Goal: Task Accomplishment & Management: Manage account settings

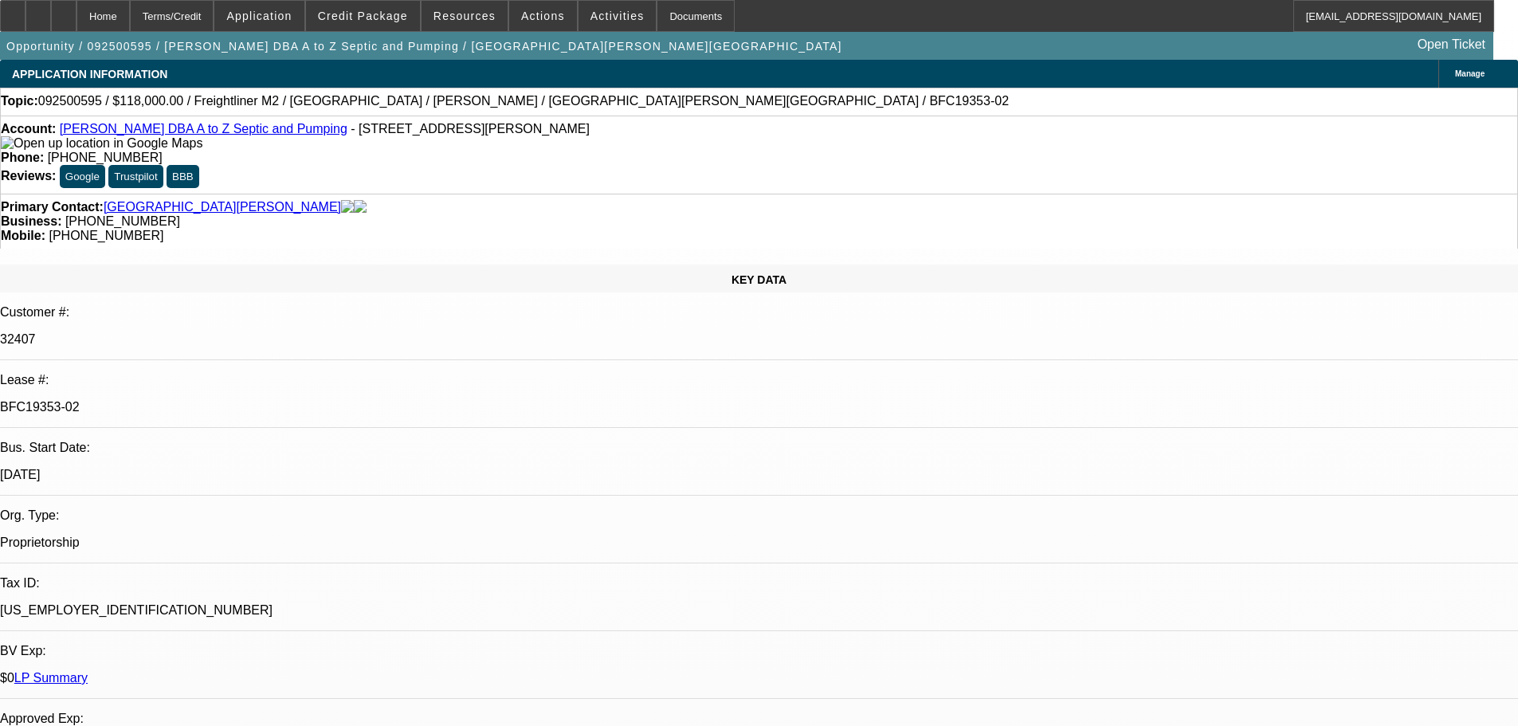
select select "0"
select select "6"
select select "0"
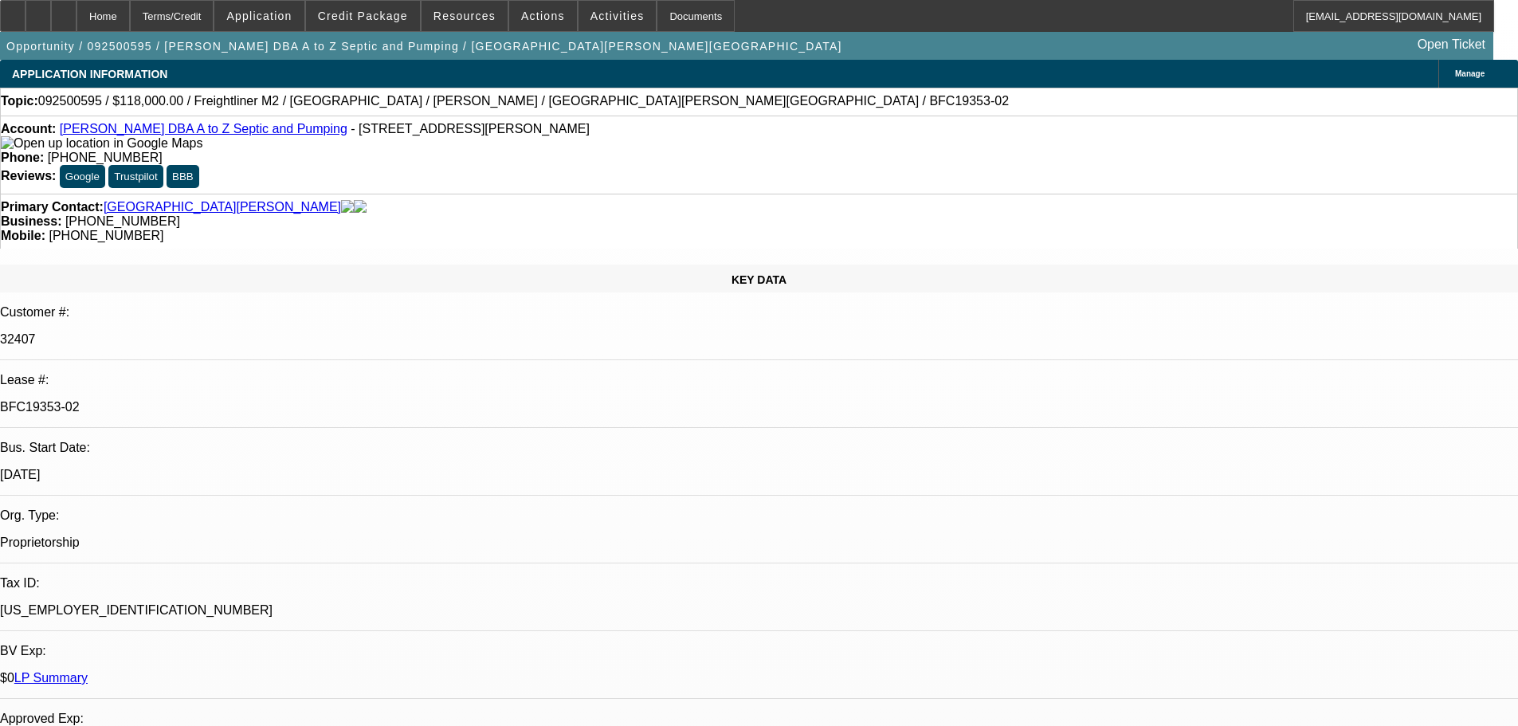
select select "0"
select select "6"
select select "0"
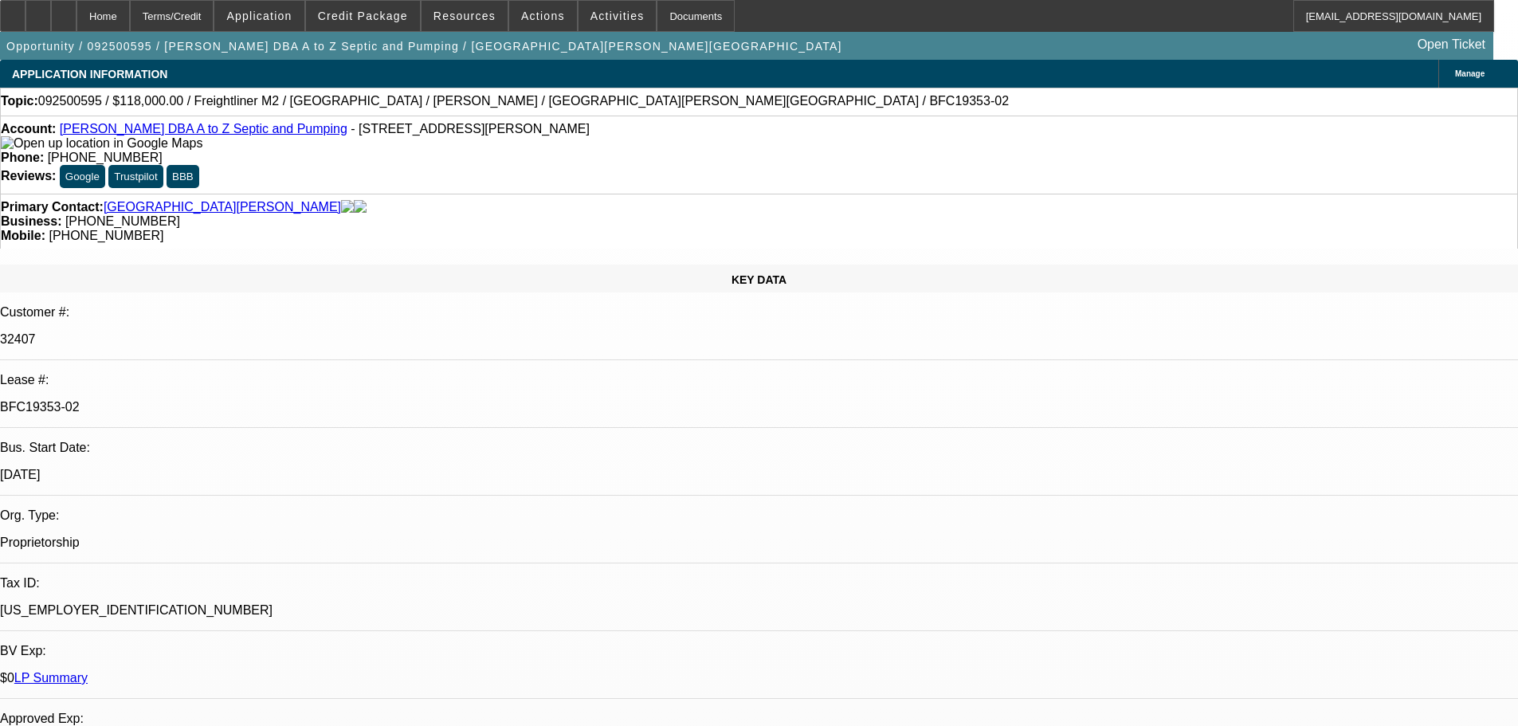
select select "0"
select select "6"
select select "0"
select select "2"
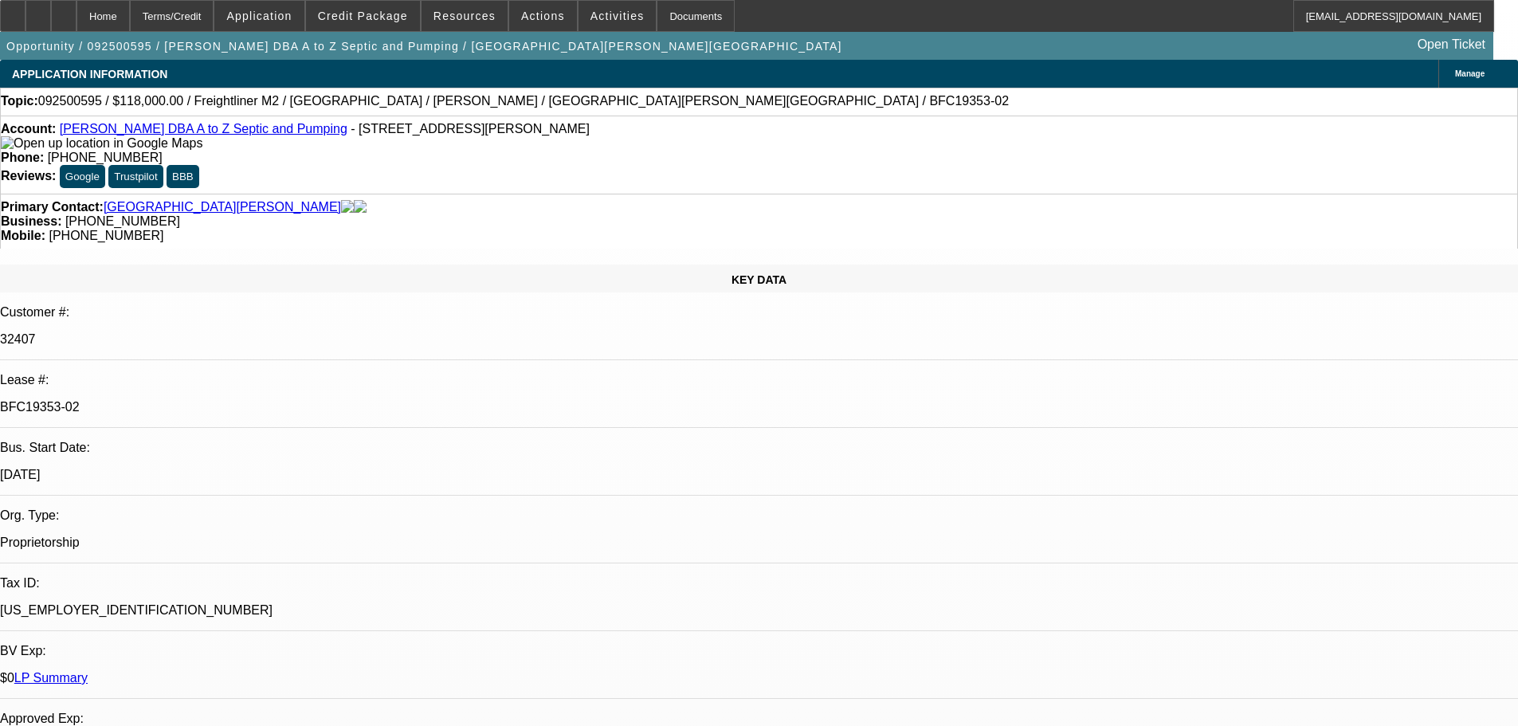
select select "0"
select select "6"
drag, startPoint x: 1304, startPoint y: 176, endPoint x: 1304, endPoint y: 164, distance: 12.0
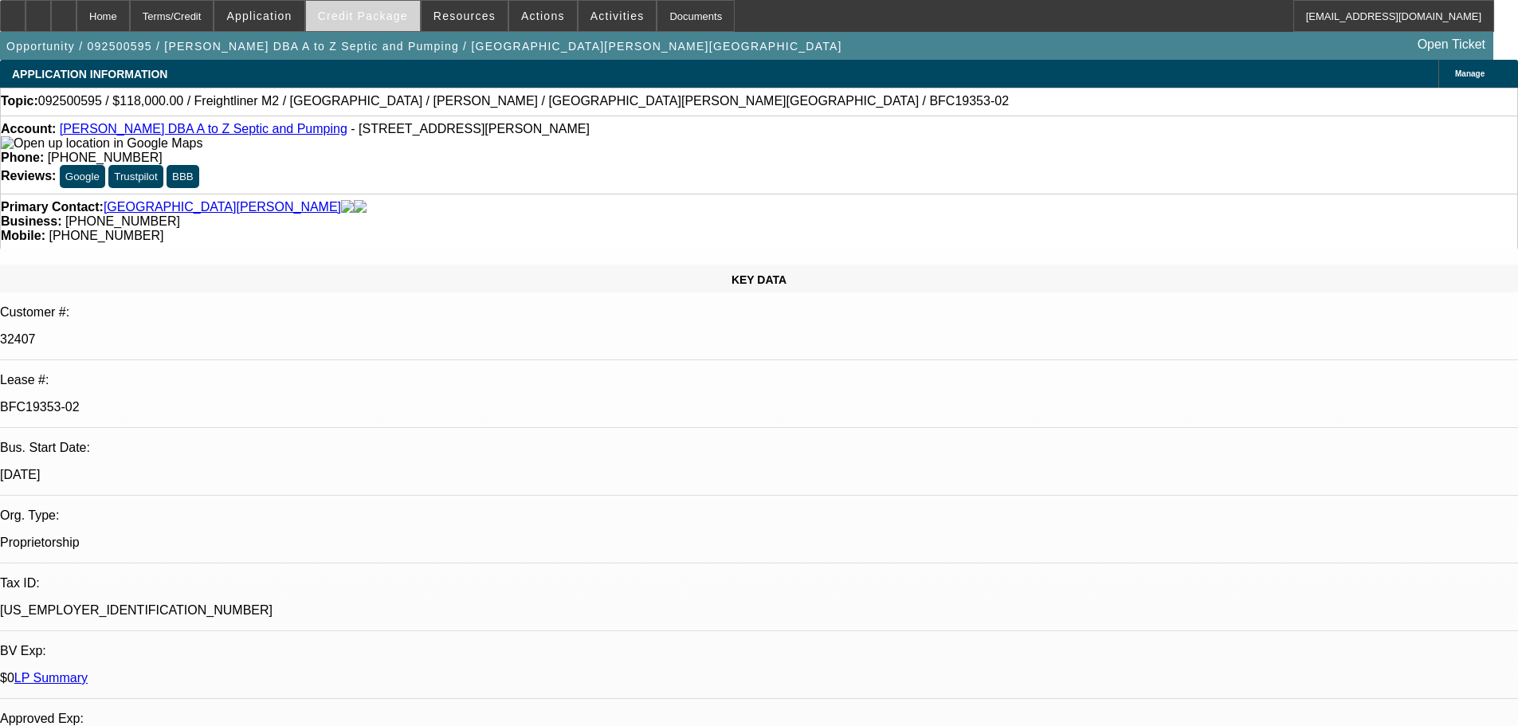
click at [388, 28] on span at bounding box center [363, 16] width 114 height 38
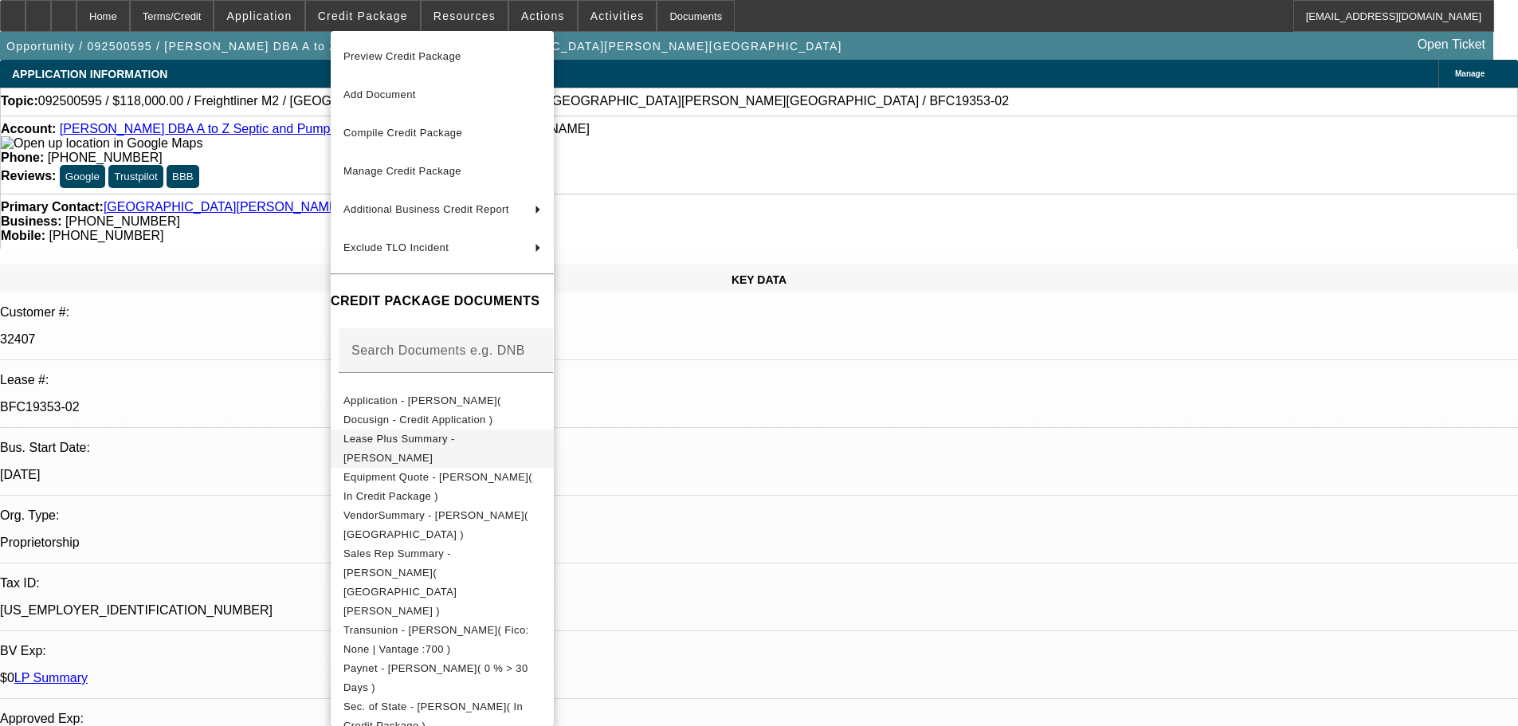
drag, startPoint x: 585, startPoint y: 473, endPoint x: 649, endPoint y: 440, distance: 72.0
click at [541, 473] on span "Equipment Quote - Glen Henderson( In Credit Package )" at bounding box center [442, 487] width 198 height 38
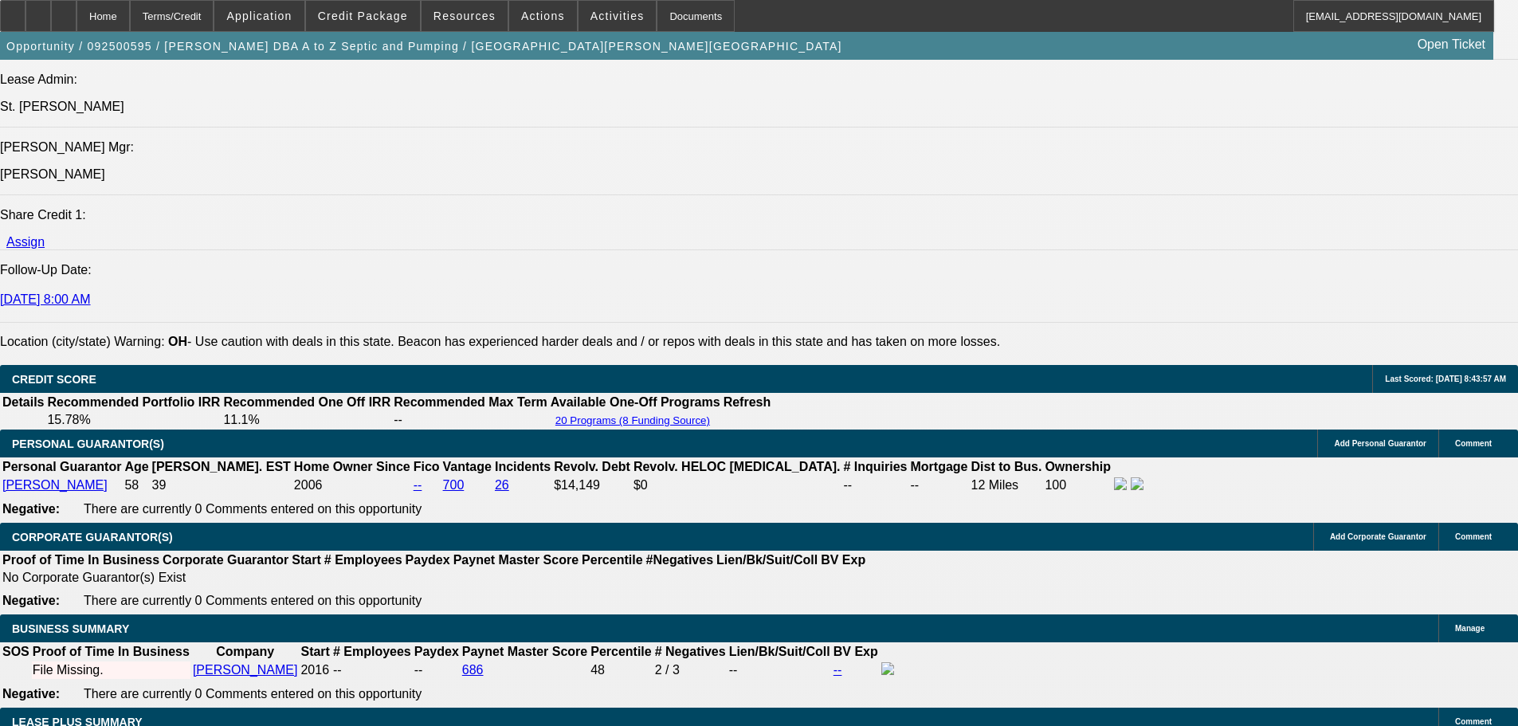
scroll to position [2231, 0]
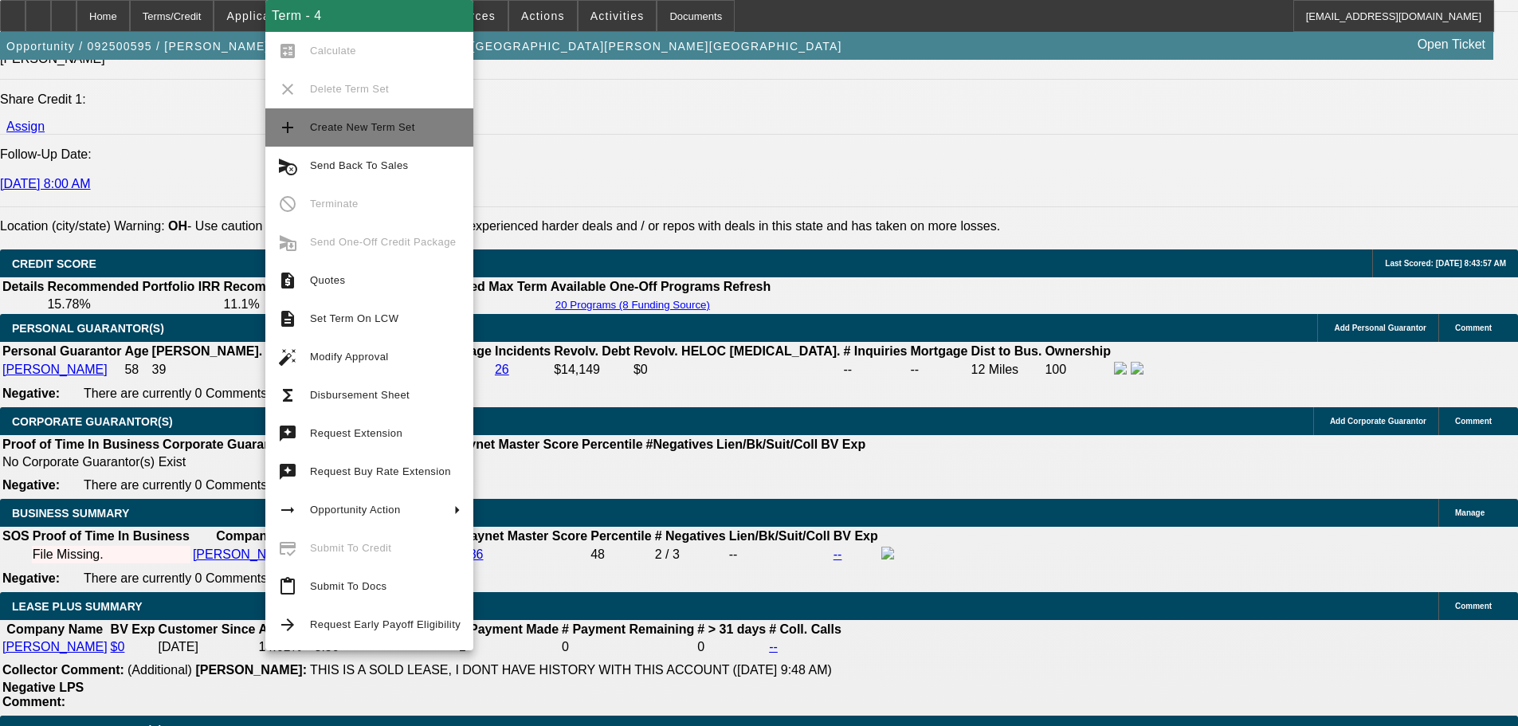
click at [407, 117] on button "add Create New Term Set" at bounding box center [369, 127] width 208 height 38
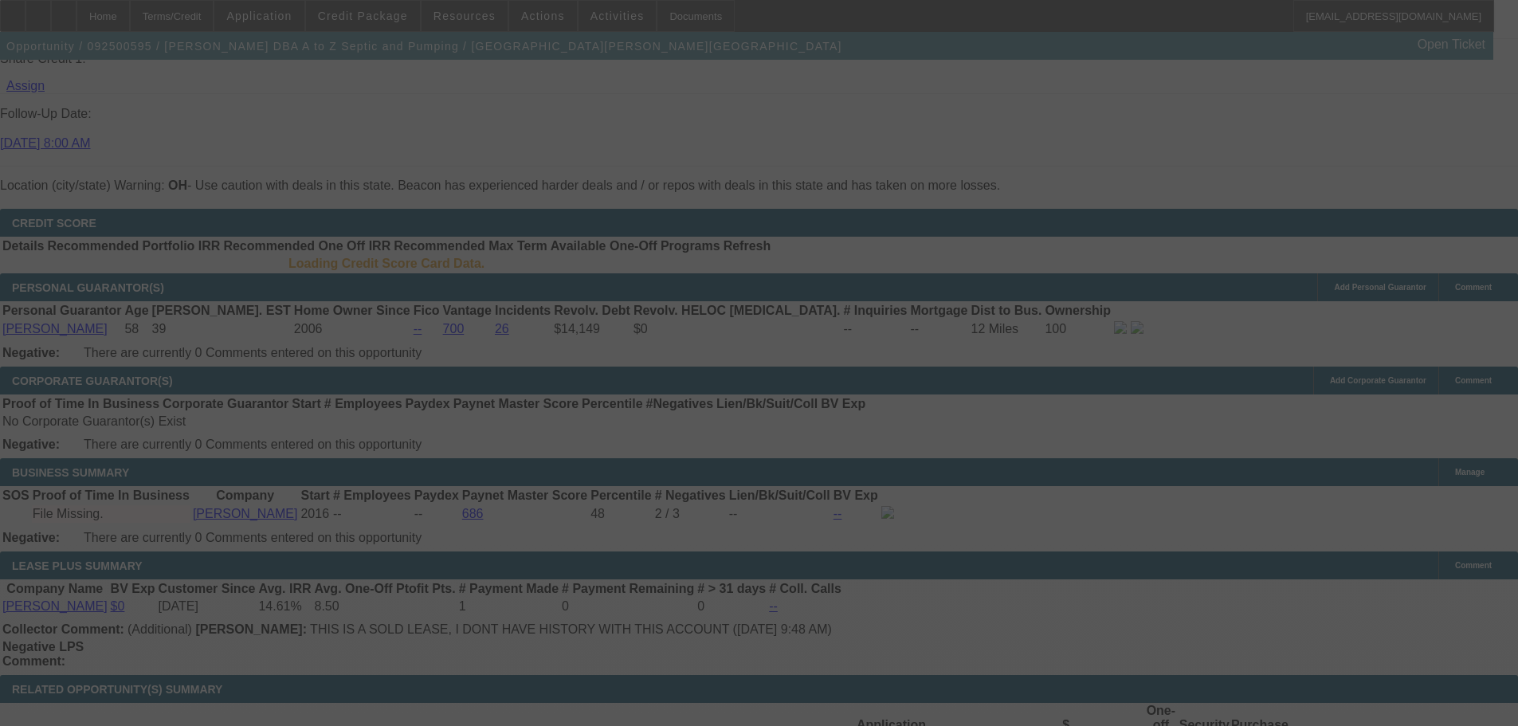
scroll to position [2265, 0]
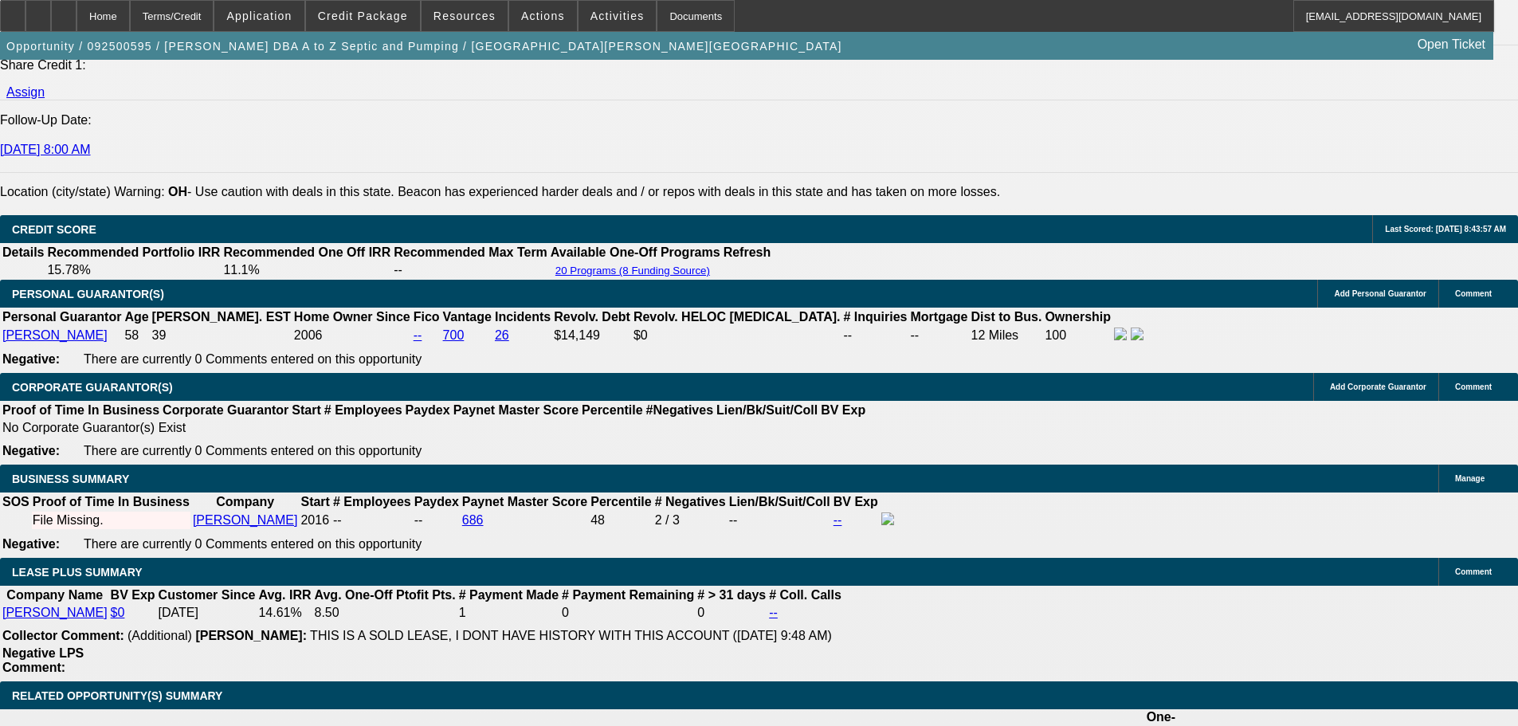
select select "0"
select select "6"
select select "0"
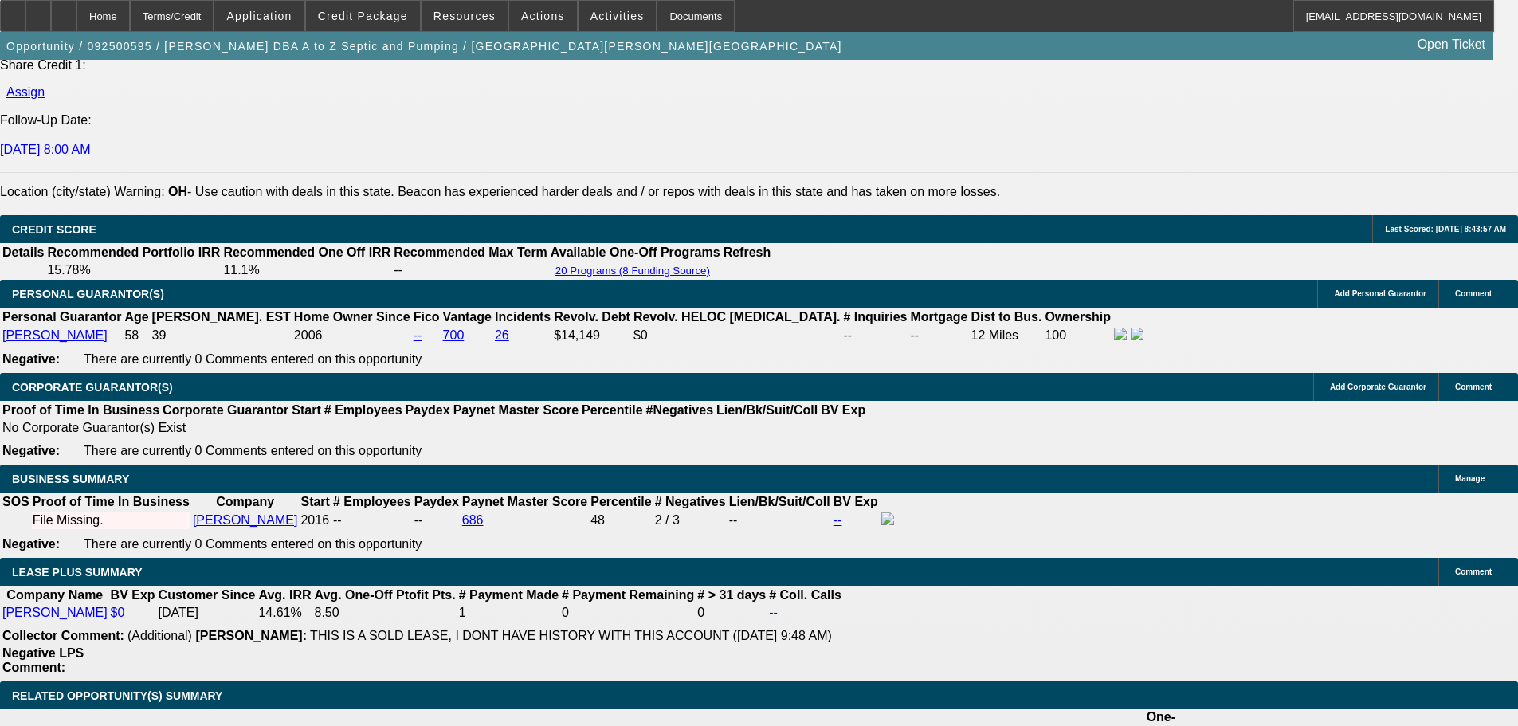
select select "0"
select select "6"
select select "0"
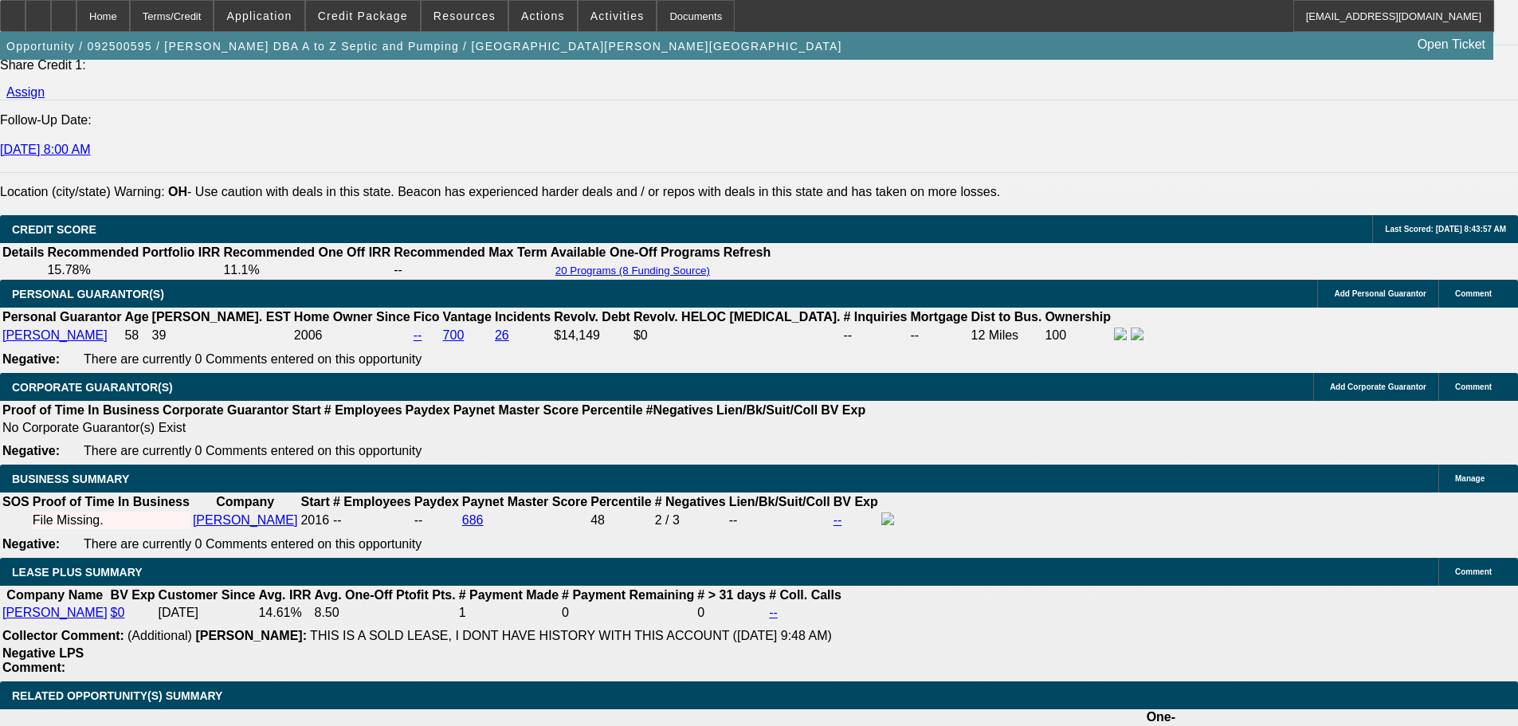
select select "0"
select select "6"
select select "0"
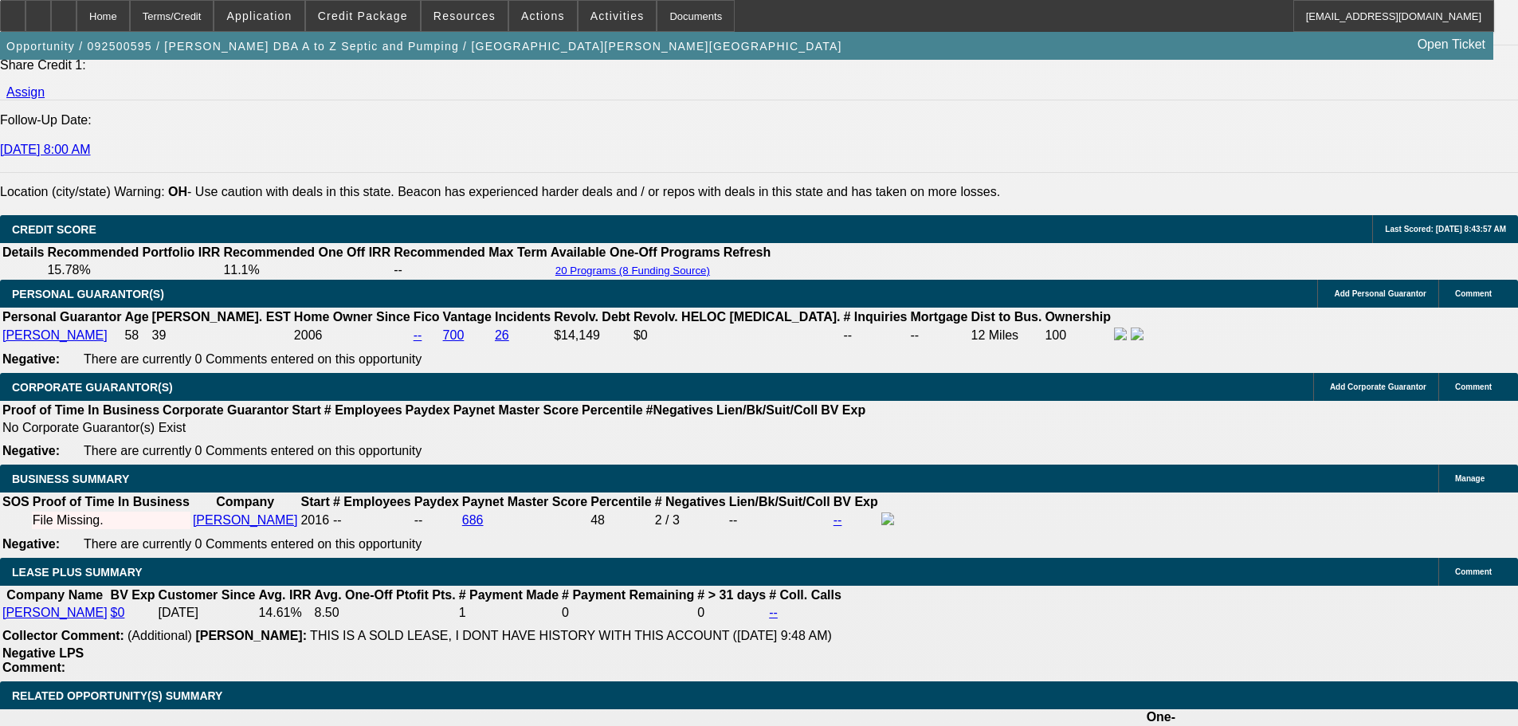
select select "6"
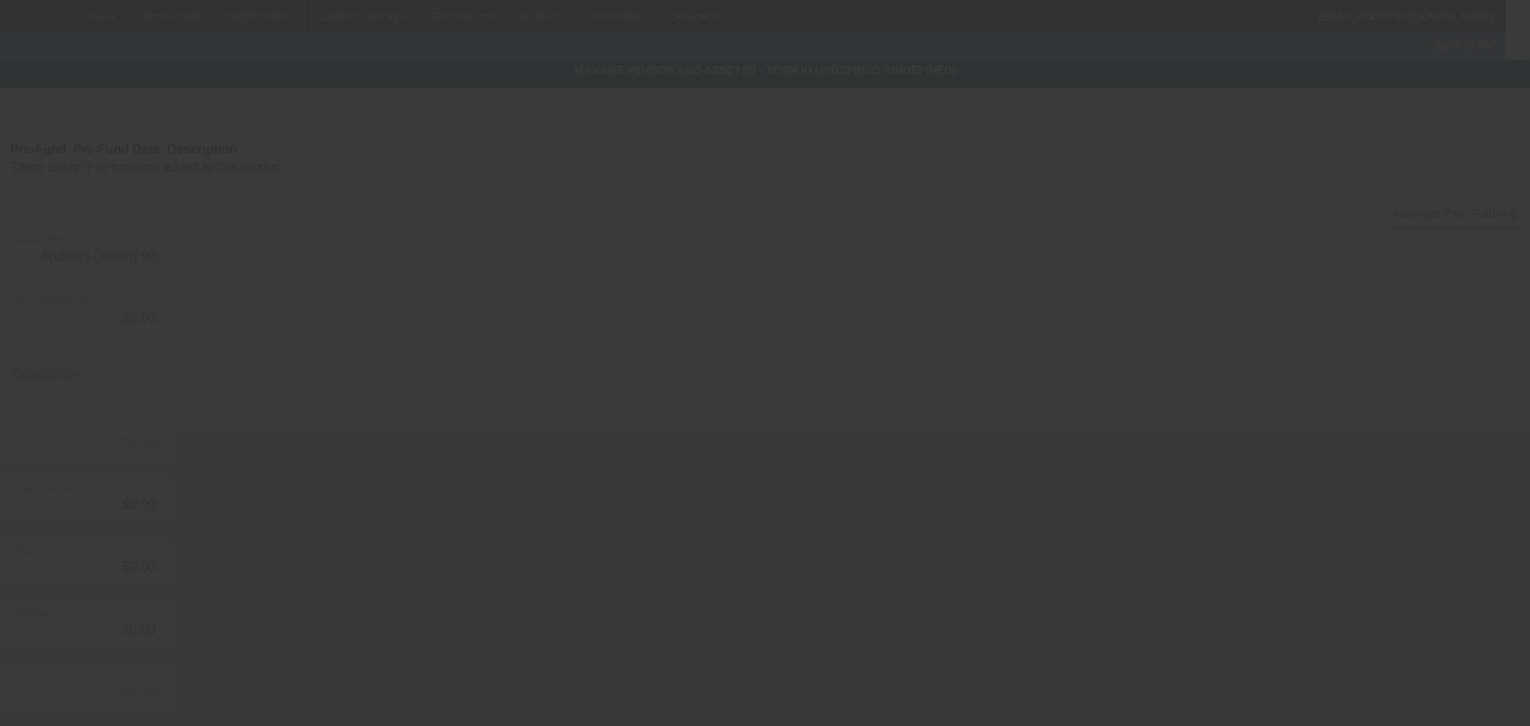
type input "$118,000.00"
type input "$3,000.00"
type input "$121,000.00"
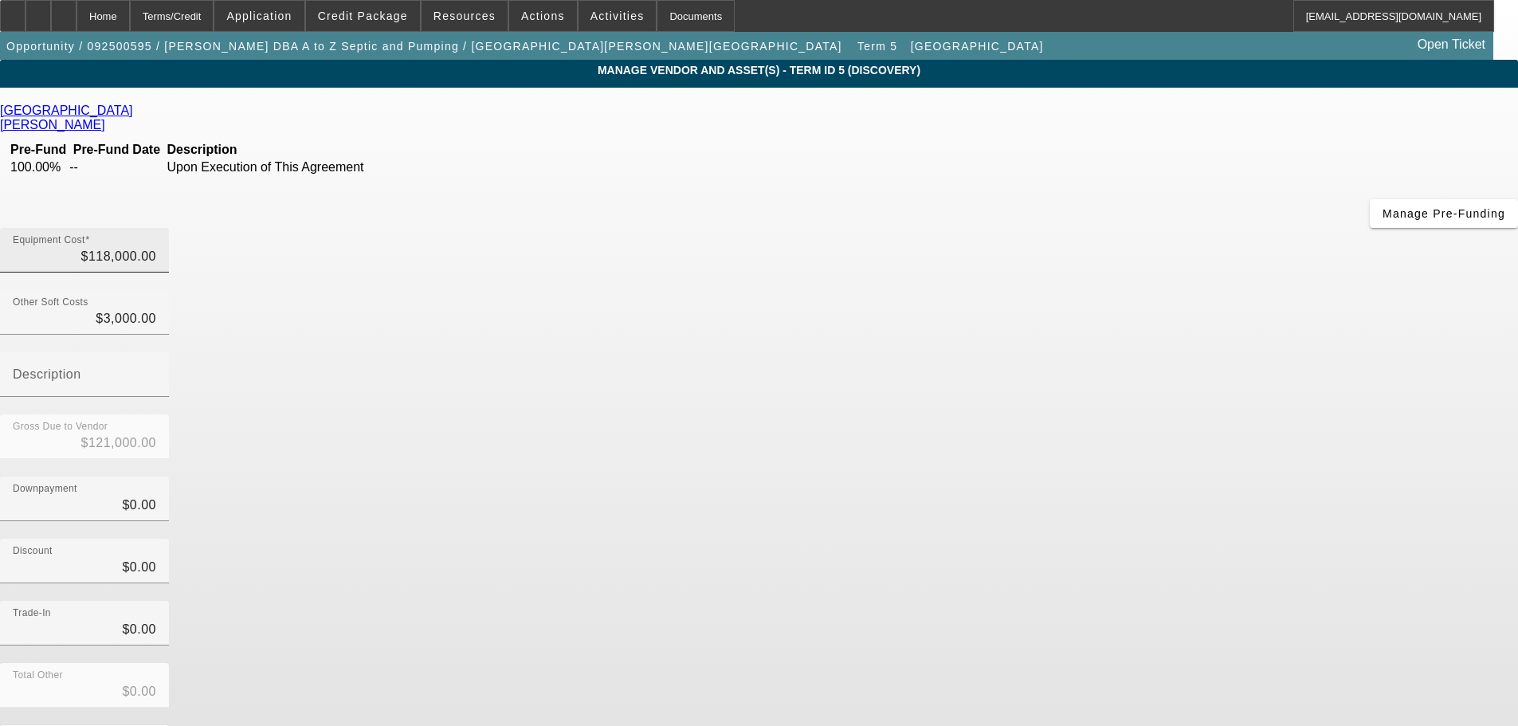
type input "118000"
click at [156, 247] on input "118000" at bounding box center [84, 256] width 143 height 19
type input "$3,000.00"
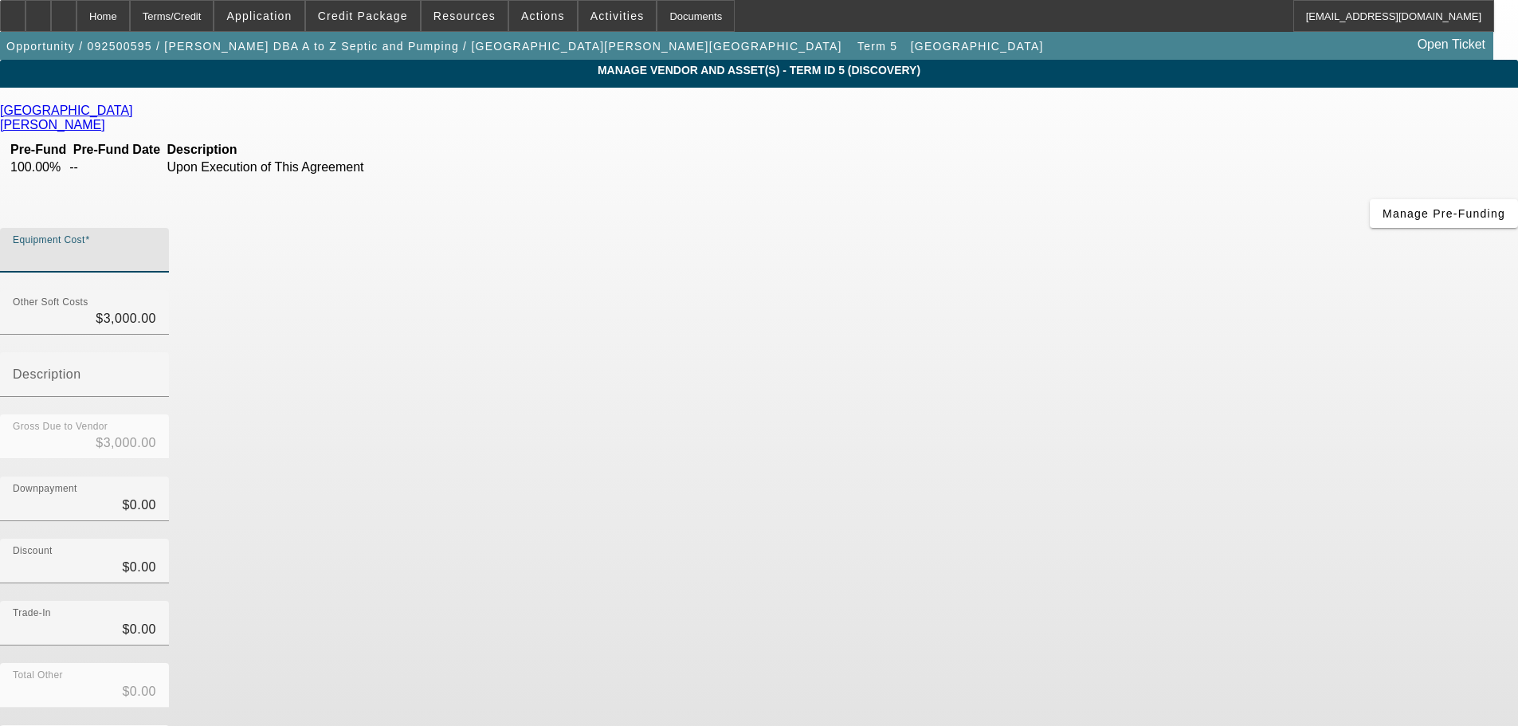
type input "1"
type input "$3,001.00"
type input "11"
type input "$3,011.00"
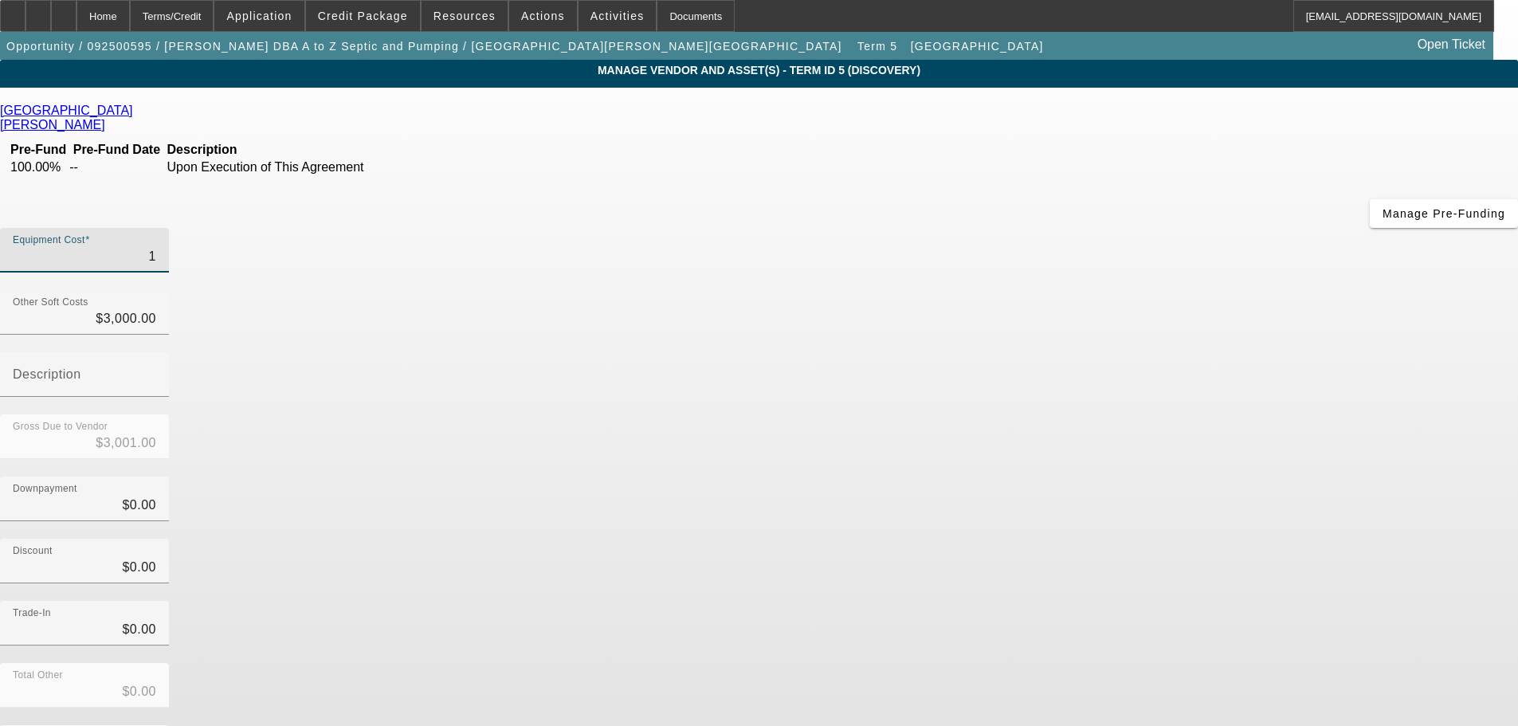
type input "$3,011.00"
type input "113"
type input "$3,113.00"
type input "1135"
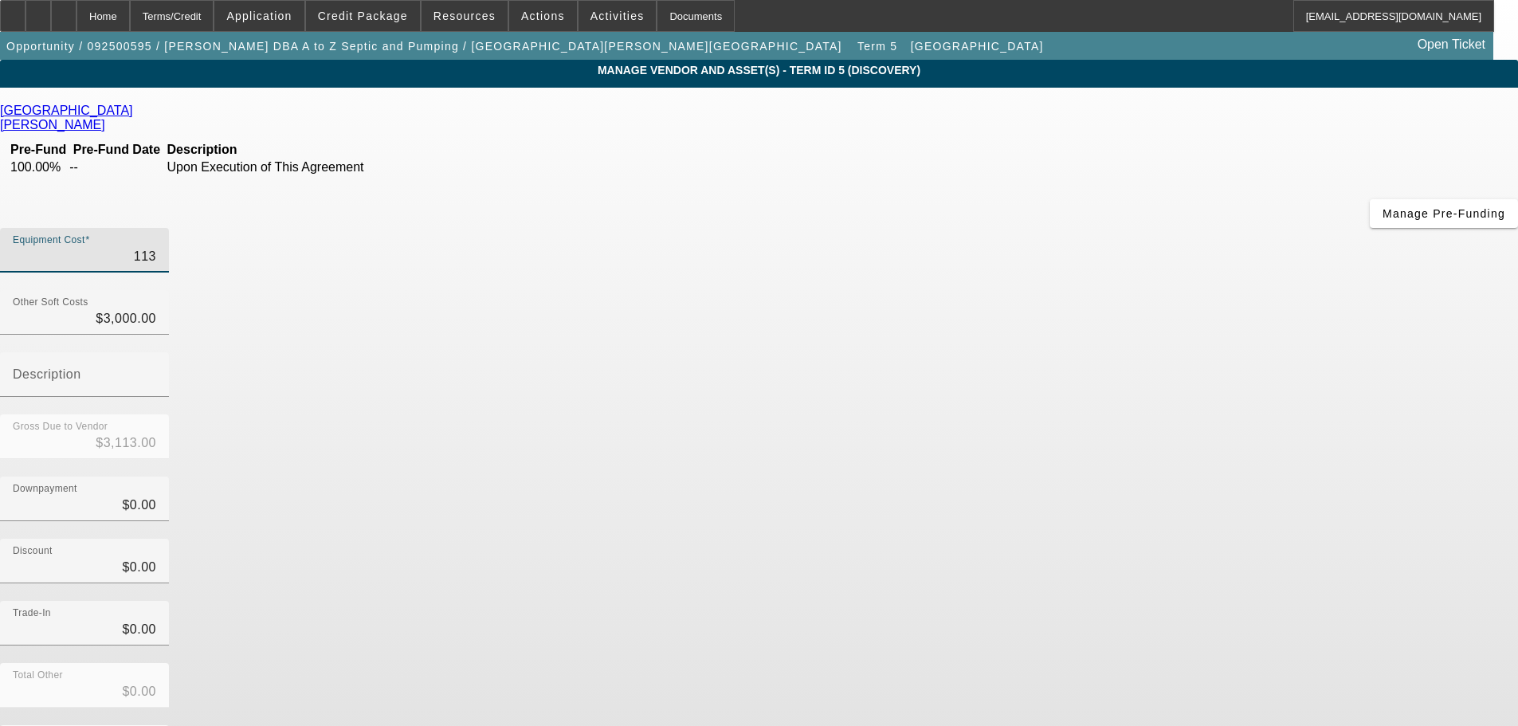
type input "$4,135.00"
type input "11350"
type input "$14,350.00"
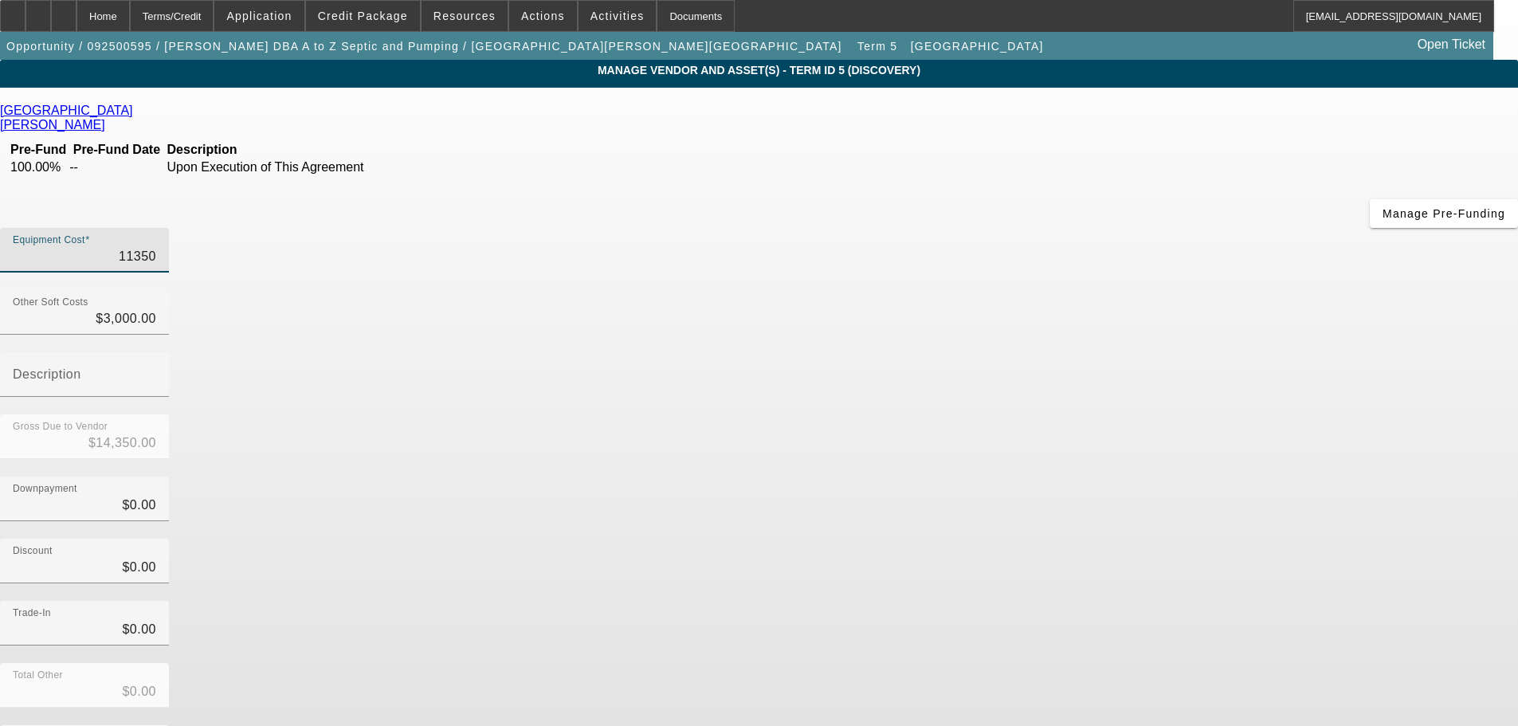
type input "113500"
type input "$116,500.00"
type input "$113,500.00"
click at [399, 526] on div "National Truck Center Garcia, Joseph Pre-Fund Pre-Fund Date Description 100.00%…" at bounding box center [759, 462] width 1518 height 717
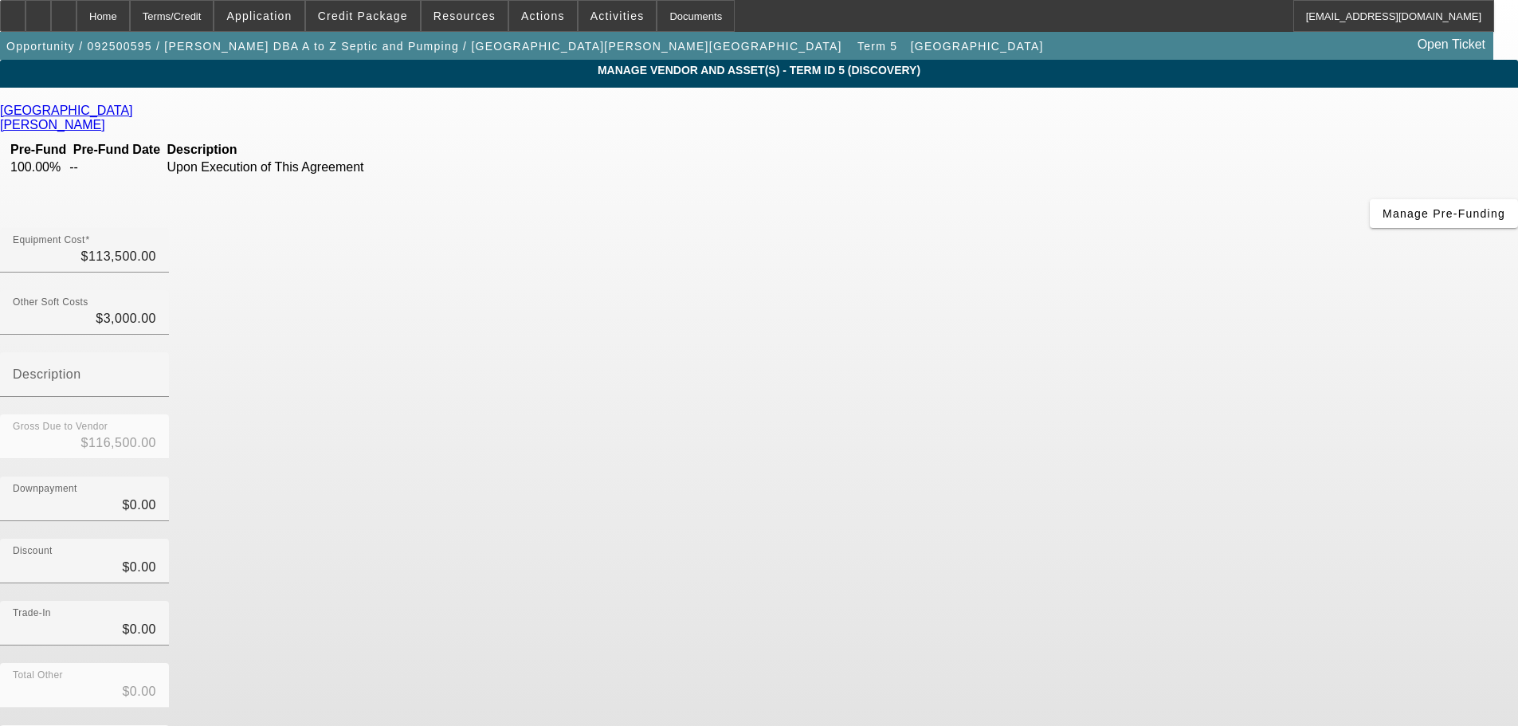
click at [418, 106] on div "National Truck Center" at bounding box center [759, 111] width 1518 height 14
click at [137, 115] on icon at bounding box center [137, 111] width 0 height 14
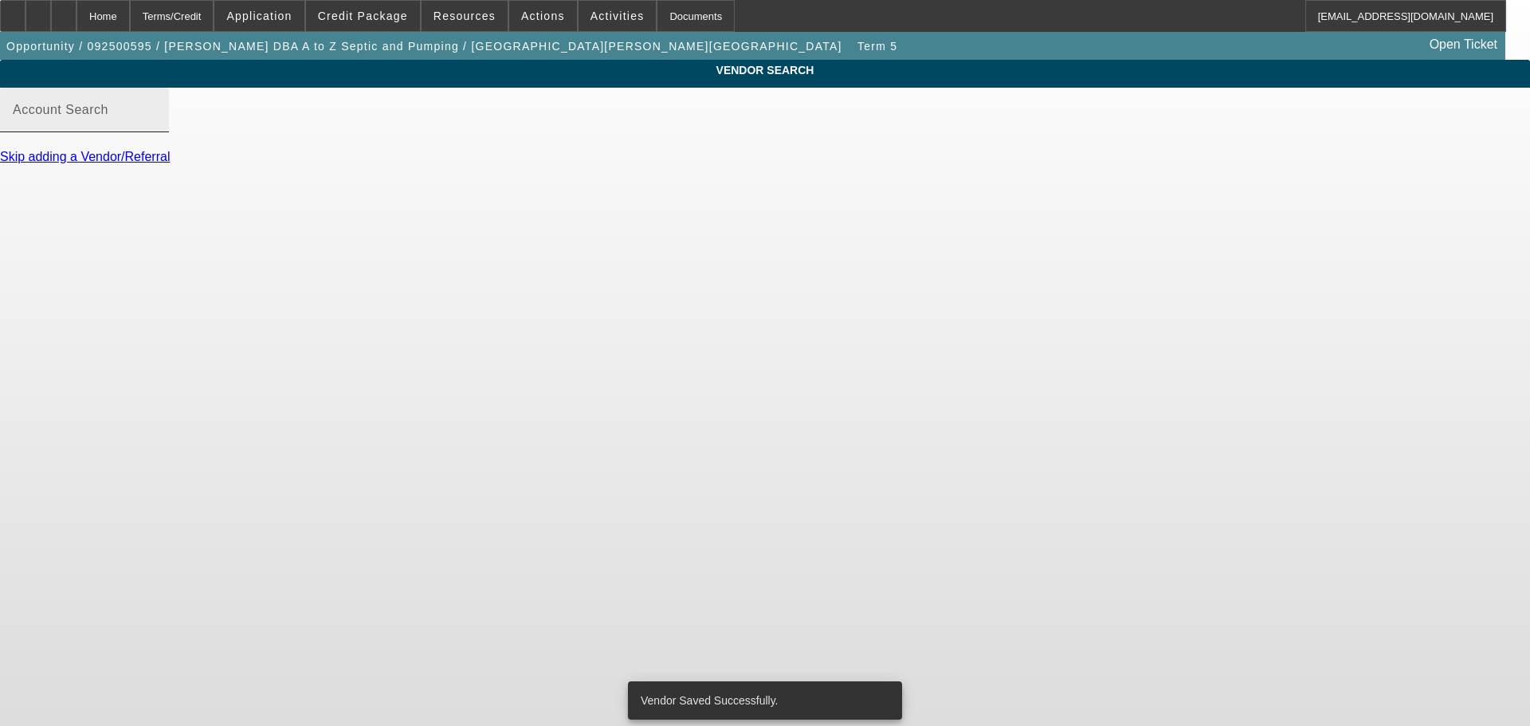
click at [156, 126] on input "Account Search" at bounding box center [84, 116] width 143 height 19
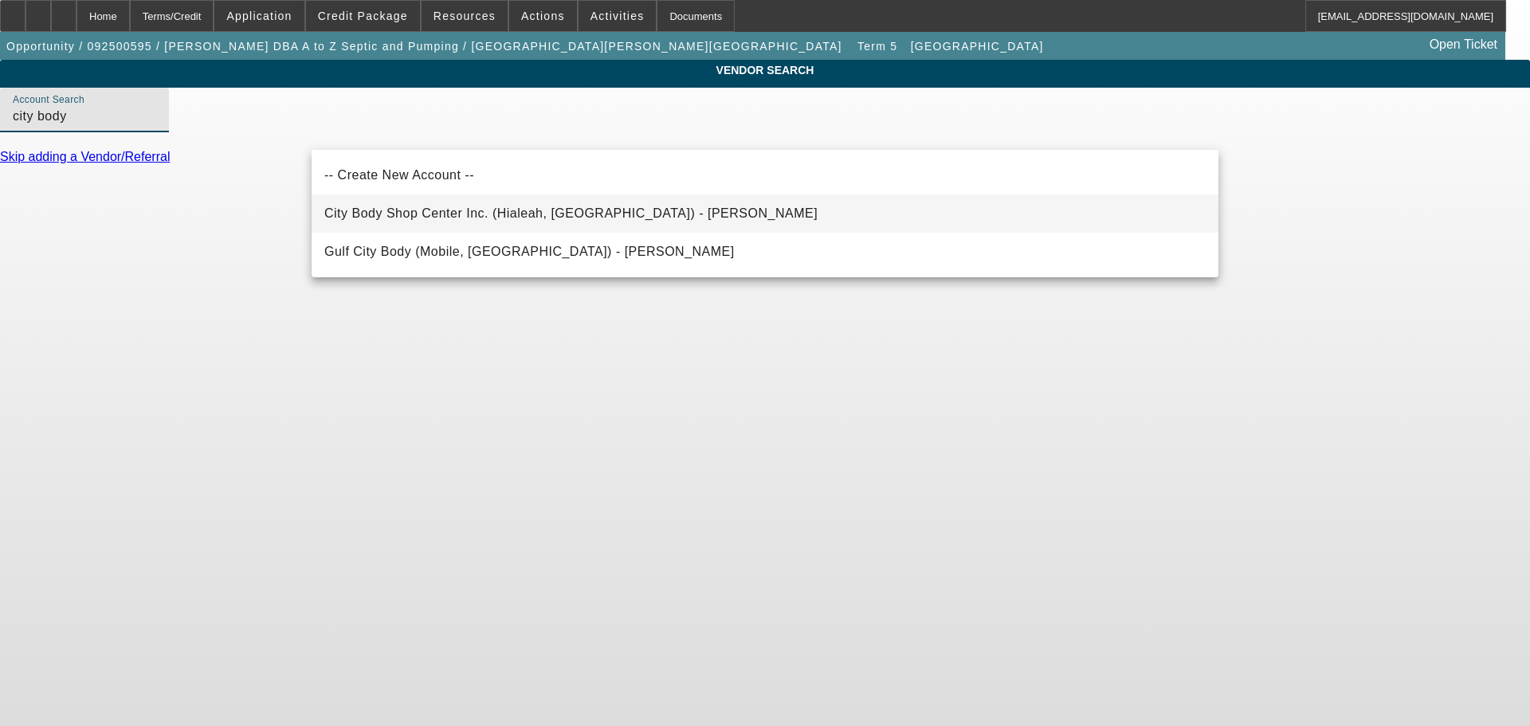
click at [559, 220] on span "City Body Shop Center Inc. (Hialeah, FL) - De Castro, Jorge" at bounding box center [570, 213] width 493 height 19
type input "City Body Shop Center Inc. (Hialeah, FL) - De Castro, Jorge"
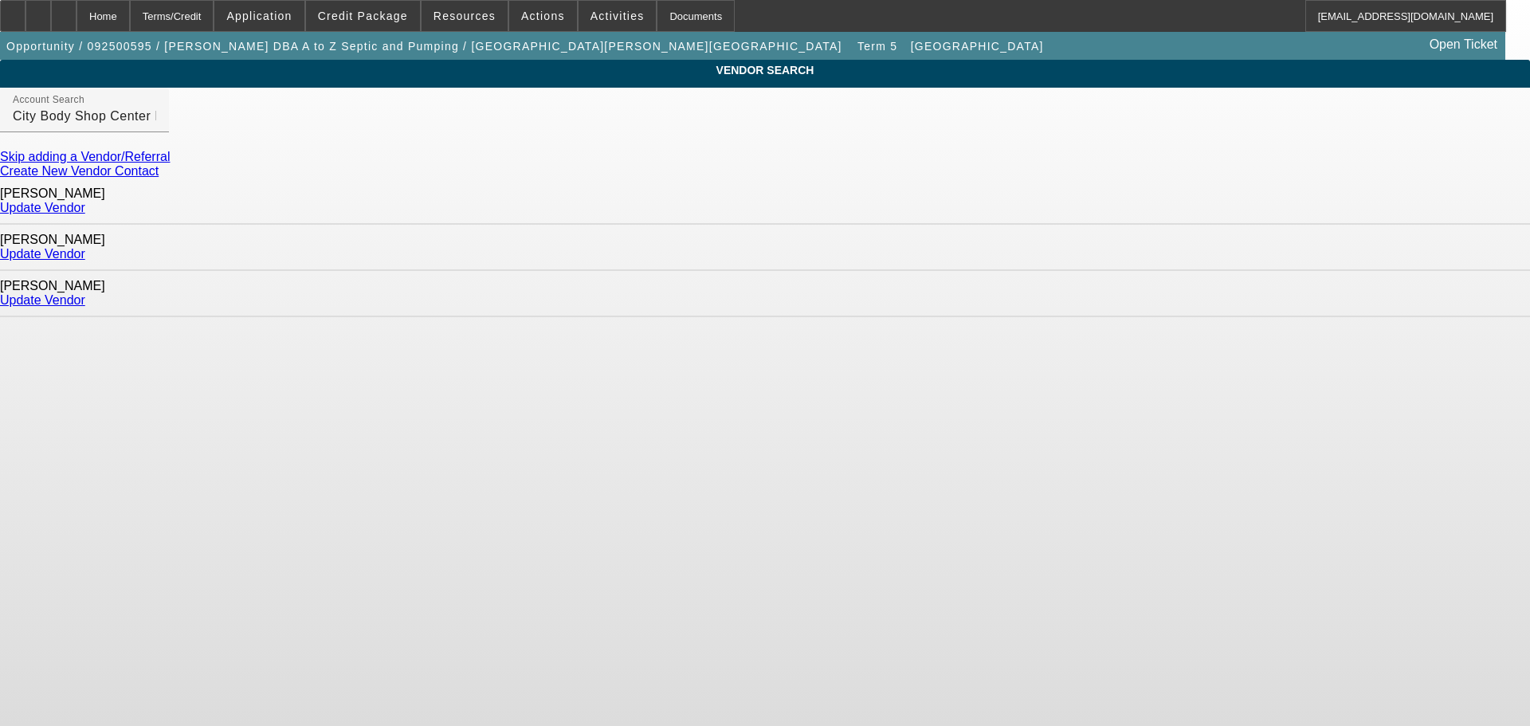
click at [85, 247] on link "Update Vendor" at bounding box center [42, 254] width 85 height 14
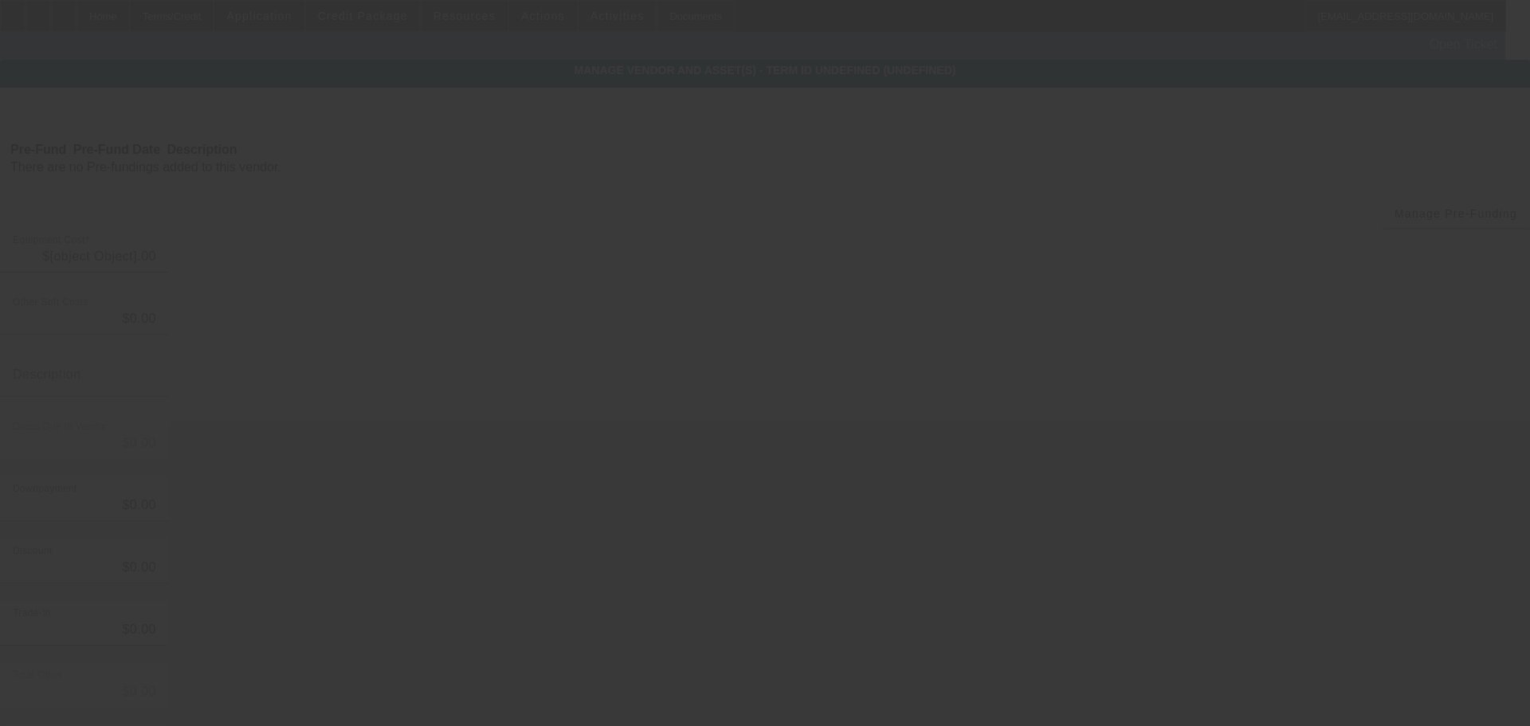
type input "$113,500.00"
type input "$3,000.00"
type input "$116,500.00"
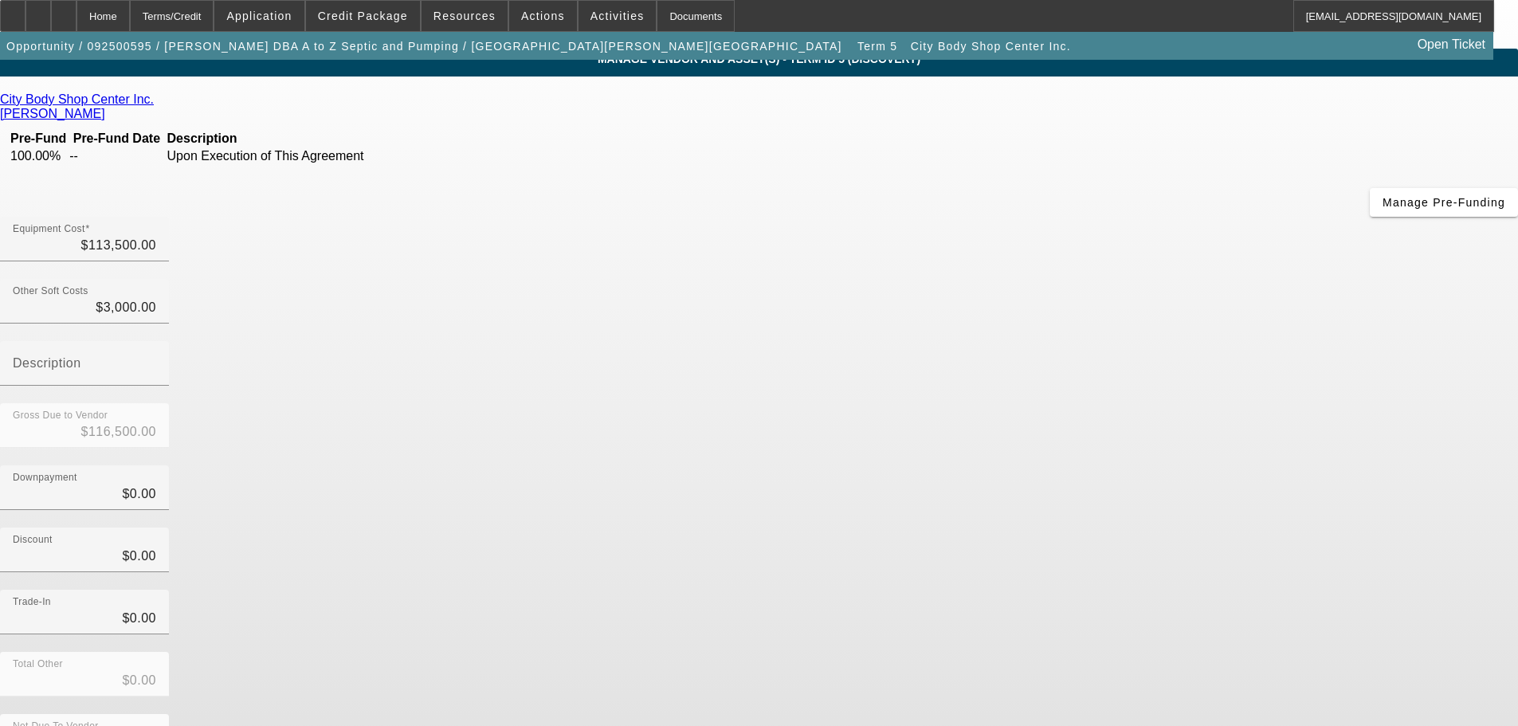
scroll to position [22, 0]
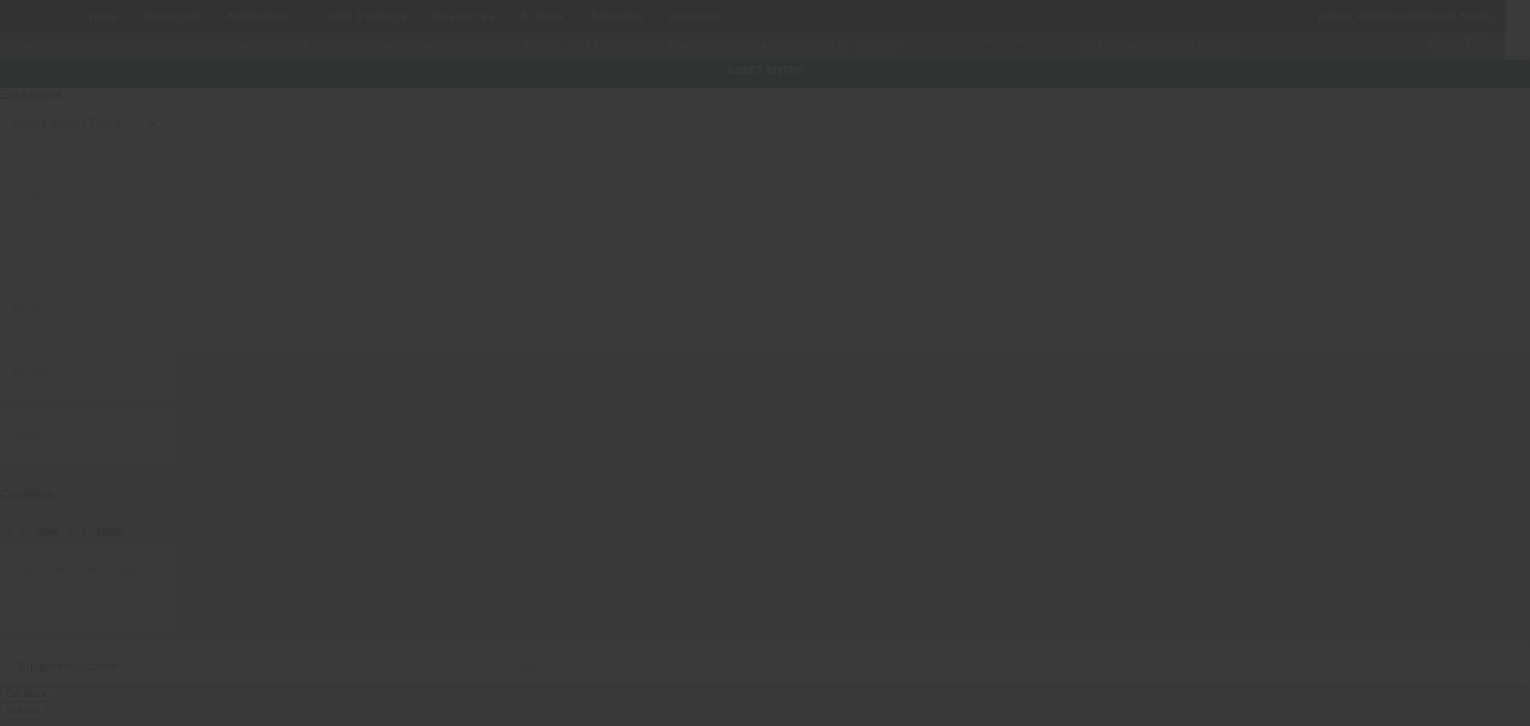
type input "[US_VEHICLE_IDENTIFICATION_NUMBER]"
type input "Freightliner"
type input "M2"
radio input "true"
type textarea "with: Spartan 420 Vacuum Pump & 4000 Gallon Carbon Steel Tank includes all opti…"
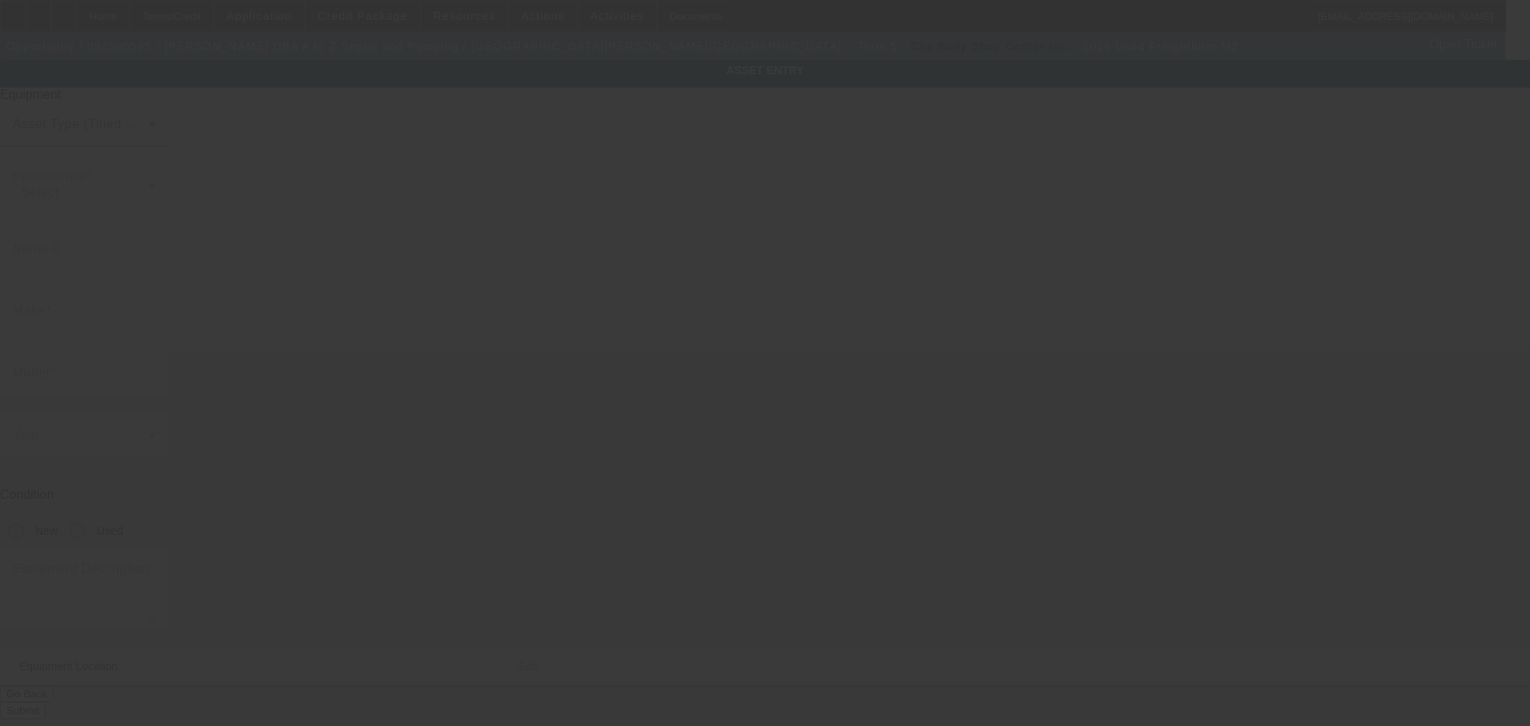
type input "23 Powell Avenue"
type input "Fairborn"
type input "45324"
type input "Greene"
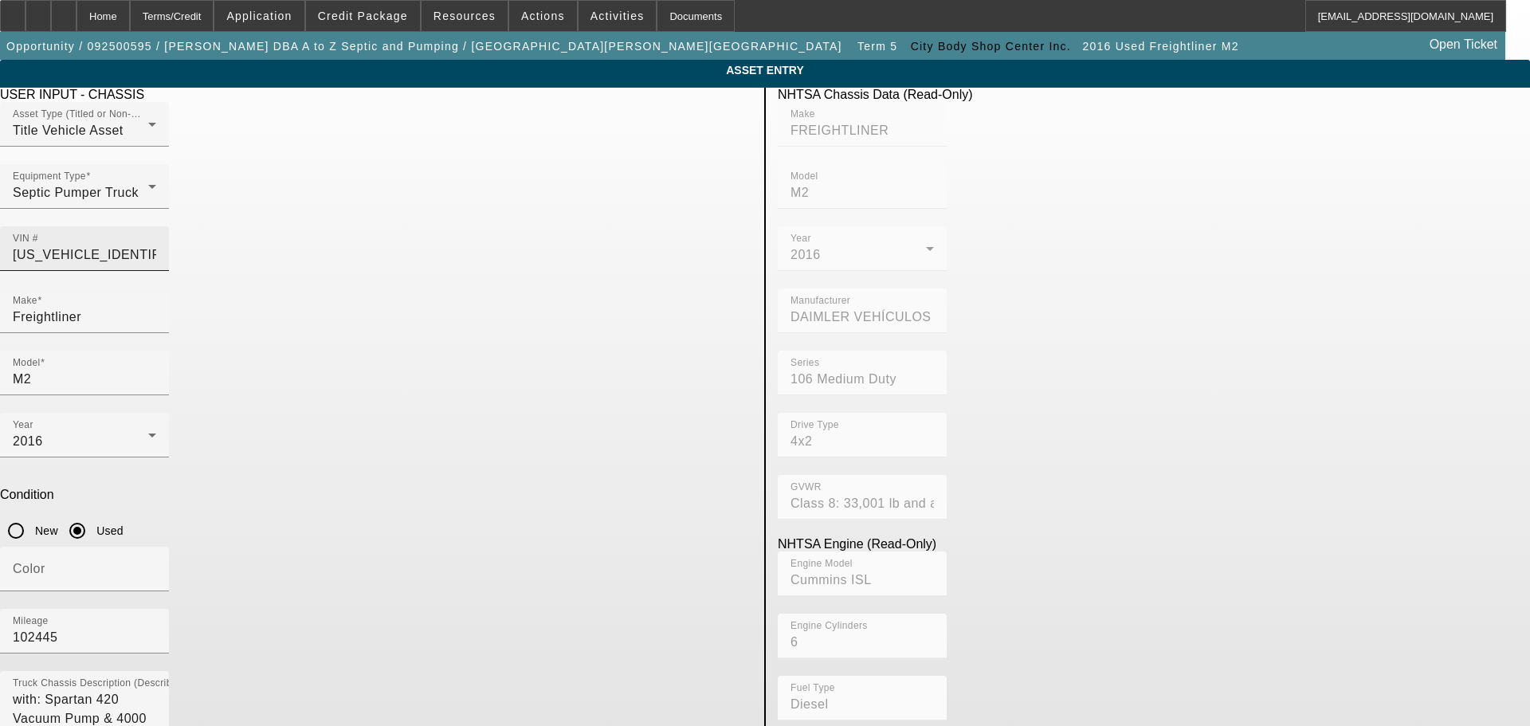
drag, startPoint x: 616, startPoint y: 235, endPoint x: 614, endPoint y: 220, distance: 15.3
click at [156, 235] on div "VIN # 3AKBCYCY2GDHK7184" at bounding box center [84, 248] width 143 height 45
click at [156, 245] on input "[US_VEHICLE_IDENTIFICATION_NUMBER]" at bounding box center [84, 254] width 143 height 19
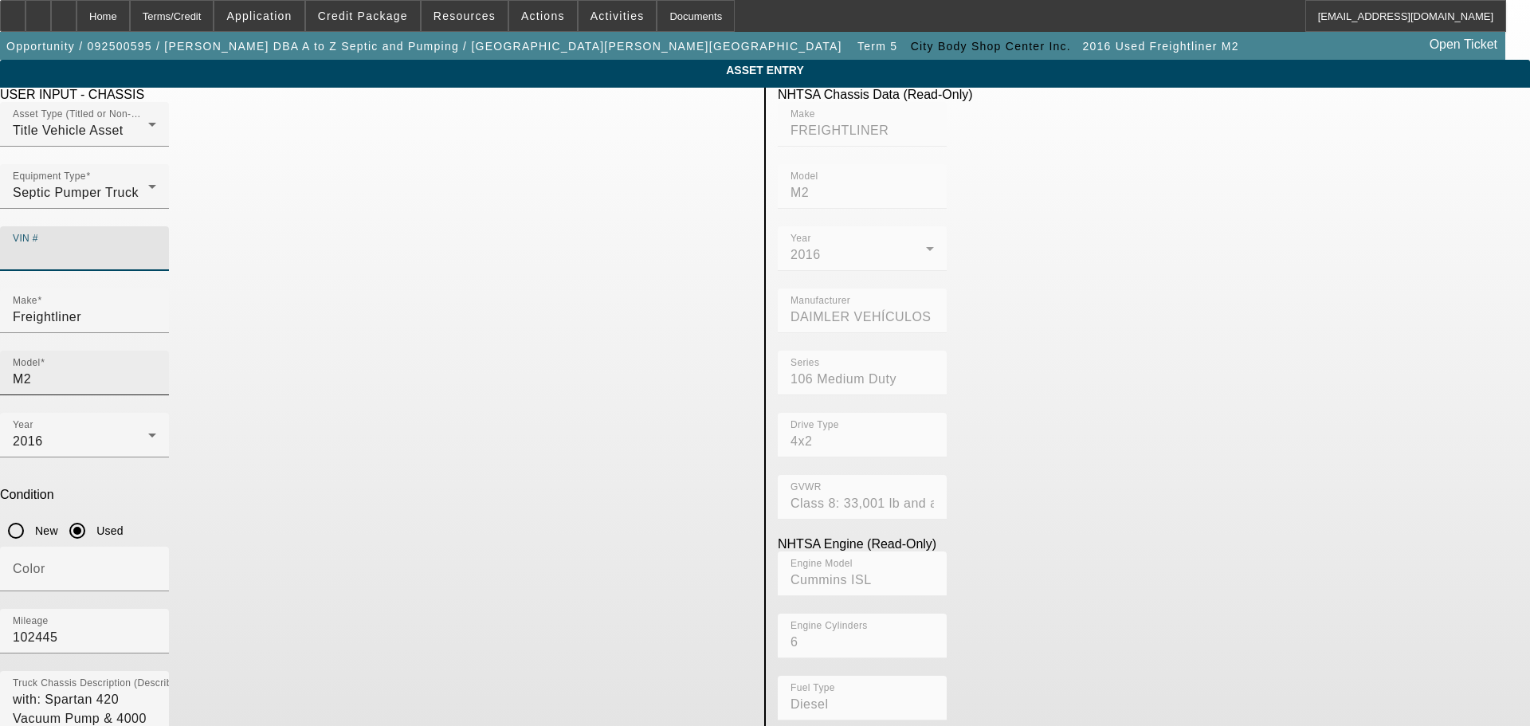
paste input "1FUBCYCYXFHGS0053"
type input "1FUBCYCYXFHGS0053"
click at [208, 362] on app-asset-collateral-manage "ASSET ENTRY Delete asset USER INPUT - CHASSIS Asset Type (Titled or Non-Titled)…" at bounding box center [765, 502] width 1530 height 884
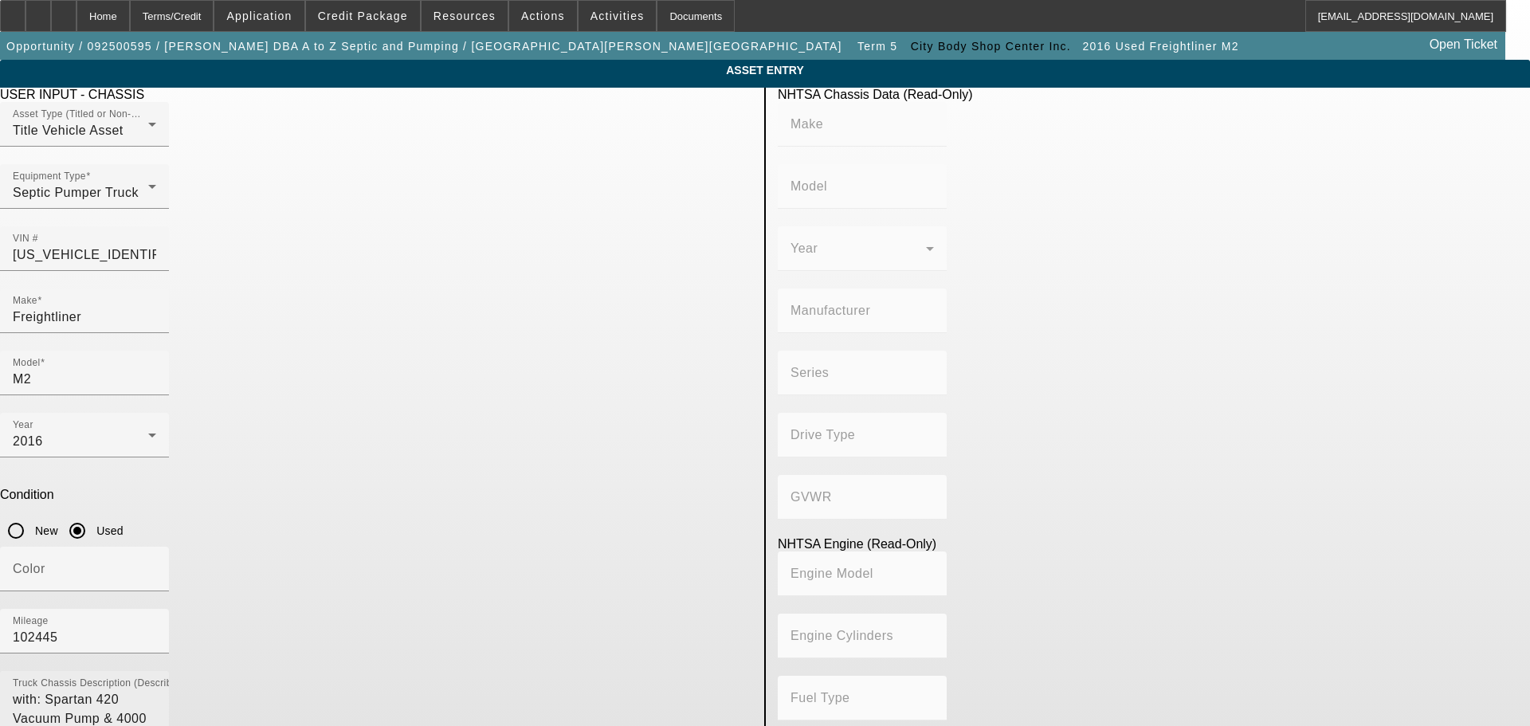
type input "FREIGHTLINER"
type input "M2"
type input "DAIMLER TRUCK NORTH AMERICA LLC"
type input "106 Medium Duty"
type input "4x2"
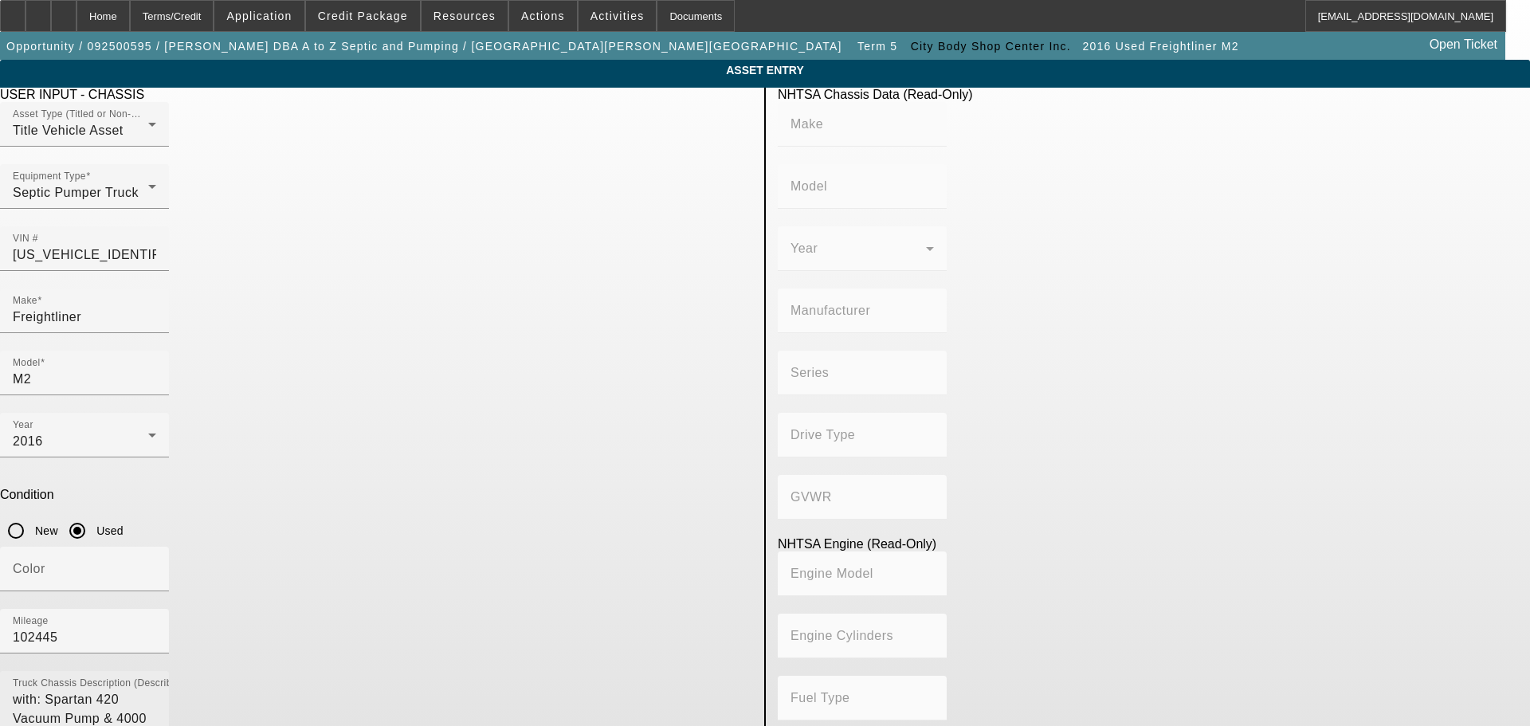
type input "Class 8: 33,001 lb and above (14,969 kg and above)"
type input "Cummins ISL"
type input "6"
type input "Diesel"
type input "543.11132244311"
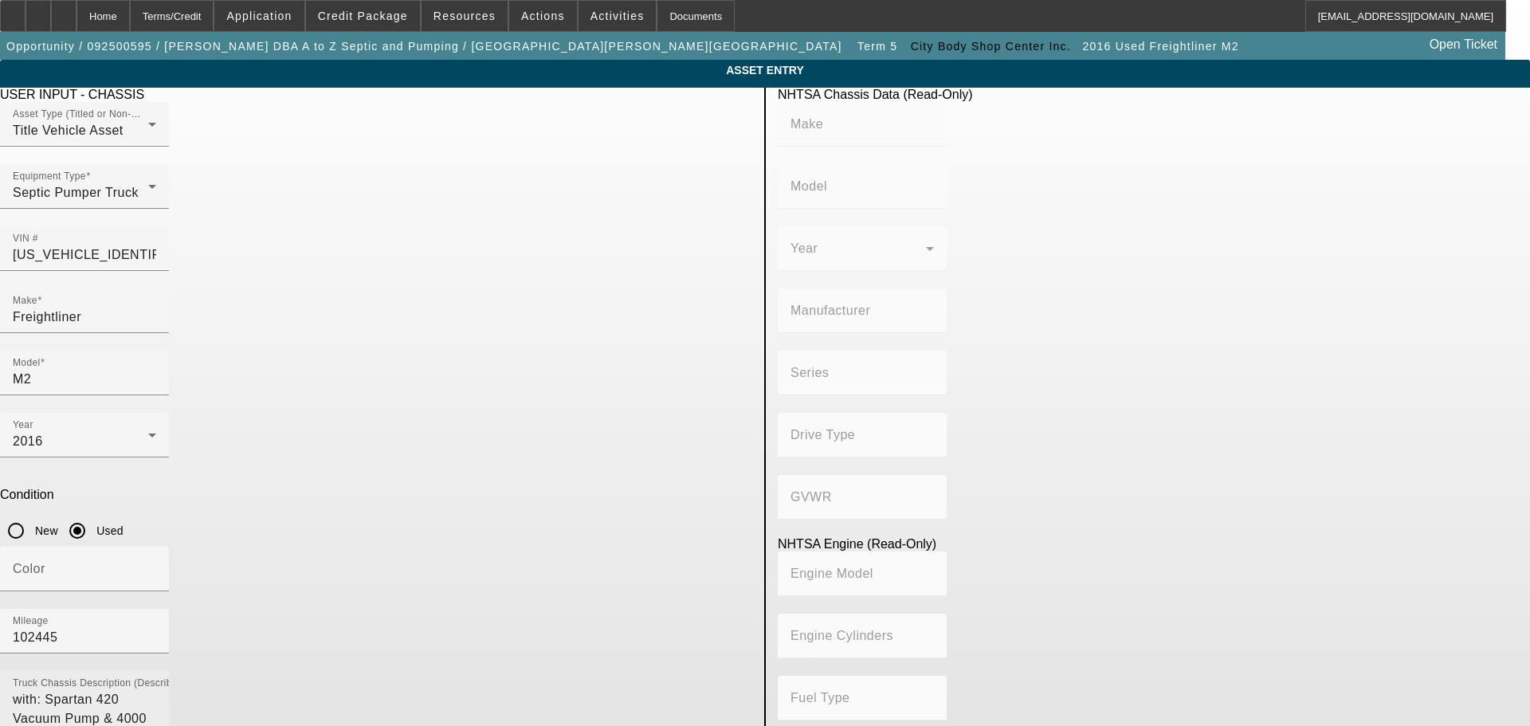
type input "8.9"
click at [156, 413] on div "Year 2016" at bounding box center [84, 435] width 143 height 45
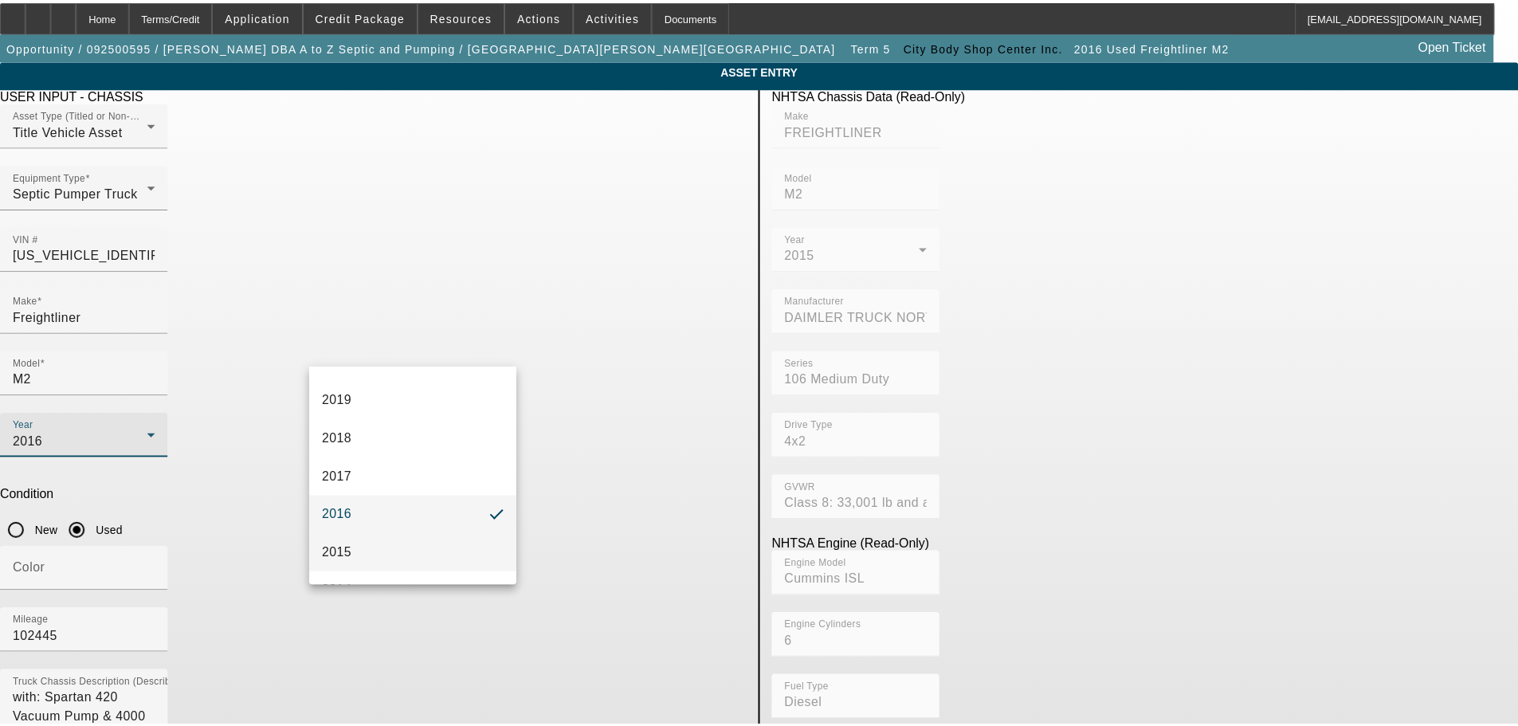
scroll to position [364, 0]
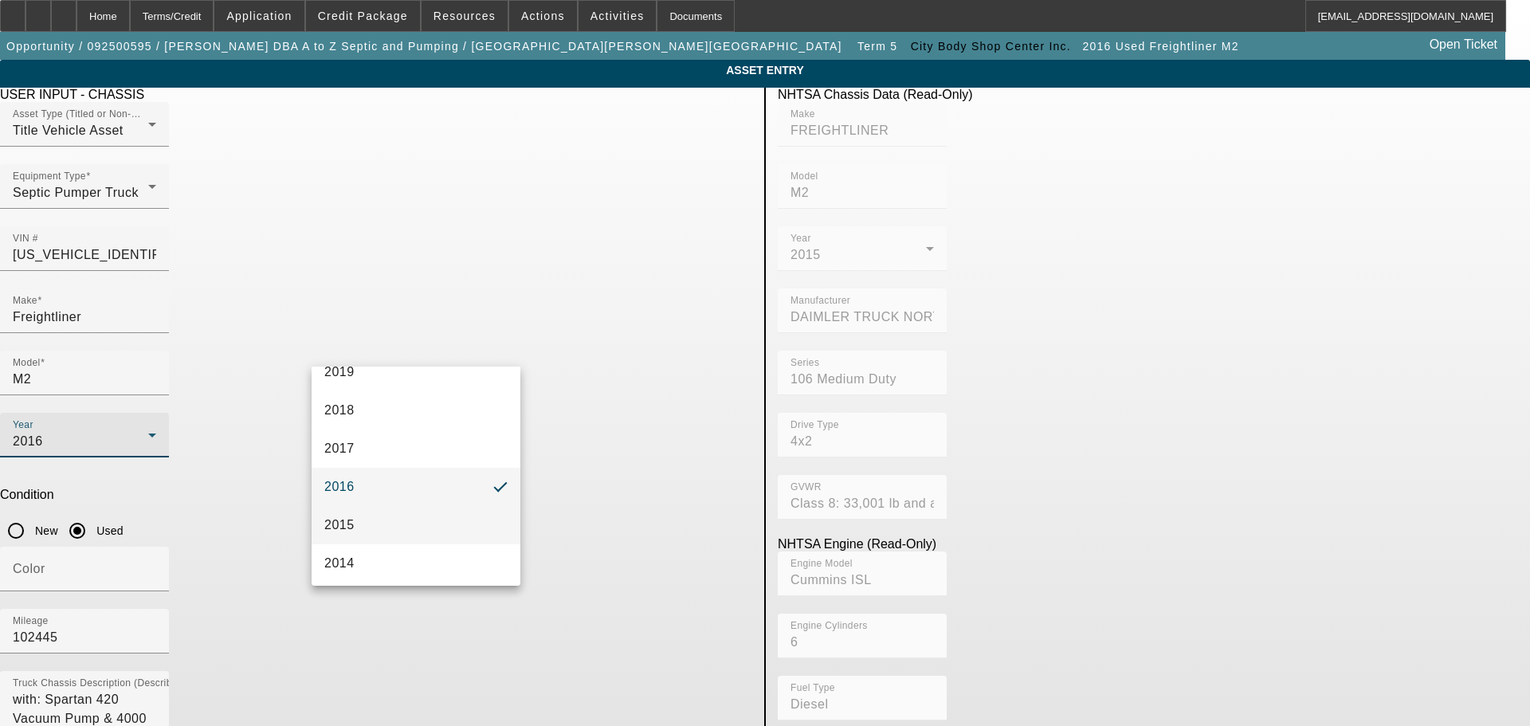
click at [410, 514] on mat-option "2015" at bounding box center [416, 525] width 209 height 38
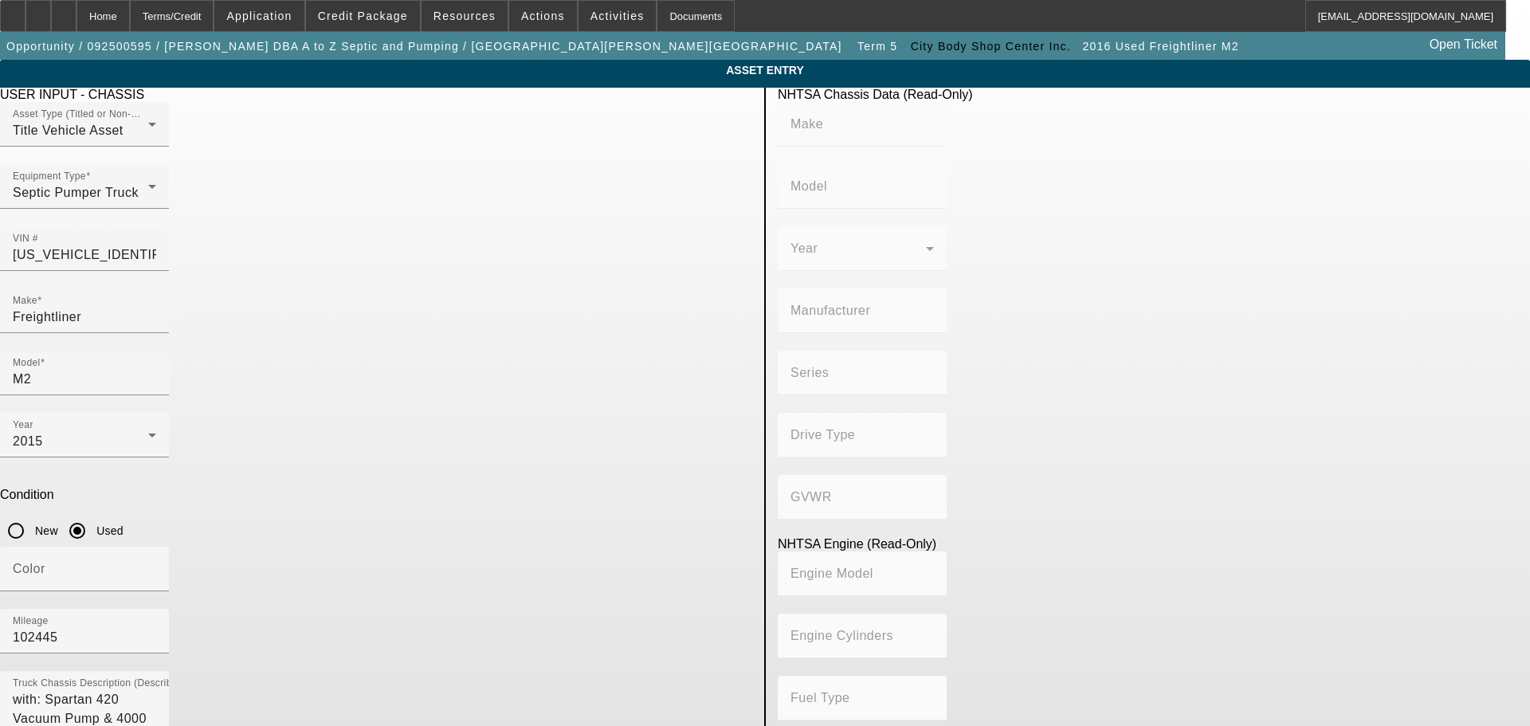
drag, startPoint x: 216, startPoint y: 491, endPoint x: 549, endPoint y: 445, distance: 336.1
click at [217, 490] on app-asset-collateral-manage "ASSET ENTRY Delete asset USER INPUT - CHASSIS Asset Type (Titled or Non-Titled)…" at bounding box center [765, 502] width 1530 height 884
type input "FREIGHTLINER"
type input "M2"
type input "DAIMLER TRUCK NORTH AMERICA LLC"
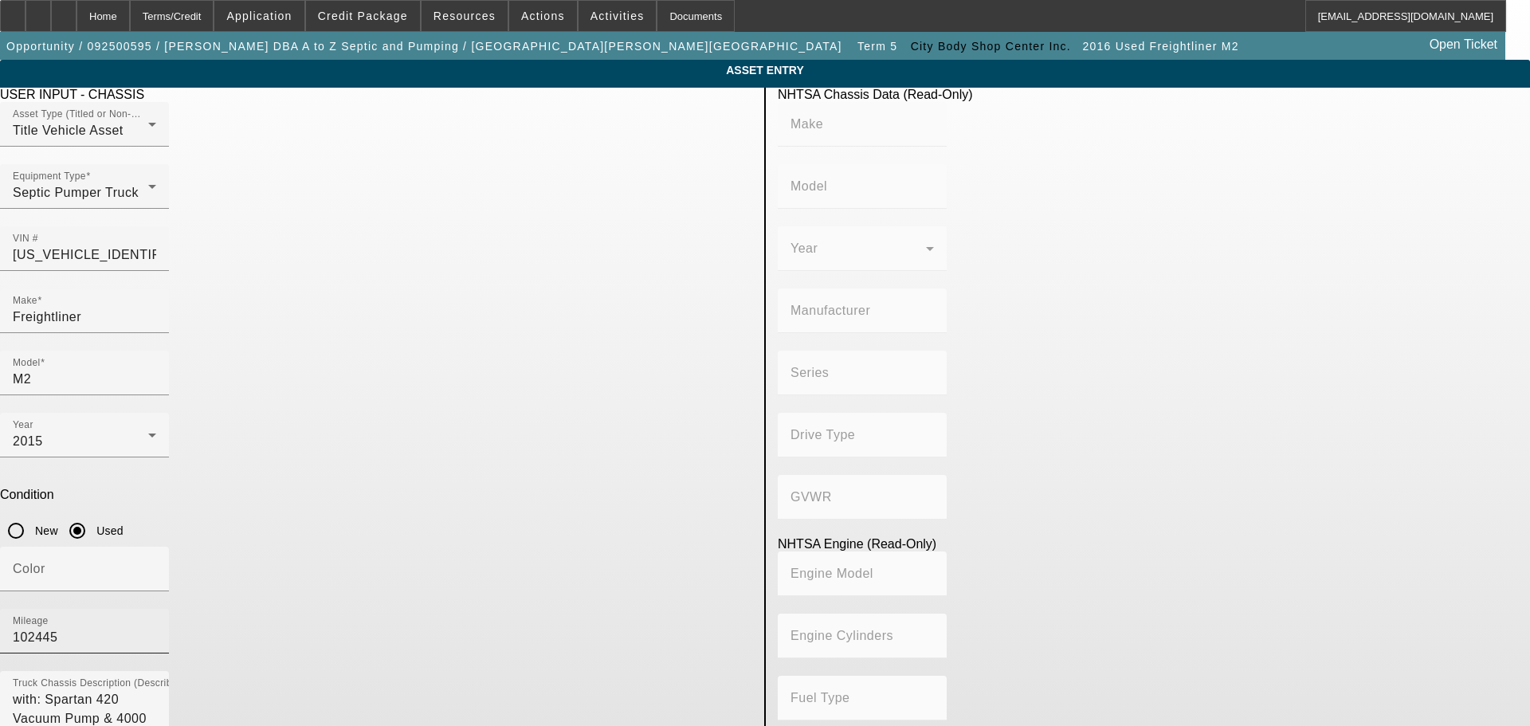
type input "106 Medium Duty"
type input "4x2"
type input "Class 8: 33,001 lb and above (14,969 kg and above)"
type input "Cummins ISL"
type input "6"
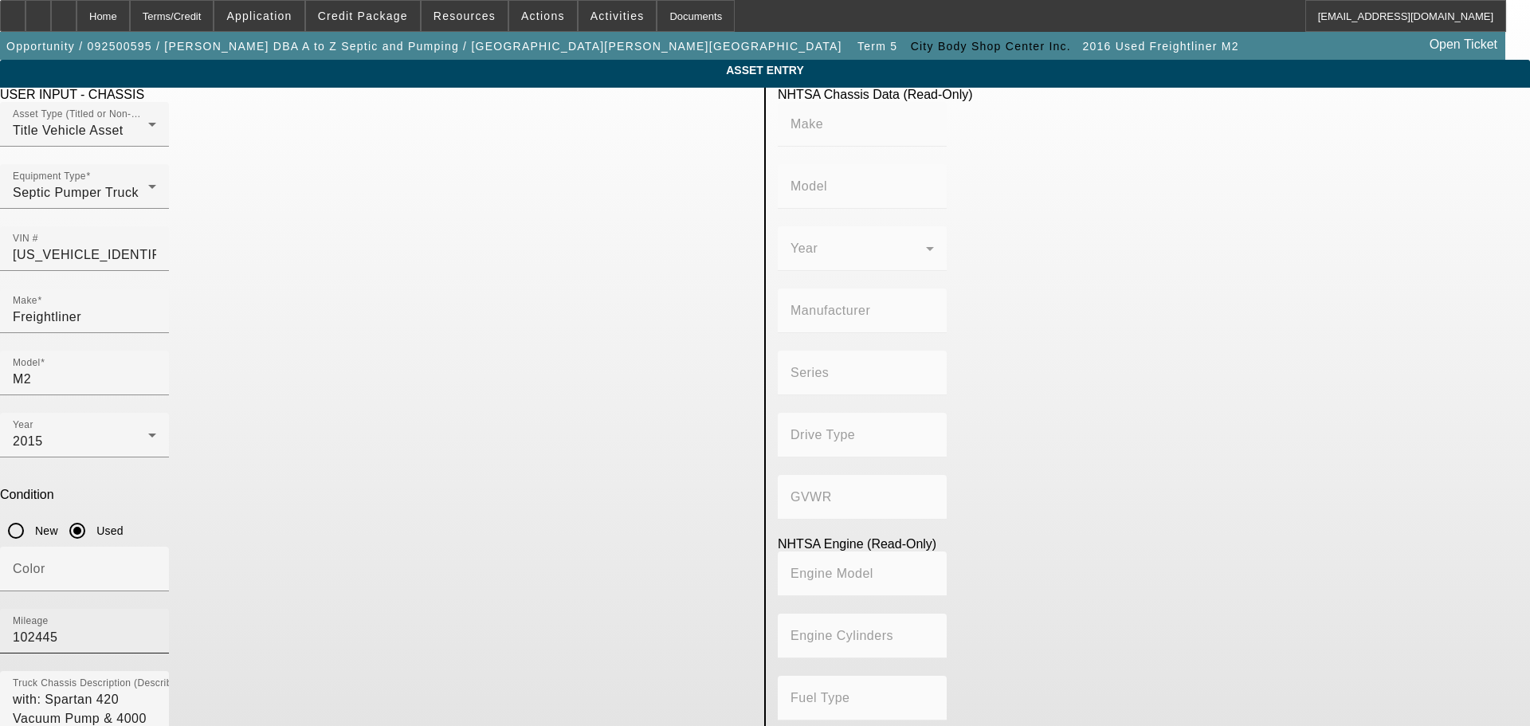
type input "Diesel"
type input "543.11132244311"
type input "8.9"
click at [156, 628] on input "102445" at bounding box center [84, 637] width 143 height 19
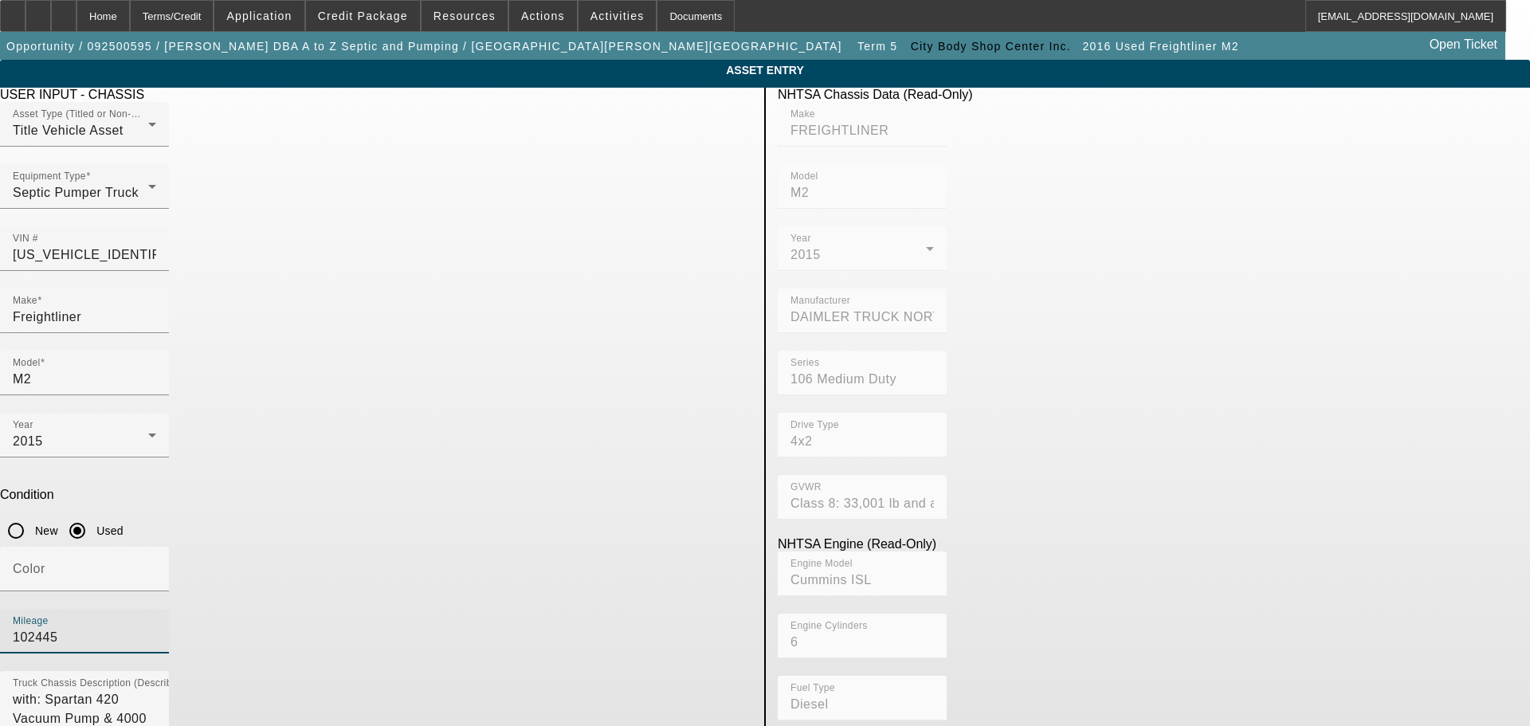
click at [156, 628] on input "102445" at bounding box center [84, 637] width 143 height 19
type input "124400"
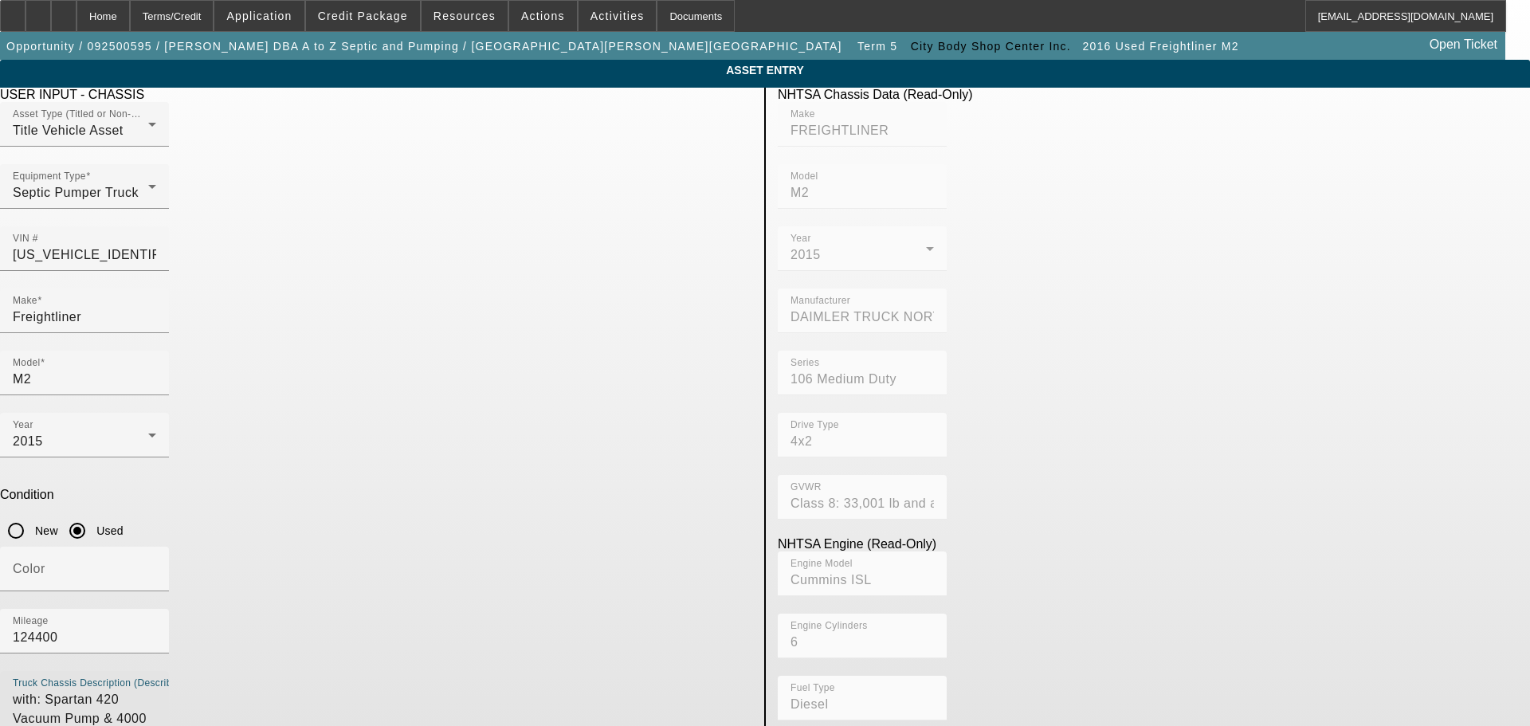
click at [156, 690] on textarea "with: Spartan 420 Vacuum Pump & 4000 Gallon Carbon Steel Tank includes all opti…" at bounding box center [84, 718] width 143 height 57
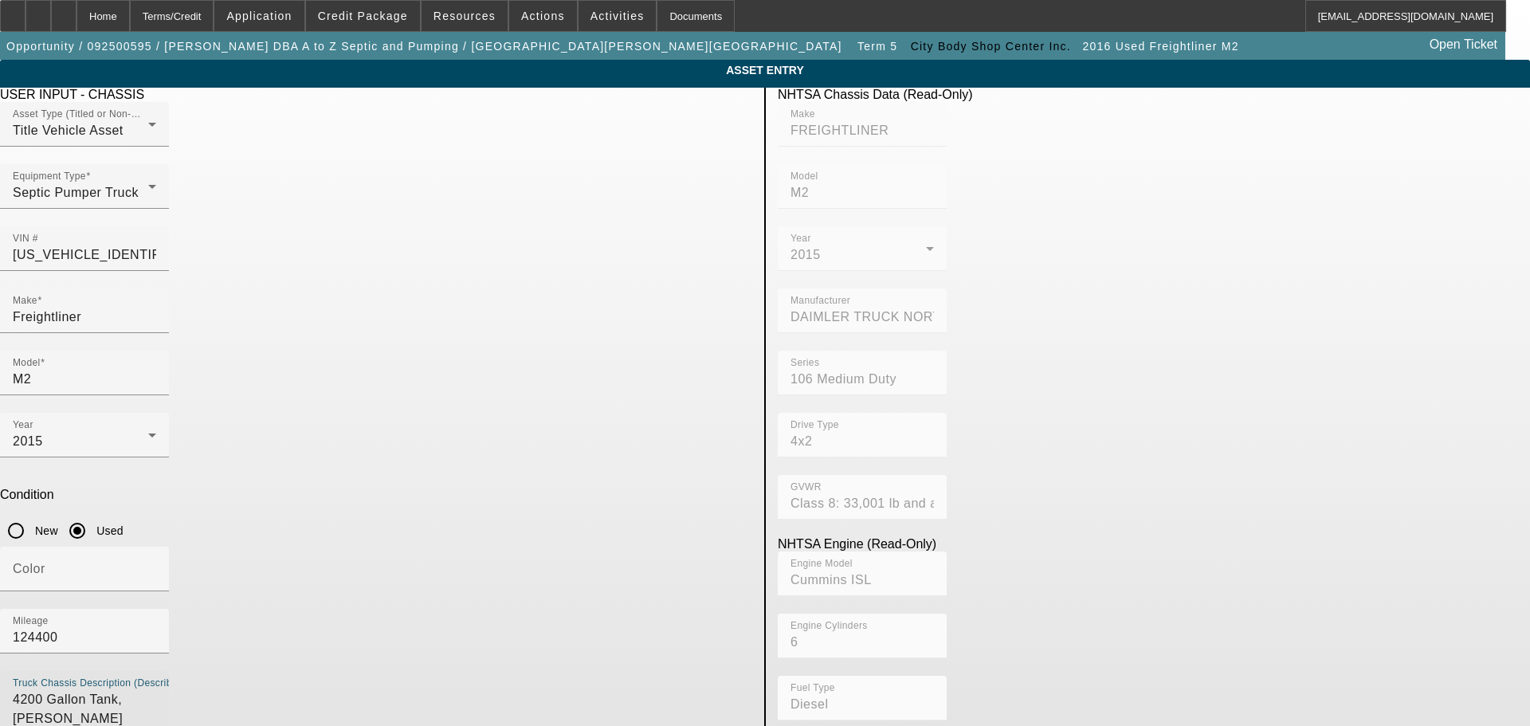
drag, startPoint x: 439, startPoint y: 476, endPoint x: 404, endPoint y: 475, distance: 35.1
click at [156, 690] on textarea "4200 Gallon Tank, Jetter" at bounding box center [84, 718] width 143 height 57
type textarea "4200 Gallon Tank"
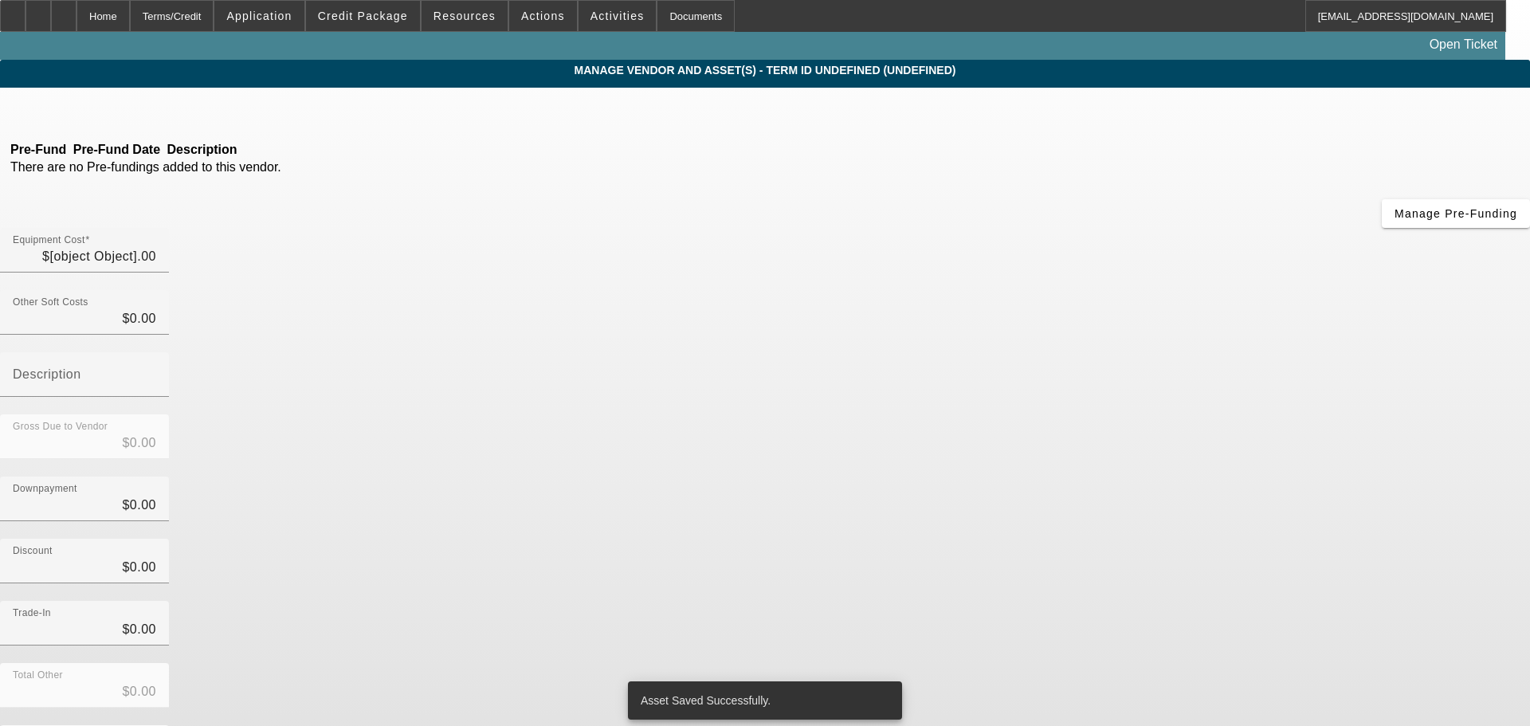
type input "$113,500.00"
type input "$3,000.00"
type input "$116,500.00"
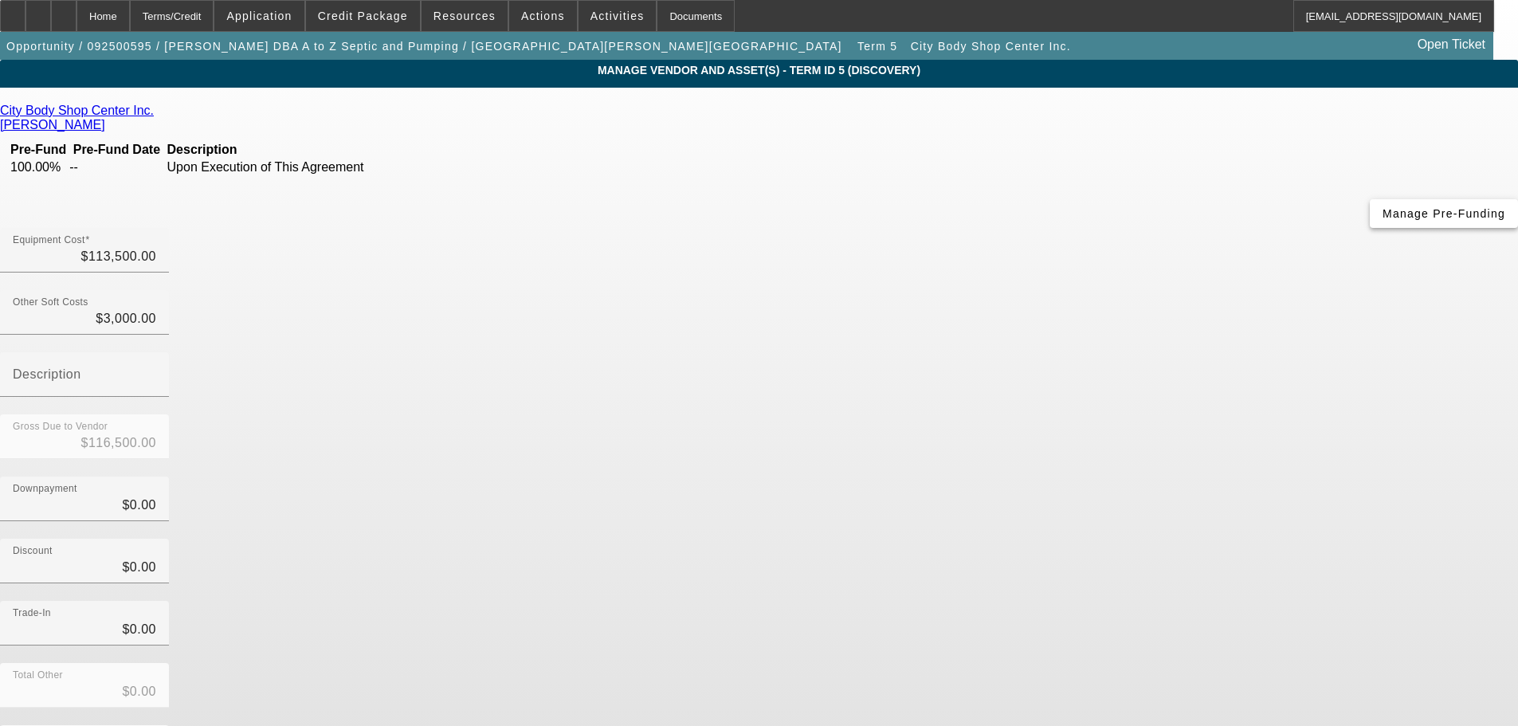
click at [1382, 220] on span "Manage Pre-Funding" at bounding box center [1443, 213] width 123 height 13
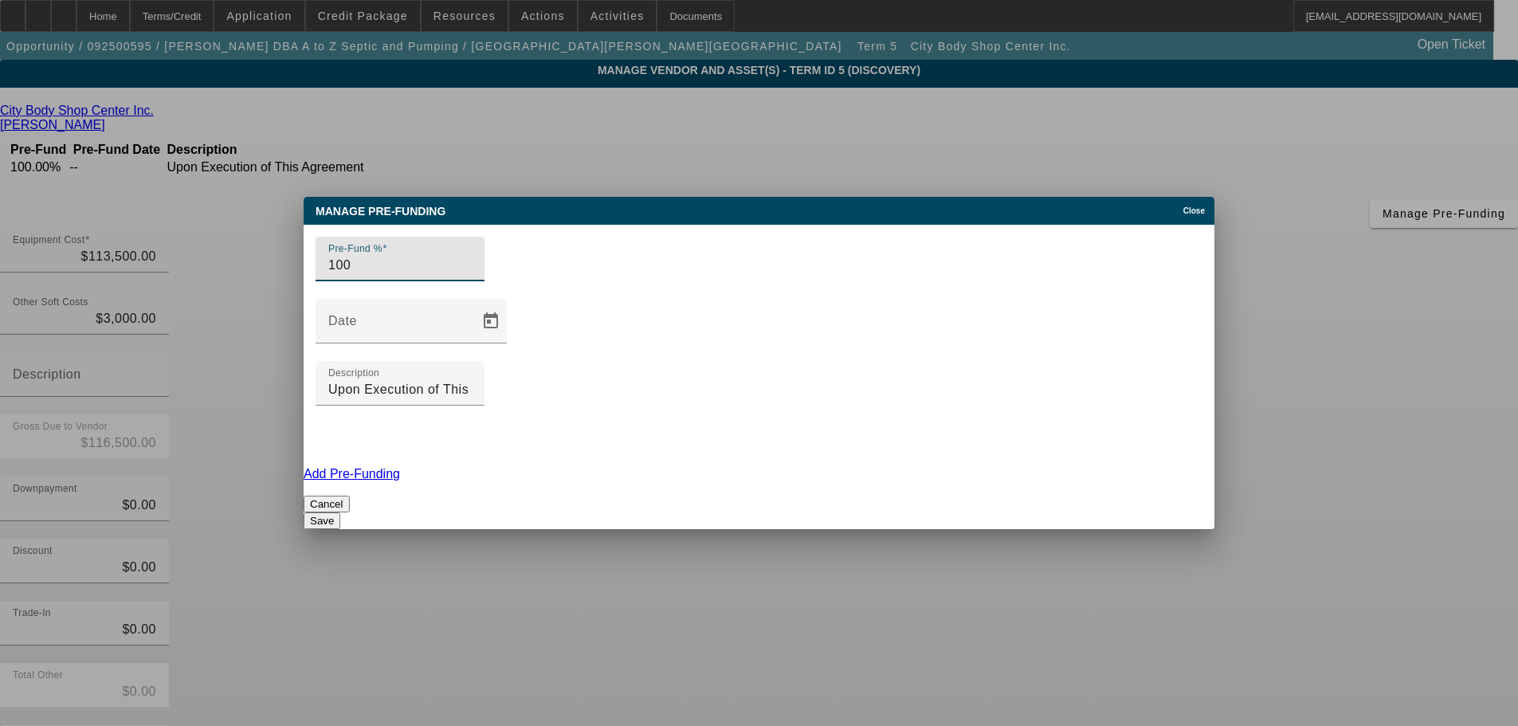
click at [419, 275] on input "100" at bounding box center [399, 265] width 143 height 19
click at [394, 275] on input "100" at bounding box center [399, 265] width 143 height 19
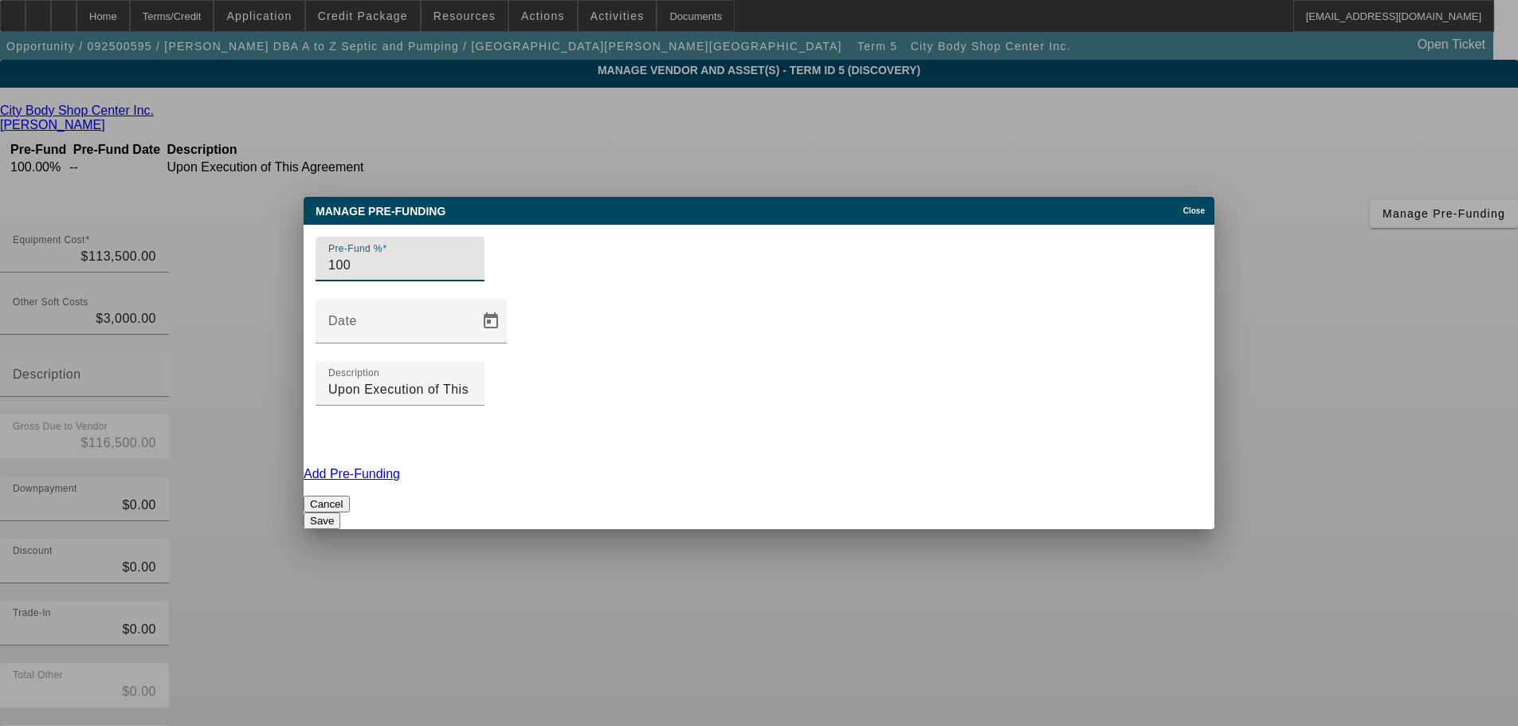
click at [394, 275] on input "100" at bounding box center [399, 265] width 143 height 19
type input "13.2"
click at [472, 380] on input "Upon Execution of This Agreement" at bounding box center [399, 389] width 143 height 19
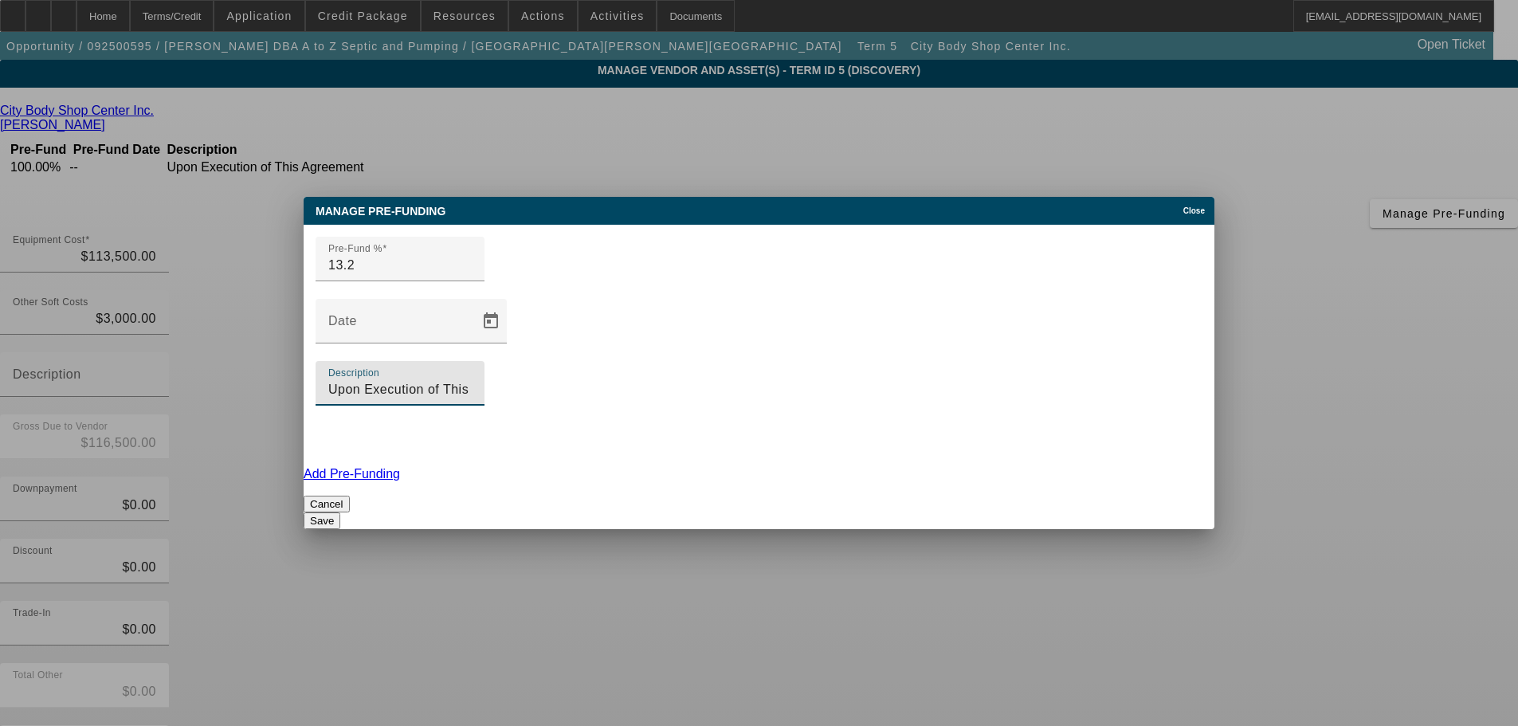
click at [472, 380] on input "Upon Execution of This Agreement" at bounding box center [399, 389] width 143 height 19
click at [472, 380] on input "15k deposit to start build, remainder post funding" at bounding box center [399, 389] width 143 height 19
click at [472, 380] on input "15k deposit to start build (13.2) , remainder post funding" at bounding box center [399, 389] width 143 height 19
click at [472, 380] on input "15k deposit to start build (13.2) , remainder post funding 86.7)" at bounding box center [399, 389] width 143 height 19
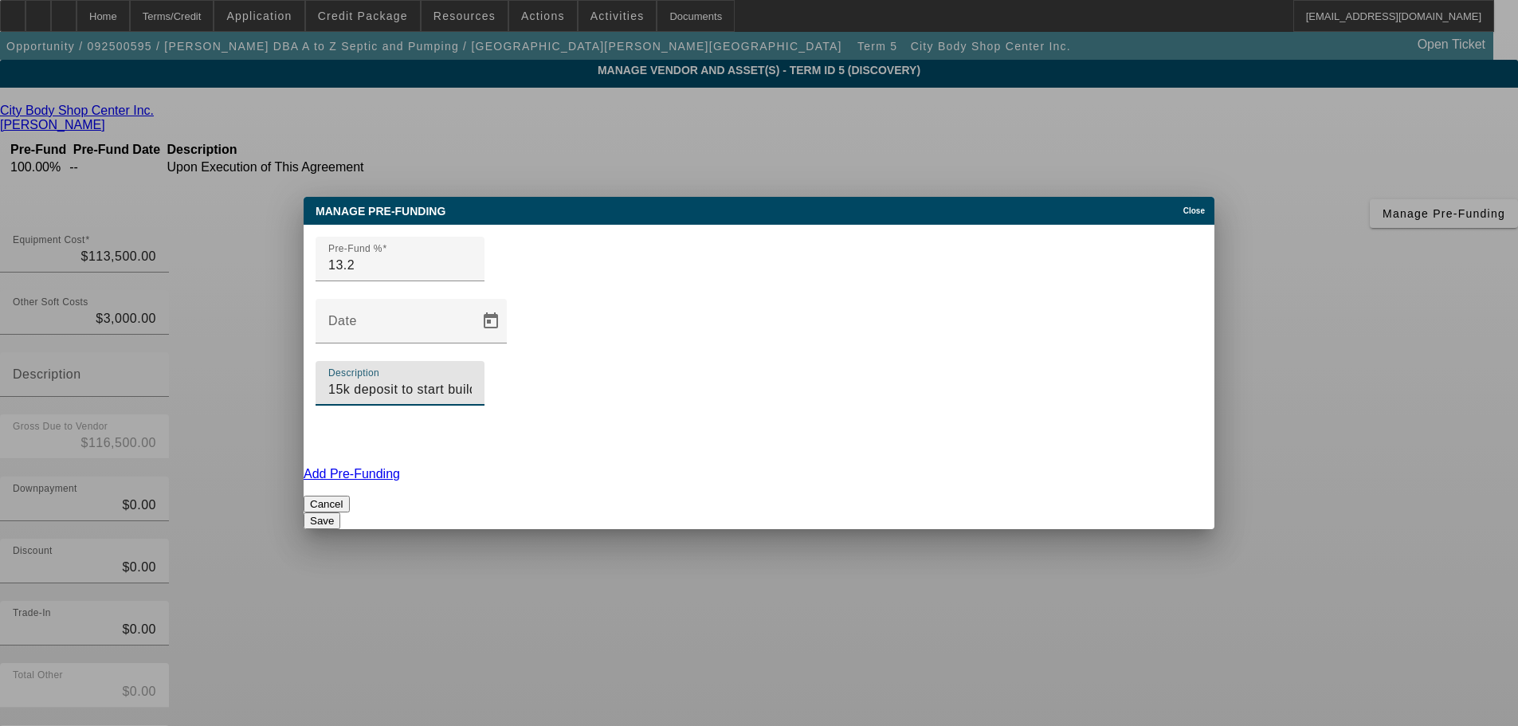
type input "15k deposit to start build (13.3) , remainder post funding (86.7)"
click at [340, 512] on button "Save" at bounding box center [322, 520] width 37 height 17
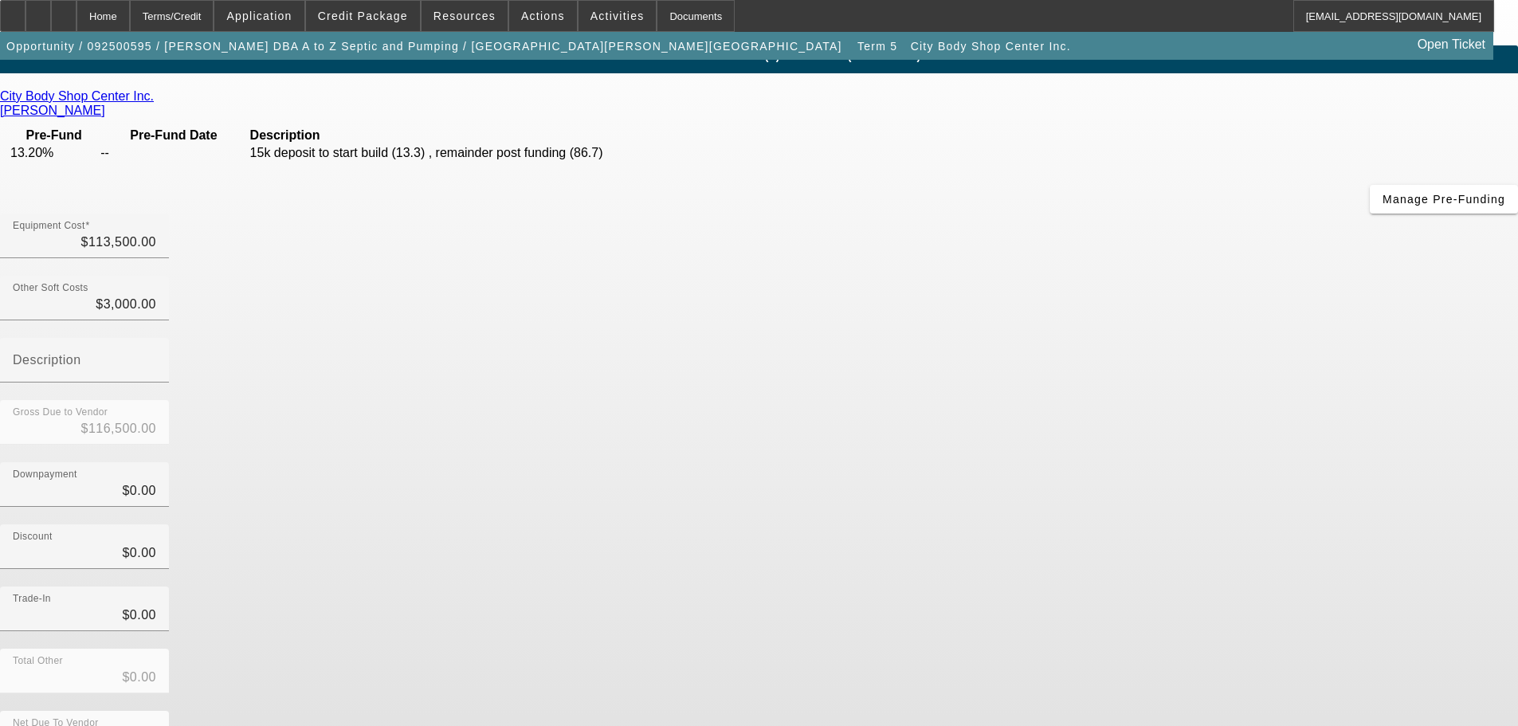
scroll to position [22, 0]
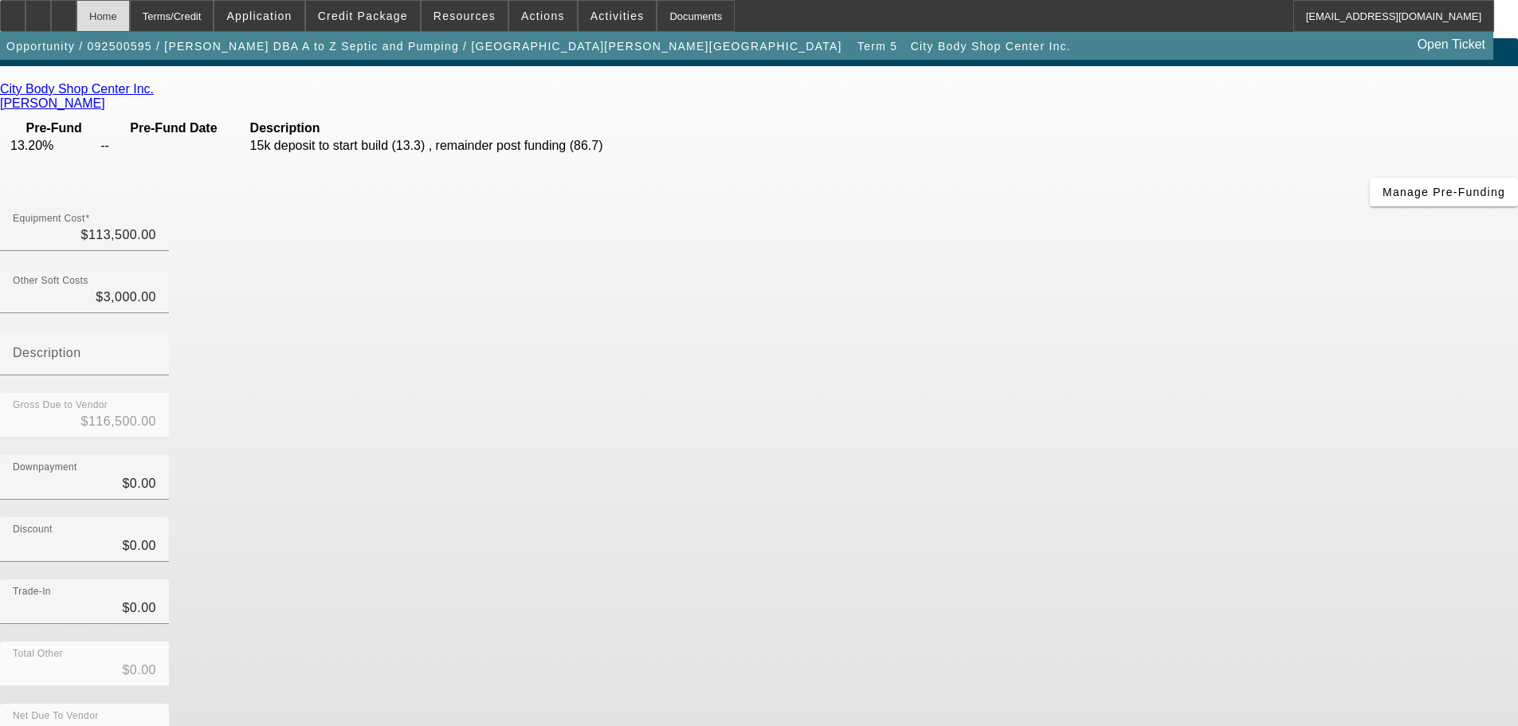
click at [130, 9] on div "Home" at bounding box center [102, 16] width 53 height 32
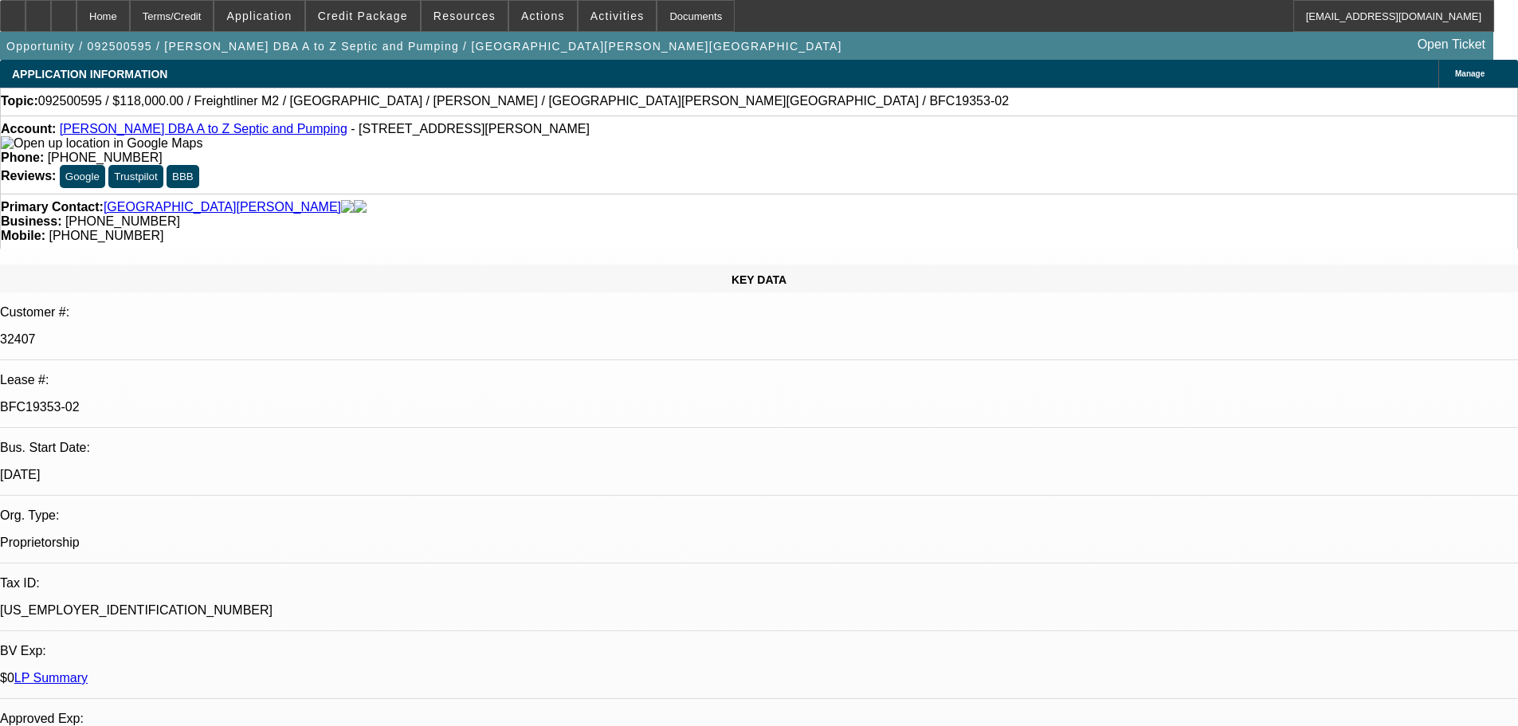
select select "0"
select select "6"
select select "0"
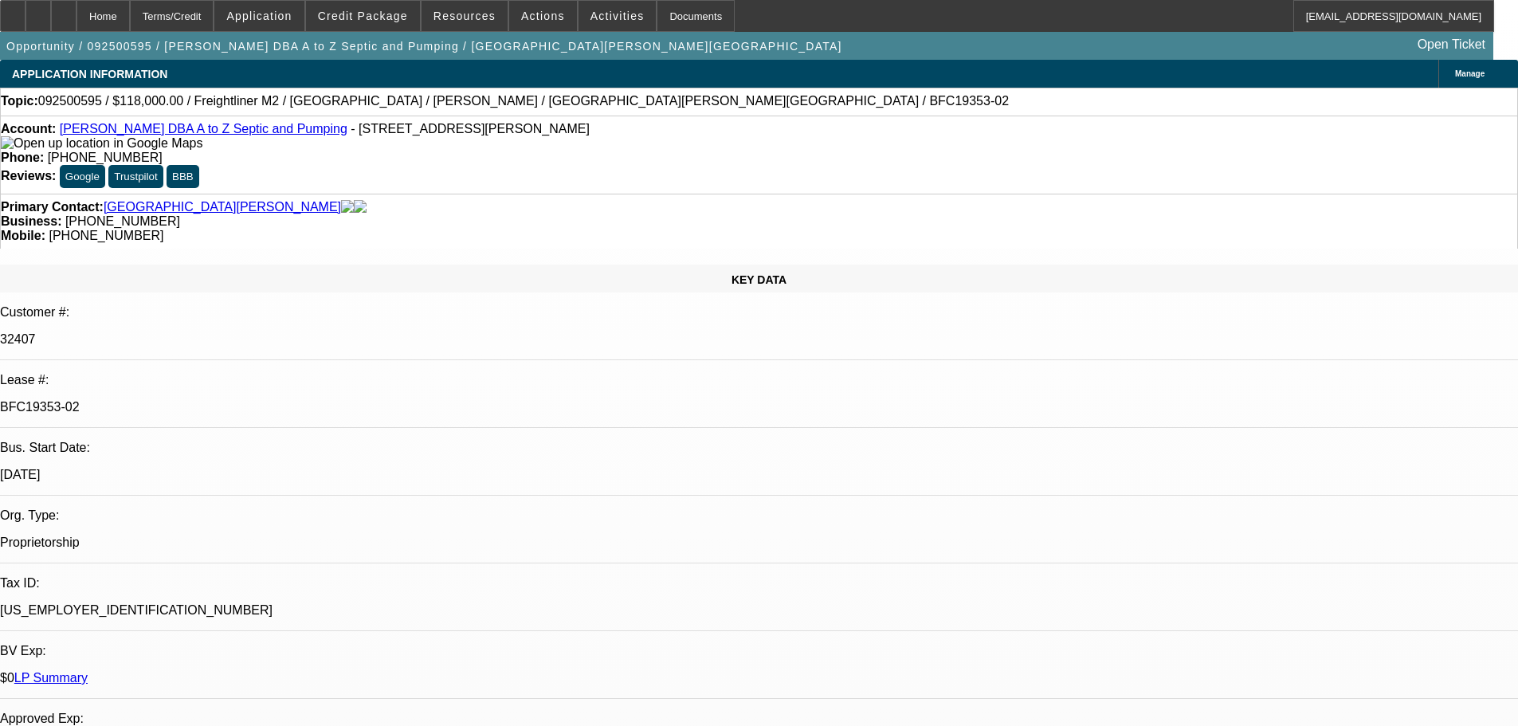
select select "0"
select select "6"
select select "0"
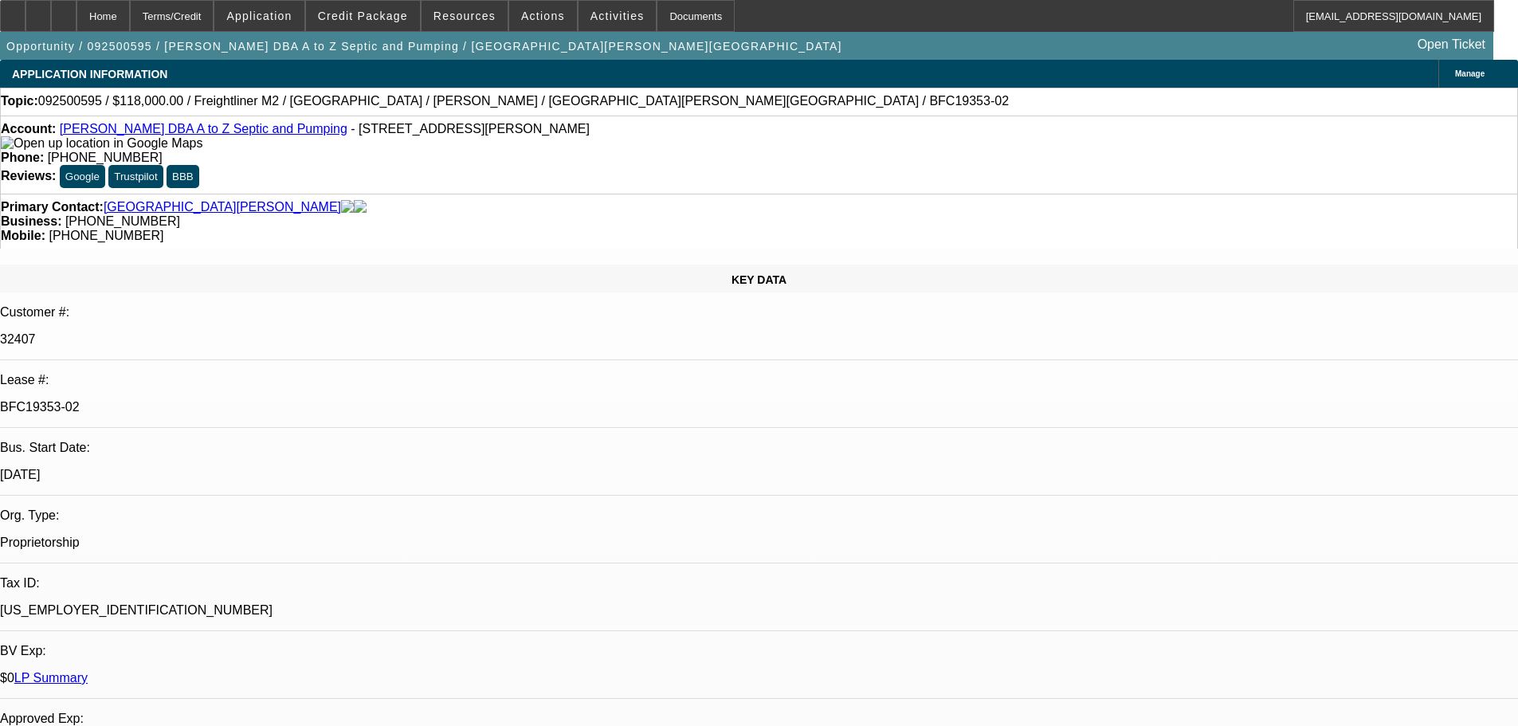
select select "0"
select select "6"
select select "0"
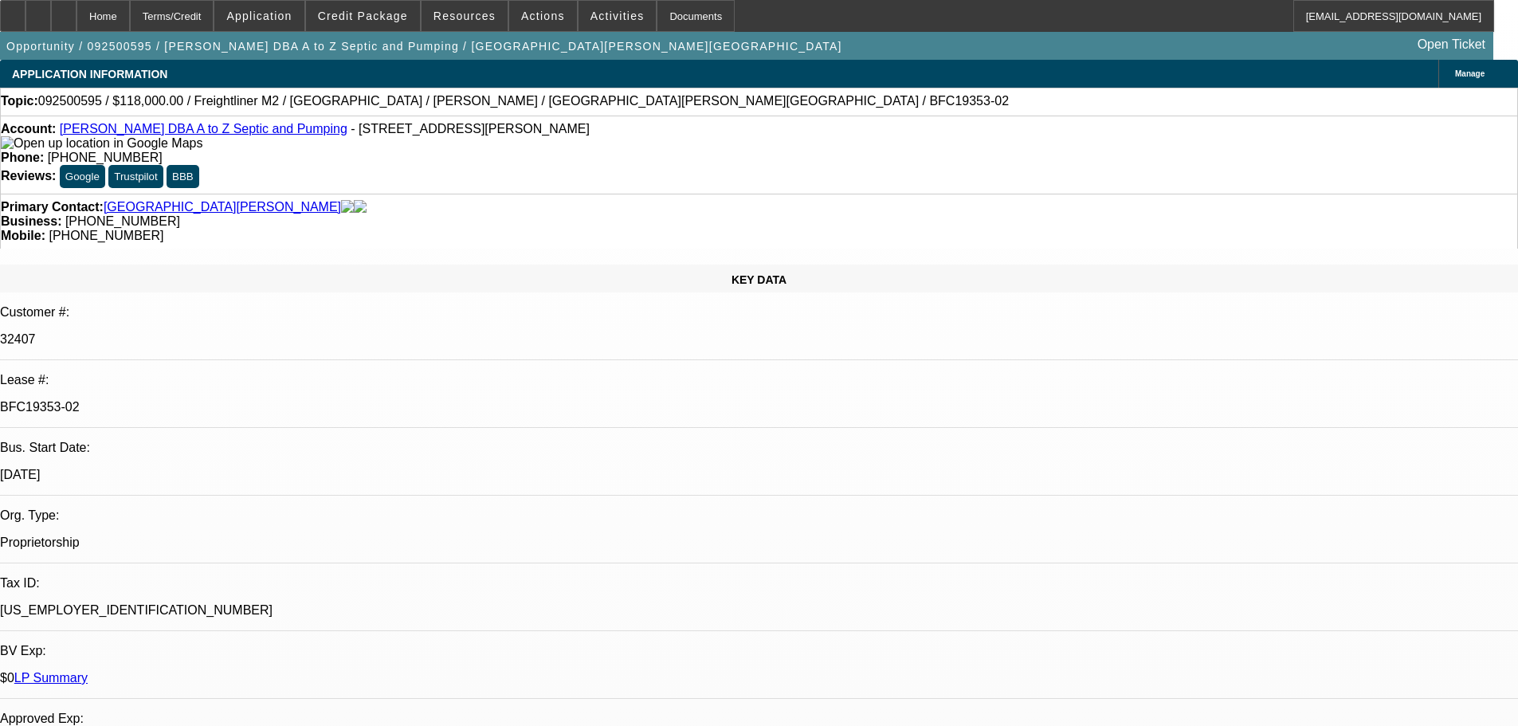
select select "6"
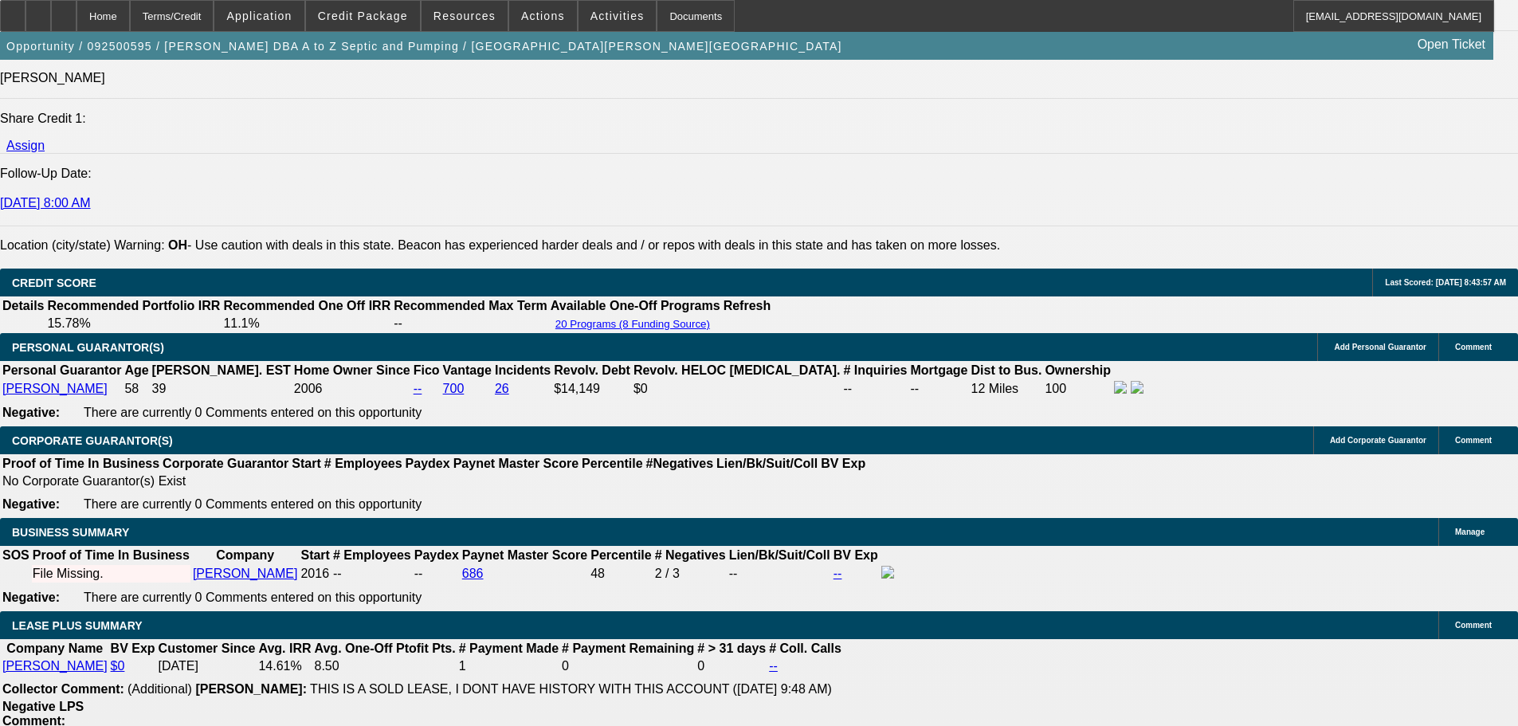
scroll to position [876, 0]
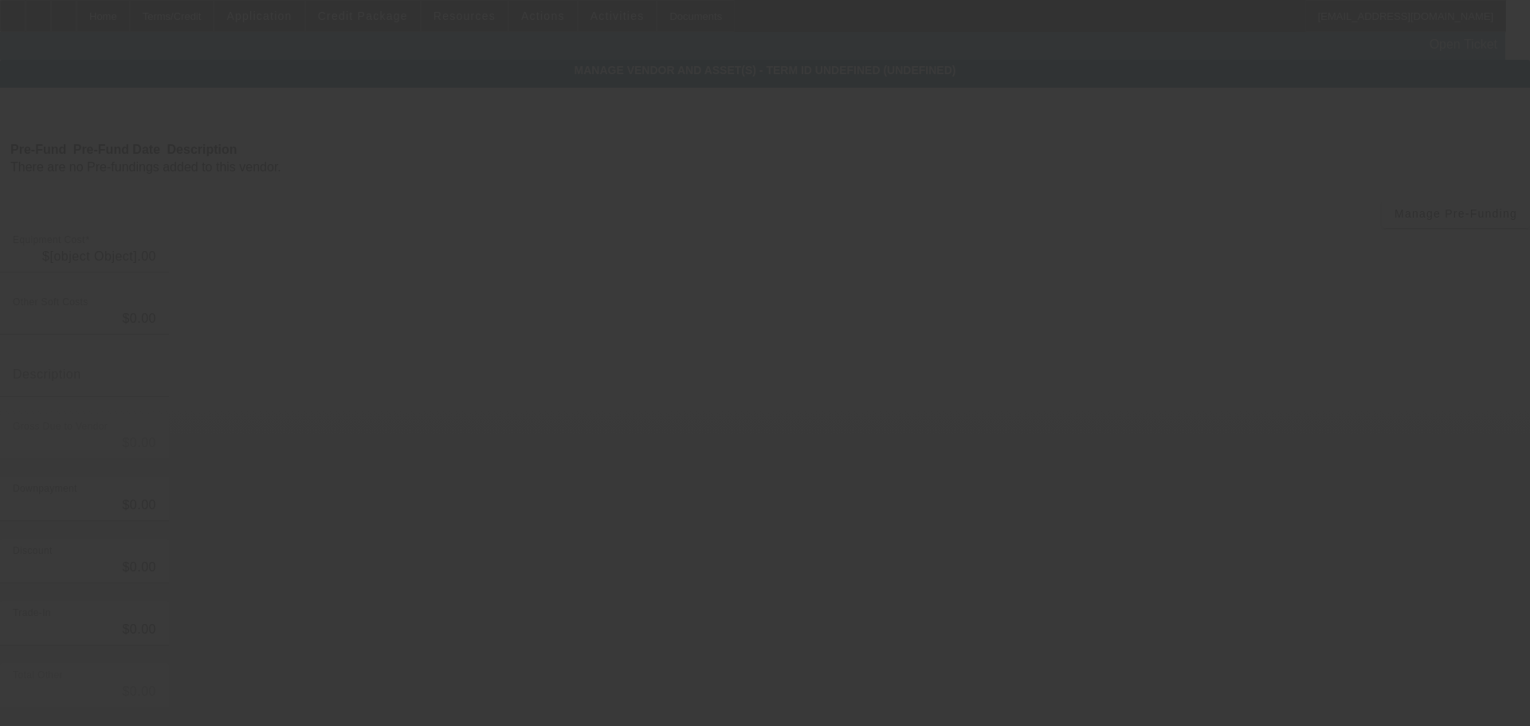
type input "$7,965.00"
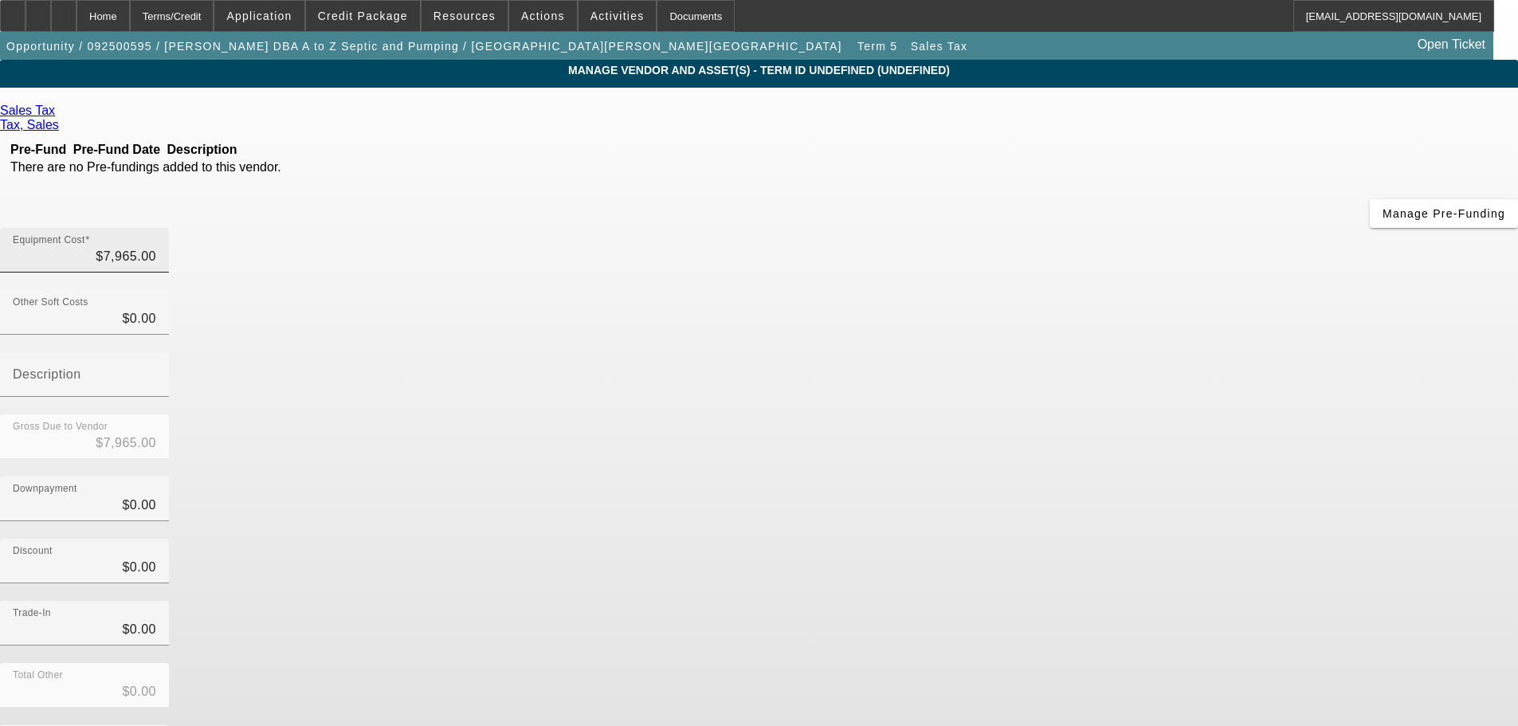
type input "7965"
click at [156, 247] on input "7965" at bounding box center [84, 256] width 143 height 19
type input "$0.00"
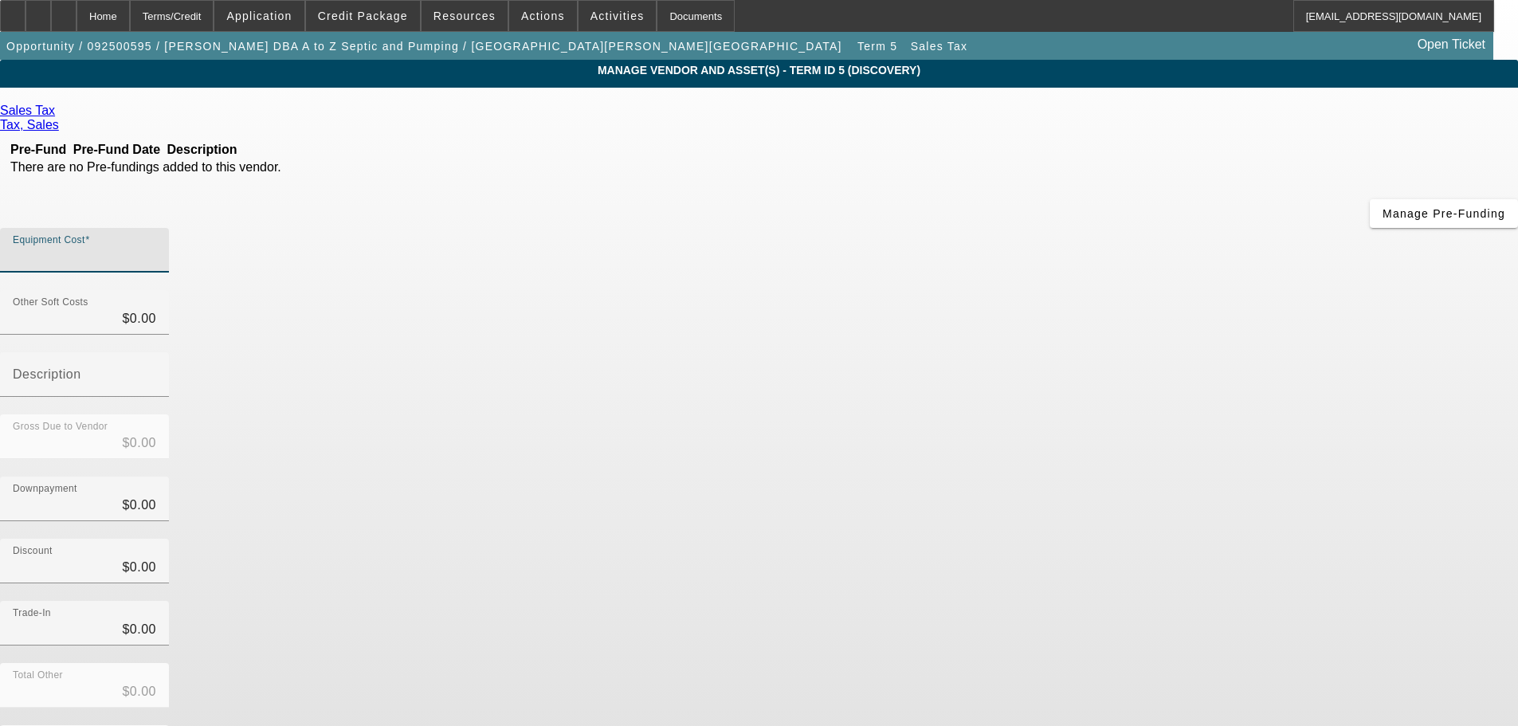
type input "7"
type input "$7.00"
type input "76"
type input "$76.00"
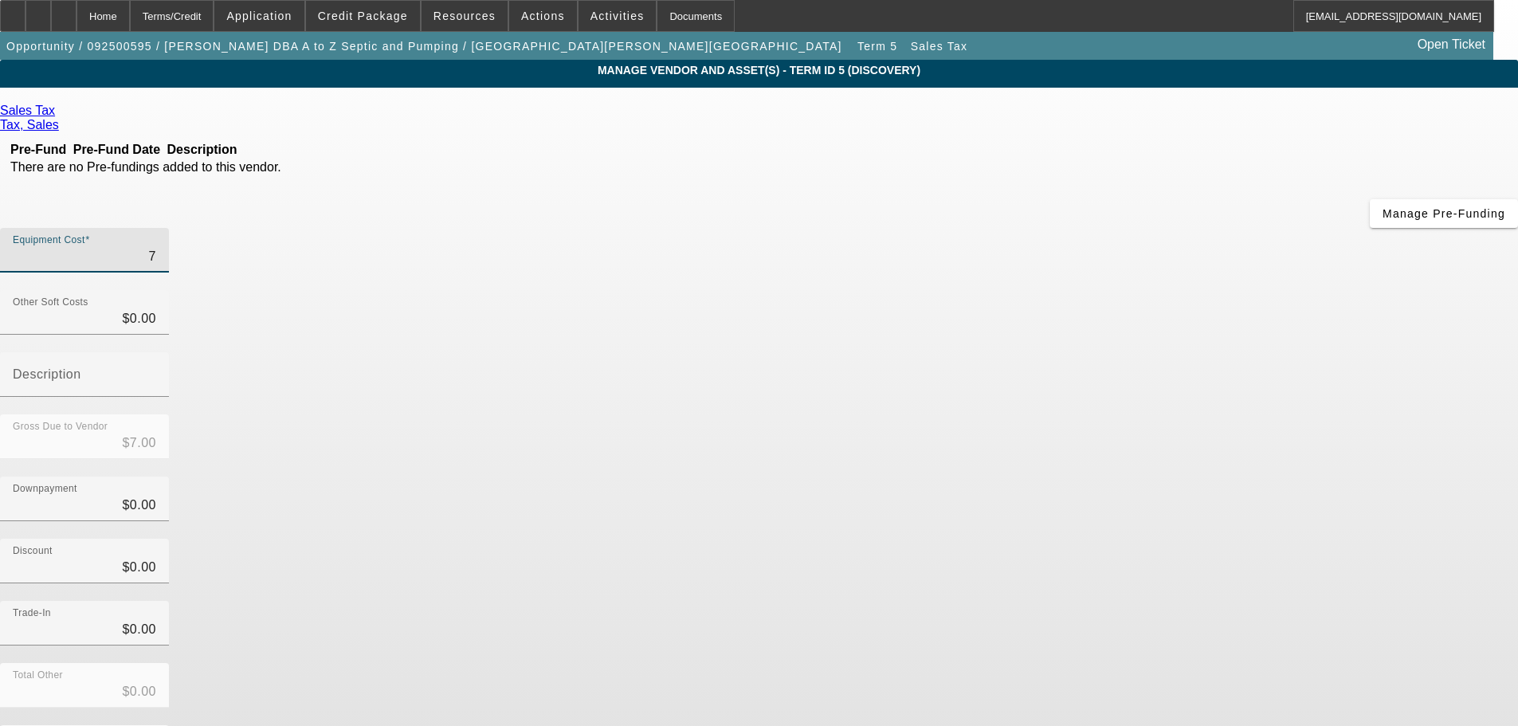
type input "$76.00"
type input "766"
type input "$766.00"
type input "7661"
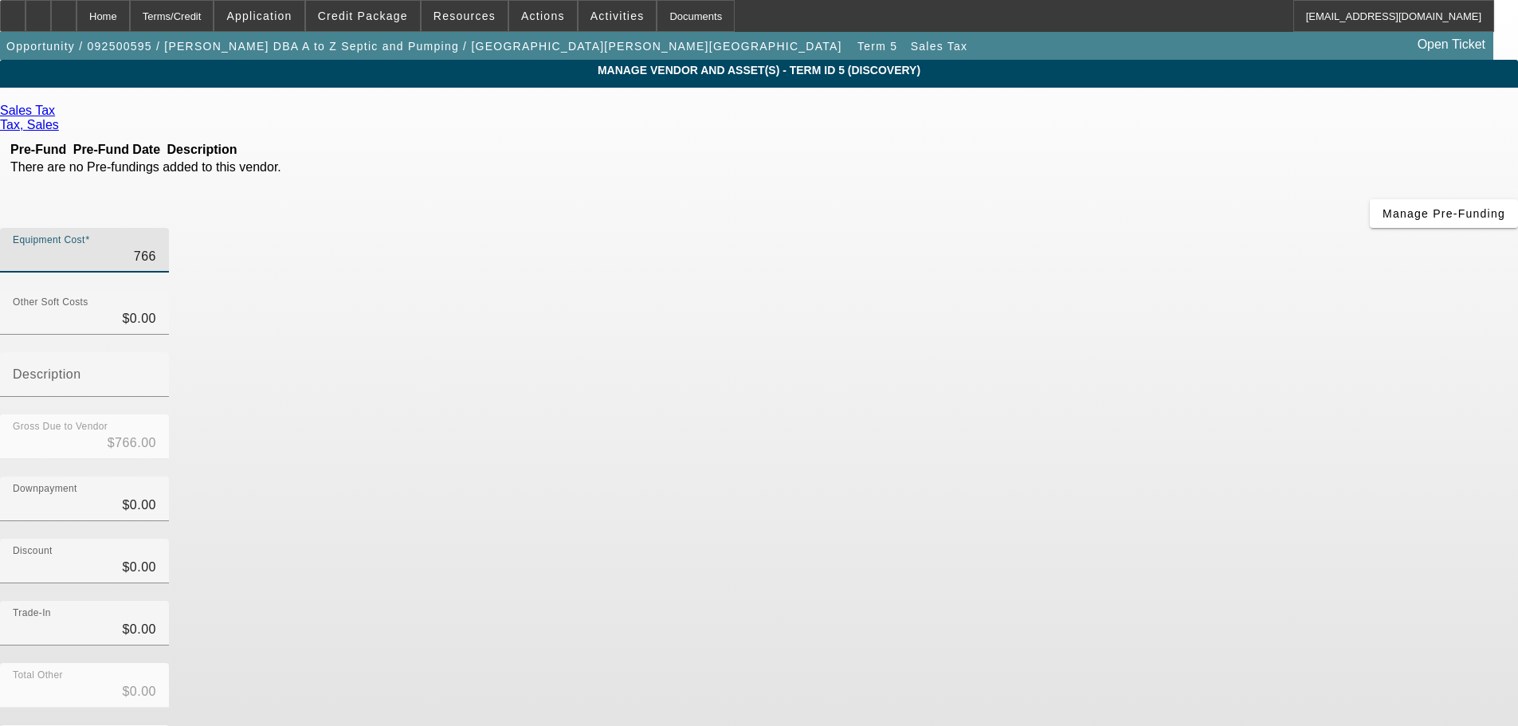
type input "$7,661.00"
type input "7661.2"
type input "$7,661.20"
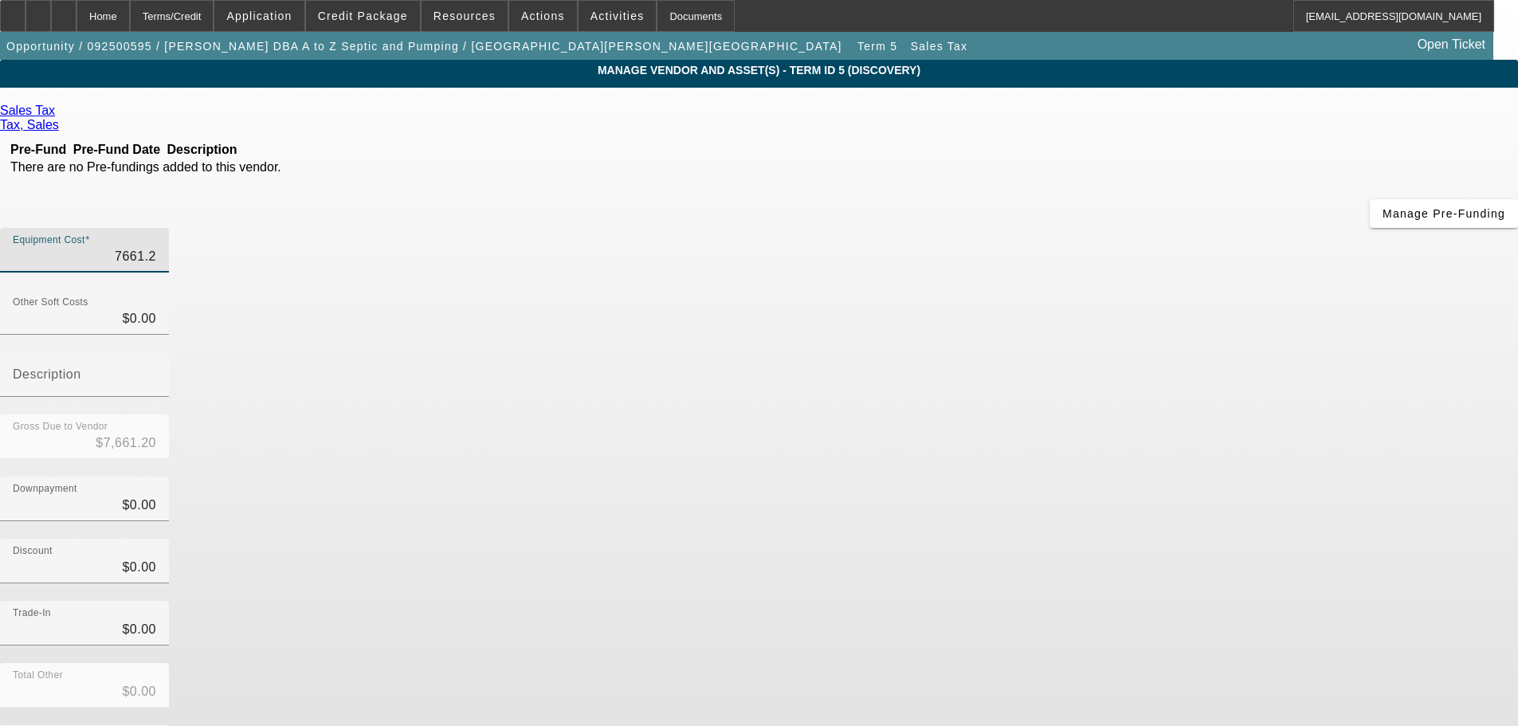
type input "7661.25"
type input "$7,661.25"
click at [1084, 601] on div "Trade-In $0.00" at bounding box center [759, 632] width 1518 height 62
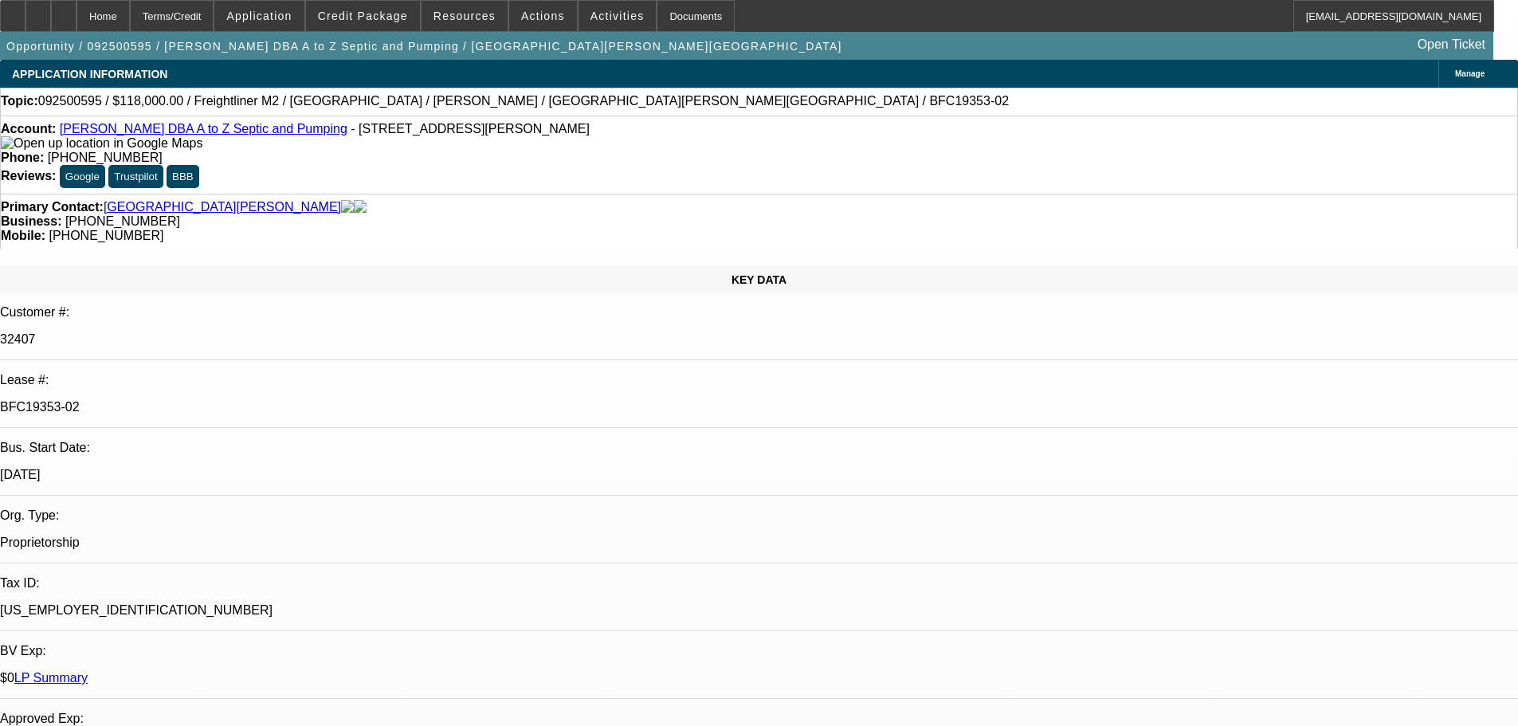
select select "0"
select select "6"
select select "0"
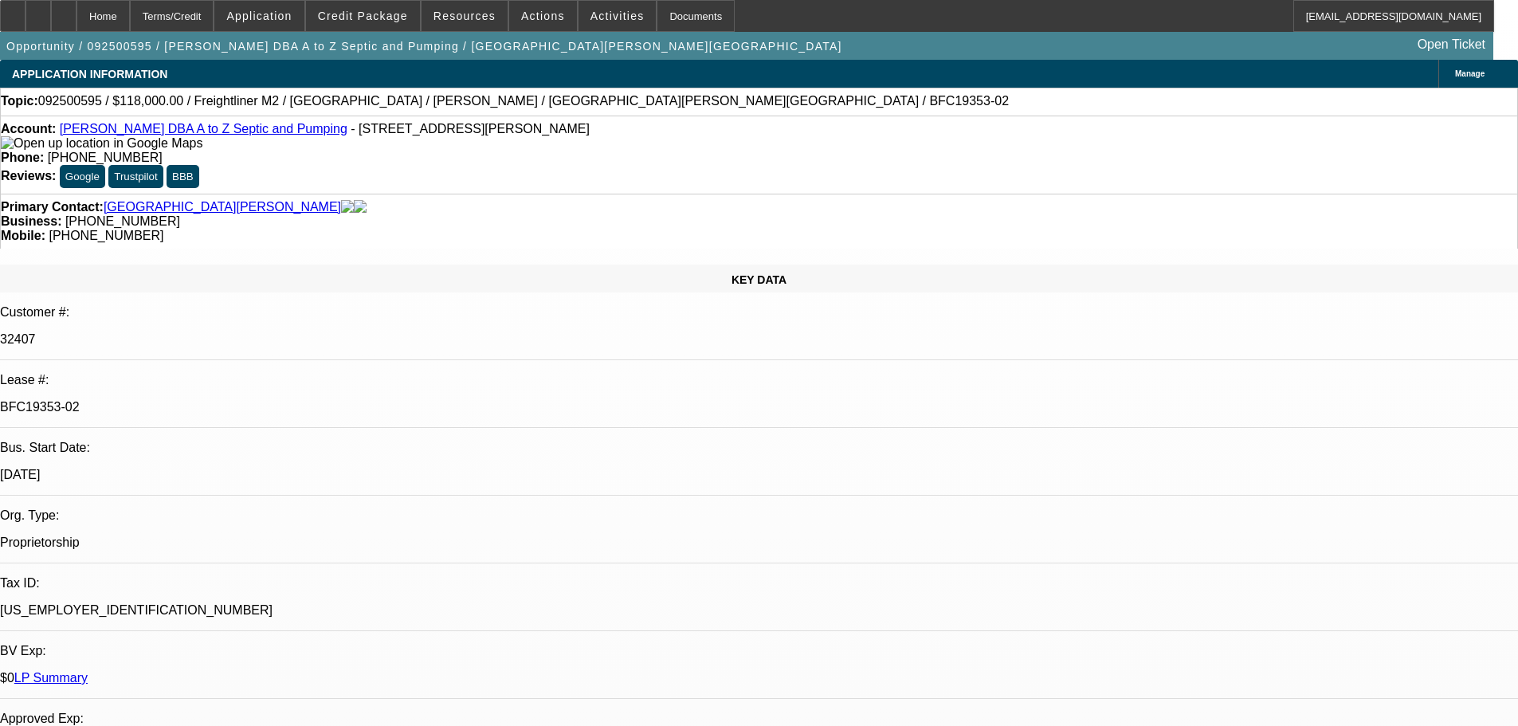
select select "0"
select select "6"
select select "0"
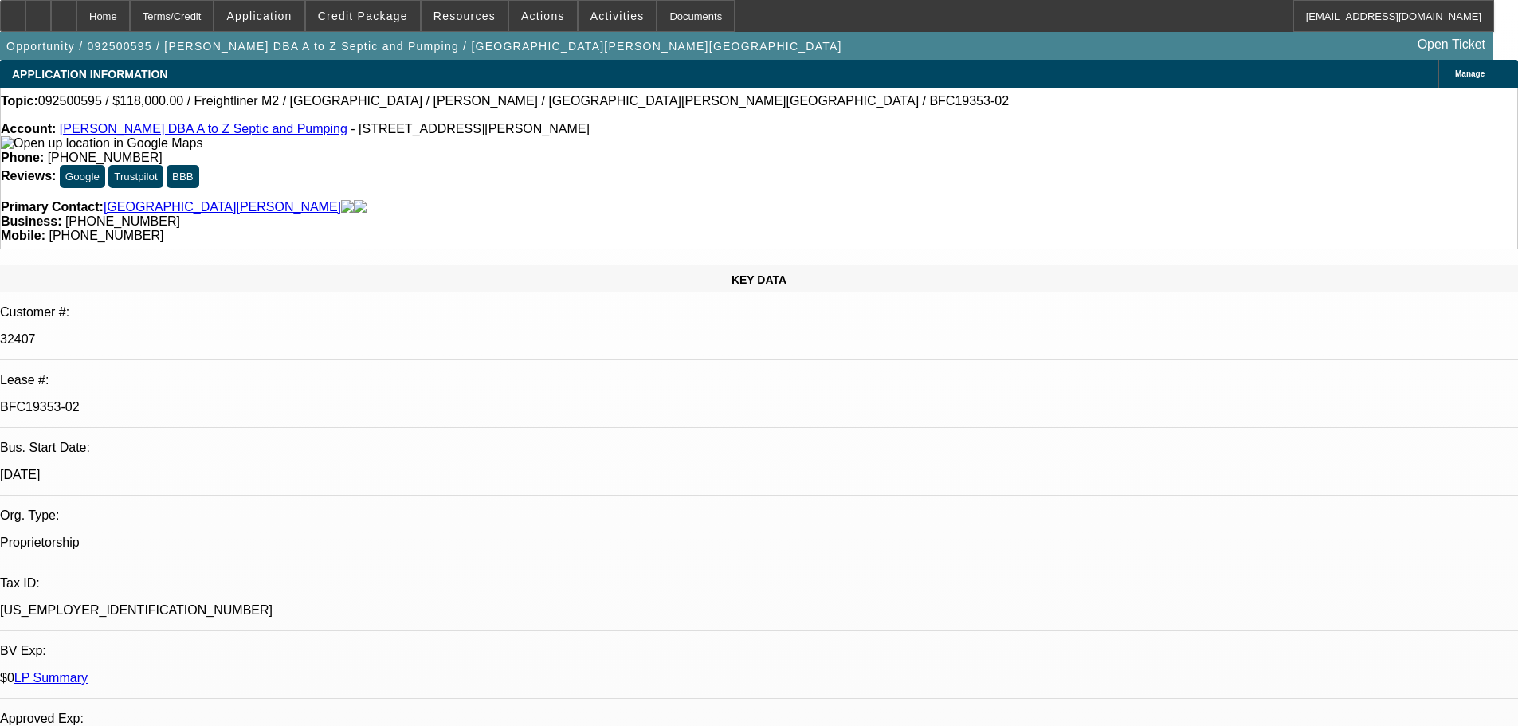
select select "0"
select select "6"
select select "0"
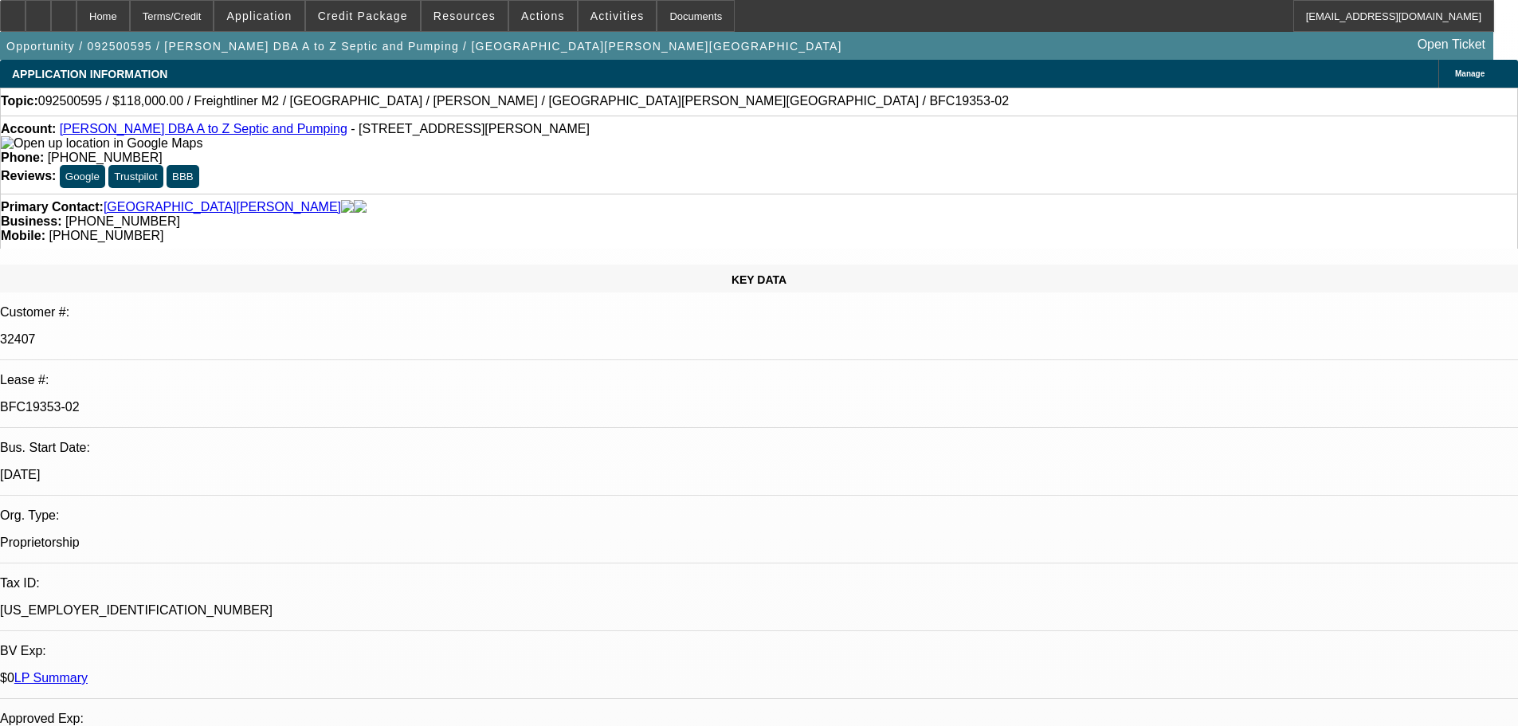
select select "6"
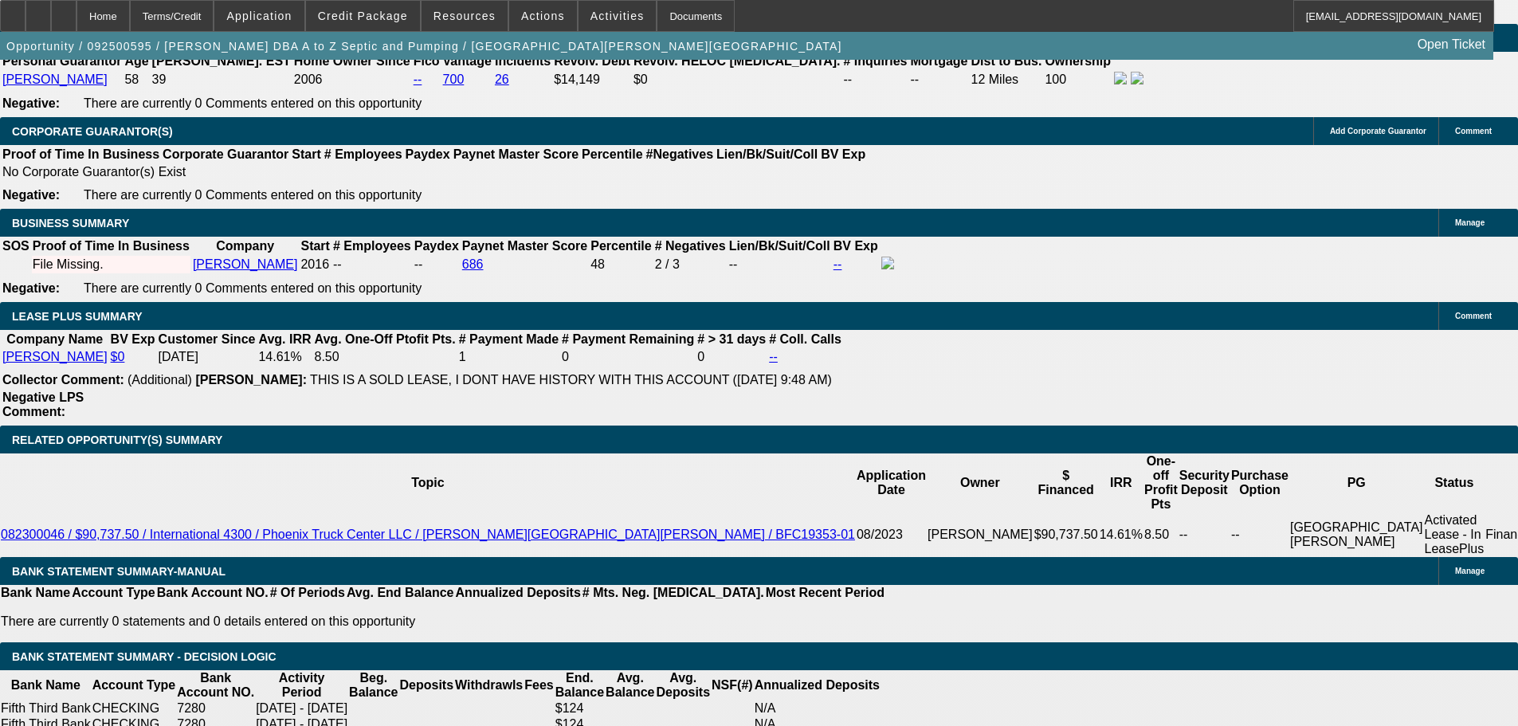
scroll to position [2402, 0]
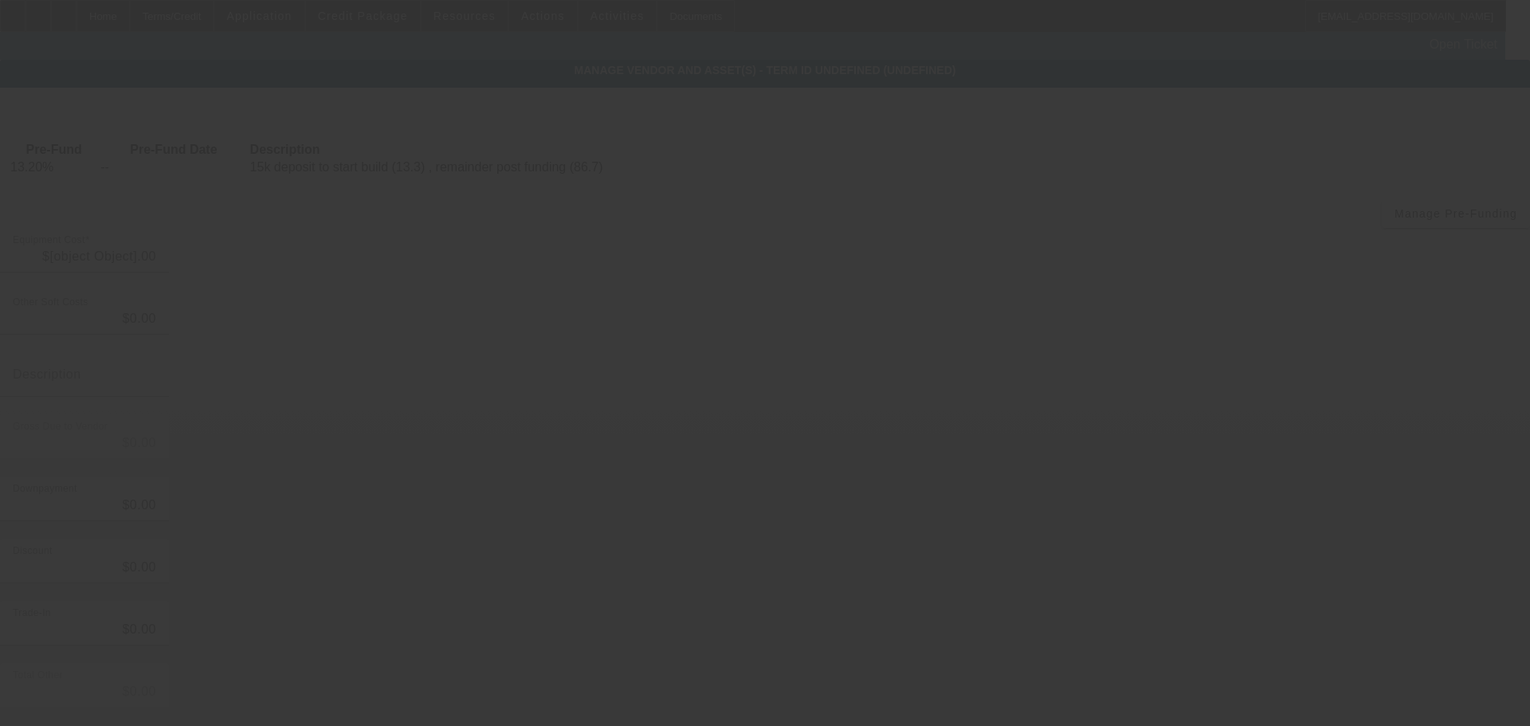
type input "$113,500.00"
type input "$3,000.00"
type input "$116,500.00"
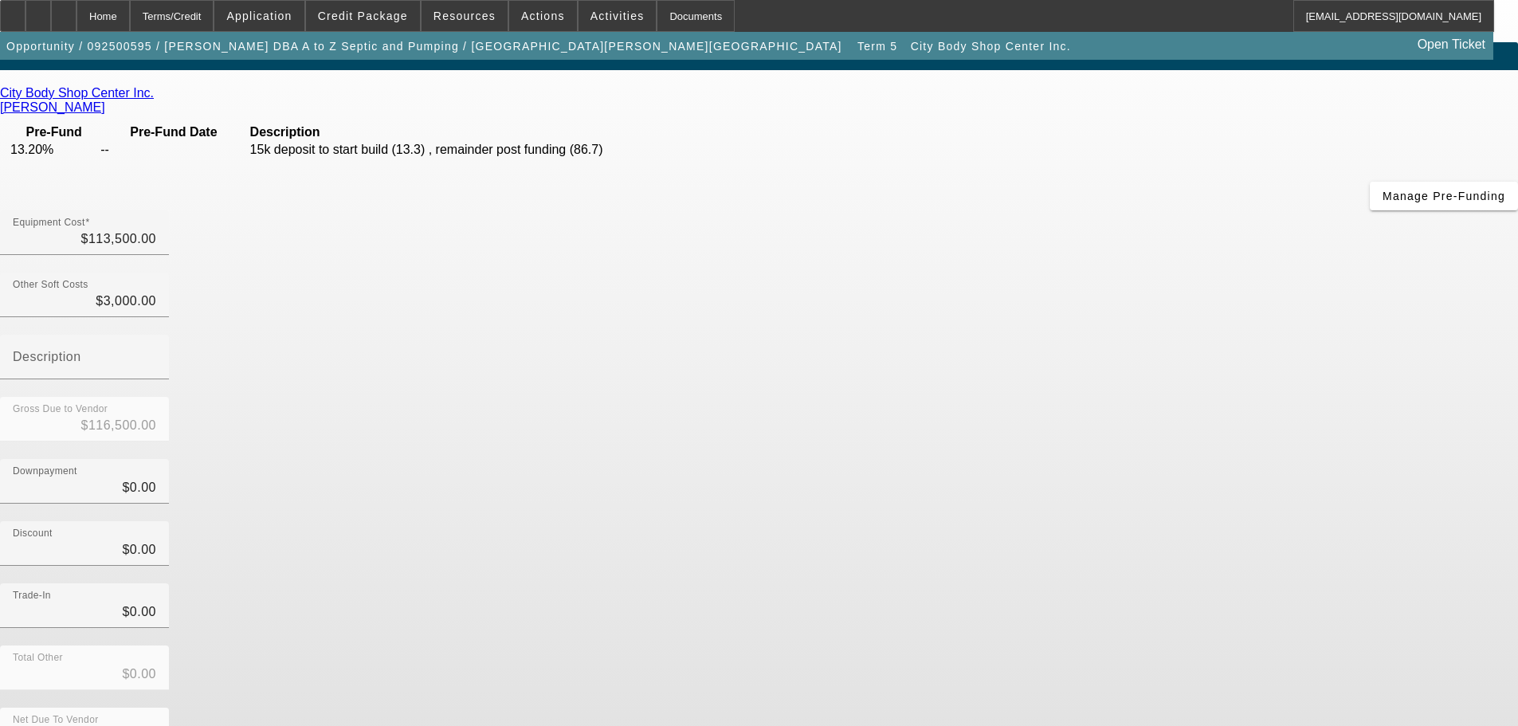
scroll to position [22, 0]
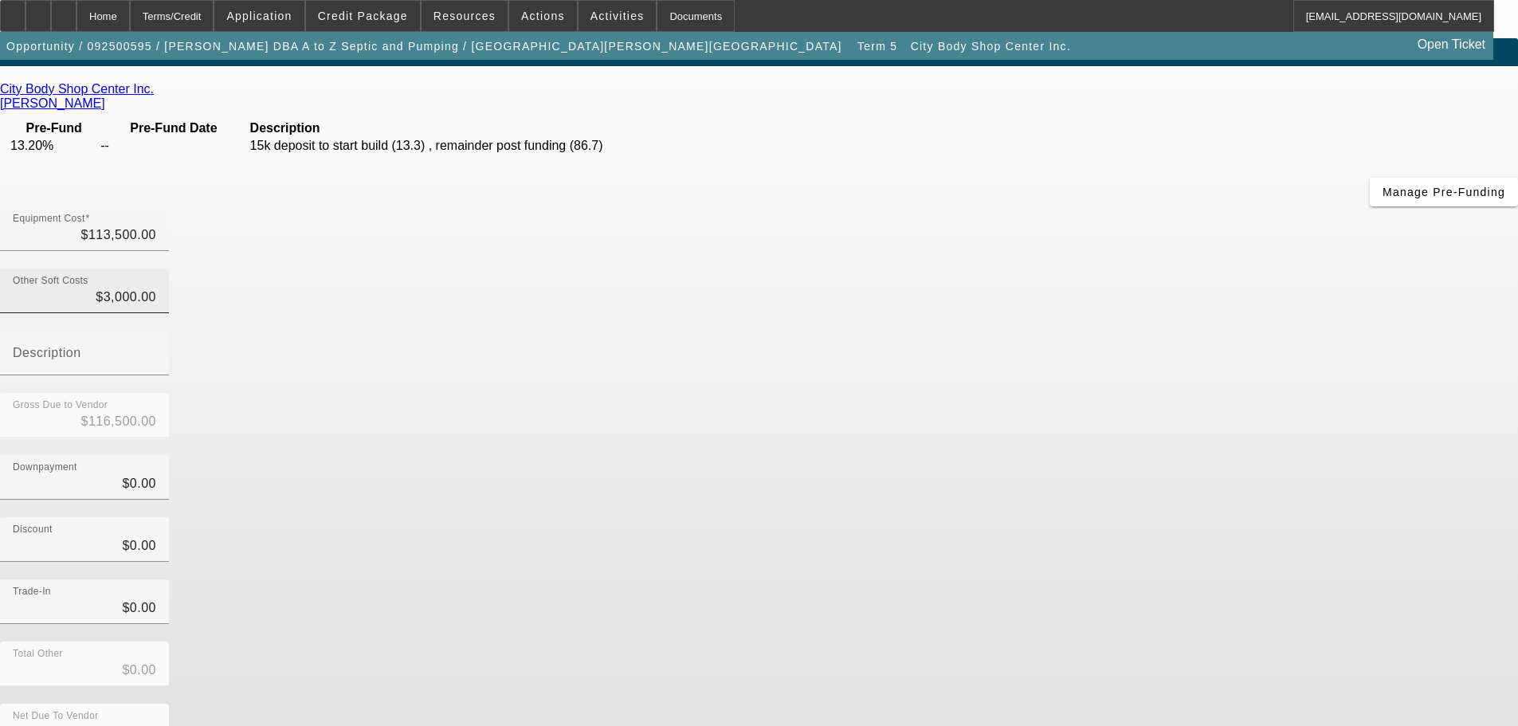
type input "3000"
click at [156, 288] on input "3000" at bounding box center [84, 297] width 143 height 19
type input "$113,500.00"
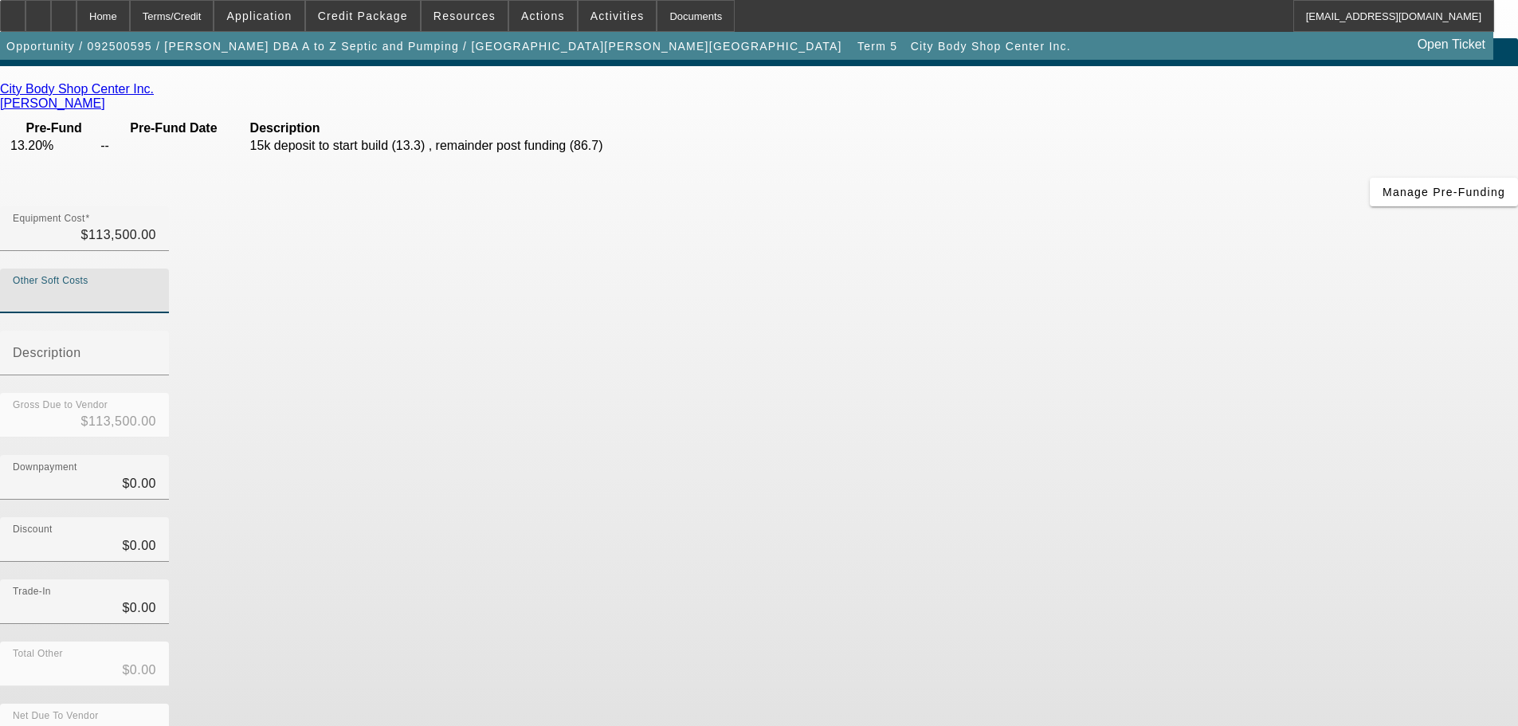
click at [1059, 517] on div "Discount $0.00" at bounding box center [759, 548] width 1518 height 62
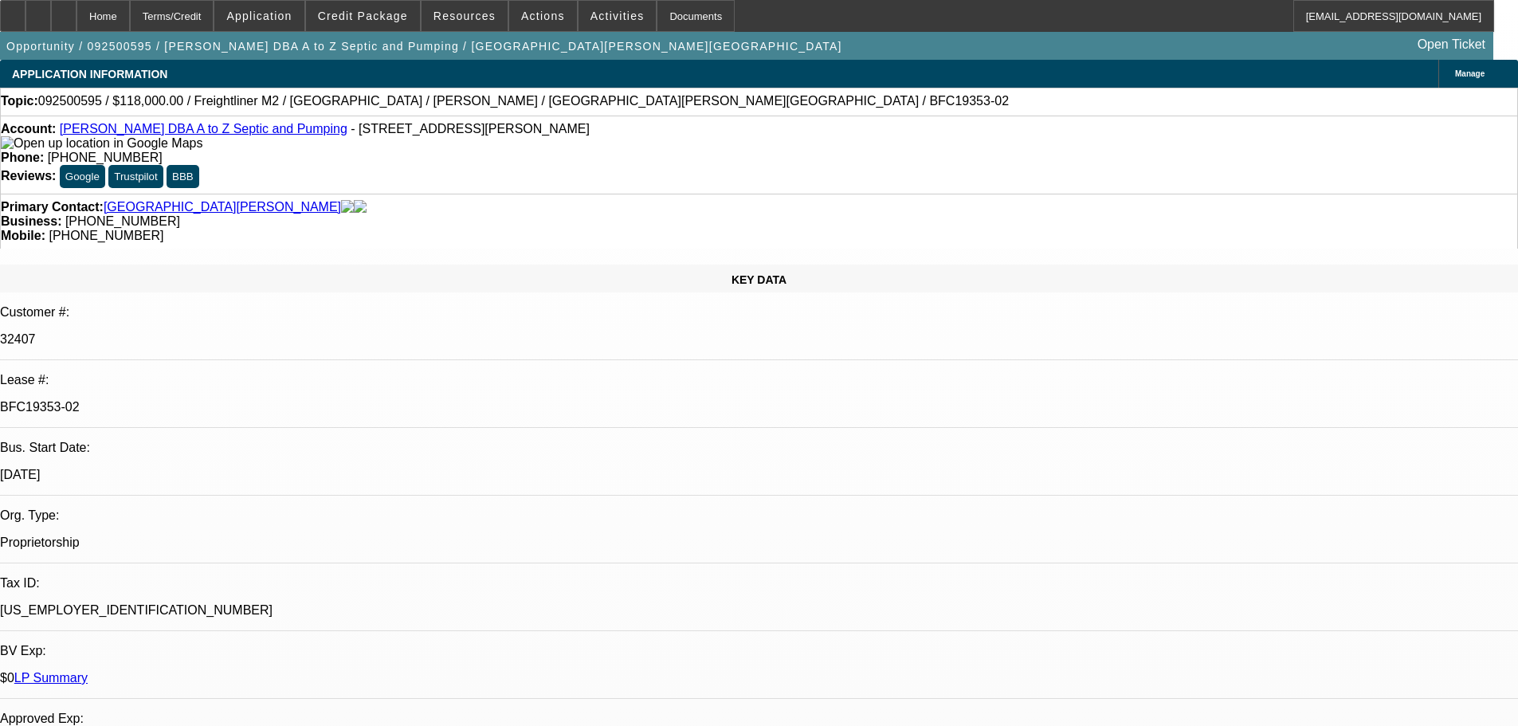
select select "0"
select select "6"
select select "0"
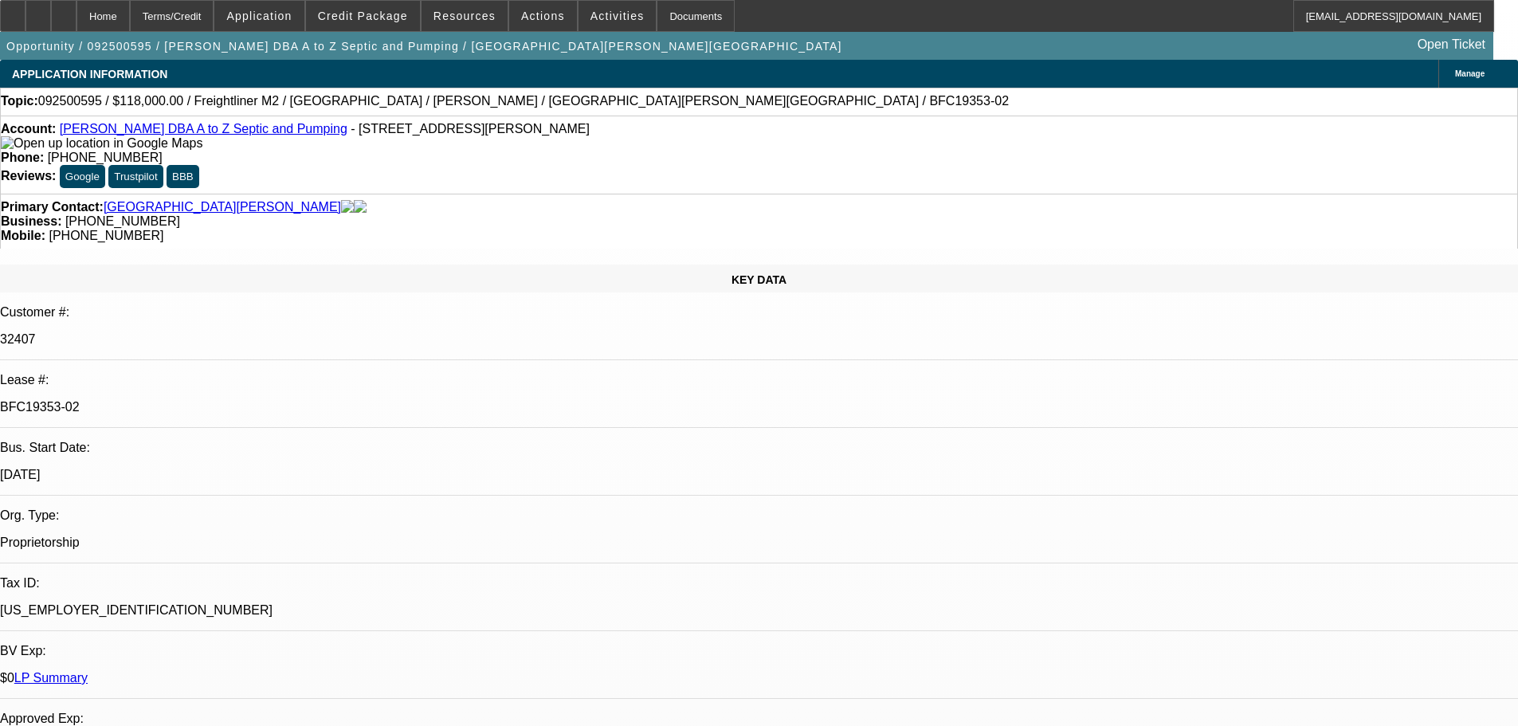
select select "0"
select select "6"
select select "0"
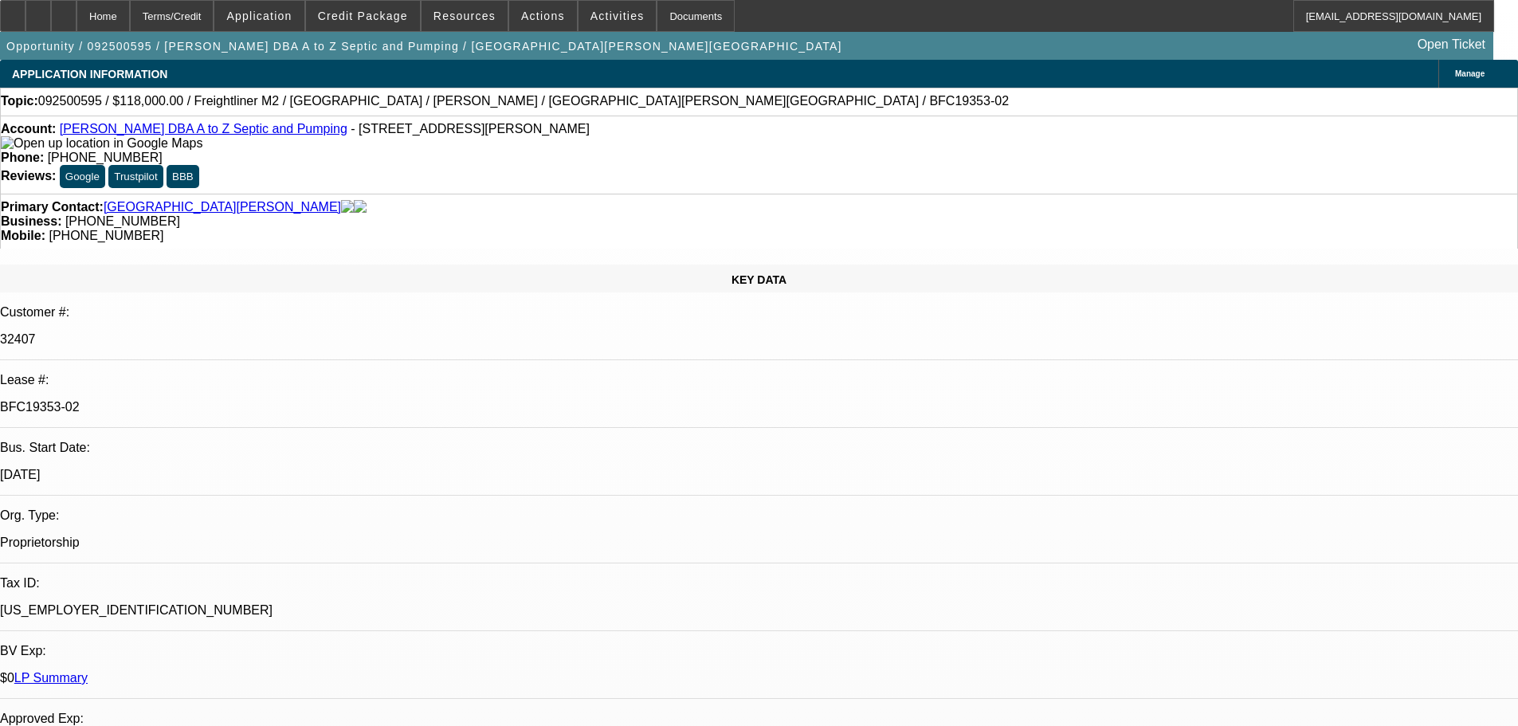
select select "0"
select select "6"
select select "0"
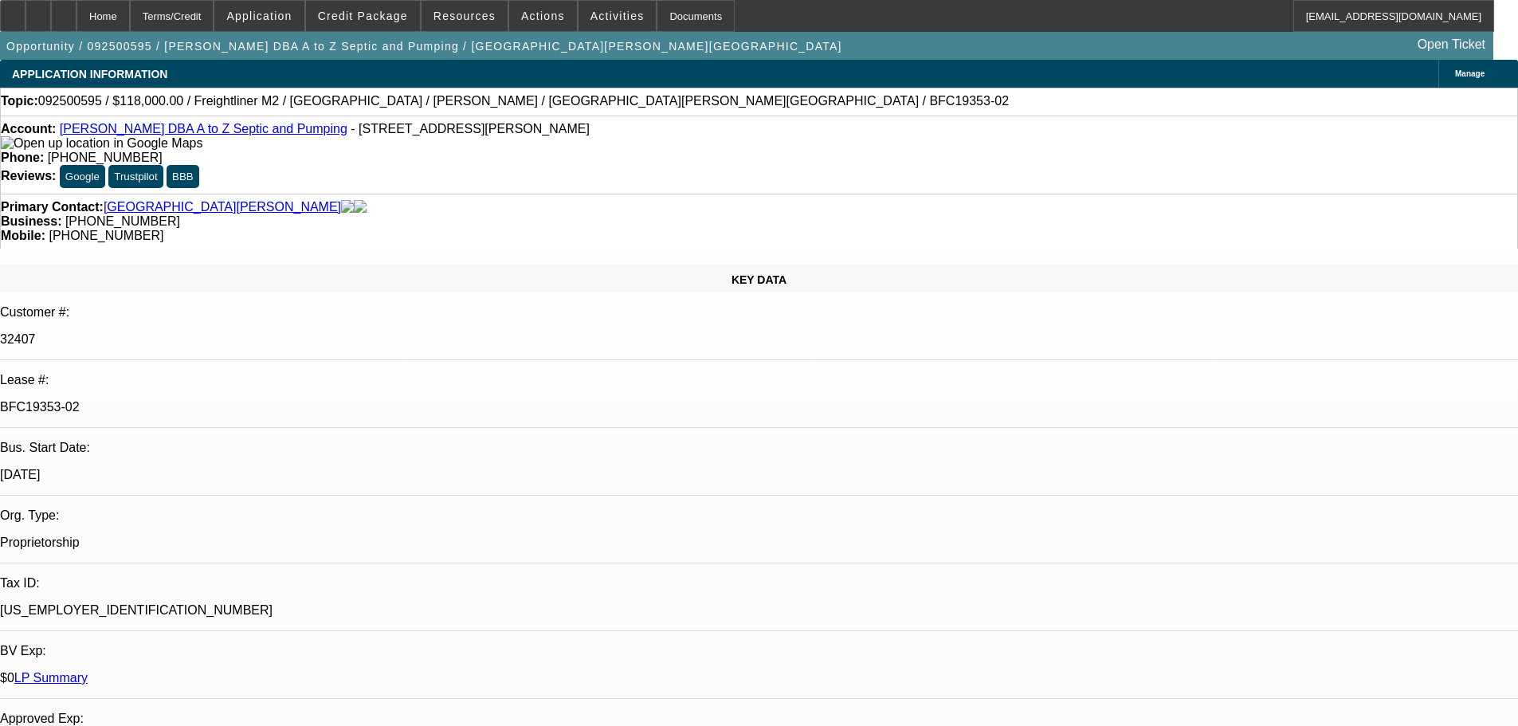
select select "6"
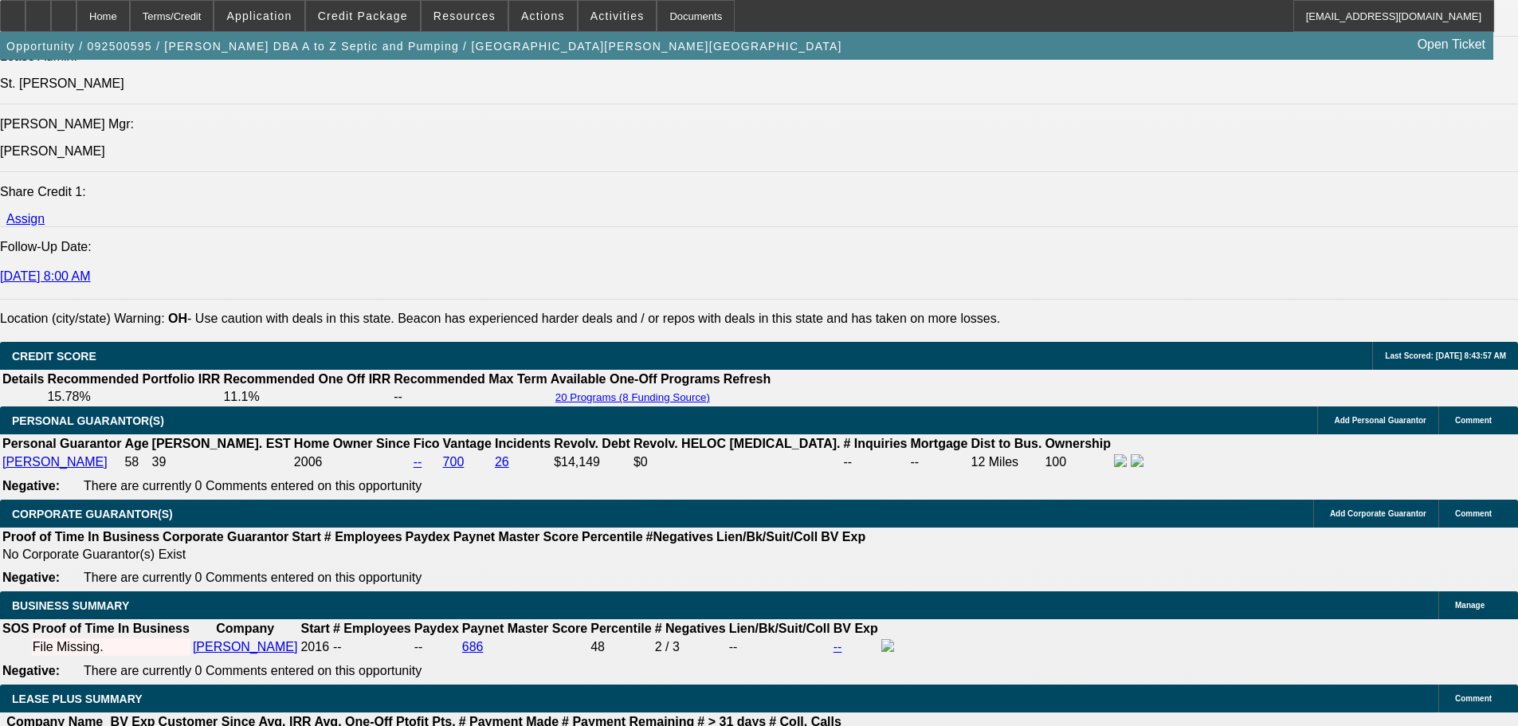
scroll to position [2470, 0]
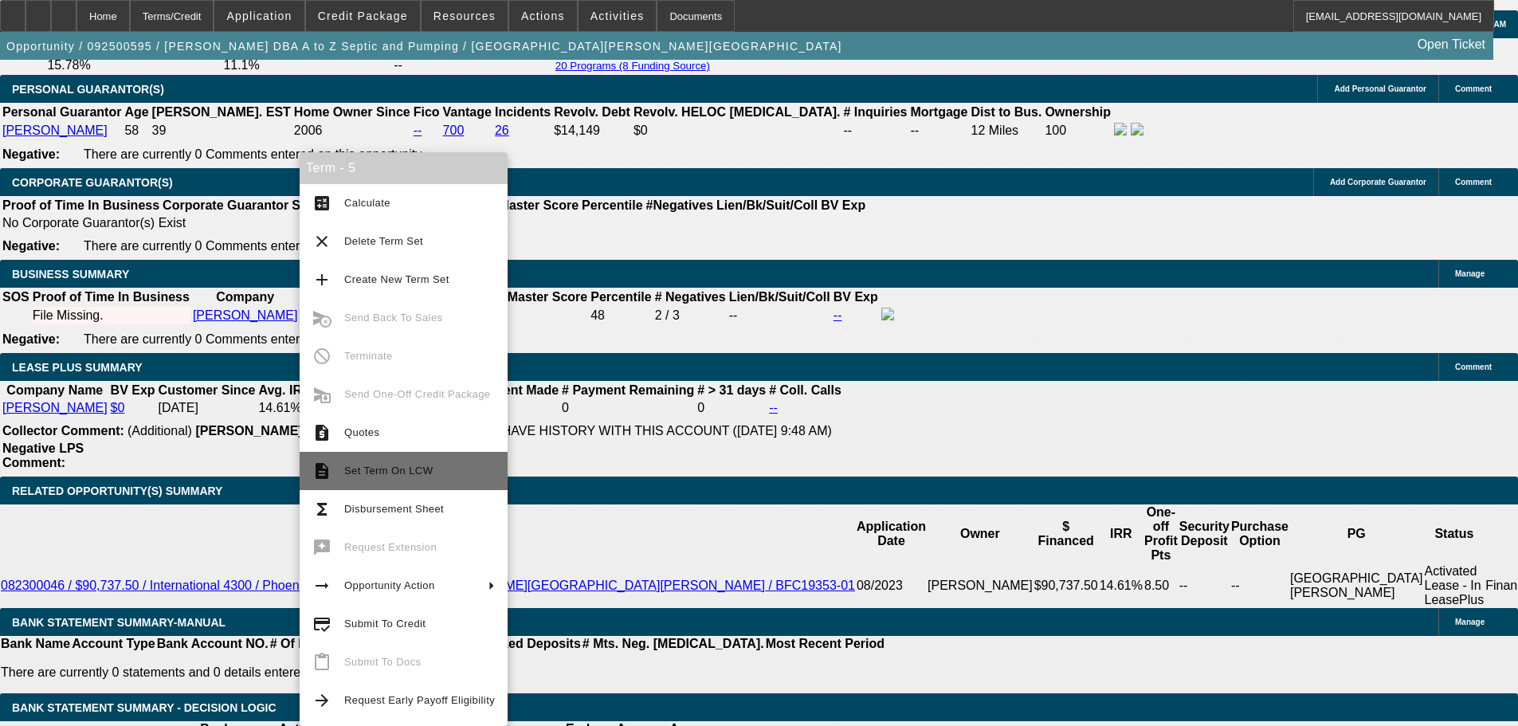
click at [434, 461] on button "description Set Term On LCW" at bounding box center [404, 471] width 208 height 38
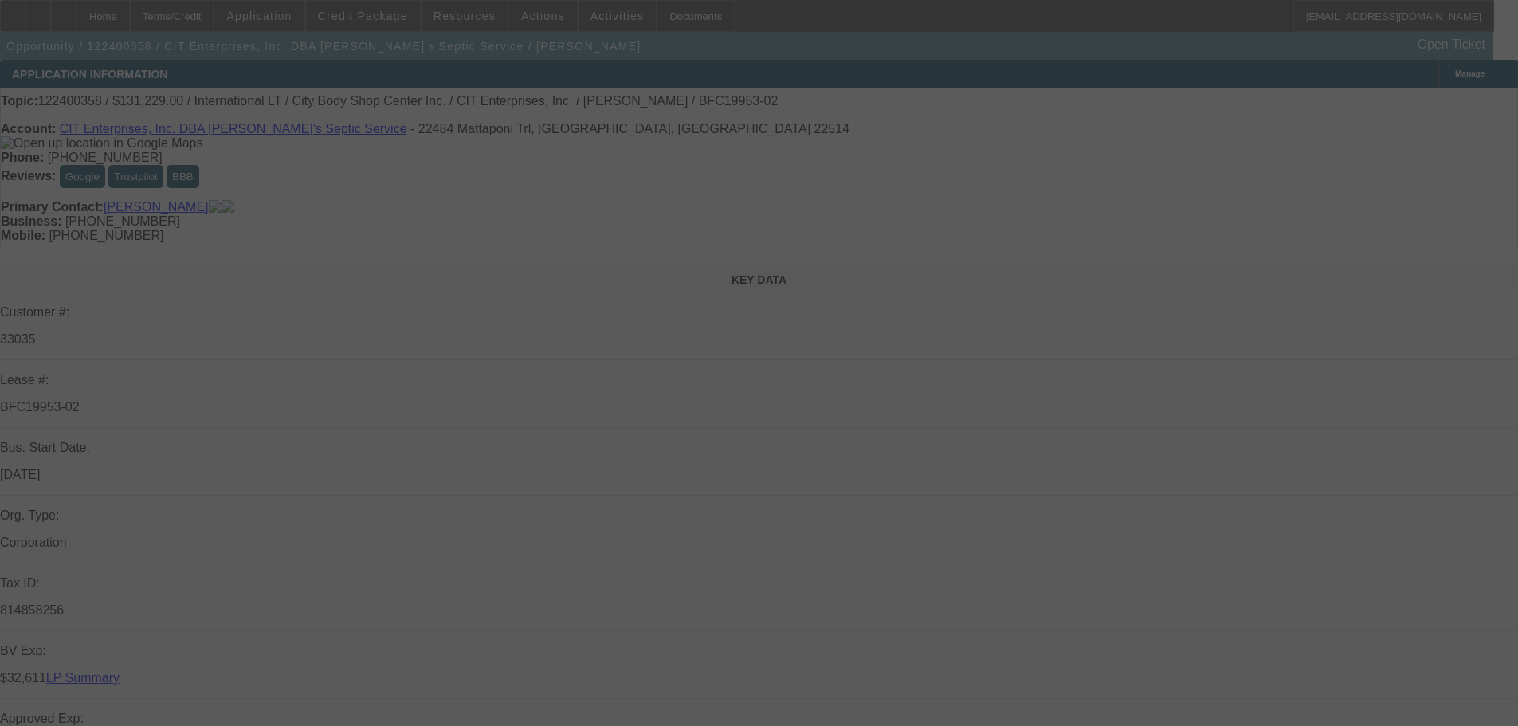
select select "0"
select select "3"
select select "0"
select select "6"
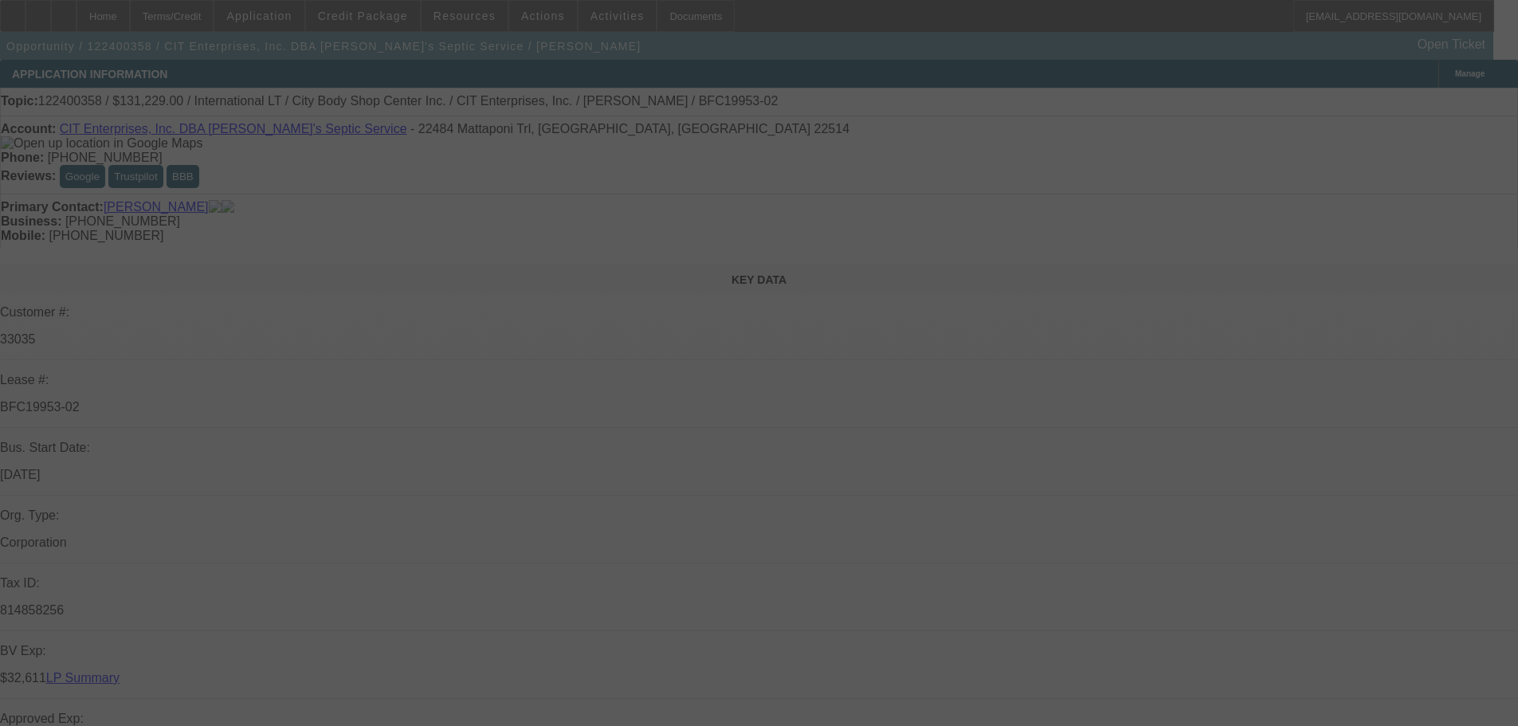
select select "0"
select select "3"
select select "0"
select select "6"
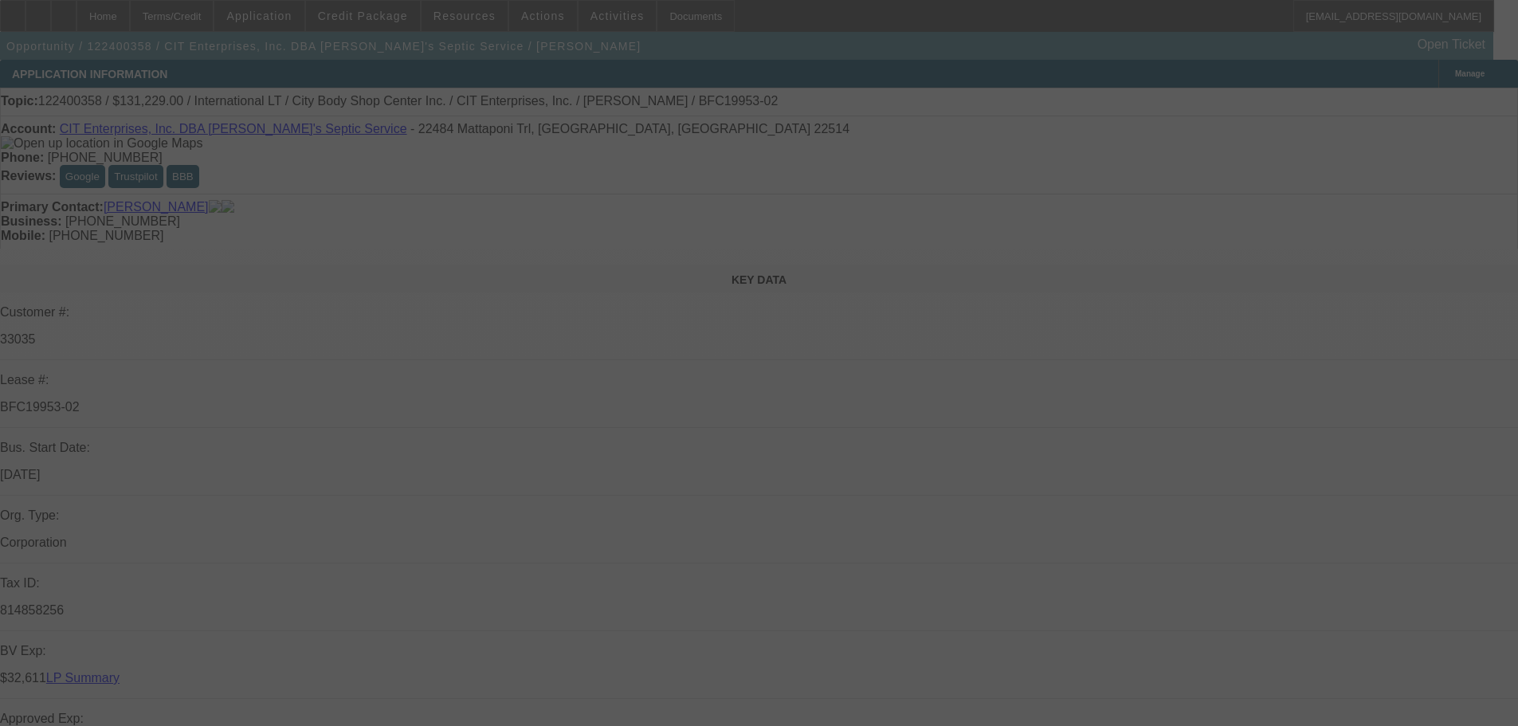
select select "0"
select select "3"
select select "0"
select select "6"
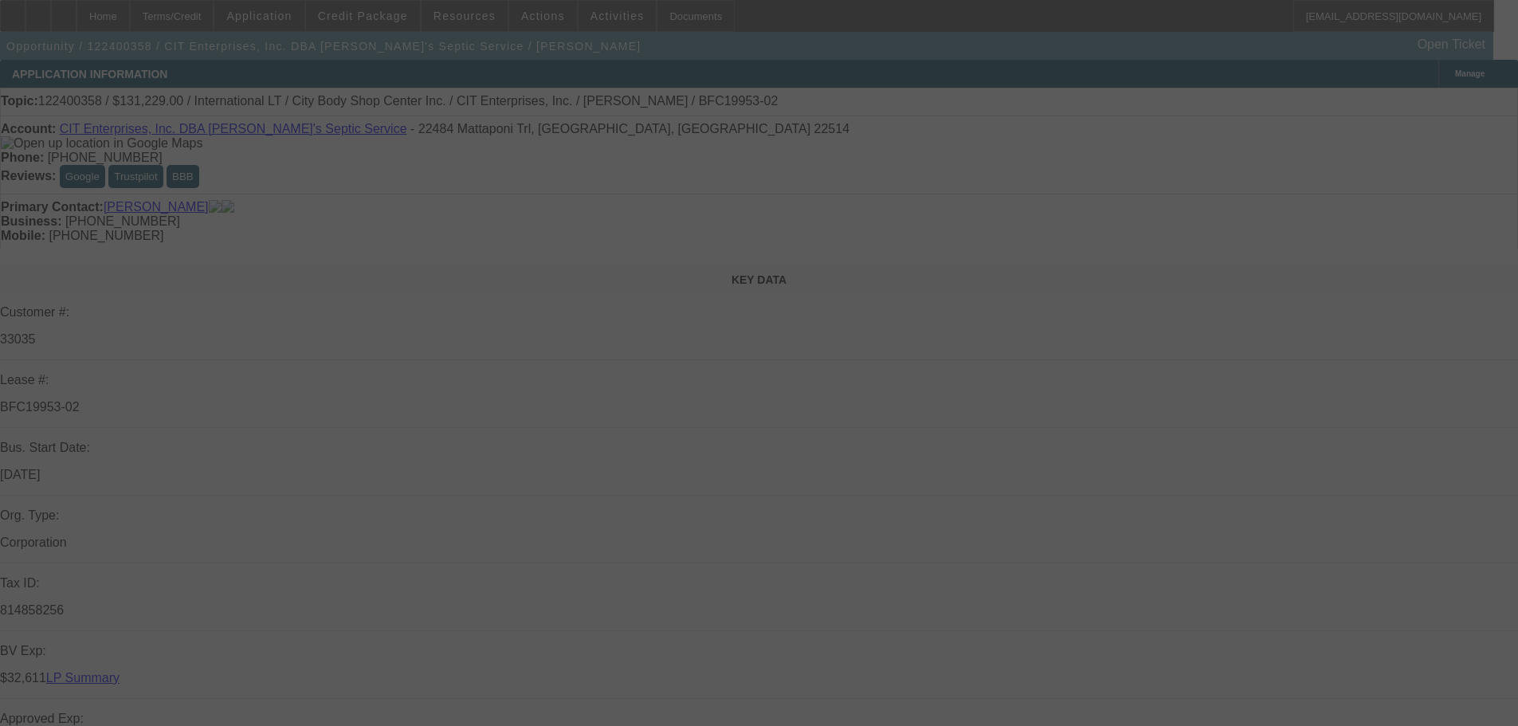
select select "0"
select select "3"
select select "0"
select select "6"
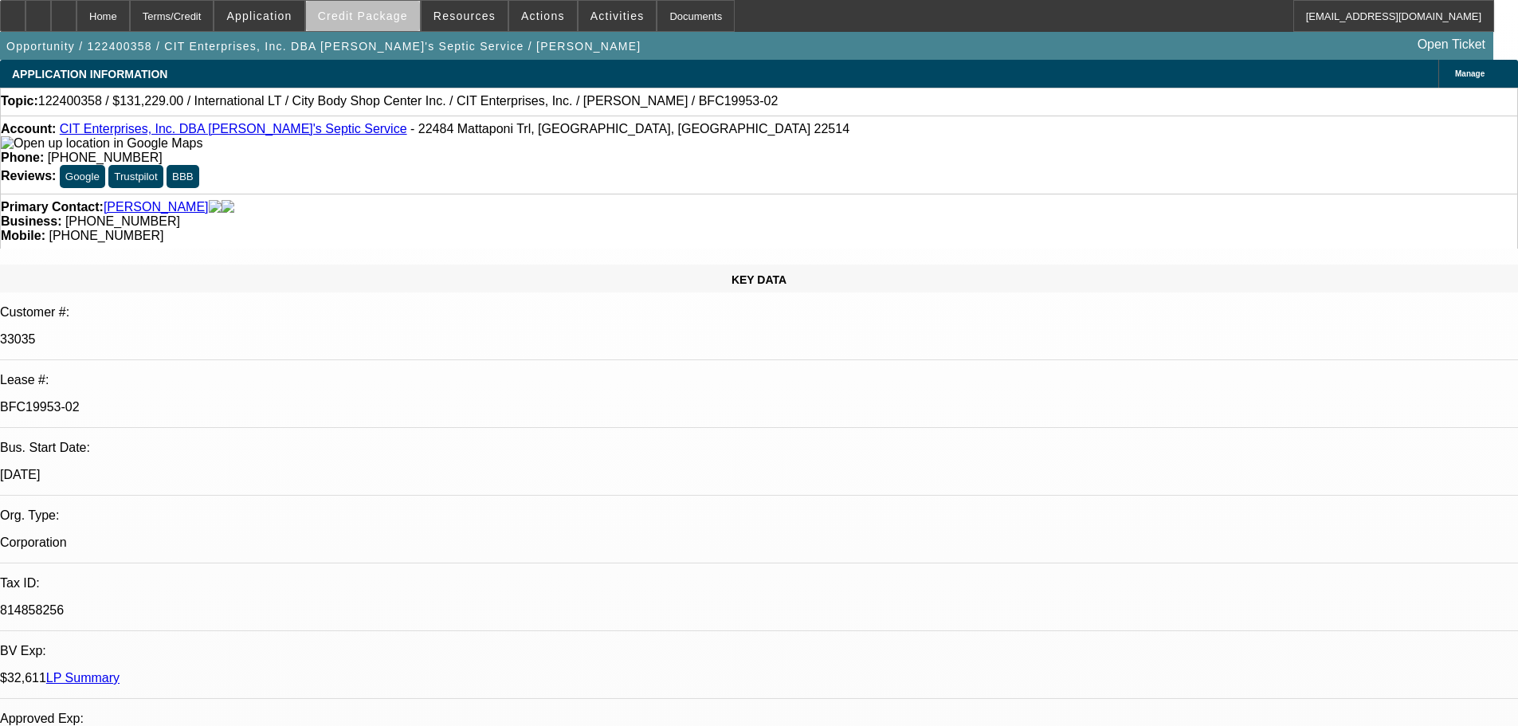
click at [394, 24] on span at bounding box center [363, 16] width 114 height 38
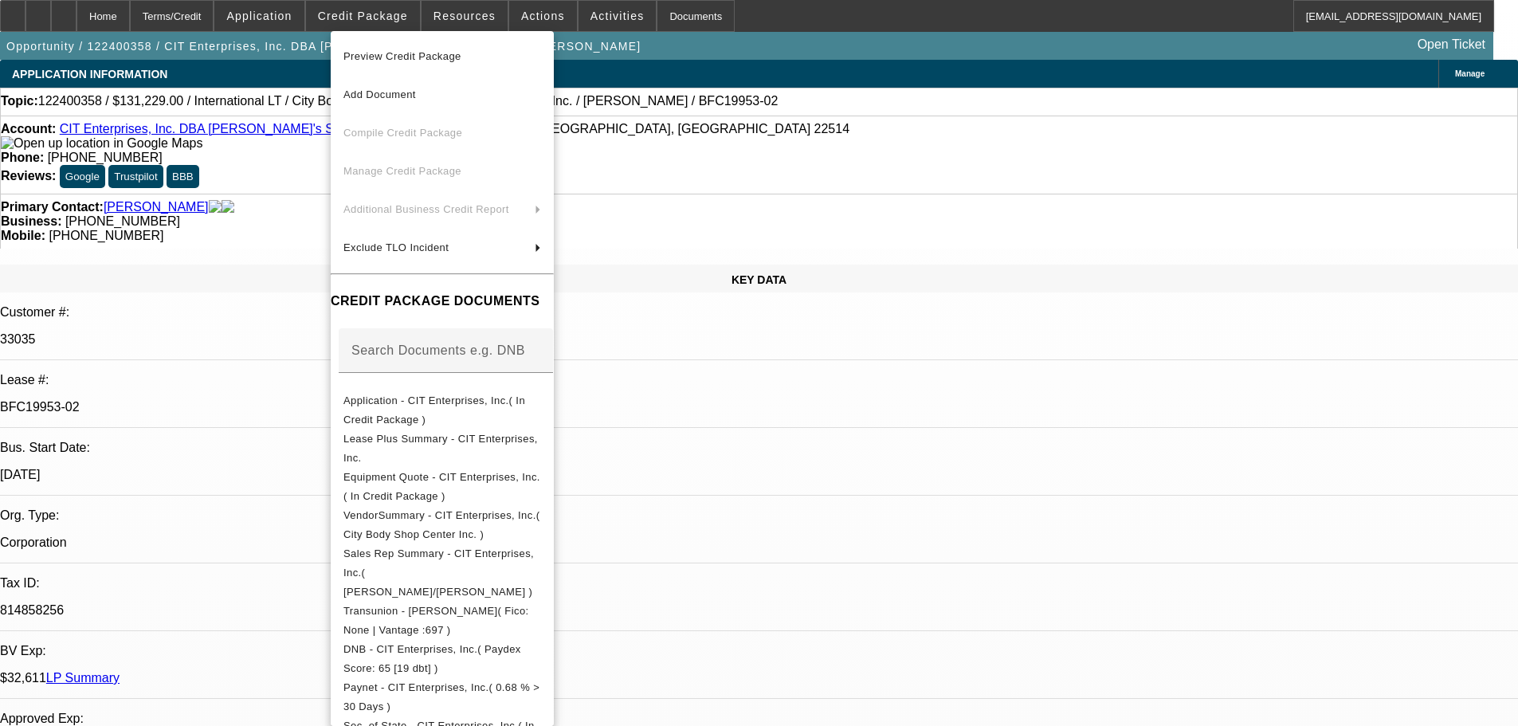
click at [518, 59] on span "Preview Credit Package" at bounding box center [442, 56] width 198 height 19
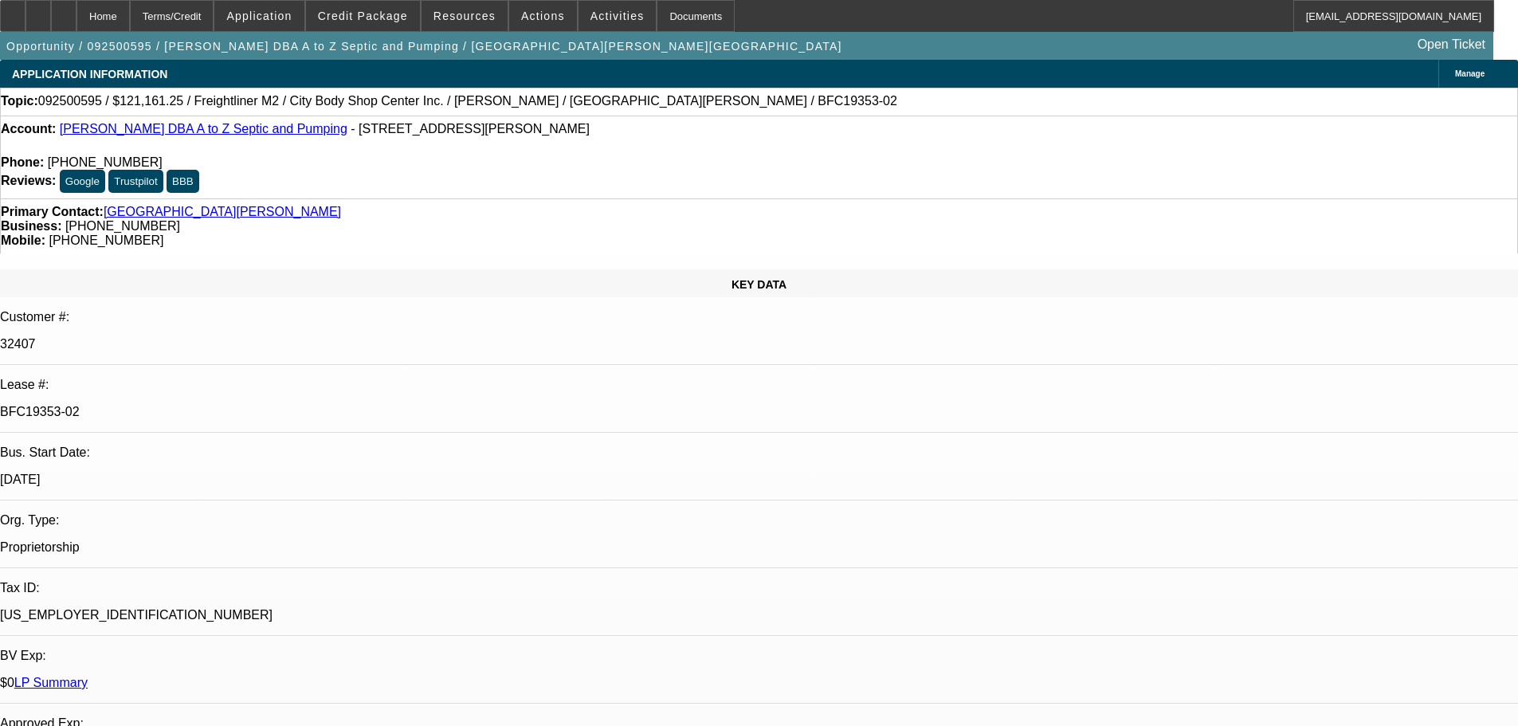
select select "0"
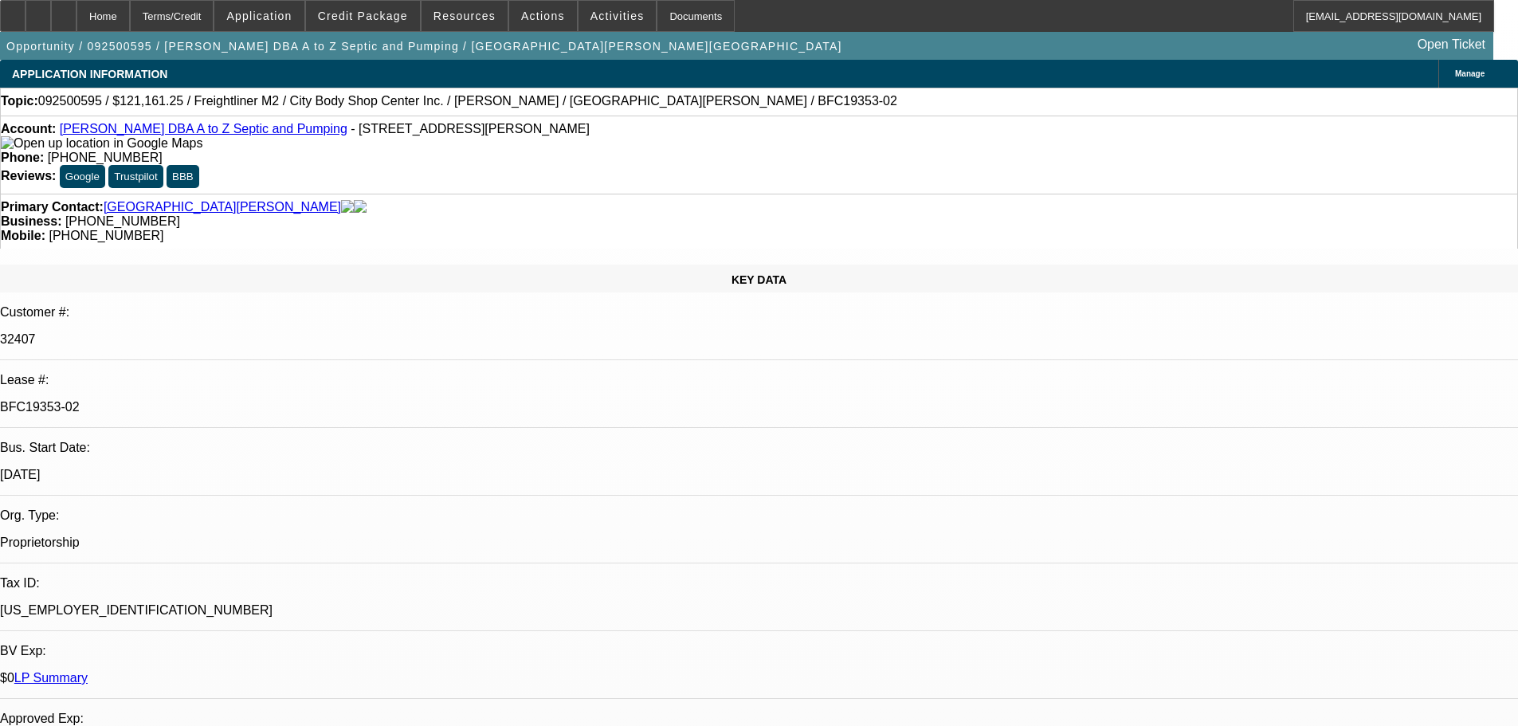
select select "0"
select select "6"
select select "0"
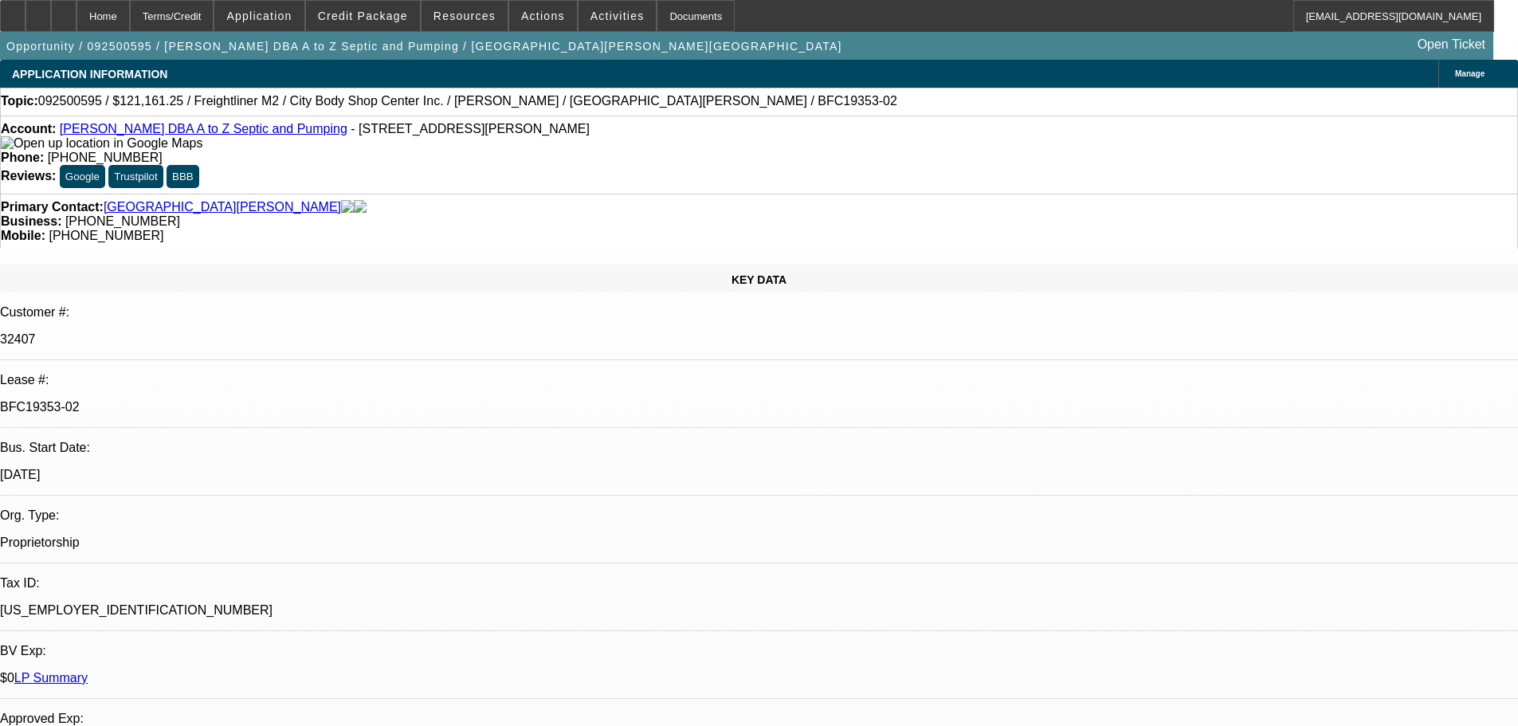
select select "6"
select select "0"
select select "6"
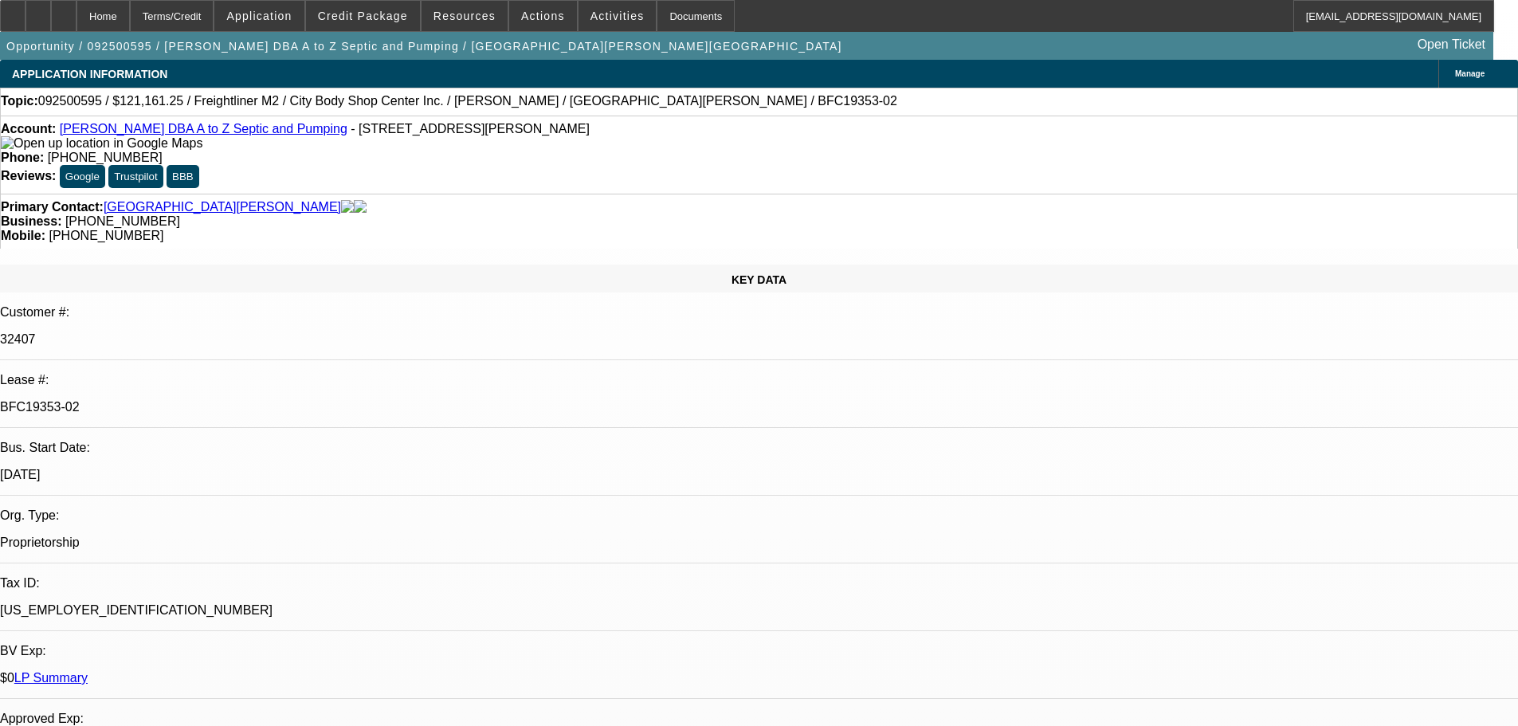
select select "0"
select select "6"
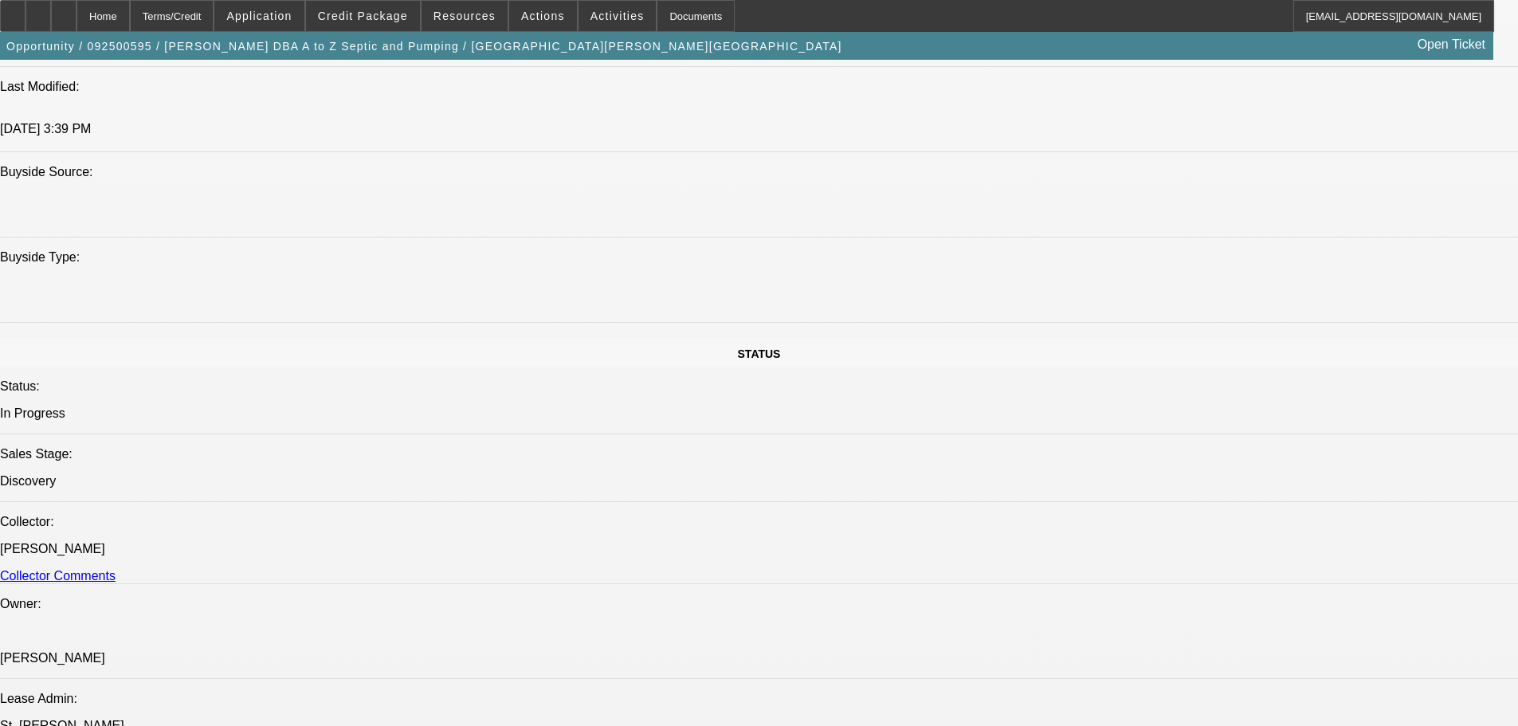
scroll to position [1833, 0]
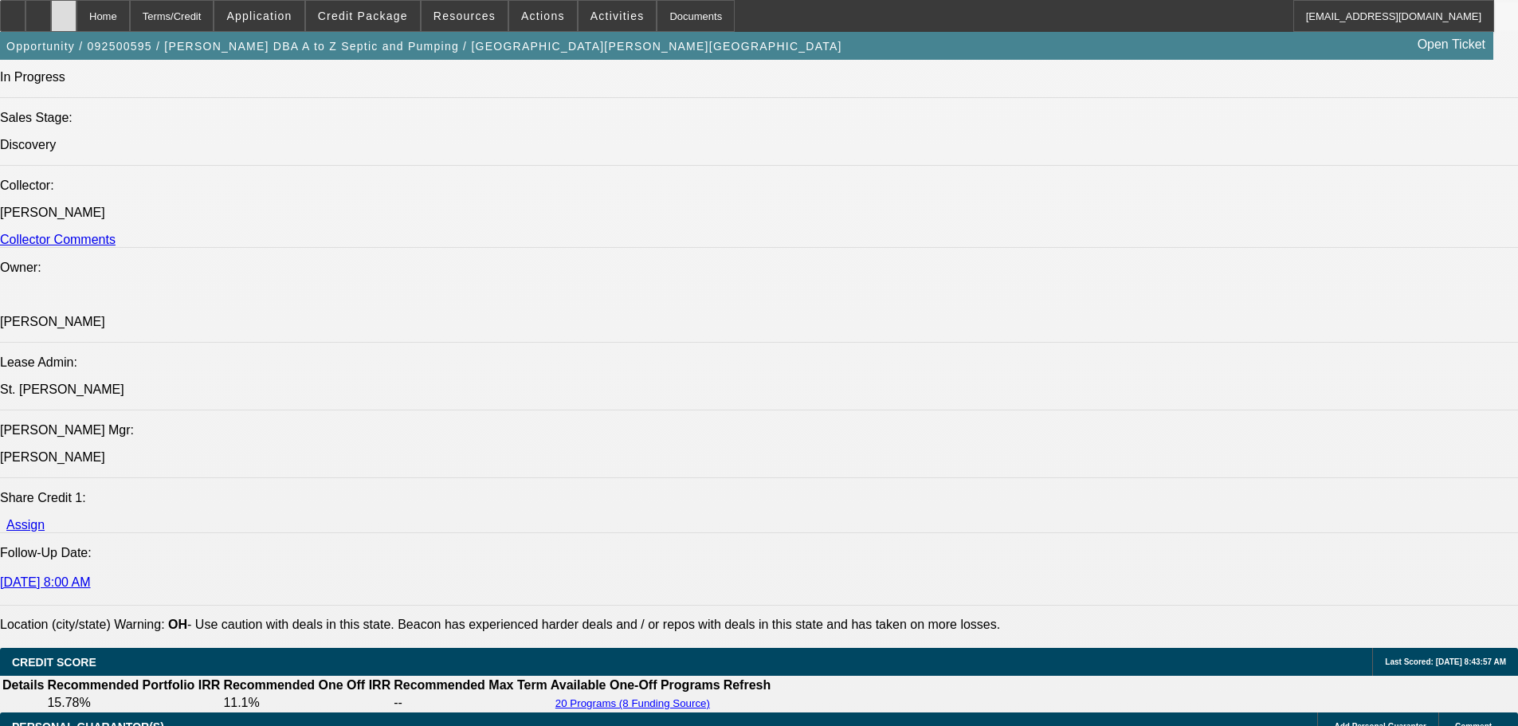
click at [76, 25] on div at bounding box center [63, 16] width 25 height 32
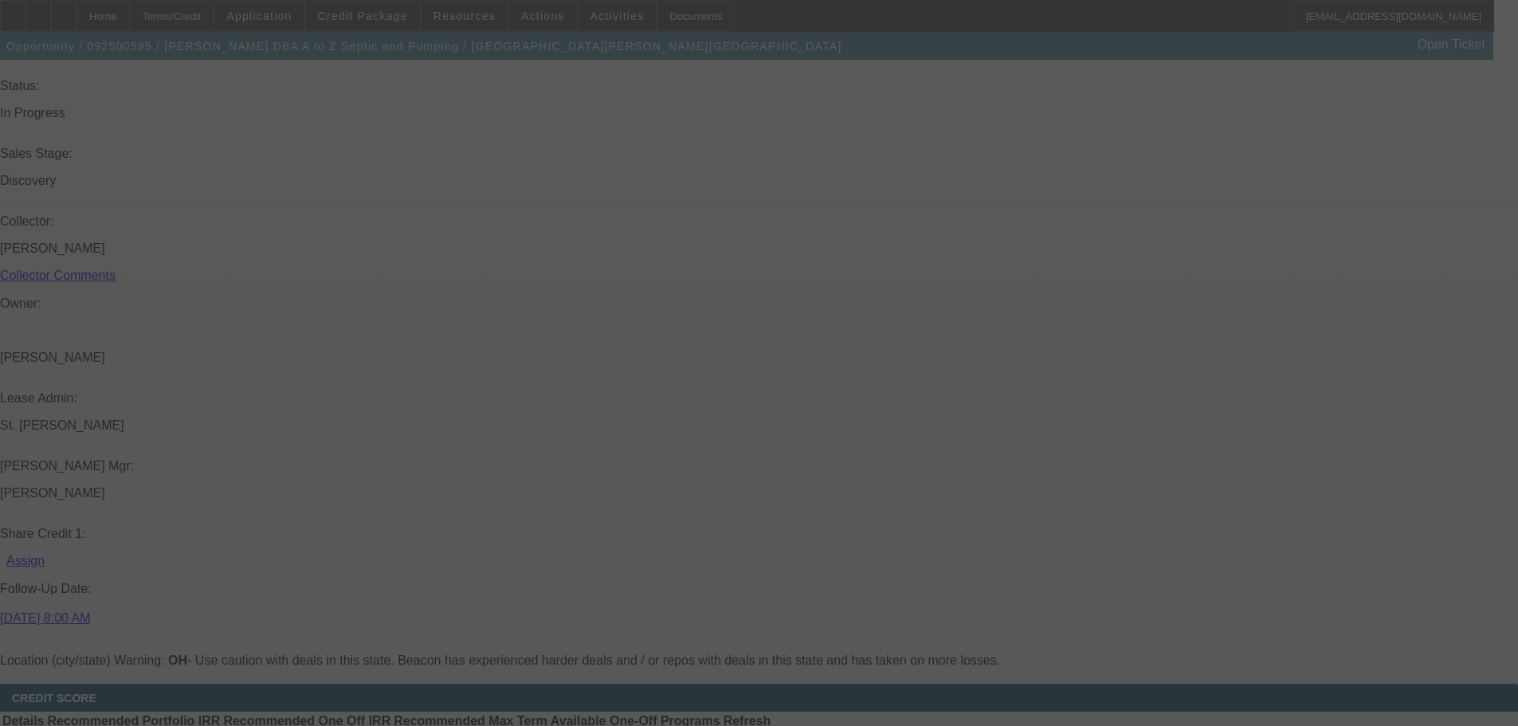
scroll to position [1790, 0]
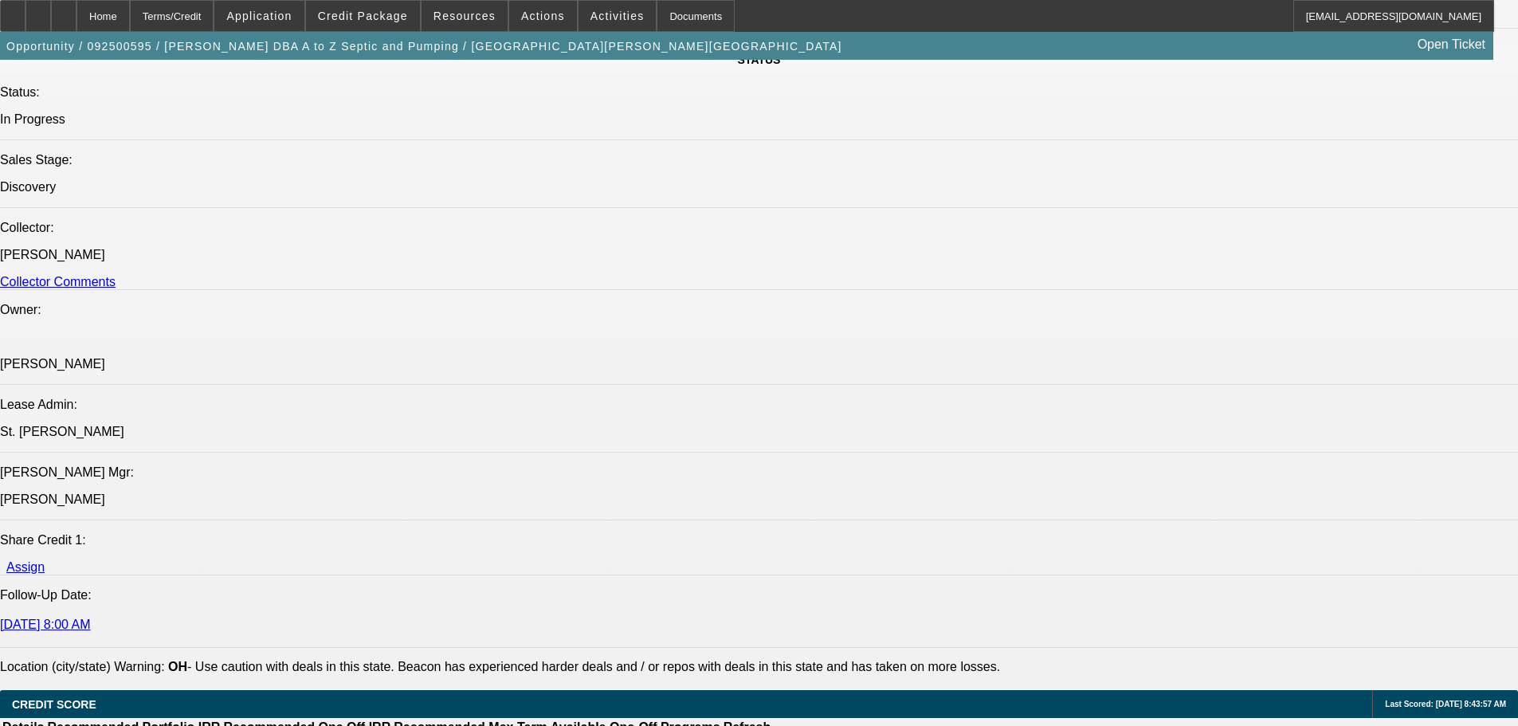
select select "0"
select select "6"
select select "0"
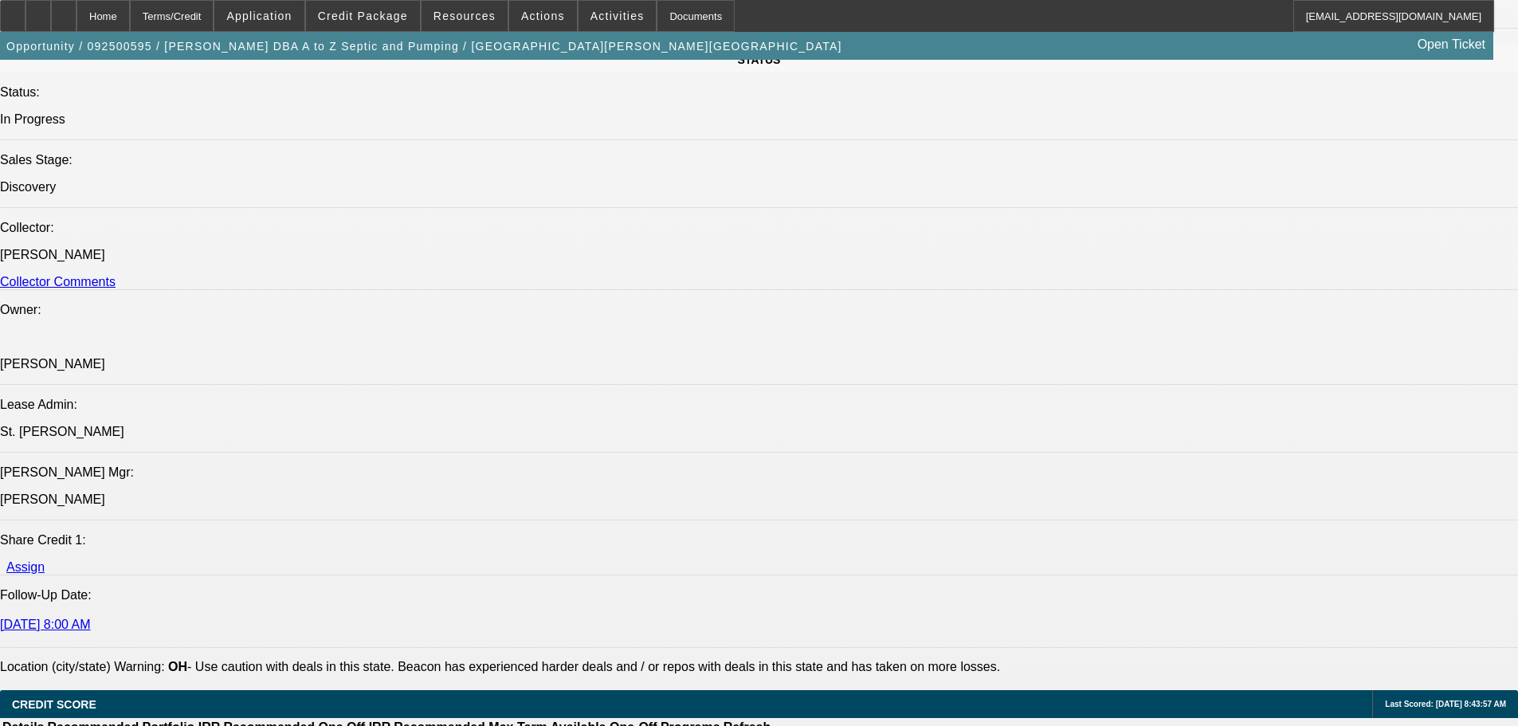
select select "0"
select select "6"
select select "0"
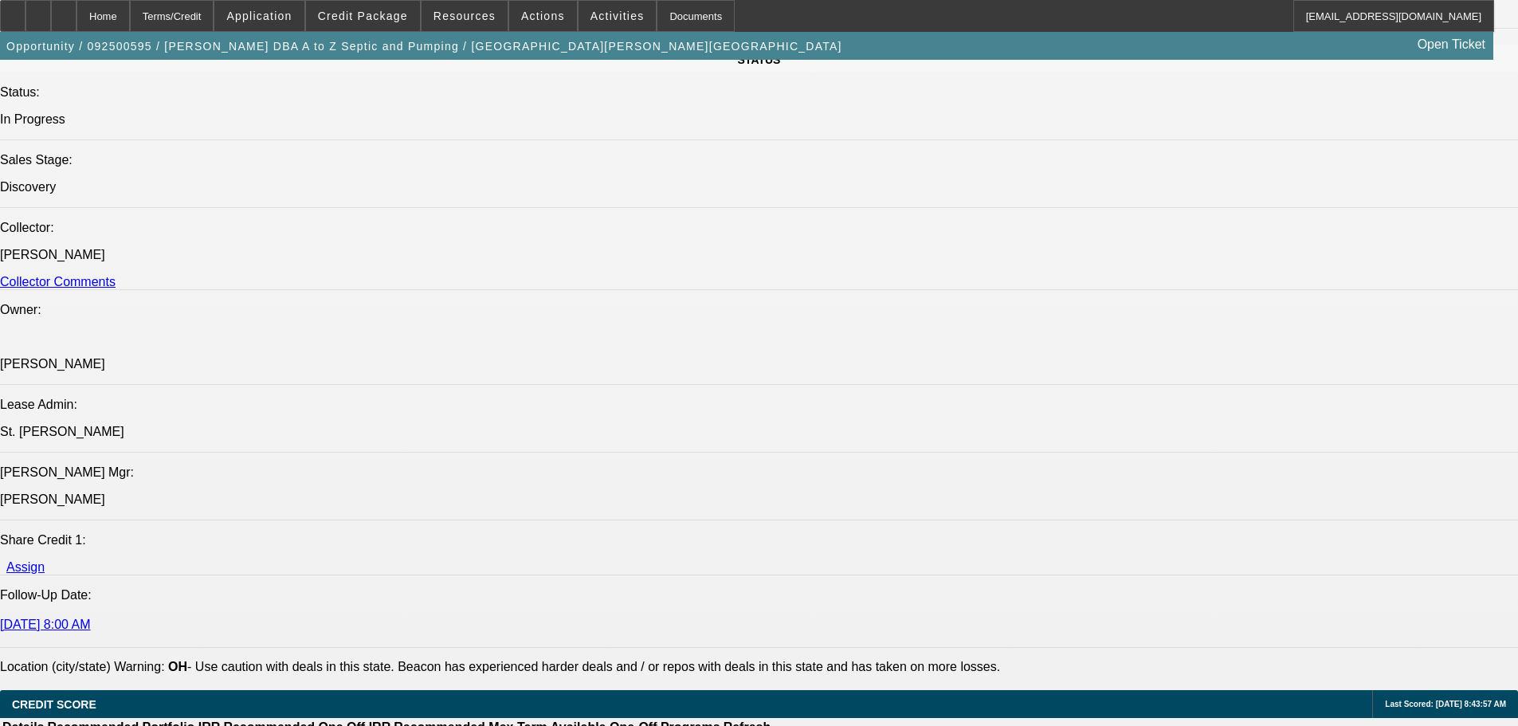
select select "0"
select select "6"
select select "0"
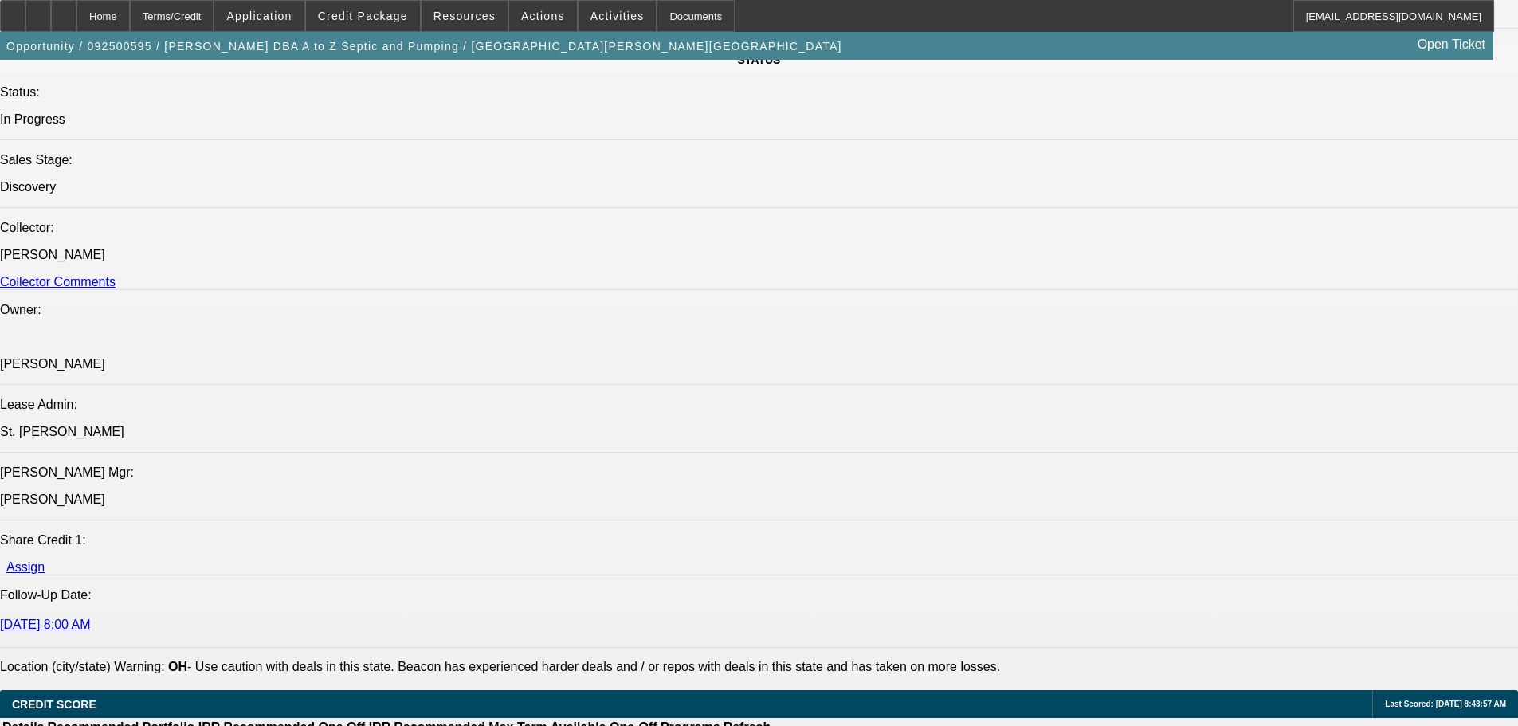
select select "6"
click at [362, 0] on div "Credit Package" at bounding box center [363, 16] width 116 height 32
click at [381, 10] on span "Credit Package" at bounding box center [363, 16] width 90 height 13
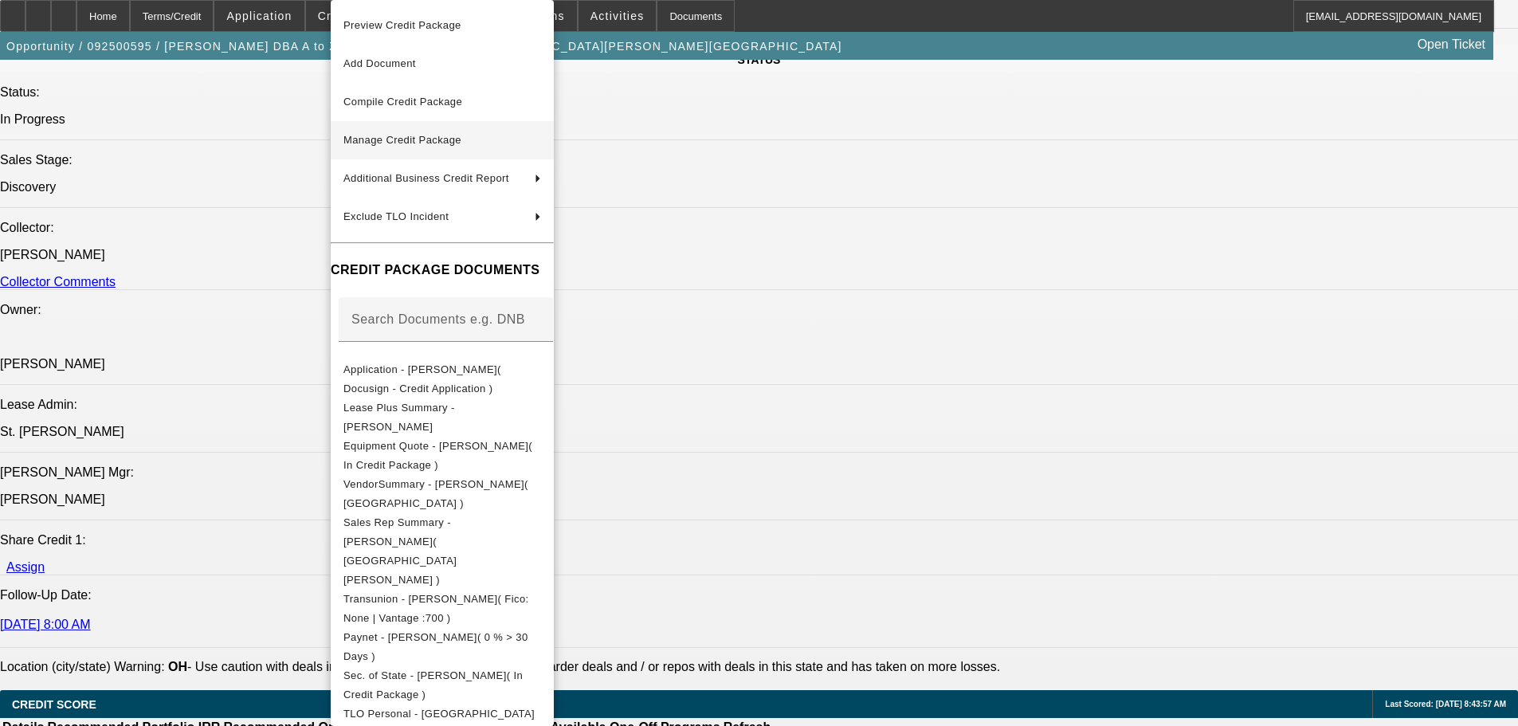
click at [470, 147] on span "Manage Credit Package" at bounding box center [442, 140] width 198 height 19
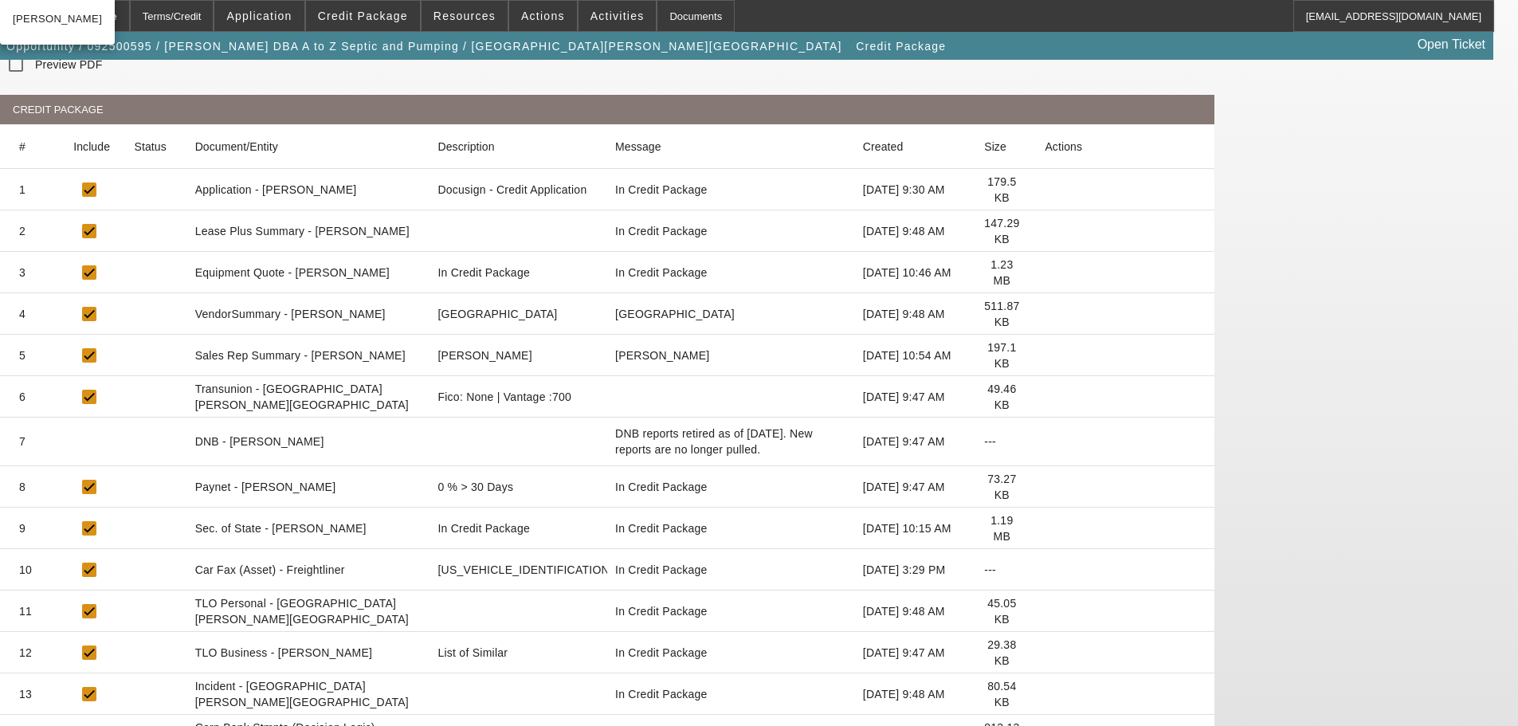
scroll to position [61, 0]
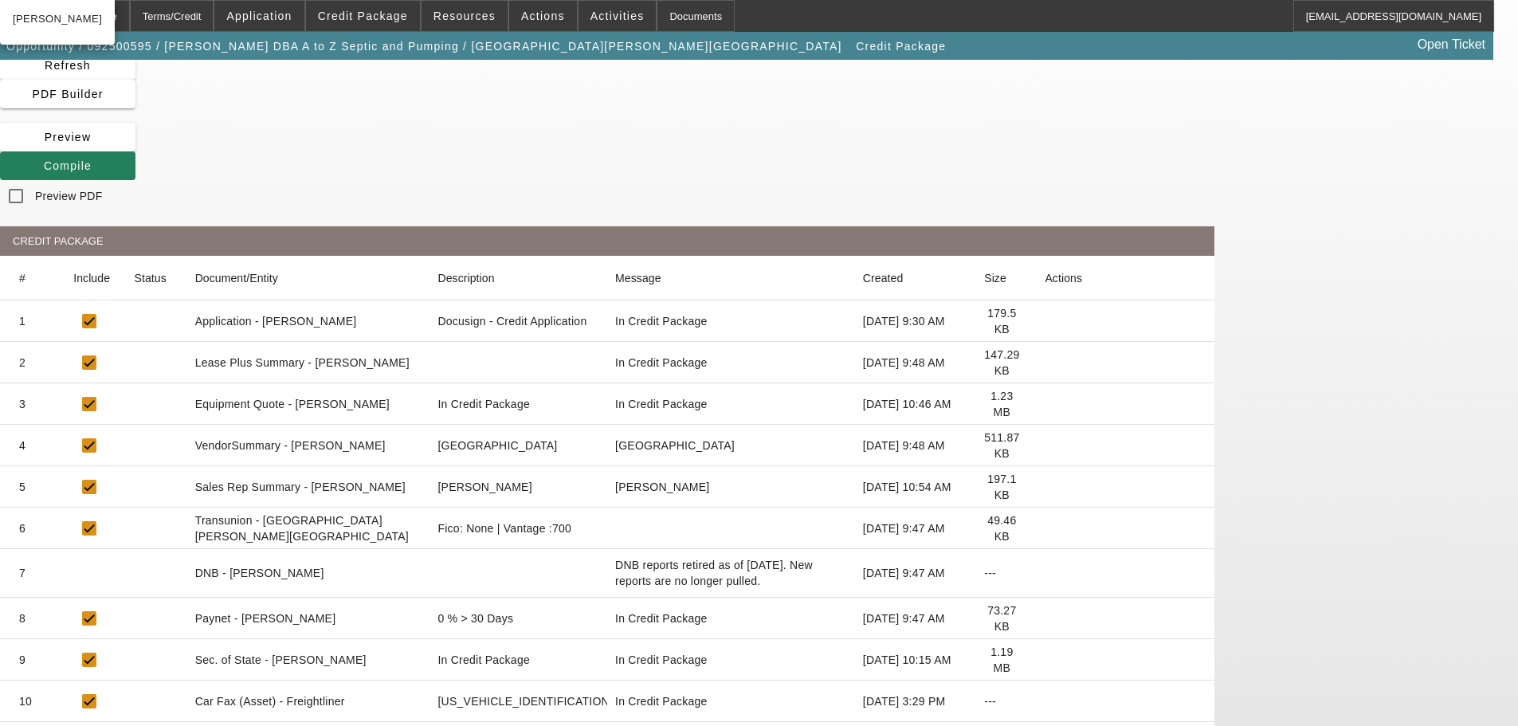
click at [92, 159] on span "Compile" at bounding box center [68, 165] width 48 height 13
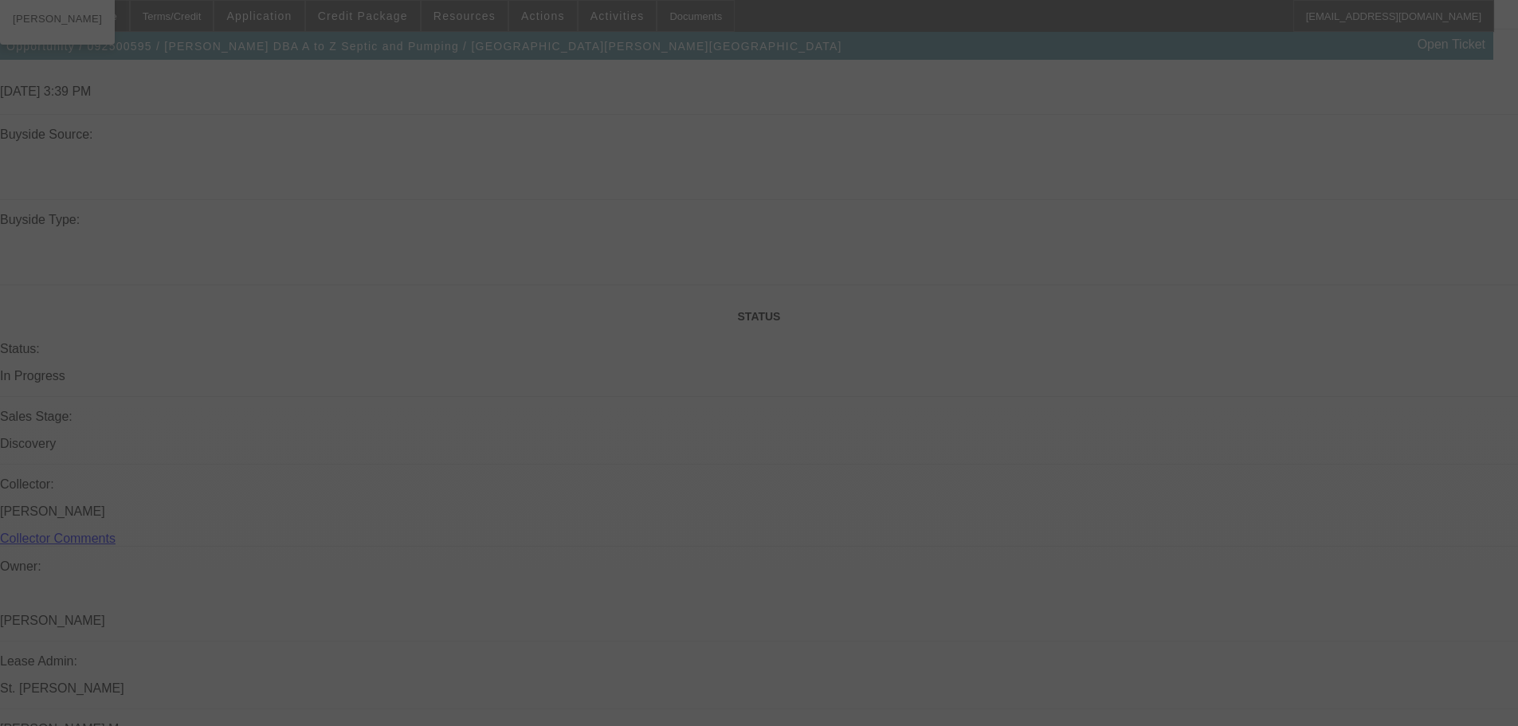
scroll to position [1527, 0]
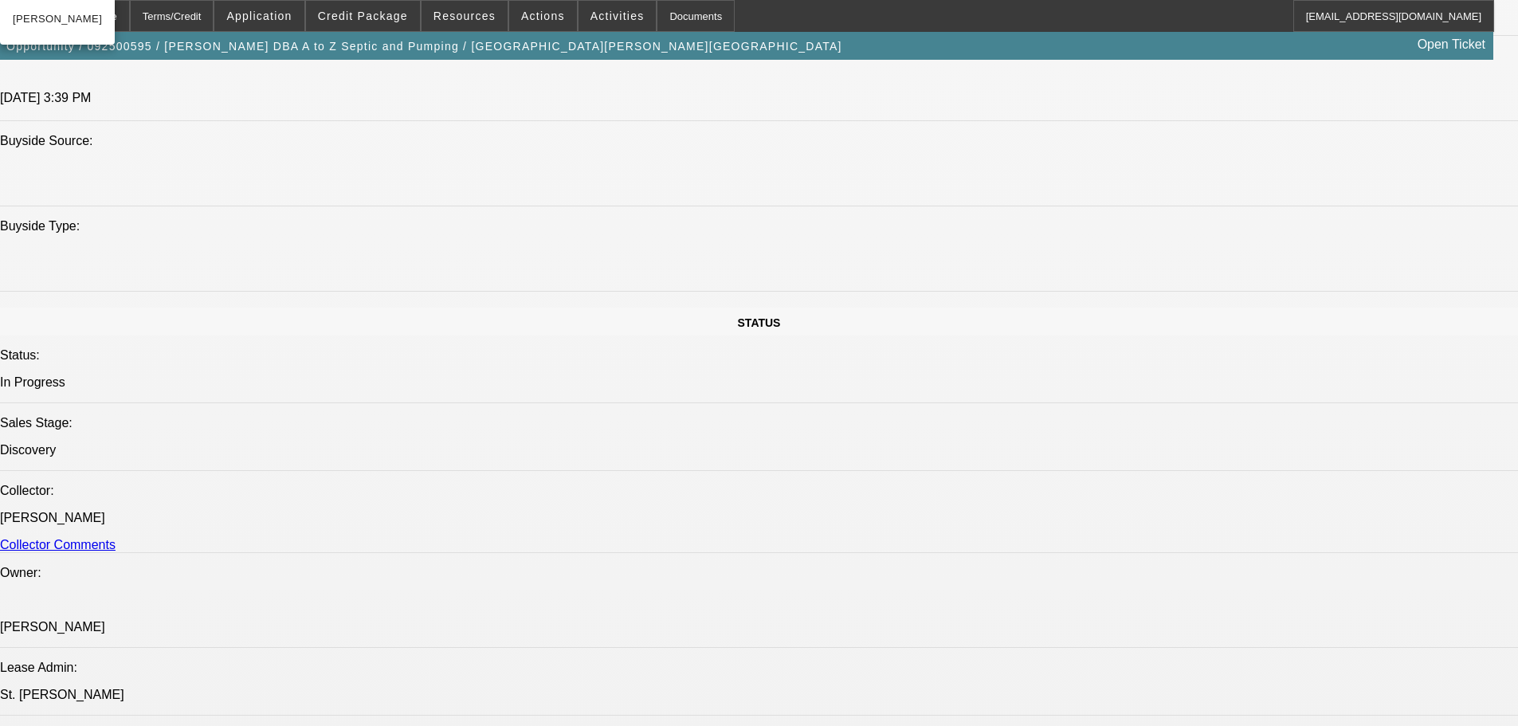
select select "0"
select select "6"
select select "0"
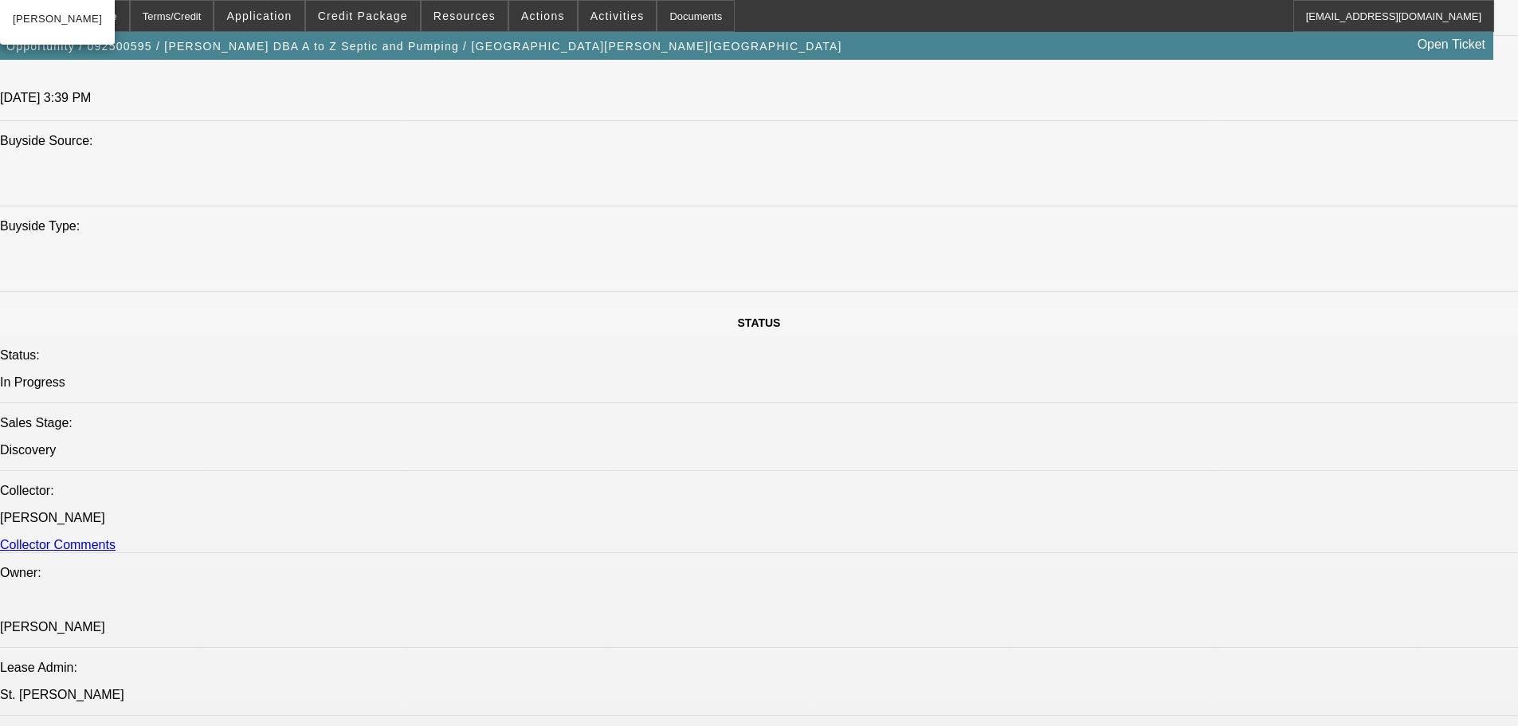
select select "0"
select select "6"
select select "0"
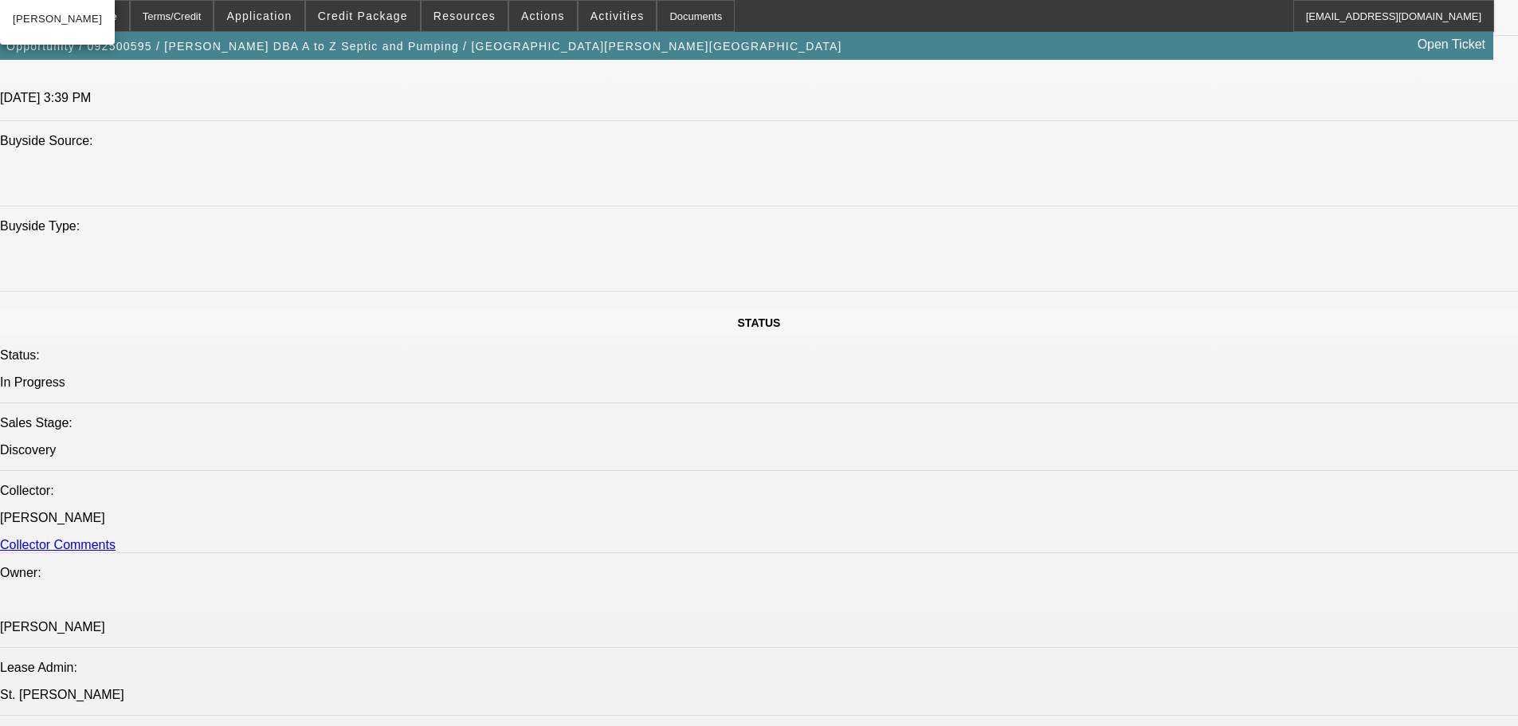
select select "0"
select select "6"
select select "0"
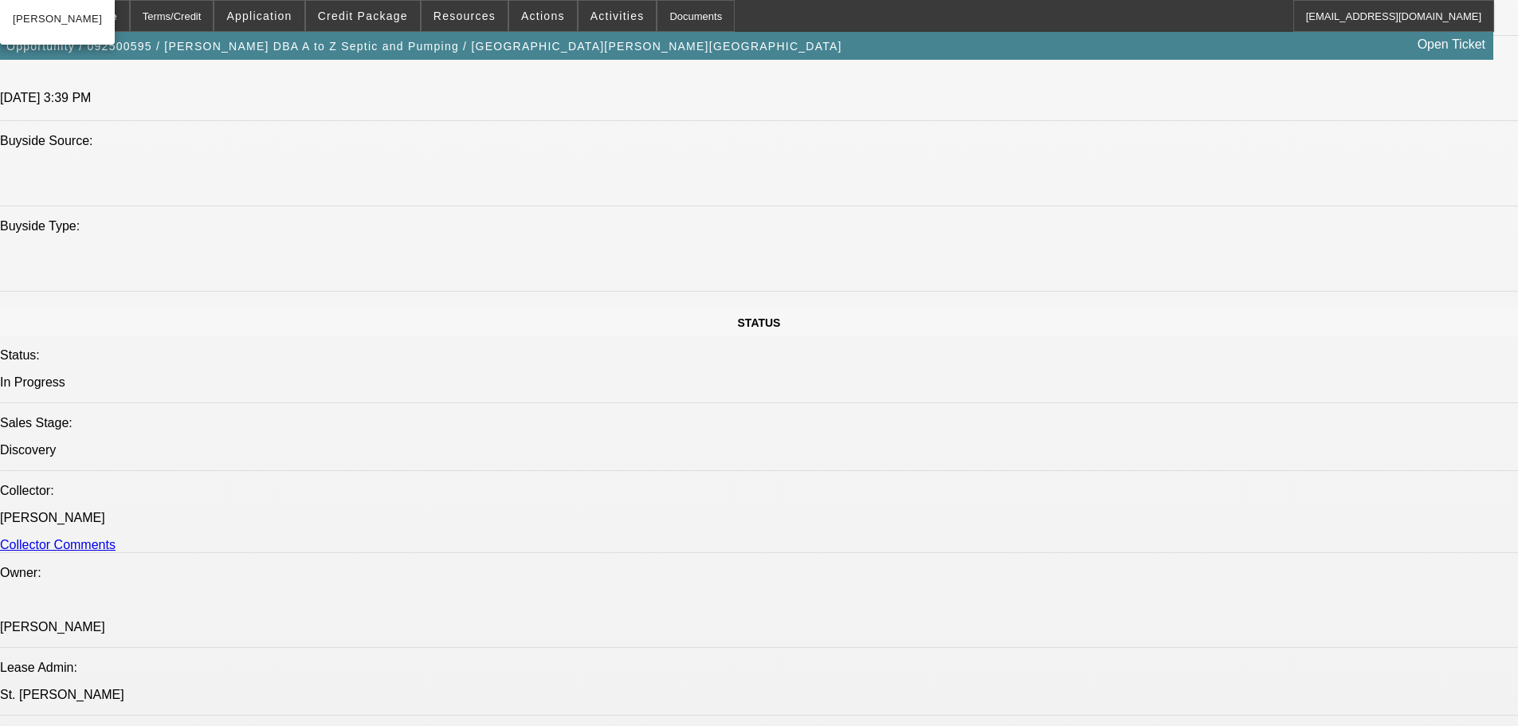
select select "6"
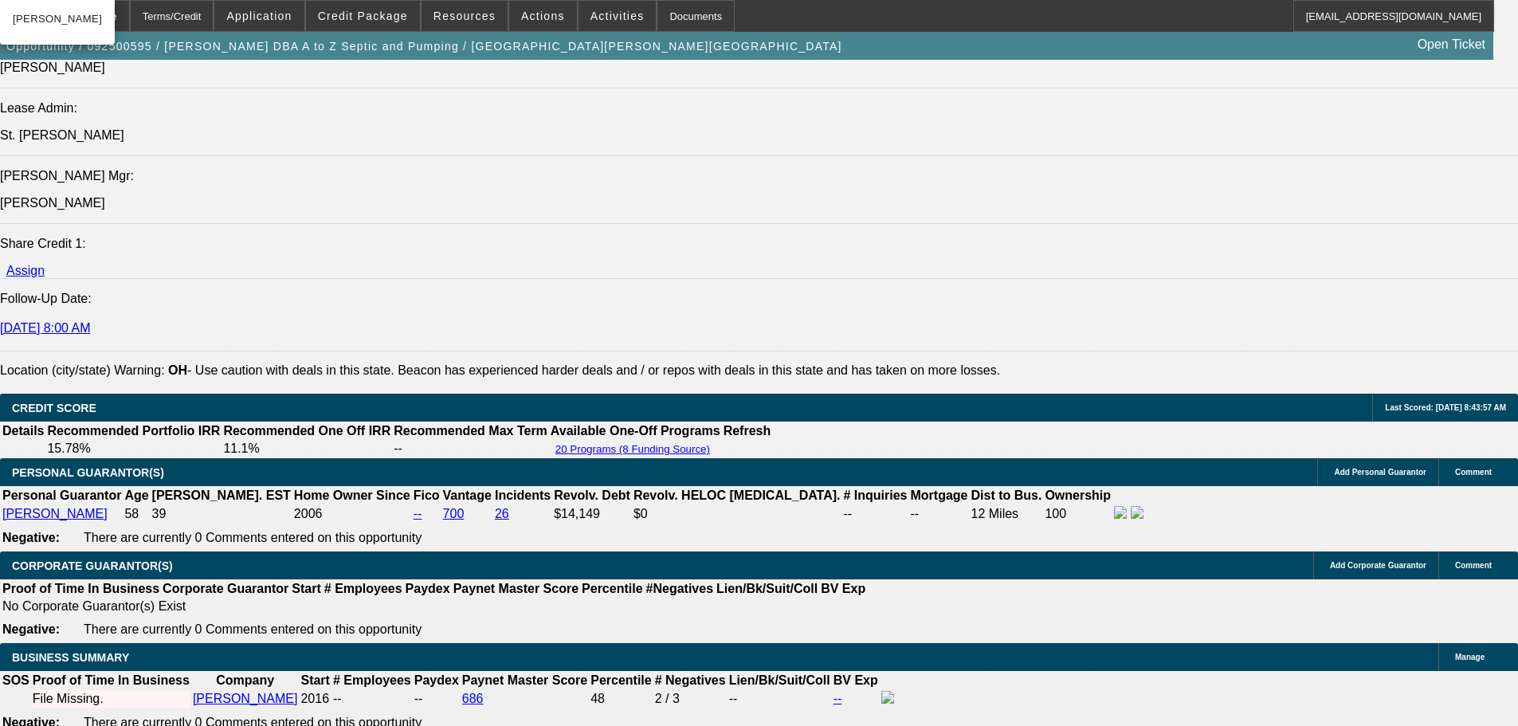
scroll to position [2245, 0]
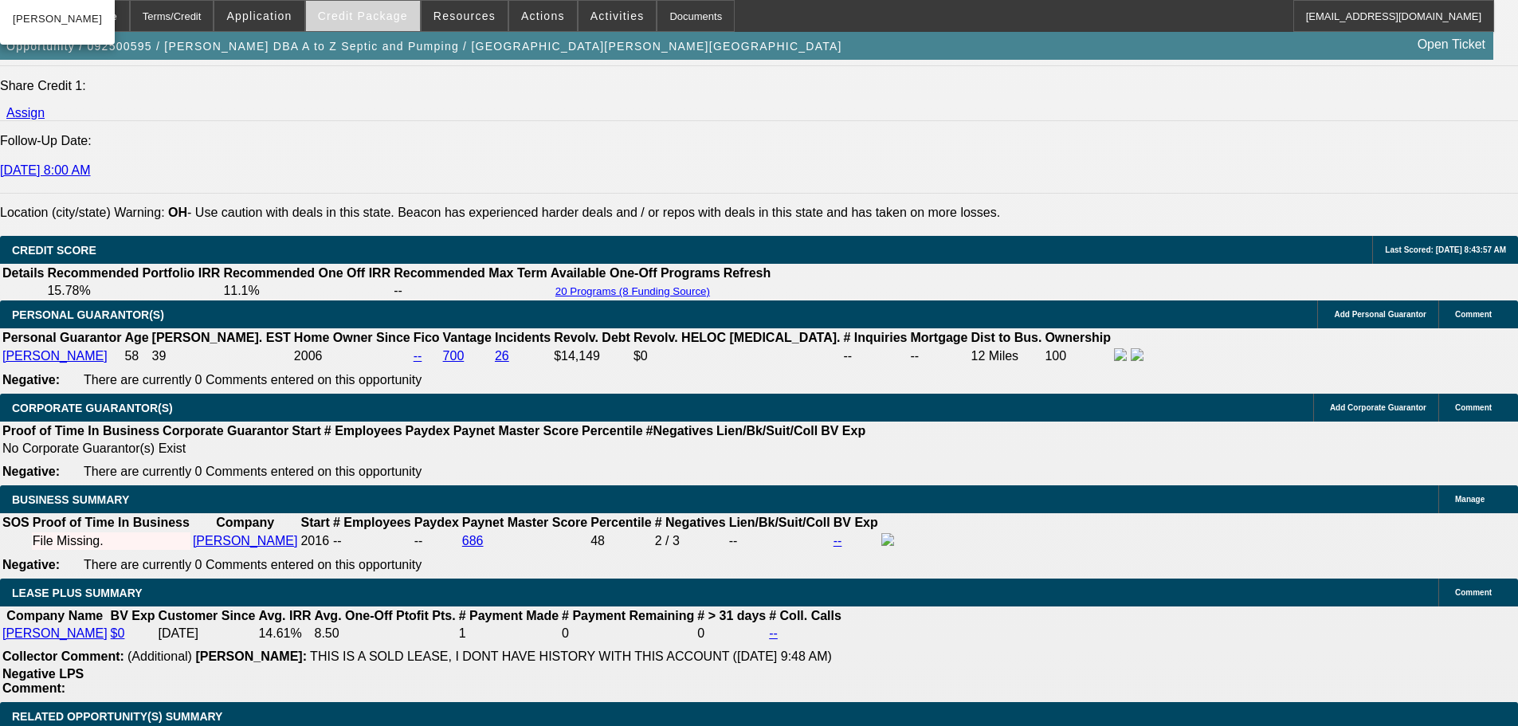
click at [371, 17] on span "Credit Package" at bounding box center [363, 16] width 90 height 13
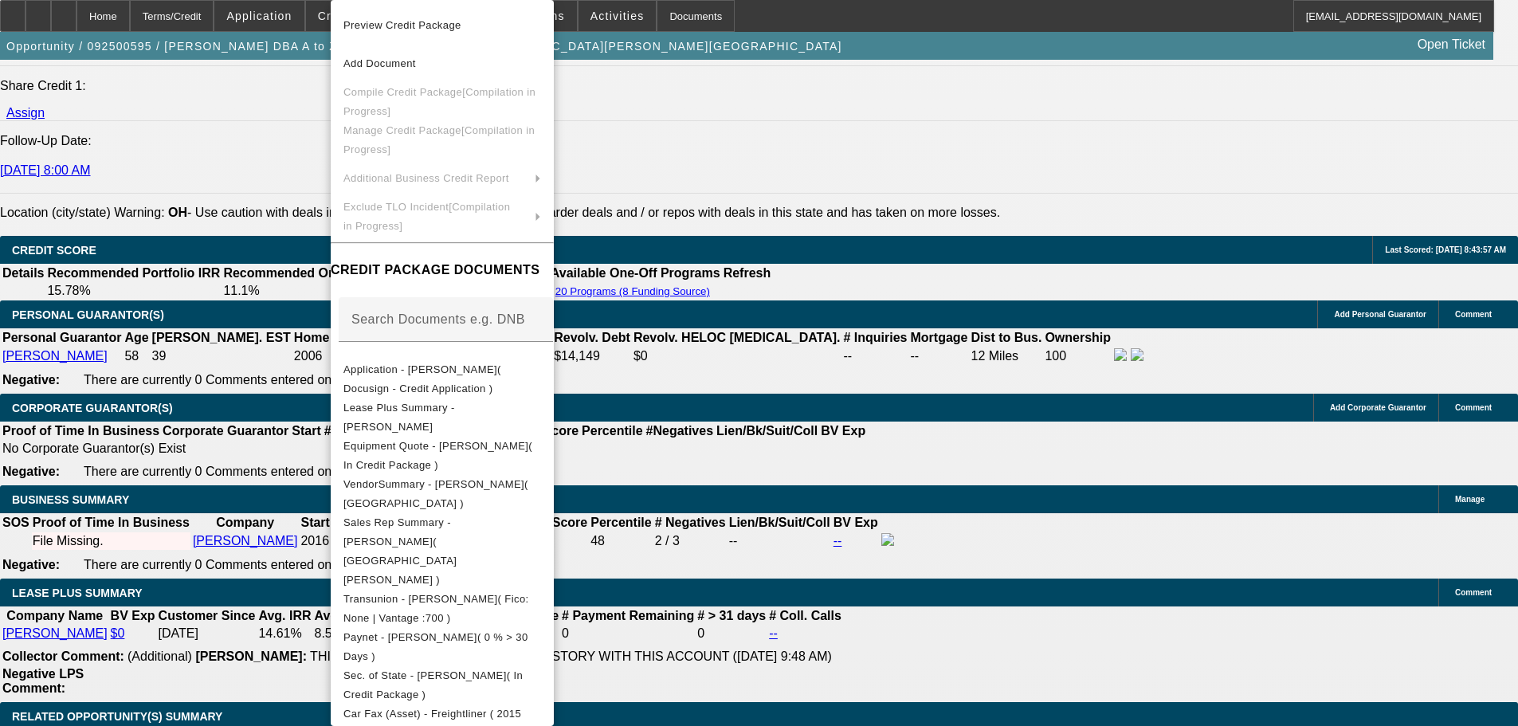
click at [116, 13] on div at bounding box center [759, 363] width 1518 height 726
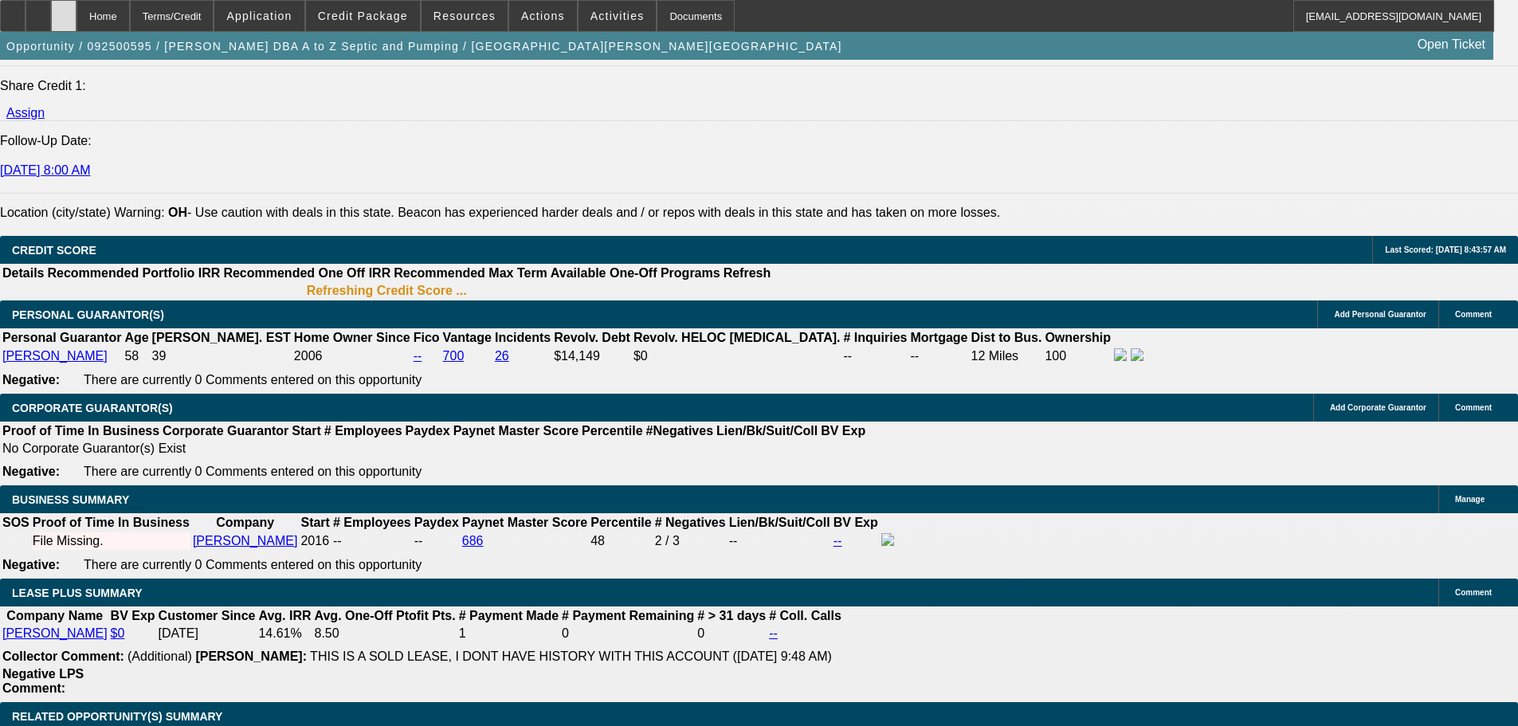
scroll to position [2276, 0]
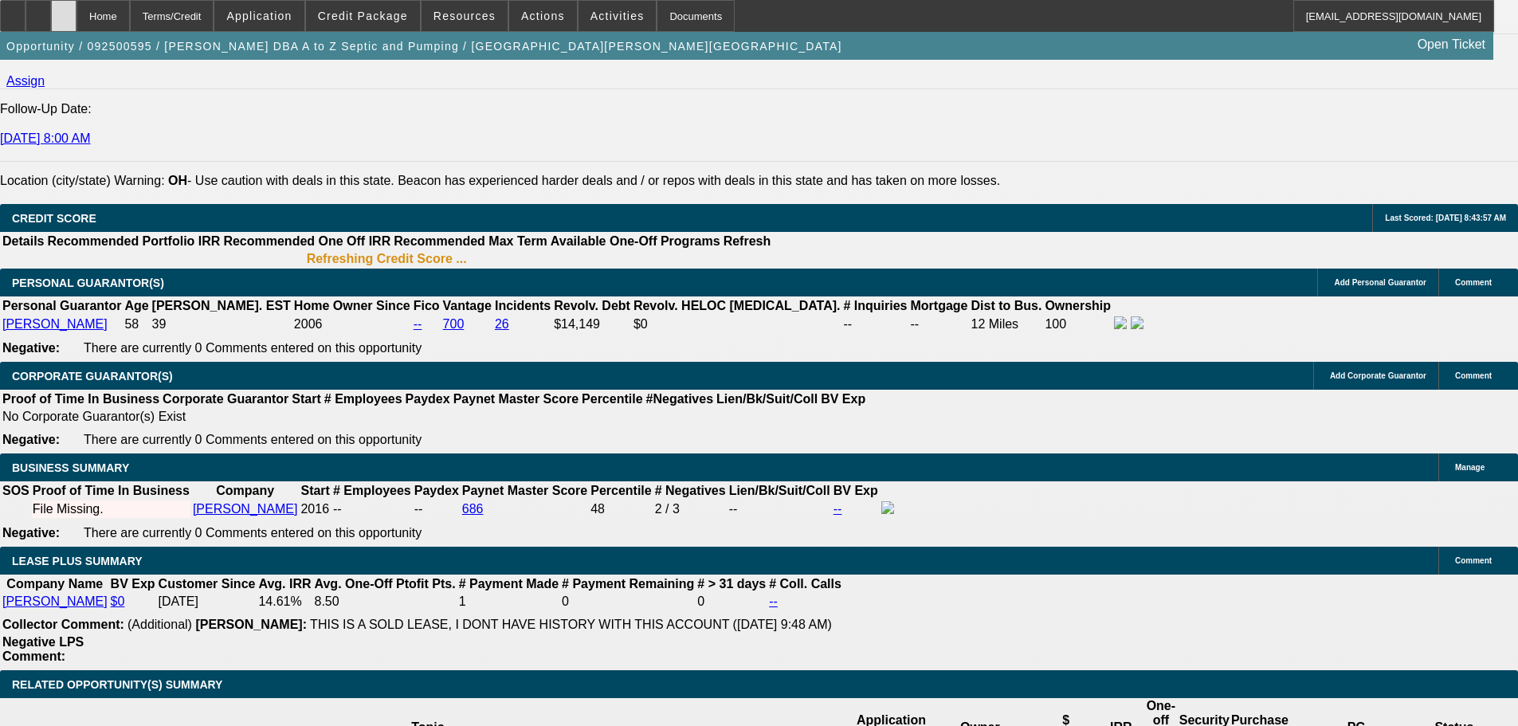
click at [64, 10] on icon at bounding box center [64, 10] width 0 height 0
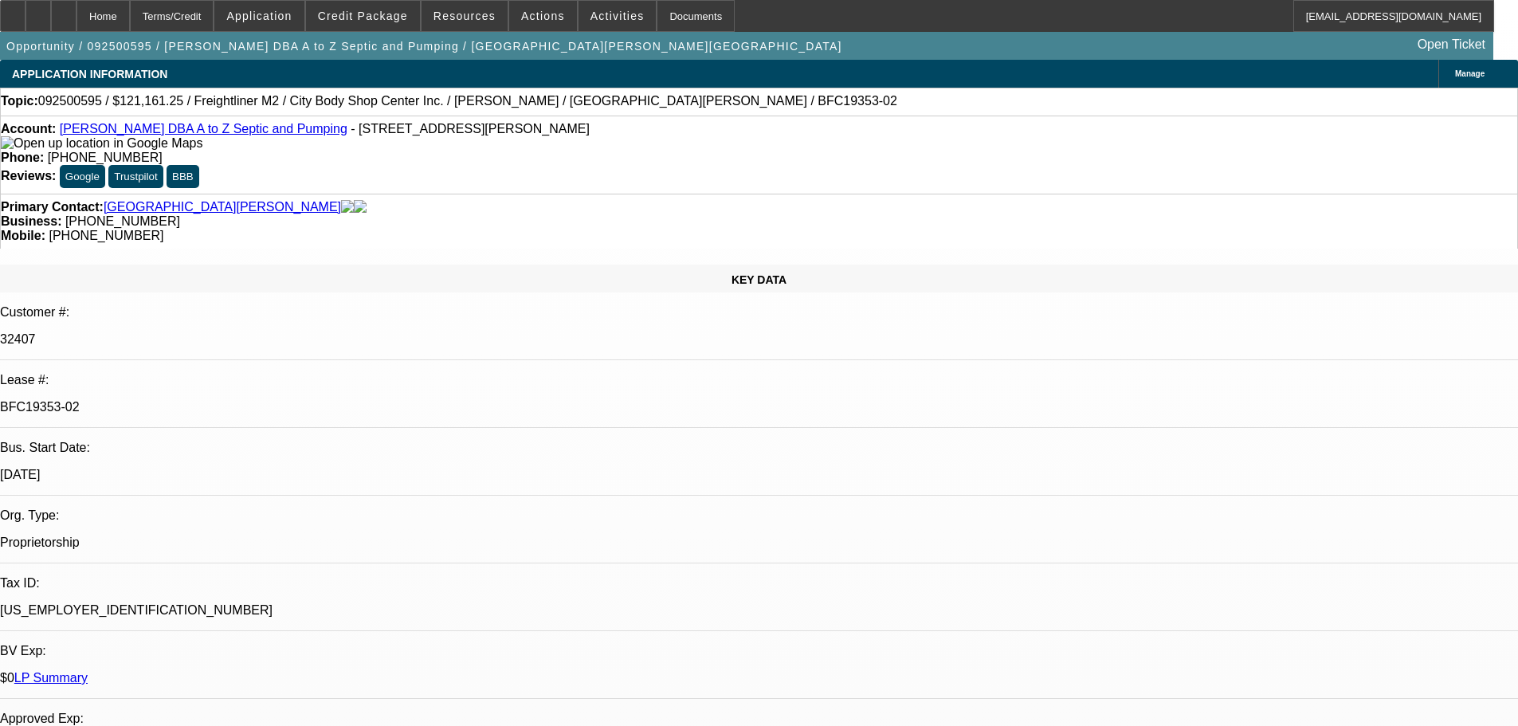
select select "0"
select select "6"
select select "0"
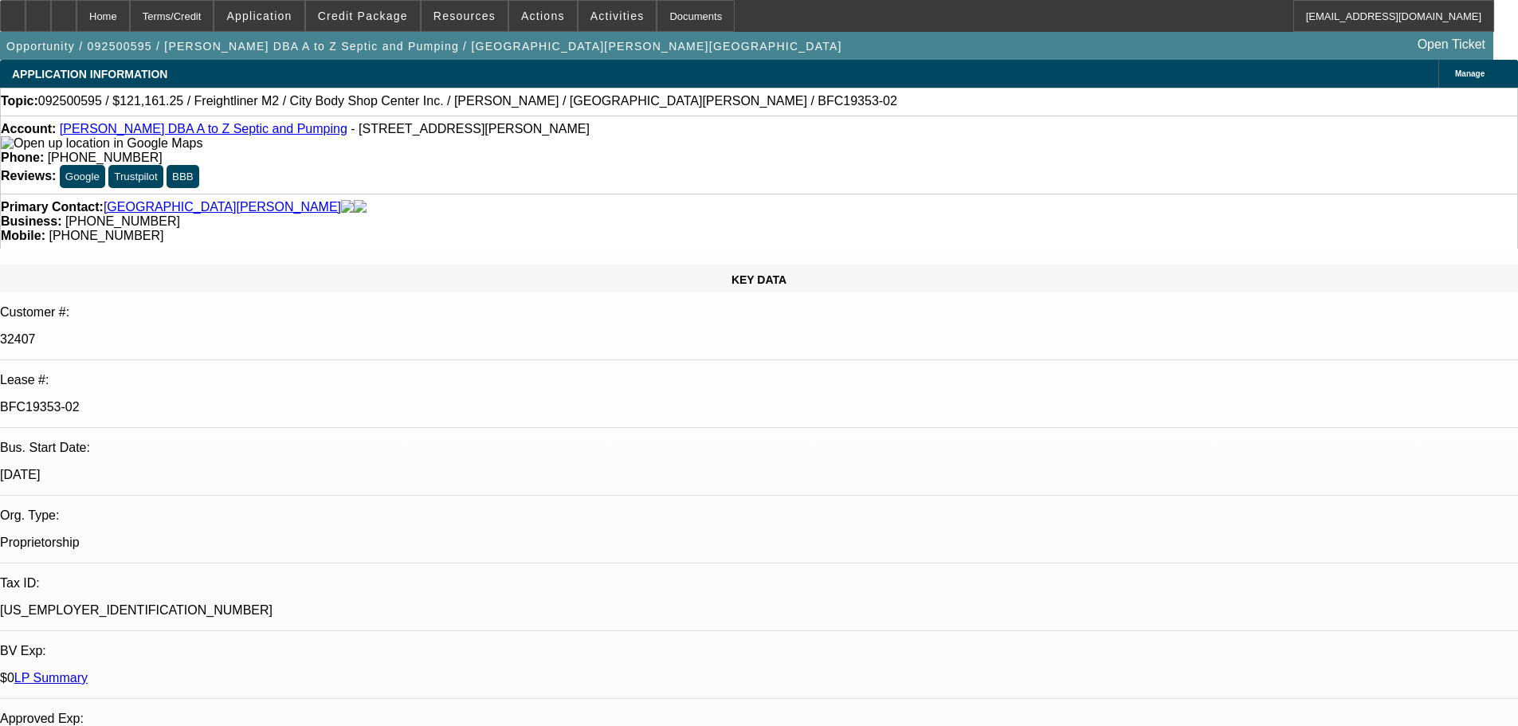
select select "0"
select select "6"
select select "0"
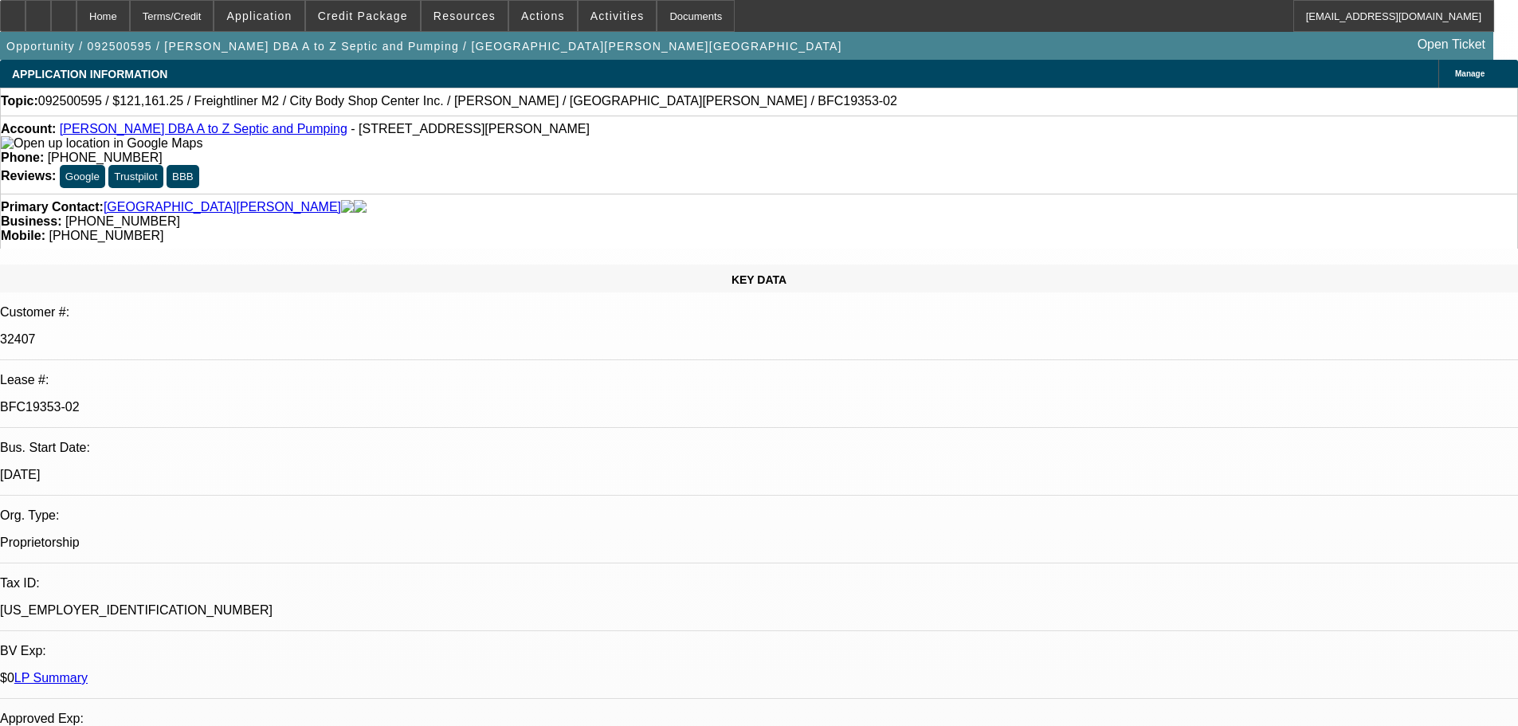
select select "0"
select select "6"
select select "0"
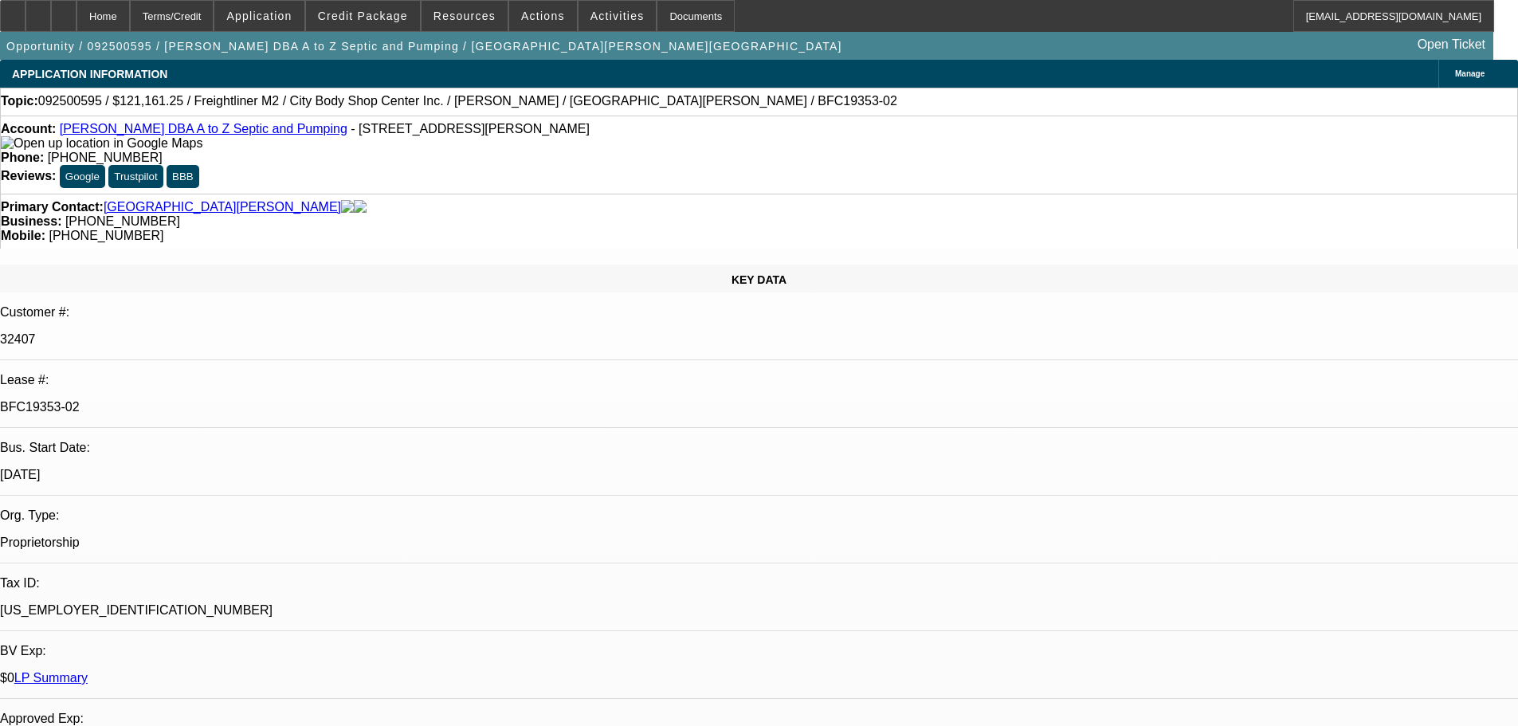
select select "6"
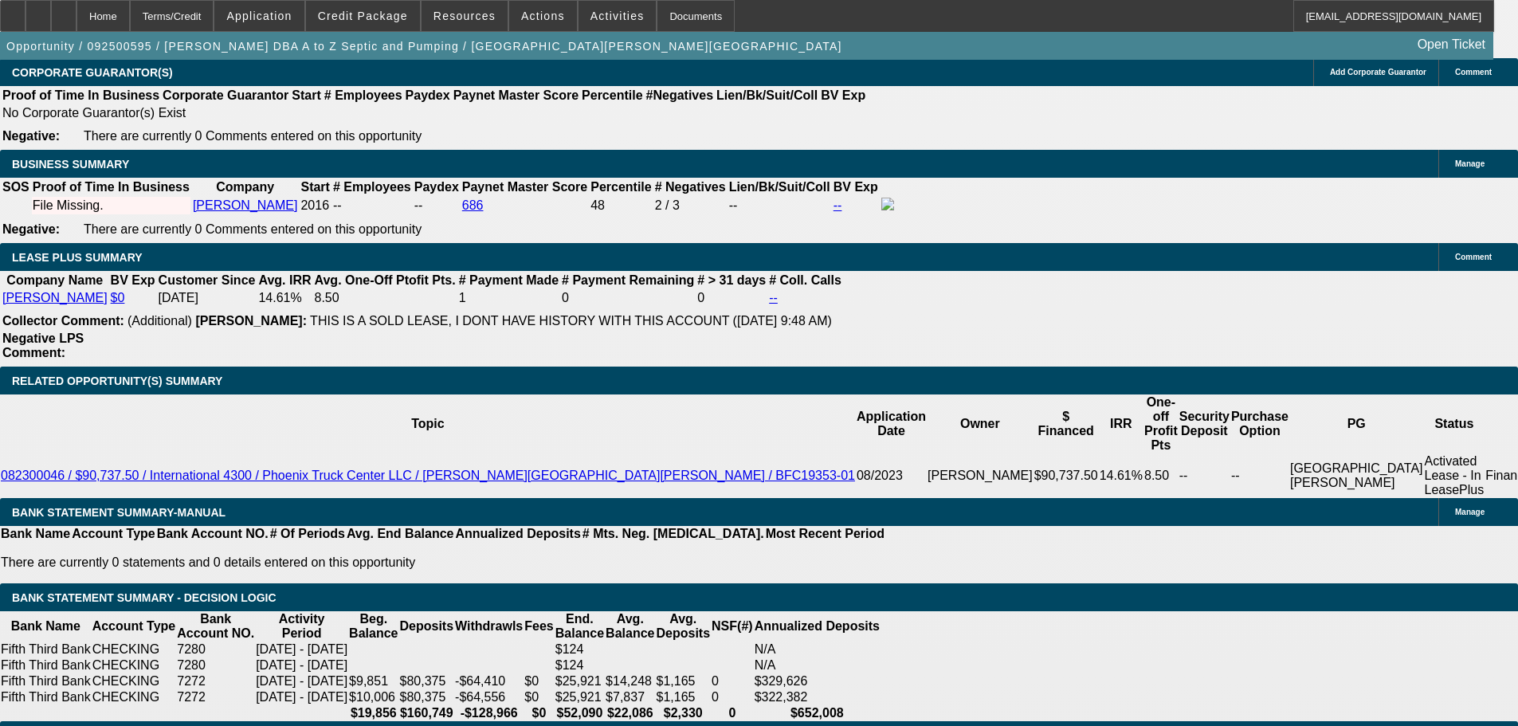
drag, startPoint x: 384, startPoint y: 363, endPoint x: 417, endPoint y: 623, distance: 261.8
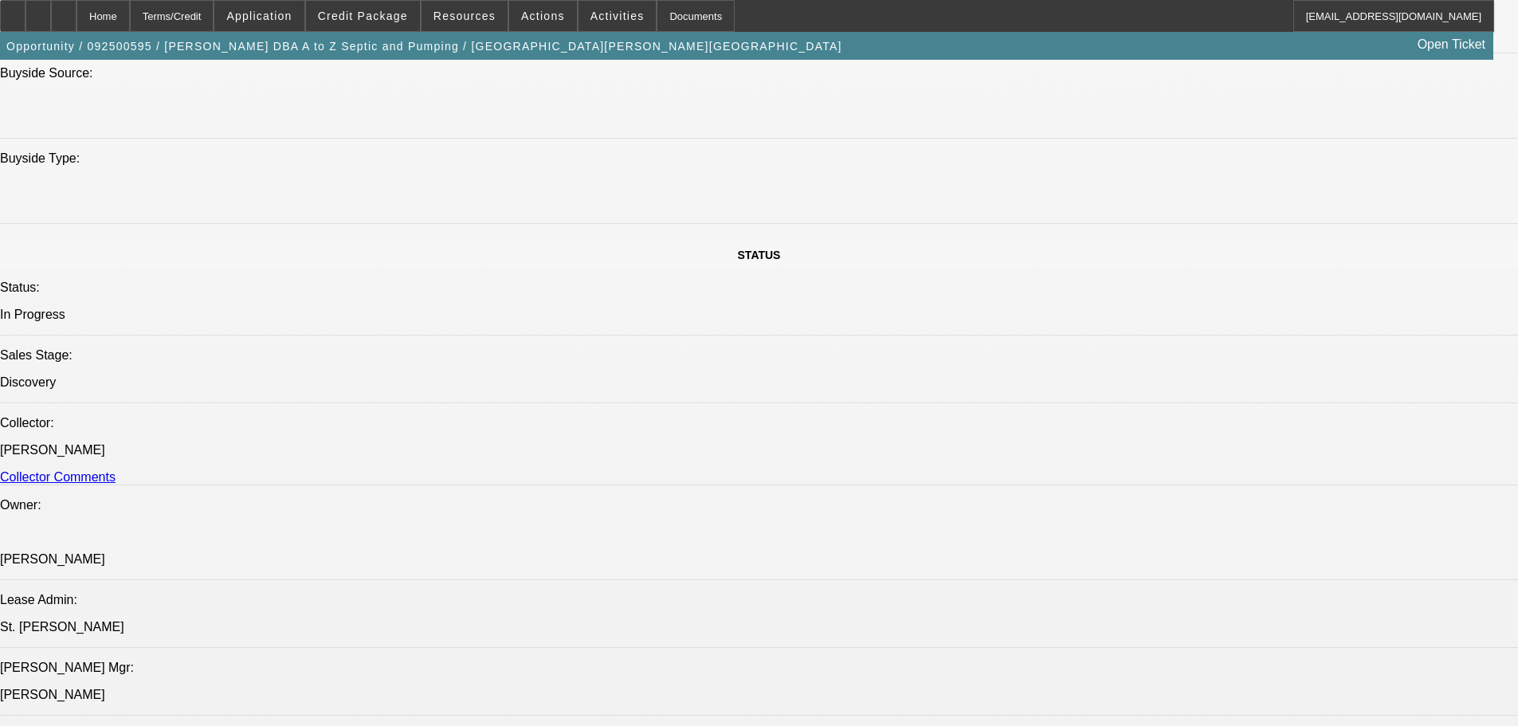
scroll to position [1594, 0]
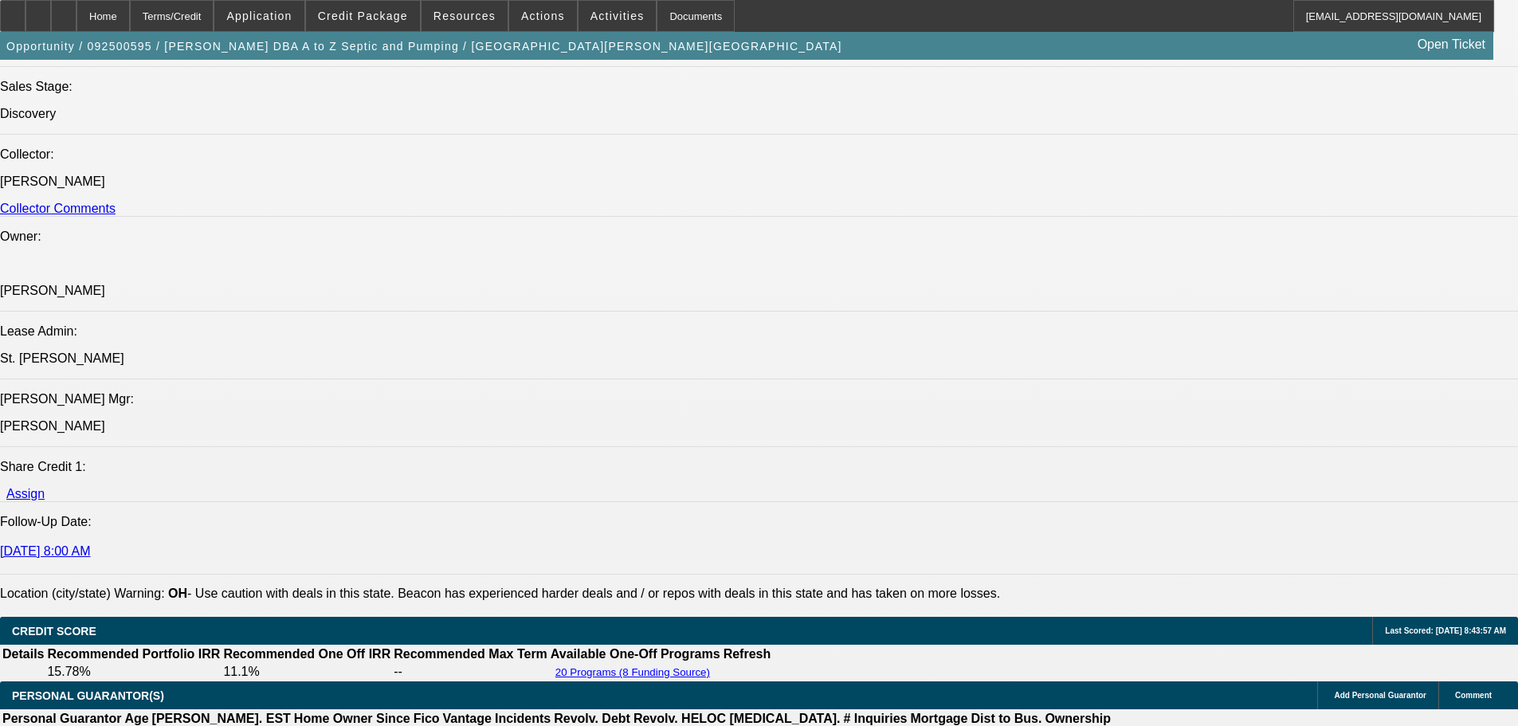
scroll to position [1753, 0]
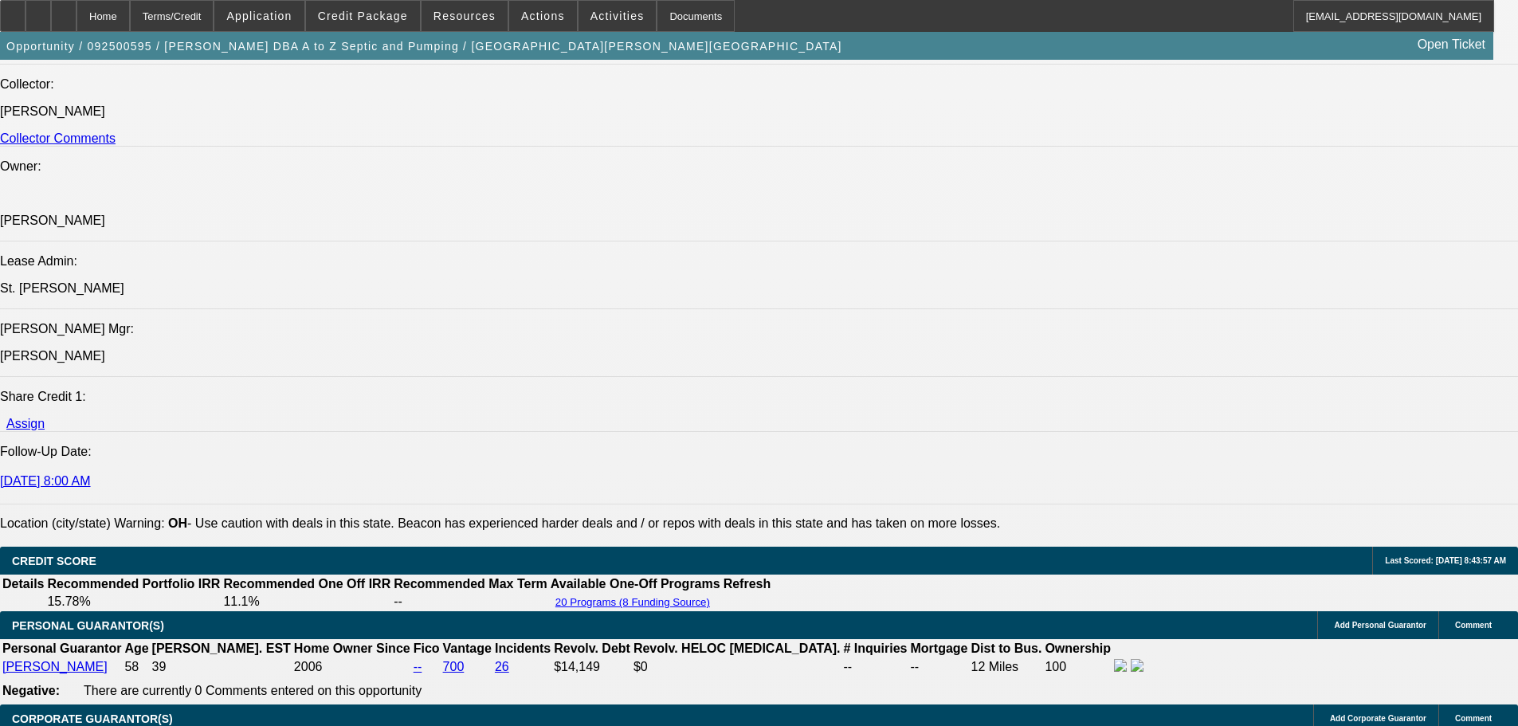
scroll to position [2072, 0]
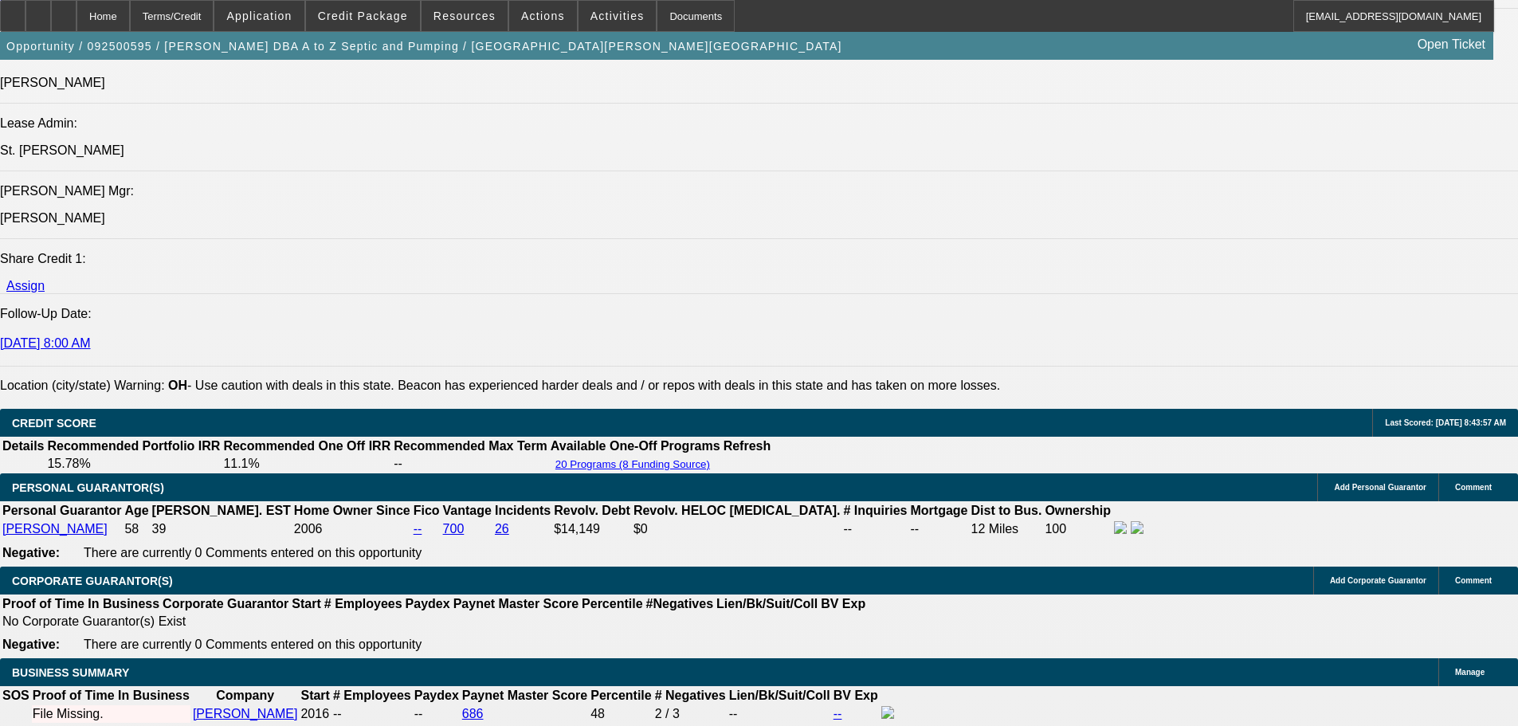
drag, startPoint x: 851, startPoint y: 298, endPoint x: 96, endPoint y: 271, distance: 755.1
copy span "Glen Henderson is a current good paying Beacon Customer. He has operated A to Z…"
click at [51, 16] on div at bounding box center [37, 16] width 25 height 32
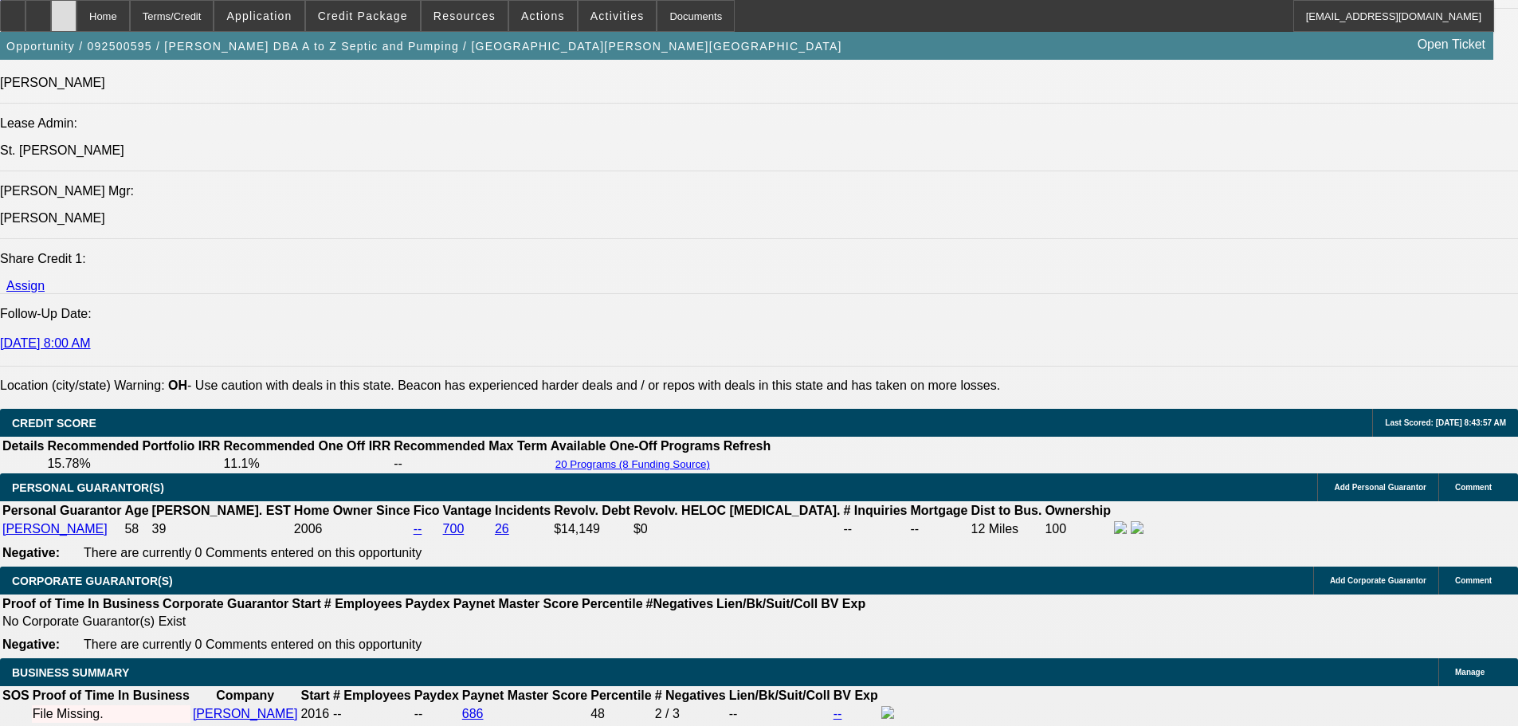
click at [76, 16] on div at bounding box center [63, 16] width 25 height 32
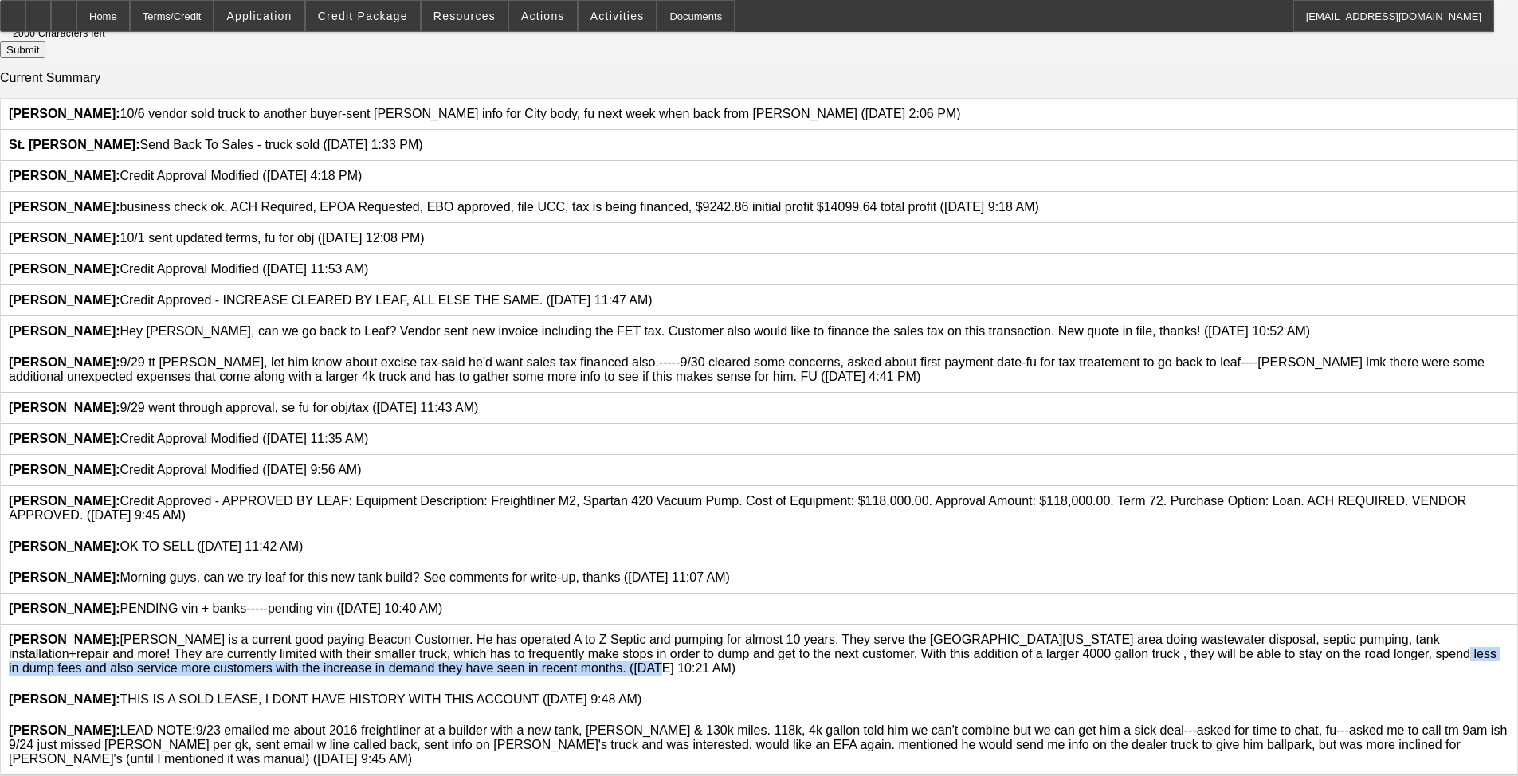
scroll to position [395, 0]
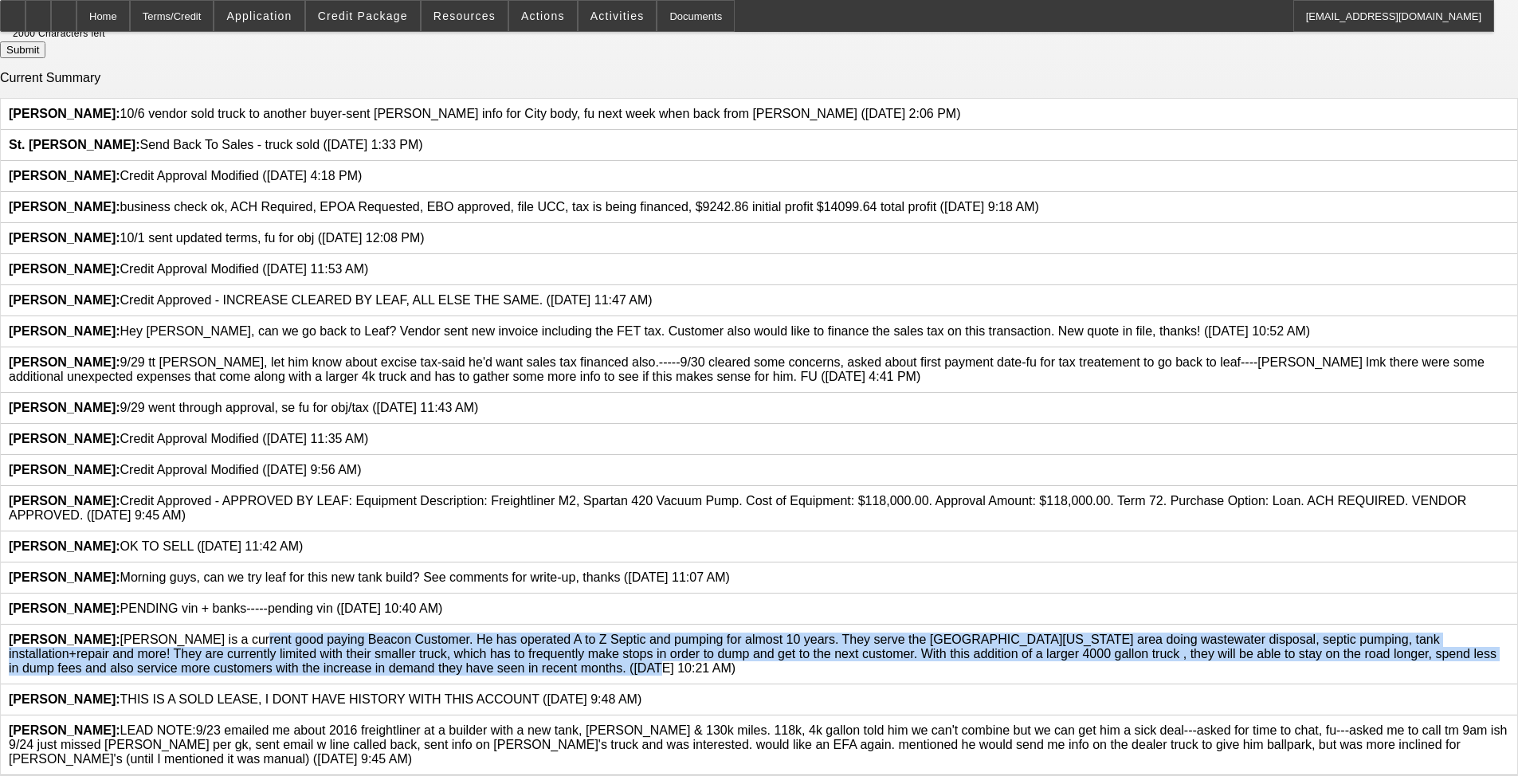
drag, startPoint x: 763, startPoint y: 764, endPoint x: 555, endPoint y: 691, distance: 220.5
click at [555, 636] on span "[PERSON_NAME]: [PERSON_NAME] is a current good paying Beacon Customer. He has o…" at bounding box center [753, 654] width 1488 height 42
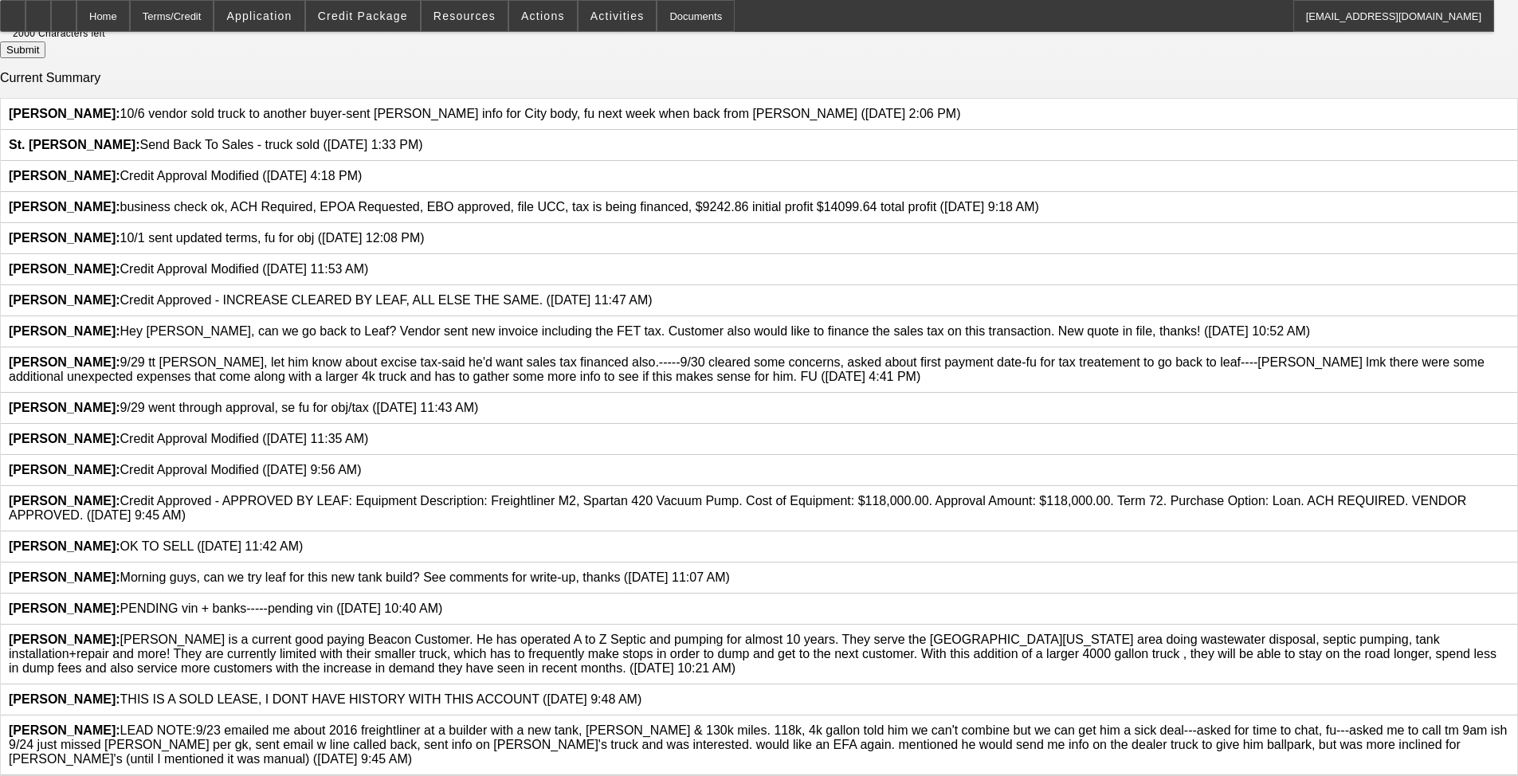
click at [554, 636] on span "[PERSON_NAME]: [PERSON_NAME] is a current good paying Beacon Customer. He has o…" at bounding box center [753, 654] width 1488 height 42
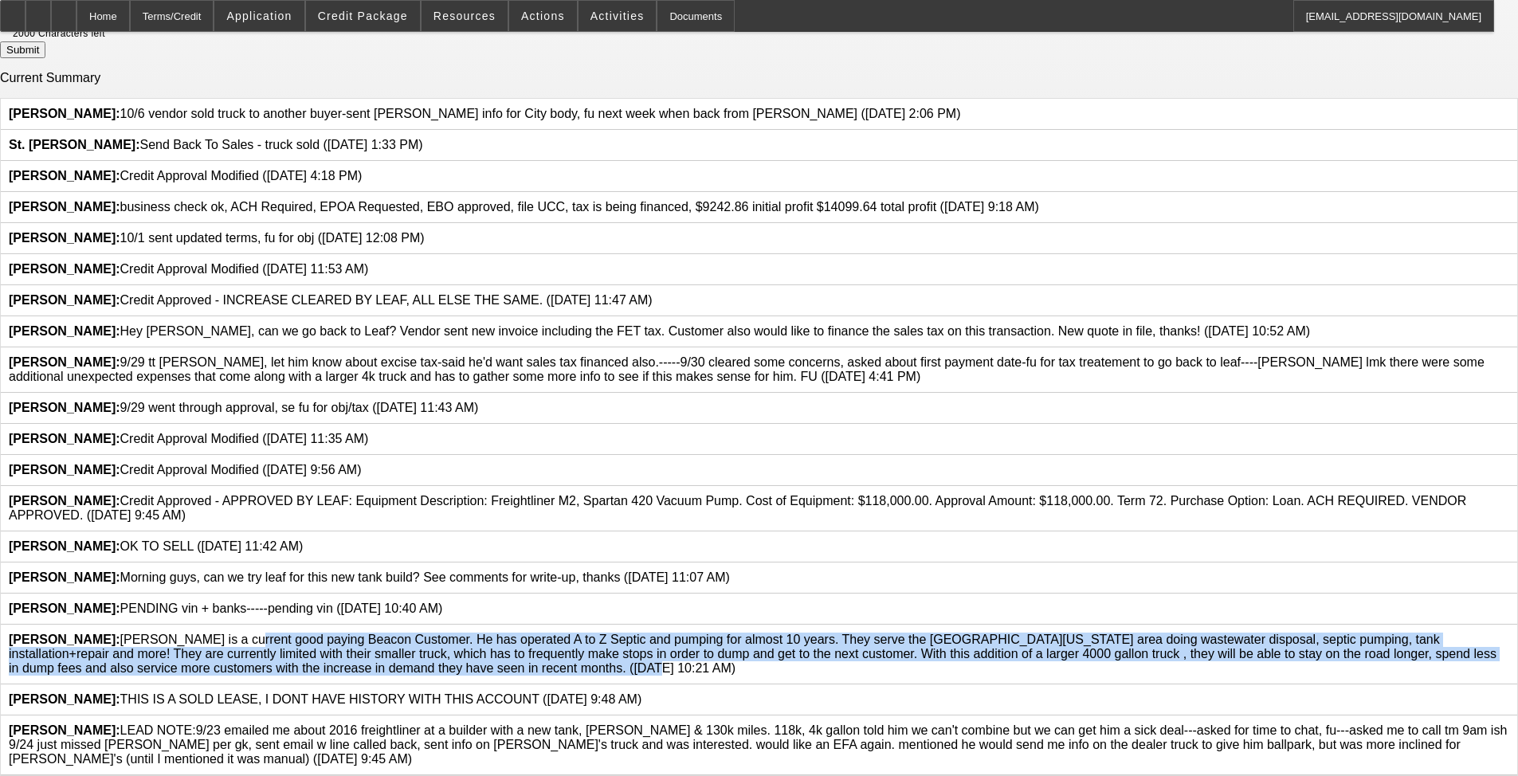
drag, startPoint x: 552, startPoint y: 684, endPoint x: 760, endPoint y: 759, distance: 220.8
click at [637, 636] on span "[PERSON_NAME]: [PERSON_NAME] is a current good paying Beacon Customer. He has o…" at bounding box center [753, 654] width 1488 height 42
copy span "[PERSON_NAME] is a current good paying Beacon Customer. He has operated A to Z …"
click at [637, 636] on span "[PERSON_NAME]: [PERSON_NAME] is a current good paying Beacon Customer. He has o…" at bounding box center [753, 654] width 1488 height 42
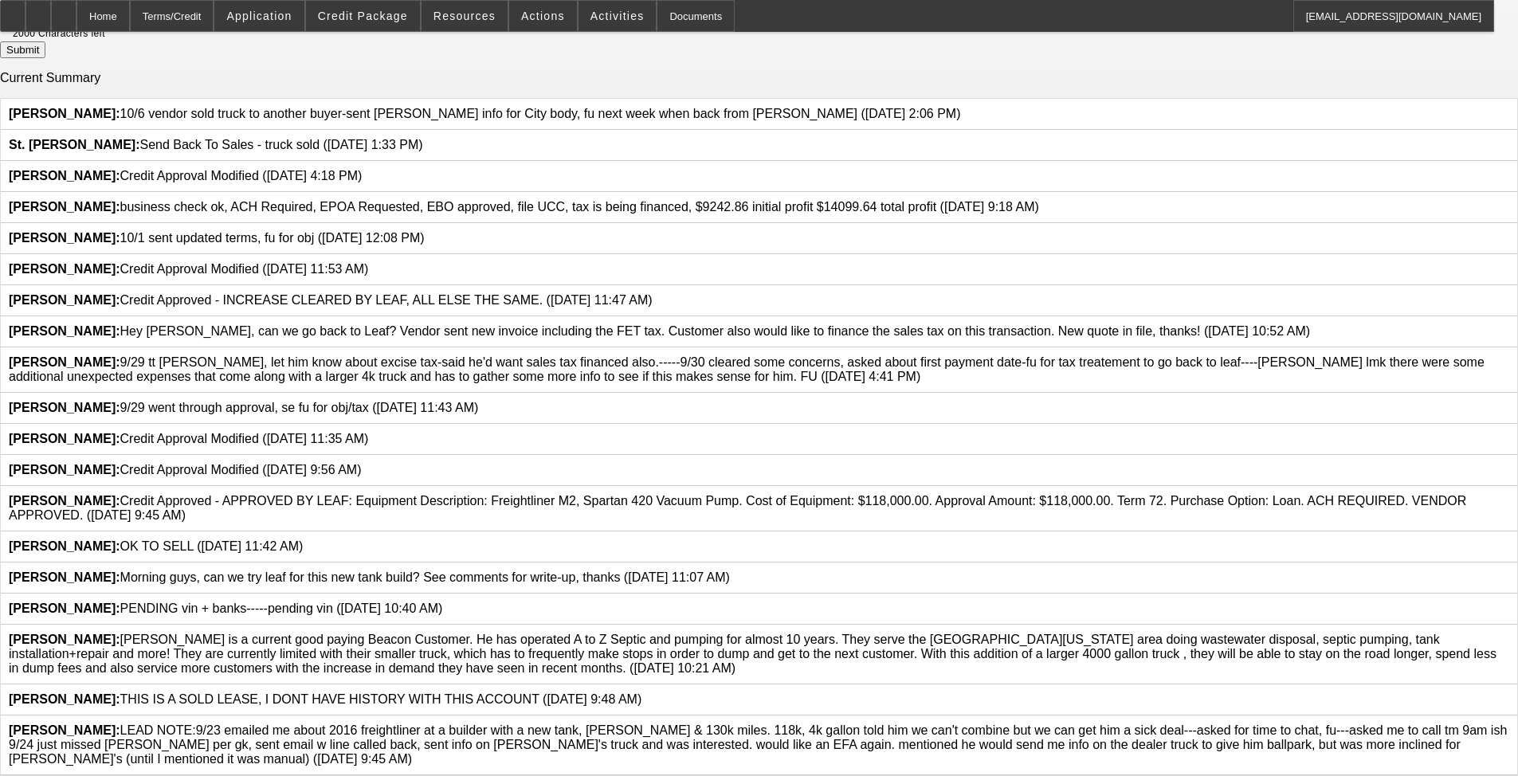
scroll to position [0, 0]
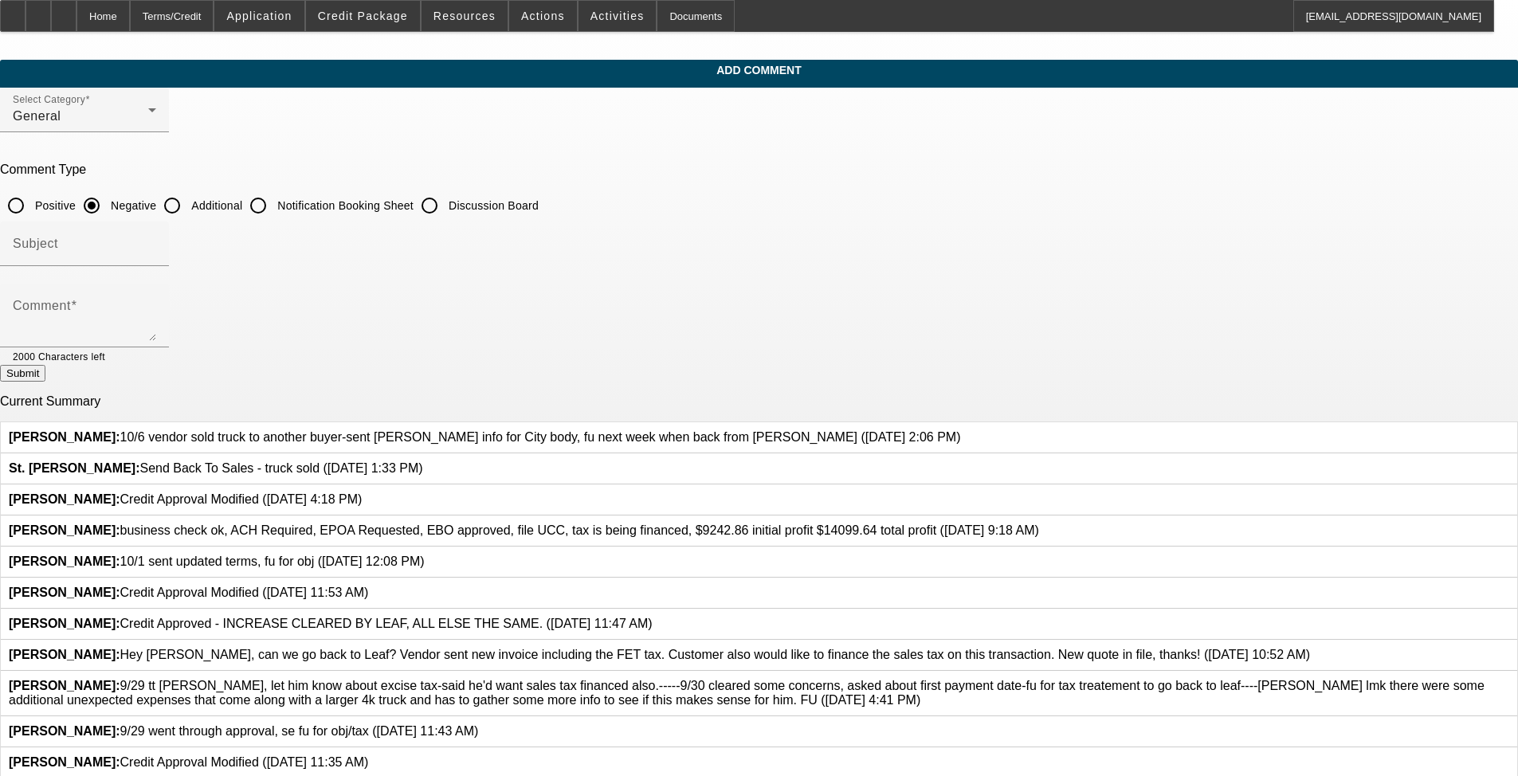
drag, startPoint x: 753, startPoint y: 668, endPoint x: 800, endPoint y: 281, distance: 389.3
drag, startPoint x: 613, startPoint y: 196, endPoint x: 632, endPoint y: 261, distance: 67.3
click at [539, 198] on mat-radio-group "Positive Negative Additional Notification Booking Sheet Discussion Board" at bounding box center [269, 205] width 539 height 14
click at [188, 202] on input "Additional" at bounding box center [172, 206] width 32 height 32
radio input "true"
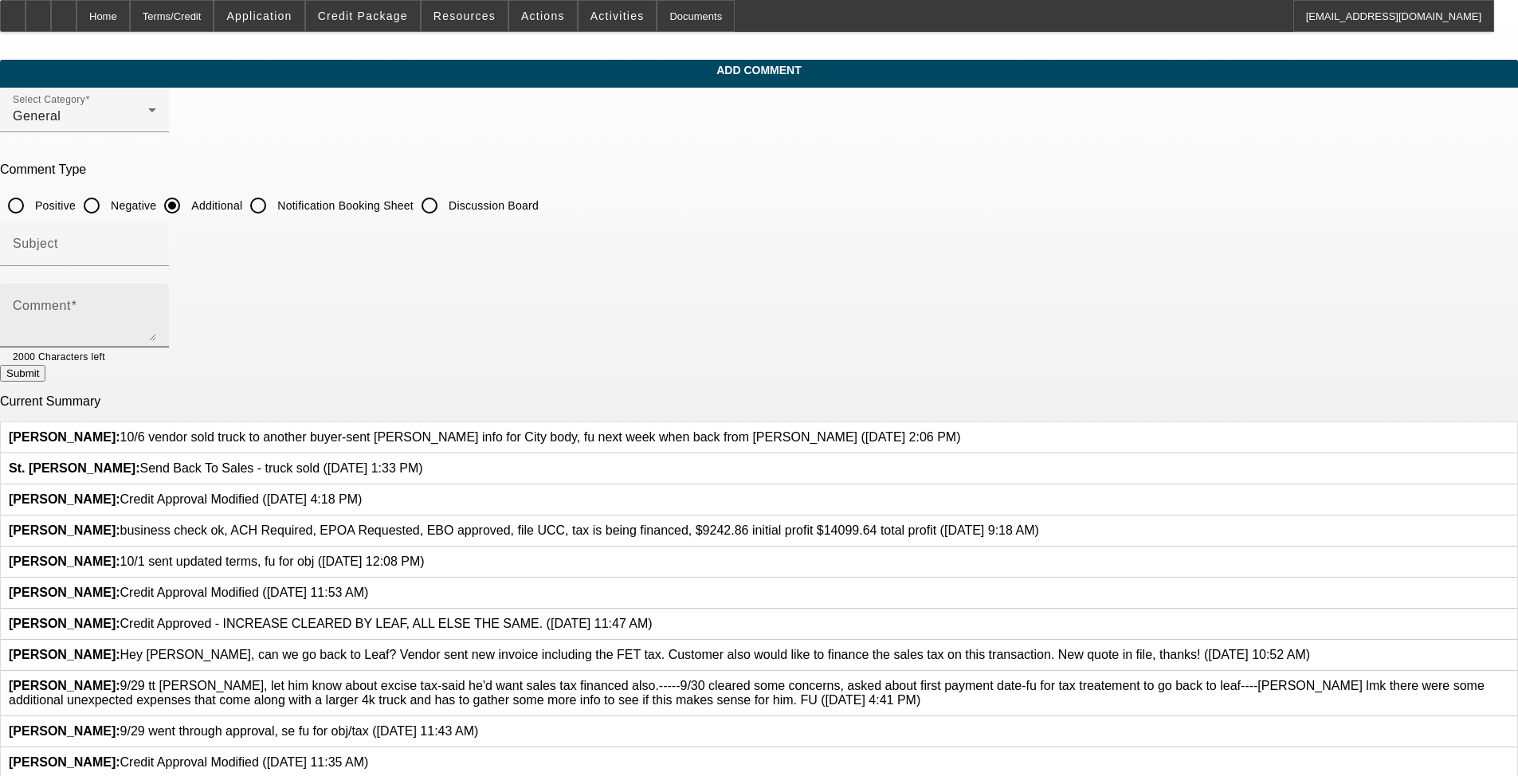
click at [156, 303] on textarea "Comment" at bounding box center [84, 322] width 143 height 38
paste textarea "[PERSON_NAME] is a current good paying Beacon Customer. He has operated A to Z …"
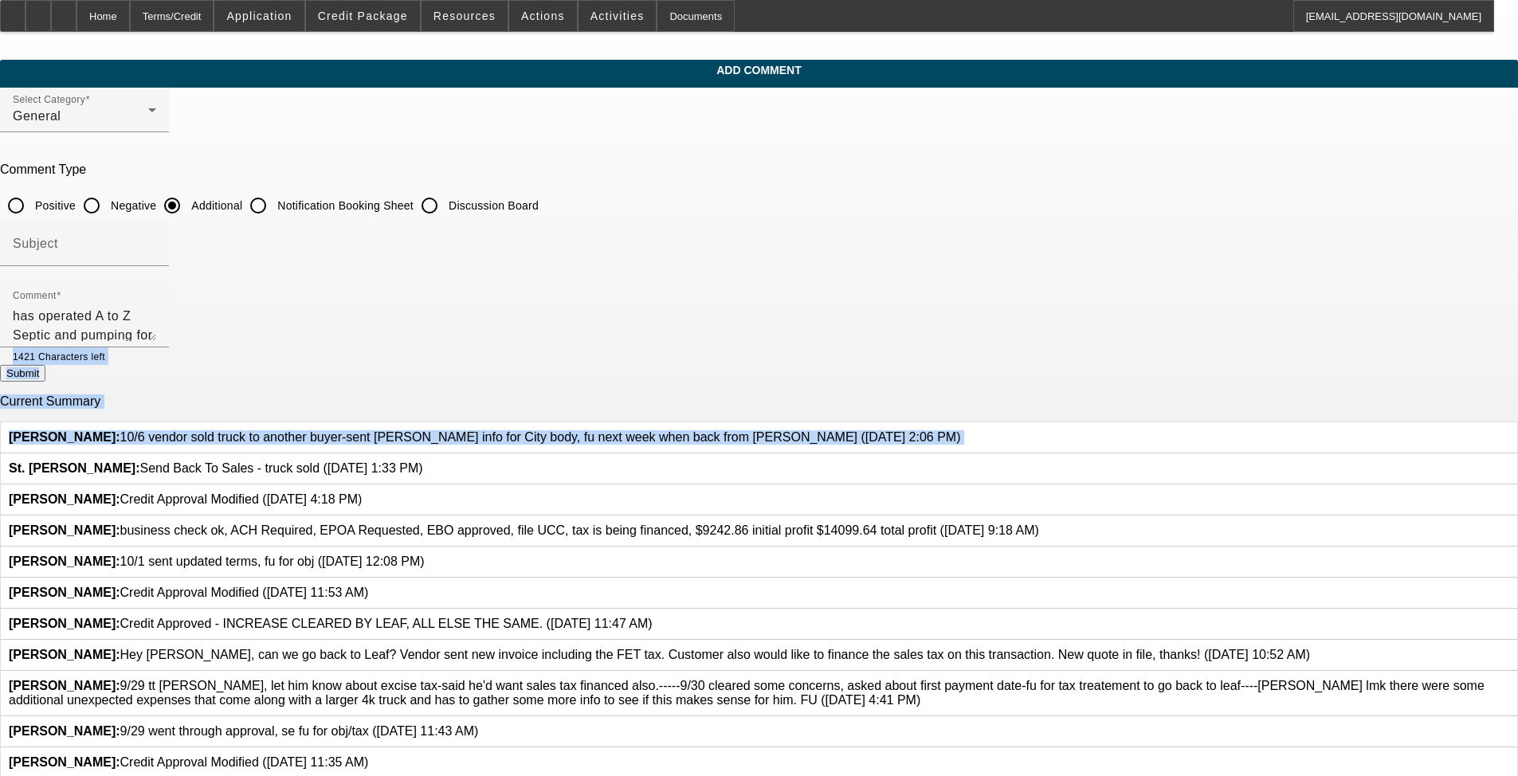
drag, startPoint x: 1046, startPoint y: 335, endPoint x: 1044, endPoint y: 416, distance: 81.3
click at [637, 416] on form "Select Category General Comment Type Positive Negative Additional Notification …" at bounding box center [759, 594] width 1518 height 1012
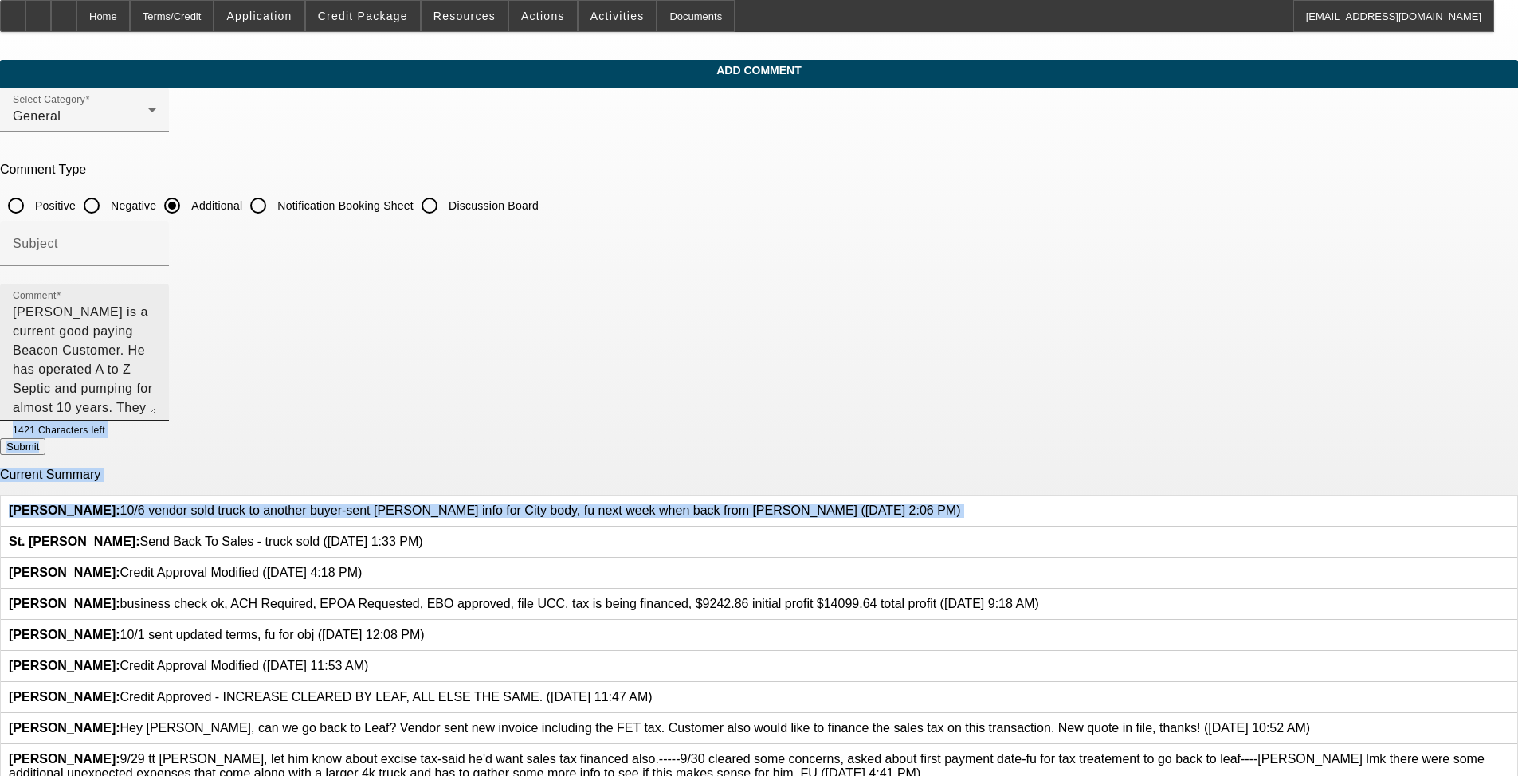
drag, startPoint x: 1036, startPoint y: 331, endPoint x: 1019, endPoint y: 415, distance: 85.3
click at [156, 414] on textarea "[PERSON_NAME] is a current good paying Beacon Customer. He has operated A to Z …" at bounding box center [84, 359] width 143 height 112
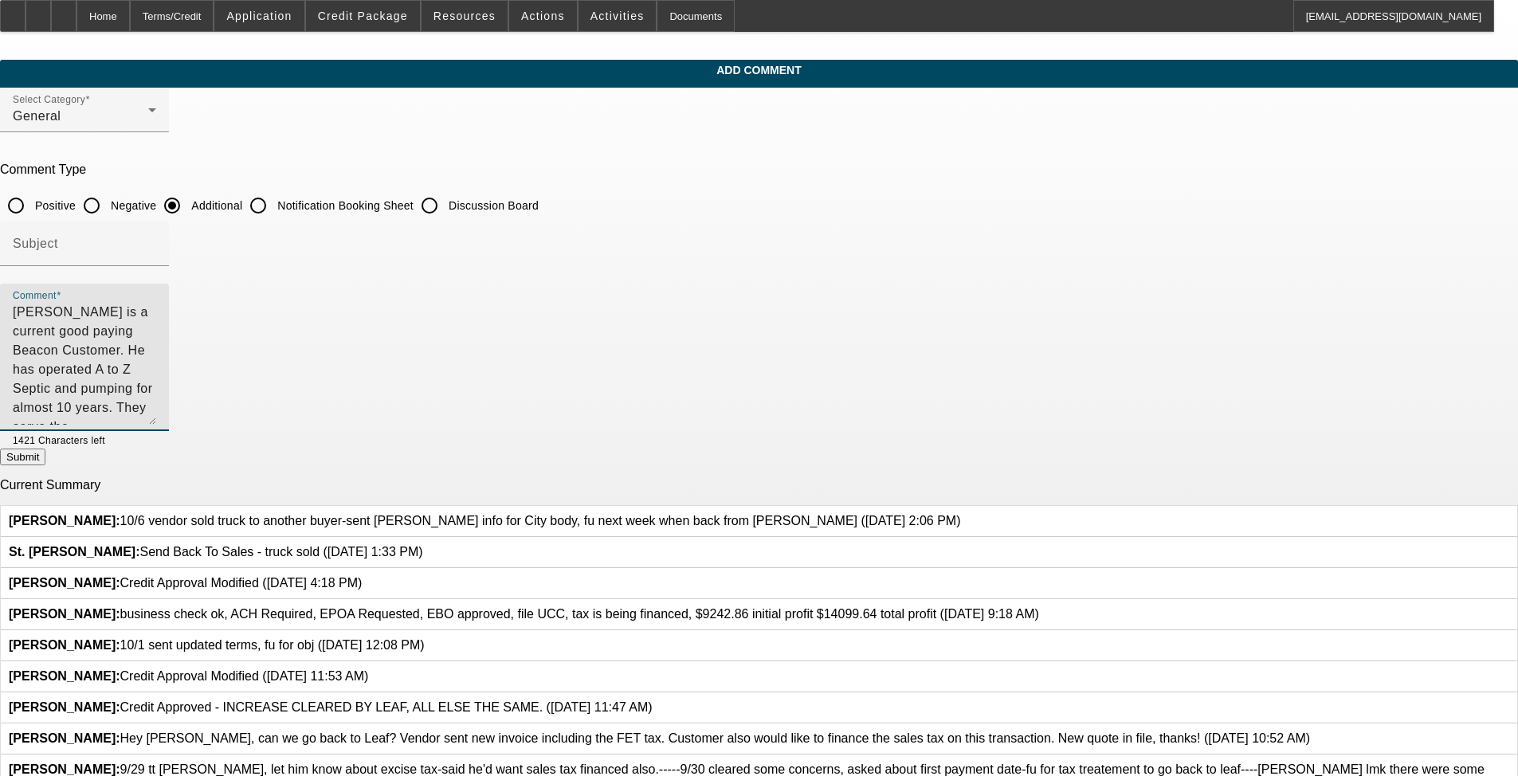
click at [156, 365] on textarea "[PERSON_NAME] is a current good paying Beacon Customer. He has operated A to Z …" at bounding box center [84, 364] width 143 height 122
click at [156, 390] on textarea "[PERSON_NAME] is a current good paying Beacon Customer. He has operated A to Z …" at bounding box center [84, 364] width 143 height 122
type textarea "[PERSON_NAME] is a current good paying Beacon Customer. He has operated A to Z …"
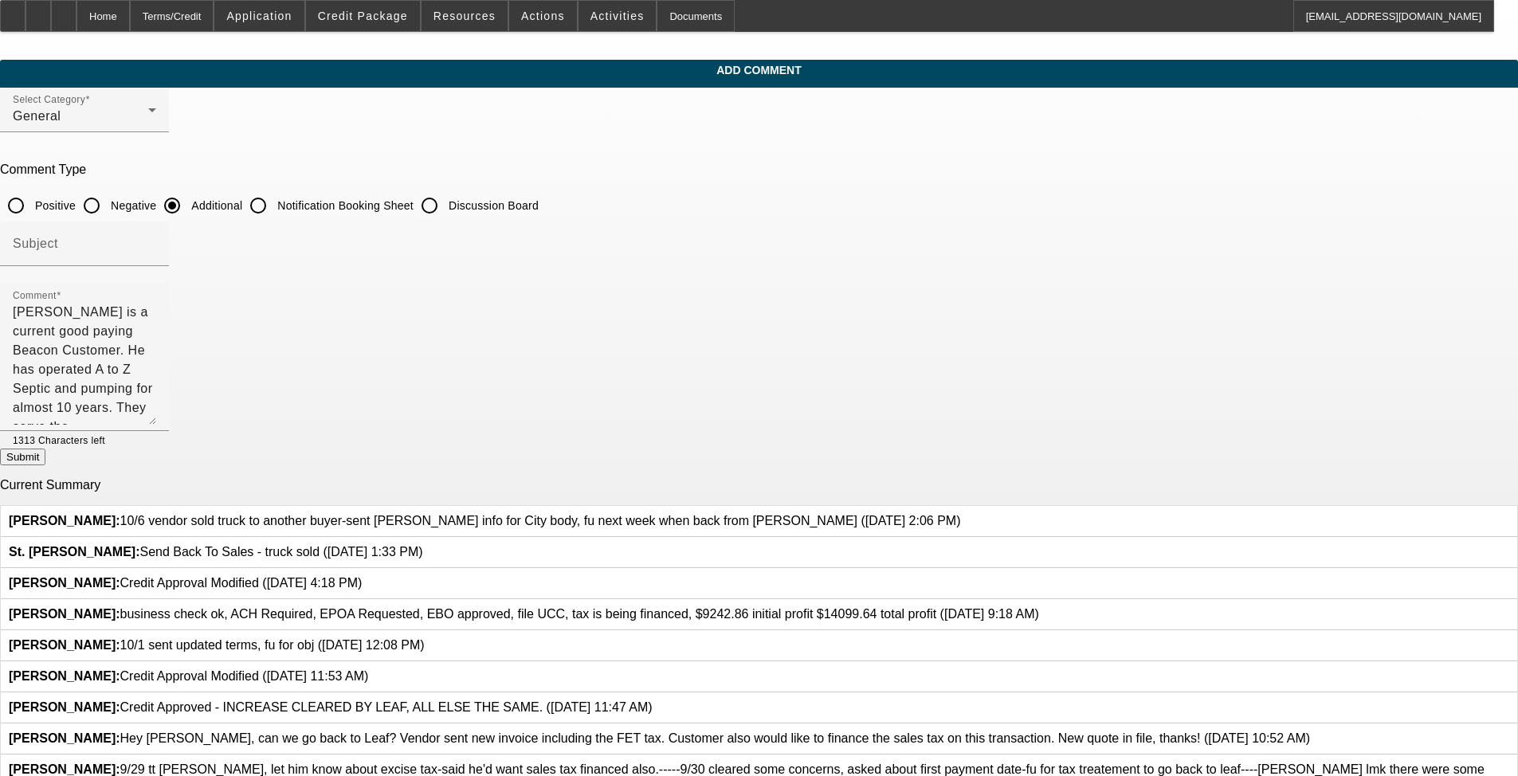
click at [45, 456] on button "Submit" at bounding box center [22, 457] width 45 height 17
radio input "true"
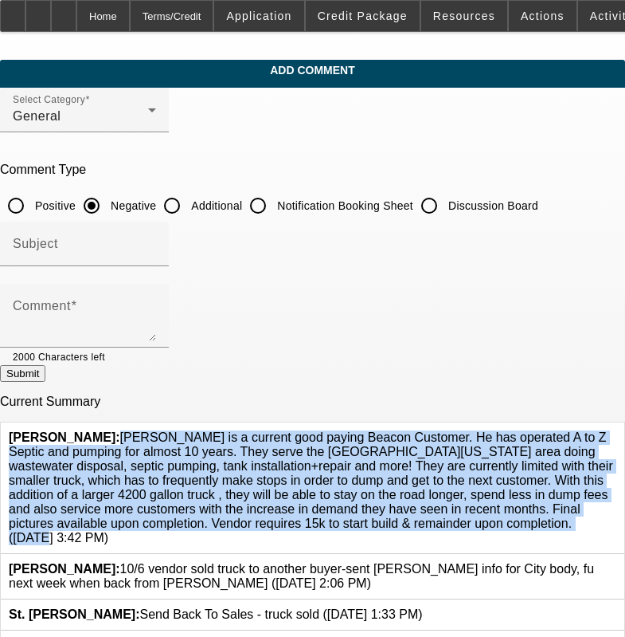
click at [116, 430] on span "Flores, Brian: Glen Henderson is a current good paying Beacon Customer. He has …" at bounding box center [311, 487] width 605 height 114
drag, startPoint x: 210, startPoint y: 198, endPoint x: 198, endPoint y: 249, distance: 52.2
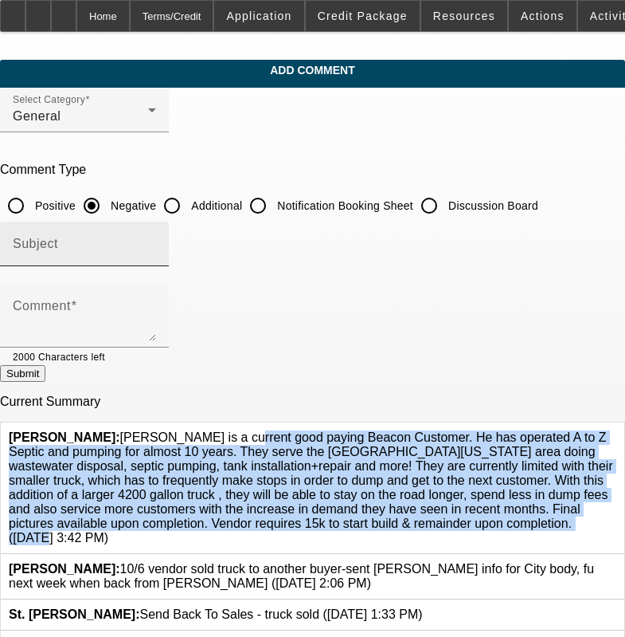
click at [188, 209] on input "Additional" at bounding box center [172, 206] width 32 height 32
radio input "true"
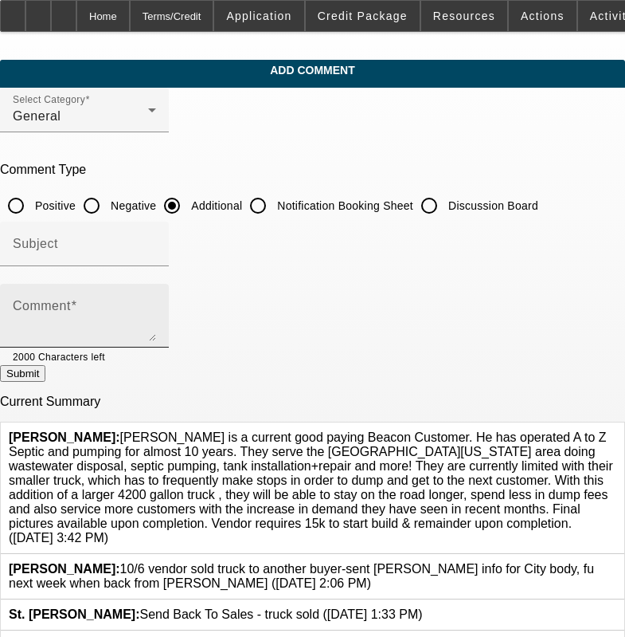
click at [156, 312] on textarea "Comment" at bounding box center [84, 322] width 143 height 38
paste textarea "Glen Henderson is a current good paying Beacon Customer. He has operated A to Z…"
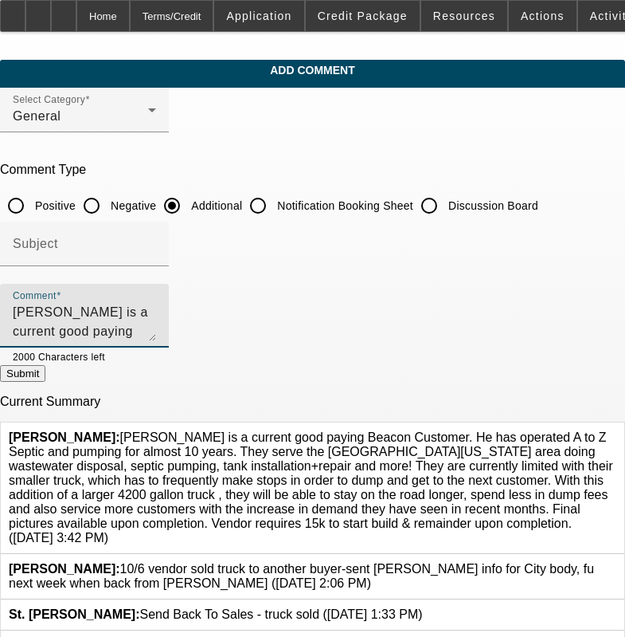
scroll to position [73, 0]
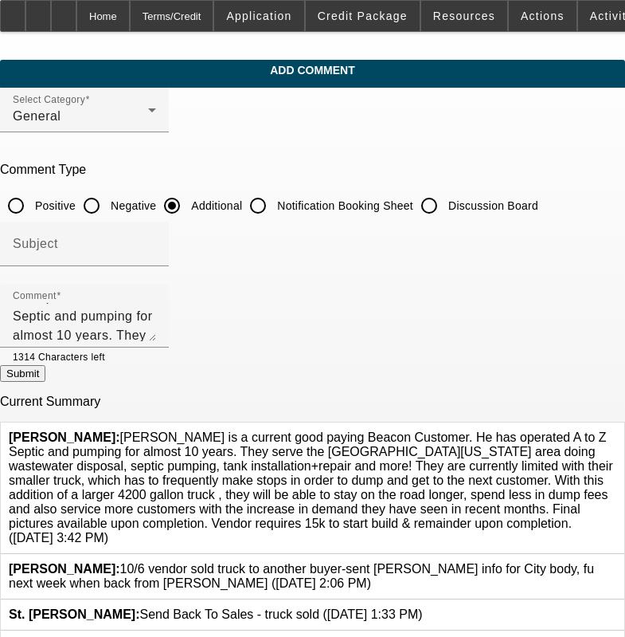
click at [617, 430] on icon at bounding box center [617, 430] width 0 height 0
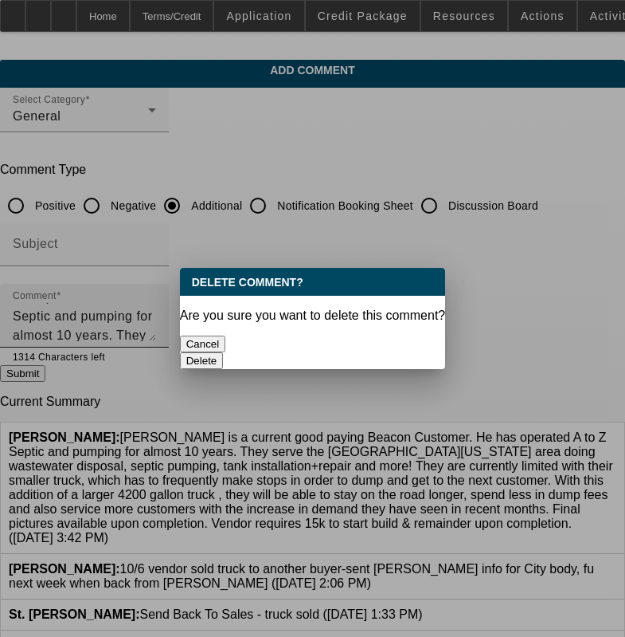
click at [224, 352] on button "Delete" at bounding box center [202, 360] width 44 height 17
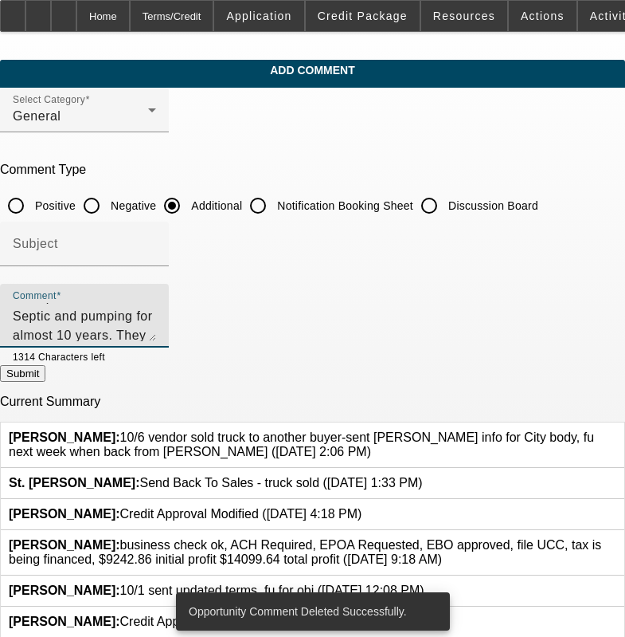
click at [156, 334] on textarea "Glen Henderson is a current good paying Beacon Customer. He has operated A to Z…" at bounding box center [84, 322] width 143 height 38
click at [156, 332] on textarea "Glen Henderson is a current good paying Beacon Customer. He has operated A to Z…" at bounding box center [84, 322] width 143 height 38
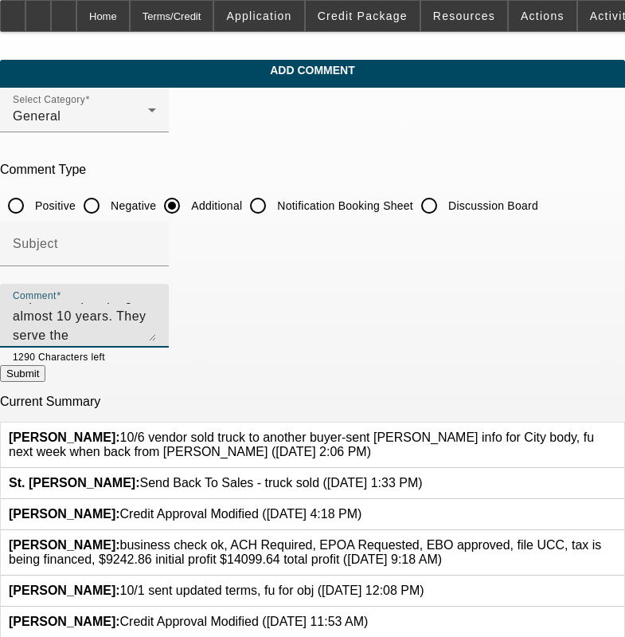
type textarea "[PERSON_NAME] is a current good paying Beacon Customer. He has operated A to Z …"
click at [45, 382] on button "Submit" at bounding box center [22, 373] width 45 height 17
radio input "true"
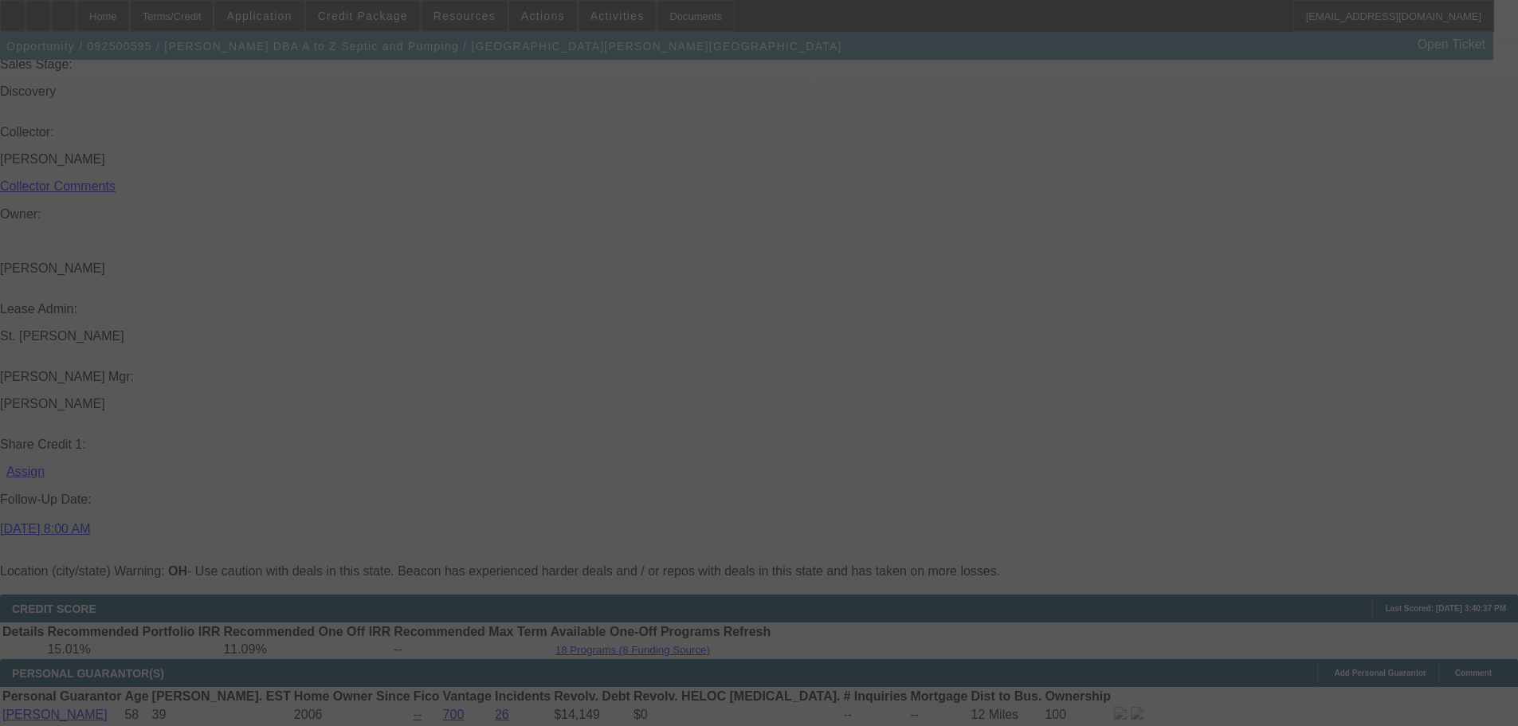
scroll to position [1942, 0]
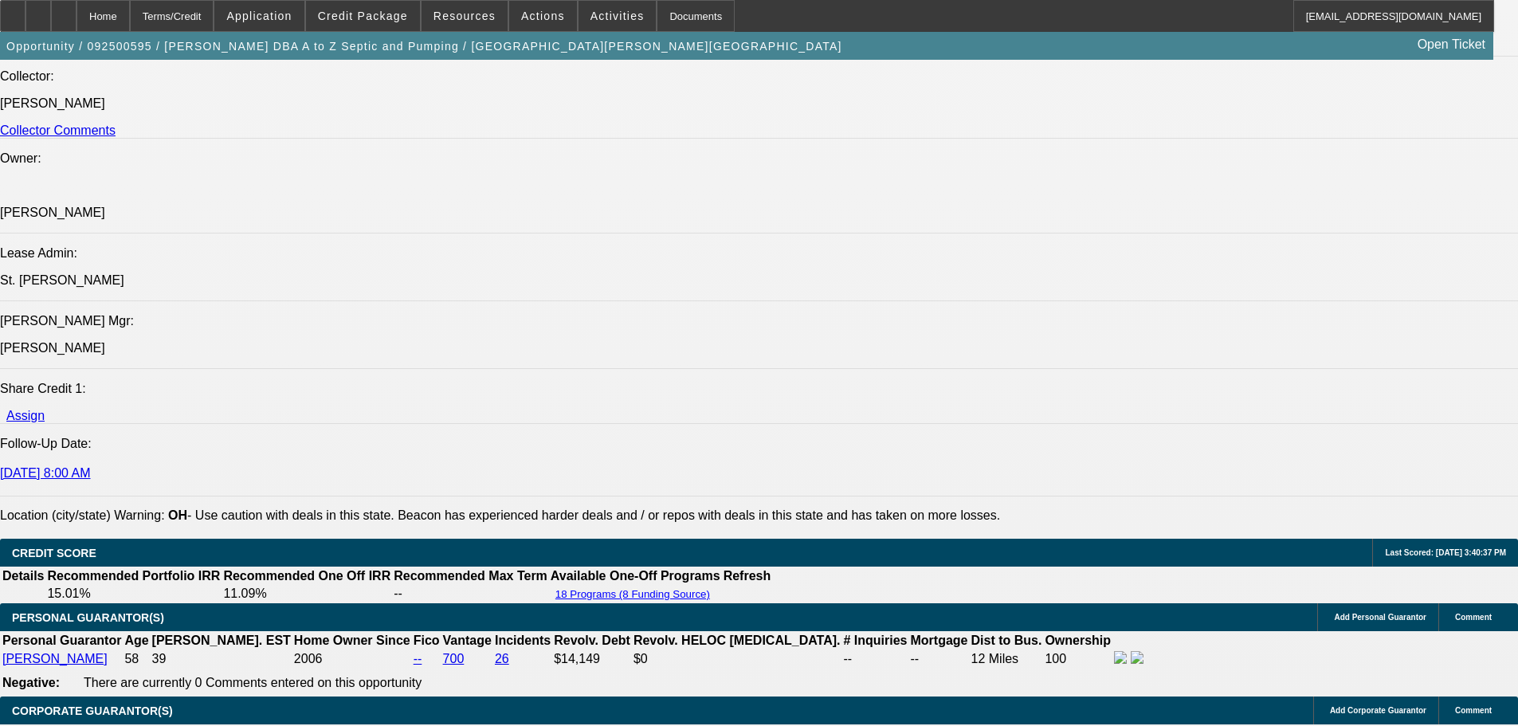
select select "0"
select select "6"
select select "0"
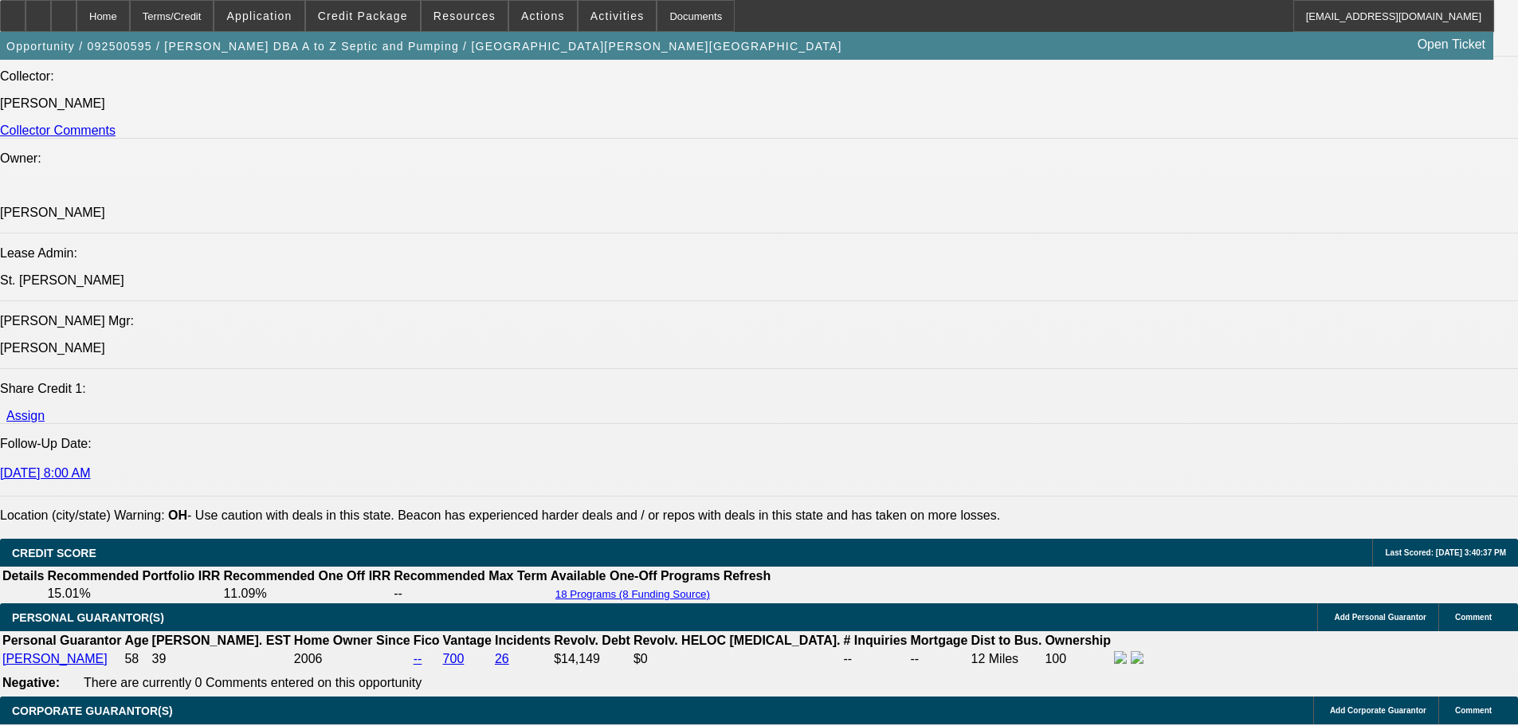
select select "0"
select select "6"
select select "0"
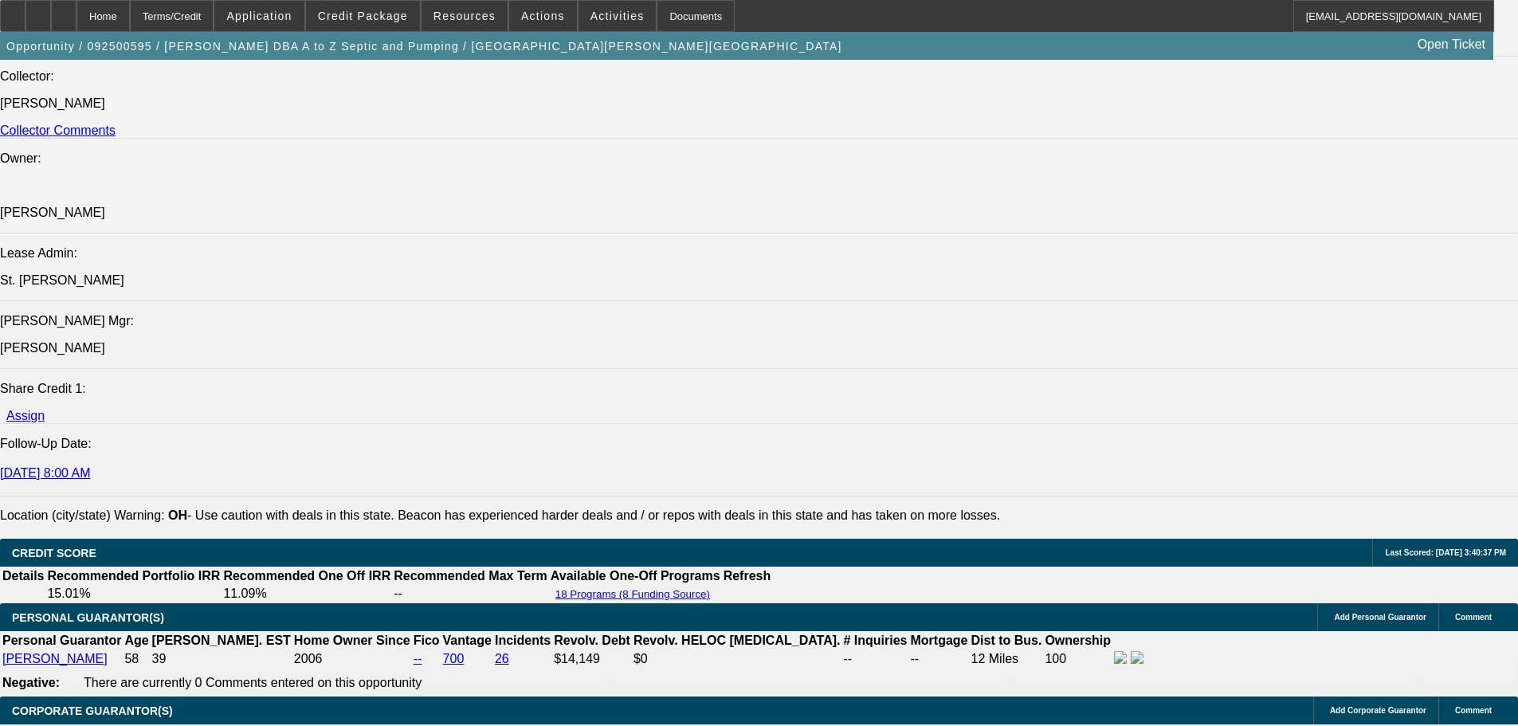
select select "0"
select select "6"
select select "0"
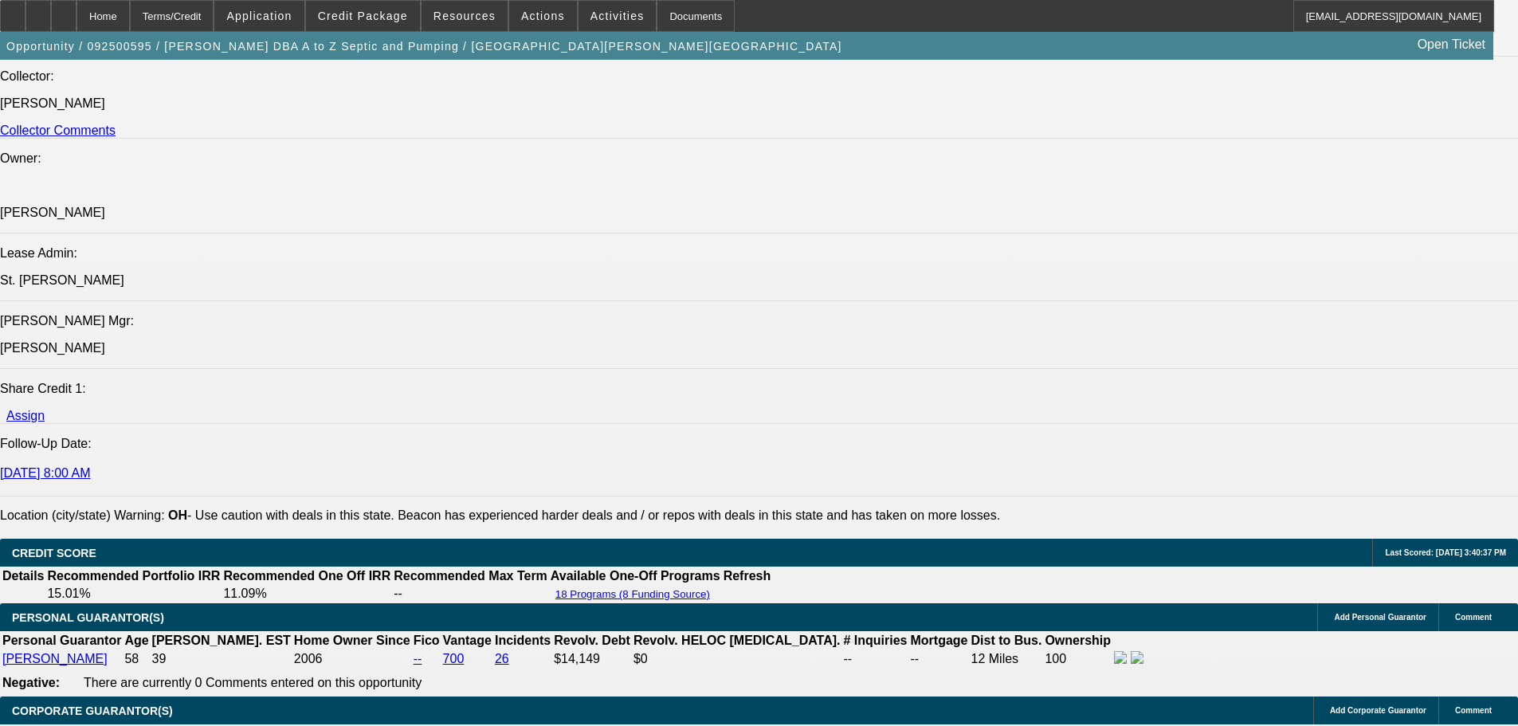
select select "6"
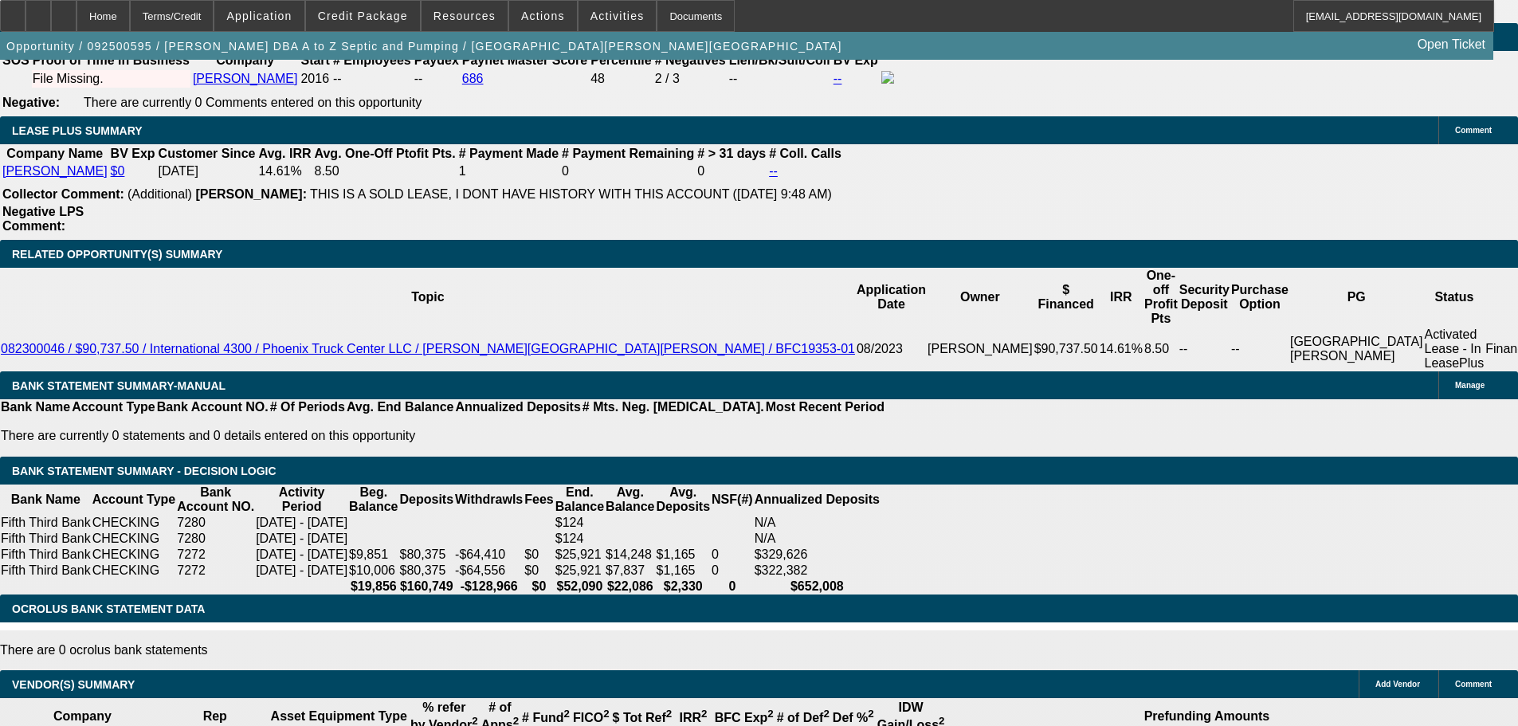
scroll to position [2868, 0]
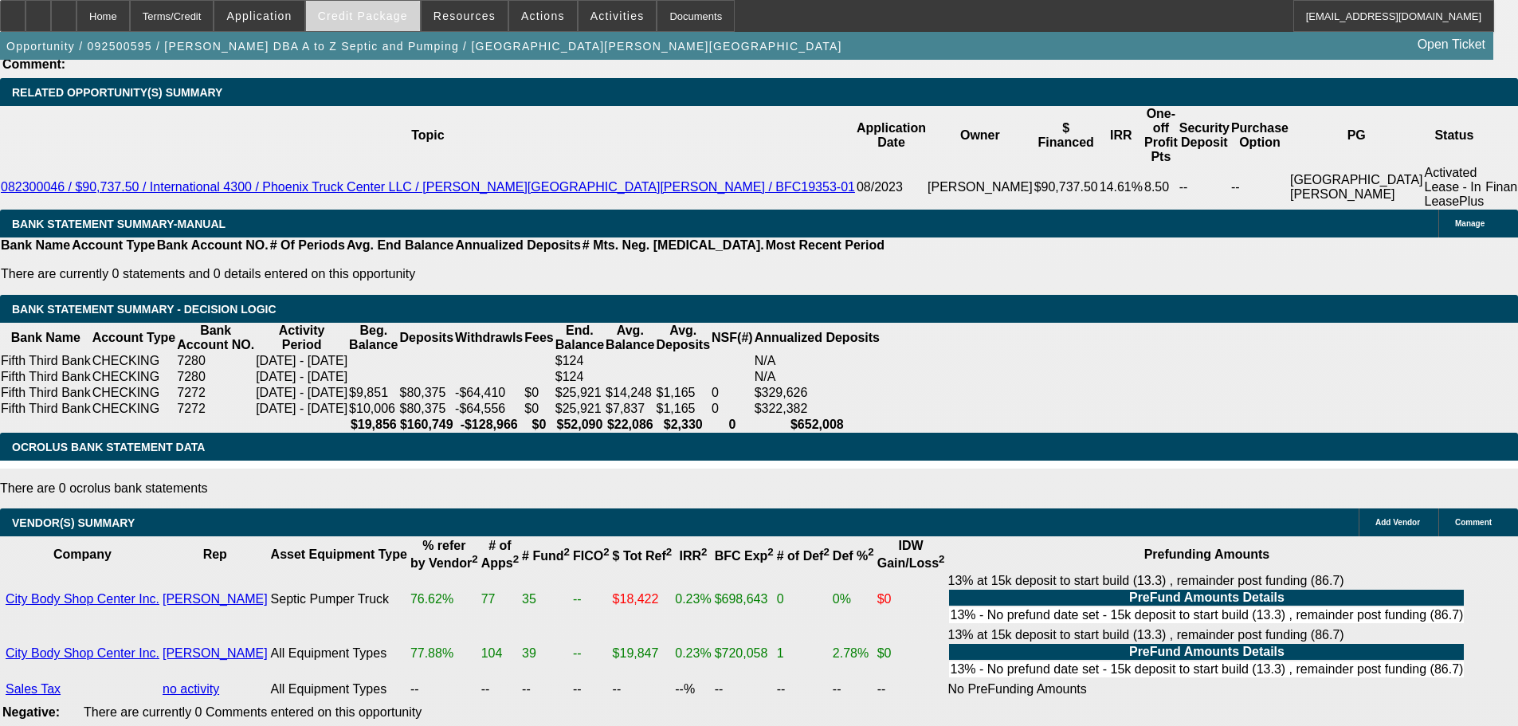
click at [384, 28] on span at bounding box center [363, 16] width 114 height 38
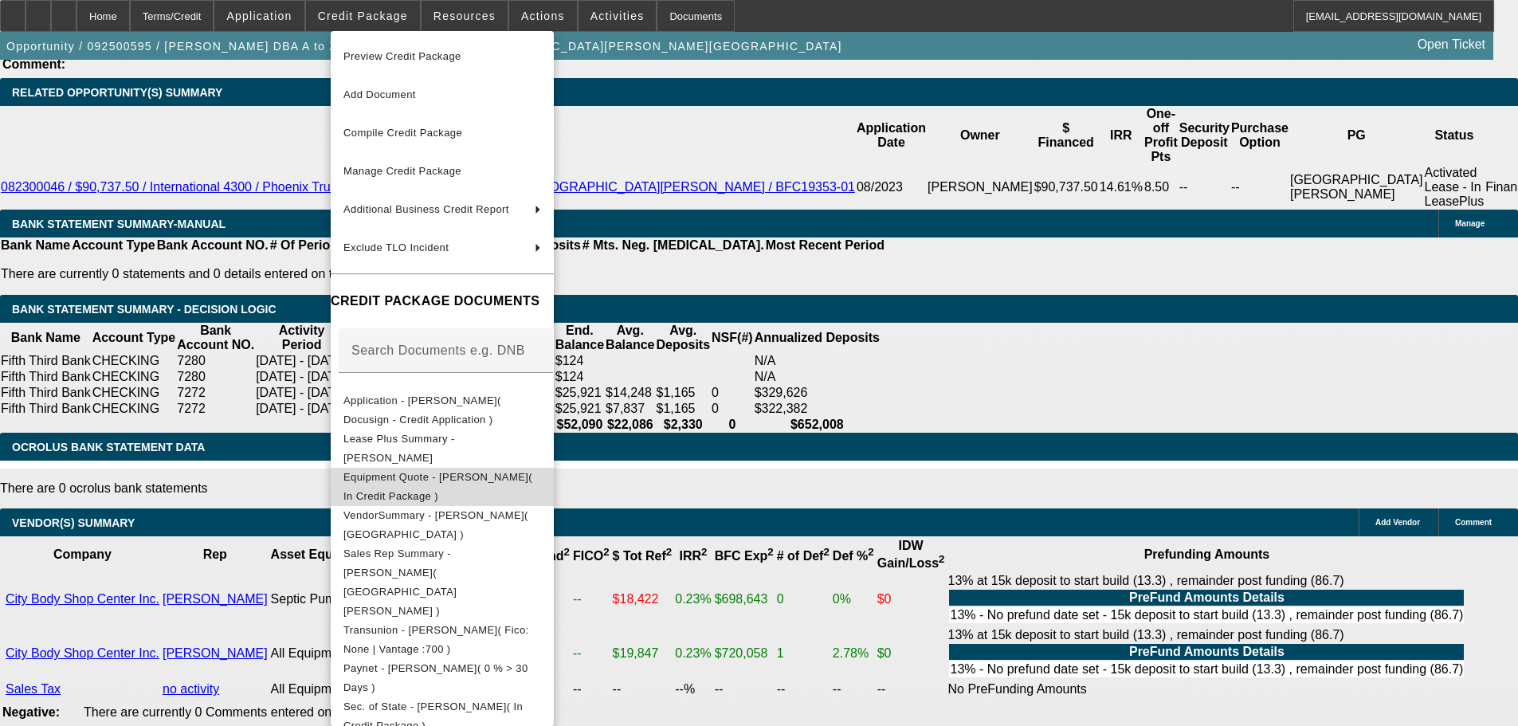
click at [522, 496] on button "Equipment Quote - Glen Henderson( In Credit Package )" at bounding box center [442, 487] width 223 height 38
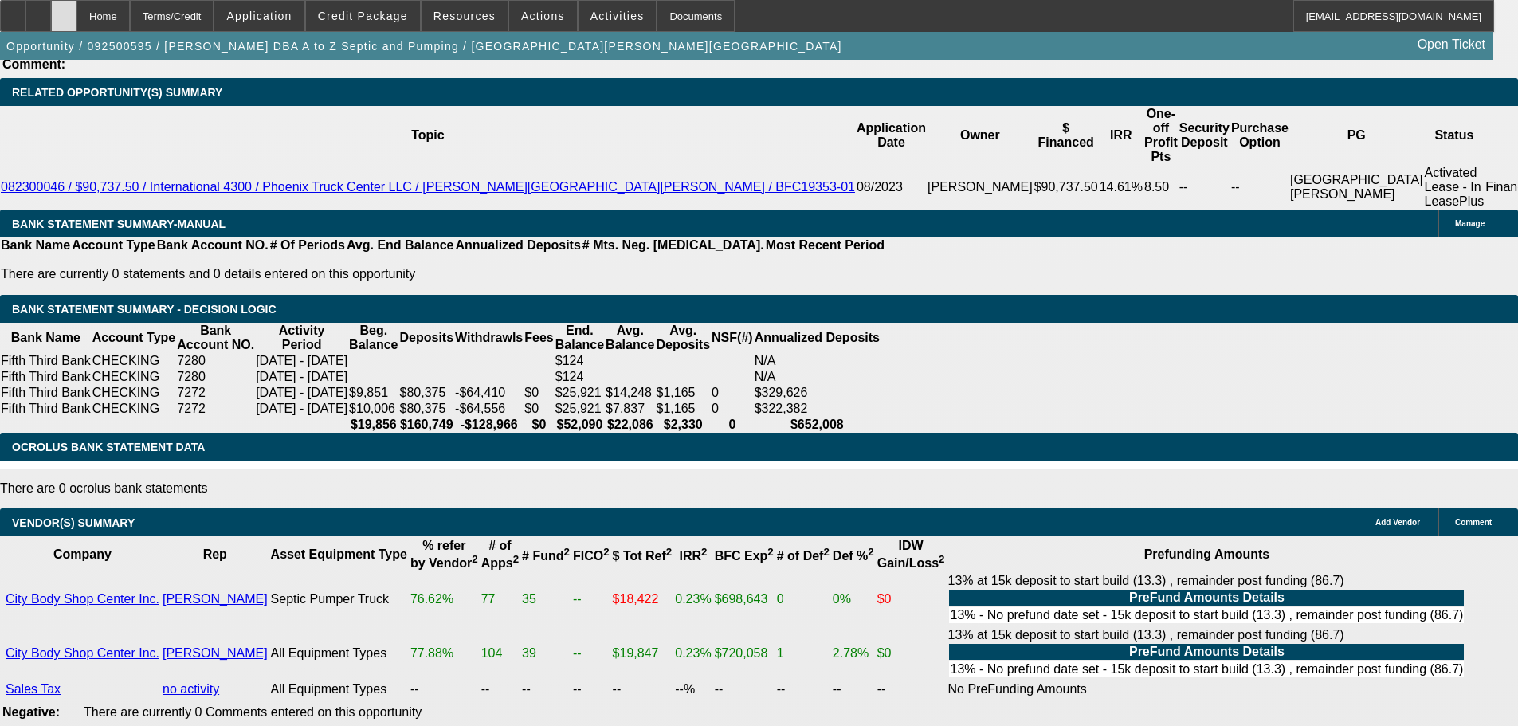
click at [76, 19] on div at bounding box center [63, 16] width 25 height 32
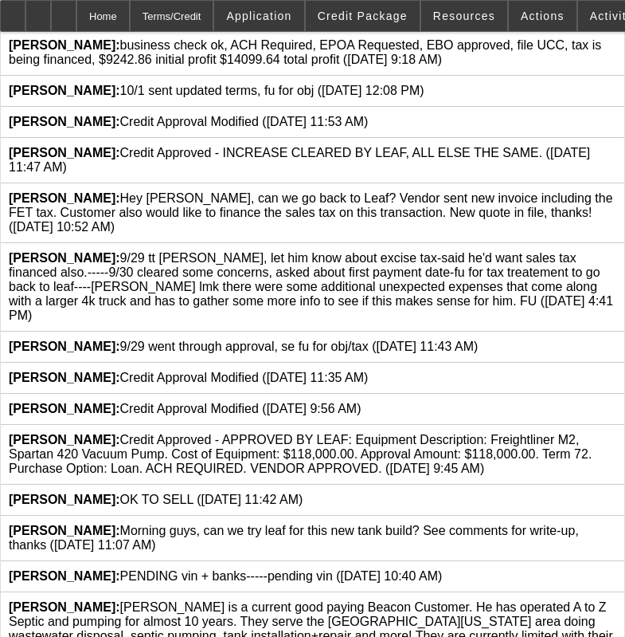
scroll to position [845, 0]
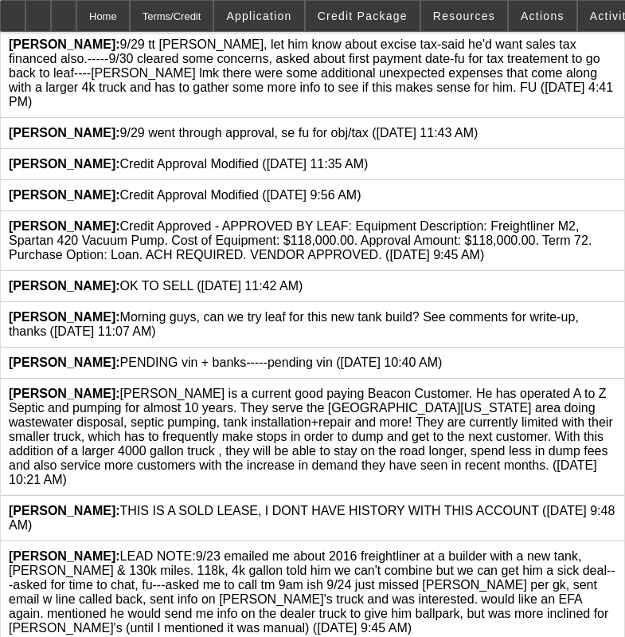
click at [617, 386] on icon at bounding box center [617, 386] width 0 height 0
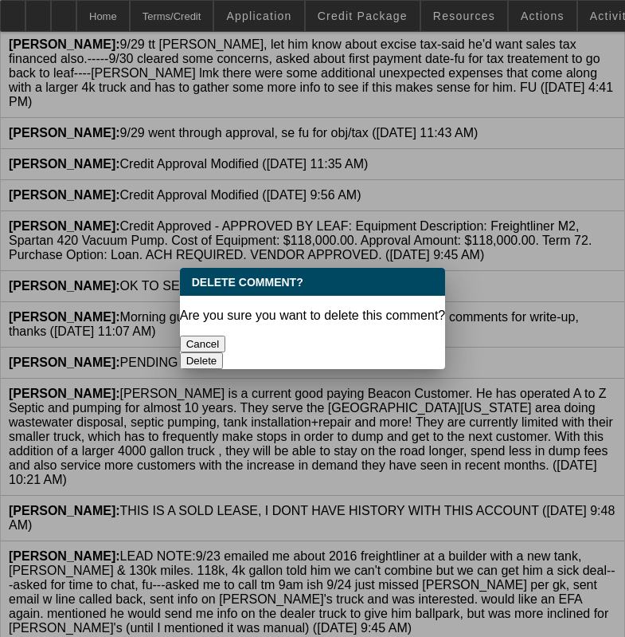
click at [224, 352] on button "Delete" at bounding box center [202, 360] width 44 height 17
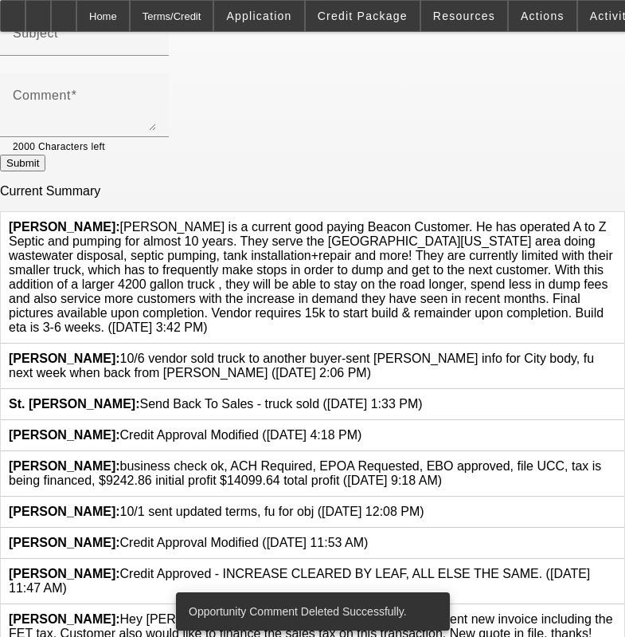
scroll to position [90, 0]
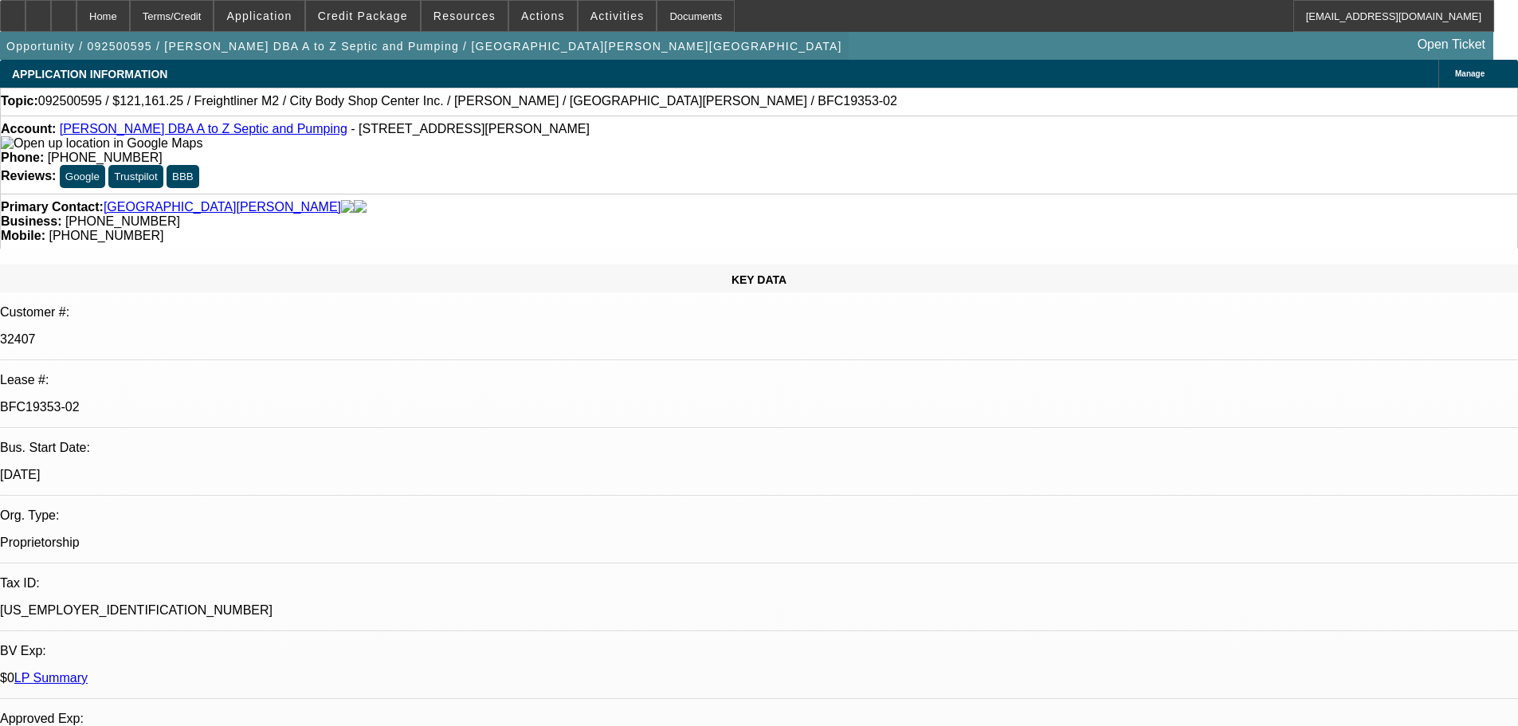
select select "0"
select select "6"
select select "0"
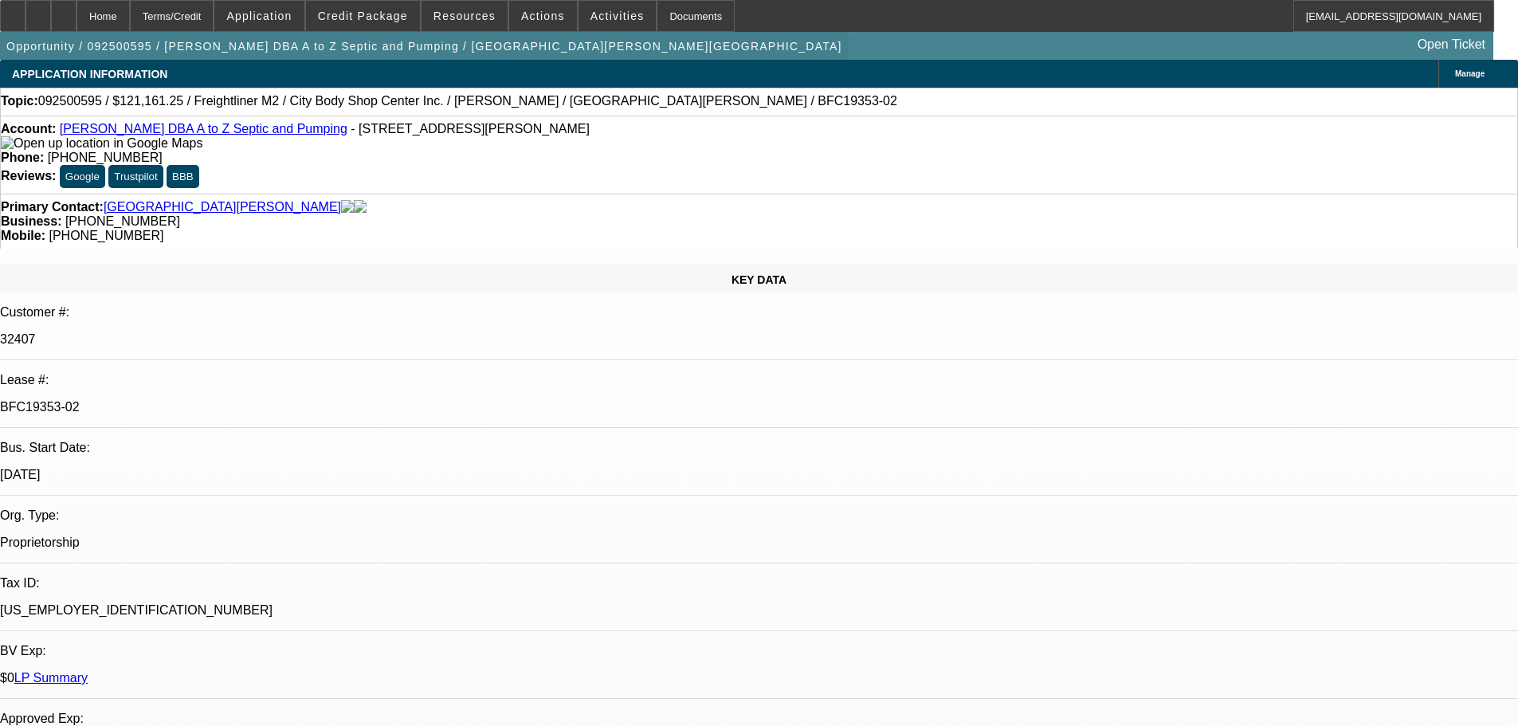
select select "0"
select select "6"
select select "0"
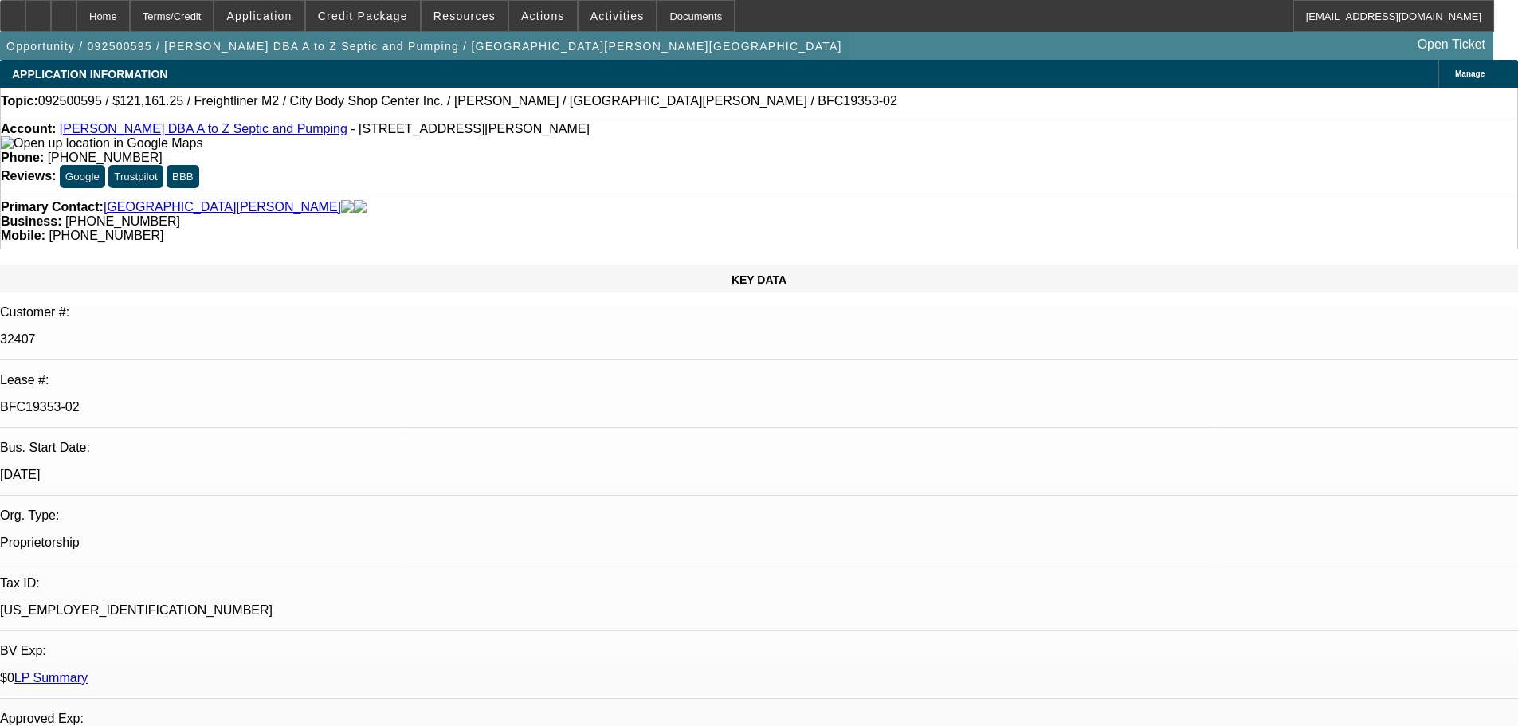
select select "0"
select select "6"
select select "0"
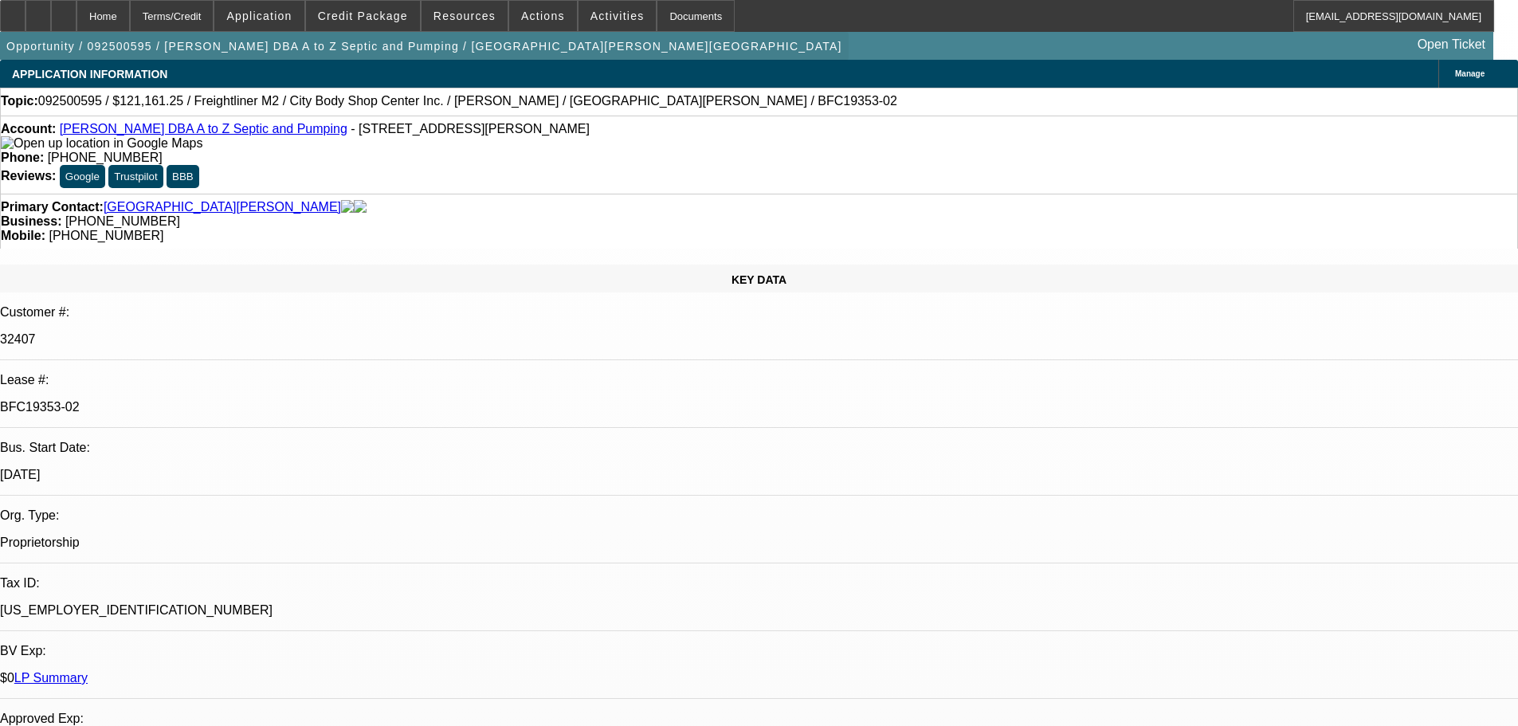
select select "6"
click at [378, 18] on span "Credit Package" at bounding box center [363, 16] width 90 height 13
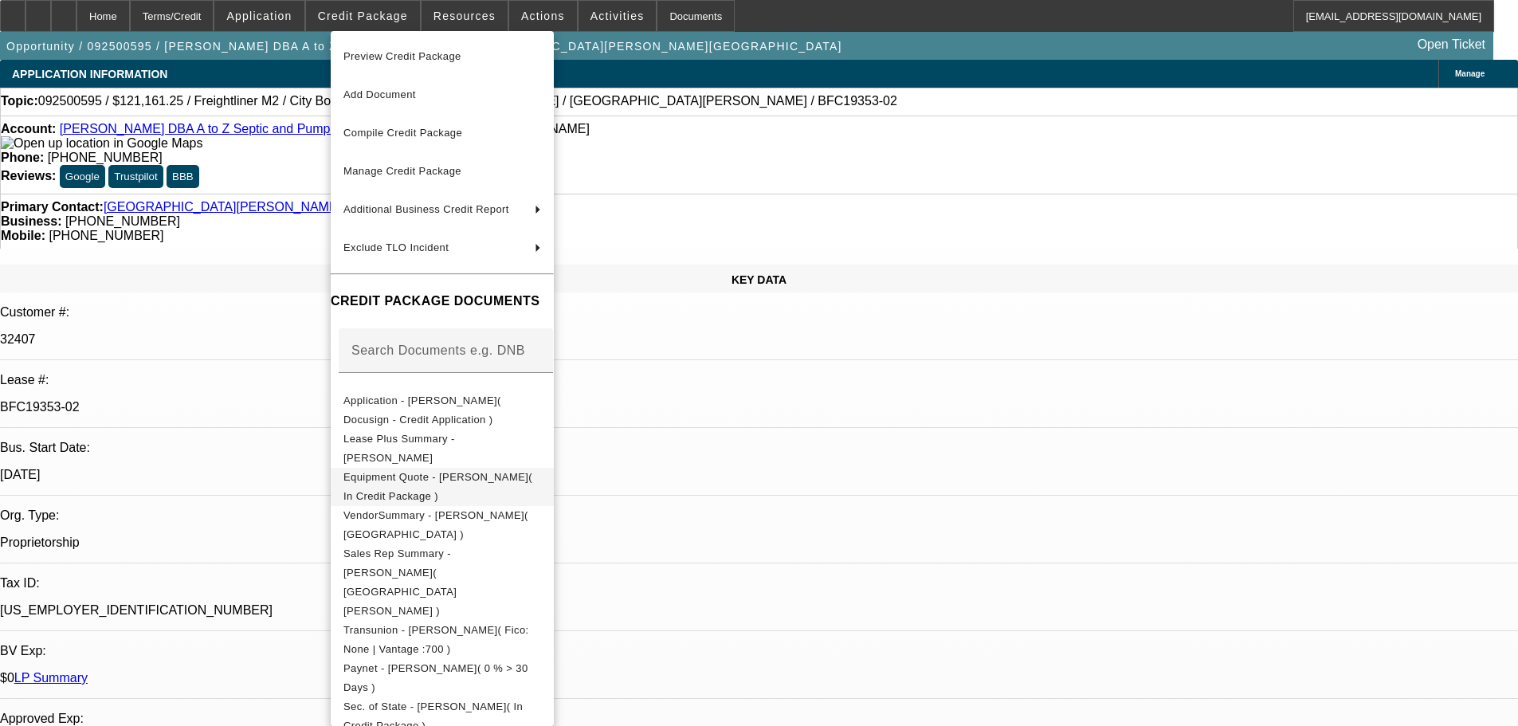
click at [514, 475] on span "Equipment Quote - Glen Henderson( In Credit Package )" at bounding box center [437, 486] width 189 height 31
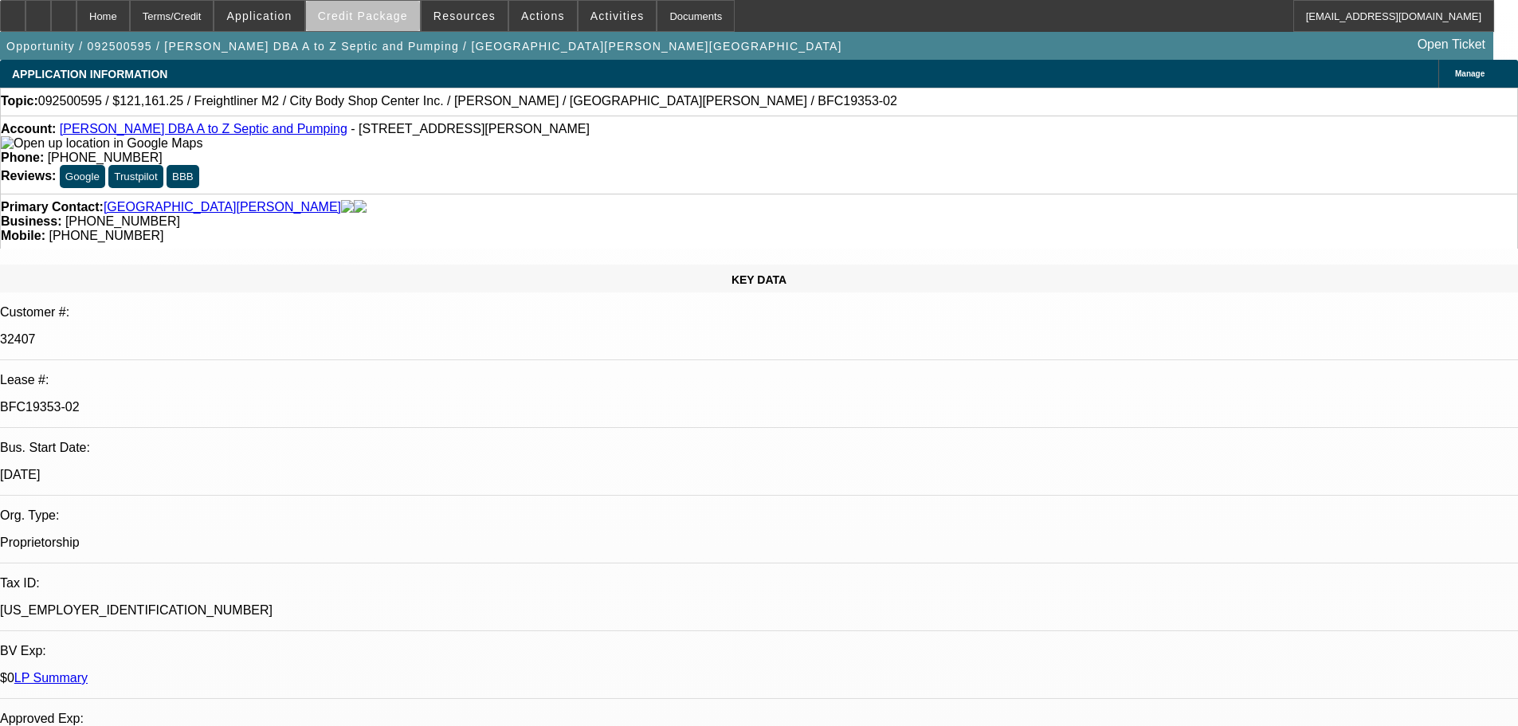
click at [400, 22] on span at bounding box center [363, 16] width 114 height 38
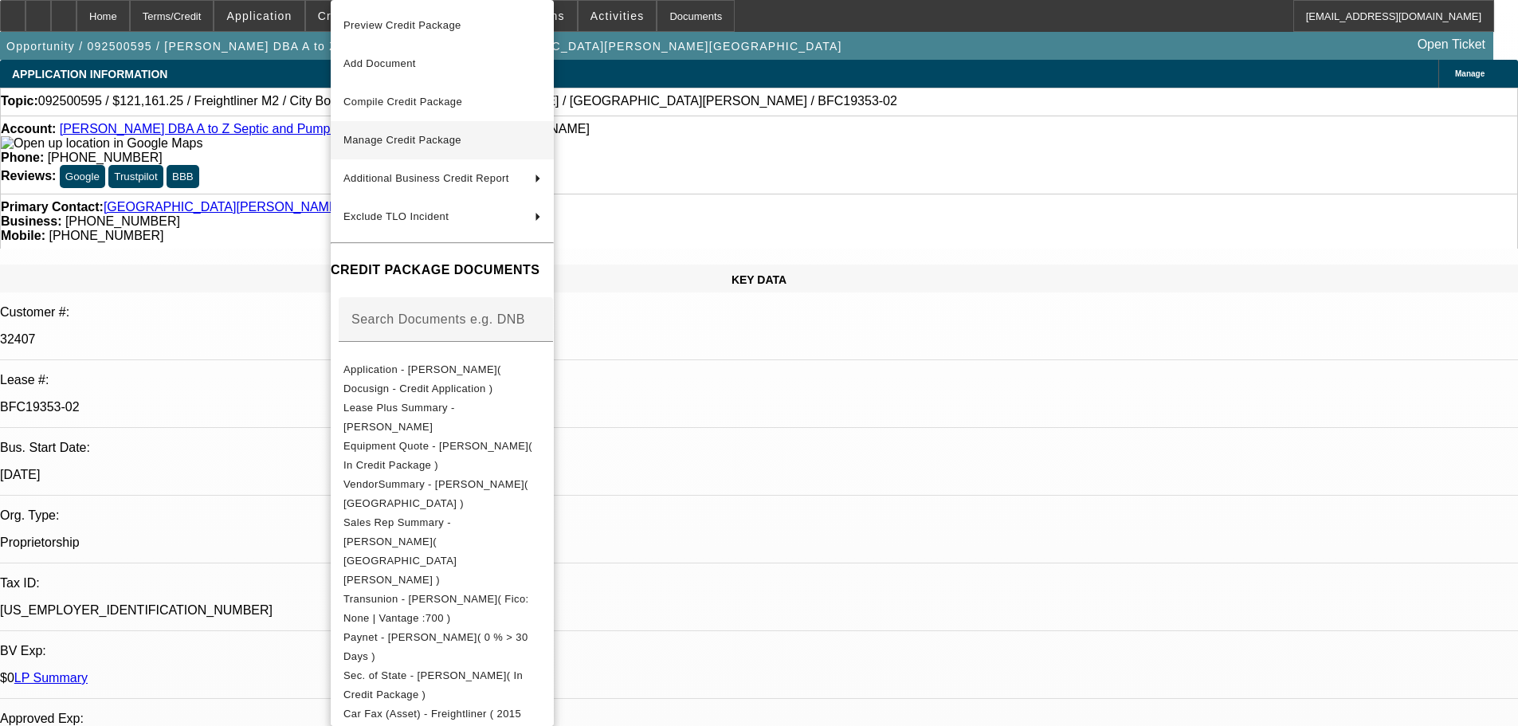
click at [522, 154] on button "Manage Credit Package" at bounding box center [442, 140] width 223 height 38
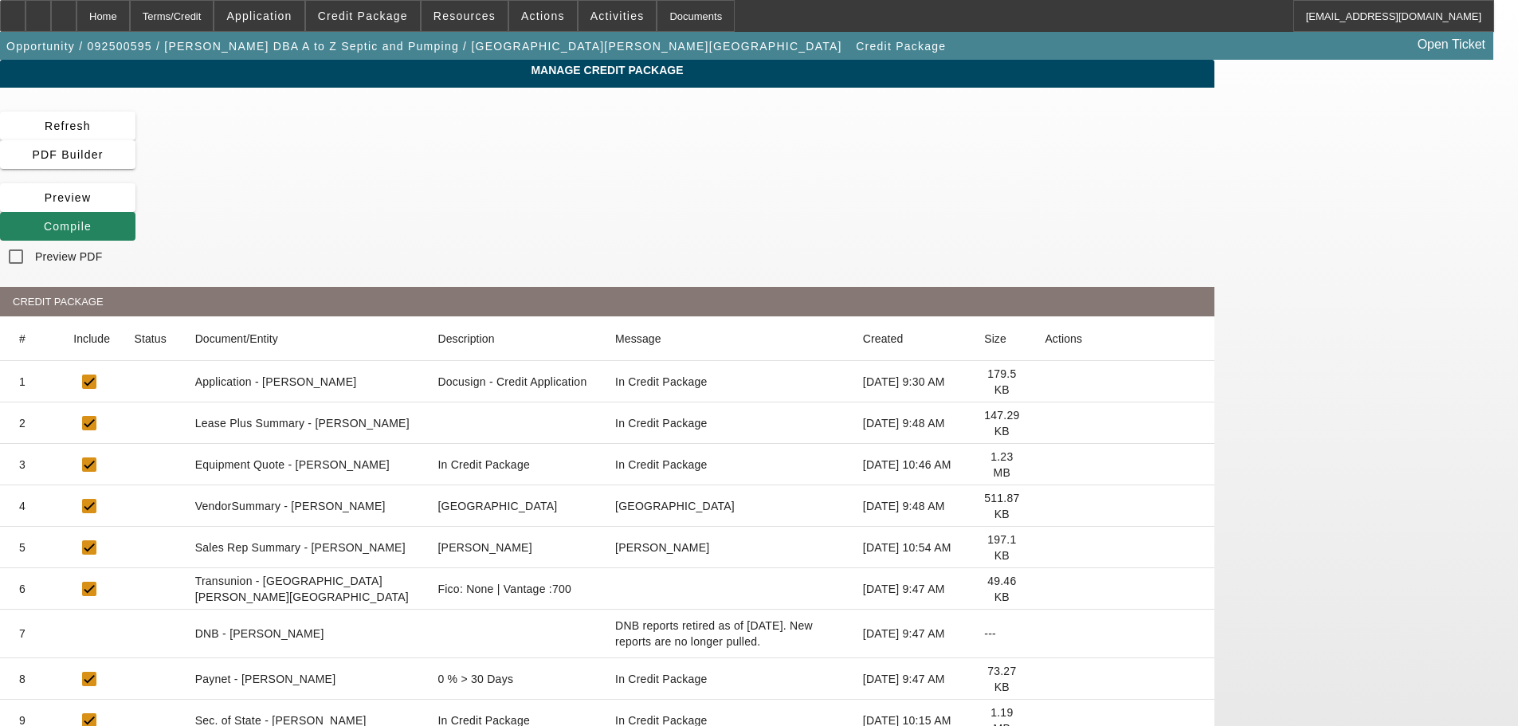
click at [1045, 465] on icon at bounding box center [1045, 465] width 0 height 0
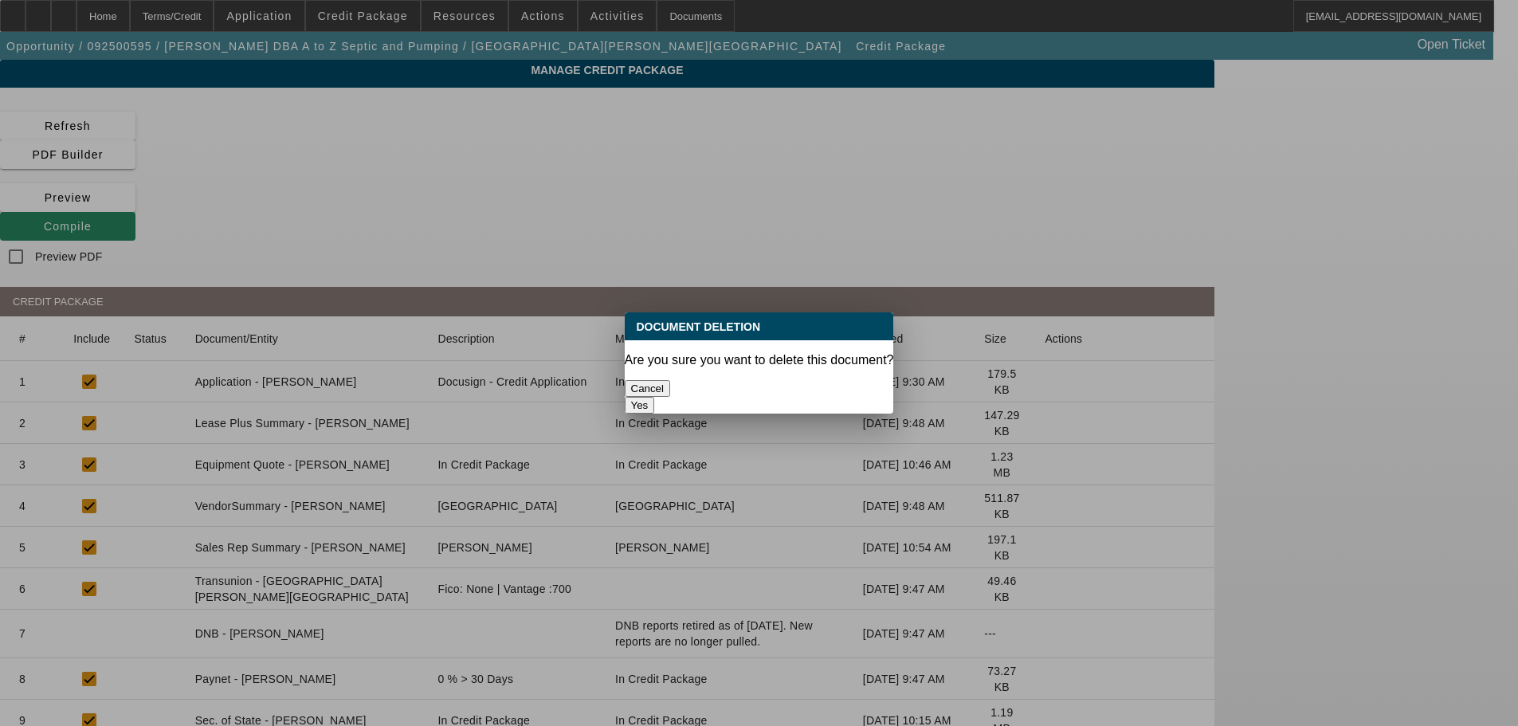
click at [655, 397] on button "Yes" at bounding box center [640, 405] width 30 height 17
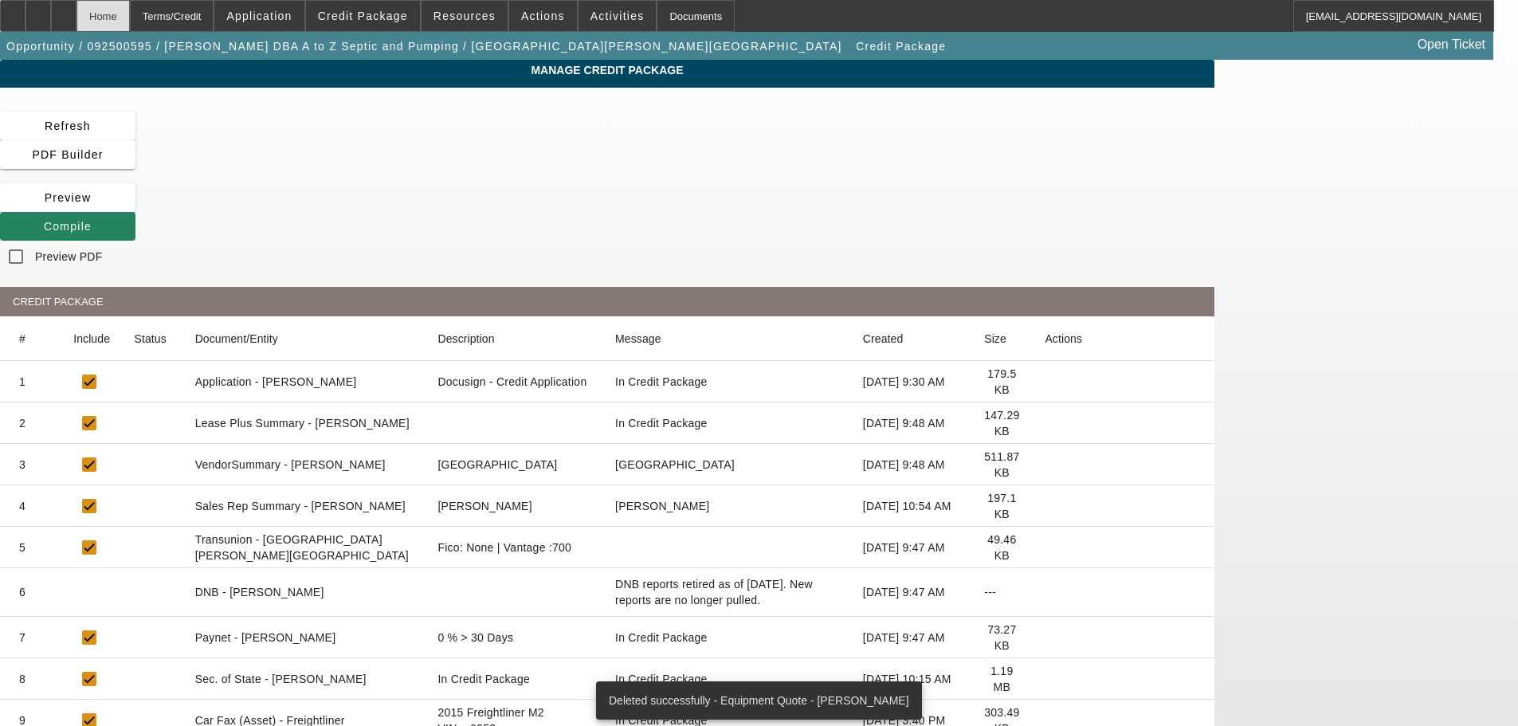
click at [130, 19] on div "Home" at bounding box center [102, 16] width 53 height 32
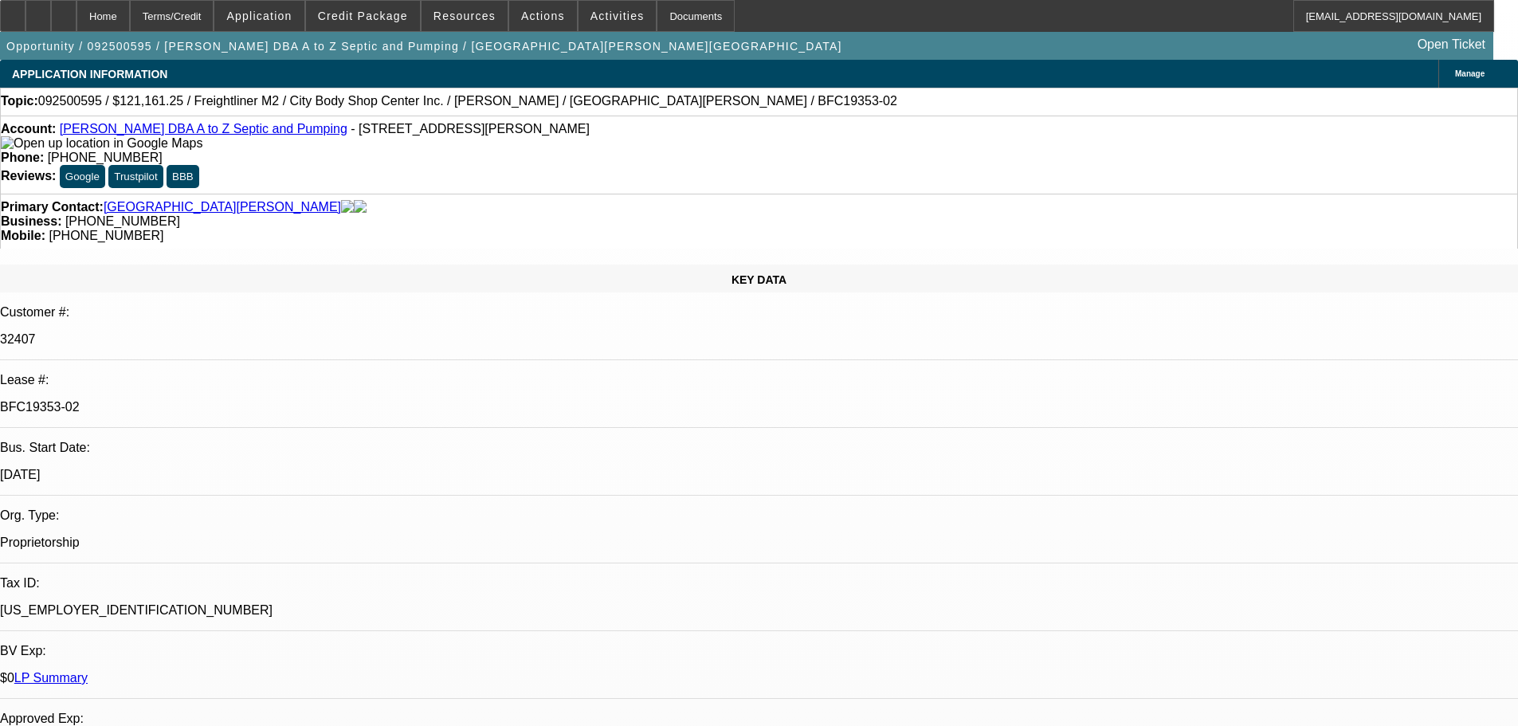
select select "0"
select select "6"
select select "0"
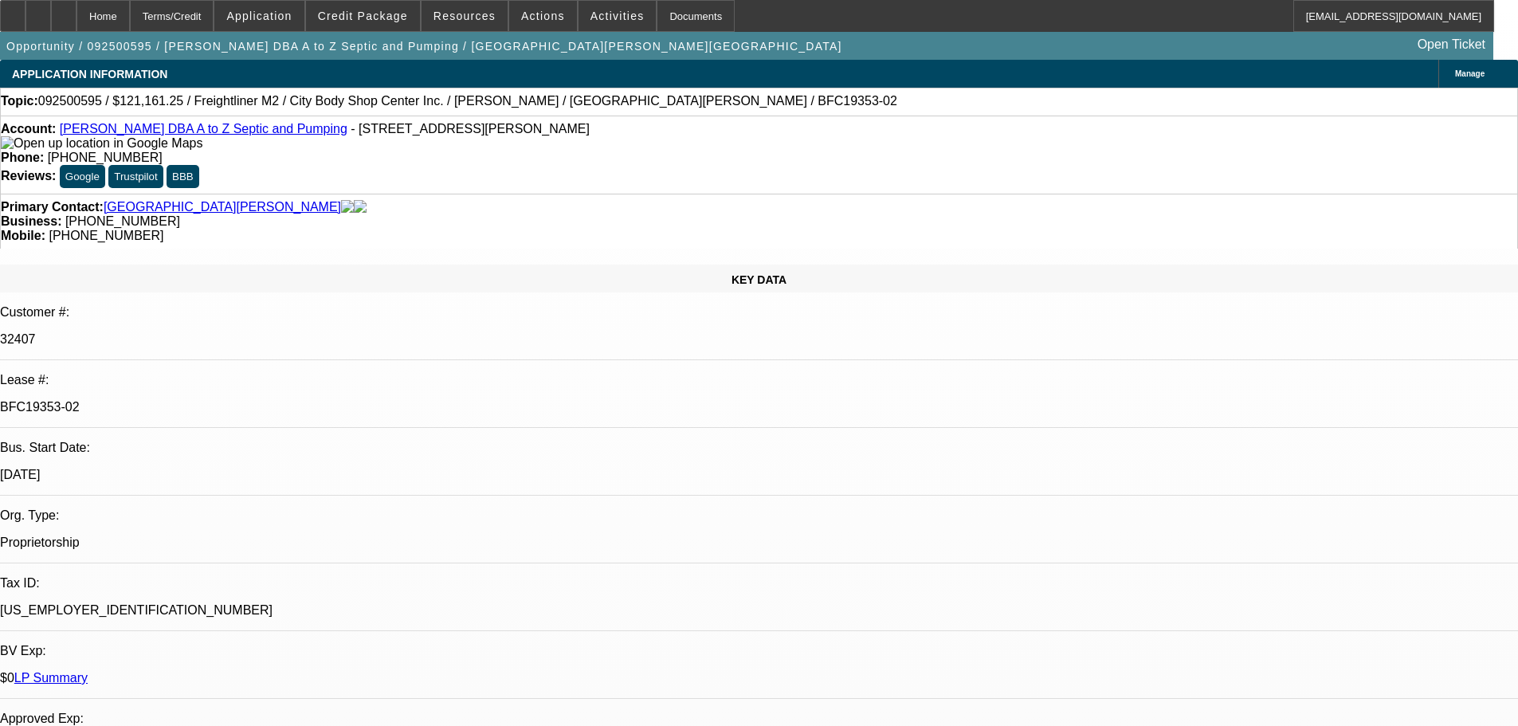
select select "0"
select select "6"
select select "0"
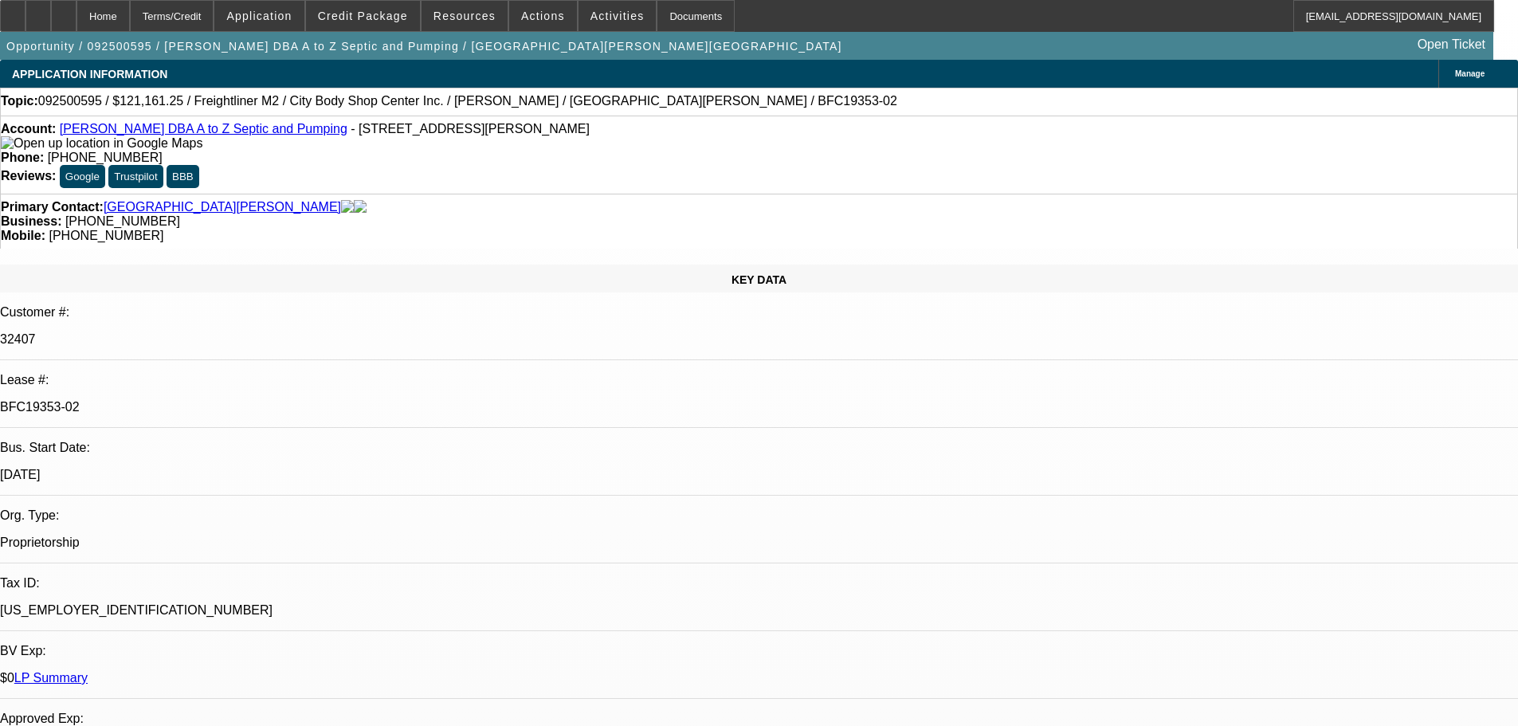
select select "0"
select select "6"
select select "0"
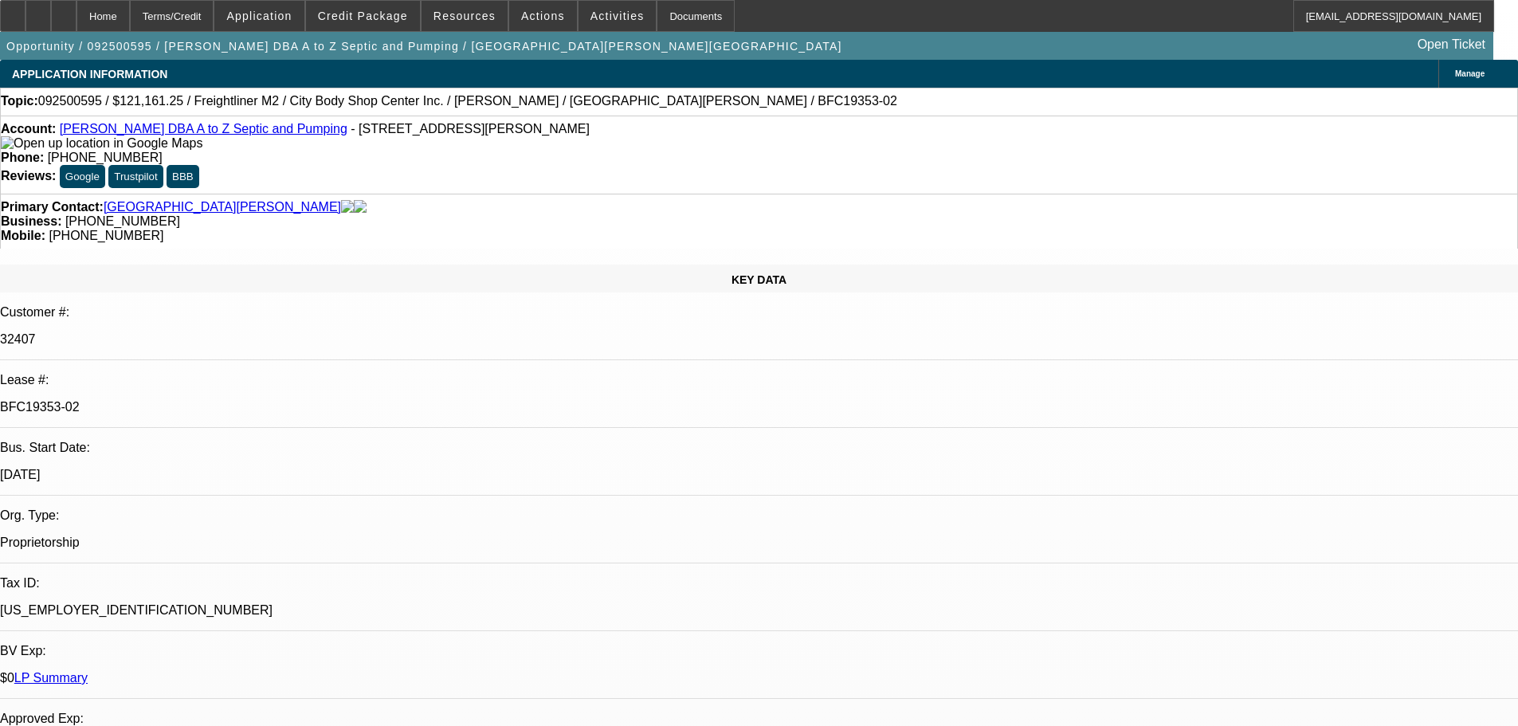
select select "6"
click at [403, 23] on span at bounding box center [363, 16] width 114 height 38
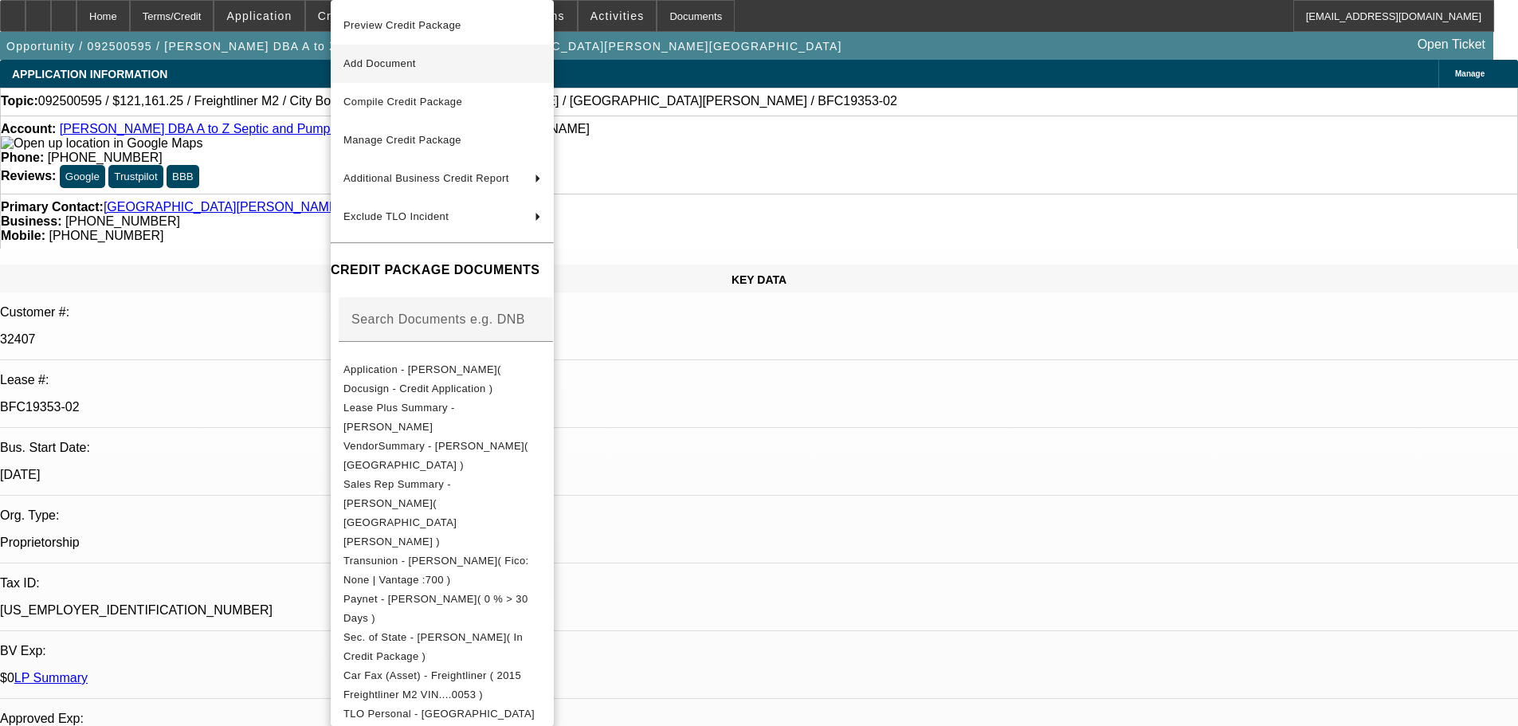
click at [541, 71] on span "Add Document" at bounding box center [442, 63] width 198 height 19
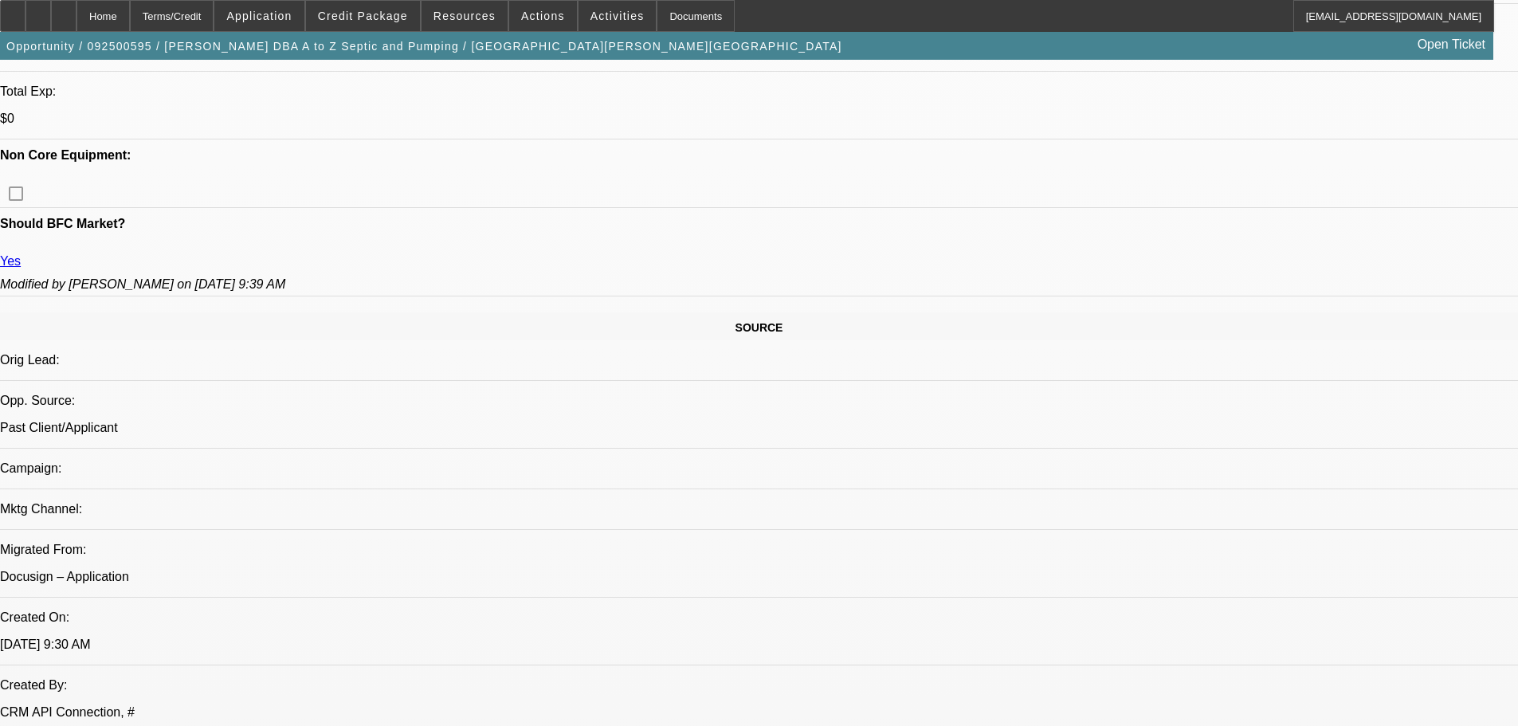
scroll to position [637, 0]
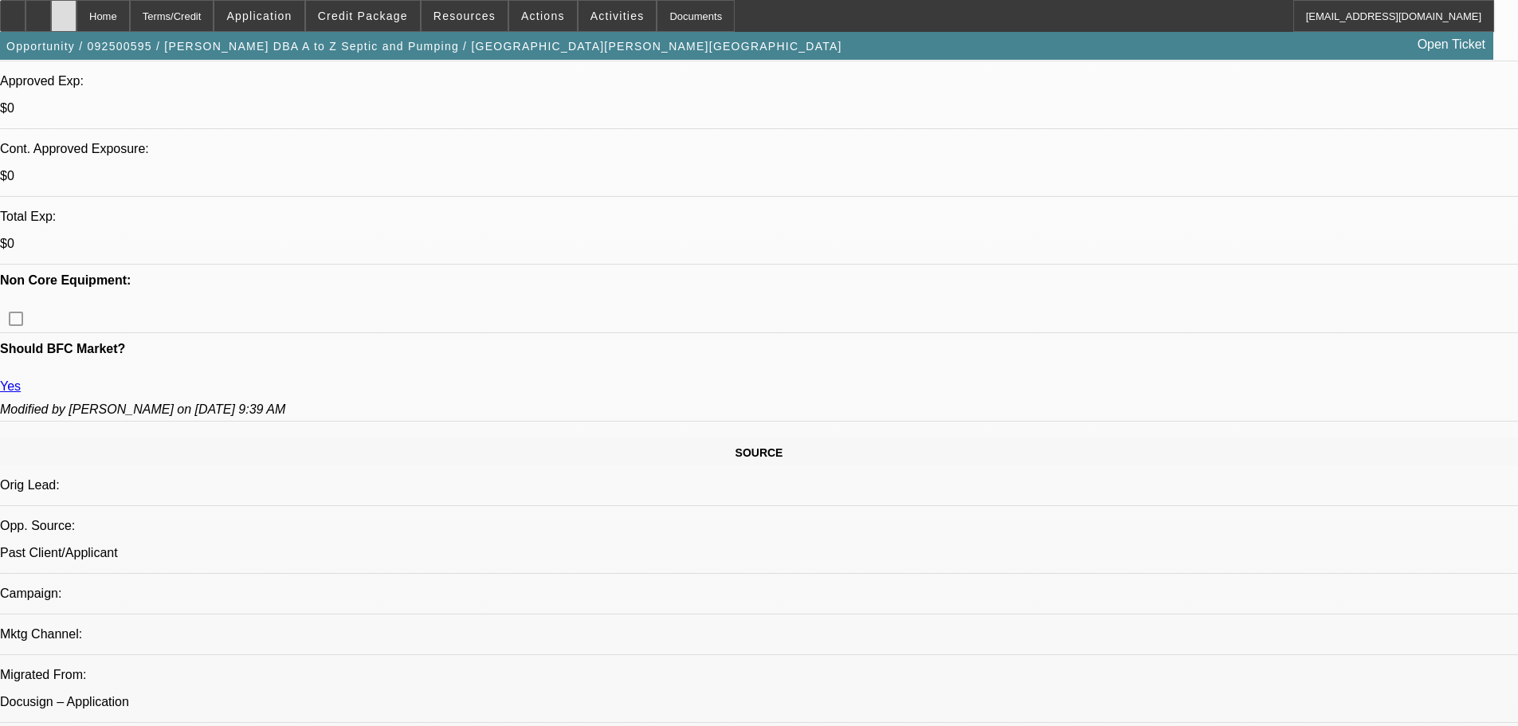
click at [76, 22] on div at bounding box center [63, 16] width 25 height 32
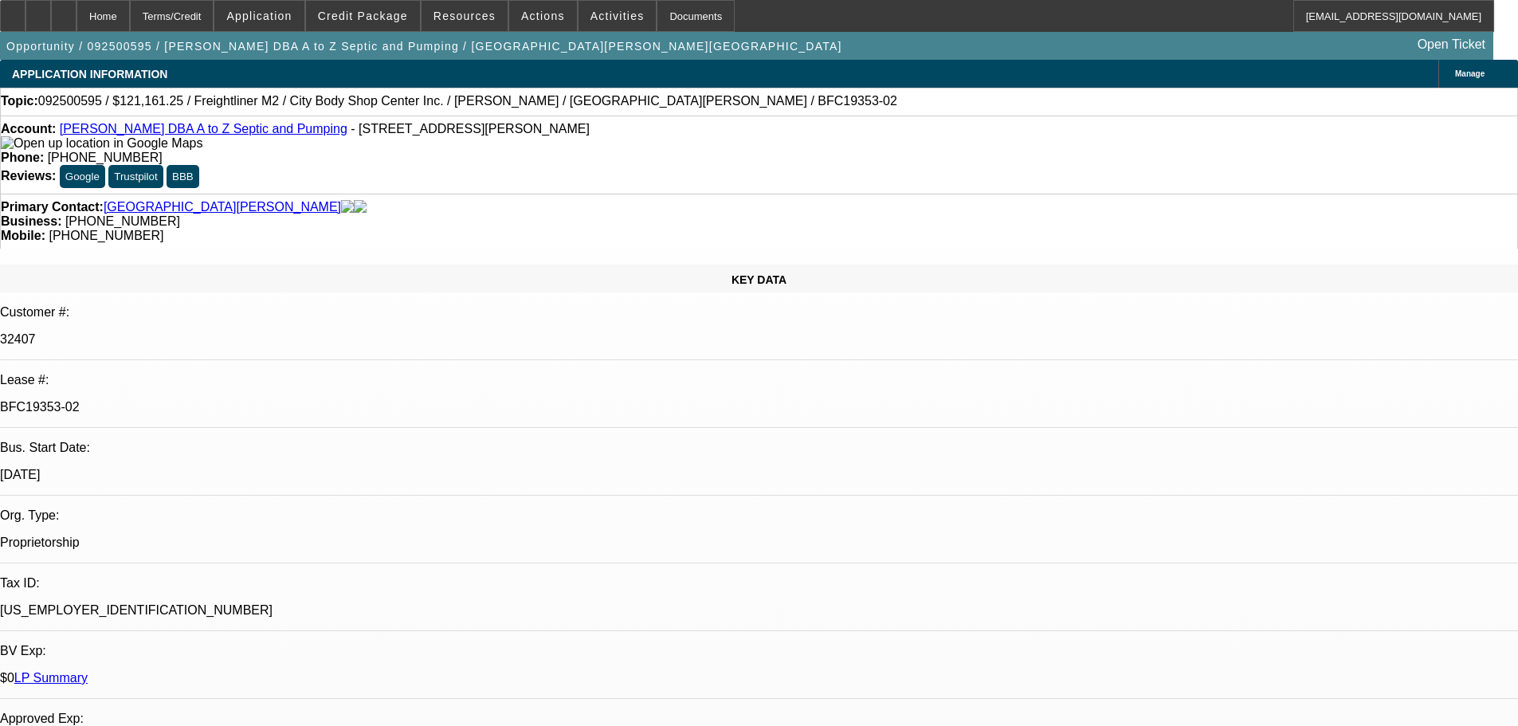
select select "0"
select select "6"
select select "0"
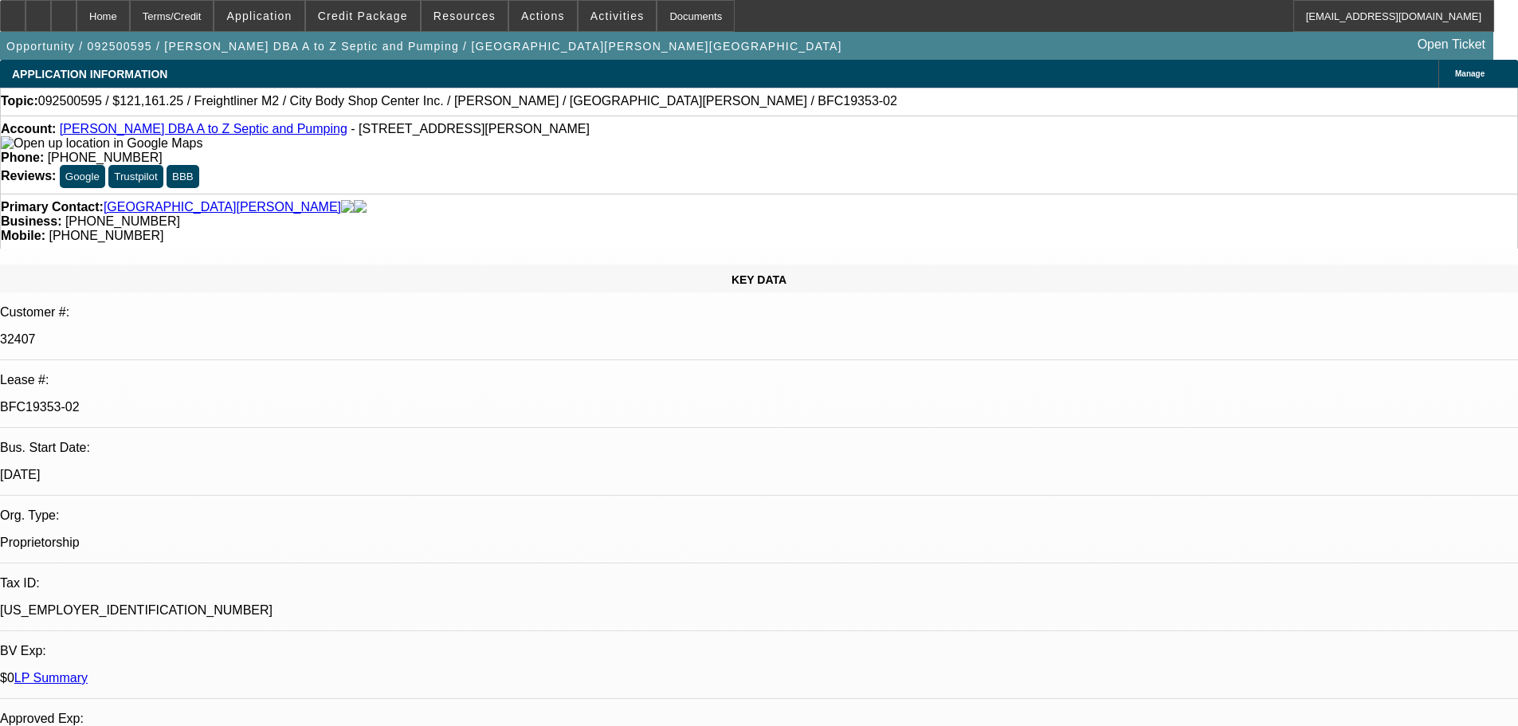
select select "0"
select select "6"
select select "0"
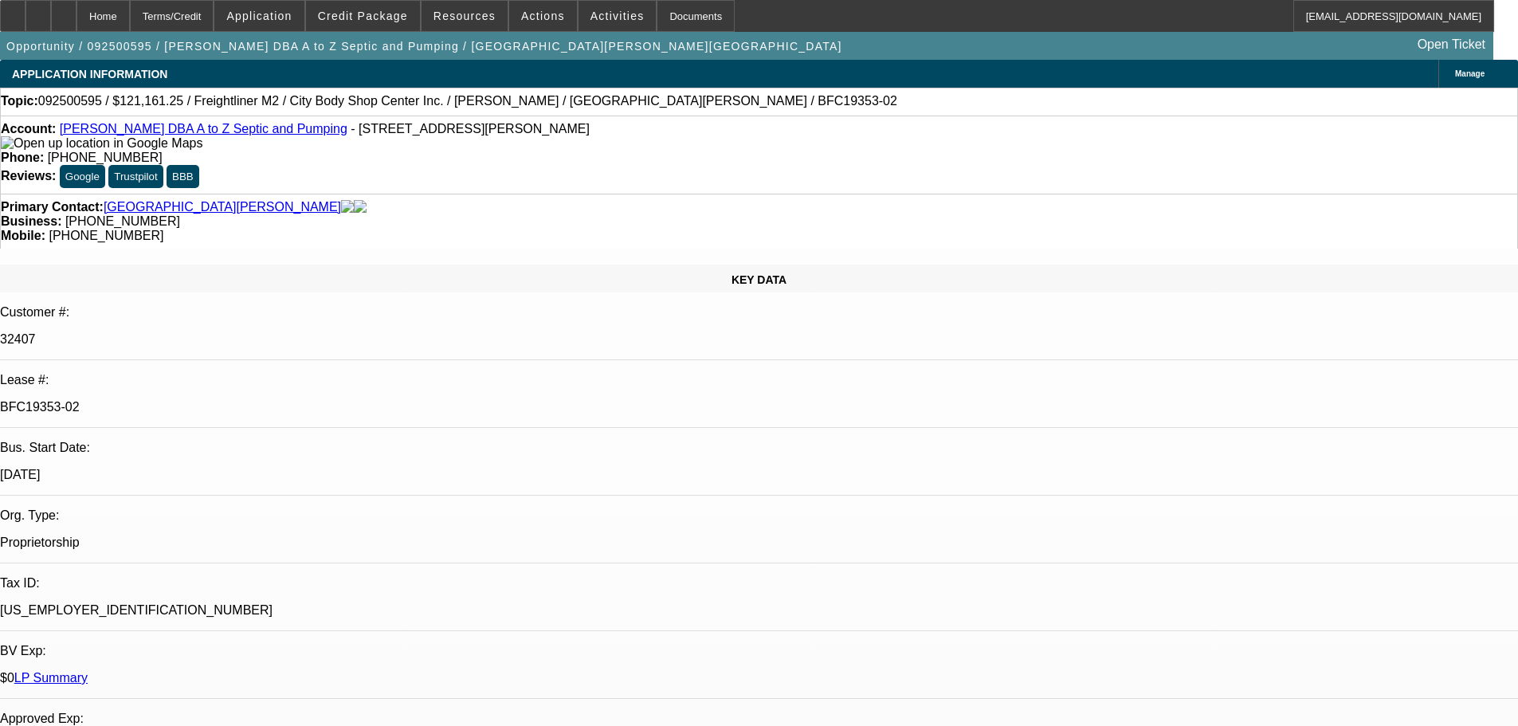
select select "0"
select select "6"
select select "0"
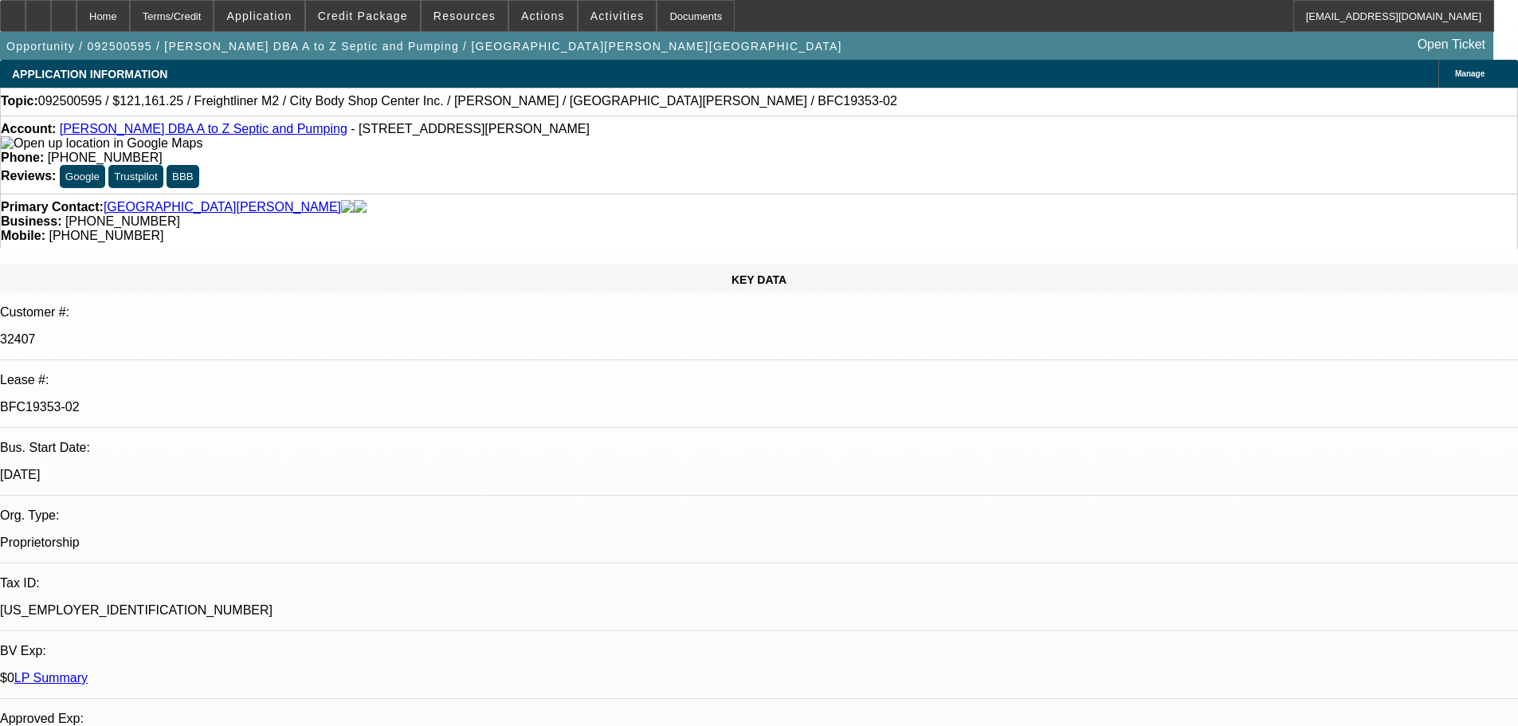
select select "6"
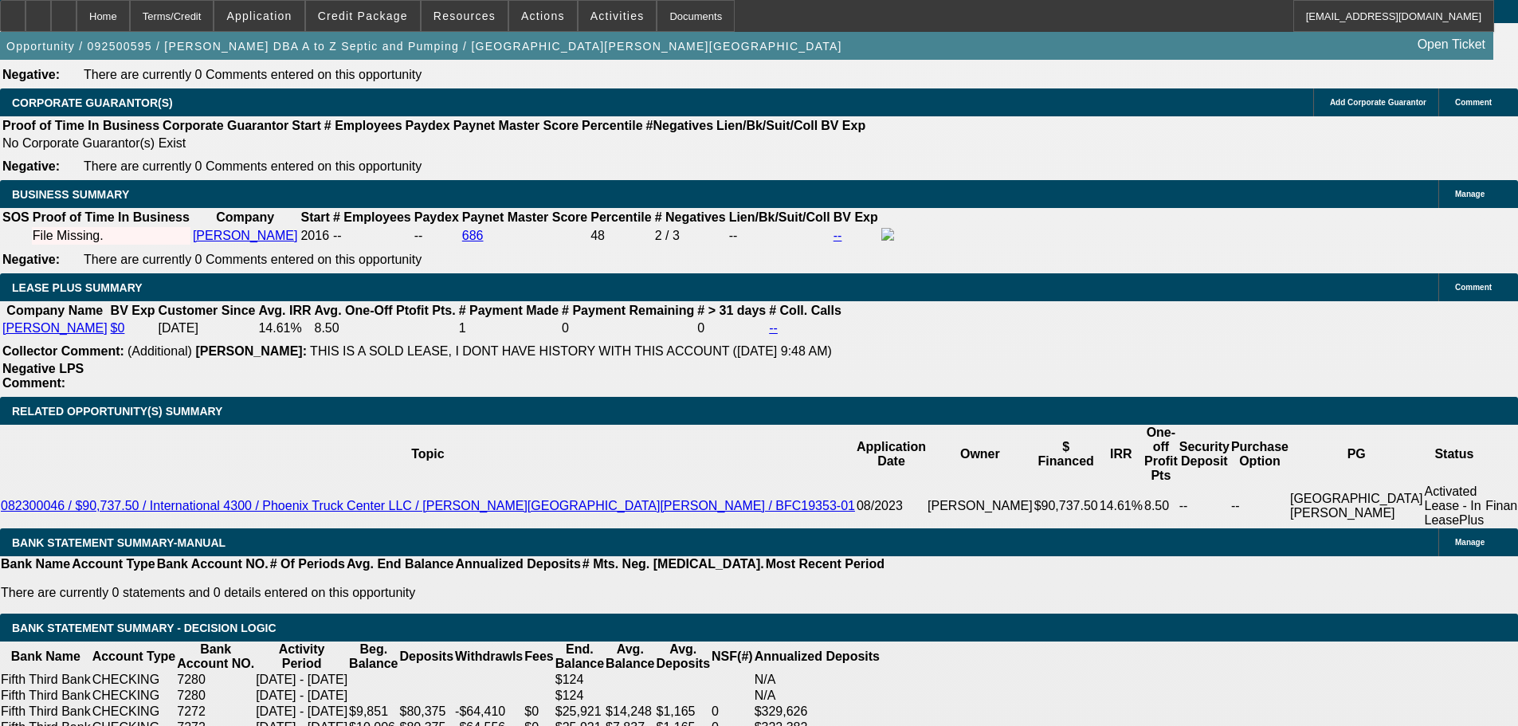
scroll to position [2680, 0]
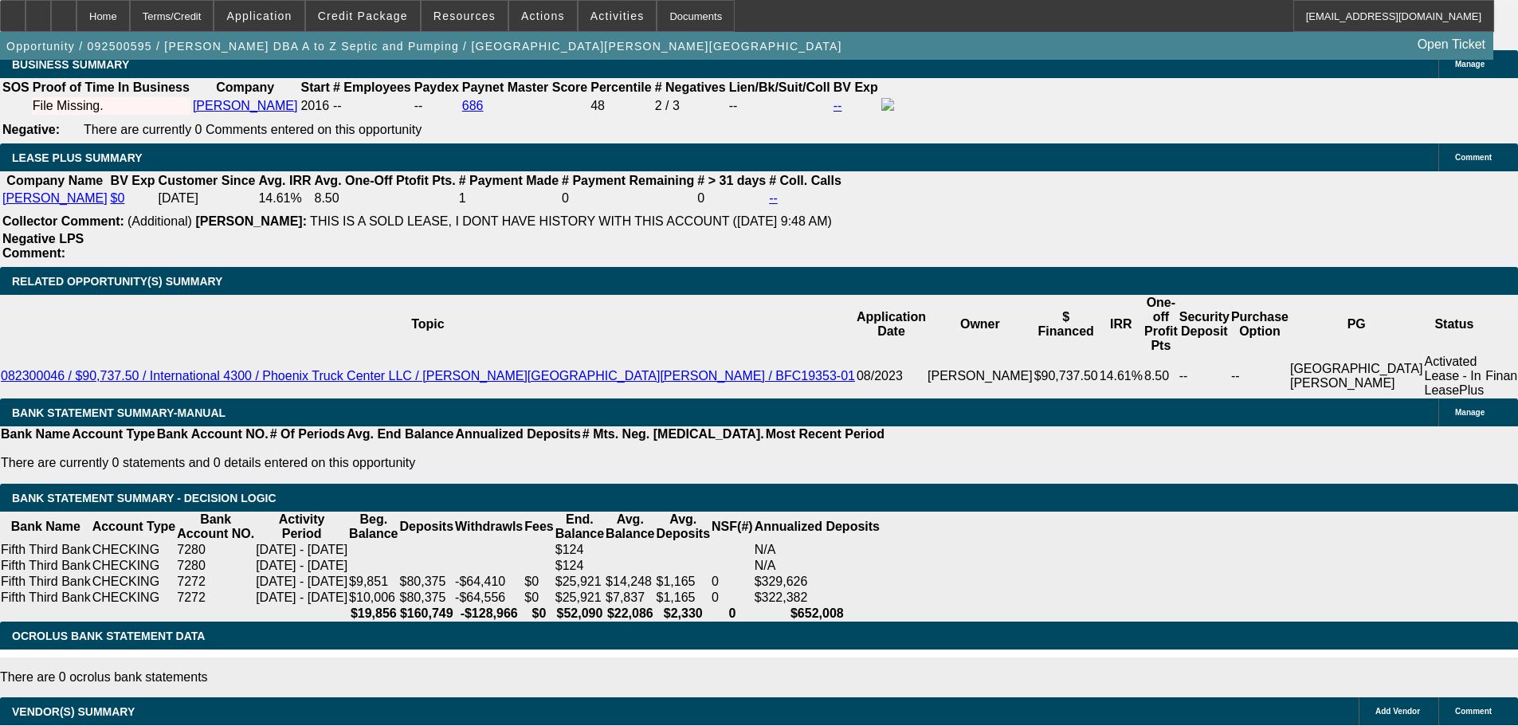
drag, startPoint x: 1274, startPoint y: 232, endPoint x: 1271, endPoint y: 206, distance: 26.5
click at [382, 3] on span at bounding box center [363, 16] width 114 height 38
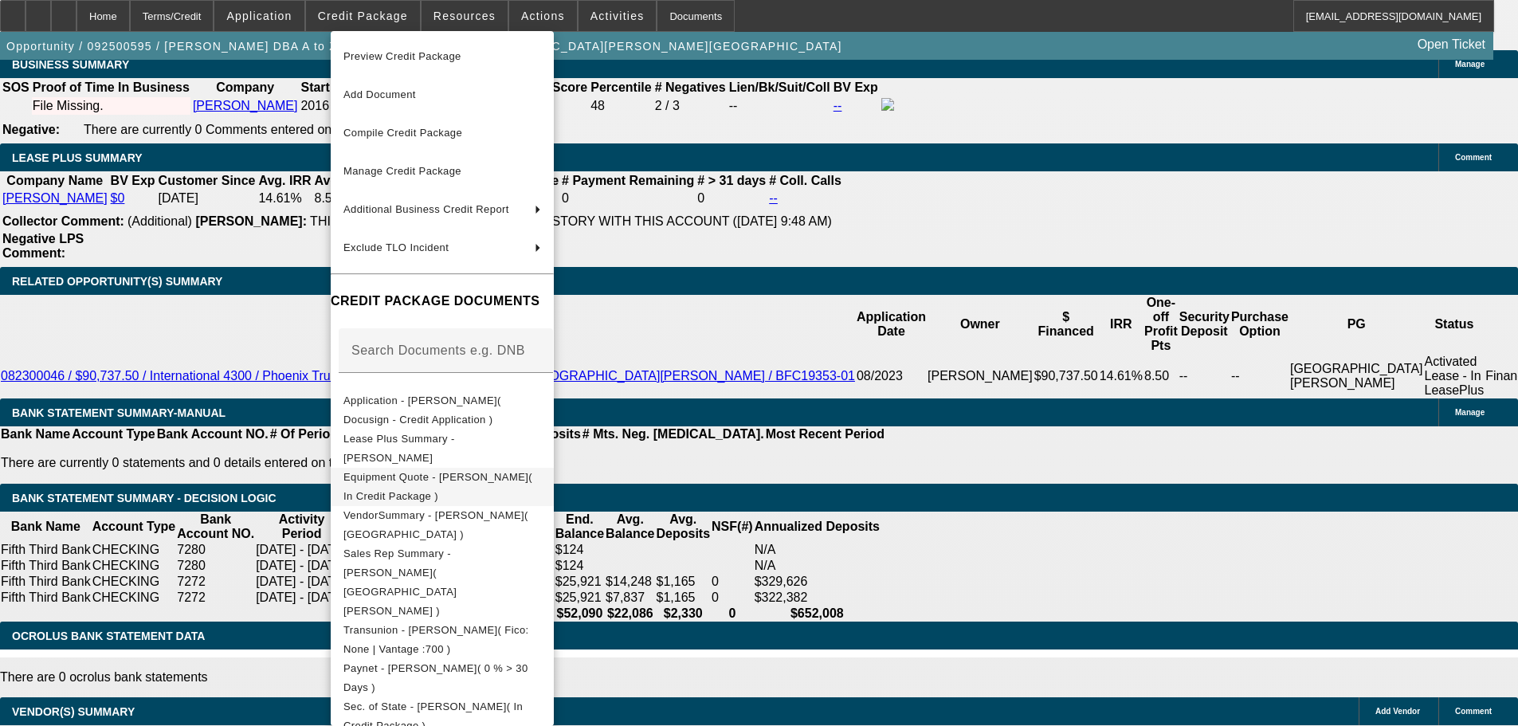
click at [532, 479] on span "Equipment Quote - [PERSON_NAME]( In Credit Package )" at bounding box center [437, 486] width 189 height 31
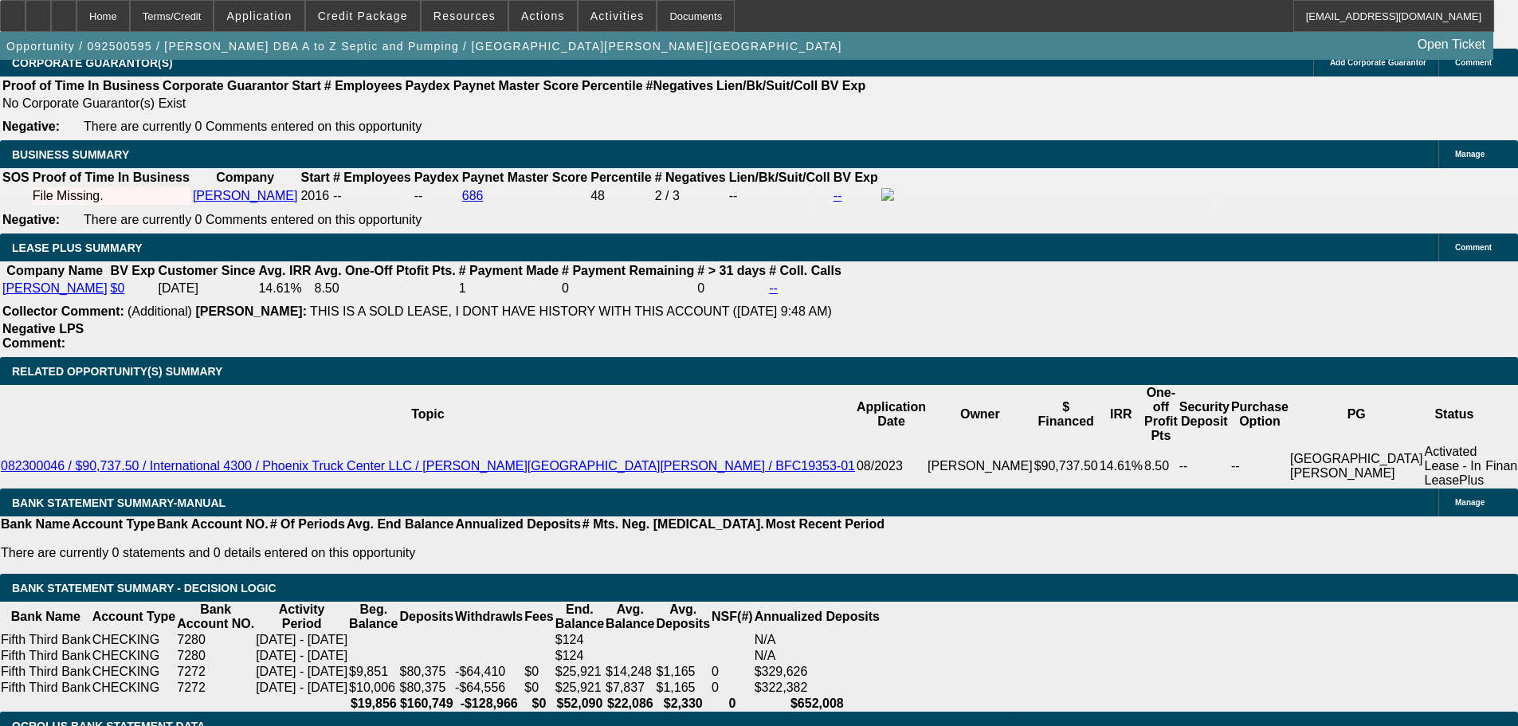
scroll to position [2520, 0]
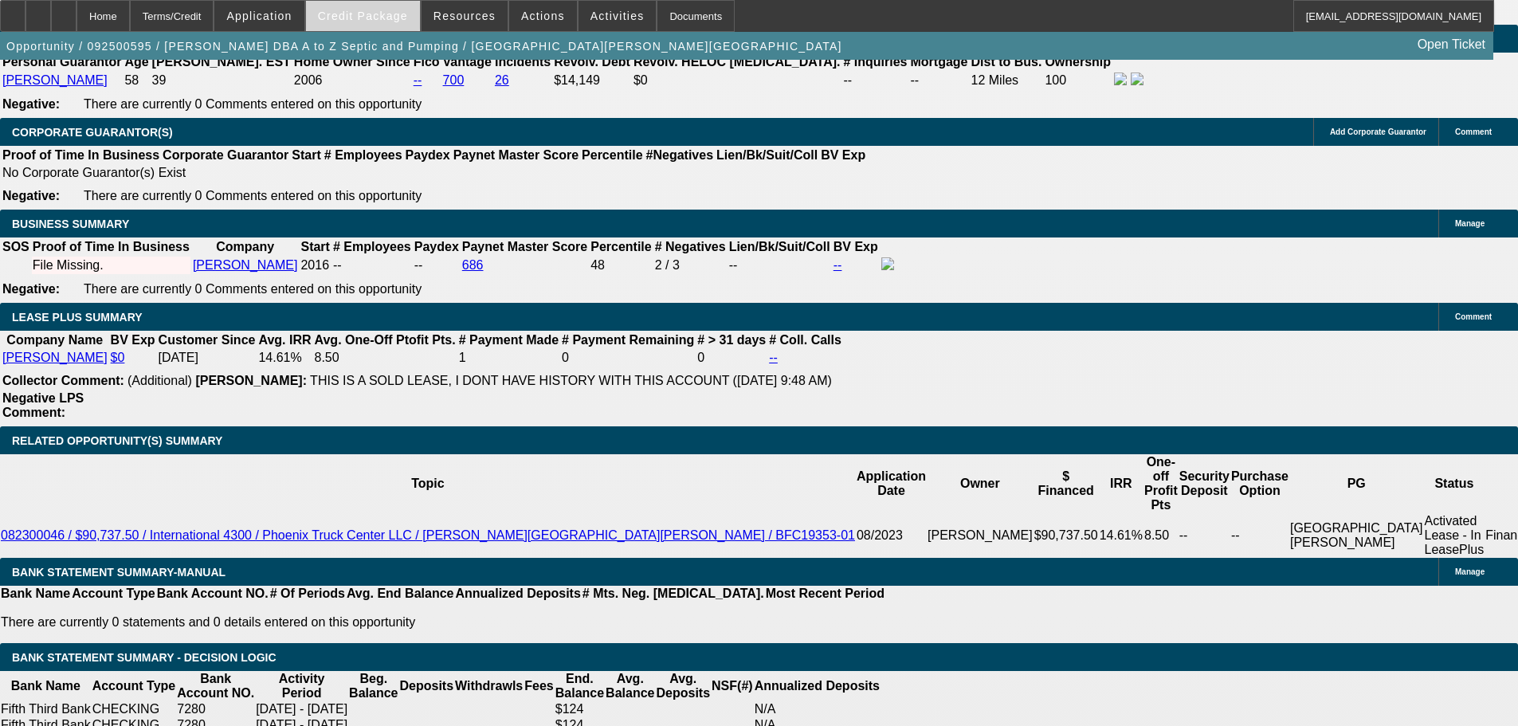
click at [398, 10] on span "Credit Package" at bounding box center [363, 16] width 90 height 13
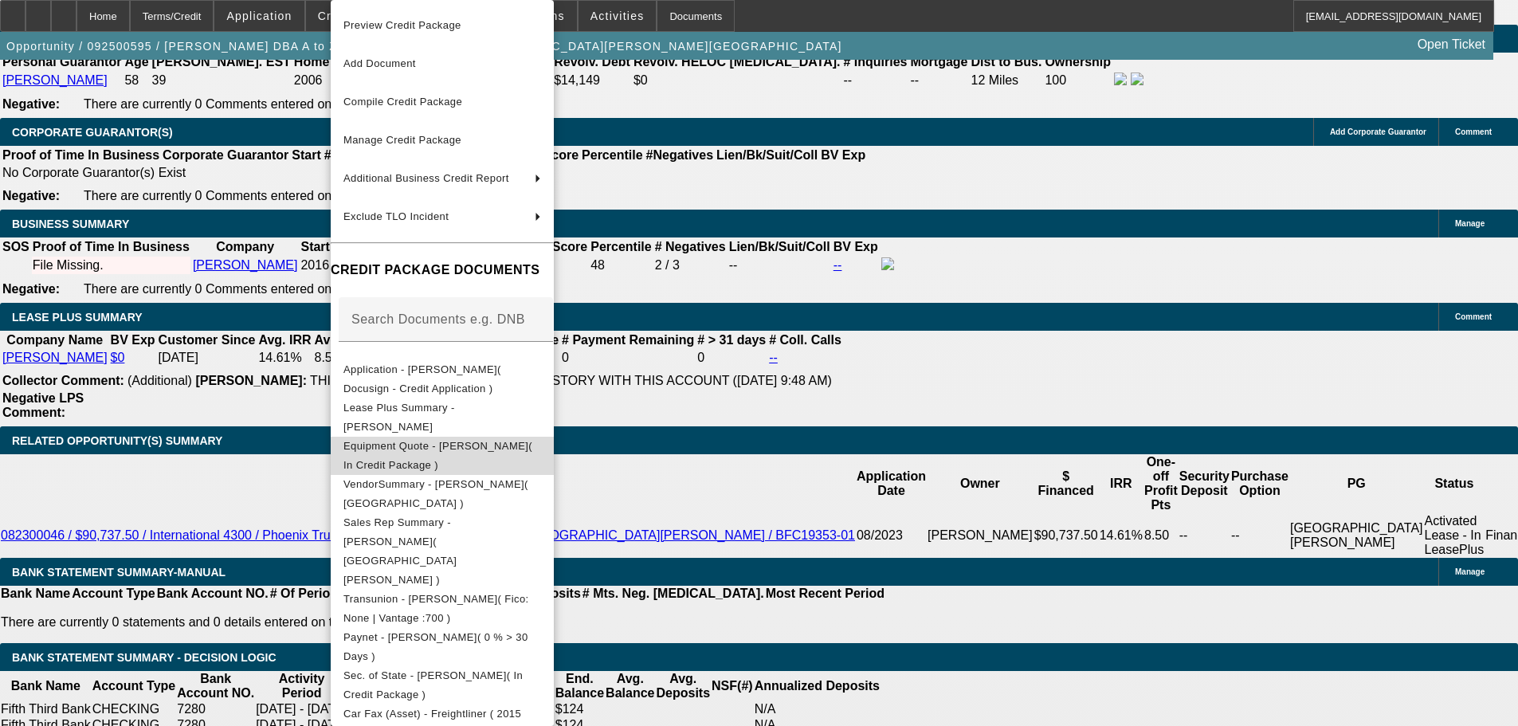
click at [541, 458] on span "Equipment Quote - [PERSON_NAME]( In Credit Package )" at bounding box center [442, 456] width 198 height 38
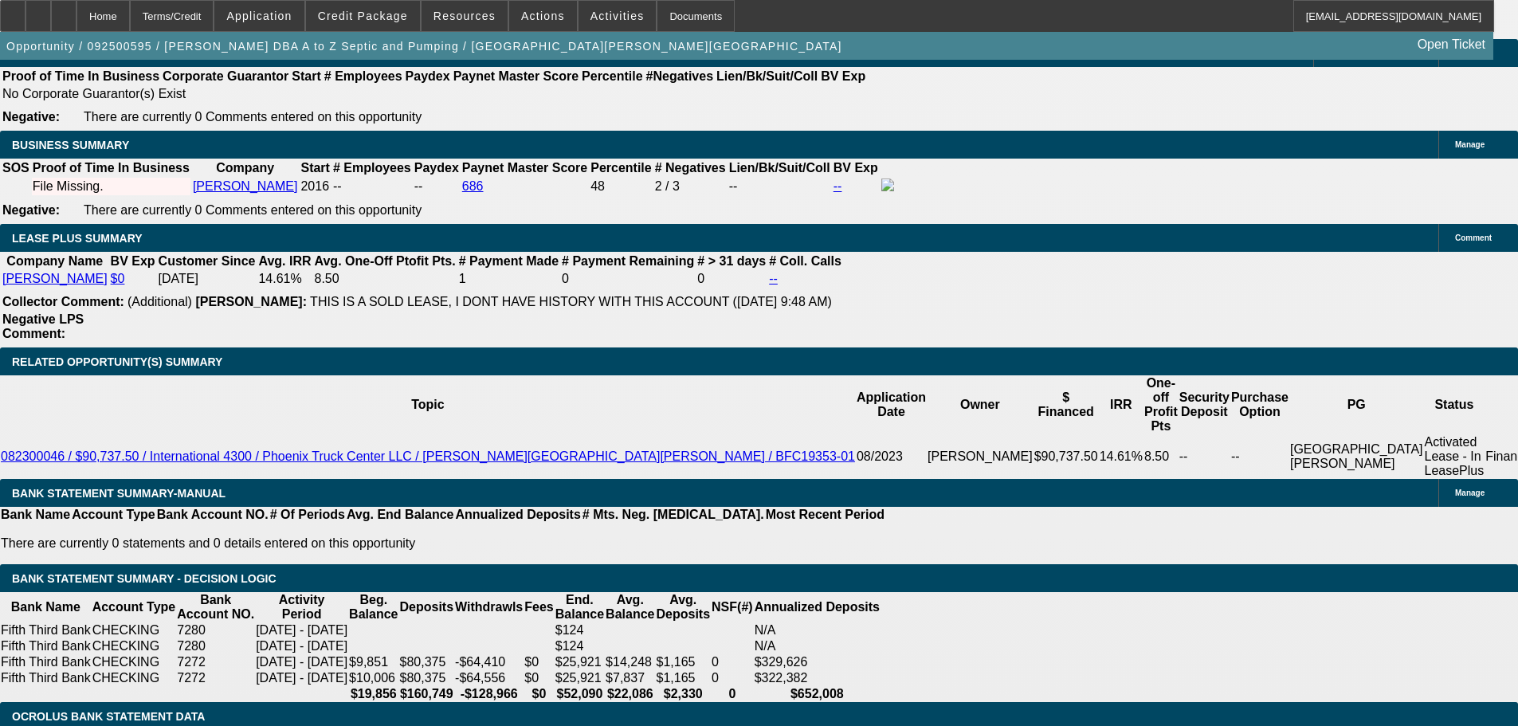
scroll to position [2600, 0]
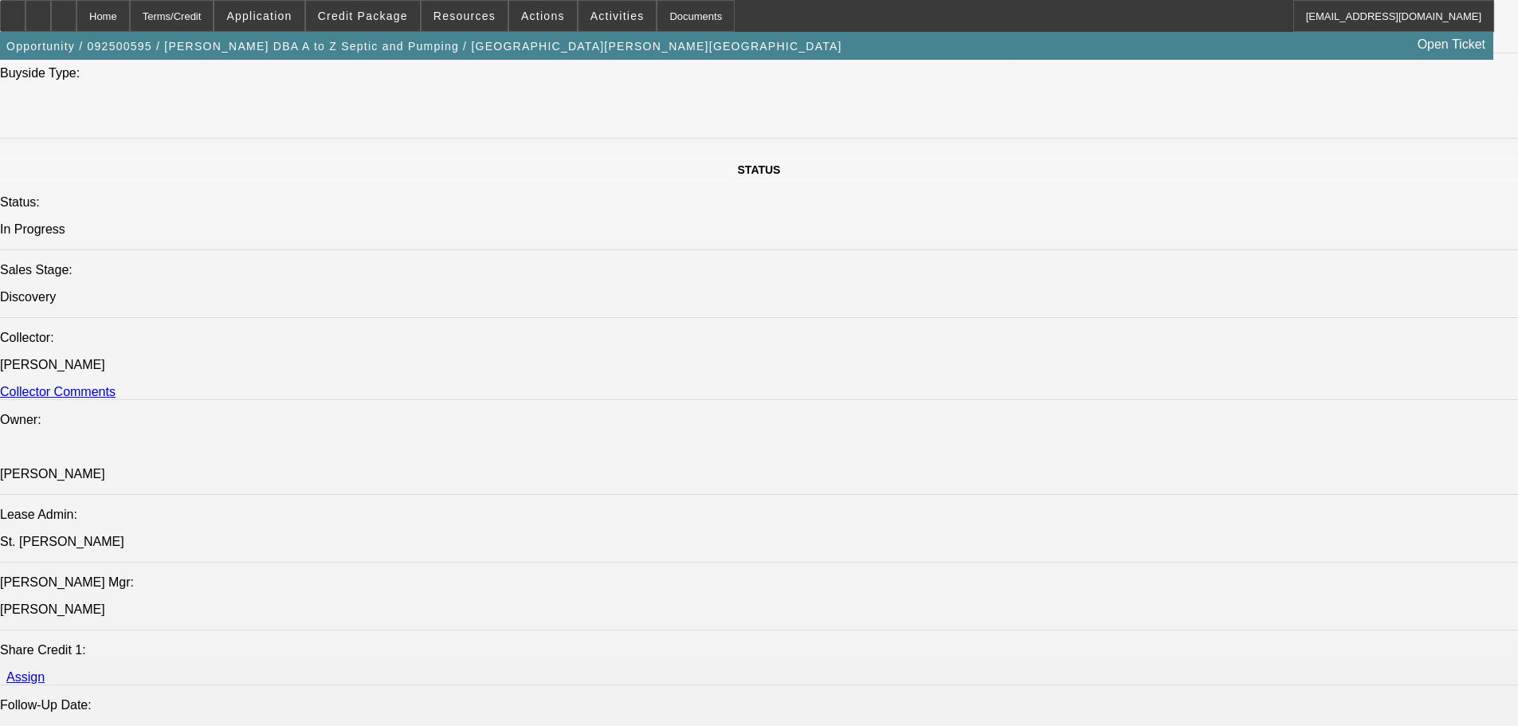
scroll to position [1564, 0]
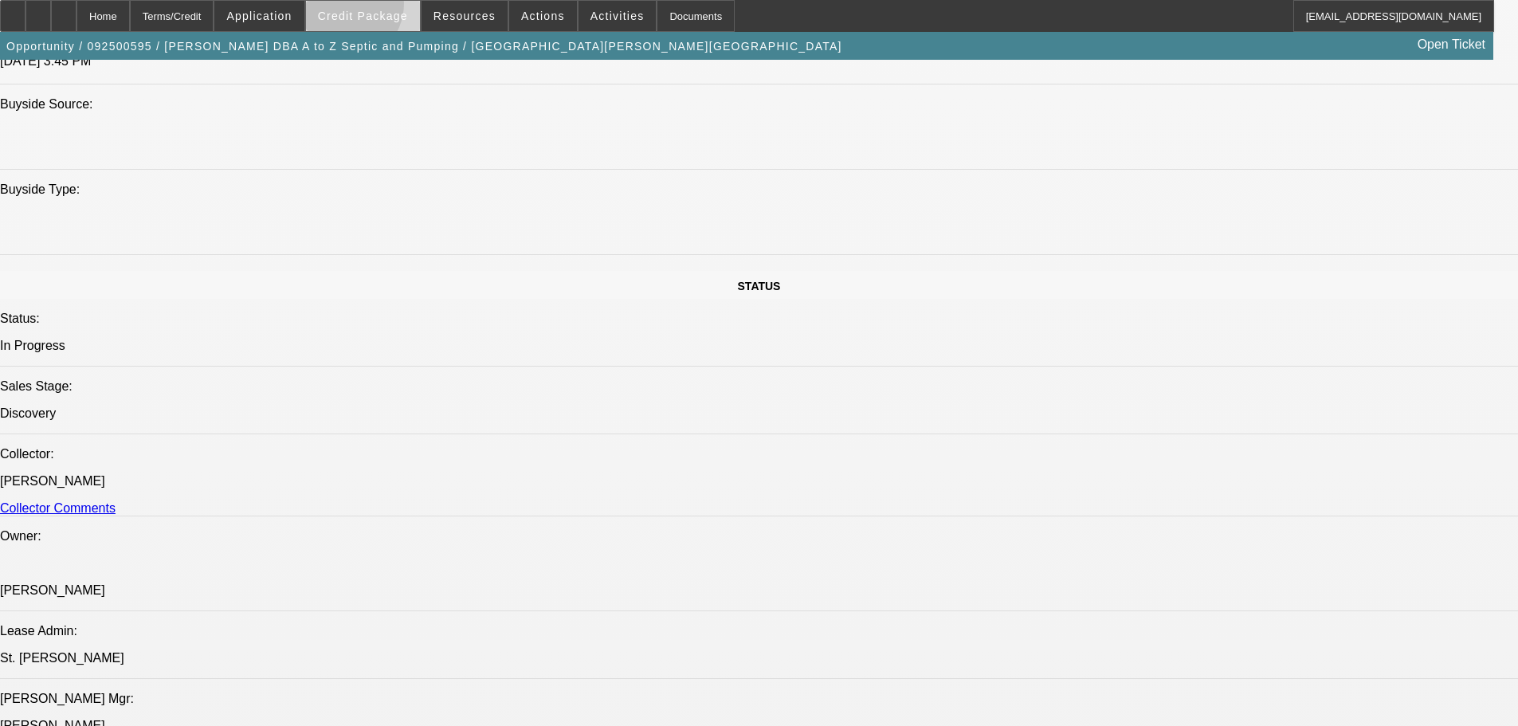
click at [366, 7] on span at bounding box center [363, 16] width 114 height 38
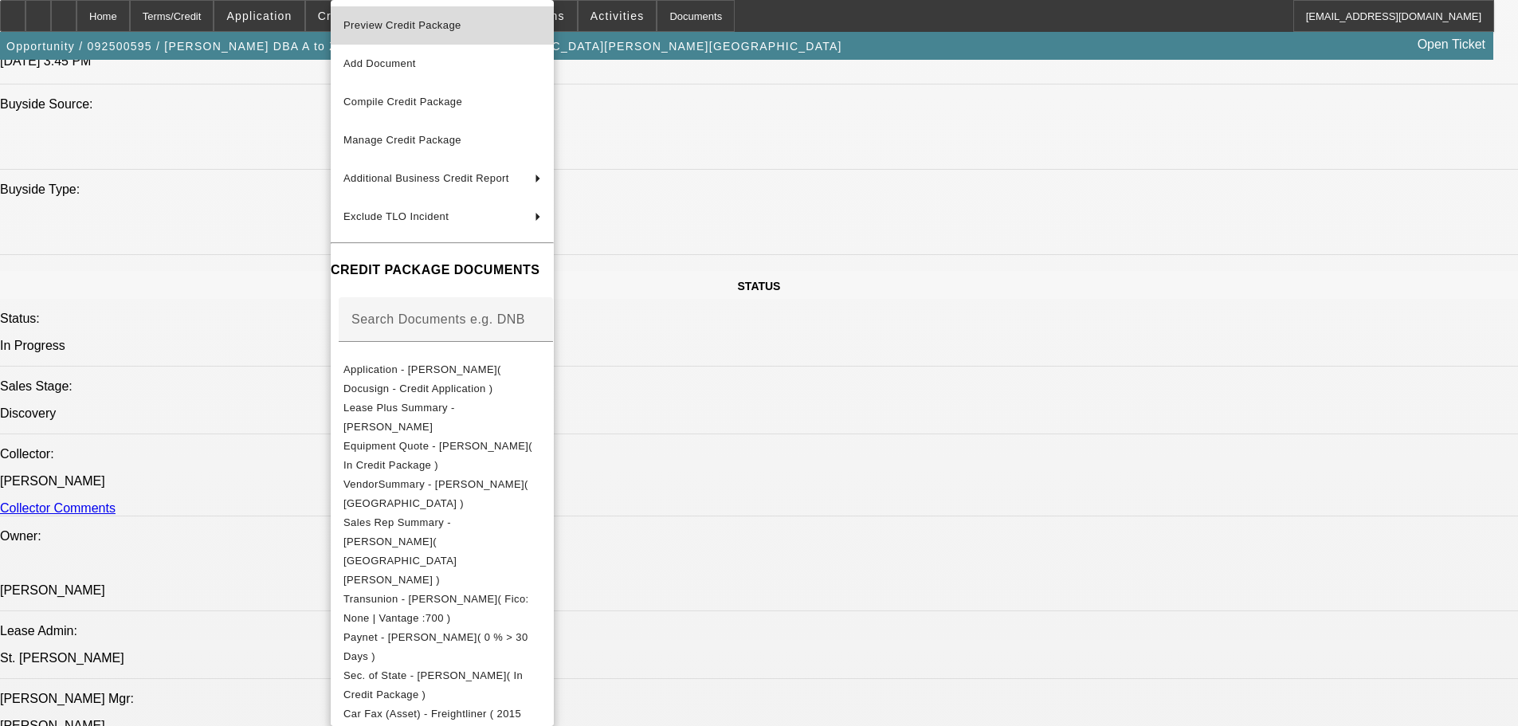
click at [541, 33] on span "Preview Credit Package" at bounding box center [442, 25] width 198 height 19
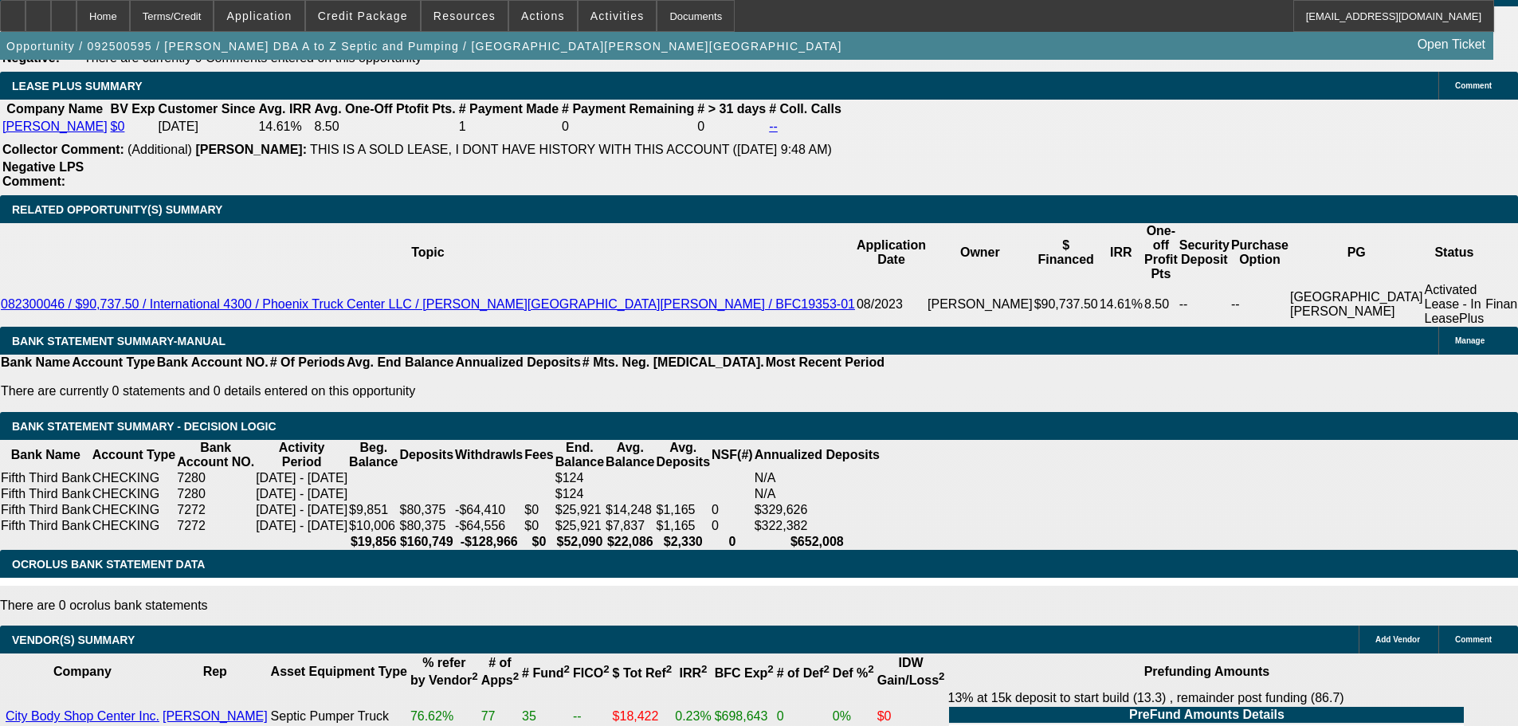
scroll to position [2361, 0]
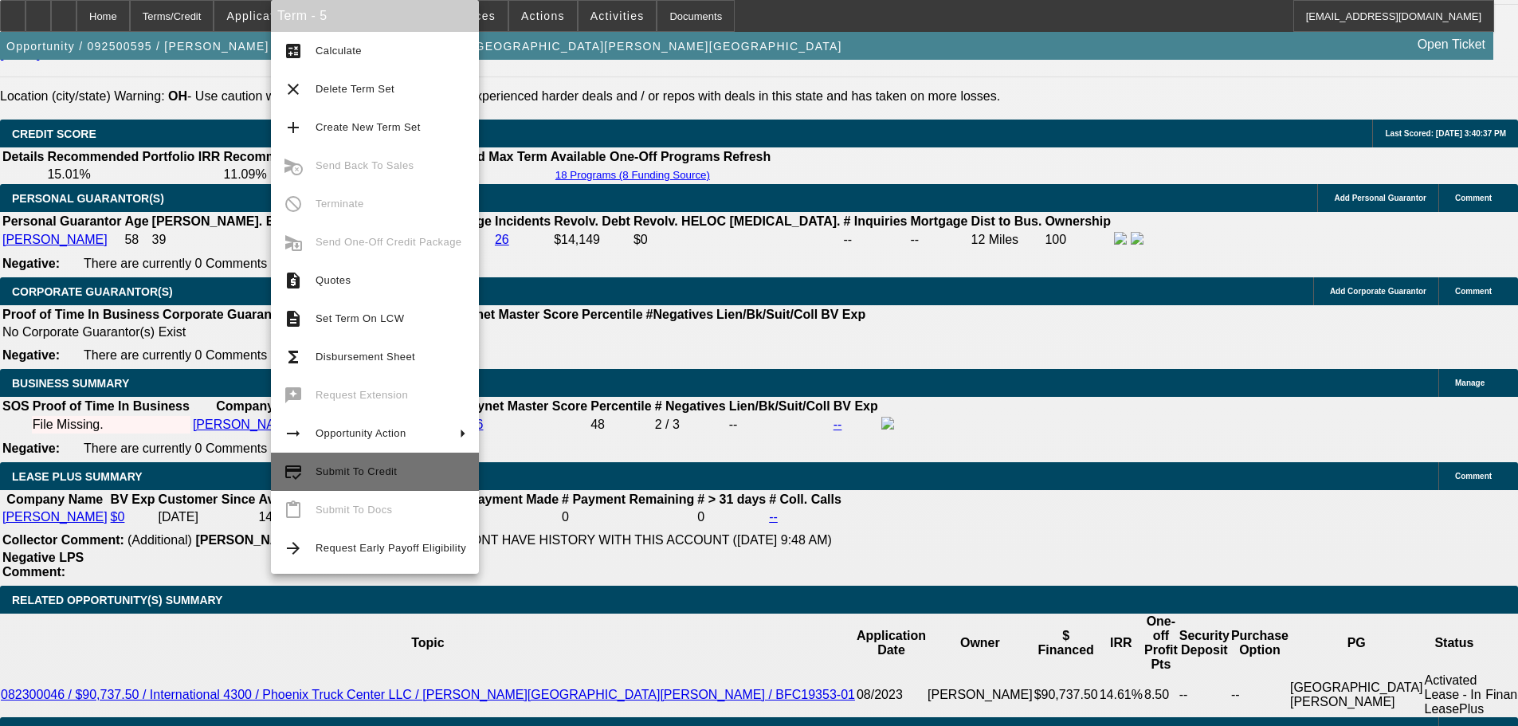
click at [426, 476] on span "Submit To Credit" at bounding box center [391, 471] width 151 height 19
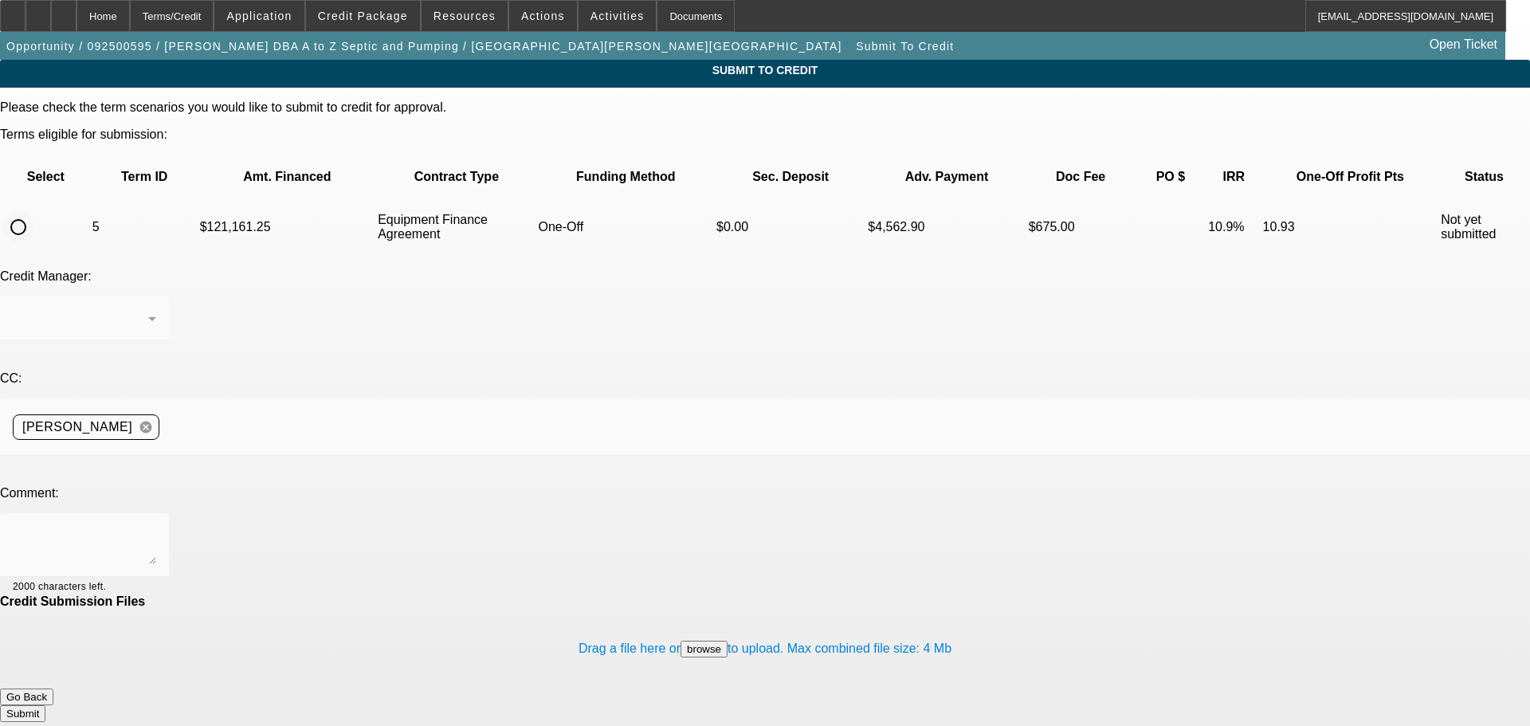
click at [34, 211] on input "radio" at bounding box center [18, 227] width 32 height 32
radio input "true"
click at [156, 526] on textarea at bounding box center [84, 545] width 143 height 38
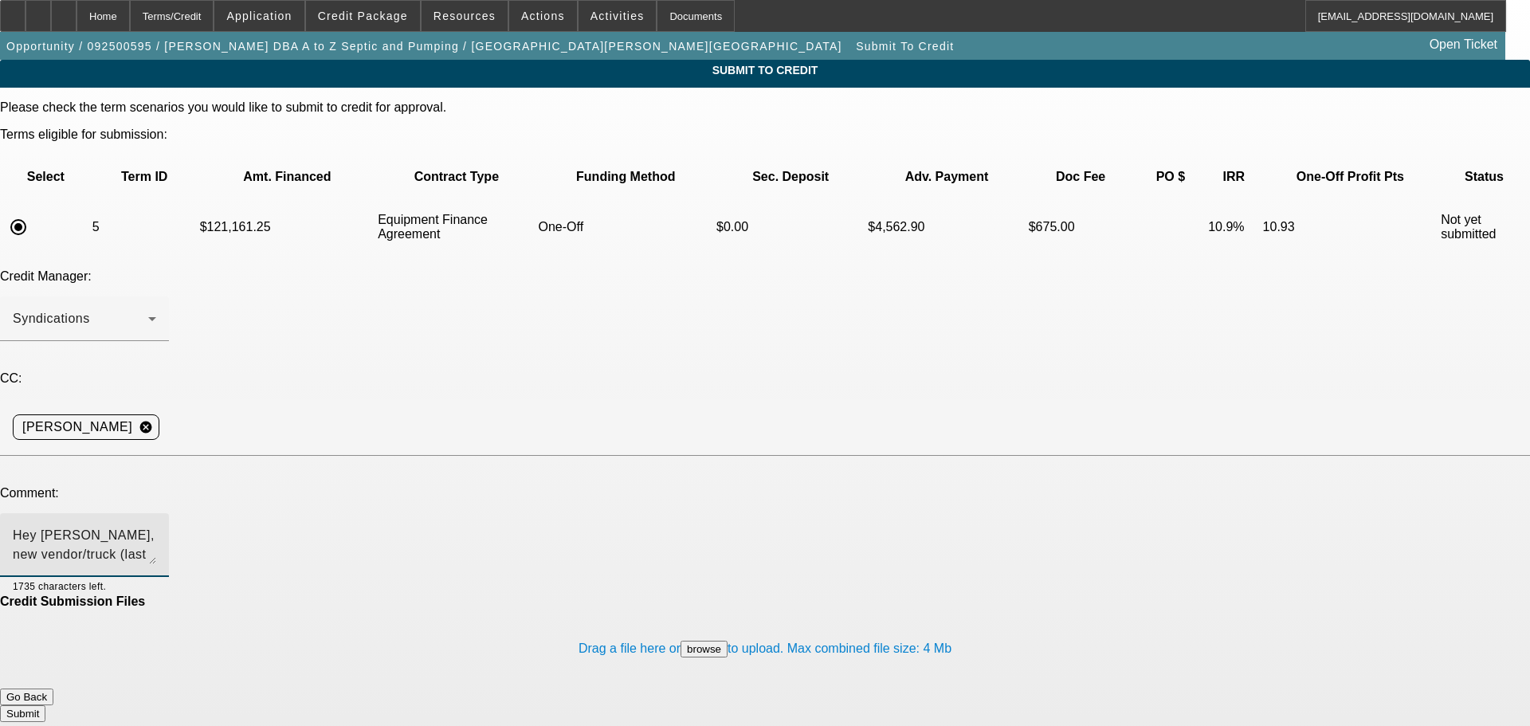
click at [156, 526] on textarea "Hey [PERSON_NAME], new vendor/truck (last one sold the truck while in docs). Ci…" at bounding box center [84, 545] width 143 height 38
drag, startPoint x: 433, startPoint y: 386, endPoint x: 424, endPoint y: 385, distance: 9.6
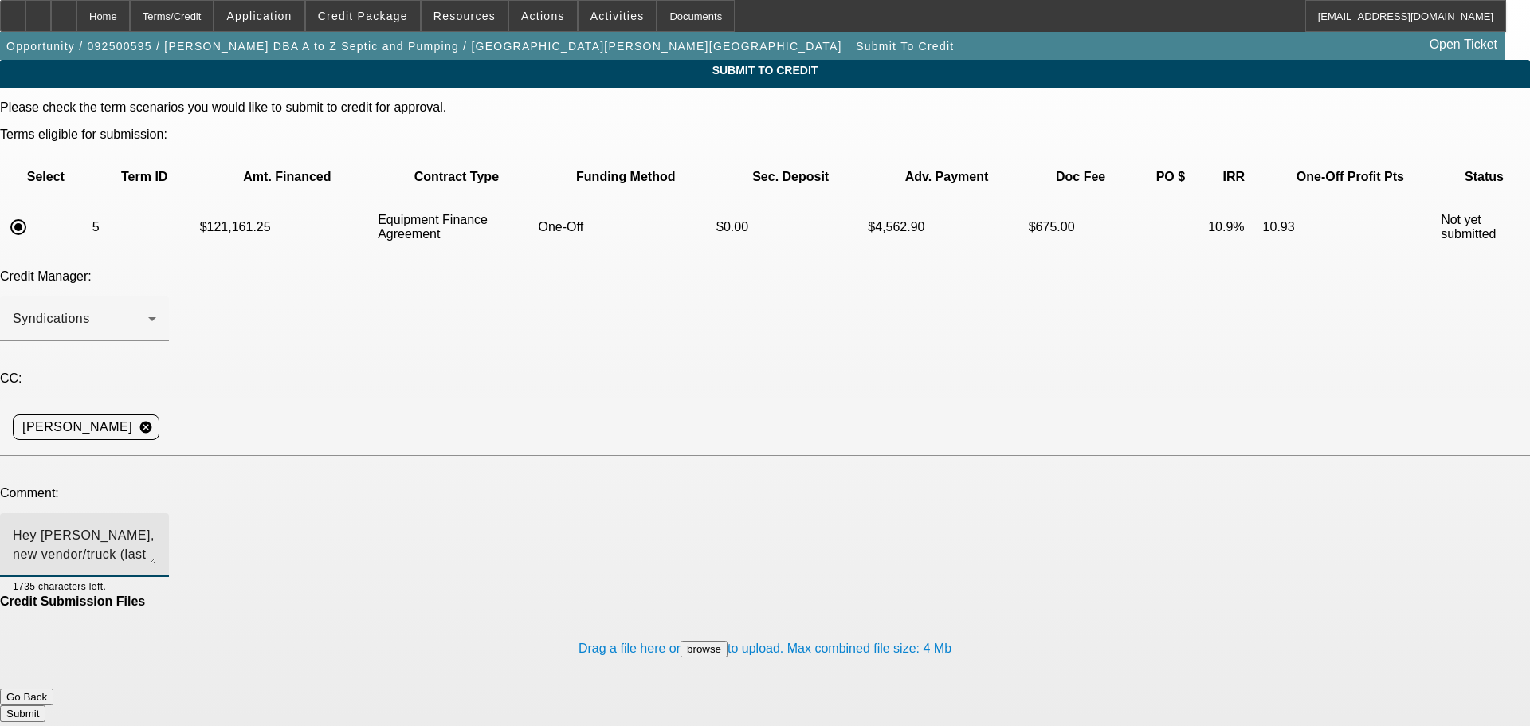
click at [156, 526] on textarea "Hey [PERSON_NAME], new vendor/truck (last one sold the truck while in docs). Ci…" at bounding box center [84, 545] width 143 height 38
drag, startPoint x: 522, startPoint y: 384, endPoint x: 370, endPoint y: 386, distance: 152.2
click at [156, 526] on textarea "Hey [PERSON_NAME], new vendor/truck (last one sold the truck while in docs). Ci…" at bounding box center [84, 545] width 143 height 38
click at [156, 526] on textarea "Hey [PERSON_NAME], new vendor/truck (vendor sold truck from under our customer …" at bounding box center [84, 545] width 143 height 38
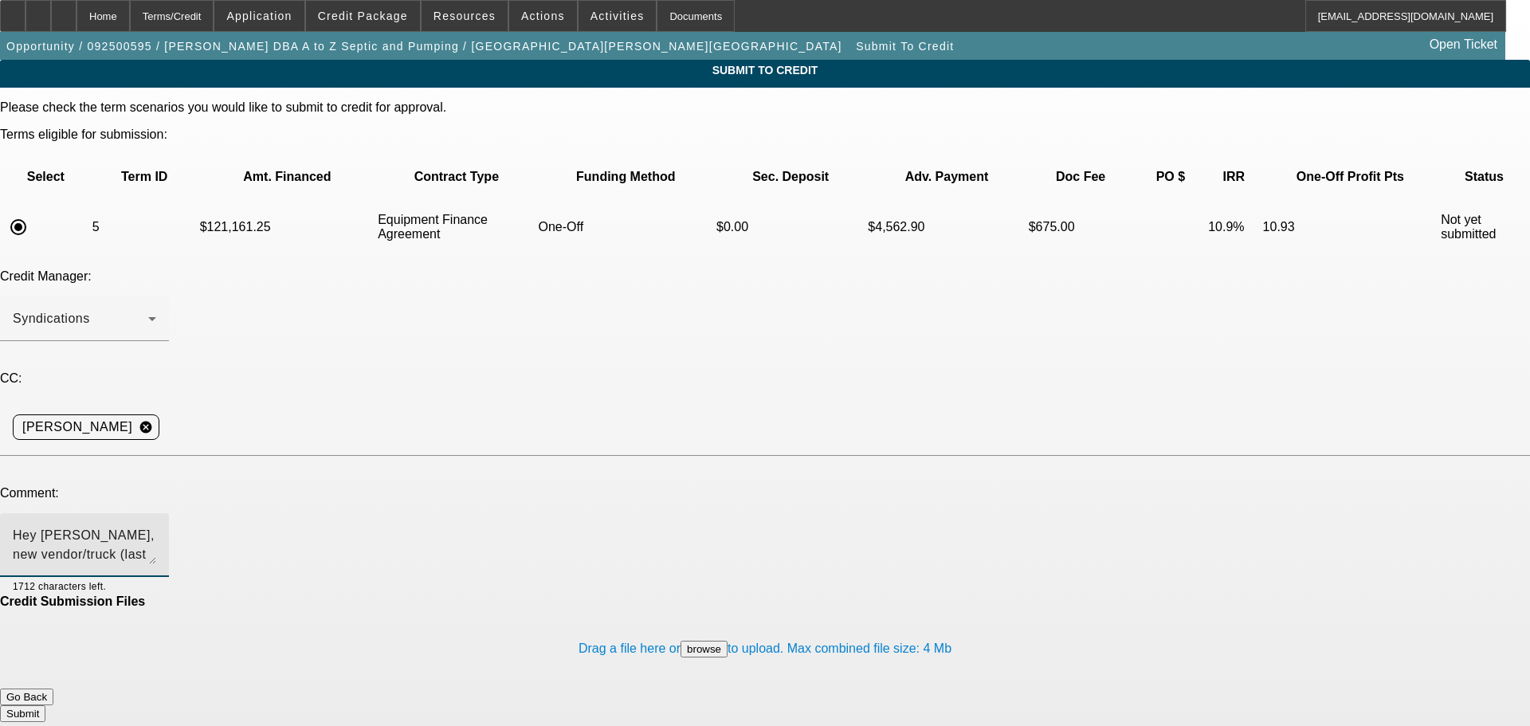
drag, startPoint x: 574, startPoint y: 386, endPoint x: 378, endPoint y: 382, distance: 196.1
click at [156, 526] on textarea "Hey [PERSON_NAME], new vendor/truck (last vendor sold truck from under our cust…" at bounding box center [84, 545] width 143 height 38
click at [156, 526] on textarea "Hey [PERSON_NAME], new vendor/truck (last one got sold from under customer whil…" at bounding box center [84, 545] width 143 height 38
type textarea "Hey [PERSON_NAME], new vendor/truck (last one got sold from under customer whil…"
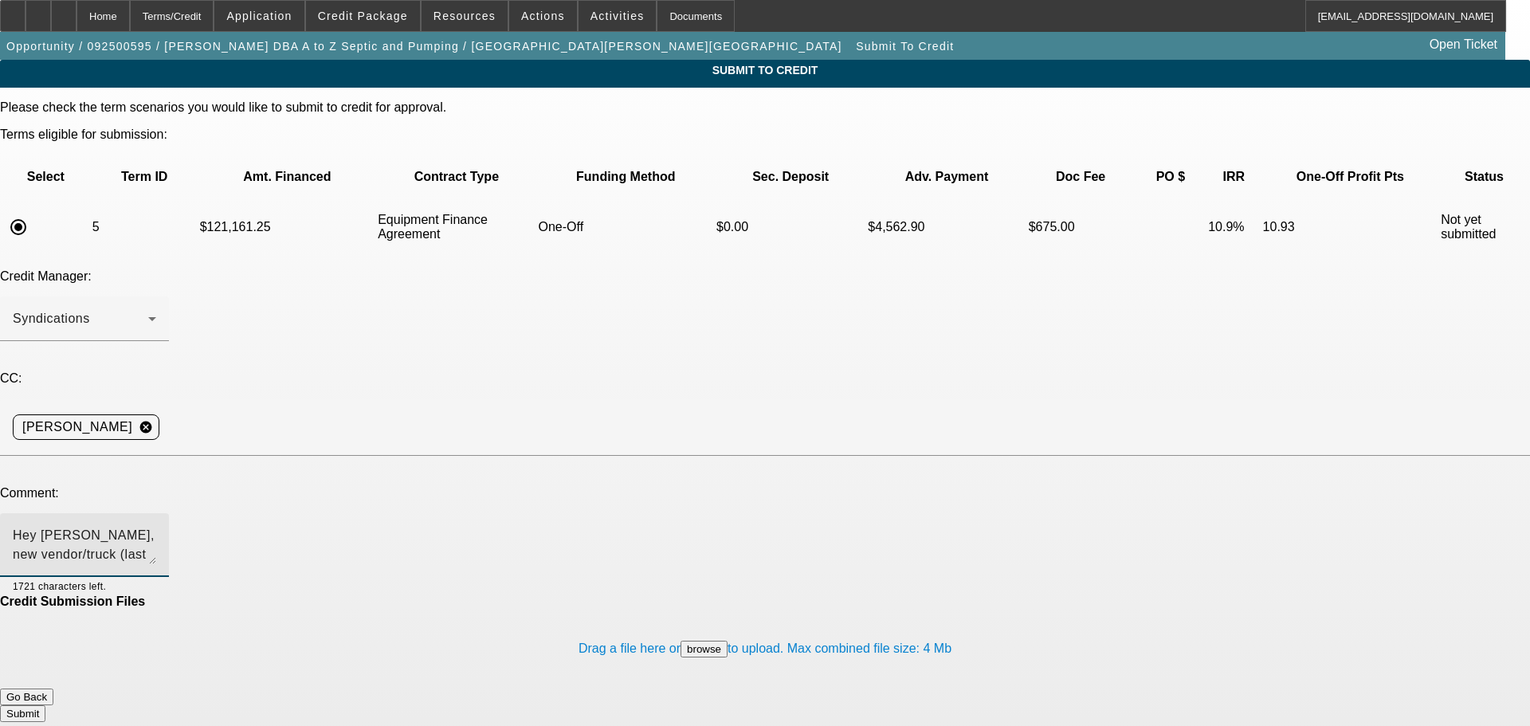
click at [45, 705] on button "Submit" at bounding box center [22, 713] width 45 height 17
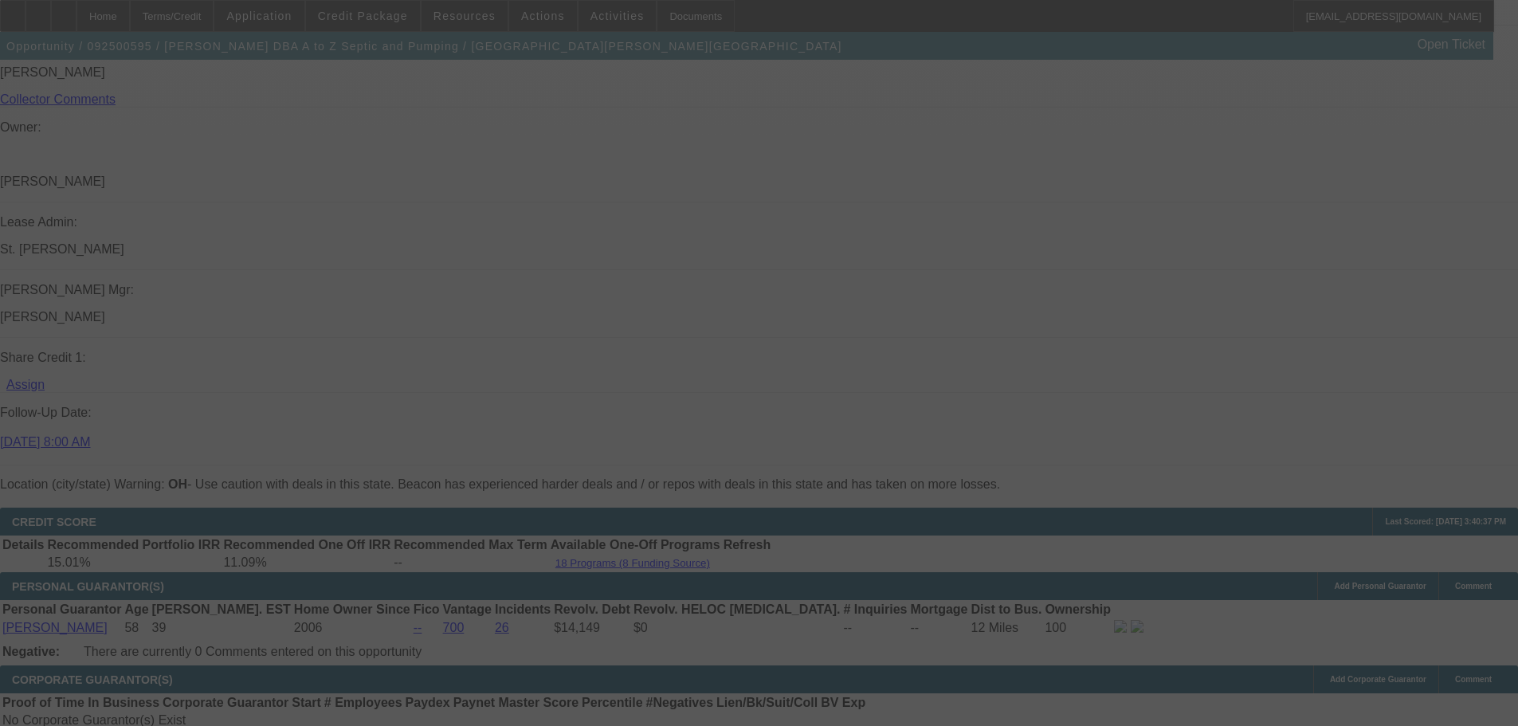
scroll to position [2121, 0]
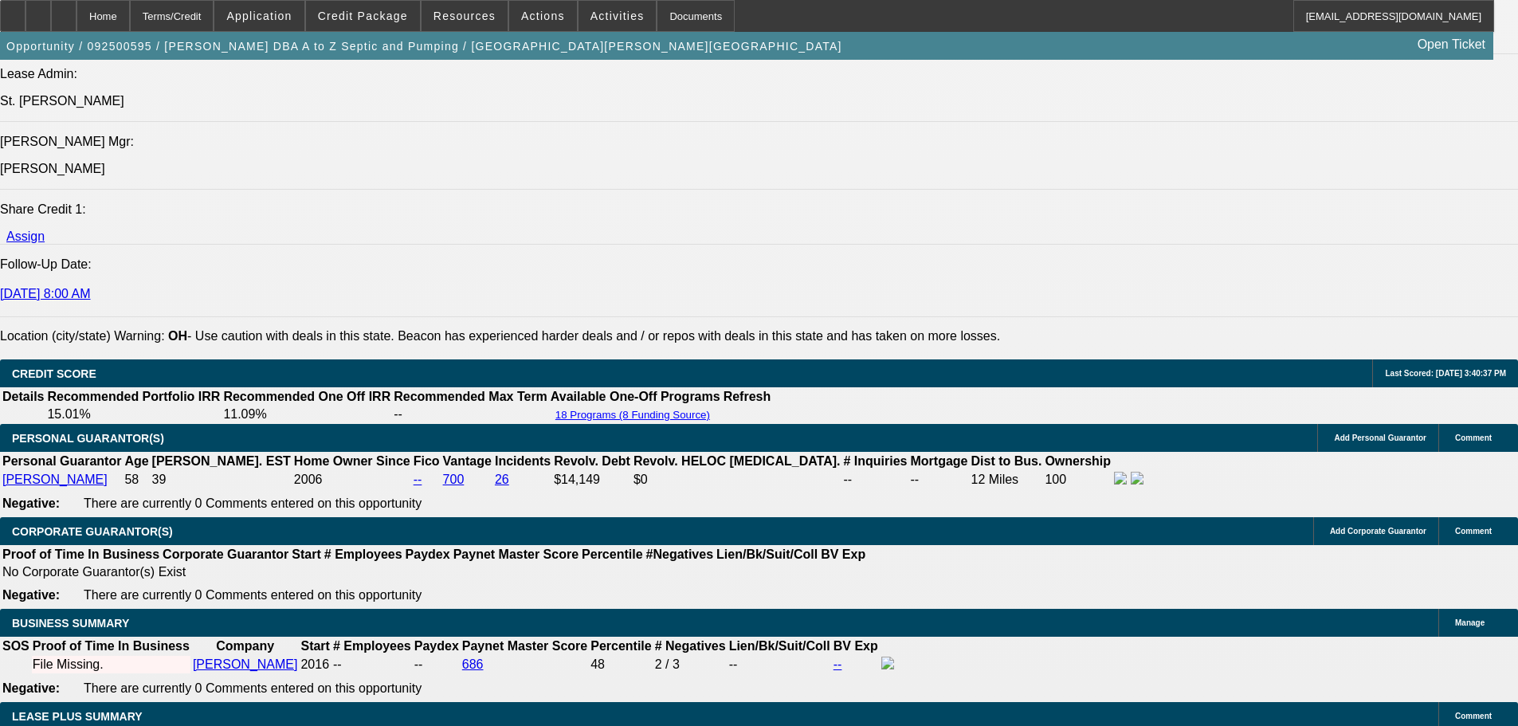
select select "0"
select select "6"
select select "0"
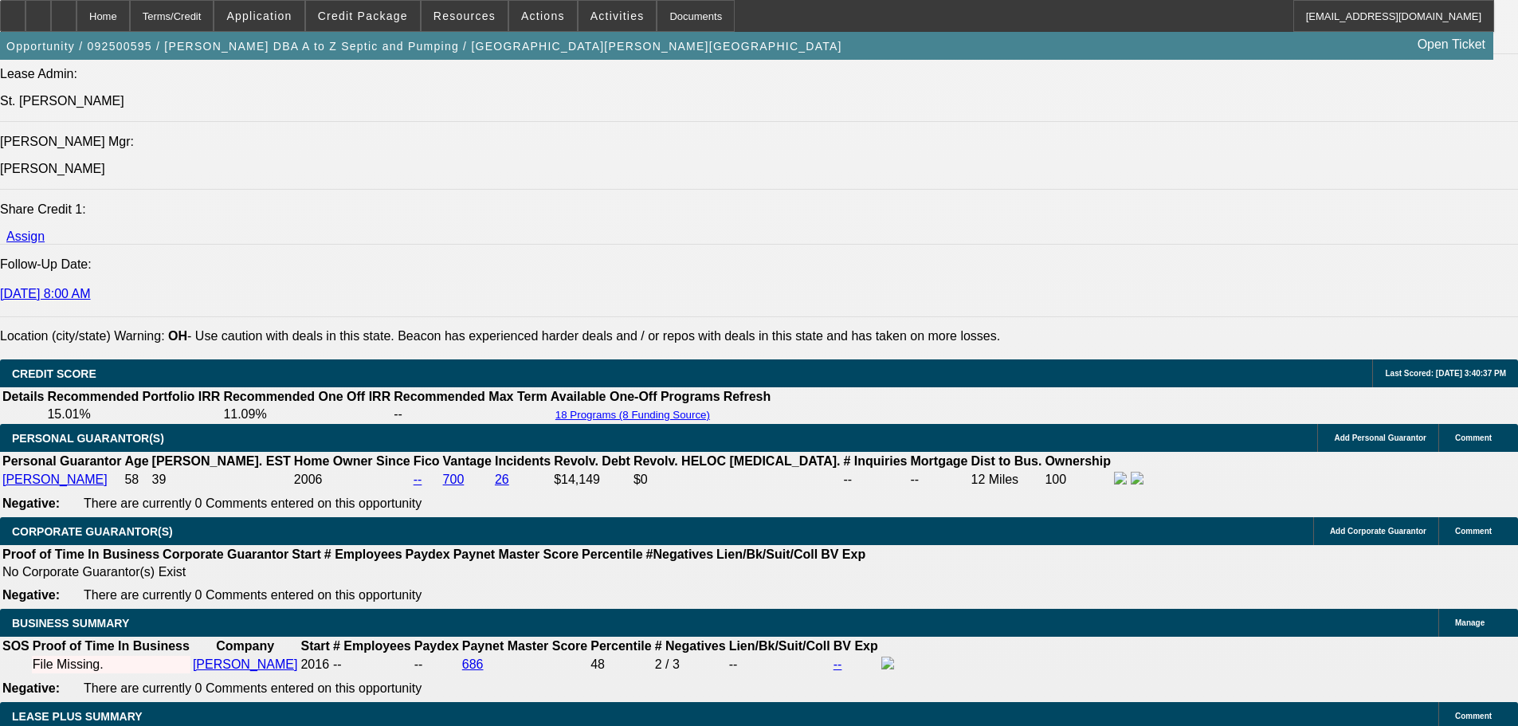
select select "0"
select select "6"
select select "0"
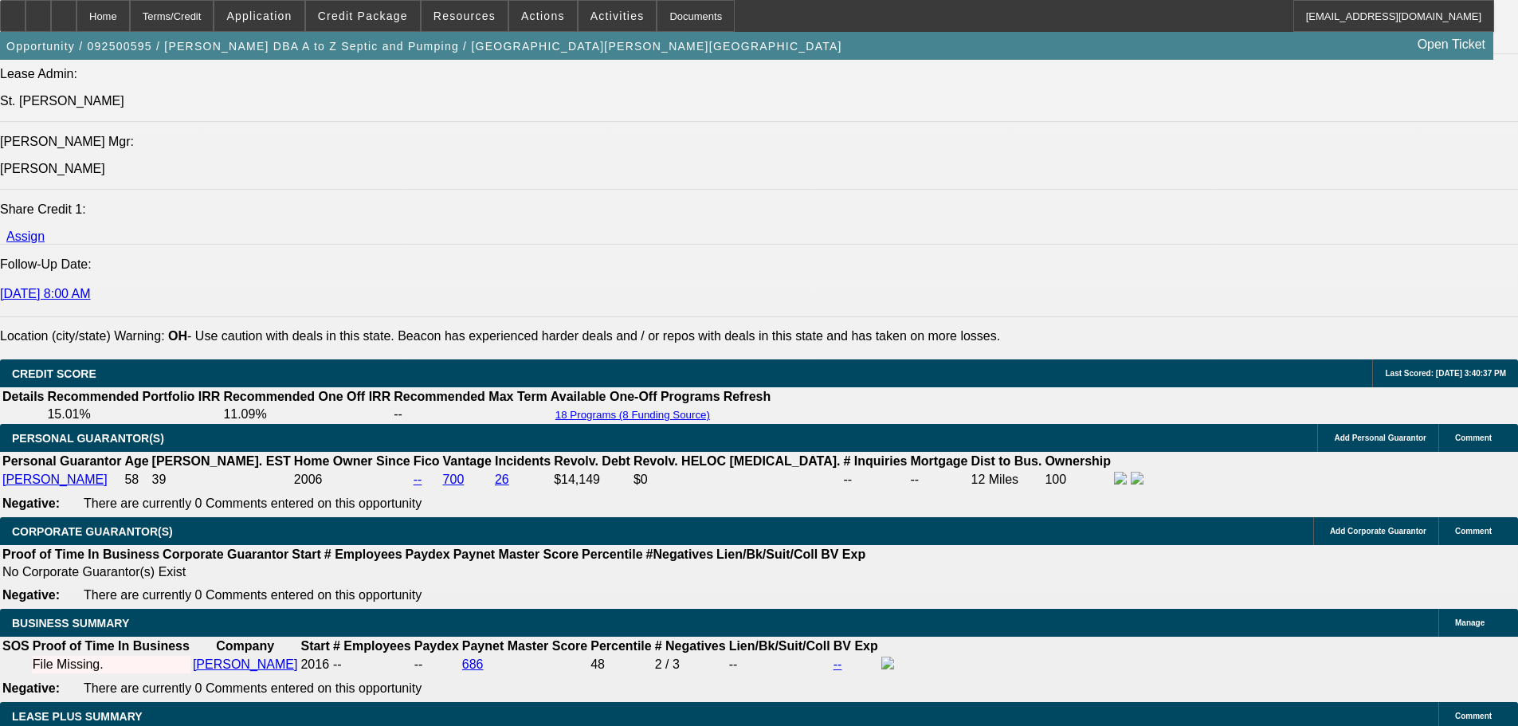
select select "0"
select select "6"
select select "0"
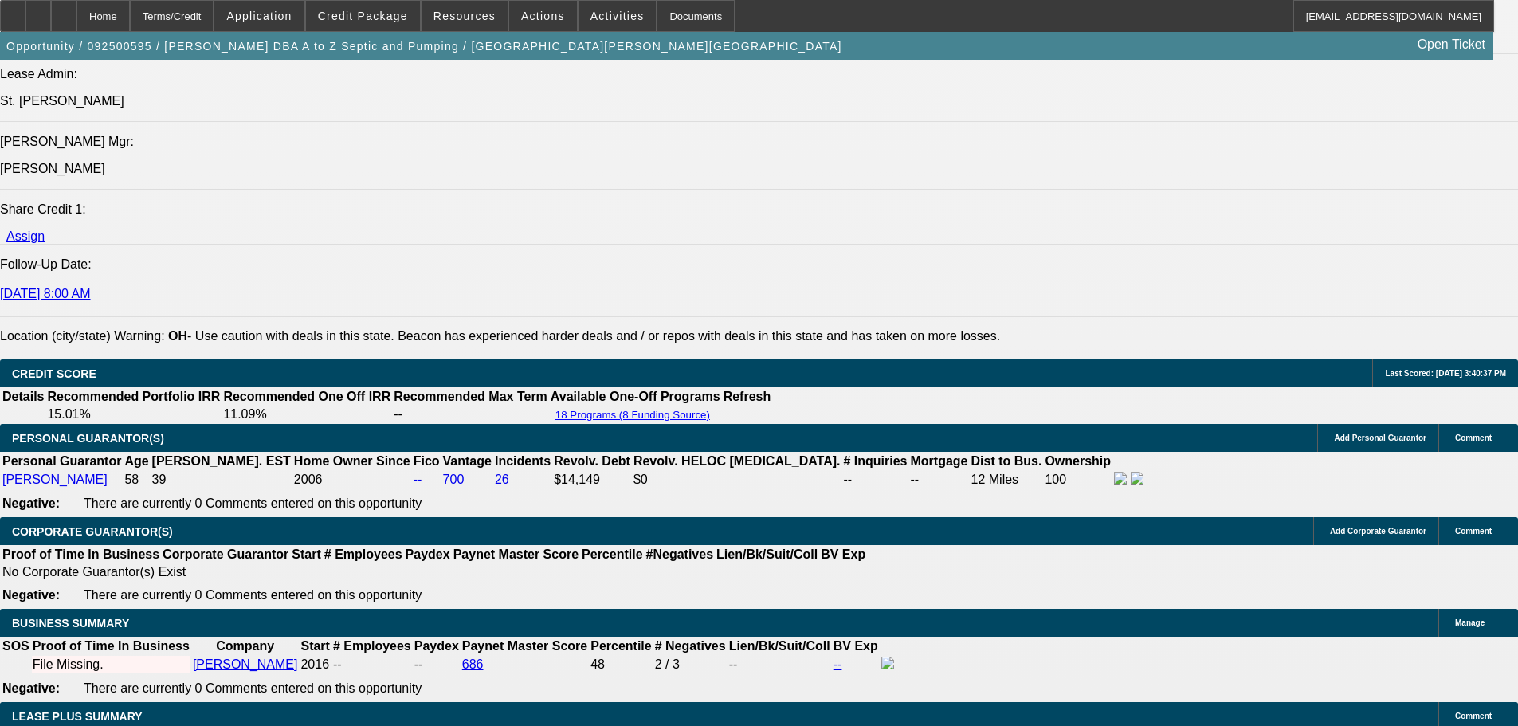
select select "6"
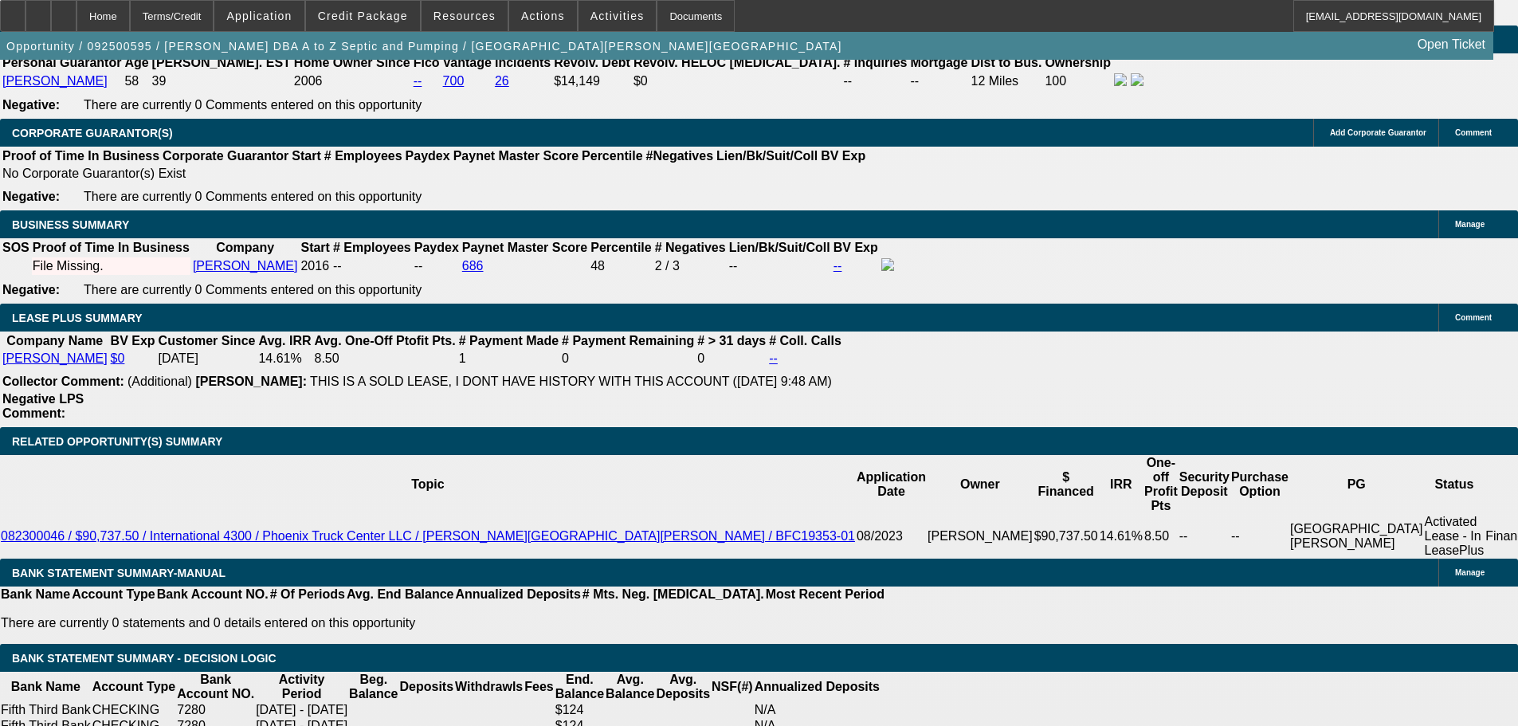
scroll to position [2649, 0]
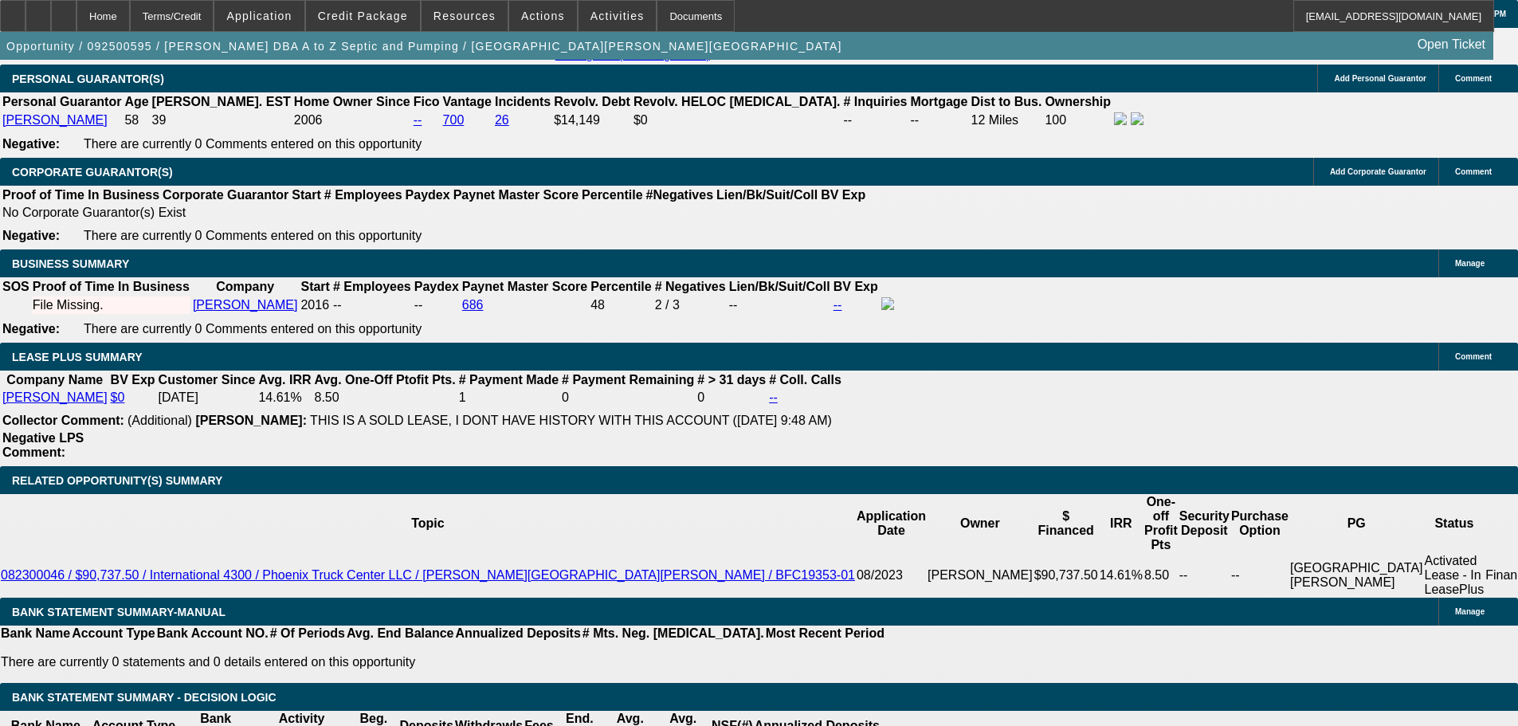
drag, startPoint x: 998, startPoint y: 451, endPoint x: 985, endPoint y: 410, distance: 43.4
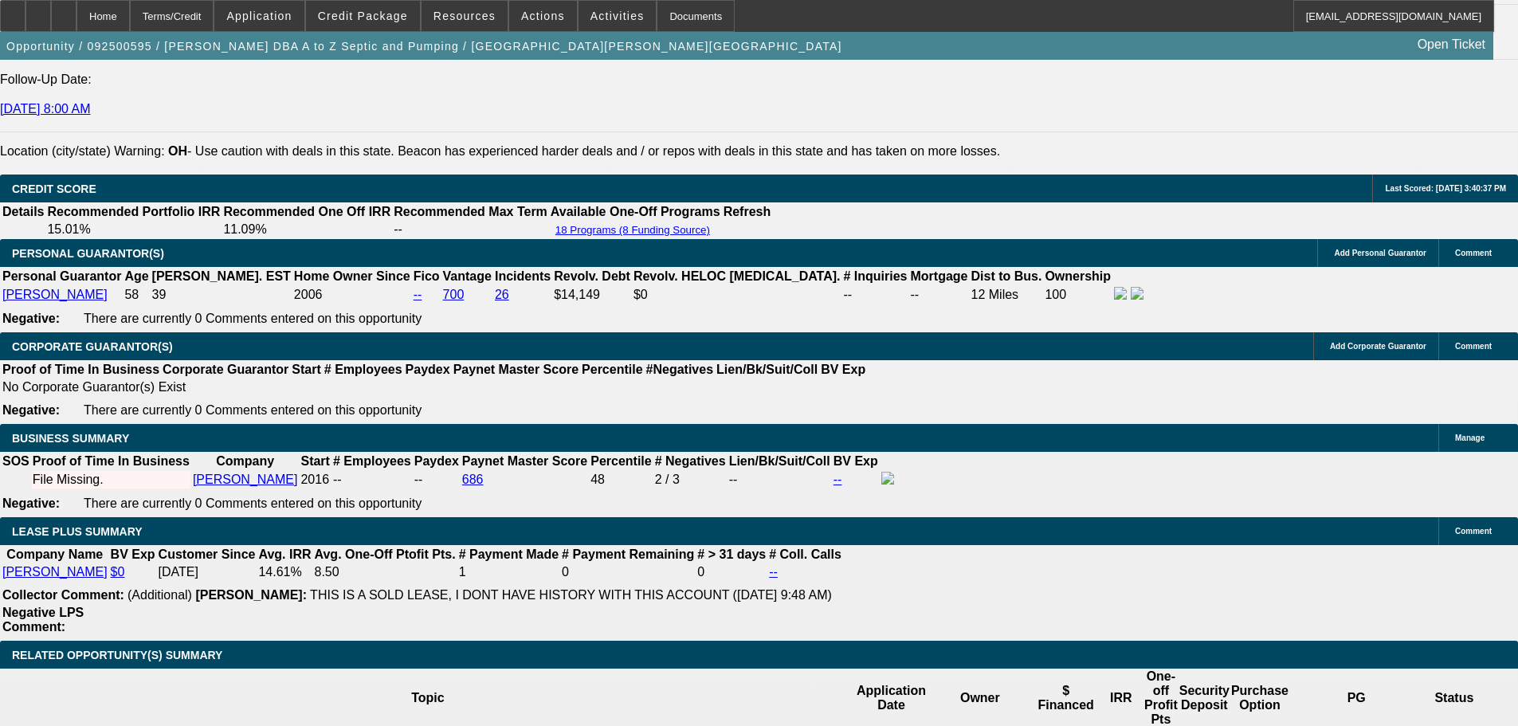
scroll to position [2072, 0]
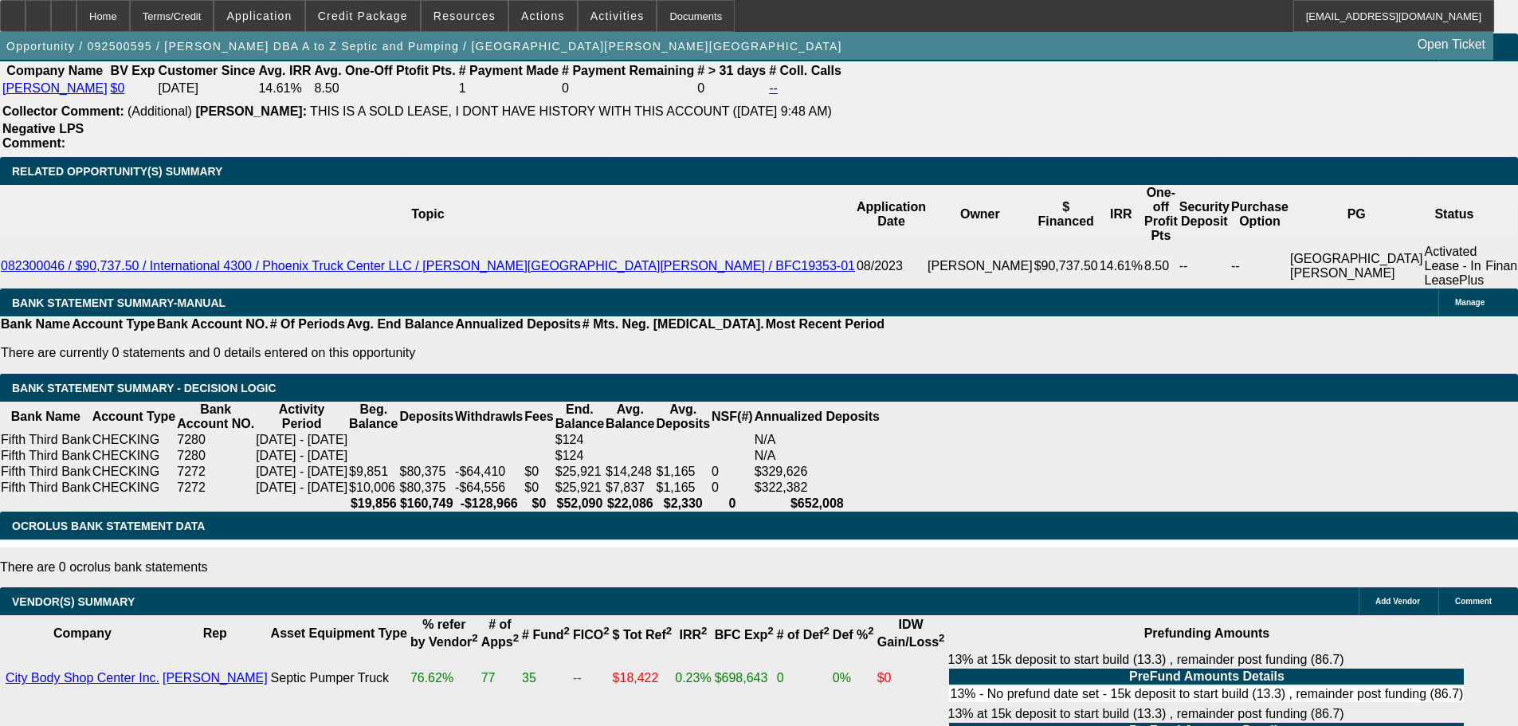
scroll to position [2815, 0]
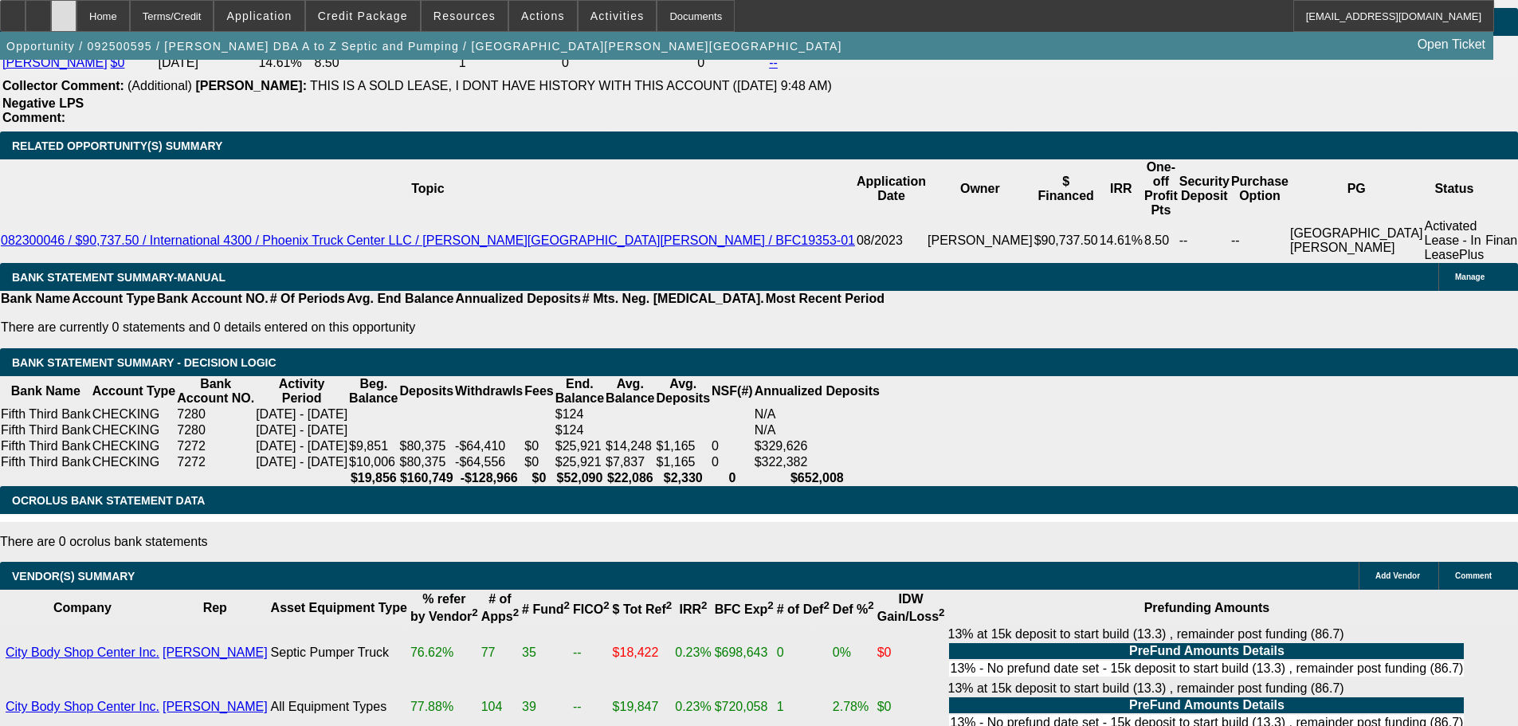
click at [76, 11] on div at bounding box center [63, 16] width 25 height 32
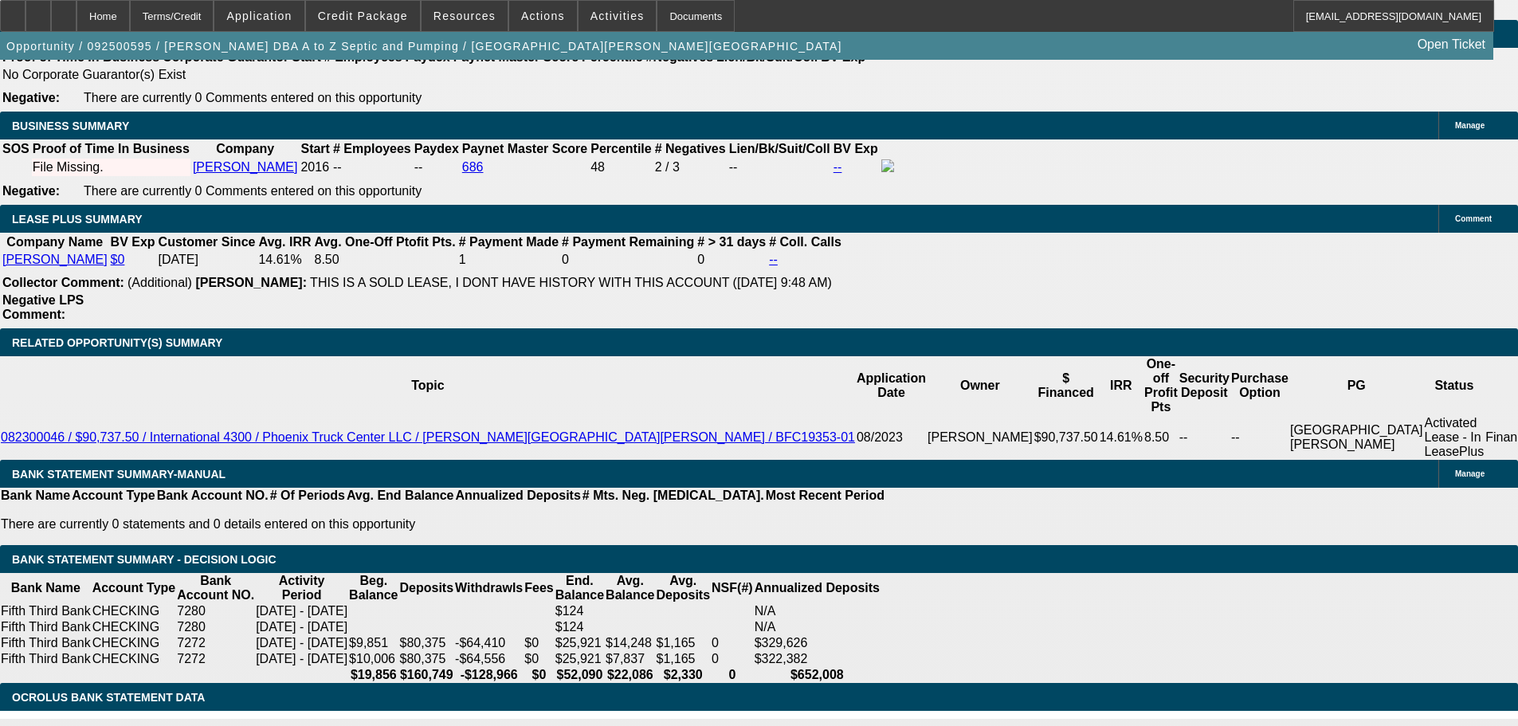
select select "0"
select select "6"
select select "0"
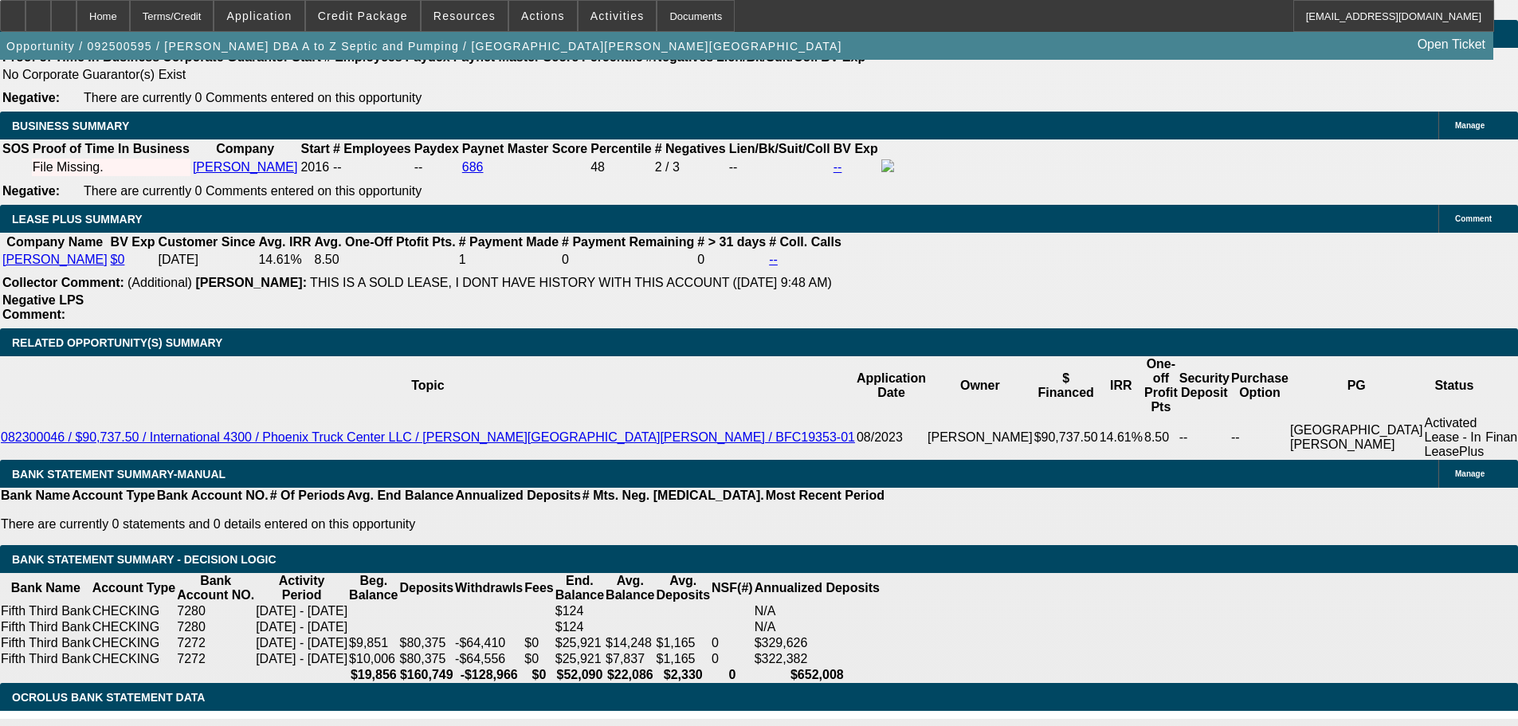
select select "0"
select select "6"
select select "0"
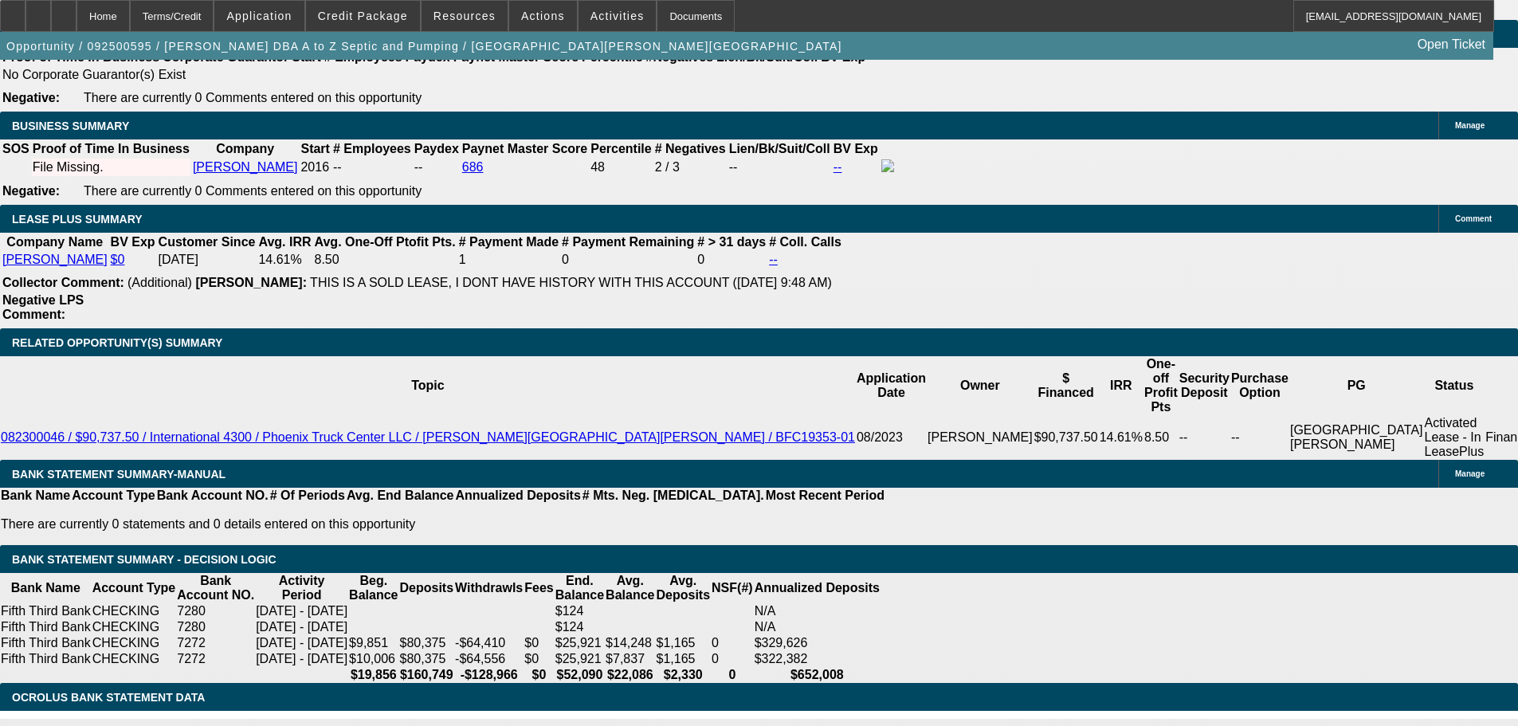
select select "0"
select select "6"
select select "0"
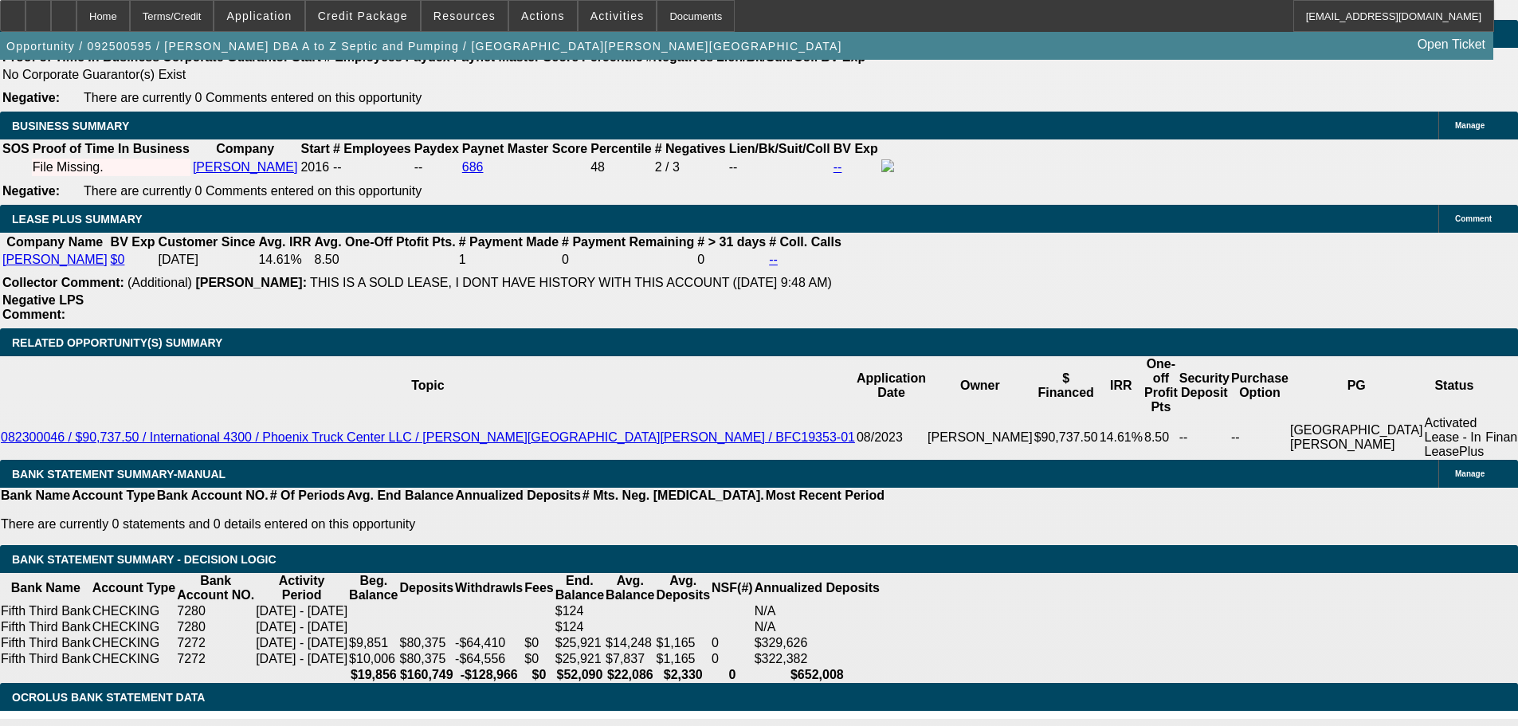
select select "6"
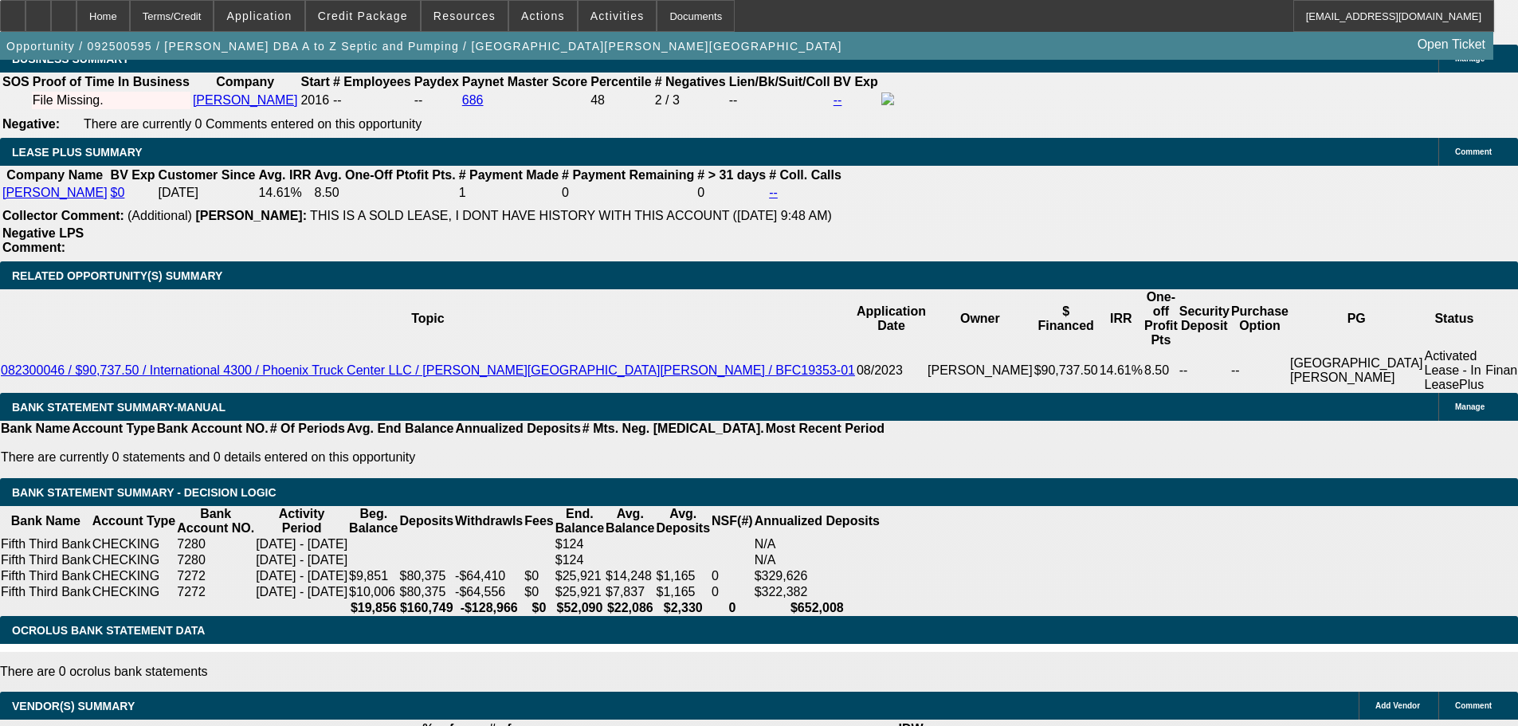
scroll to position [2815, 0]
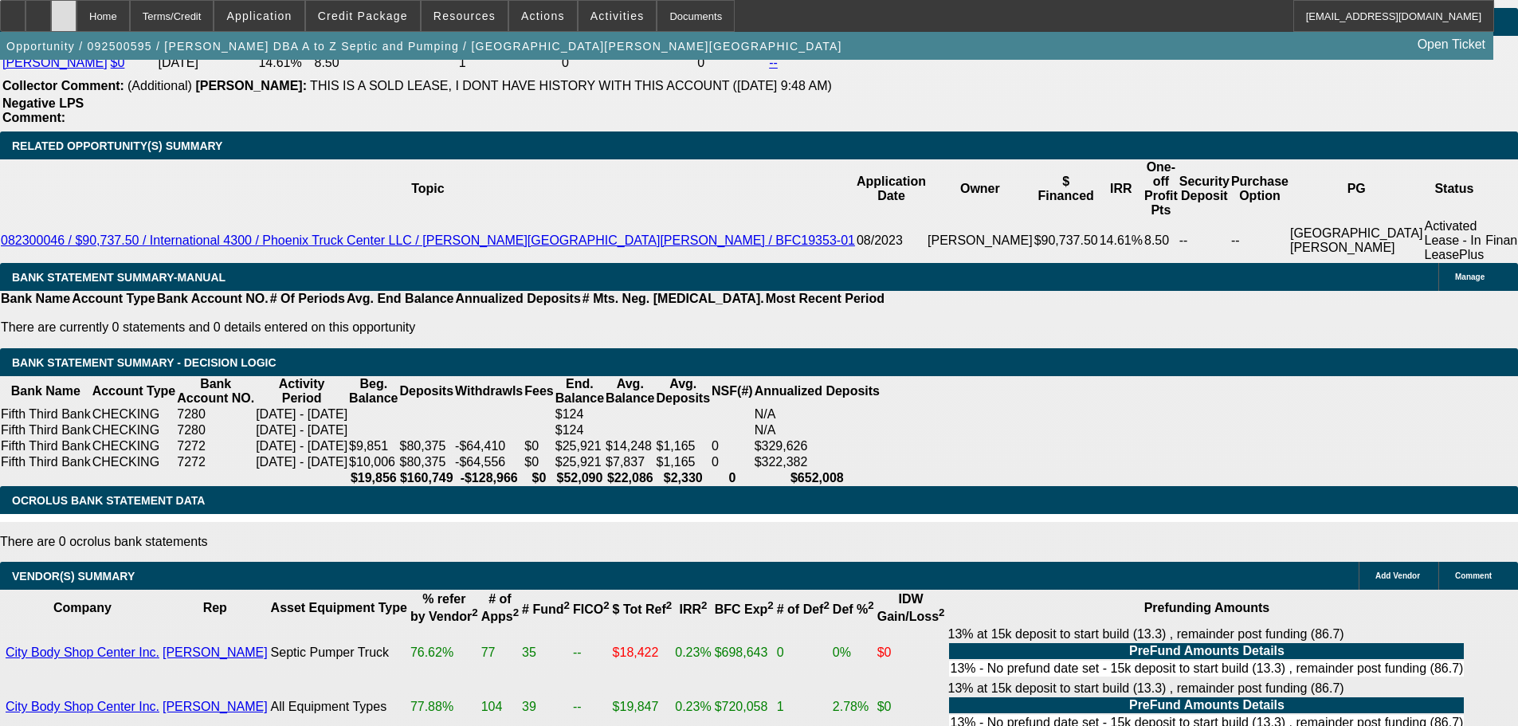
click at [76, 9] on div at bounding box center [63, 16] width 25 height 32
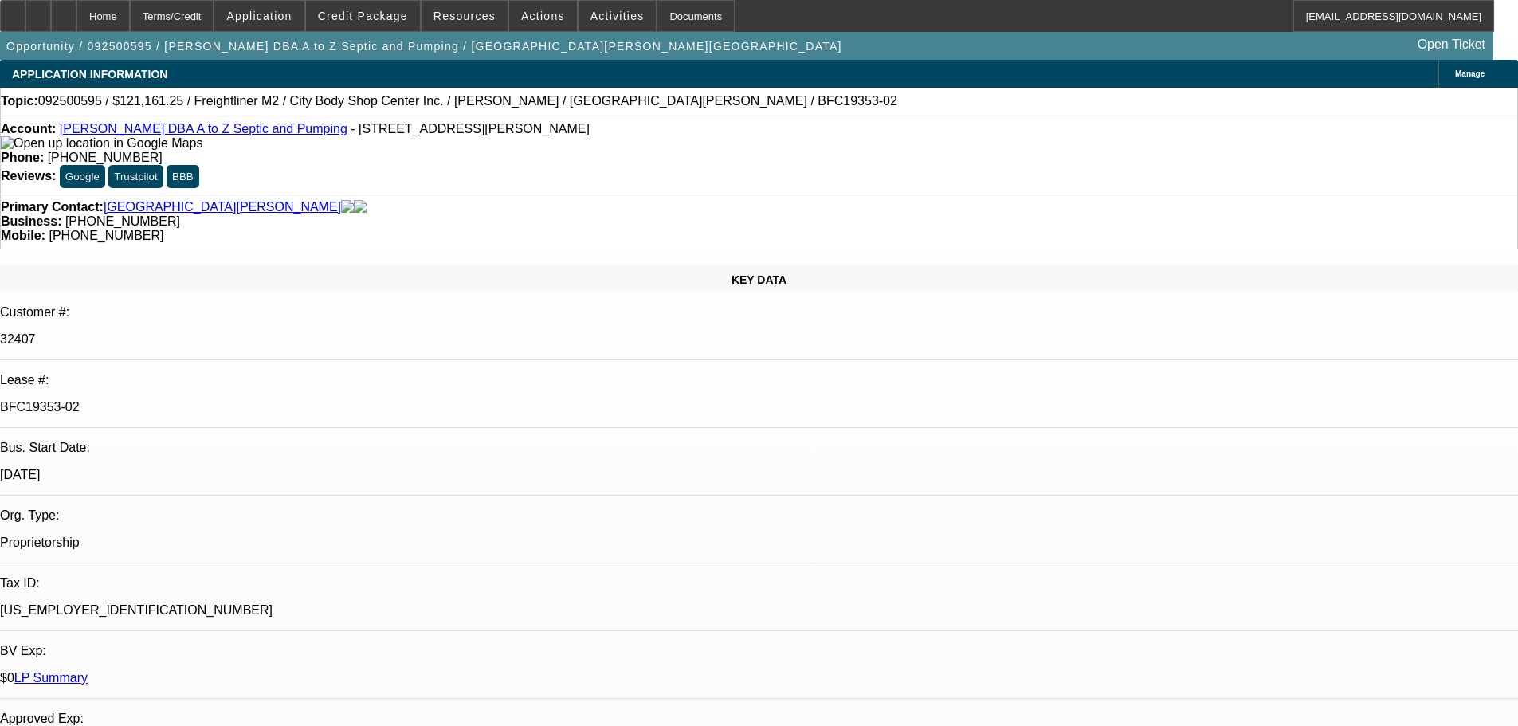
select select "0"
select select "6"
select select "0"
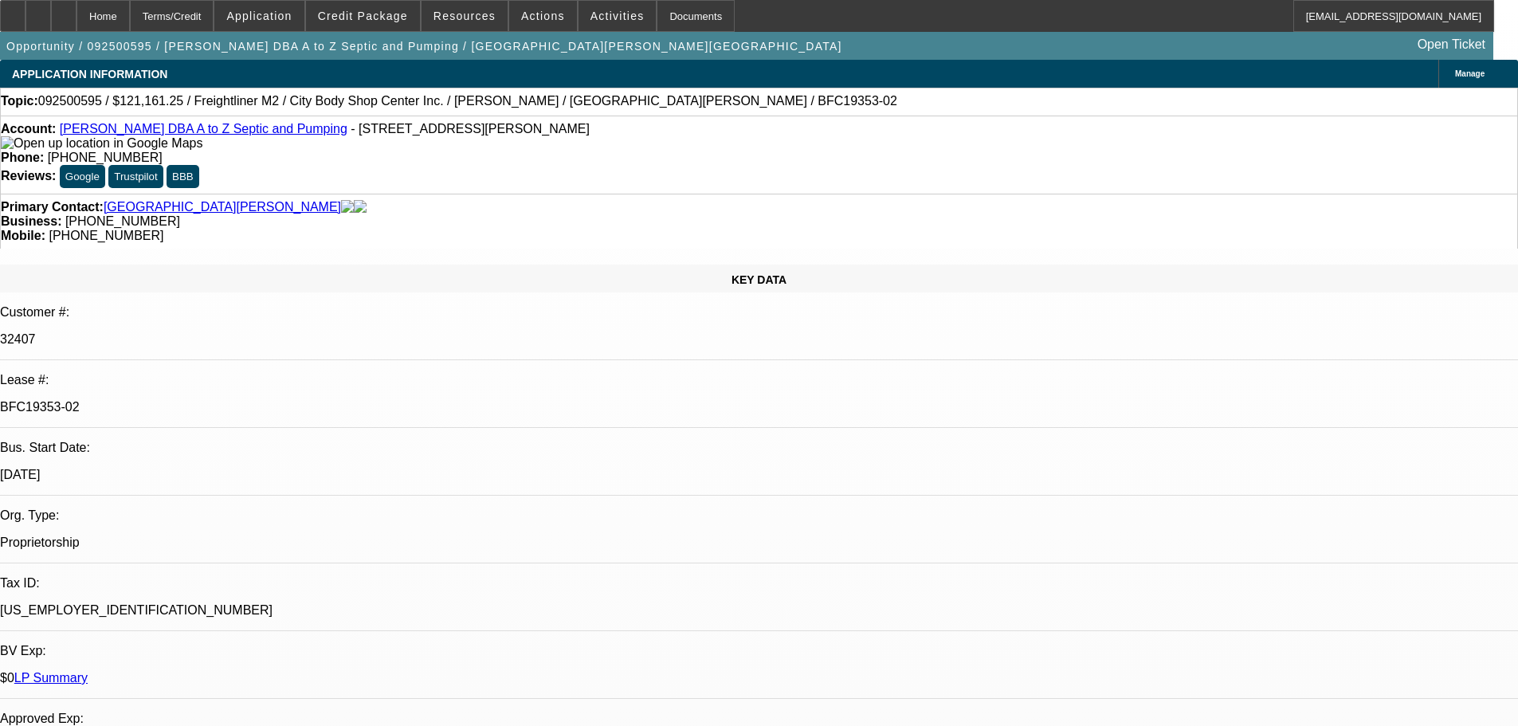
select select "0"
select select "6"
select select "0"
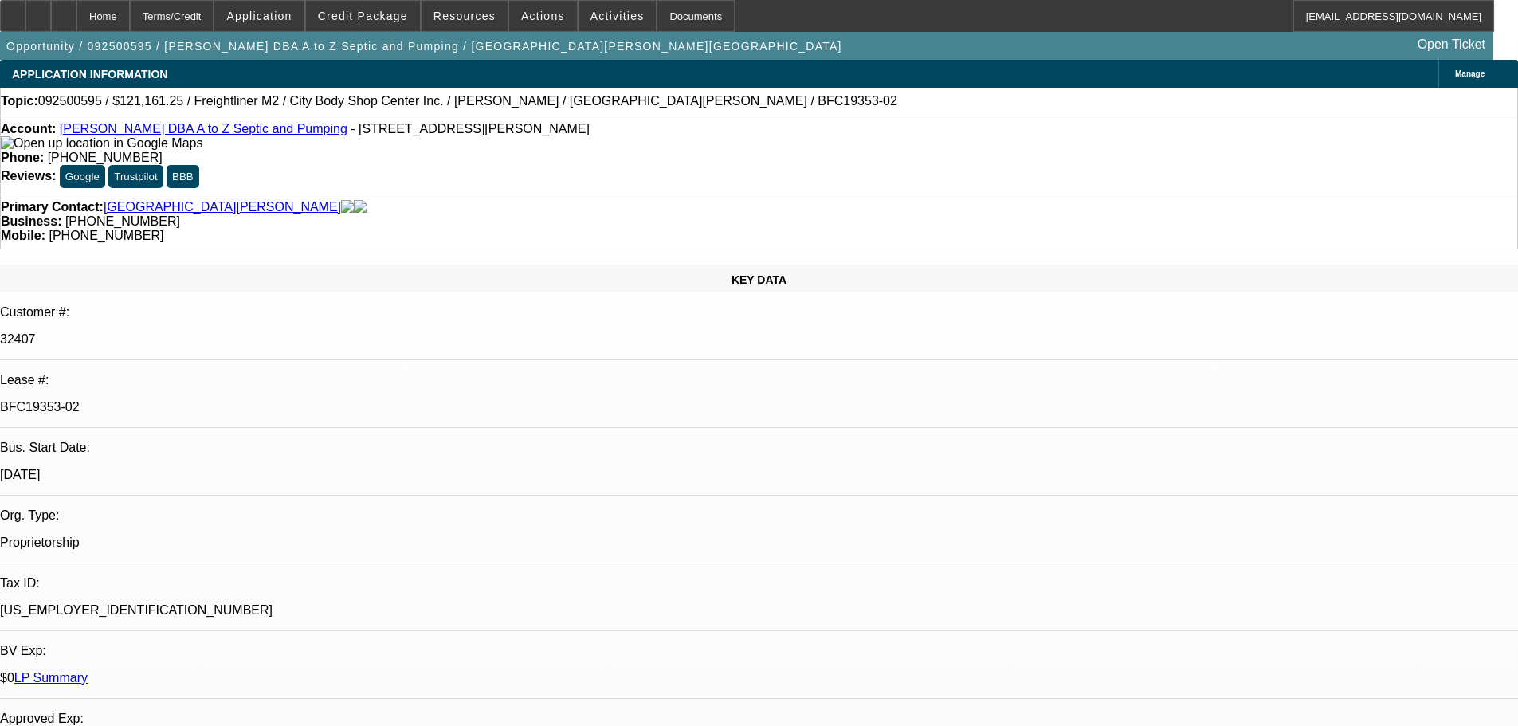
select select "0"
select select "6"
select select "0"
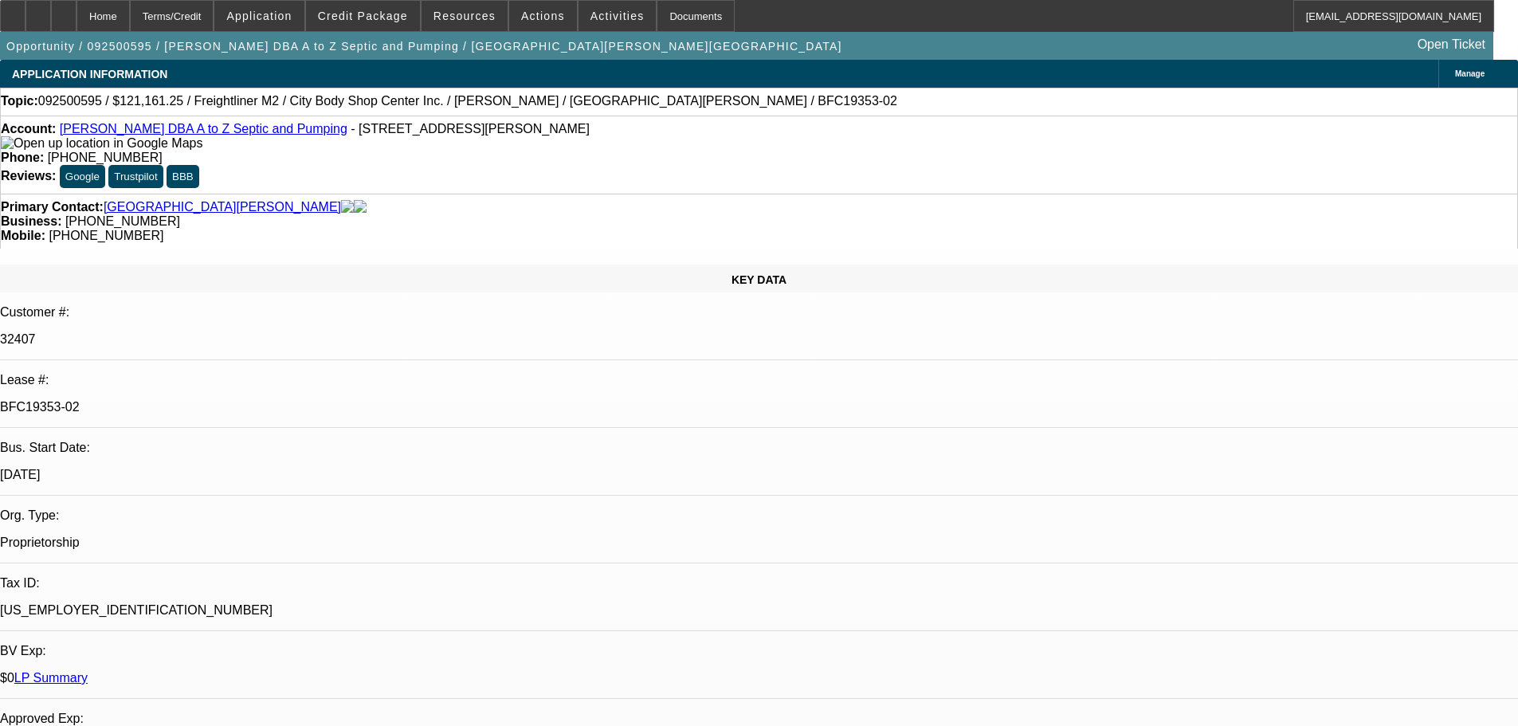
select select "6"
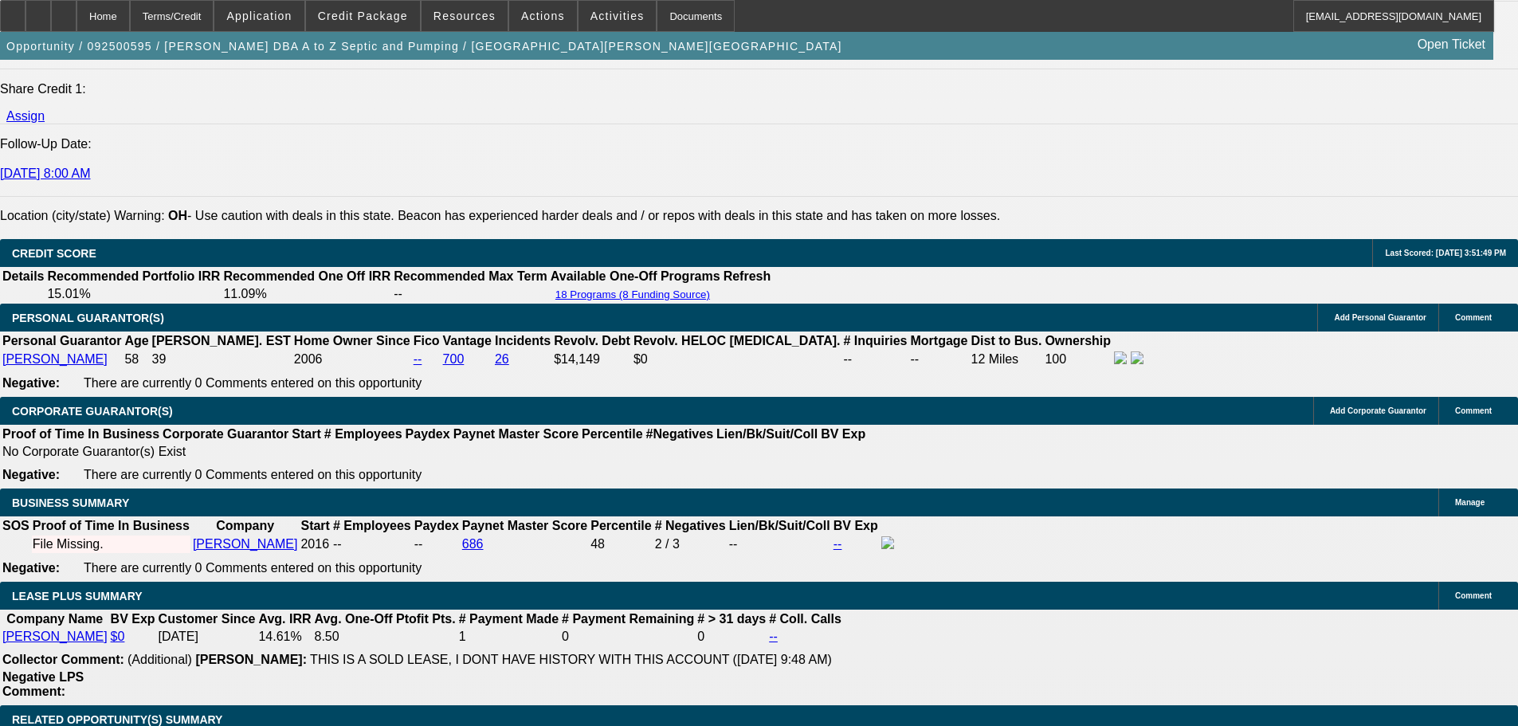
drag, startPoint x: 449, startPoint y: 763, endPoint x: 598, endPoint y: 567, distance: 246.2
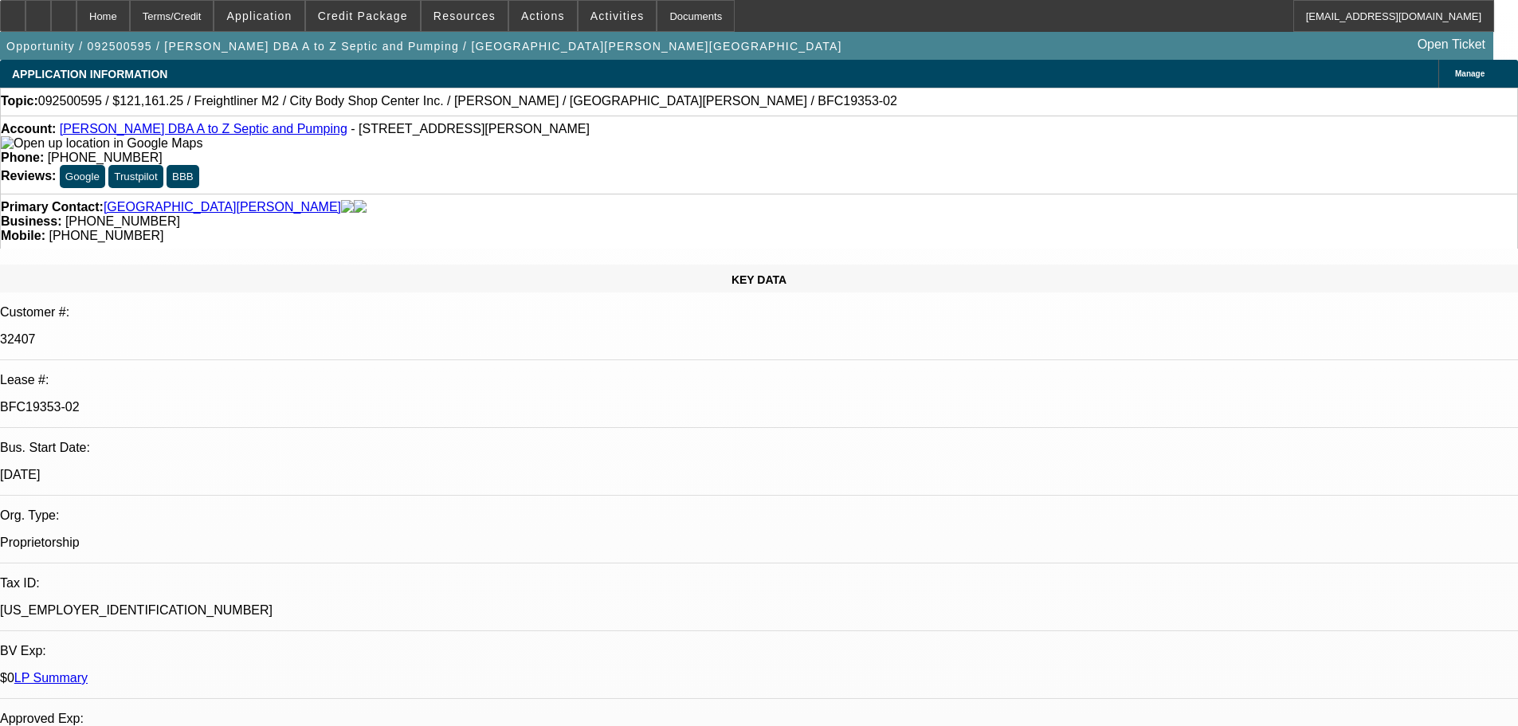
drag, startPoint x: 667, startPoint y: 283, endPoint x: 665, endPoint y: 303, distance: 20.0
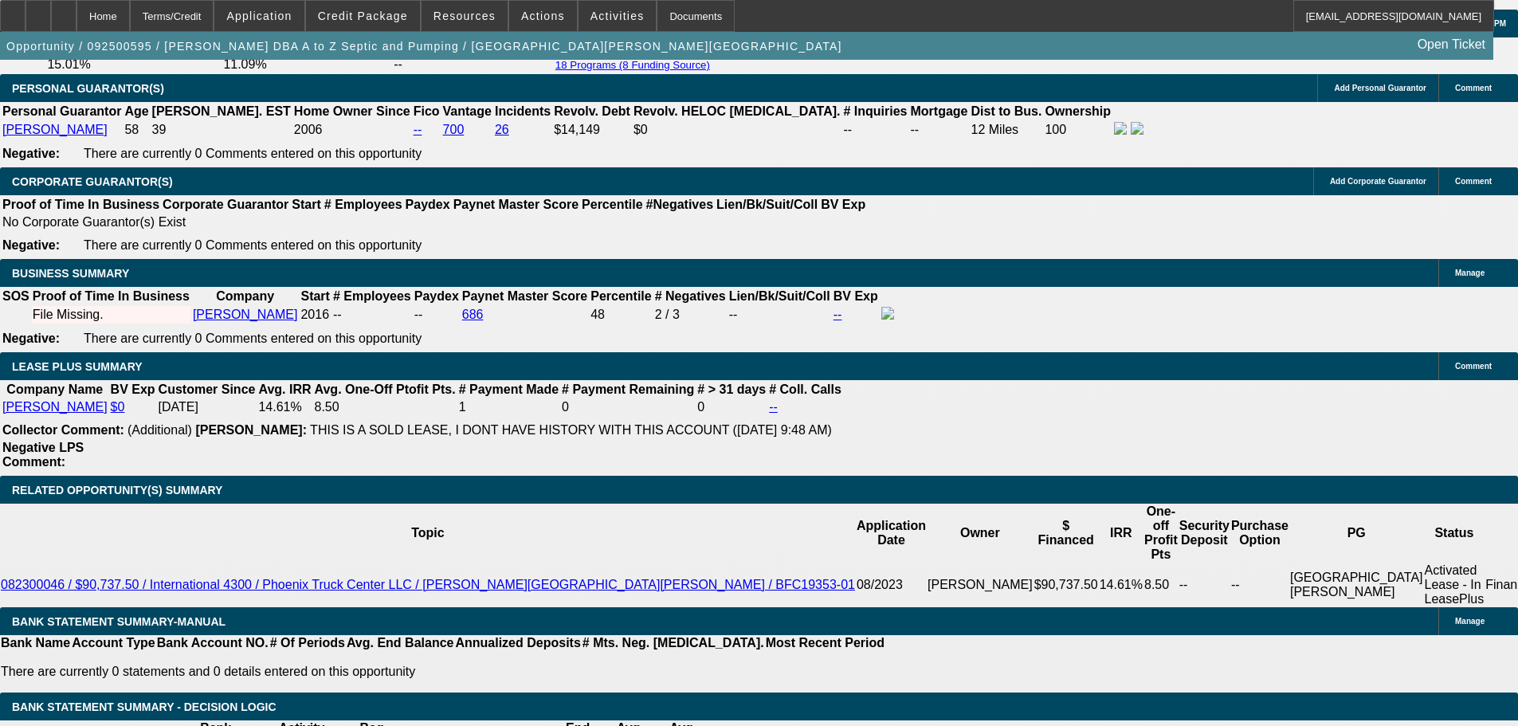
scroll to position [2629, 0]
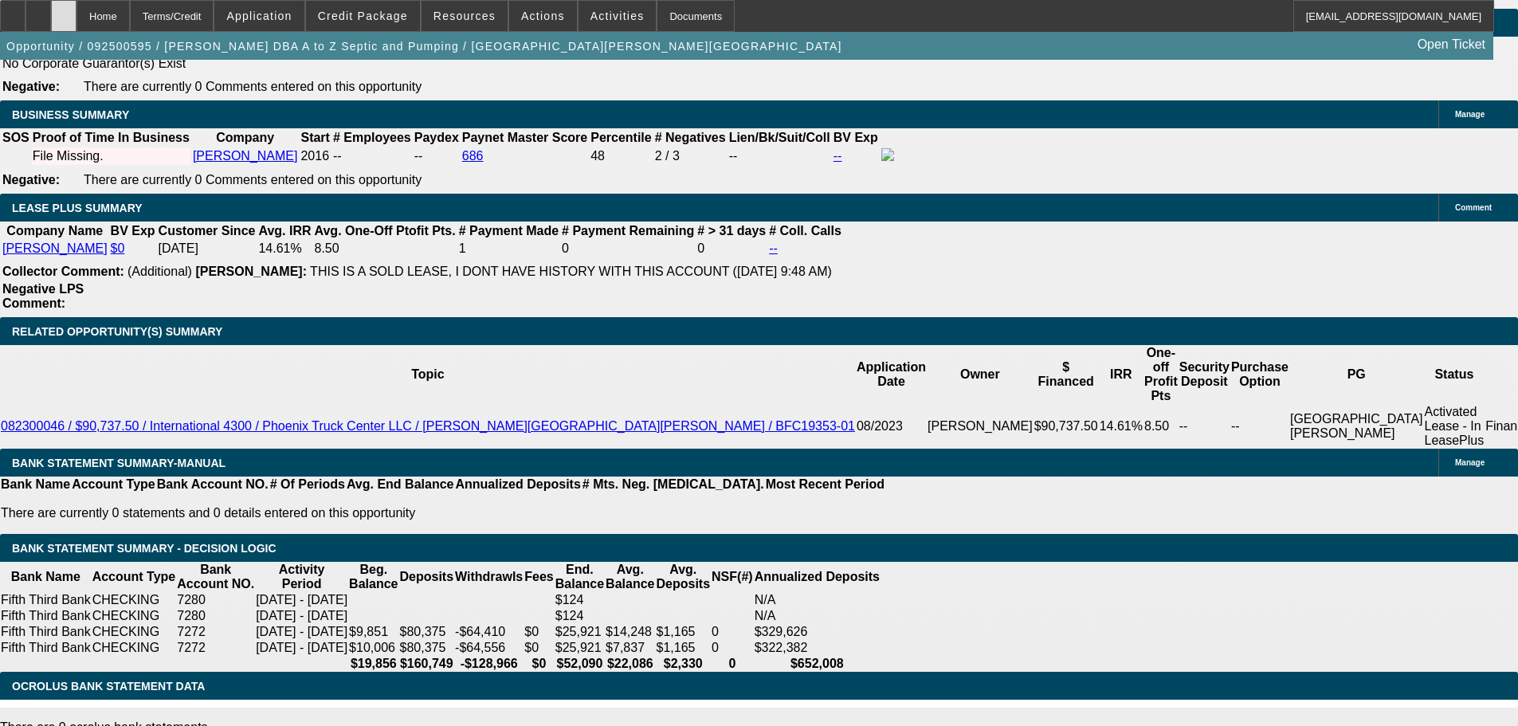
click at [76, 18] on div at bounding box center [63, 16] width 25 height 32
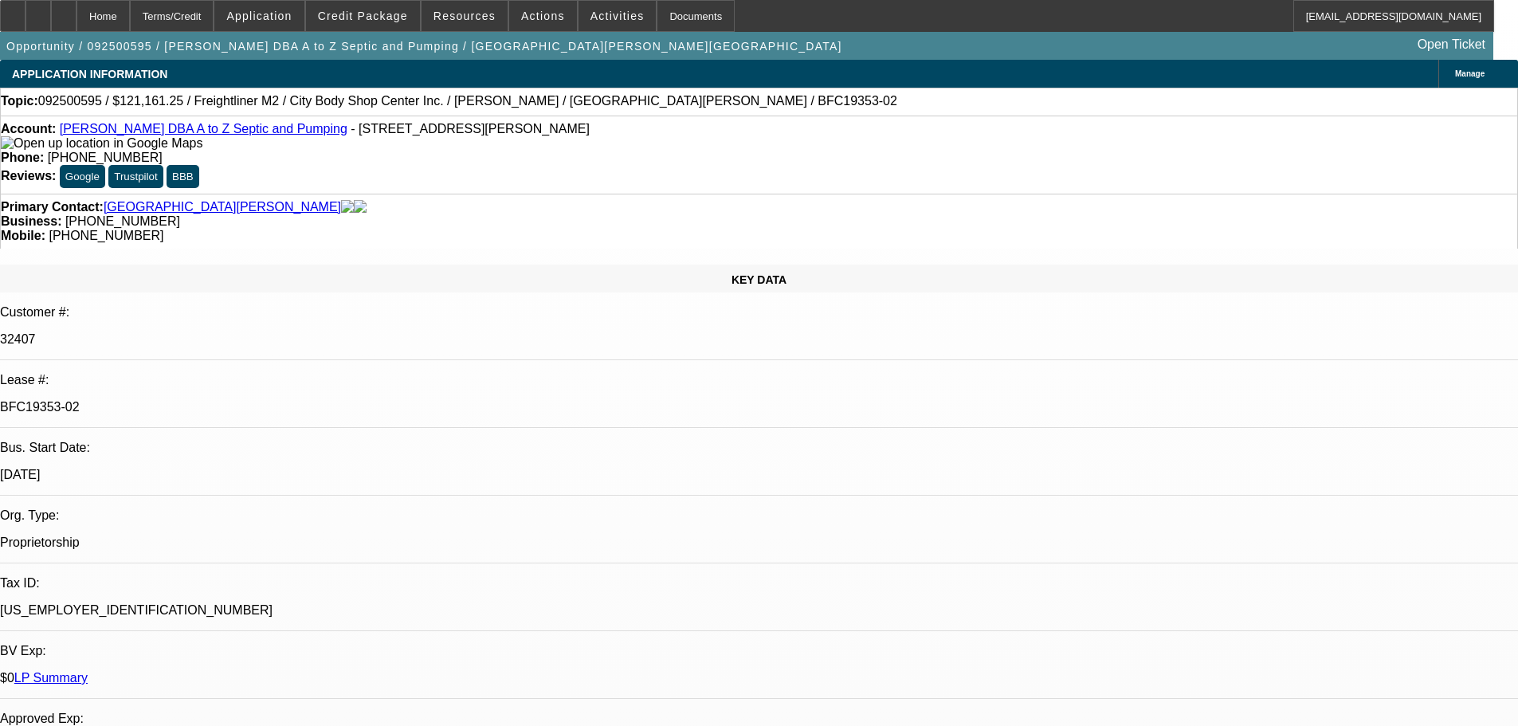
select select "0"
select select "6"
select select "0"
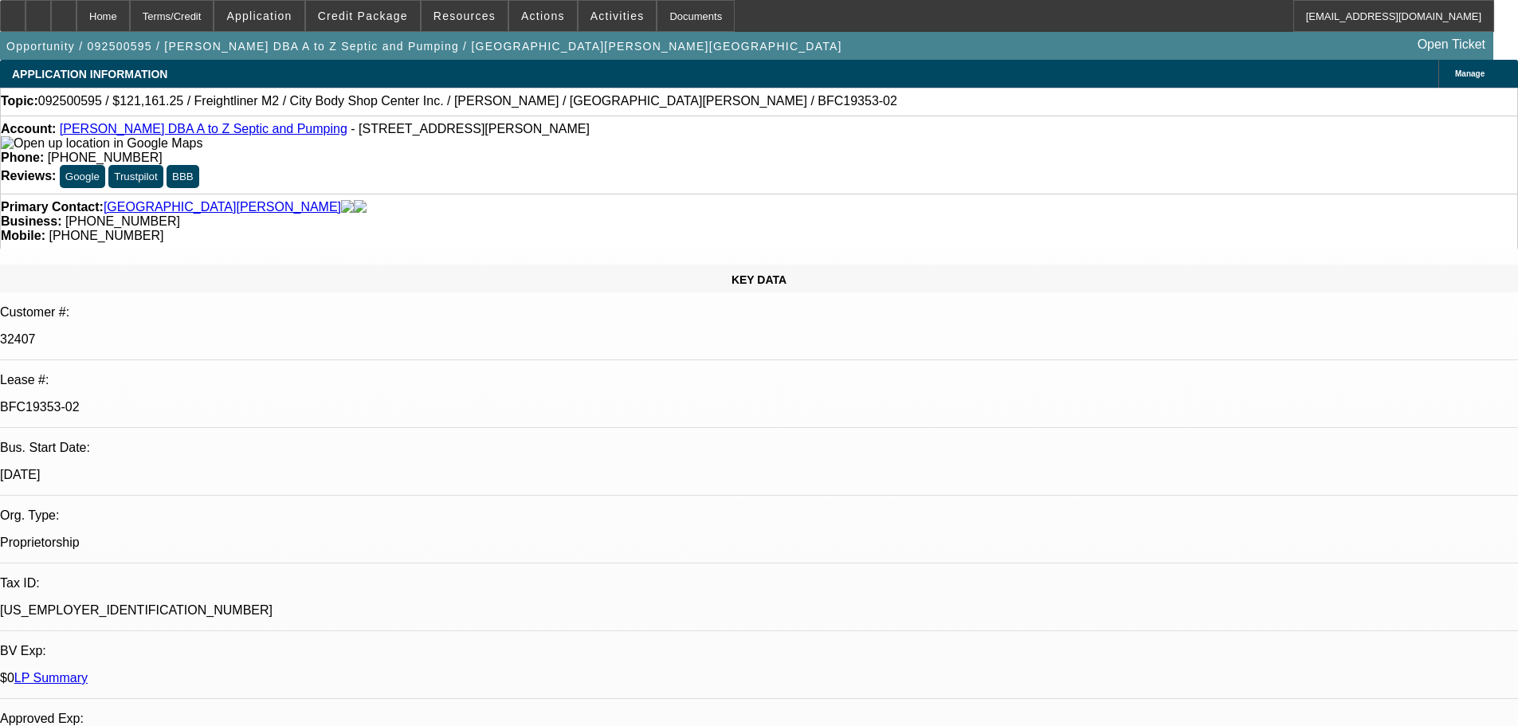
select select "0"
select select "6"
select select "0"
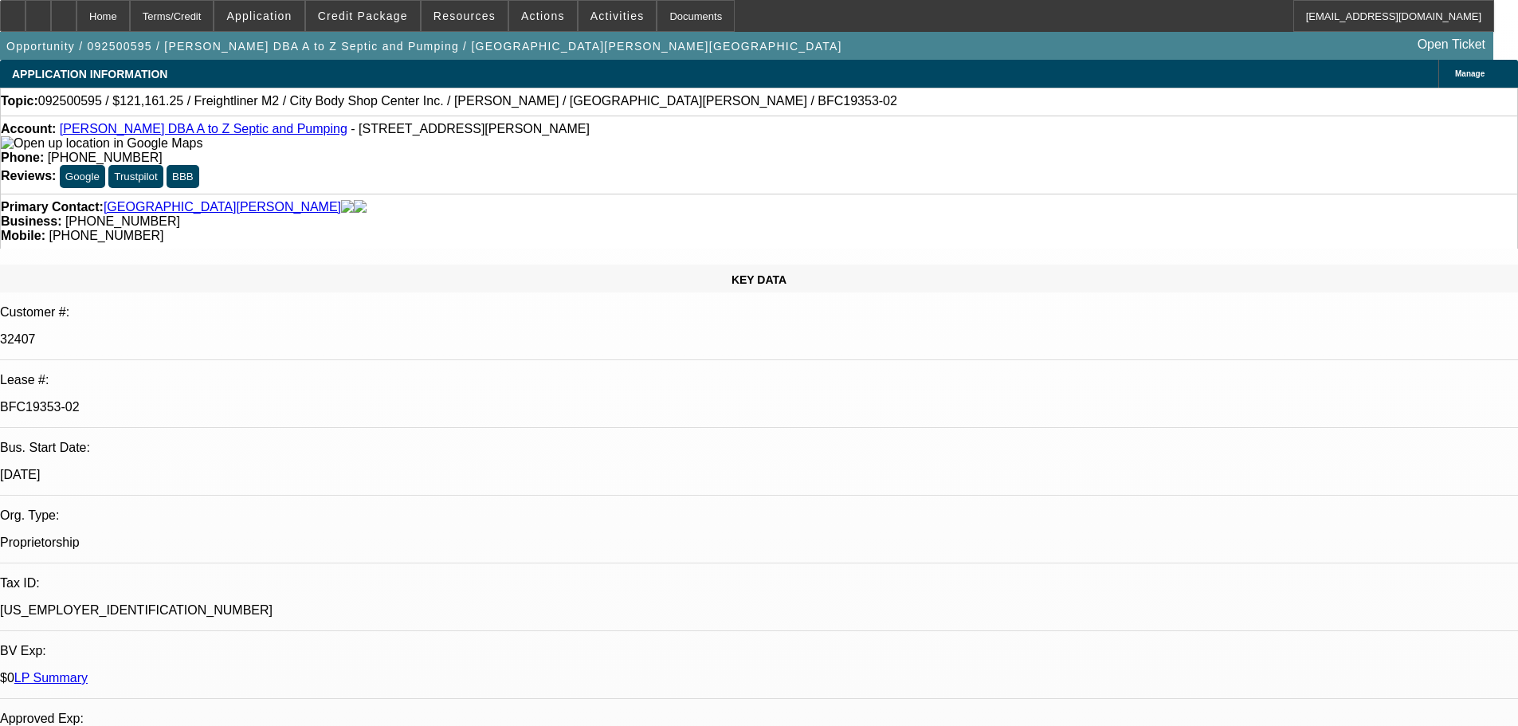
select select "0"
select select "6"
select select "0"
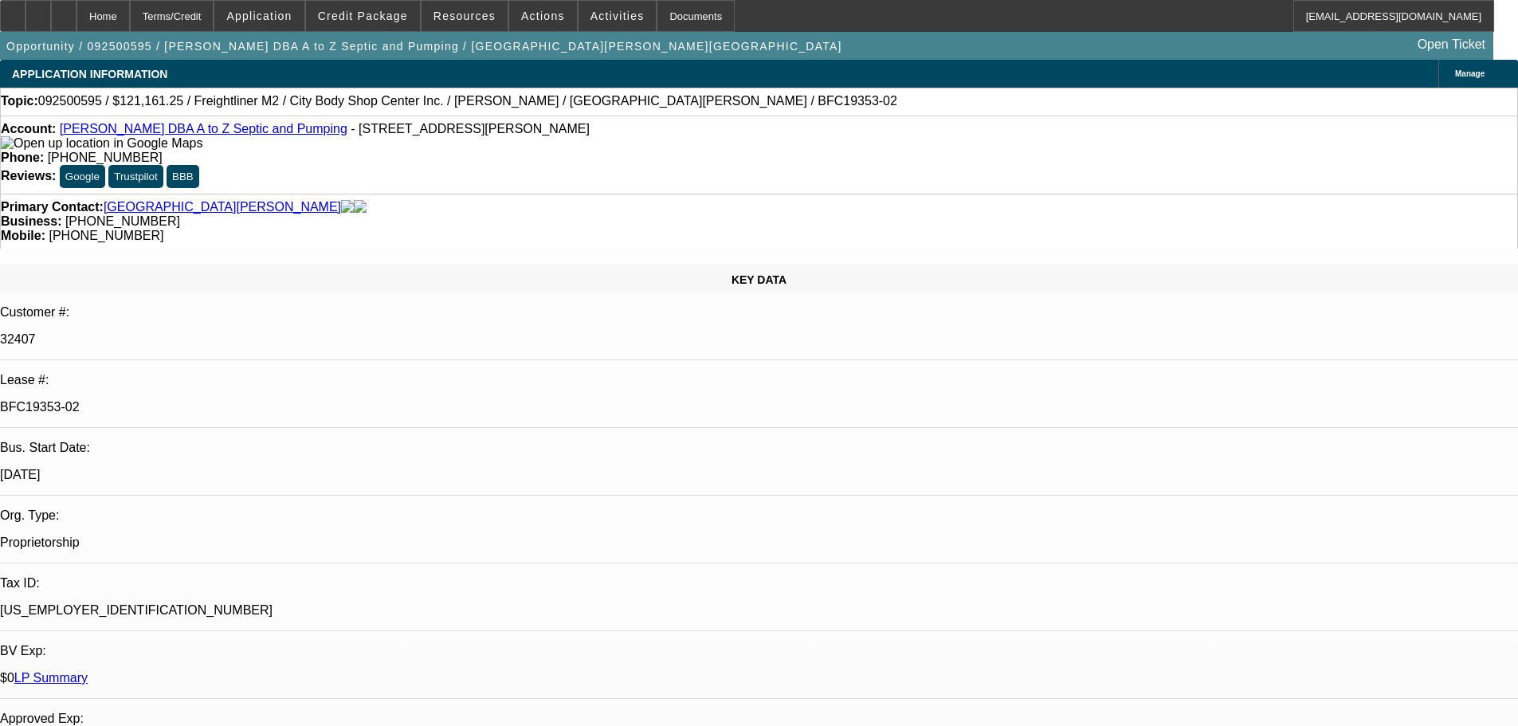
select select "6"
click at [64, 10] on icon at bounding box center [64, 10] width 0 height 0
select select "0"
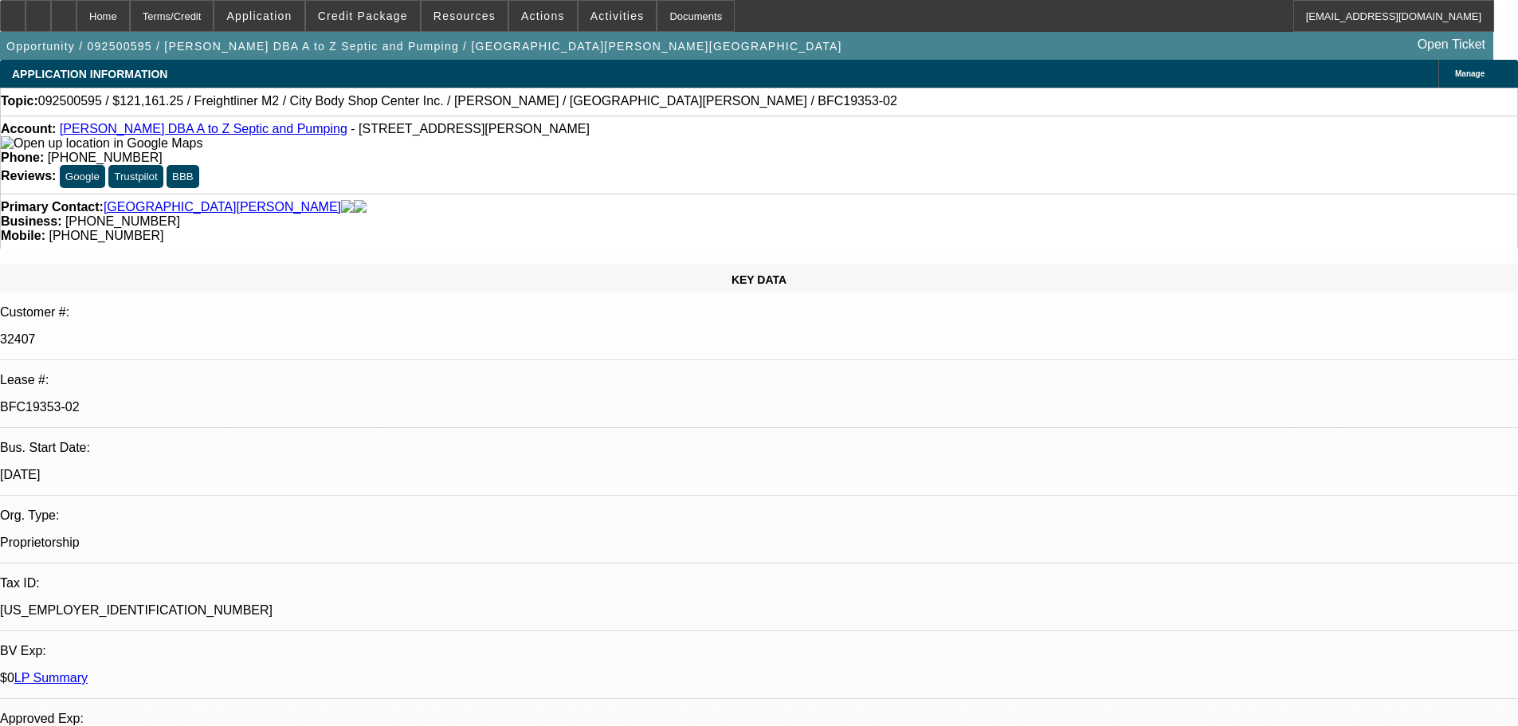
select select "6"
select select "0"
select select "6"
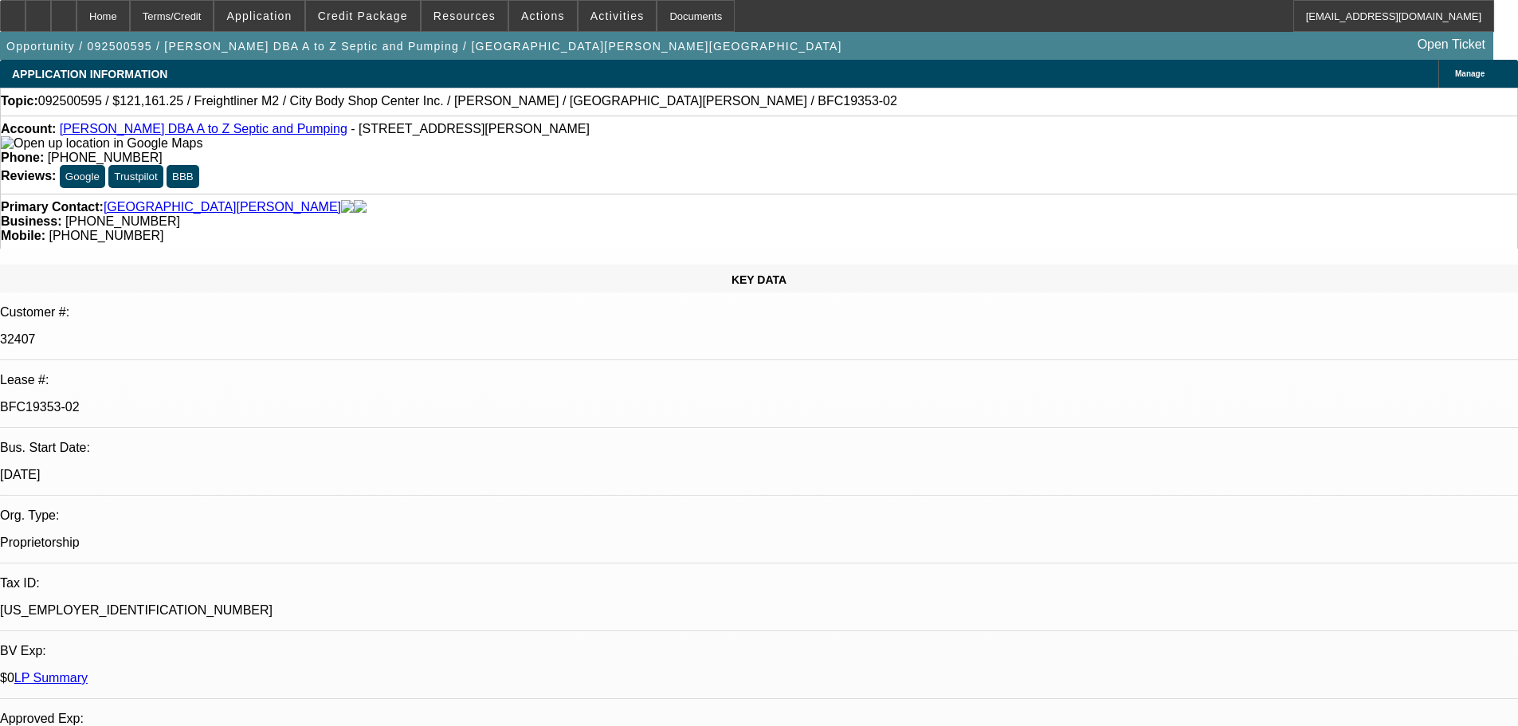
select select "0"
select select "6"
select select "0"
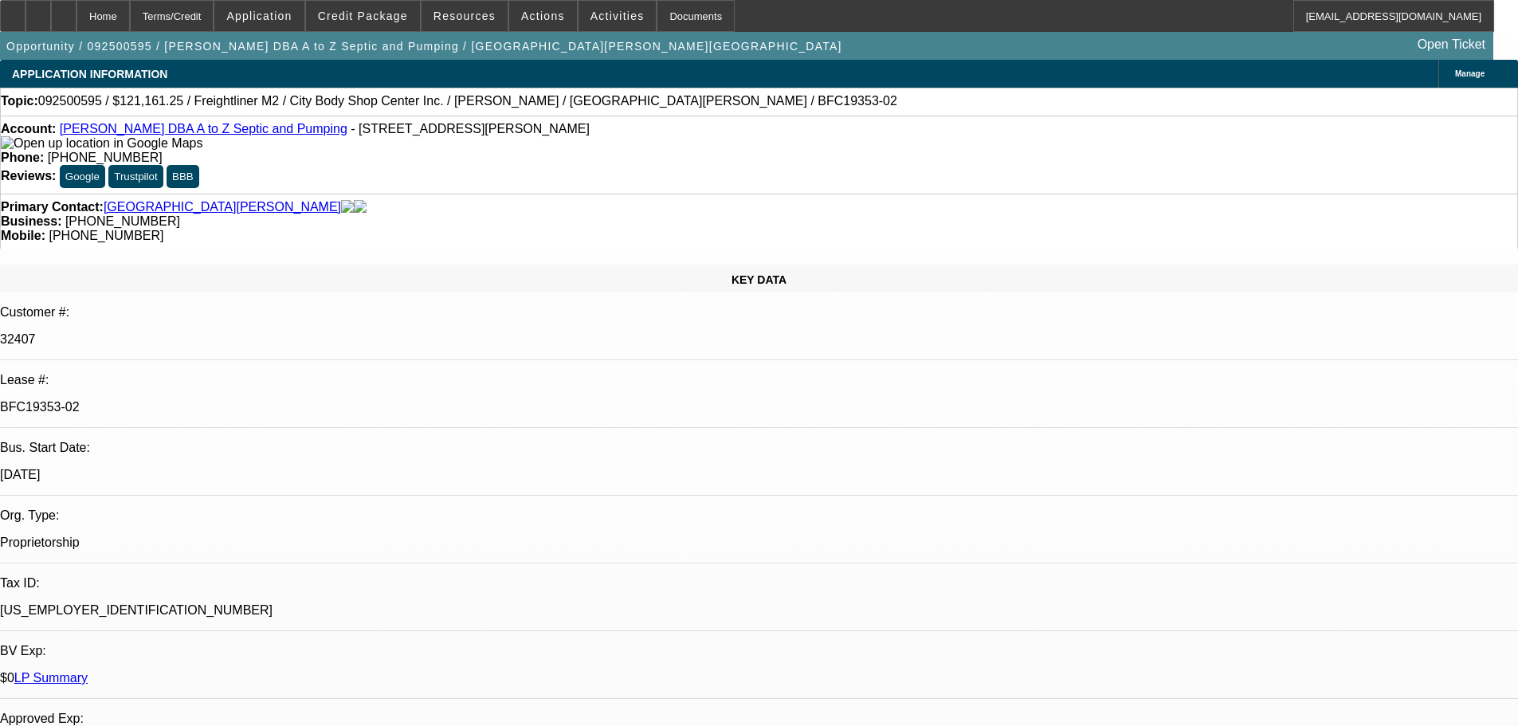
select select "0"
select select "6"
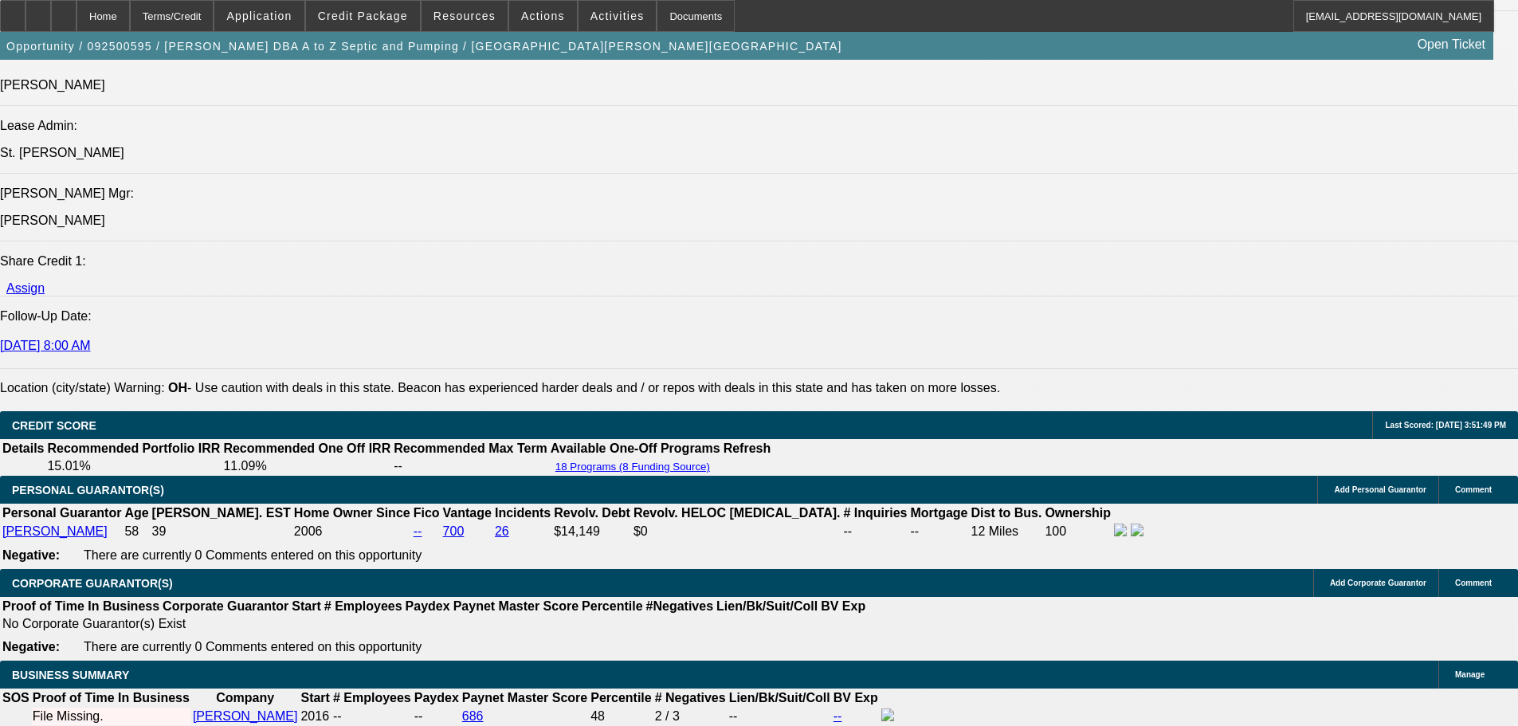
scroll to position [1912, 0]
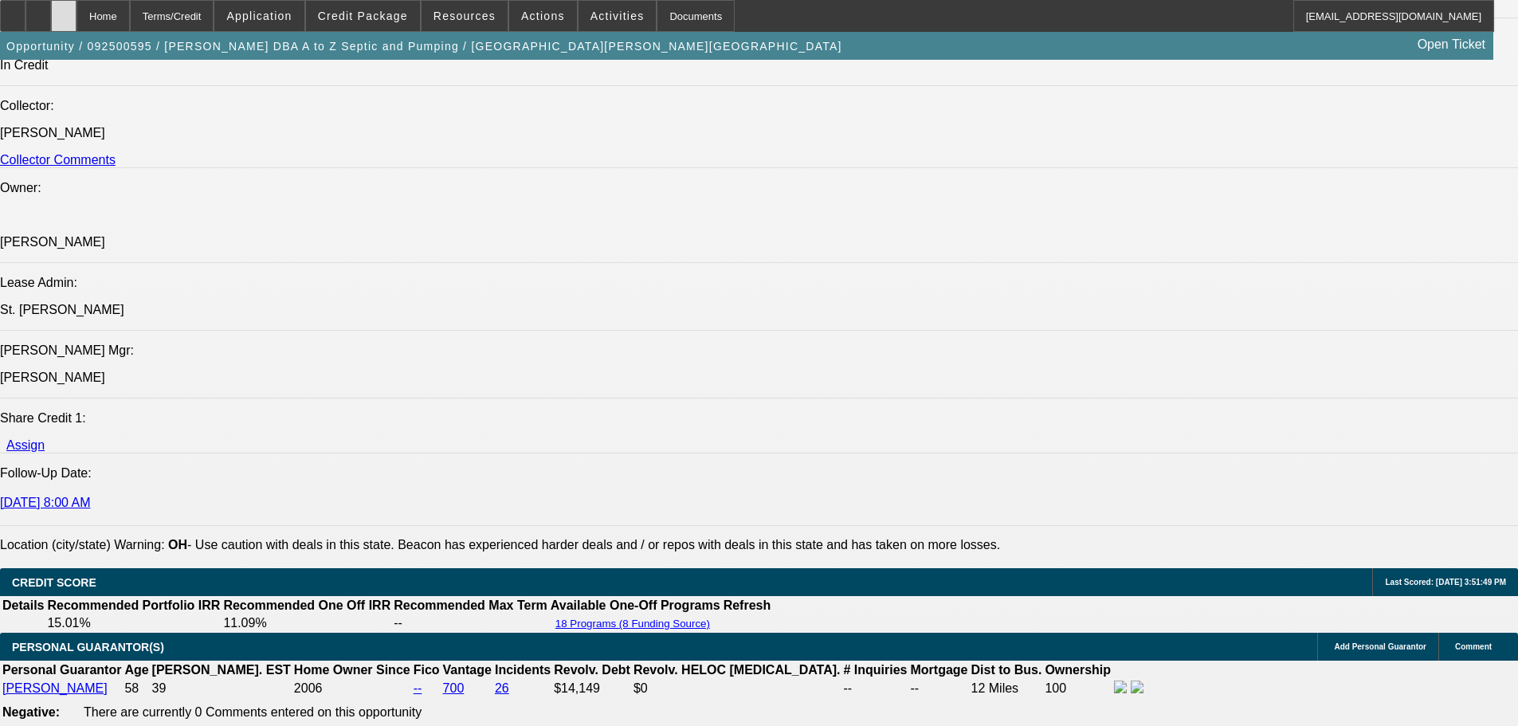
click at [76, 20] on div at bounding box center [63, 16] width 25 height 32
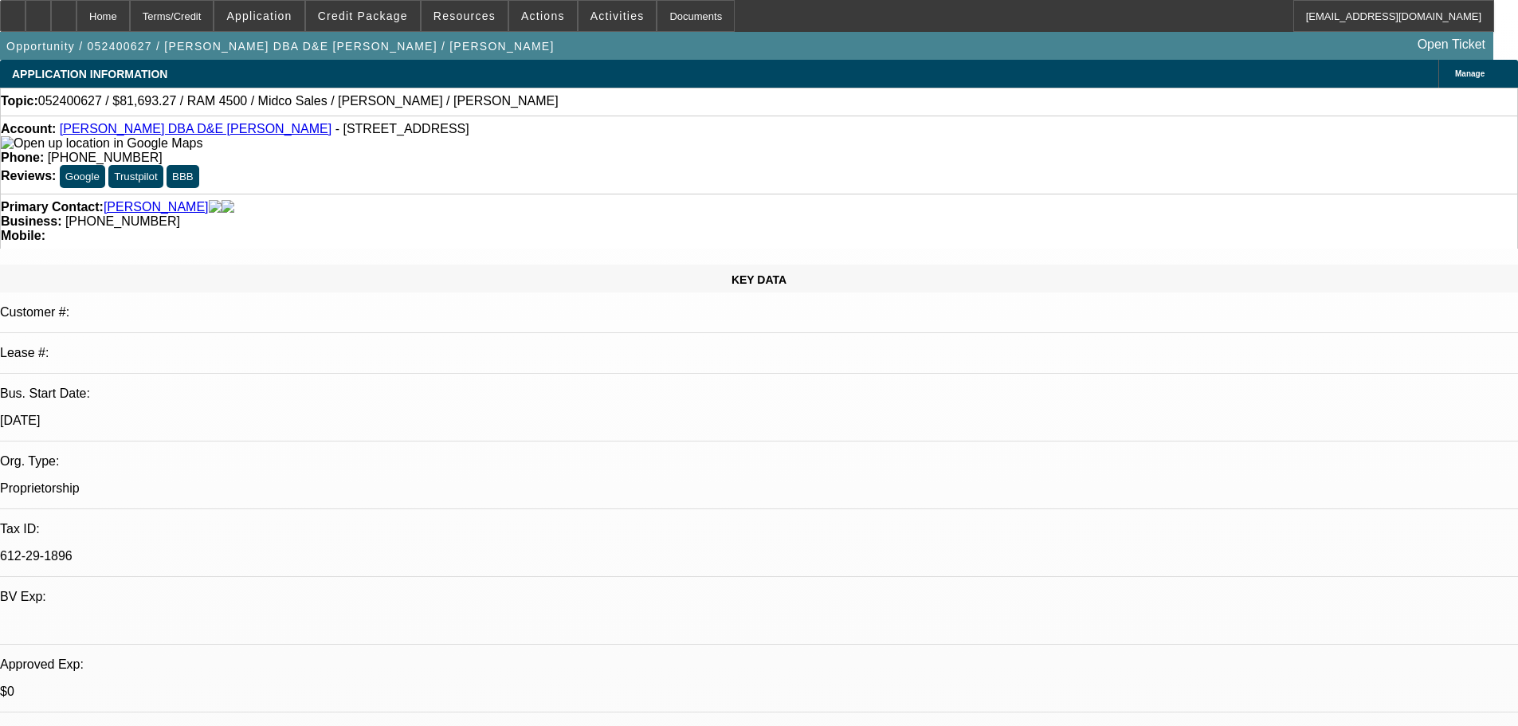
select select "0"
select select "2"
select select "0.1"
select select "4"
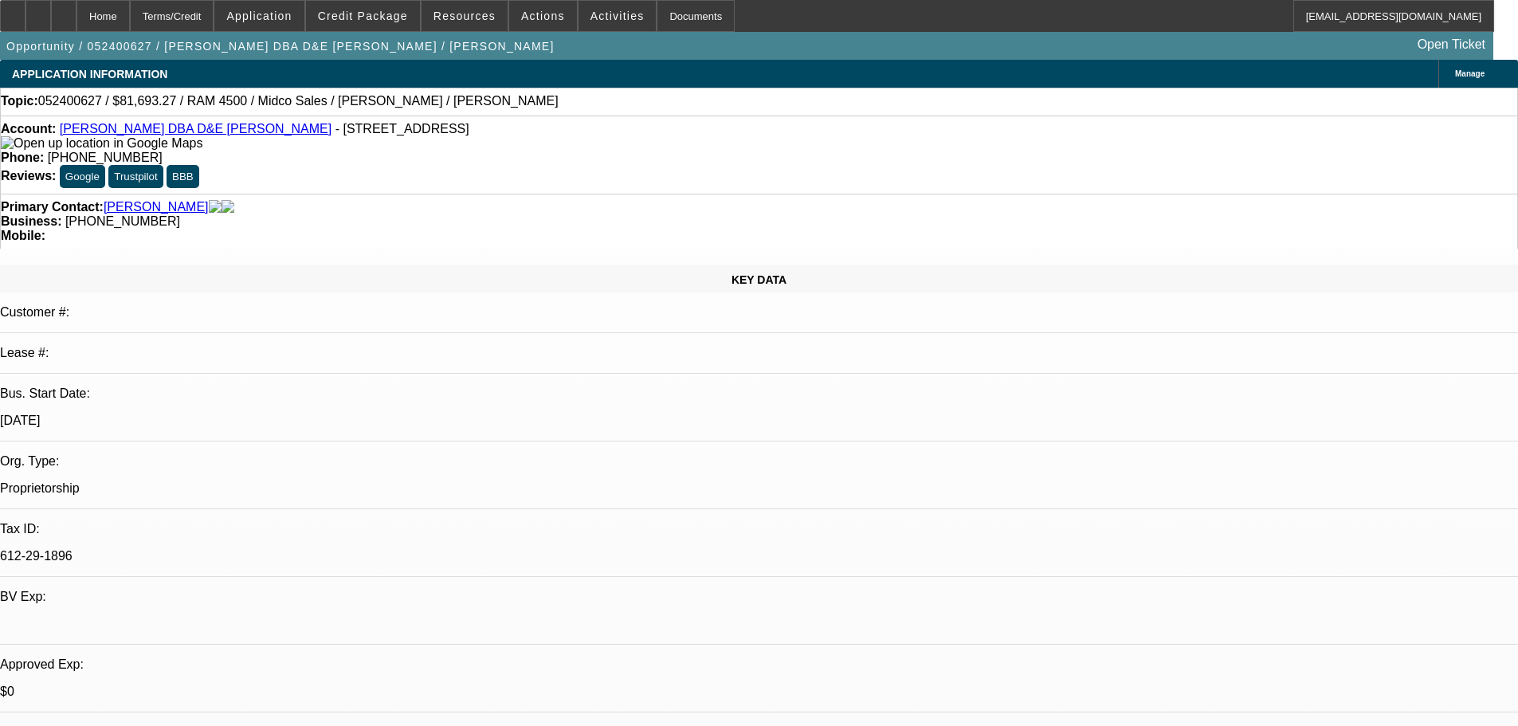
select select "0"
select select "2"
select select "0.1"
select select "4"
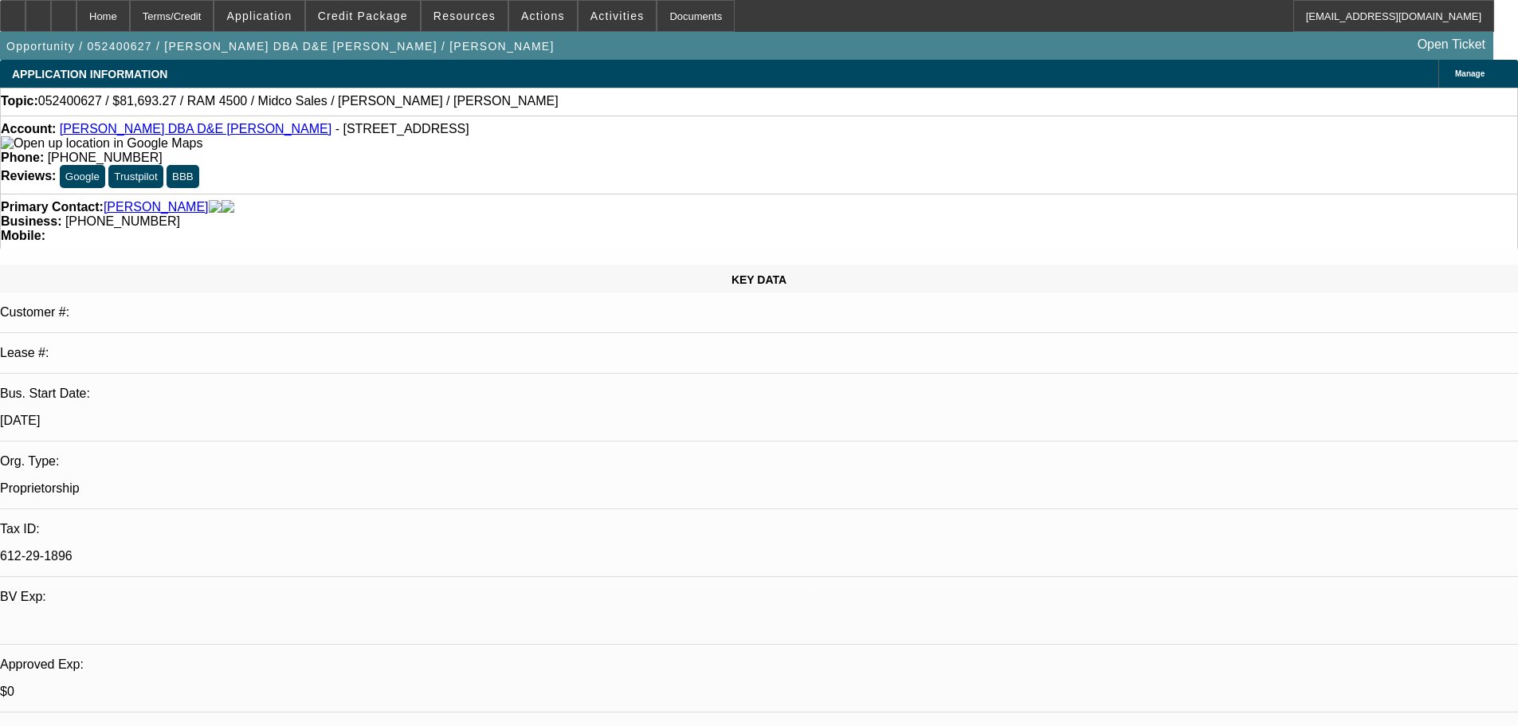
select select "0.1"
select select "2"
select select "0.1"
select select "4"
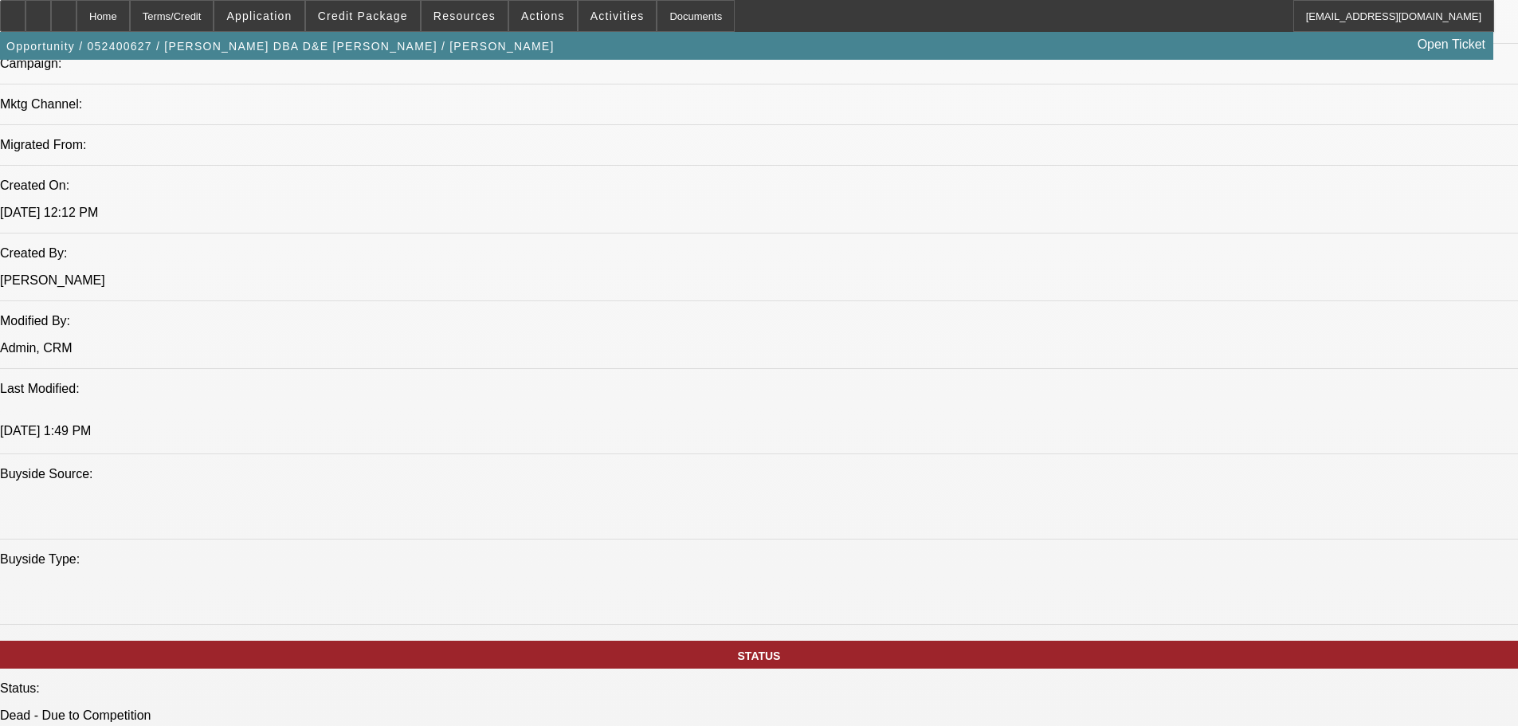
scroll to position [1116, 0]
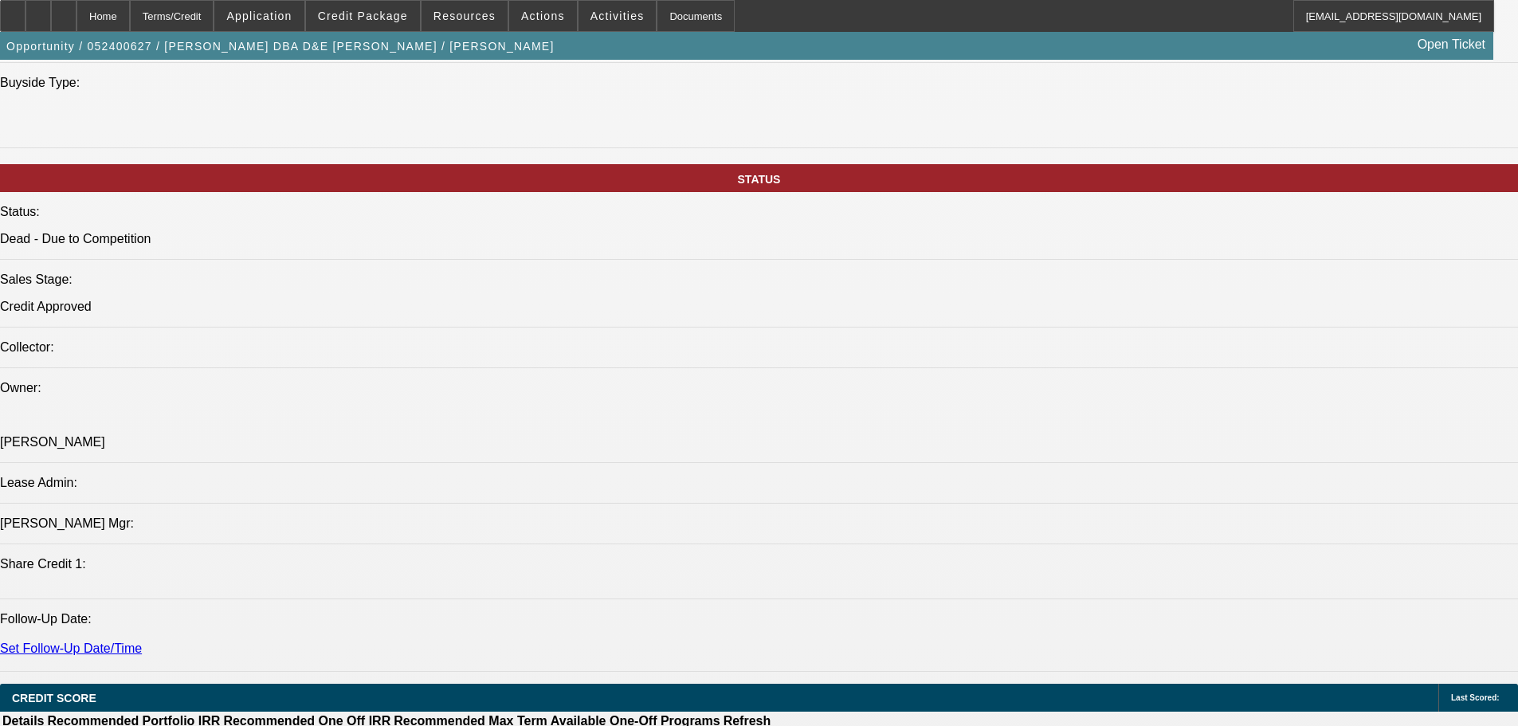
drag, startPoint x: 626, startPoint y: 567, endPoint x: 602, endPoint y: 610, distance: 50.3
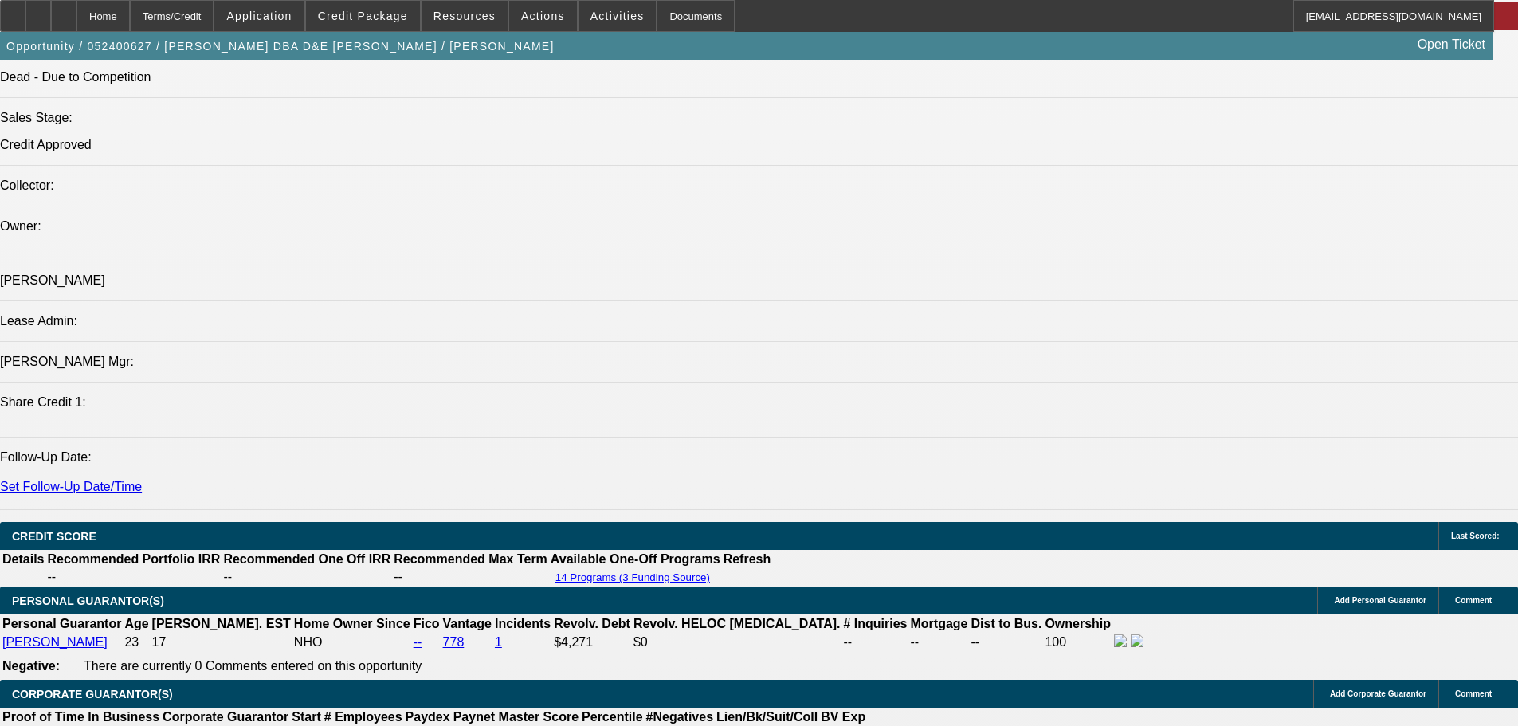
scroll to position [2070, 0]
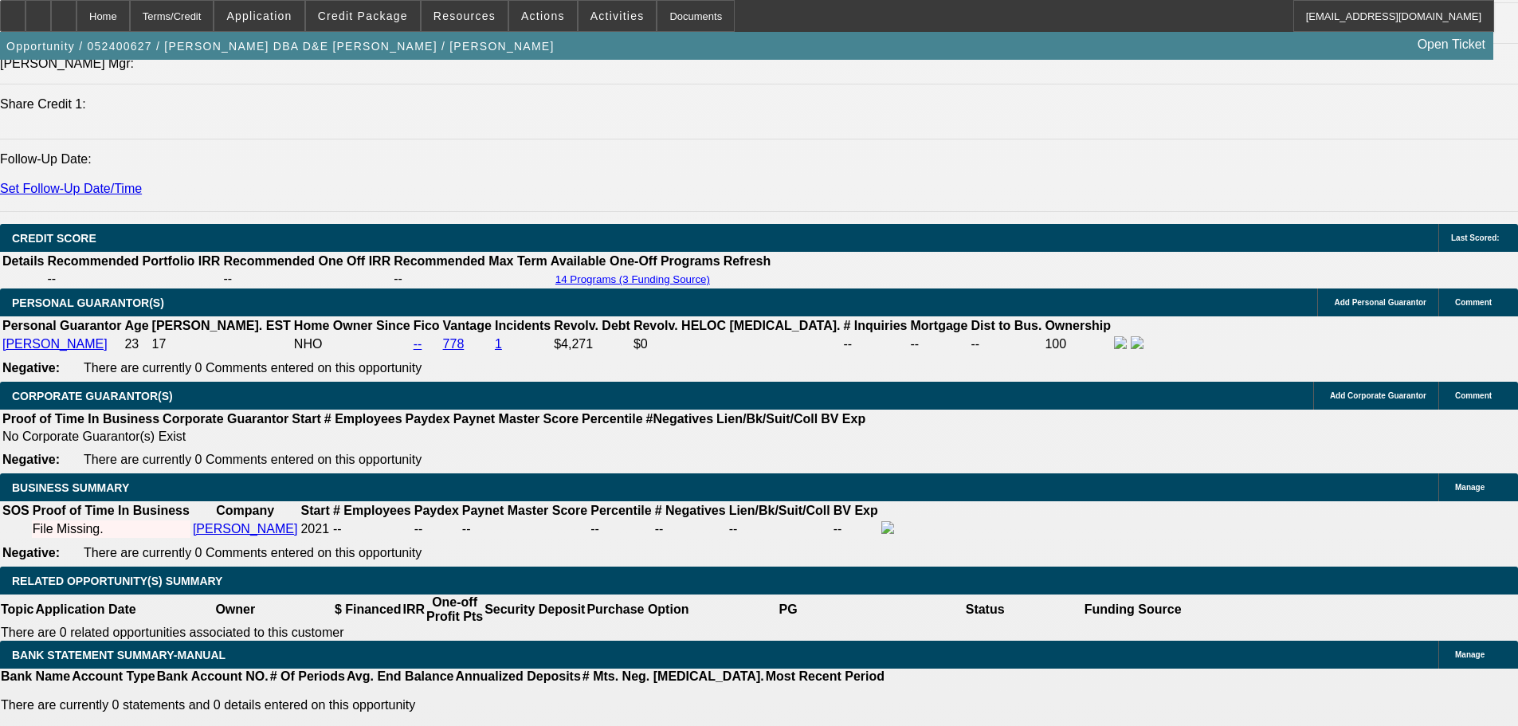
drag, startPoint x: 476, startPoint y: 544, endPoint x: 453, endPoint y: 602, distance: 62.9
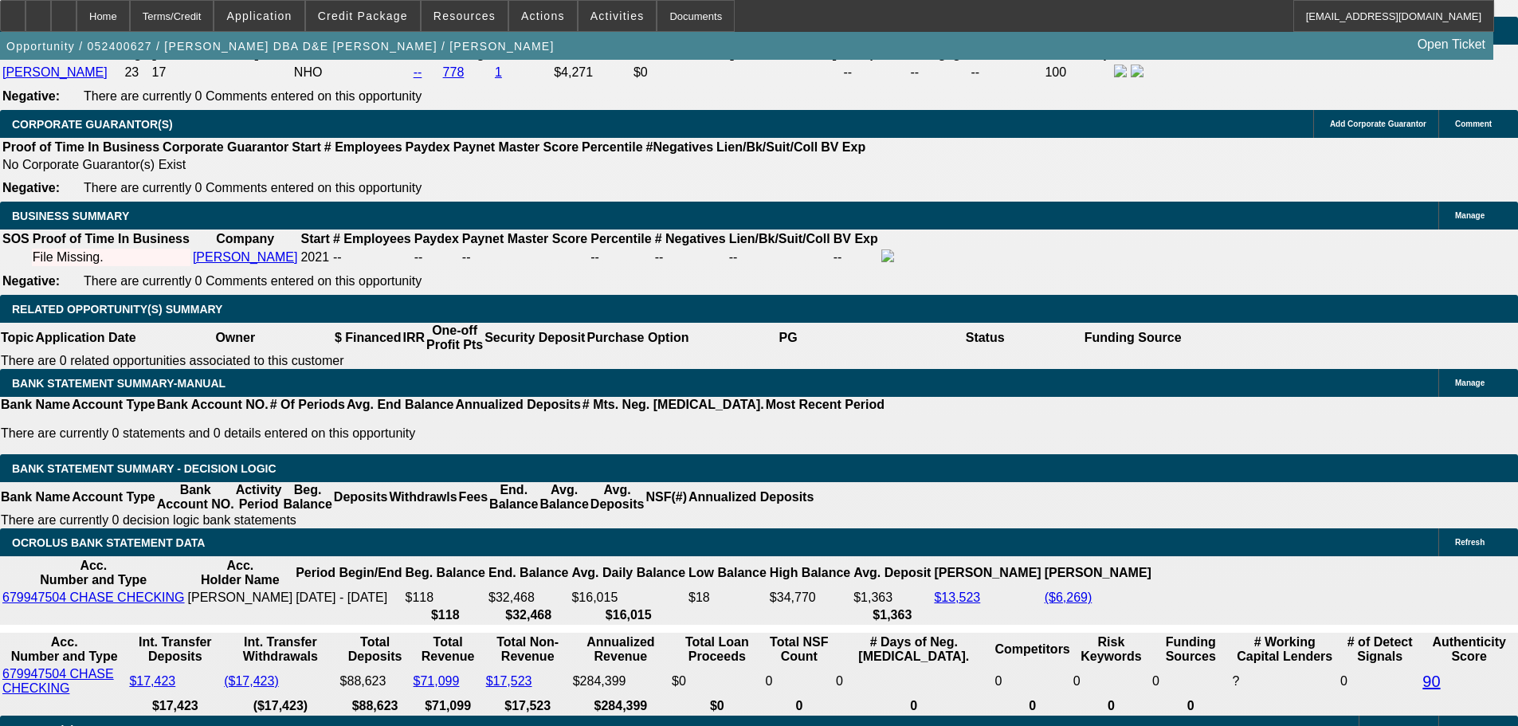
scroll to position [2548, 0]
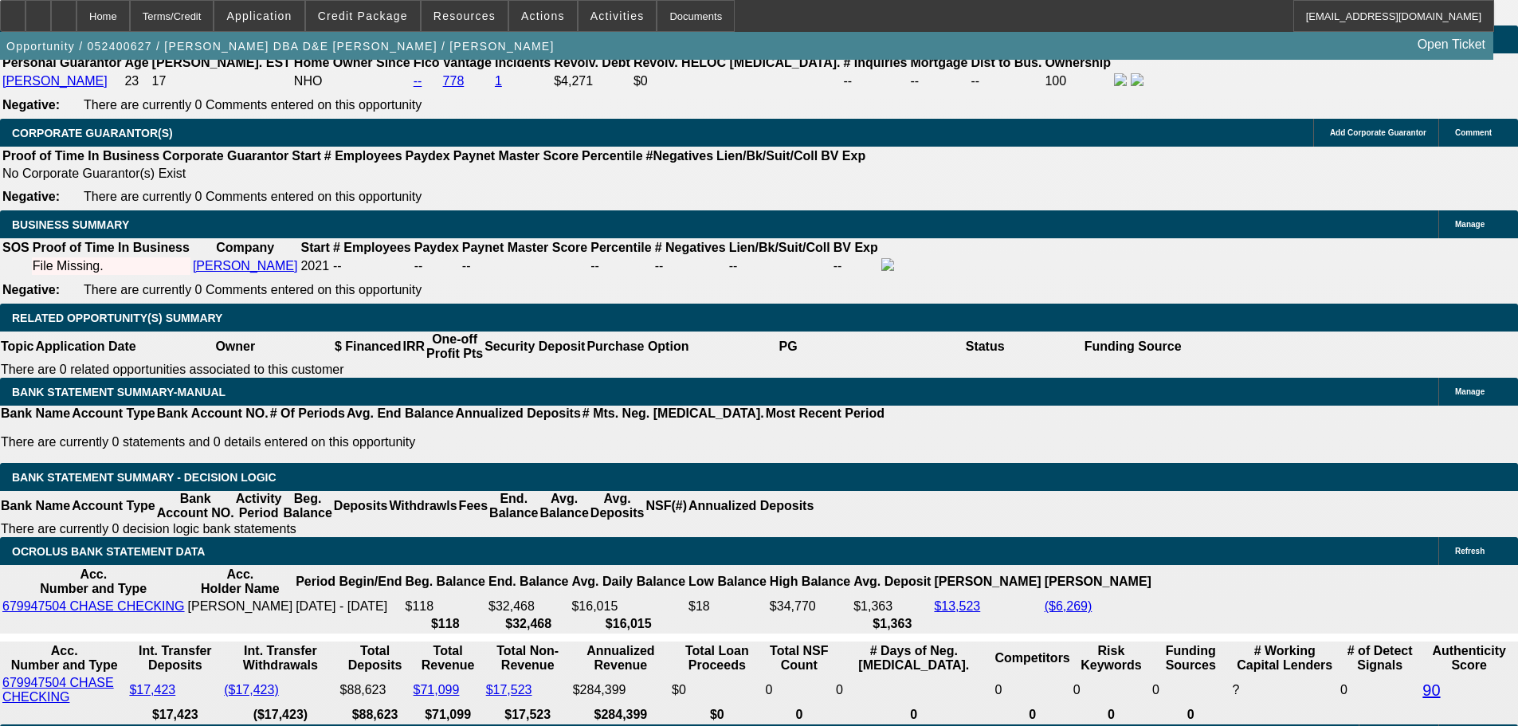
drag, startPoint x: 269, startPoint y: 468, endPoint x: 279, endPoint y: 386, distance: 82.7
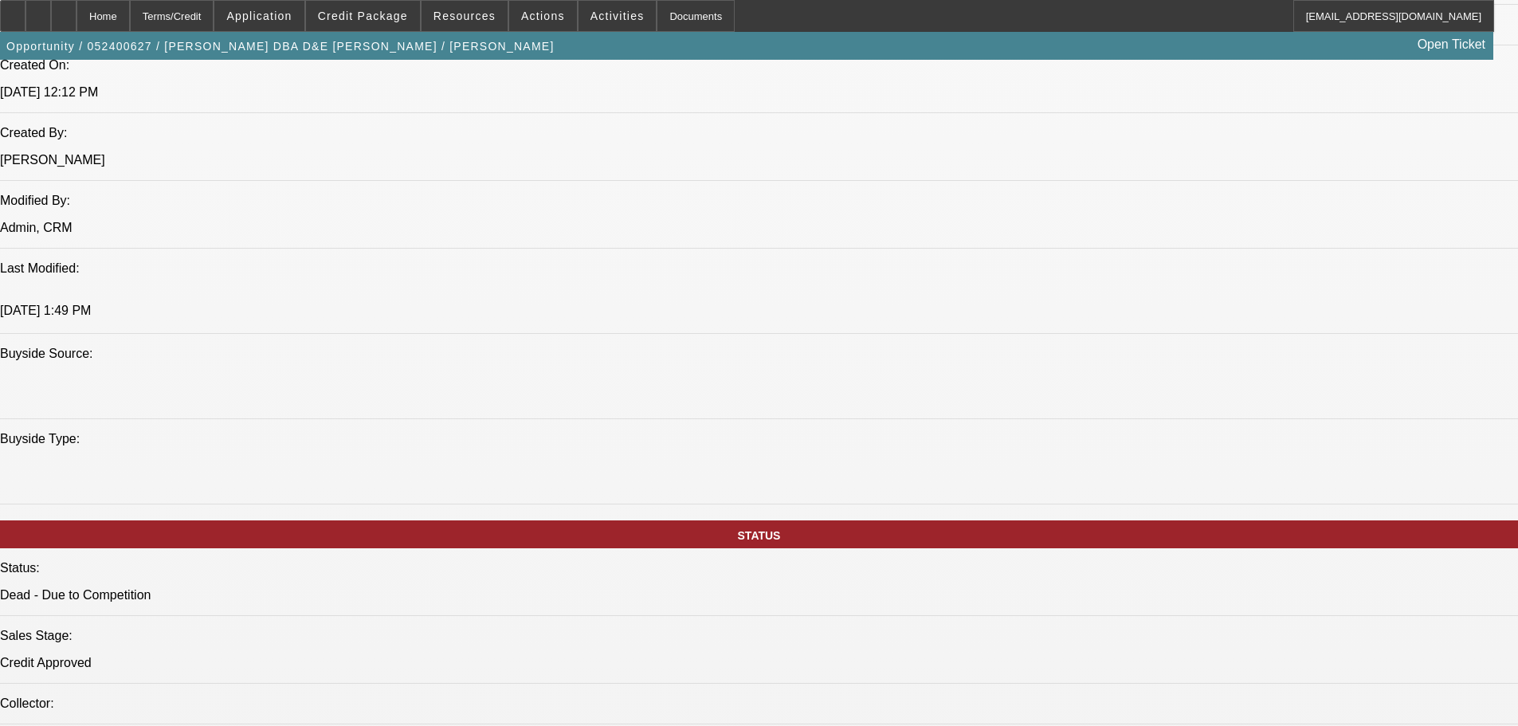
scroll to position [0, 0]
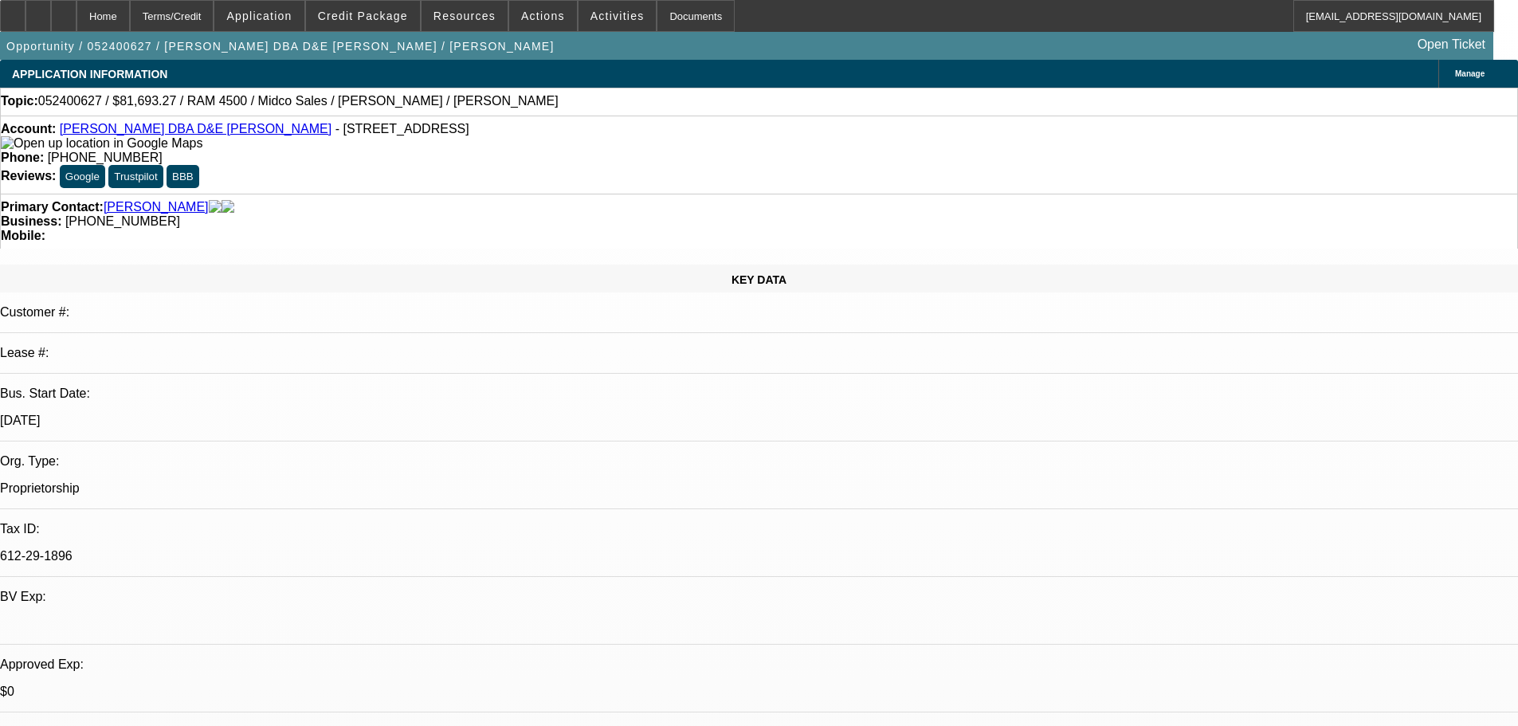
drag, startPoint x: 476, startPoint y: 344, endPoint x: 512, endPoint y: 120, distance: 227.5
select select "0"
select select "2"
select select "0.1"
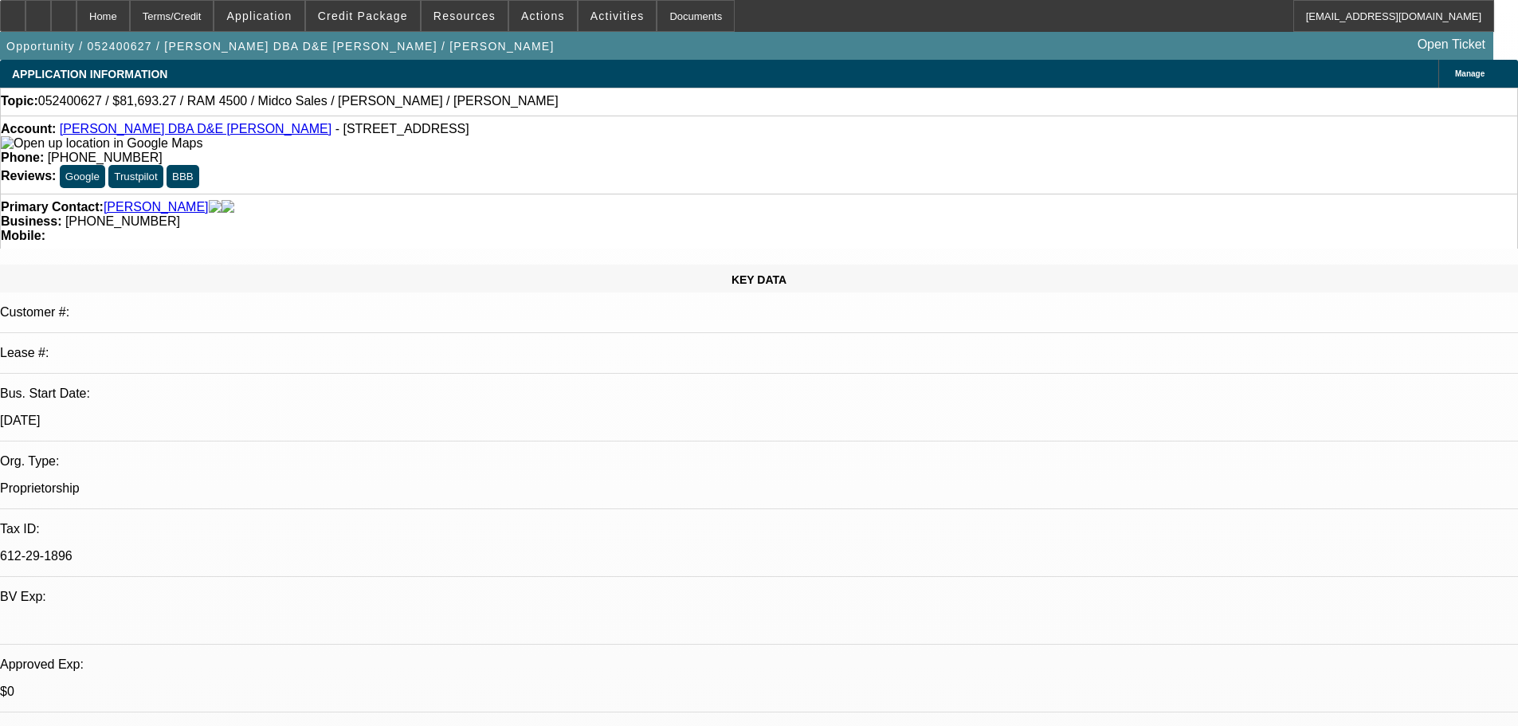
select select "4"
select select "0"
select select "2"
select select "0.1"
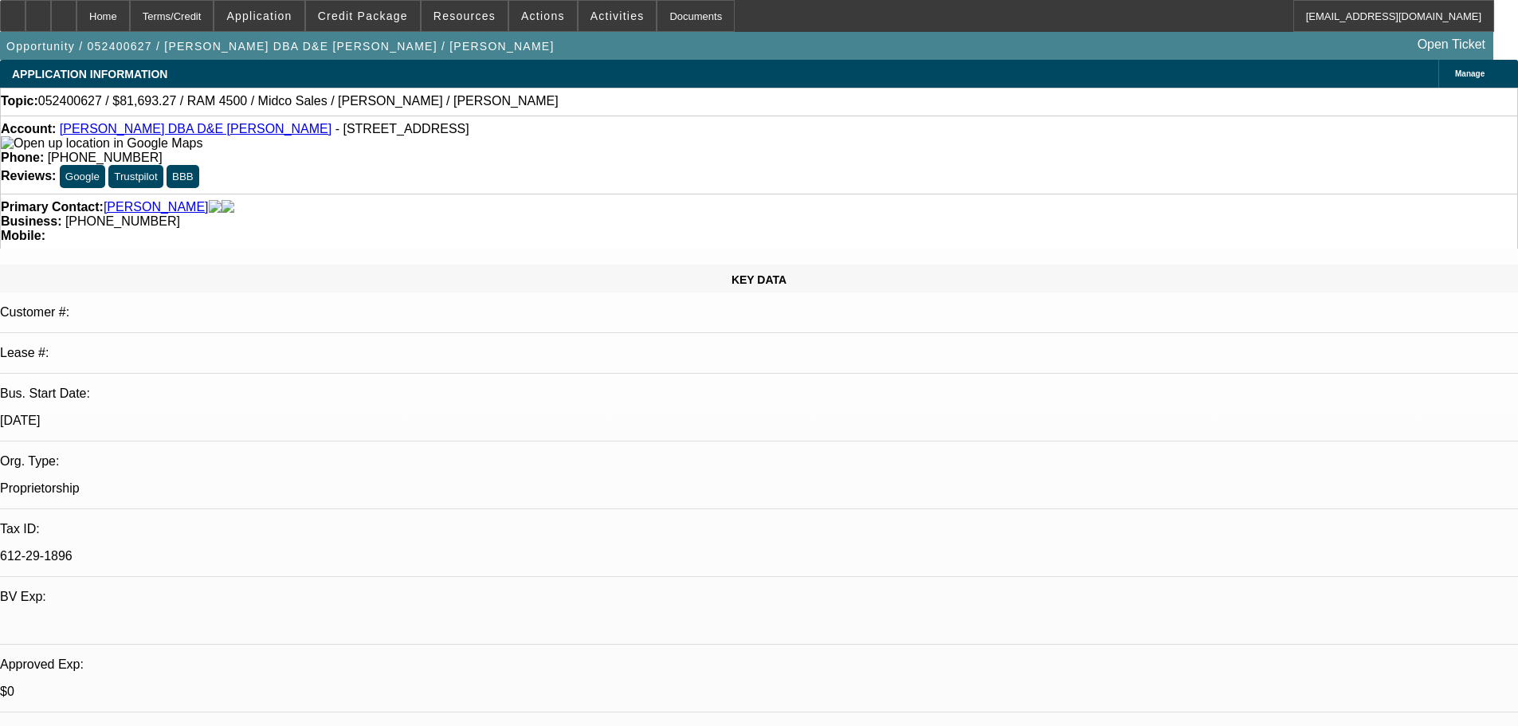
select select "4"
select select "0.1"
select select "2"
select select "0.1"
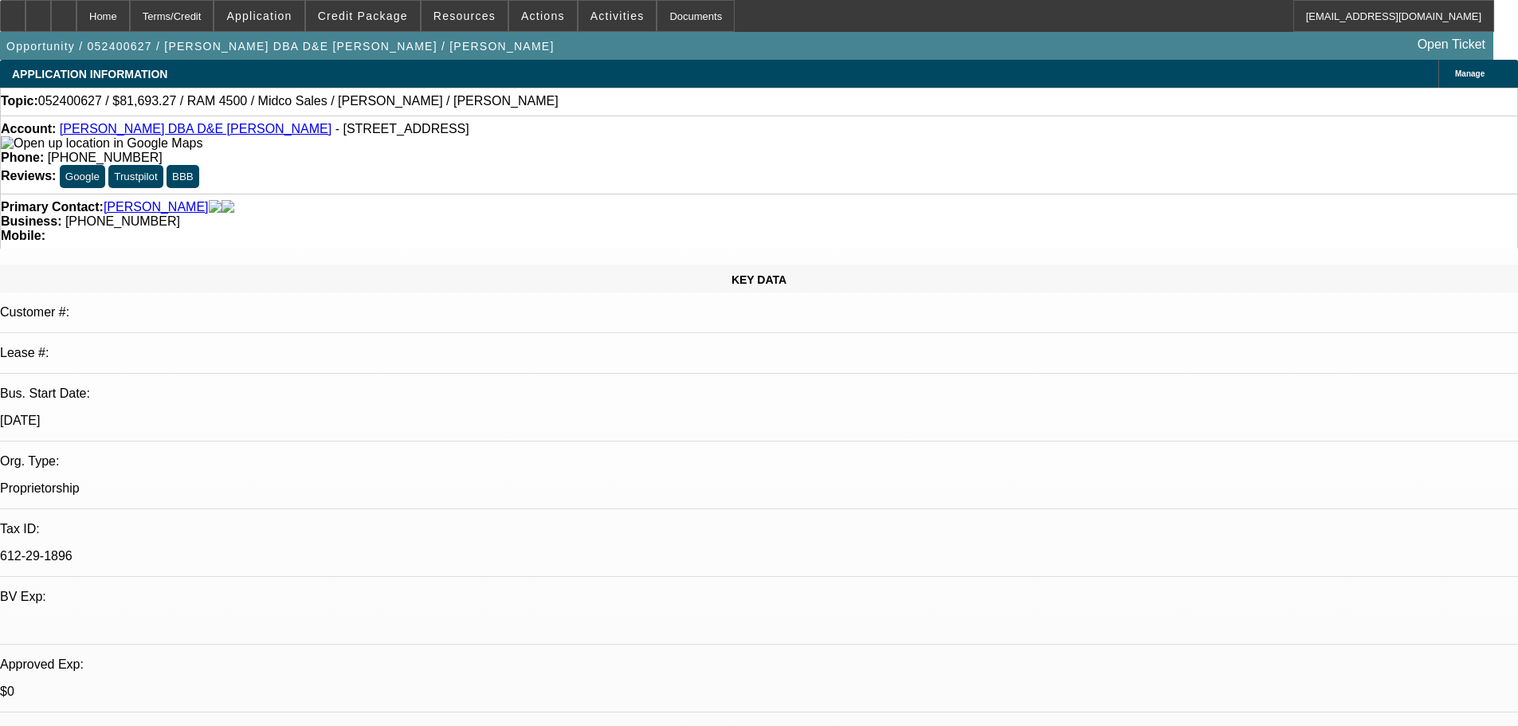
select select "4"
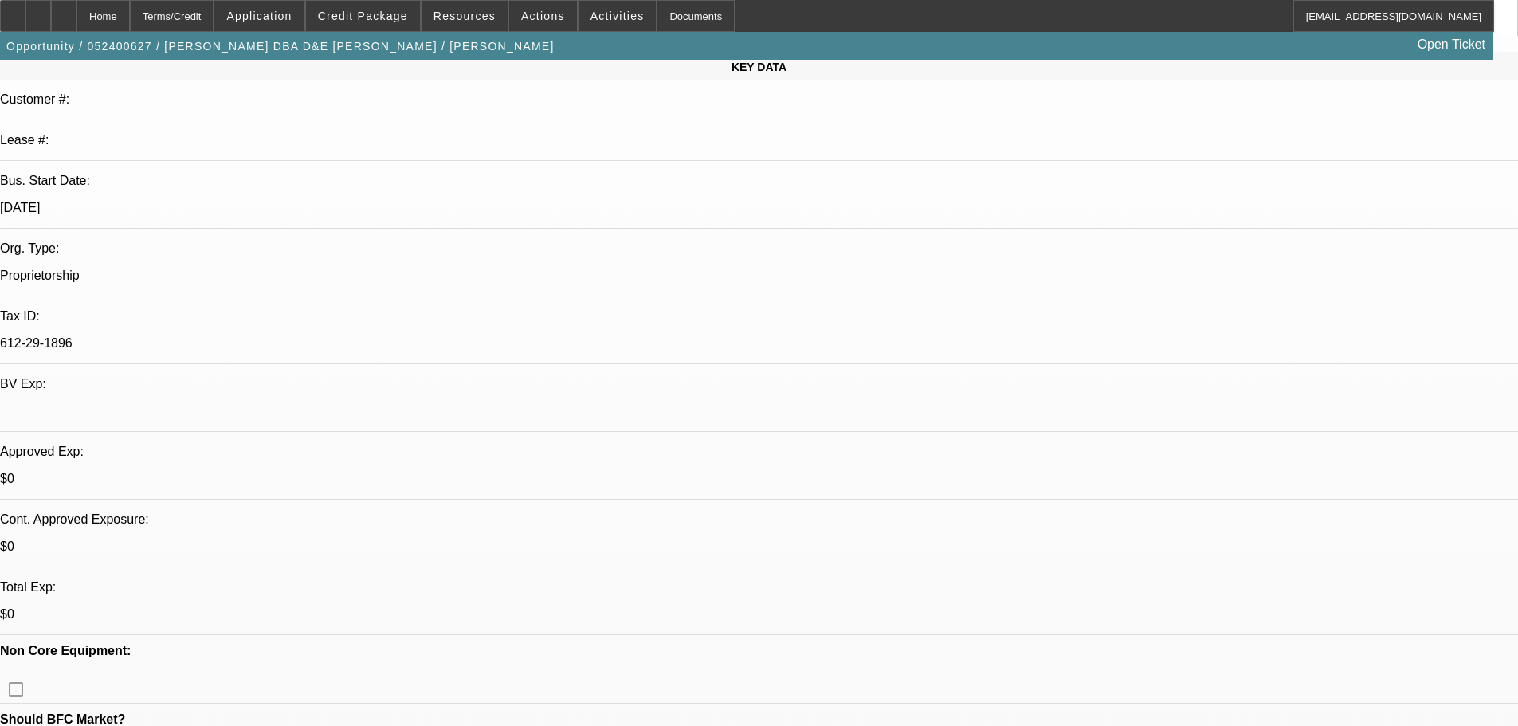
scroll to position [782, 0]
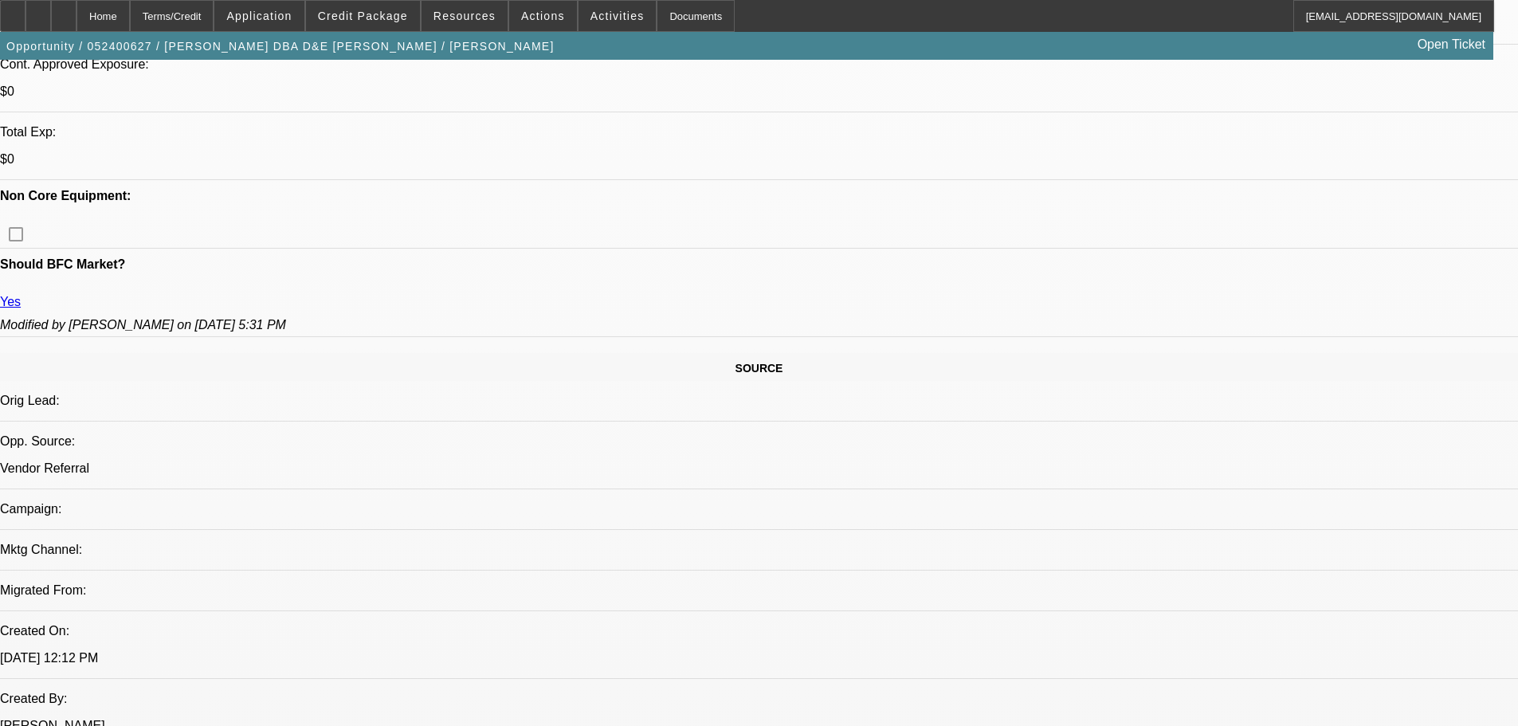
drag, startPoint x: 691, startPoint y: 559, endPoint x: 684, endPoint y: 616, distance: 57.7
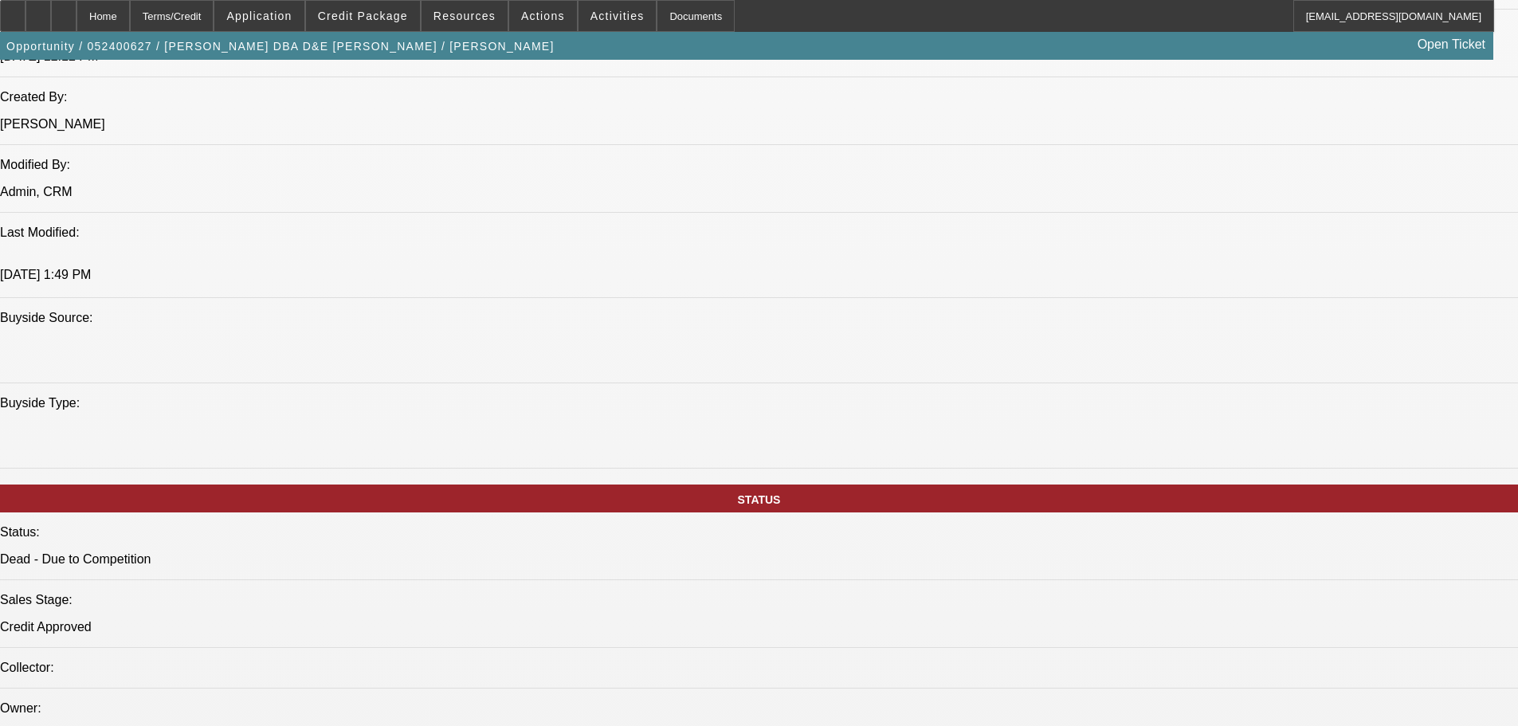
drag, startPoint x: 580, startPoint y: 474, endPoint x: 597, endPoint y: 605, distance: 131.7
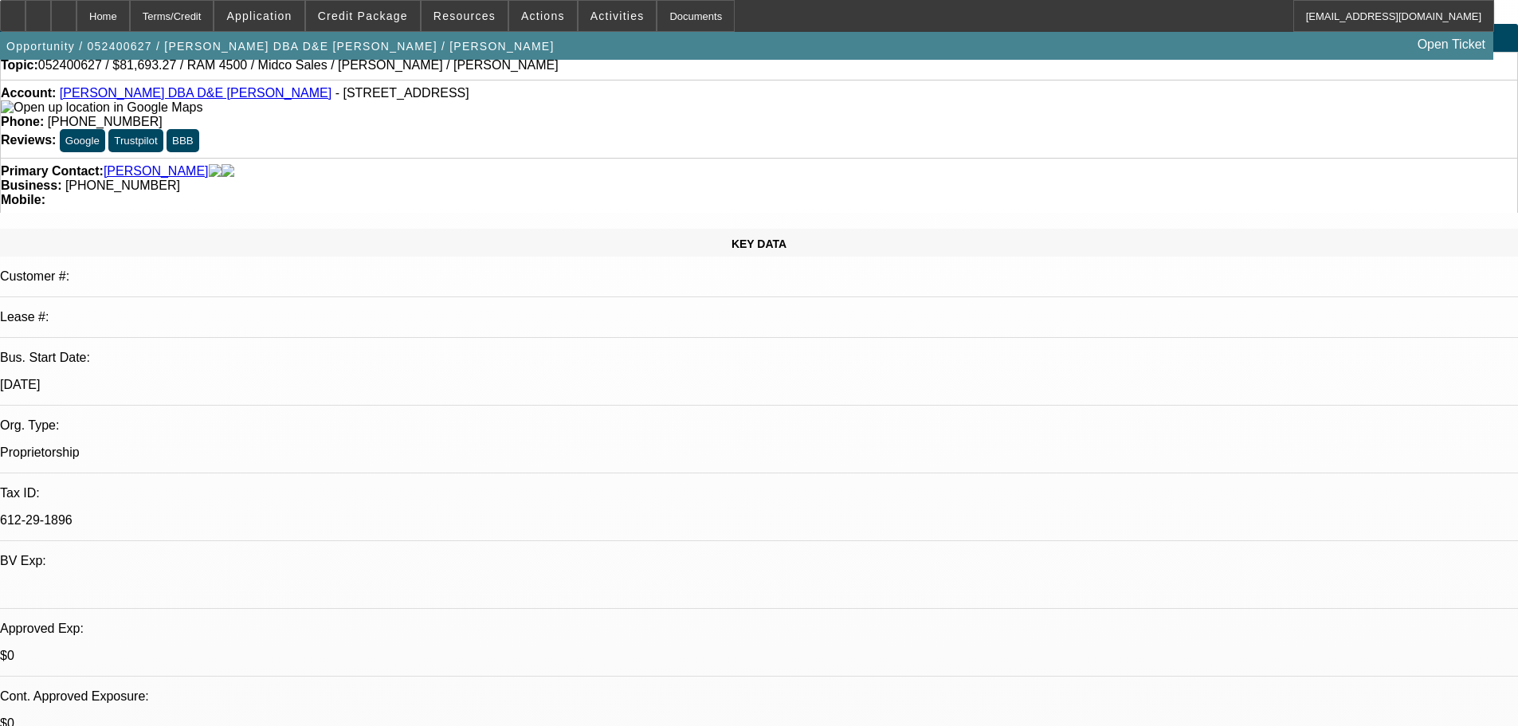
scroll to position [0, 0]
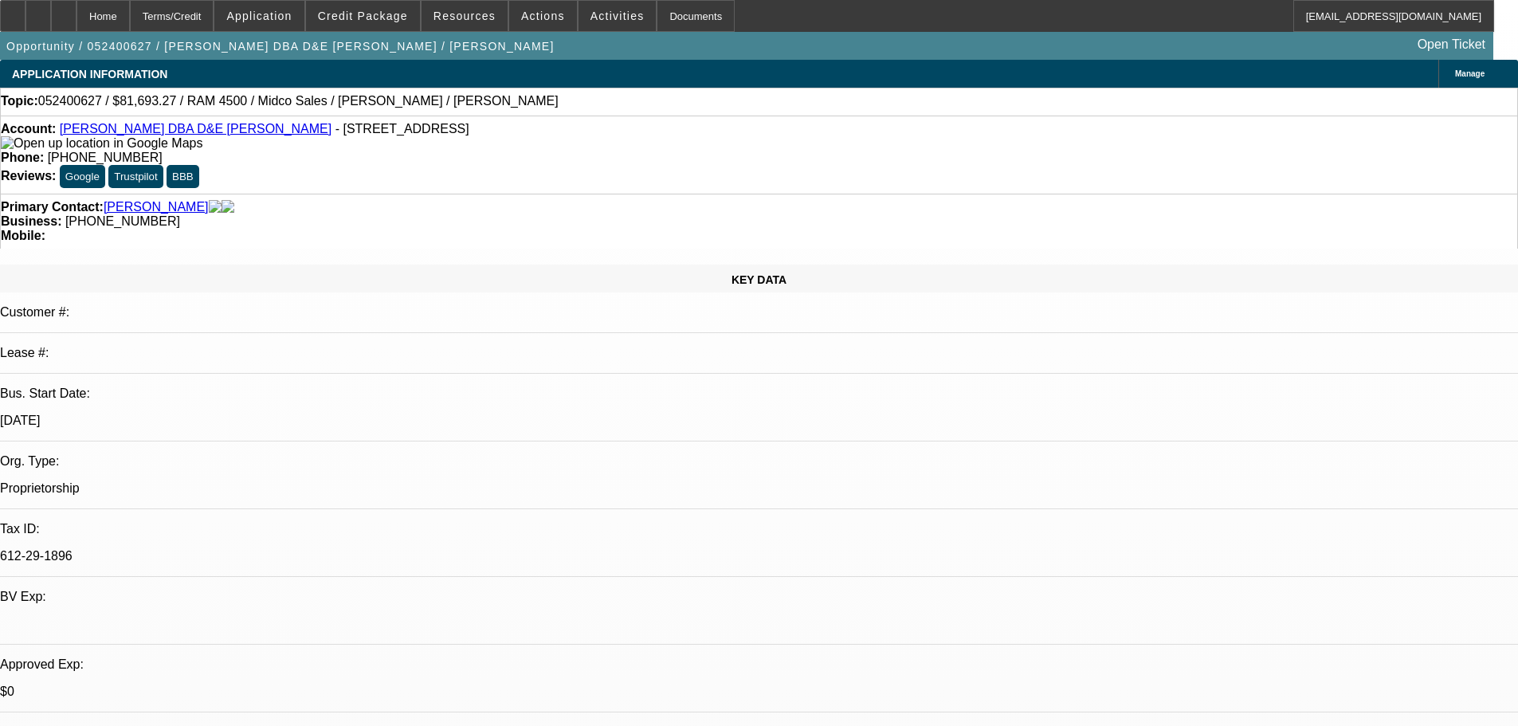
drag, startPoint x: 899, startPoint y: 417, endPoint x: 901, endPoint y: 135, distance: 281.3
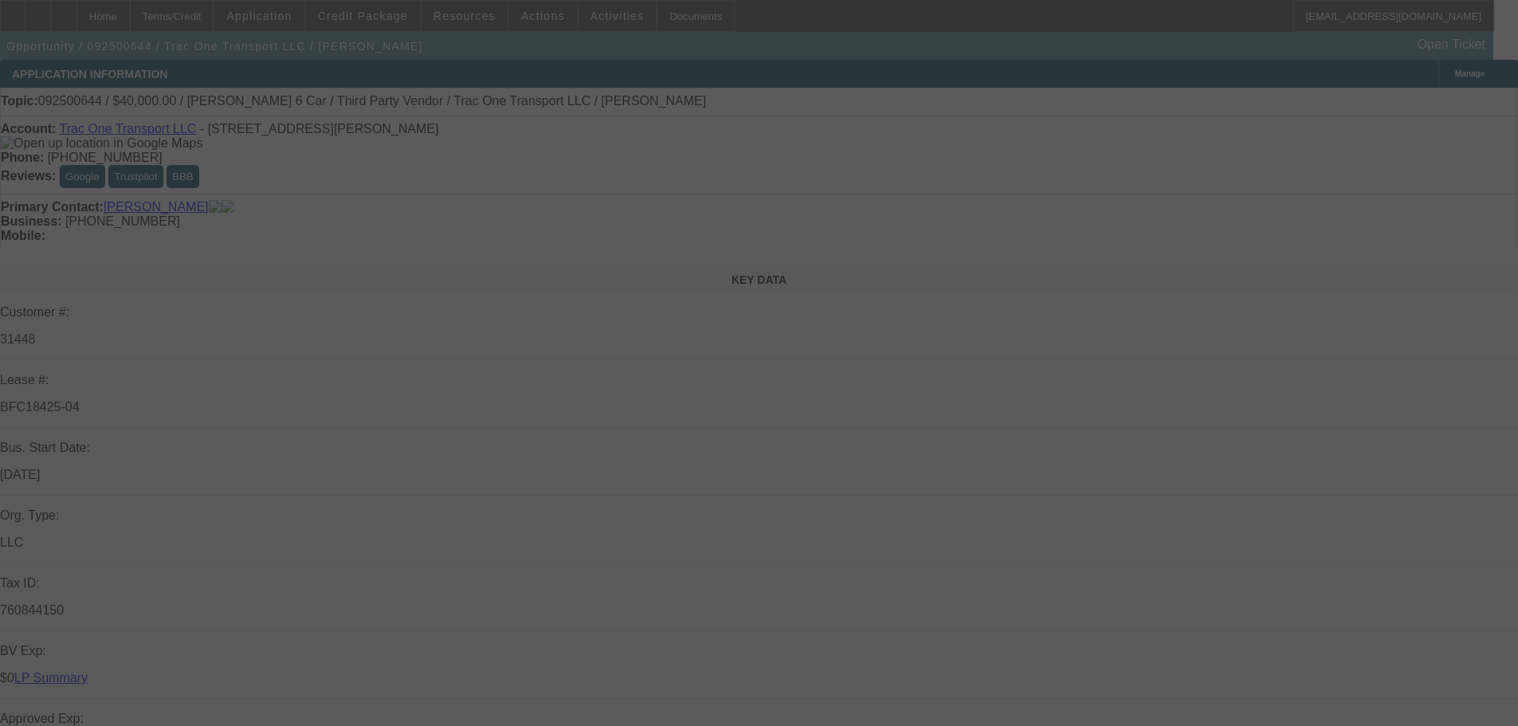
scroll to position [159, 0]
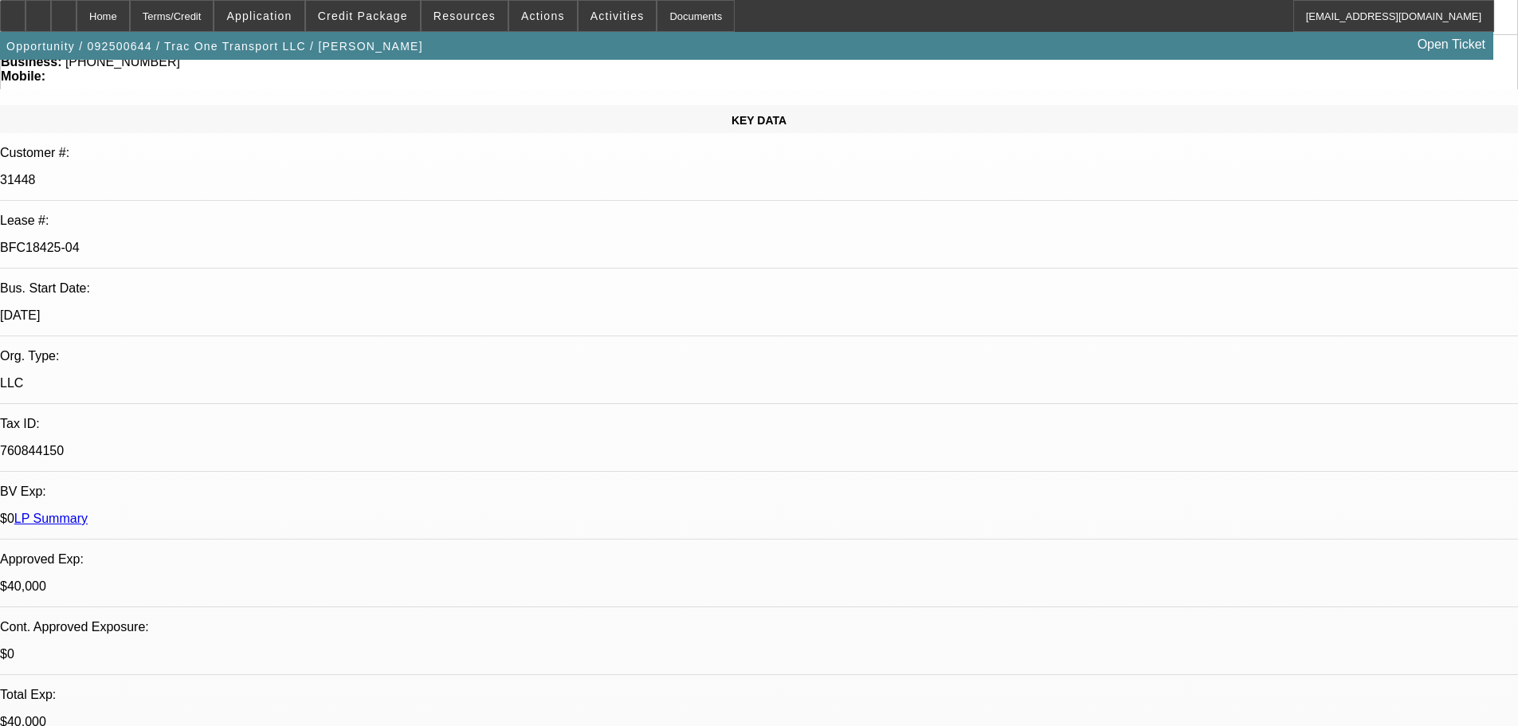
select select "0"
select select "3"
select select "0"
select select "6"
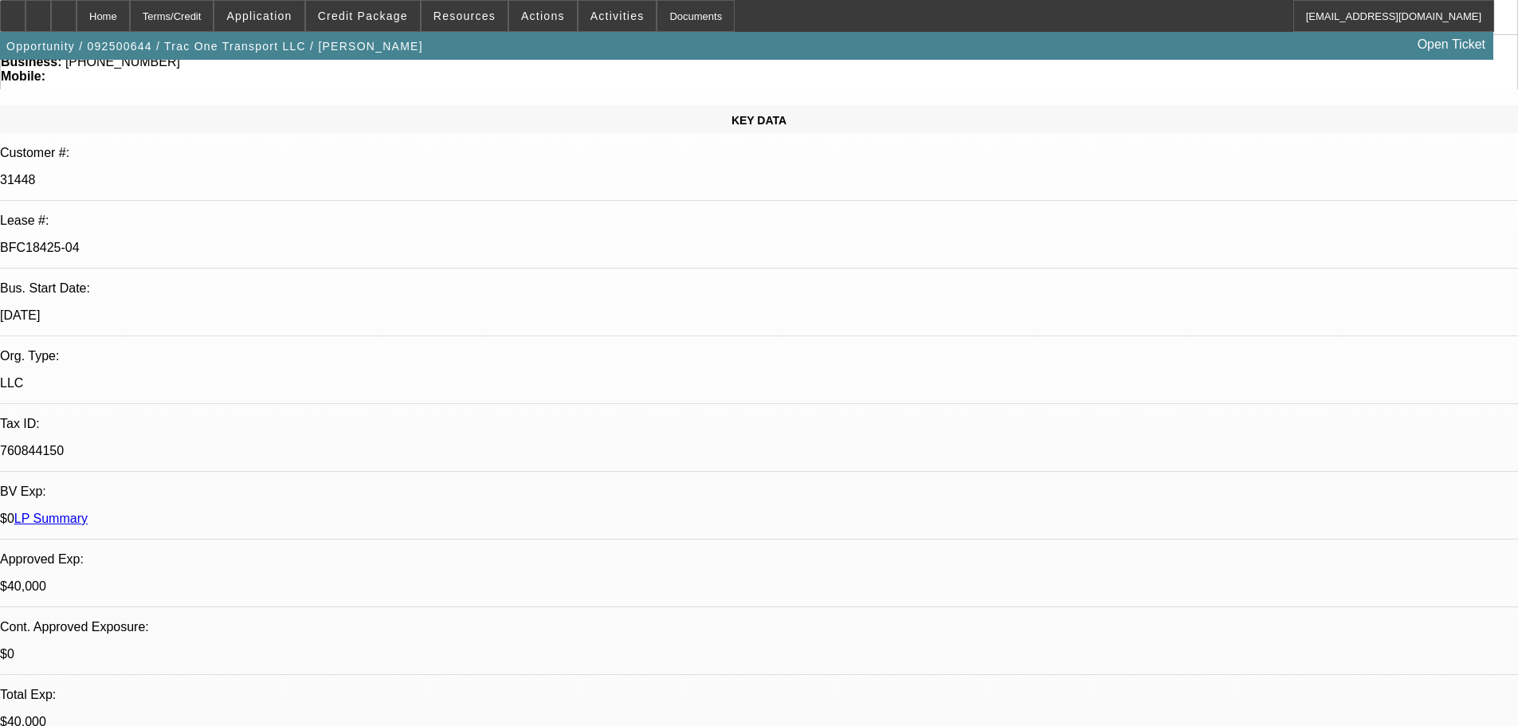
select select "0"
select select "6"
select select "0"
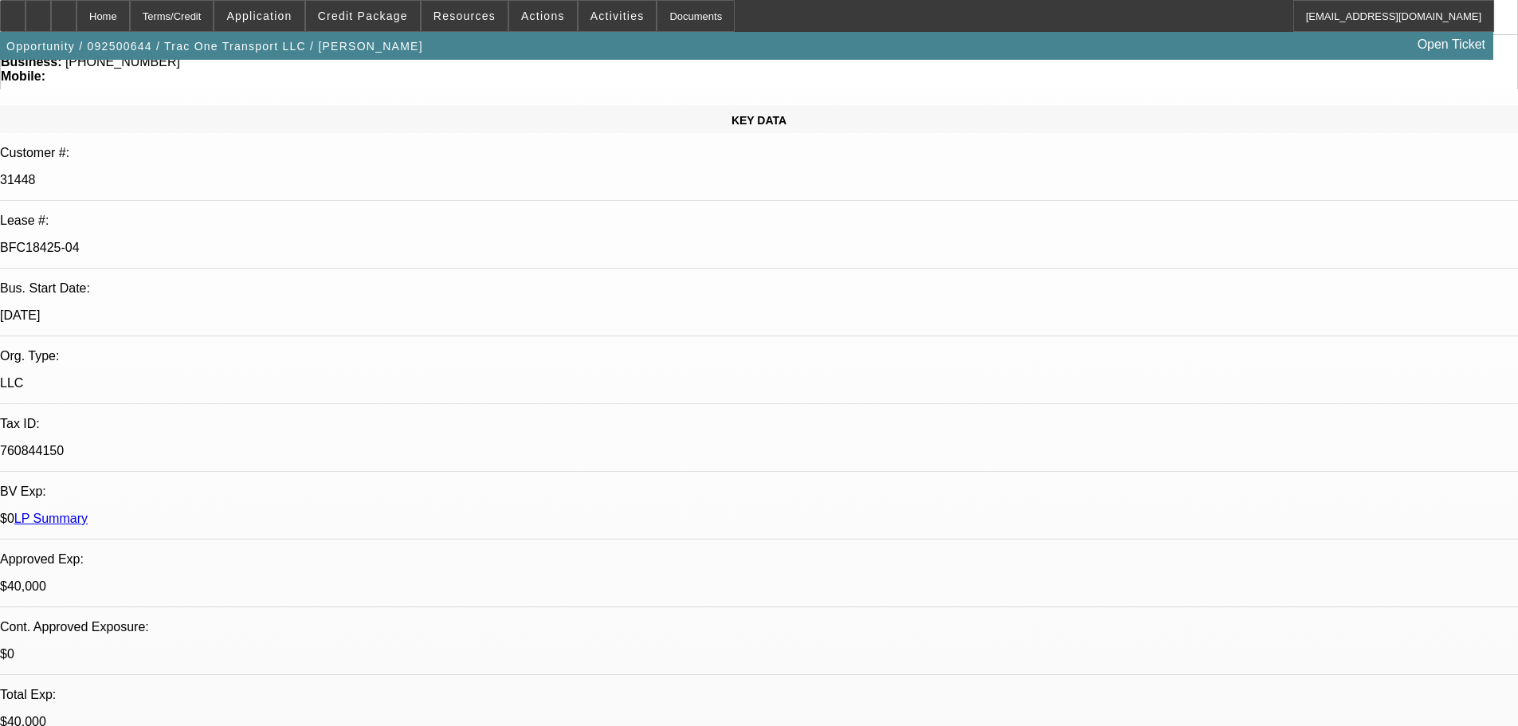
select select "0"
select select "6"
select select "0"
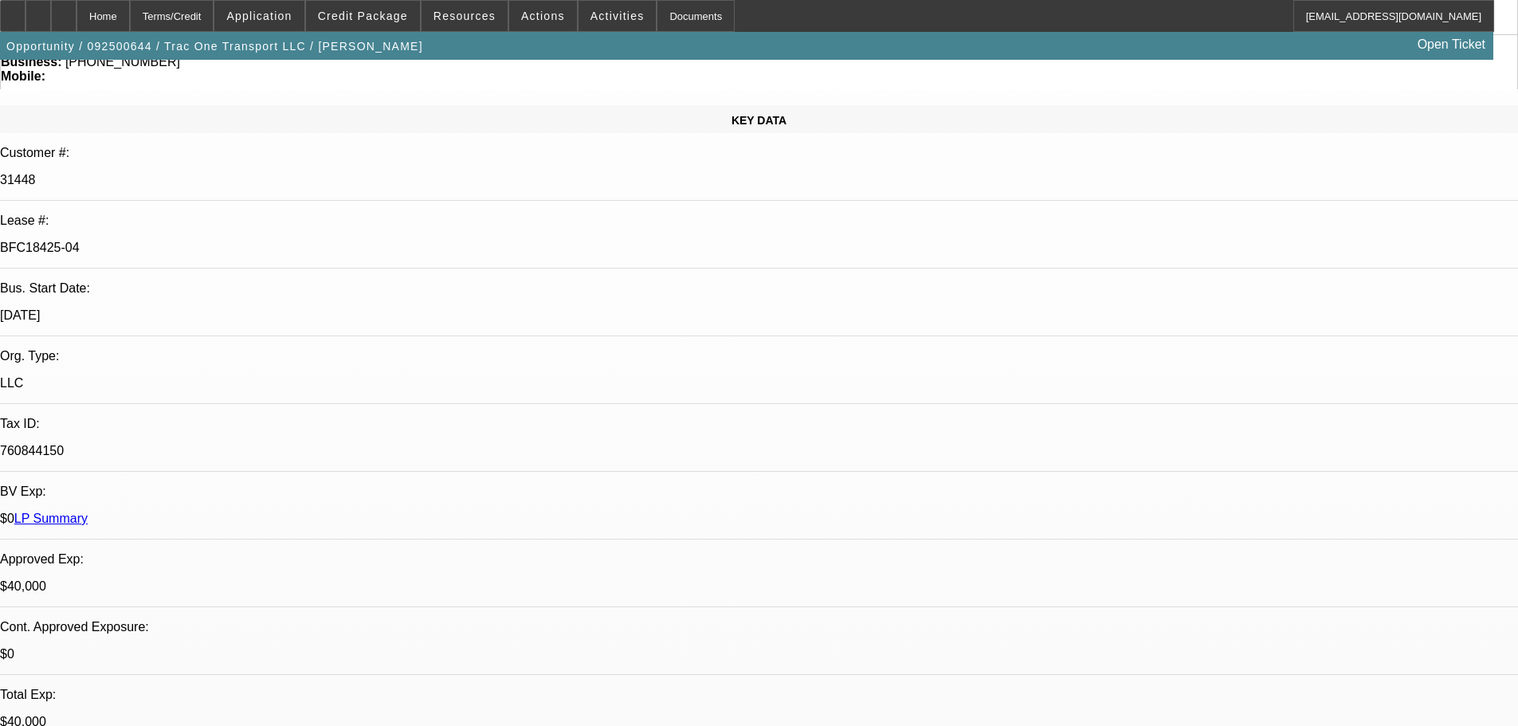
select select "0"
select select "6"
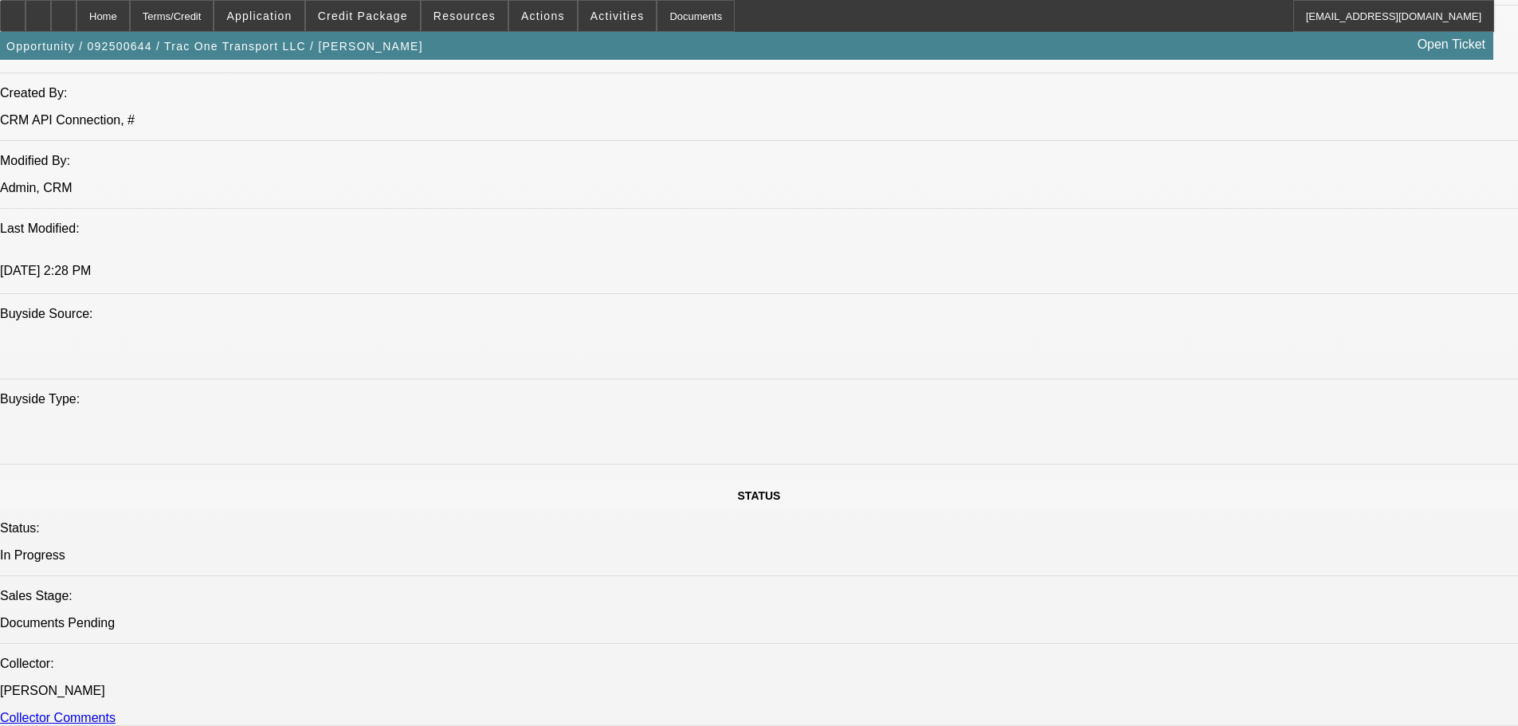
scroll to position [1753, 0]
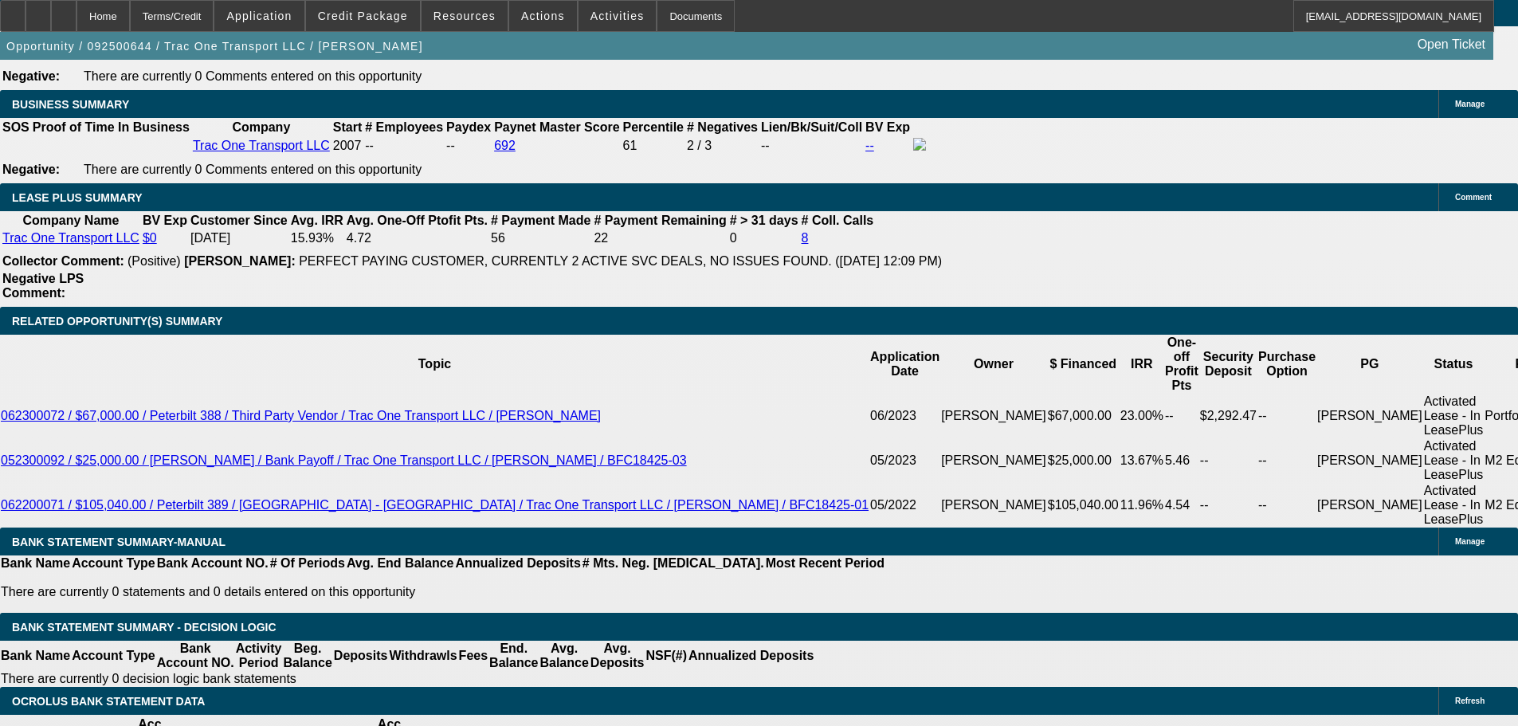
scroll to position [2868, 0]
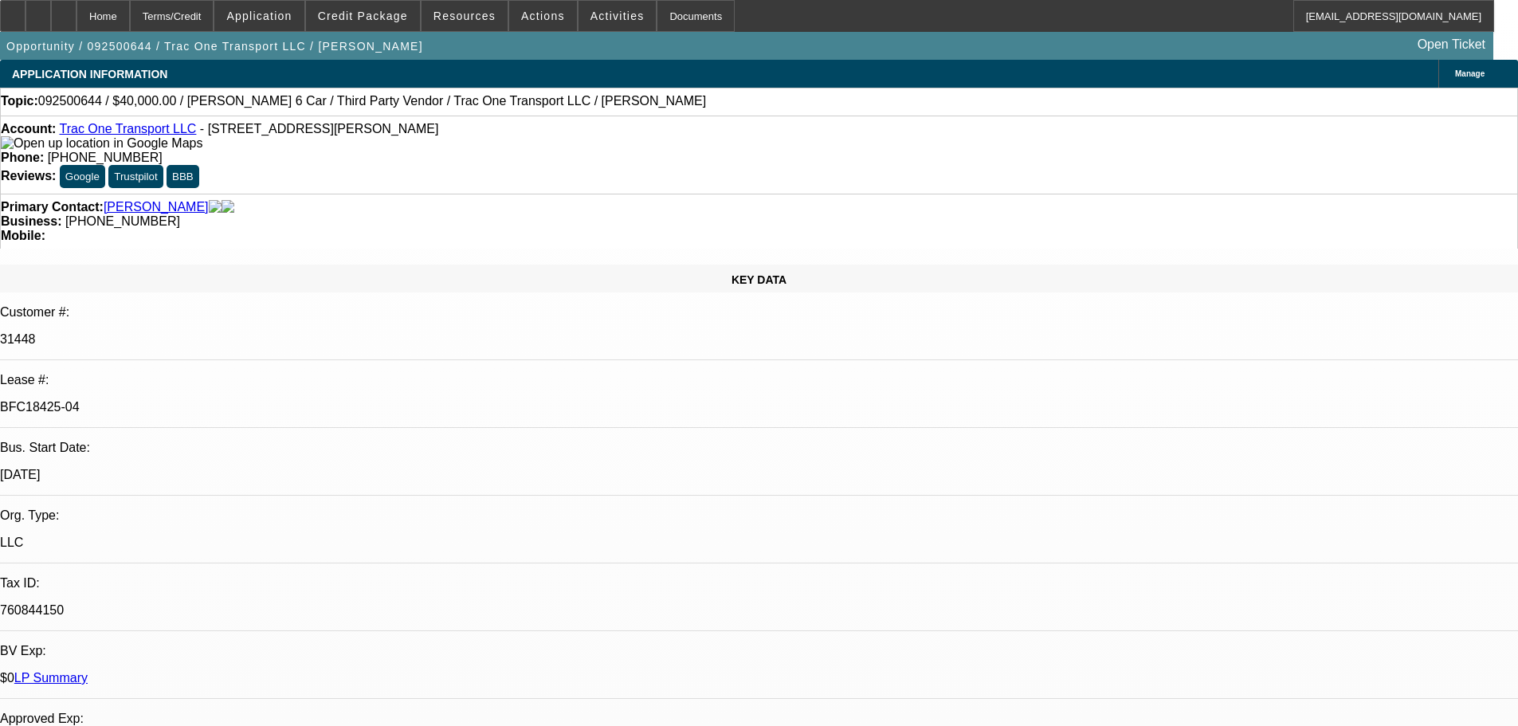
select select "0"
select select "3"
select select "0"
select select "6"
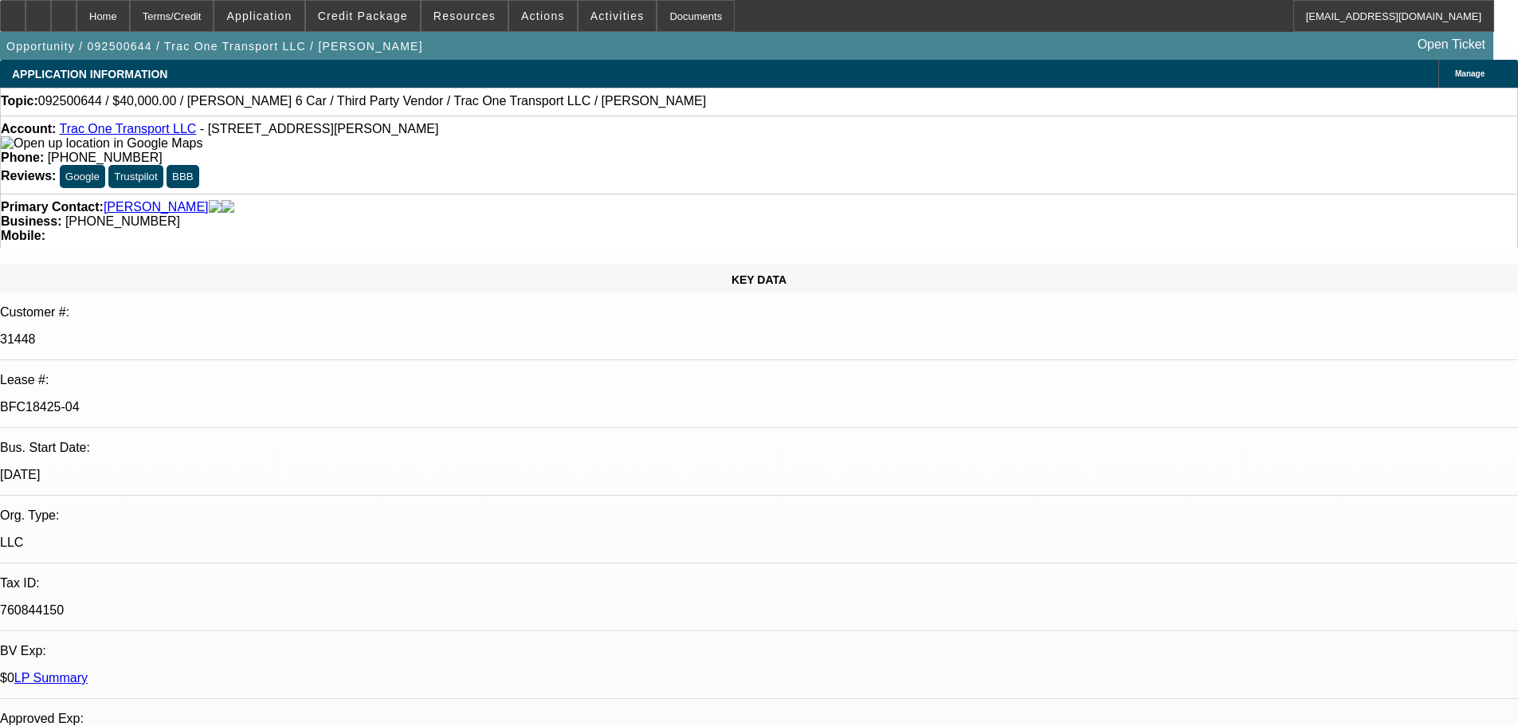
select select "0"
select select "6"
select select "0"
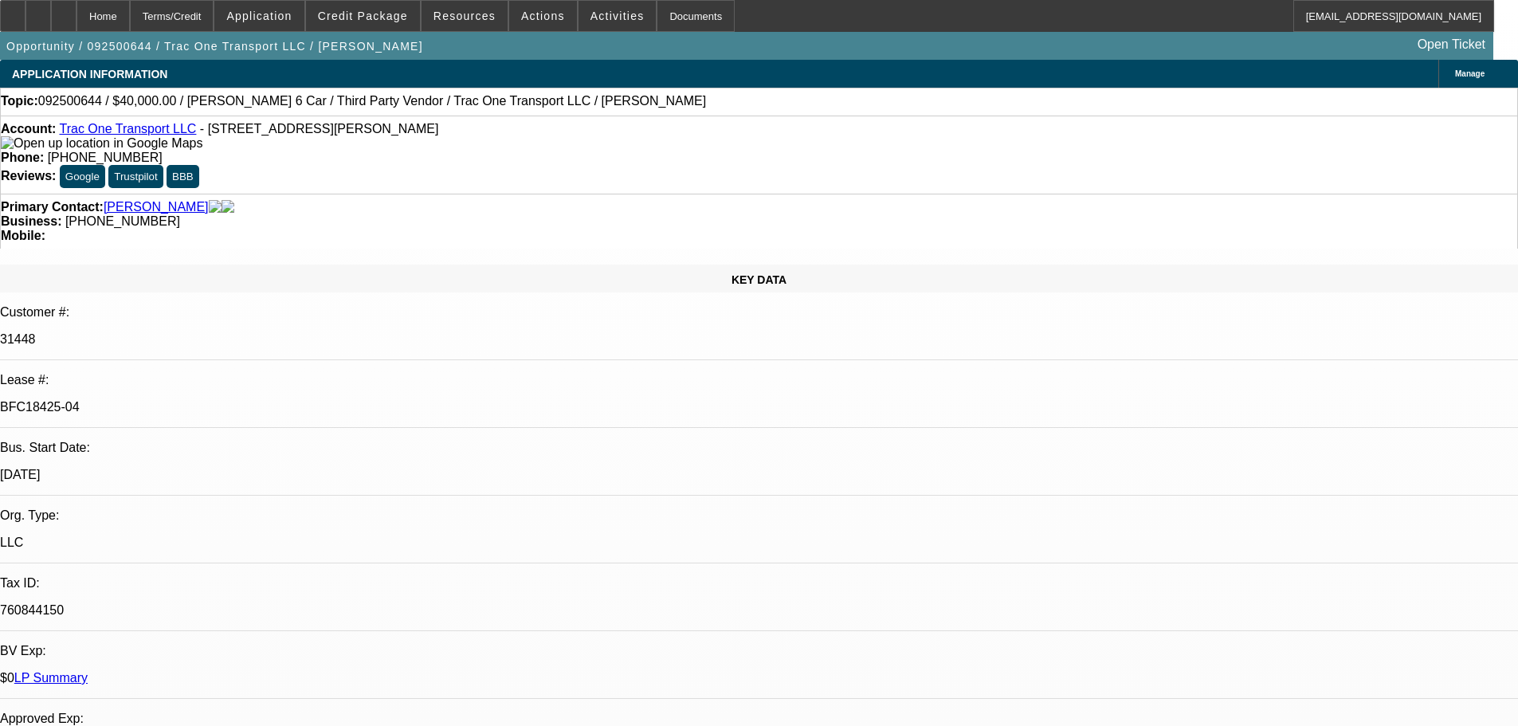
select select "0"
select select "6"
select select "0"
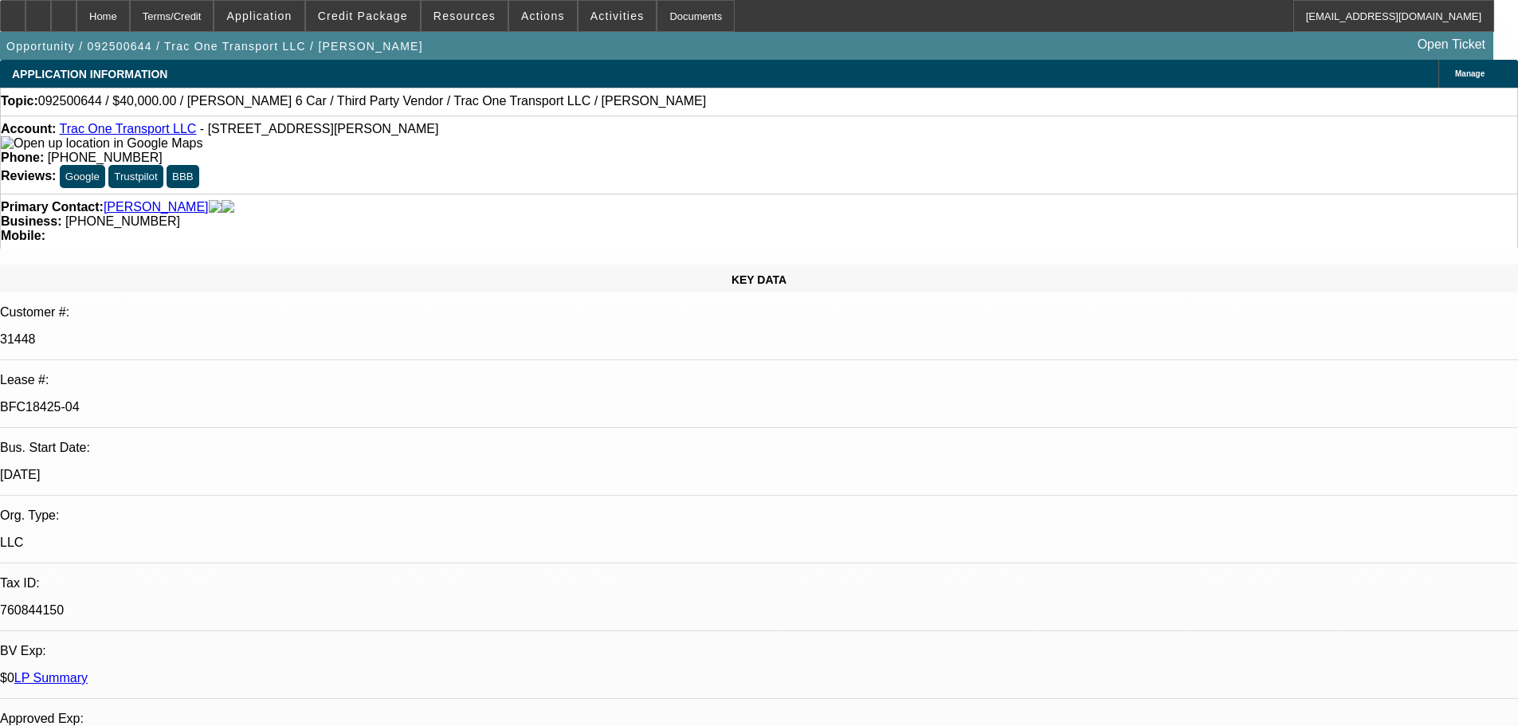
select select "0"
select select "6"
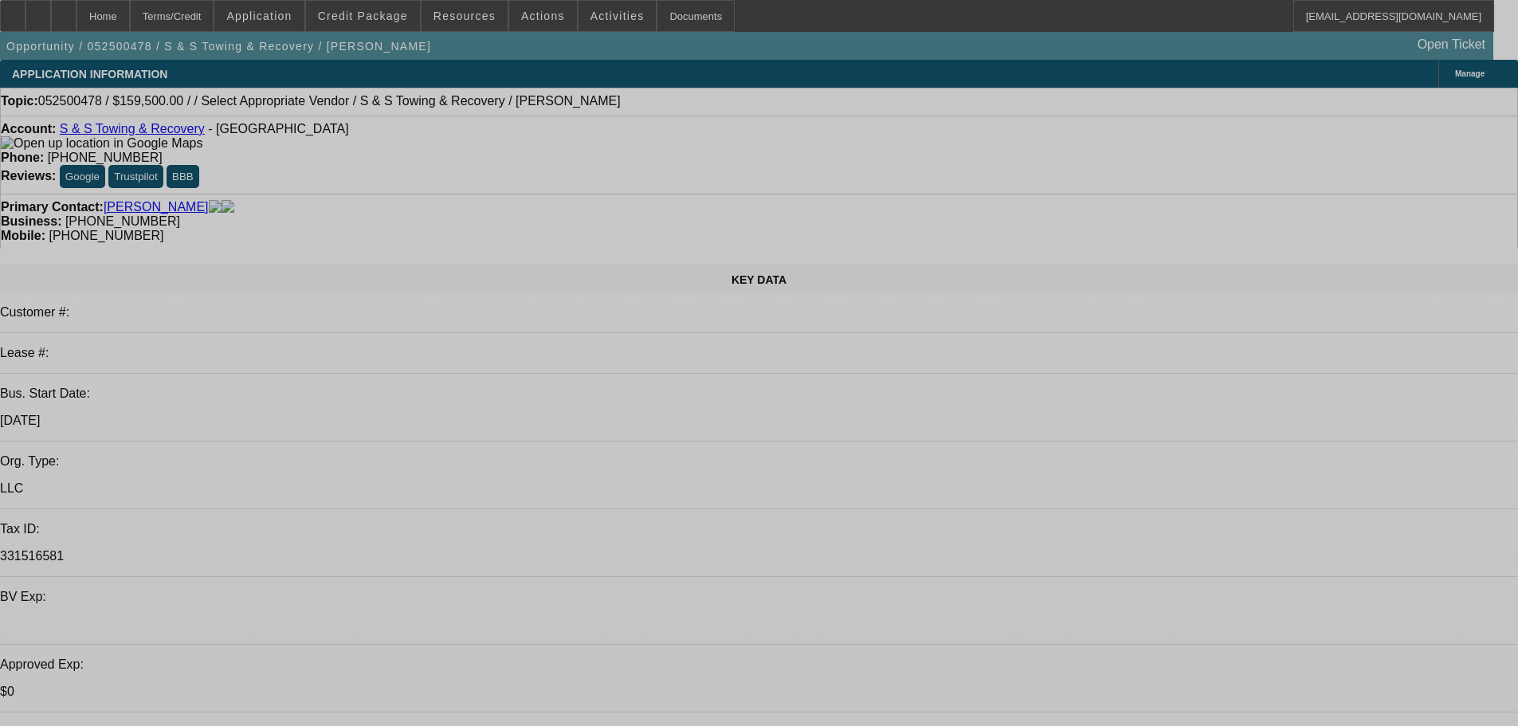
select select "0"
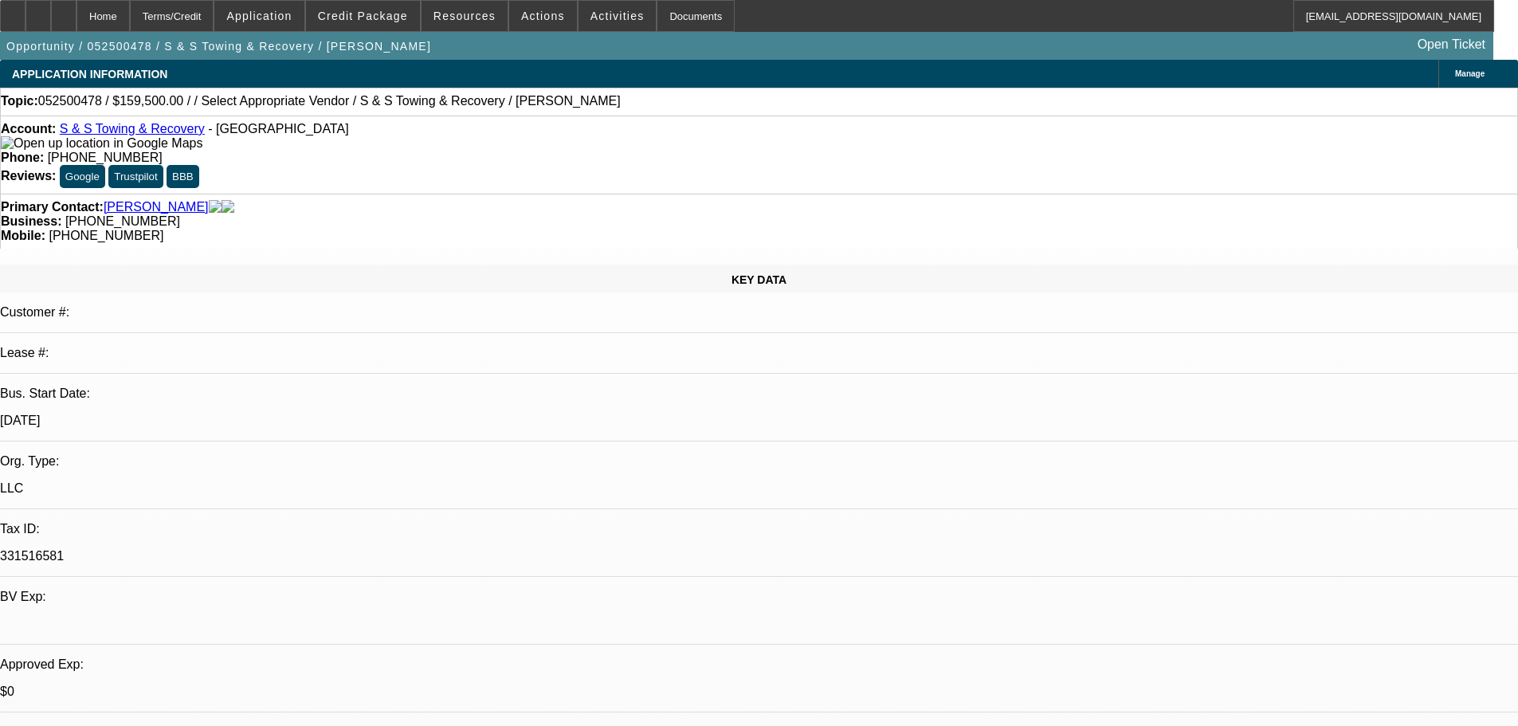
select select "2"
select select "0.1"
select select "4"
select select "0"
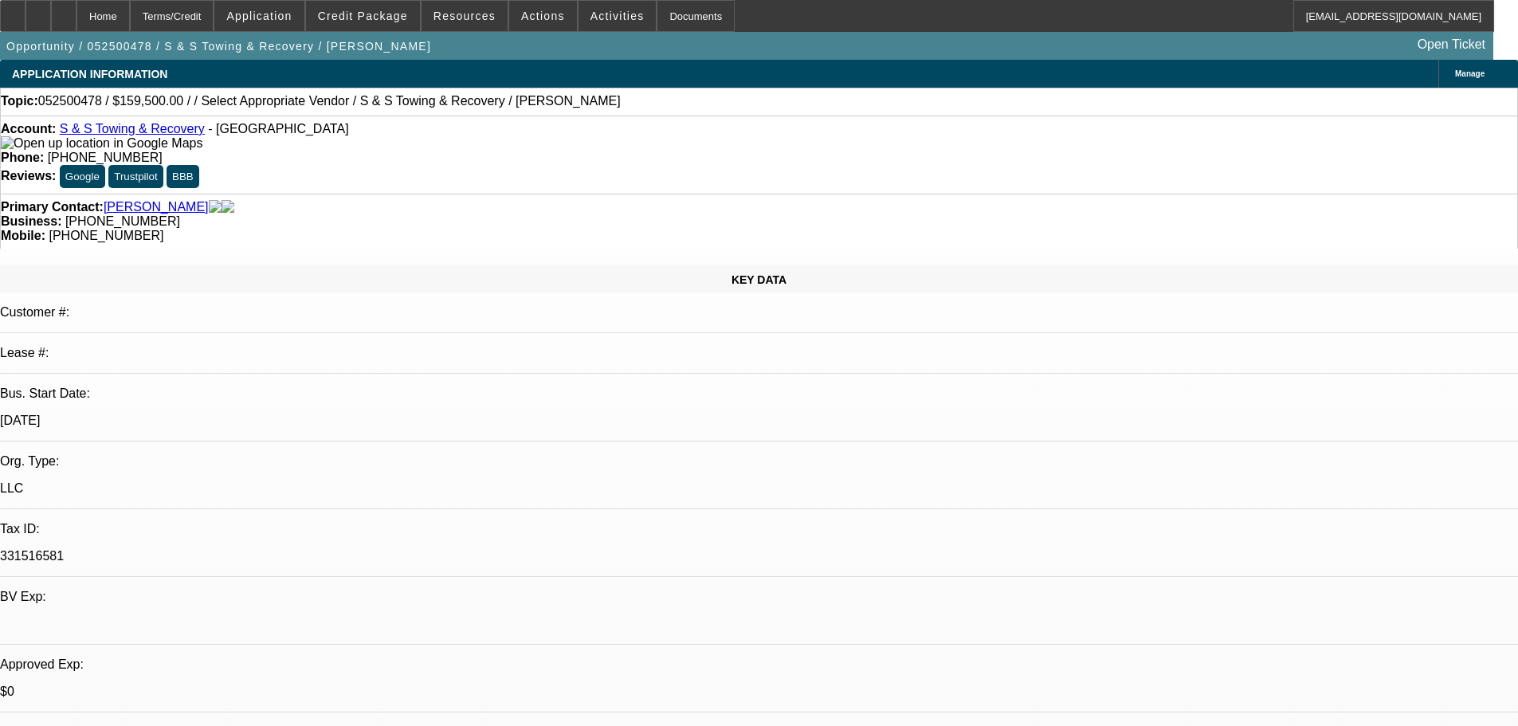
select select "2"
select select "0.1"
select select "4"
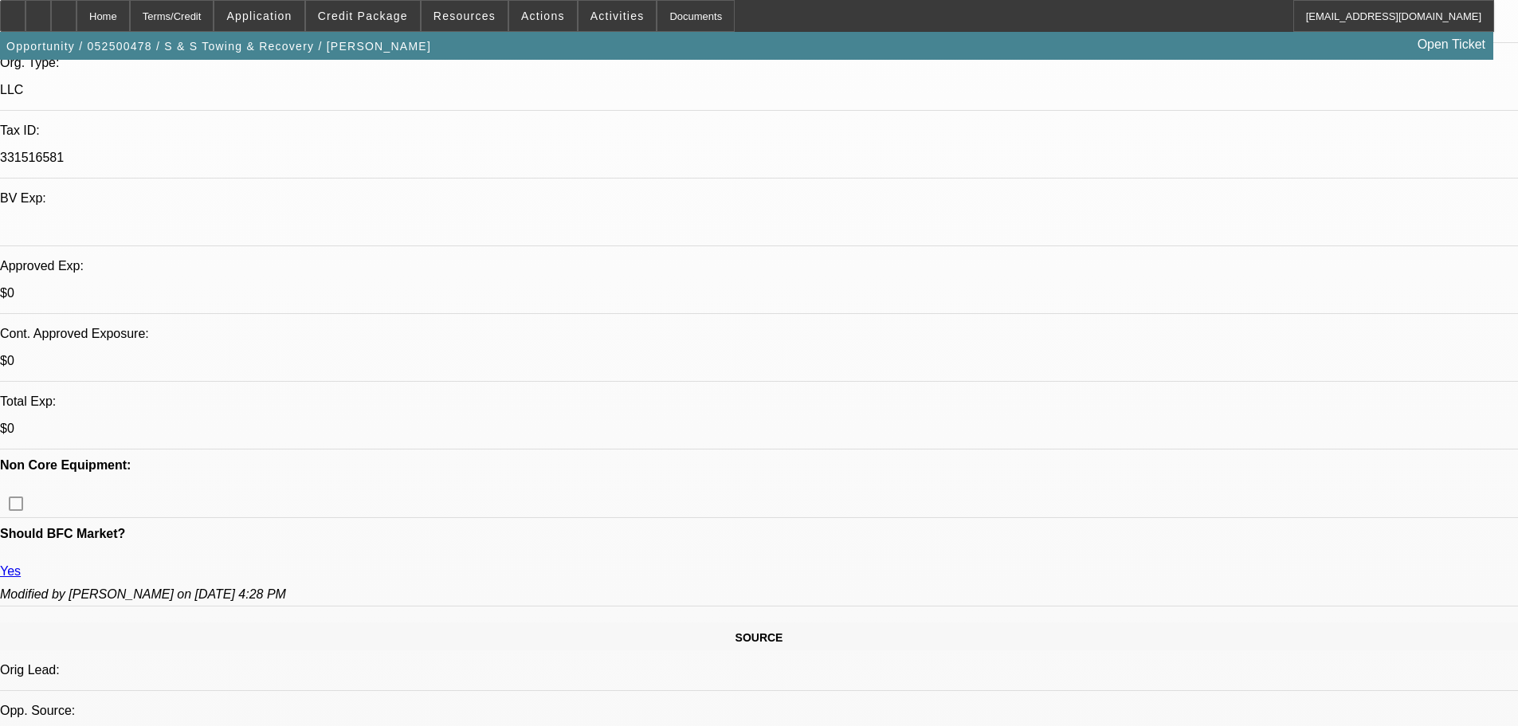
scroll to position [717, 0]
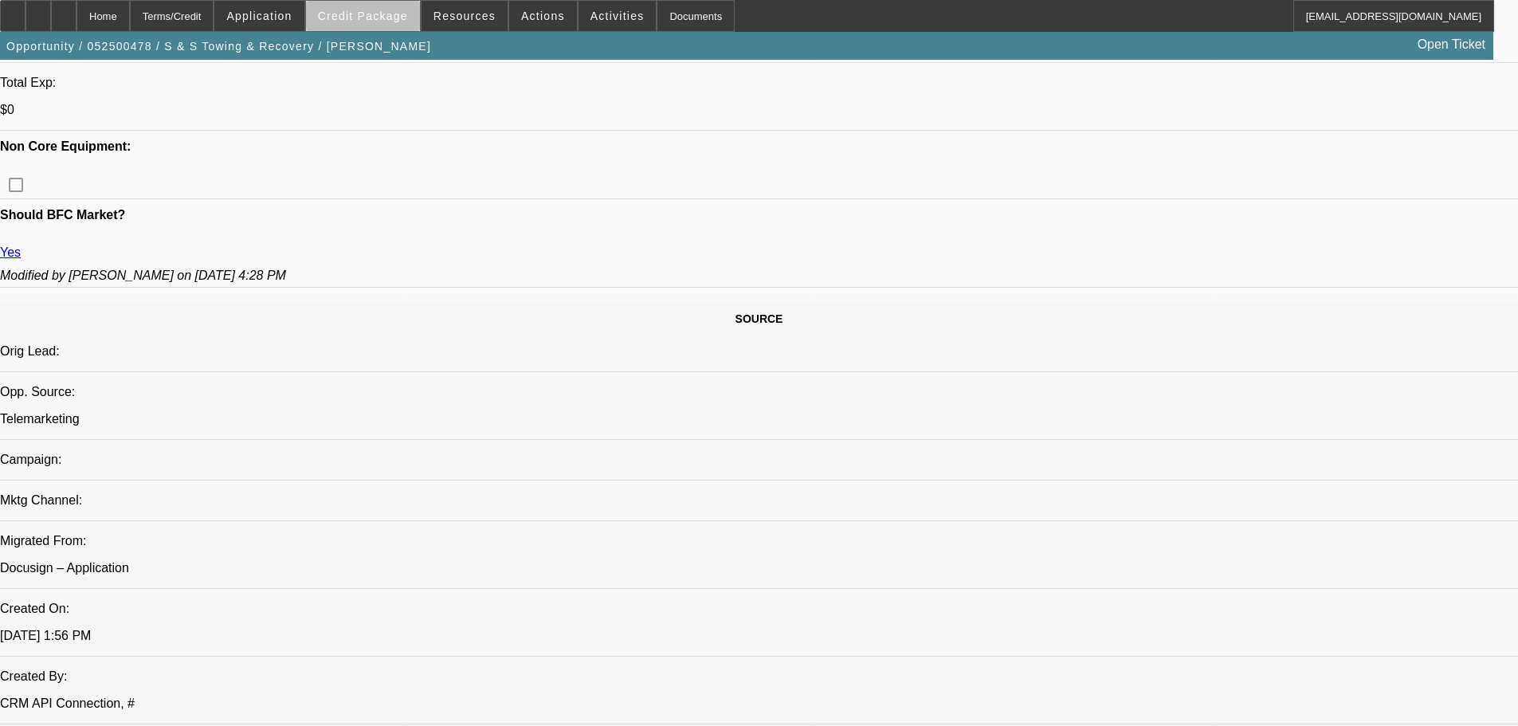
click at [390, 17] on span "Credit Package" at bounding box center [363, 16] width 90 height 13
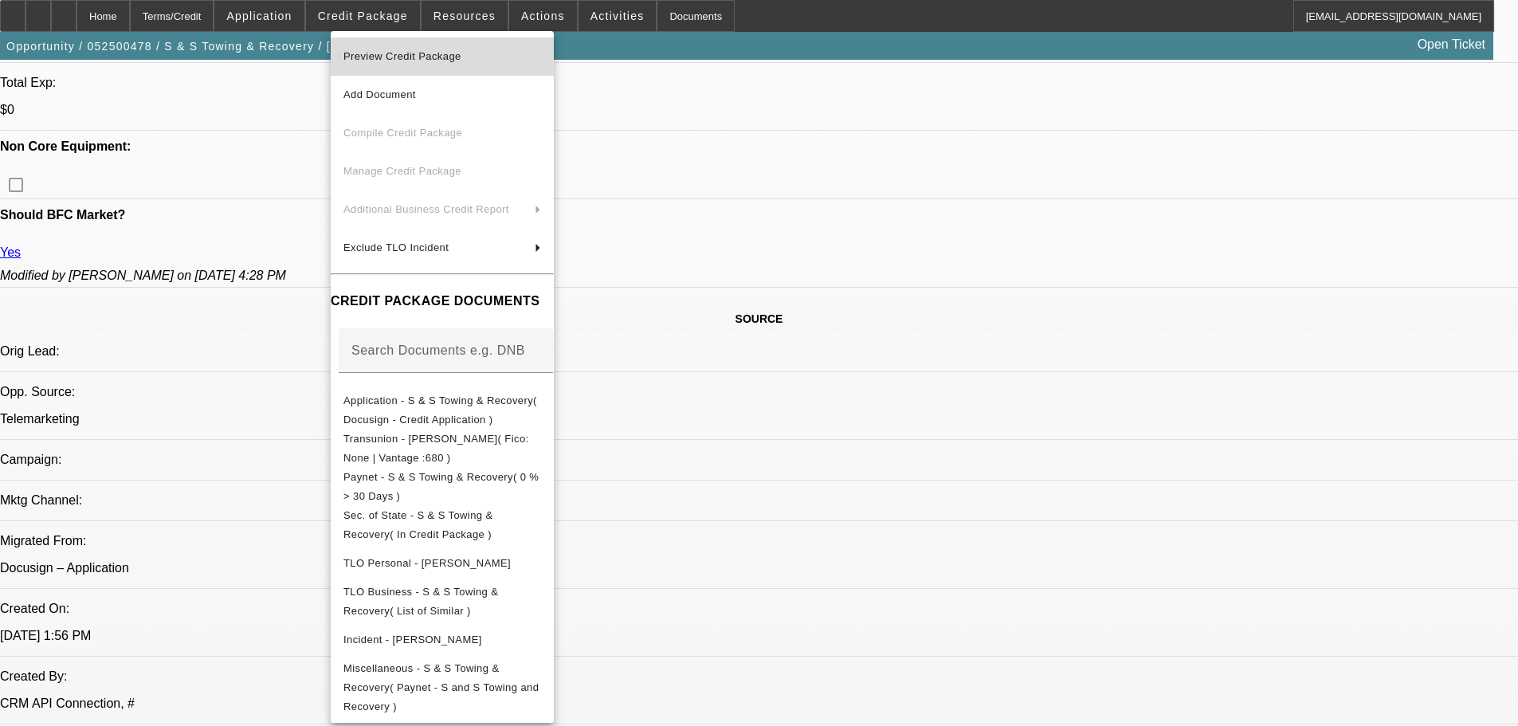
click at [538, 54] on span "Preview Credit Package" at bounding box center [442, 56] width 198 height 19
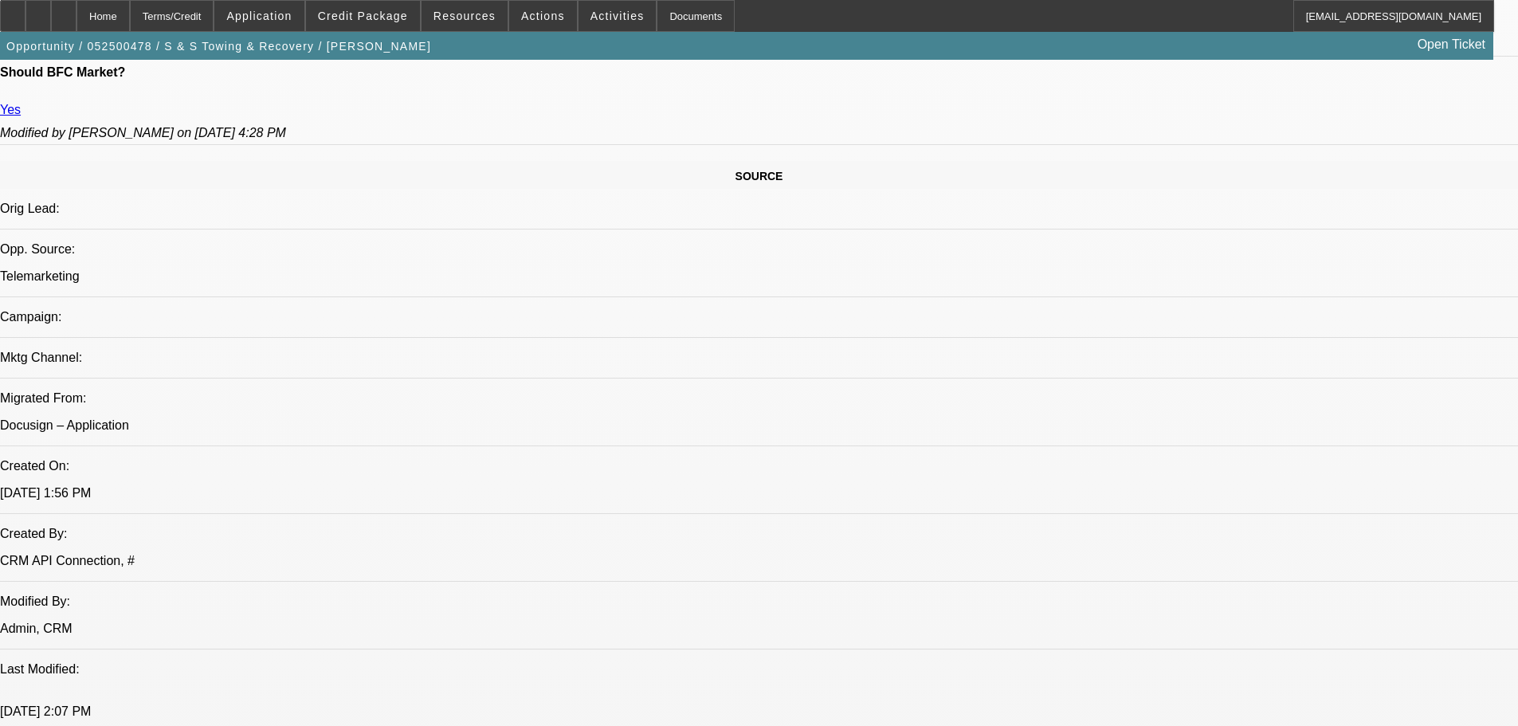
scroll to position [1036, 0]
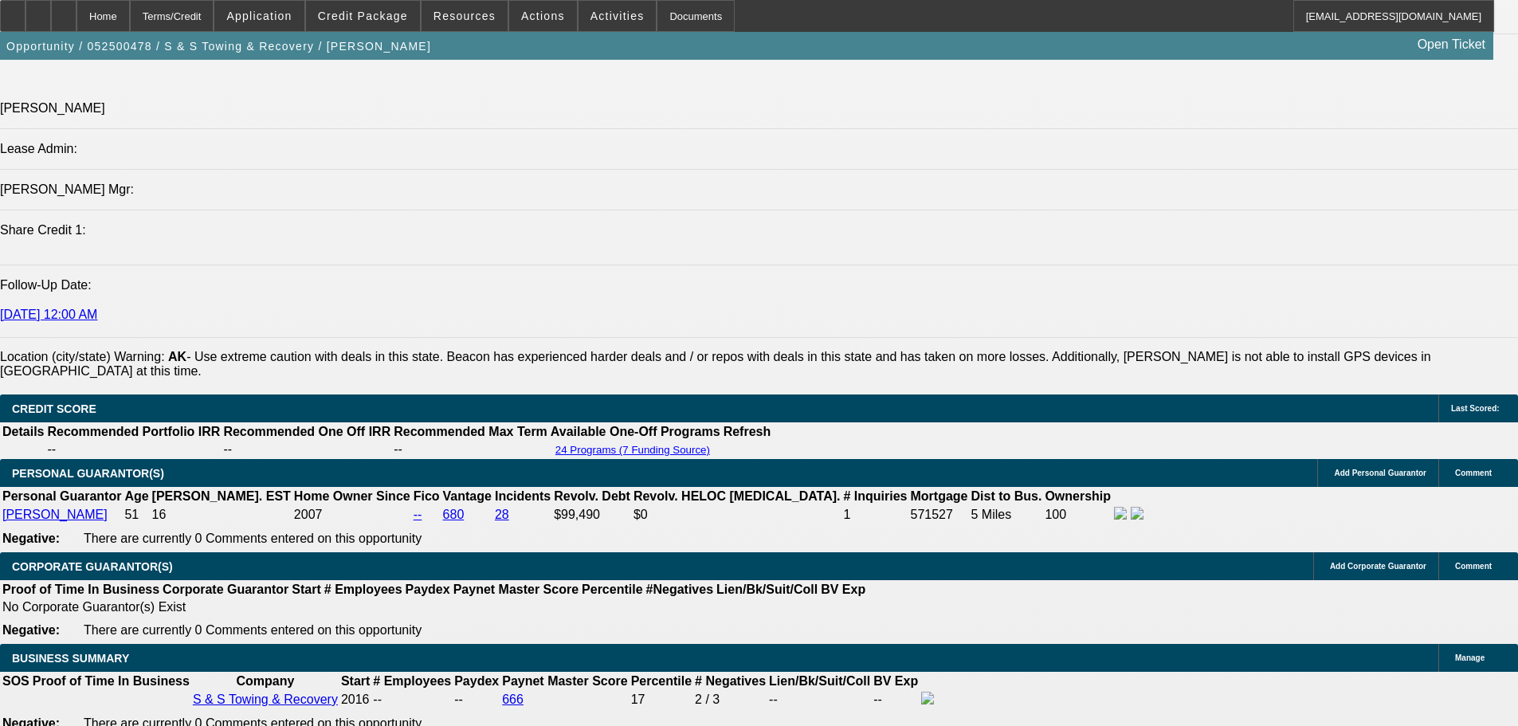
scroll to position [2072, 0]
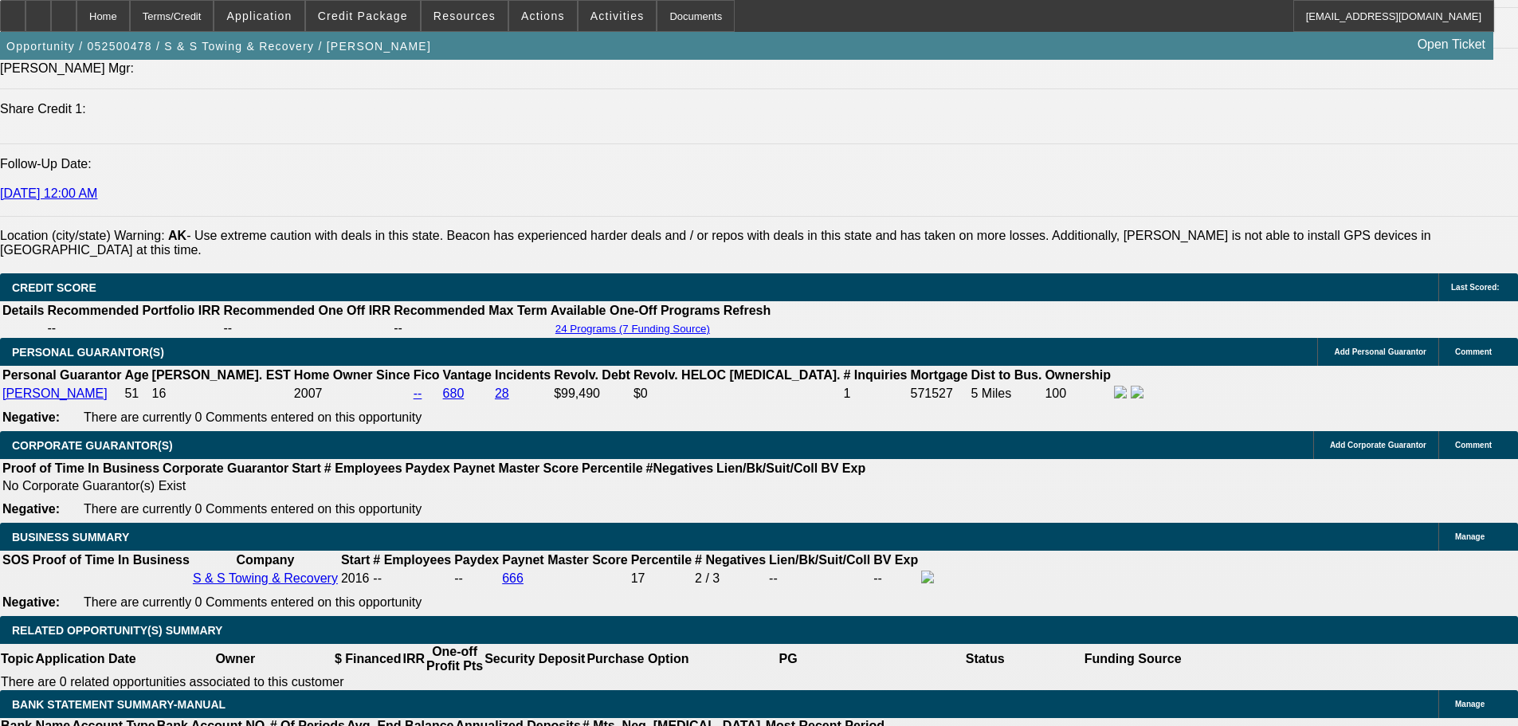
drag, startPoint x: 1275, startPoint y: 341, endPoint x: 1269, endPoint y: 321, distance: 20.9
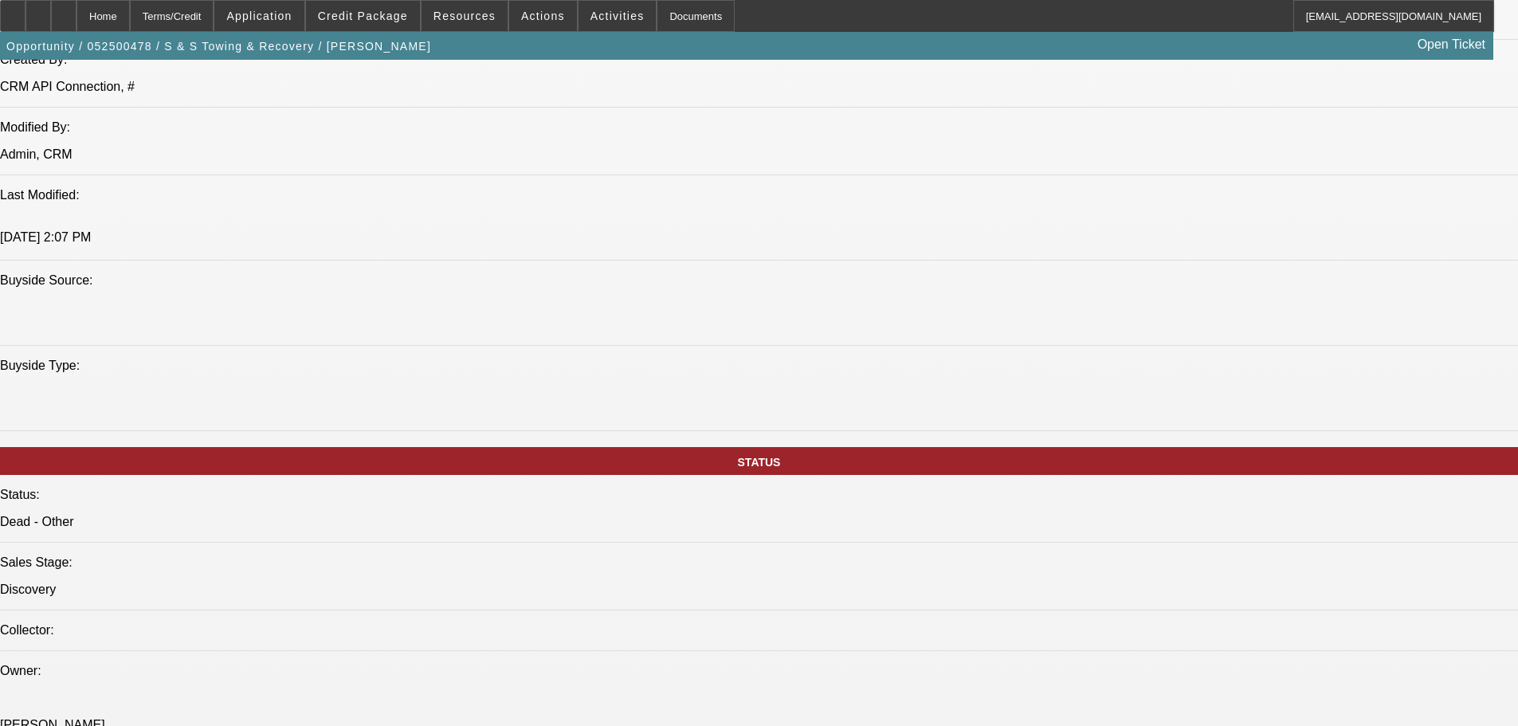
drag, startPoint x: 940, startPoint y: 528, endPoint x: 1307, endPoint y: 401, distance: 388.1
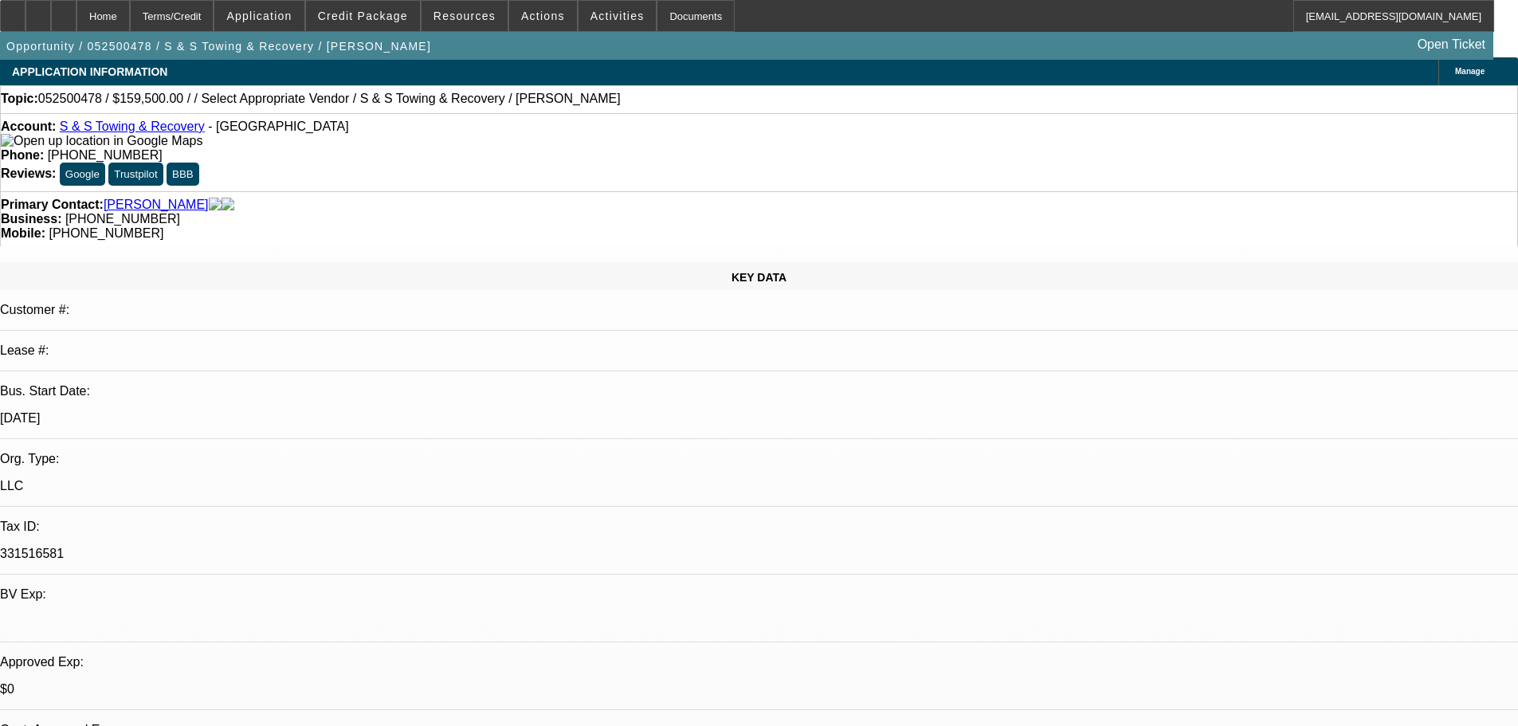
scroll to position [0, 0]
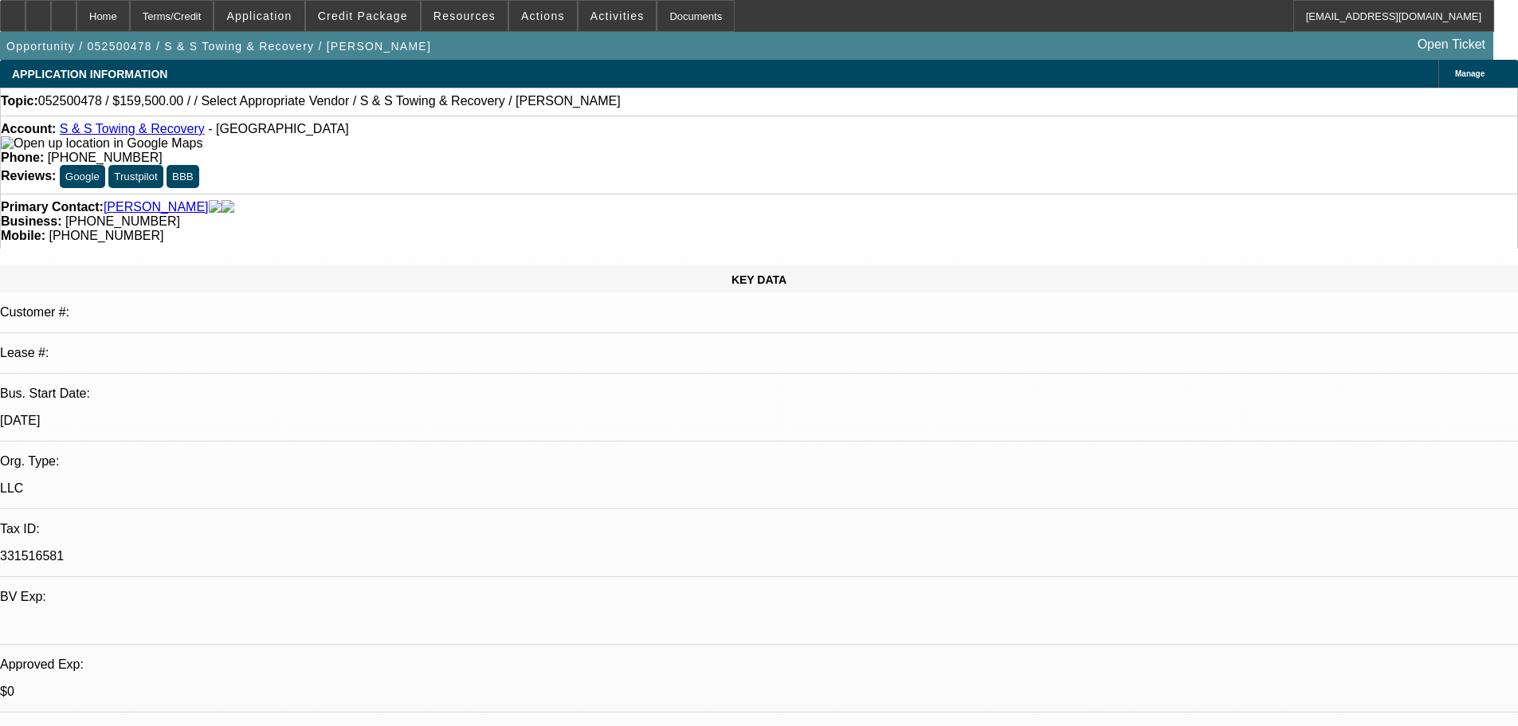
drag, startPoint x: 629, startPoint y: 538, endPoint x: 637, endPoint y: 249, distance: 288.6
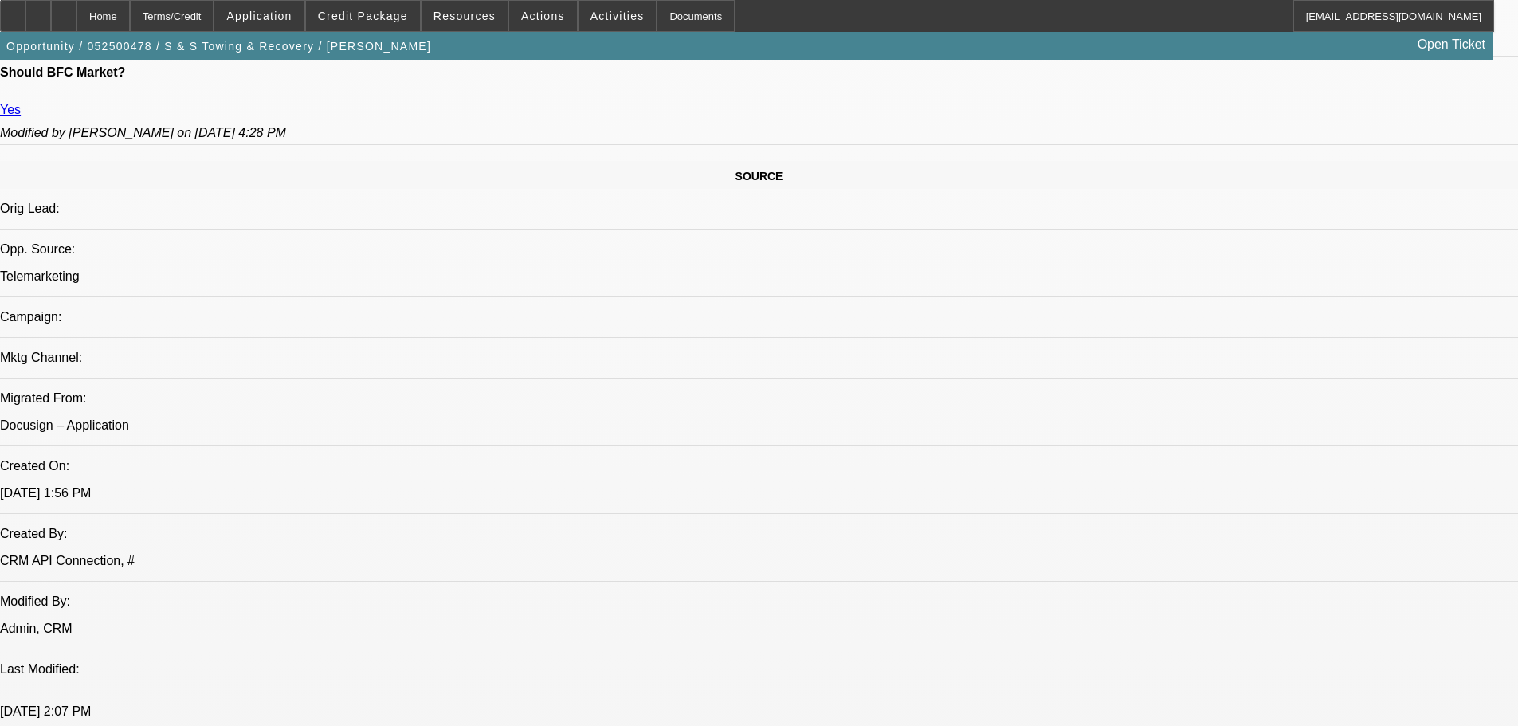
scroll to position [717, 0]
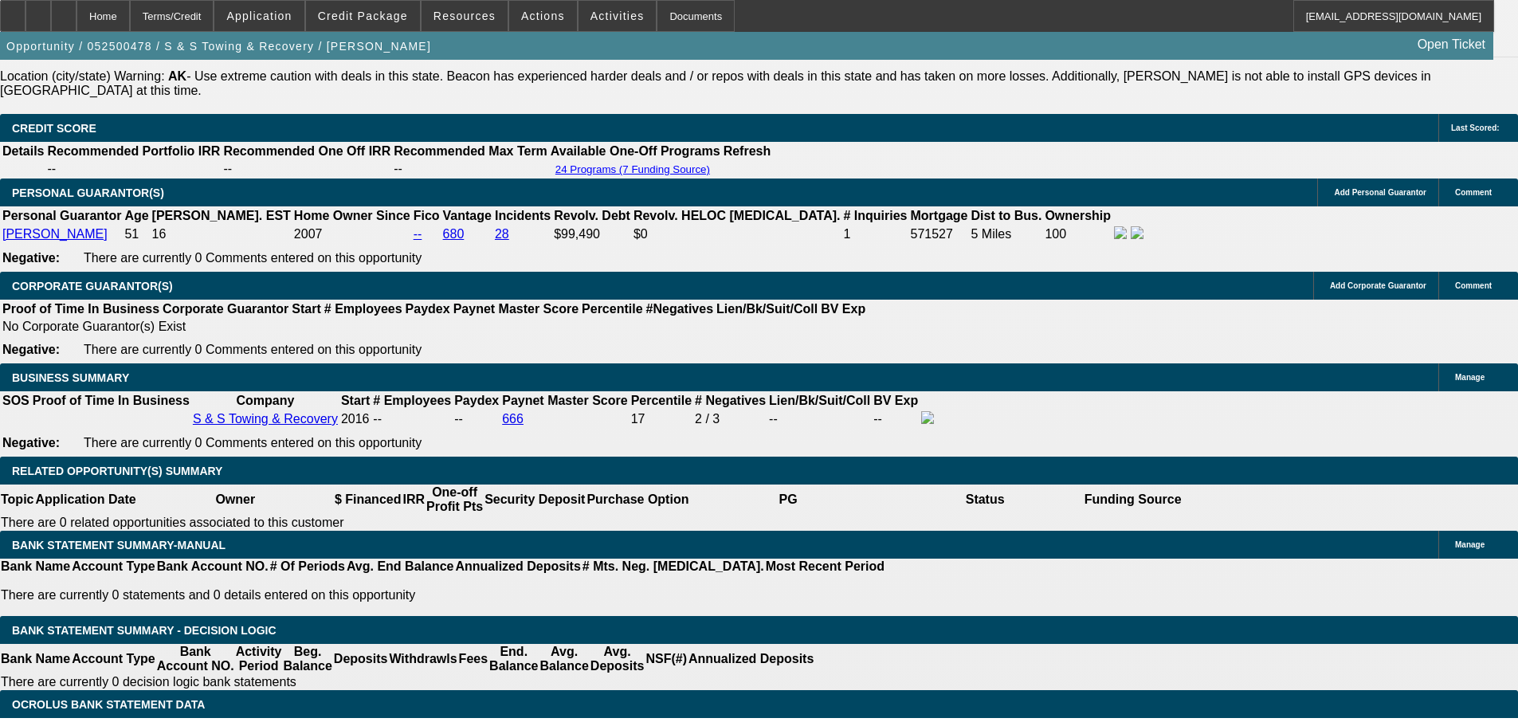
scroll to position [892, 0]
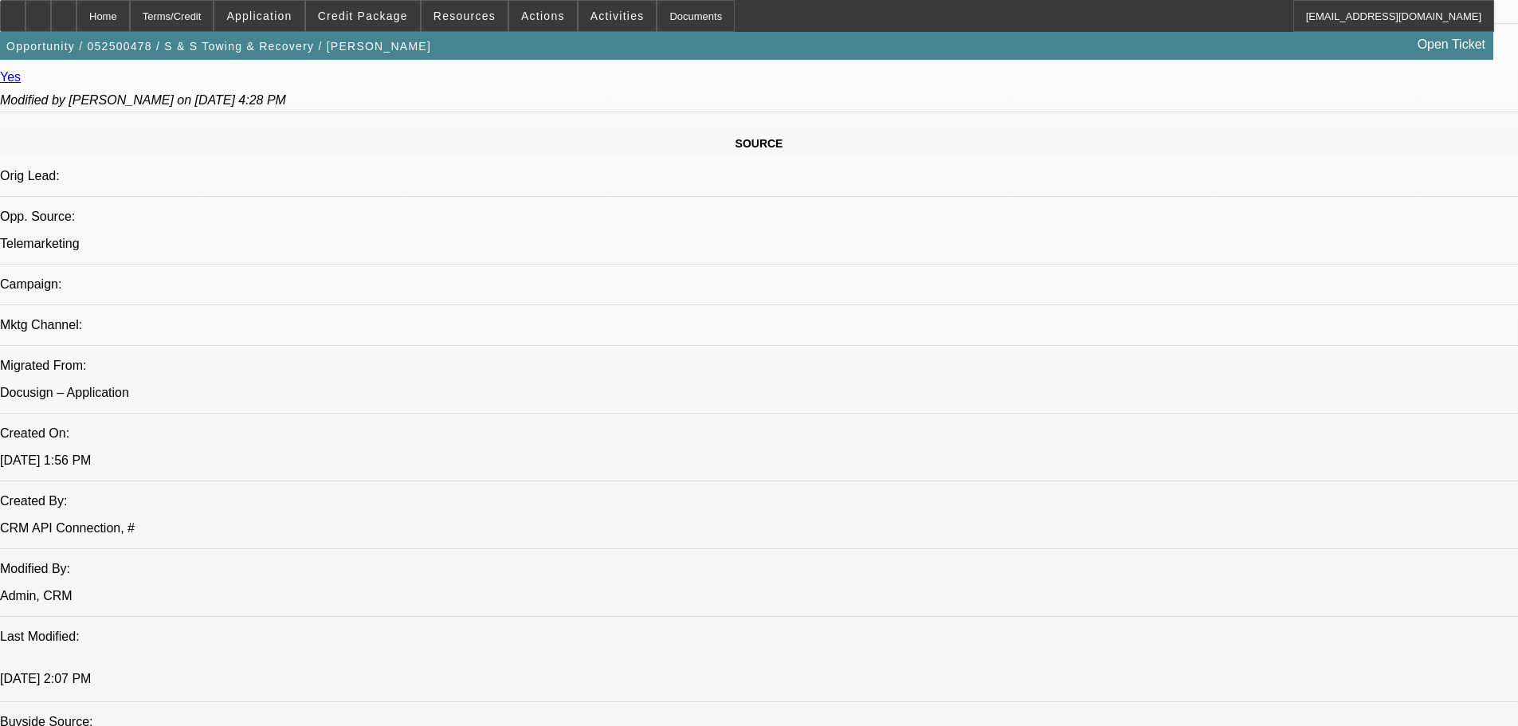
drag, startPoint x: 714, startPoint y: 462, endPoint x: 718, endPoint y: 56, distance: 406.4
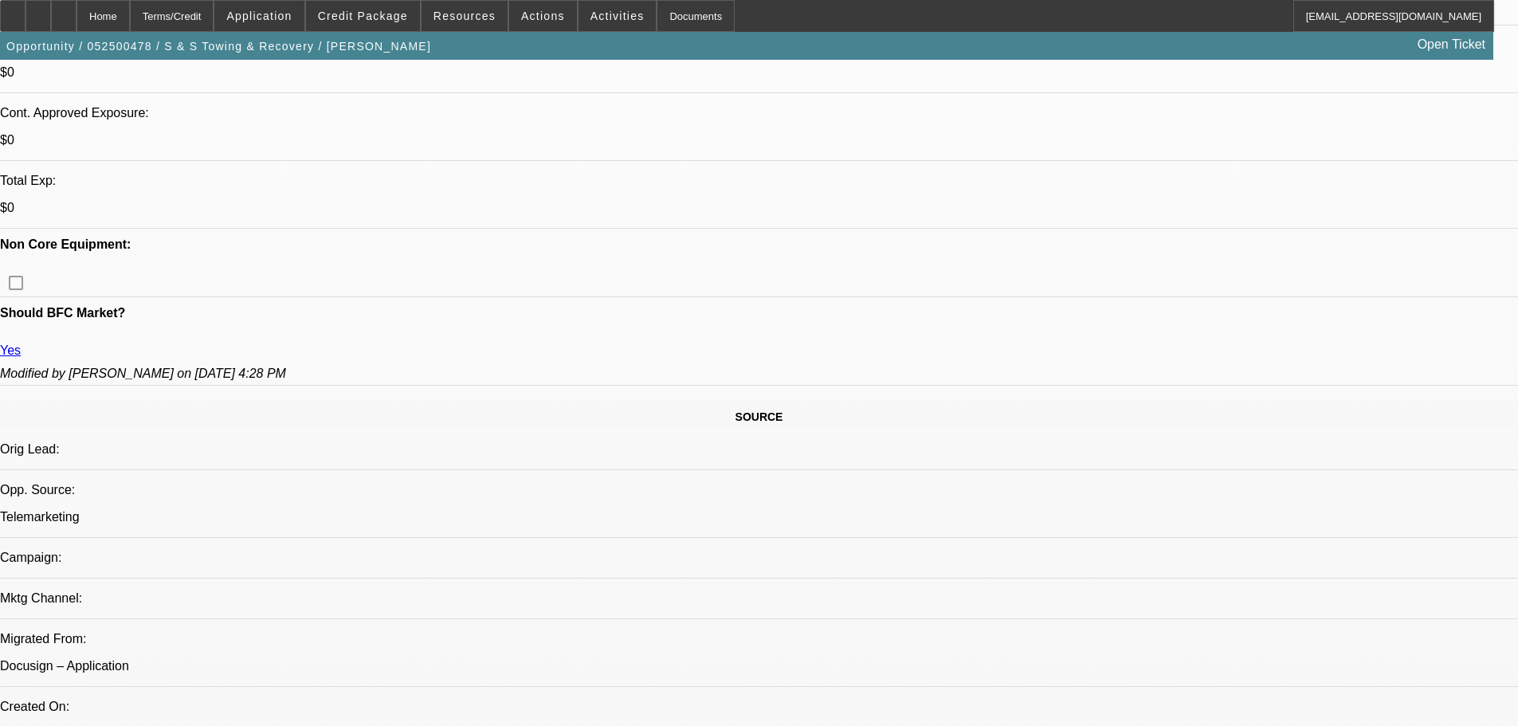
scroll to position [717, 0]
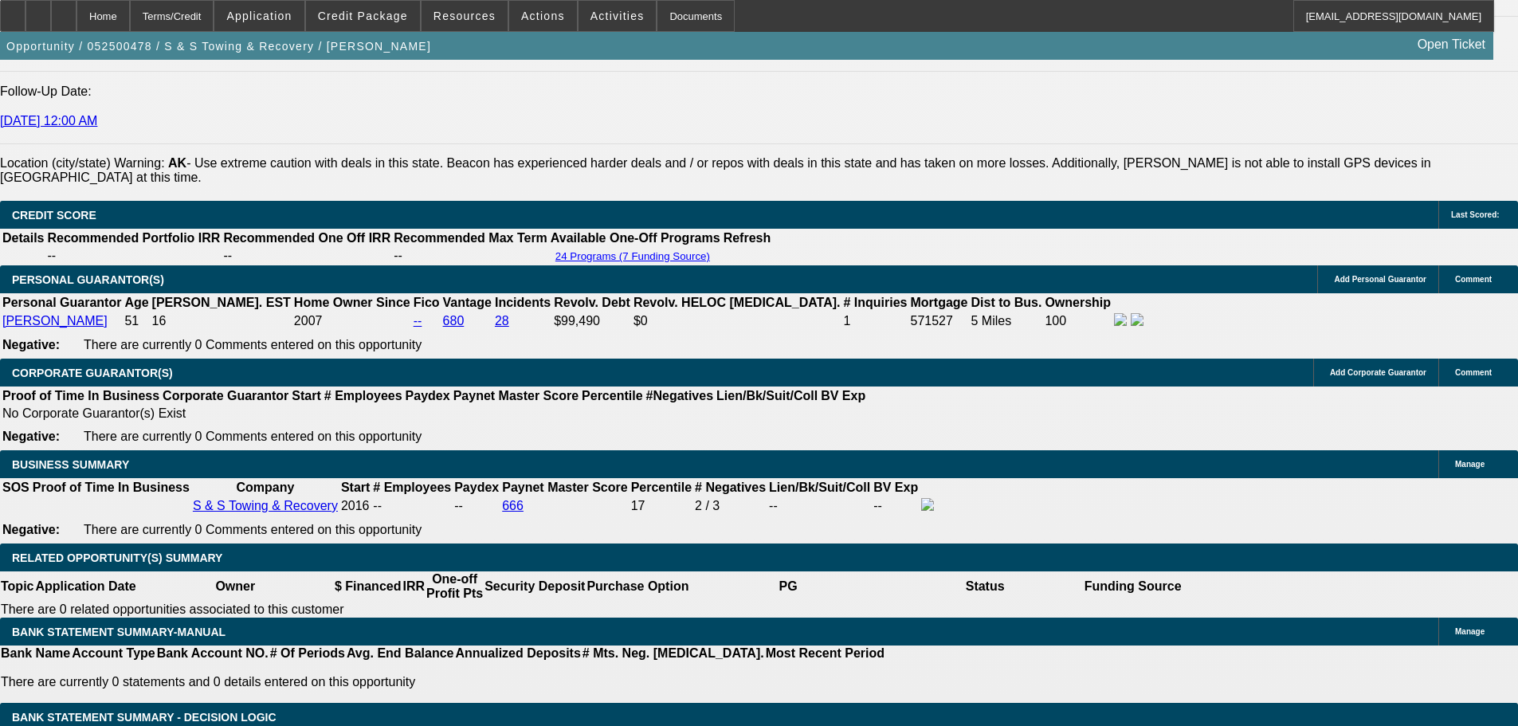
scroll to position [2151, 0]
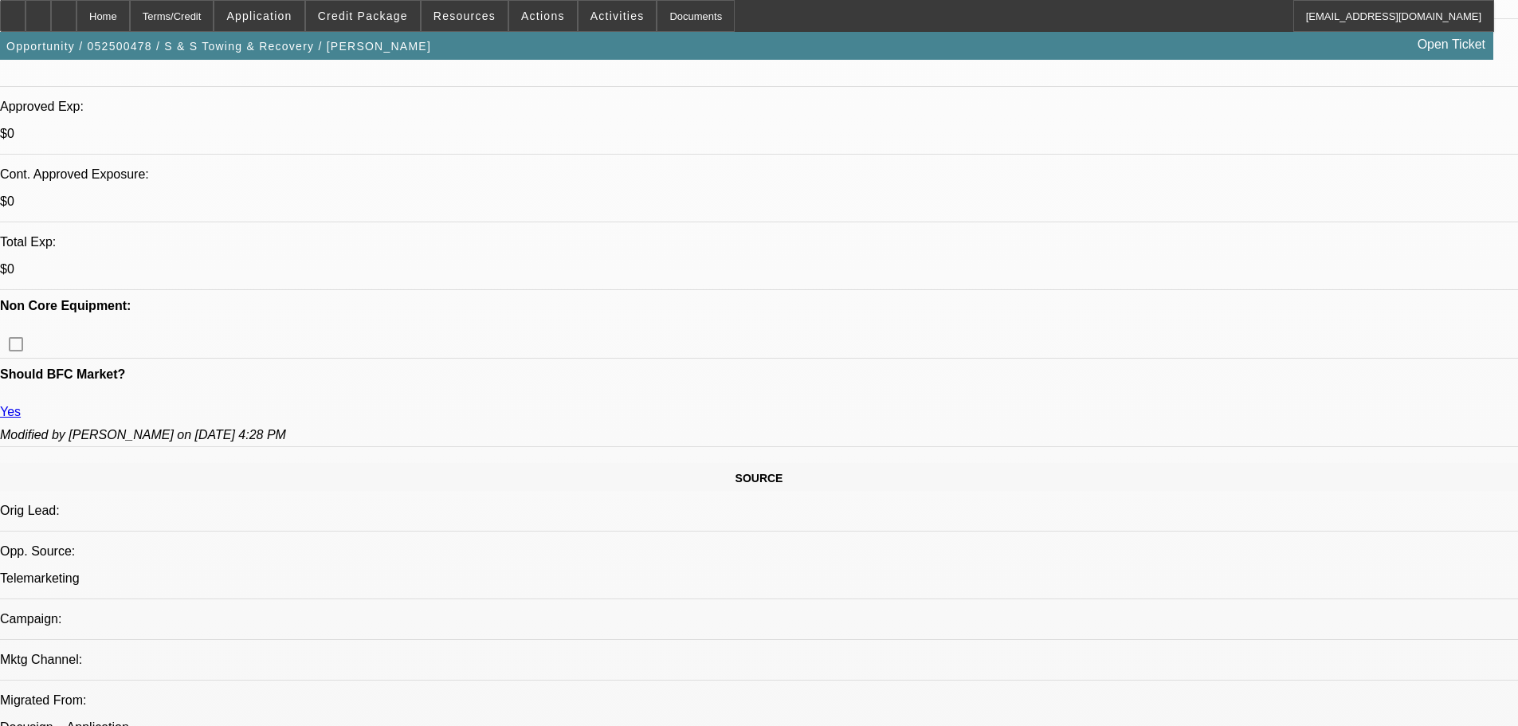
scroll to position [80, 0]
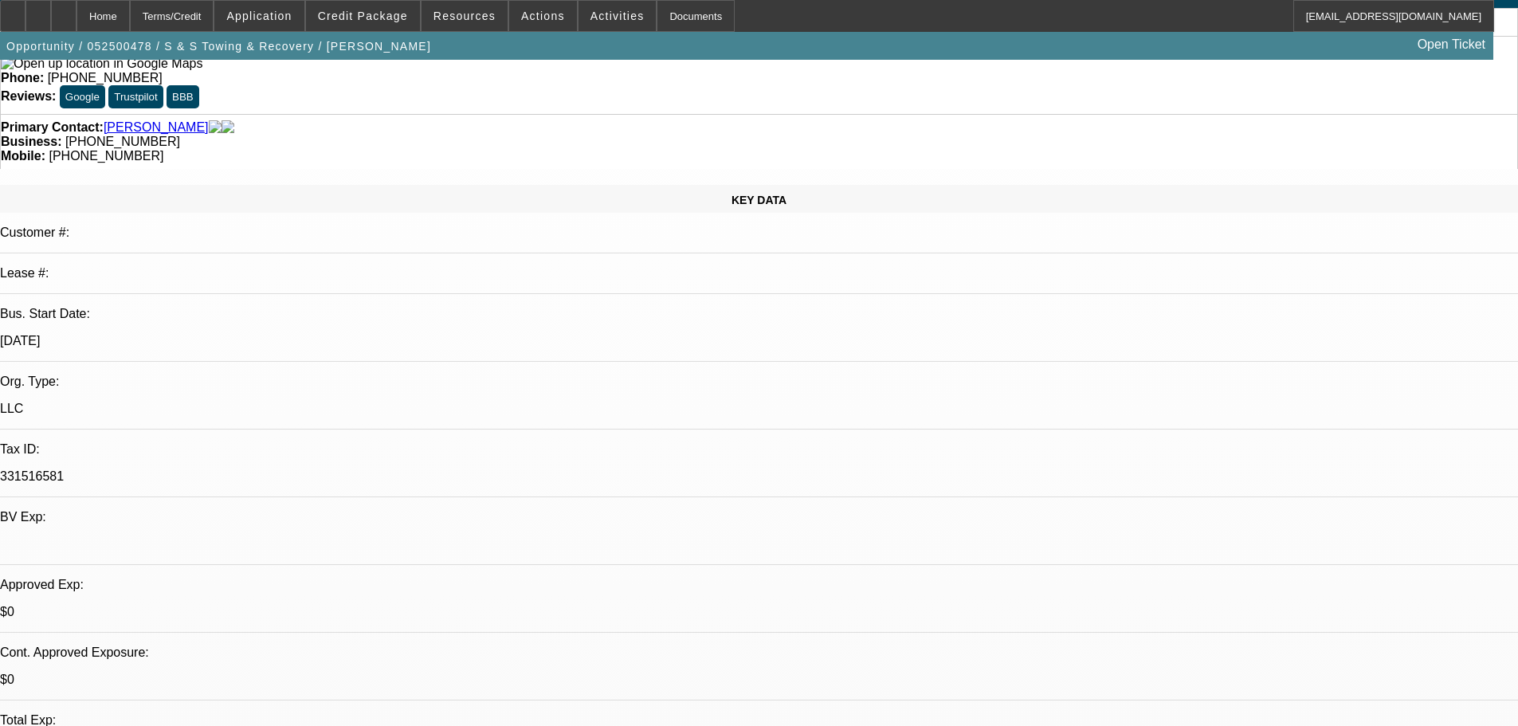
click at [370, 27] on span at bounding box center [363, 16] width 114 height 38
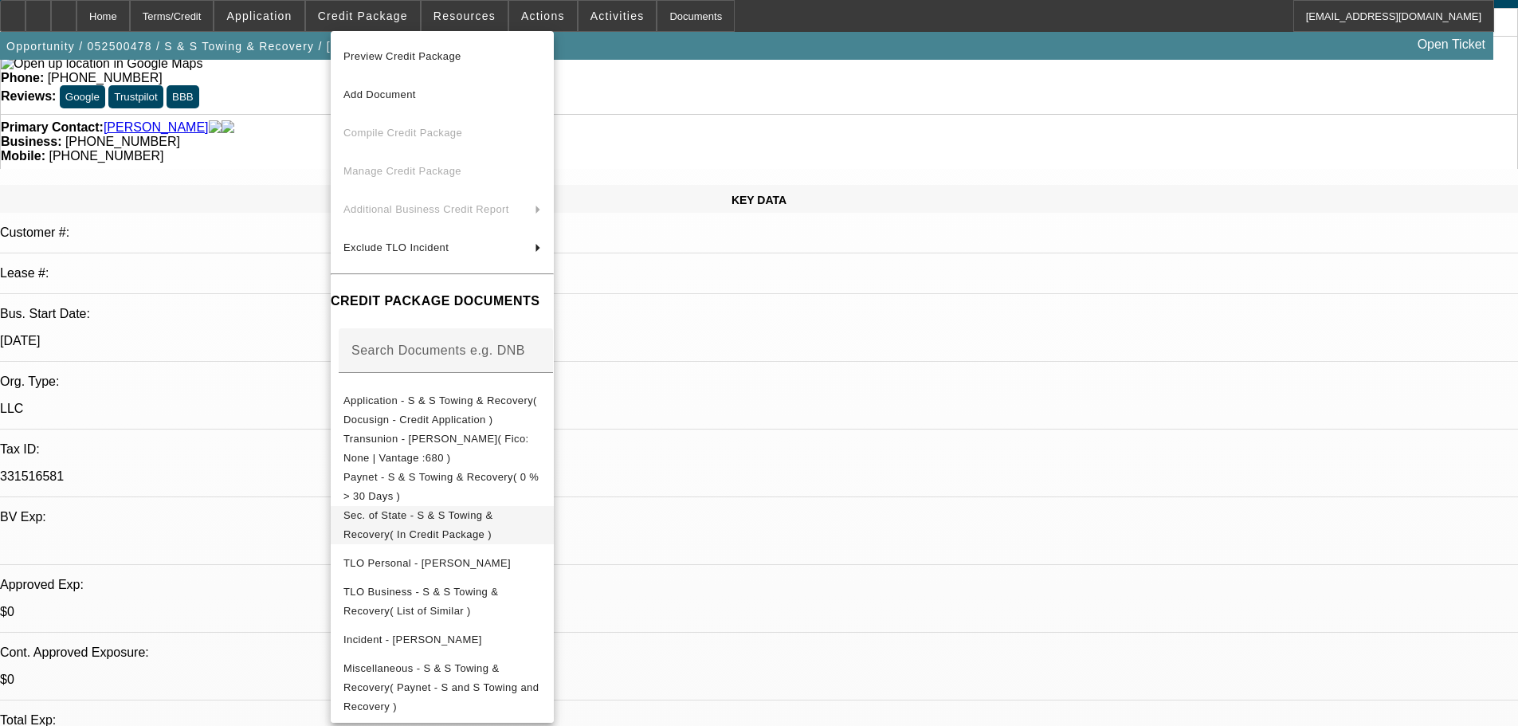
scroll to position [319, 0]
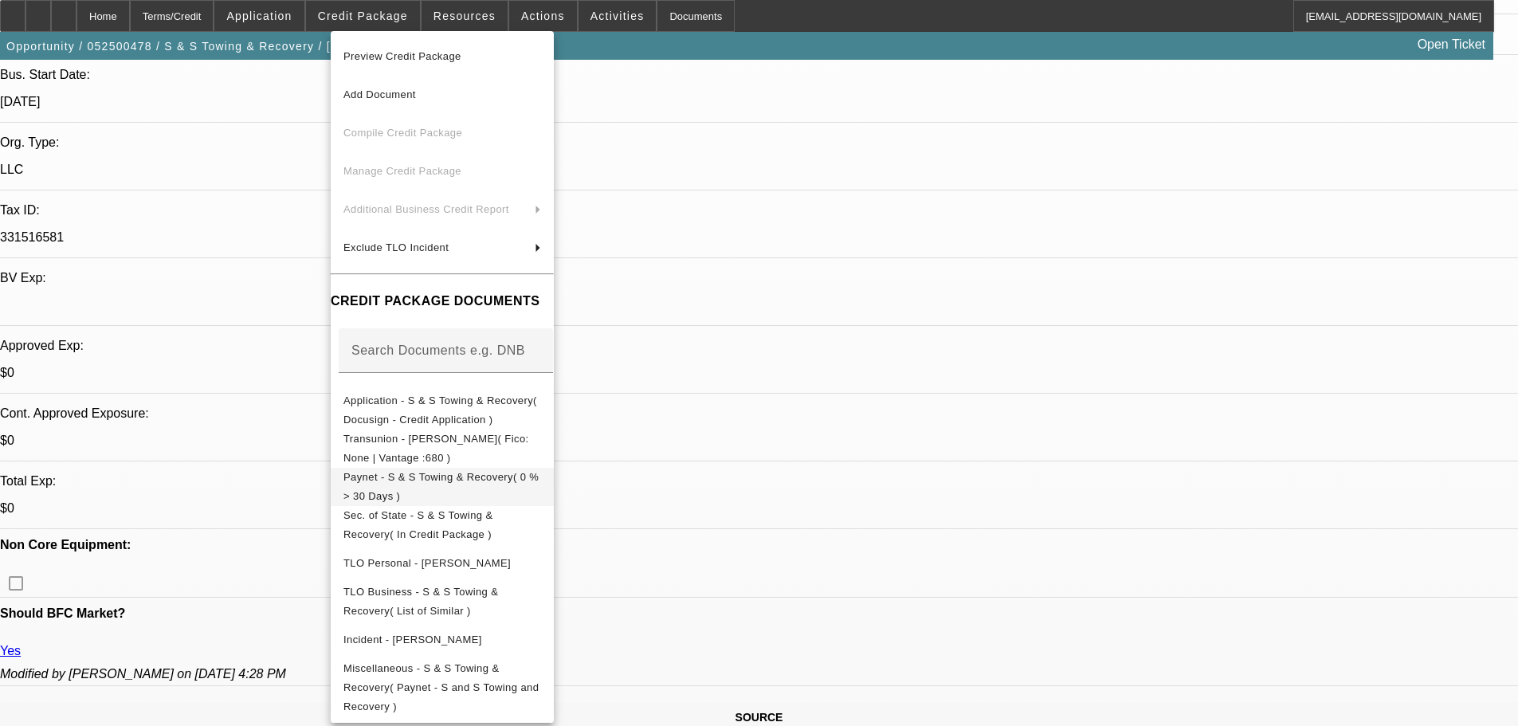
click at [541, 484] on span "Paynet - S & S Towing & Recovery( 0 % > 30 Days )" at bounding box center [442, 487] width 198 height 38
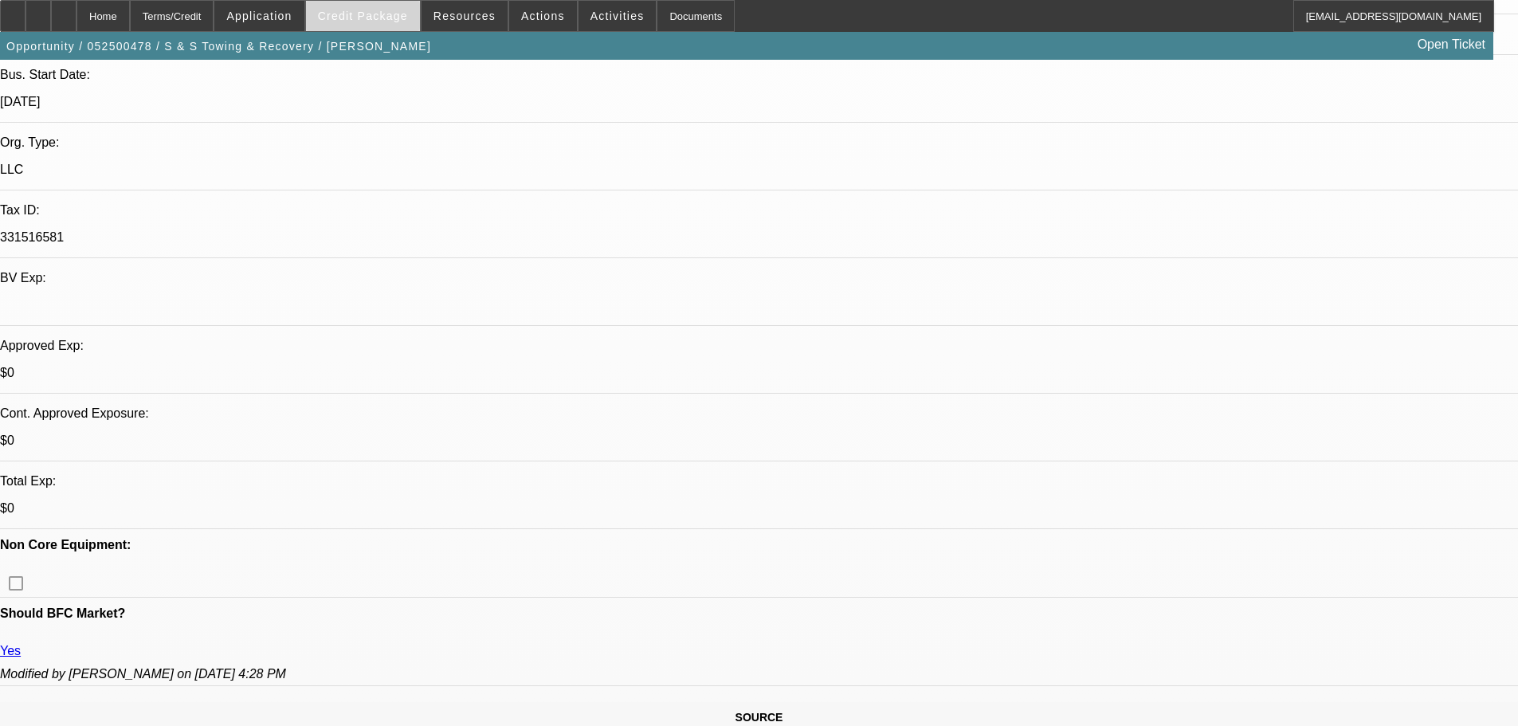
click at [397, 14] on span "Credit Package" at bounding box center [363, 16] width 90 height 13
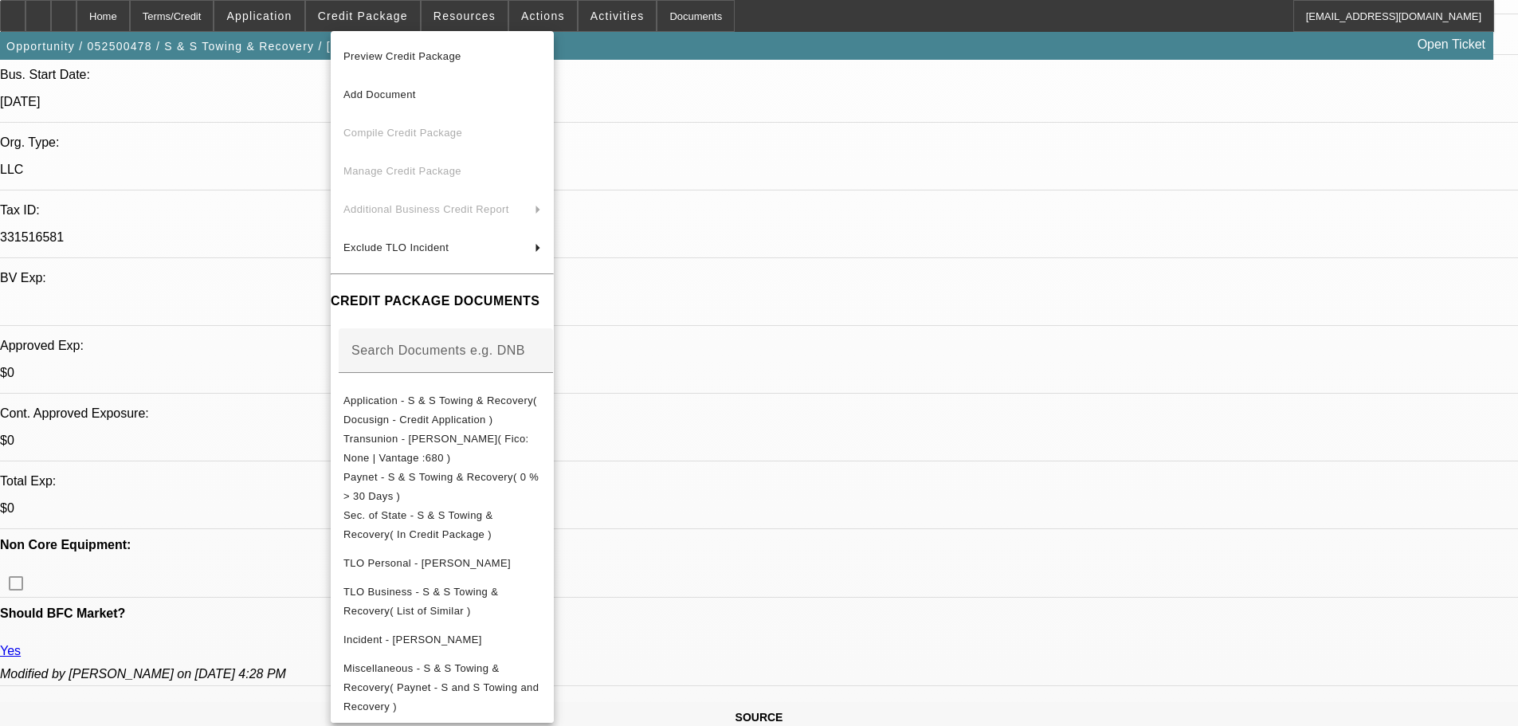
click at [958, 205] on div at bounding box center [759, 363] width 1518 height 726
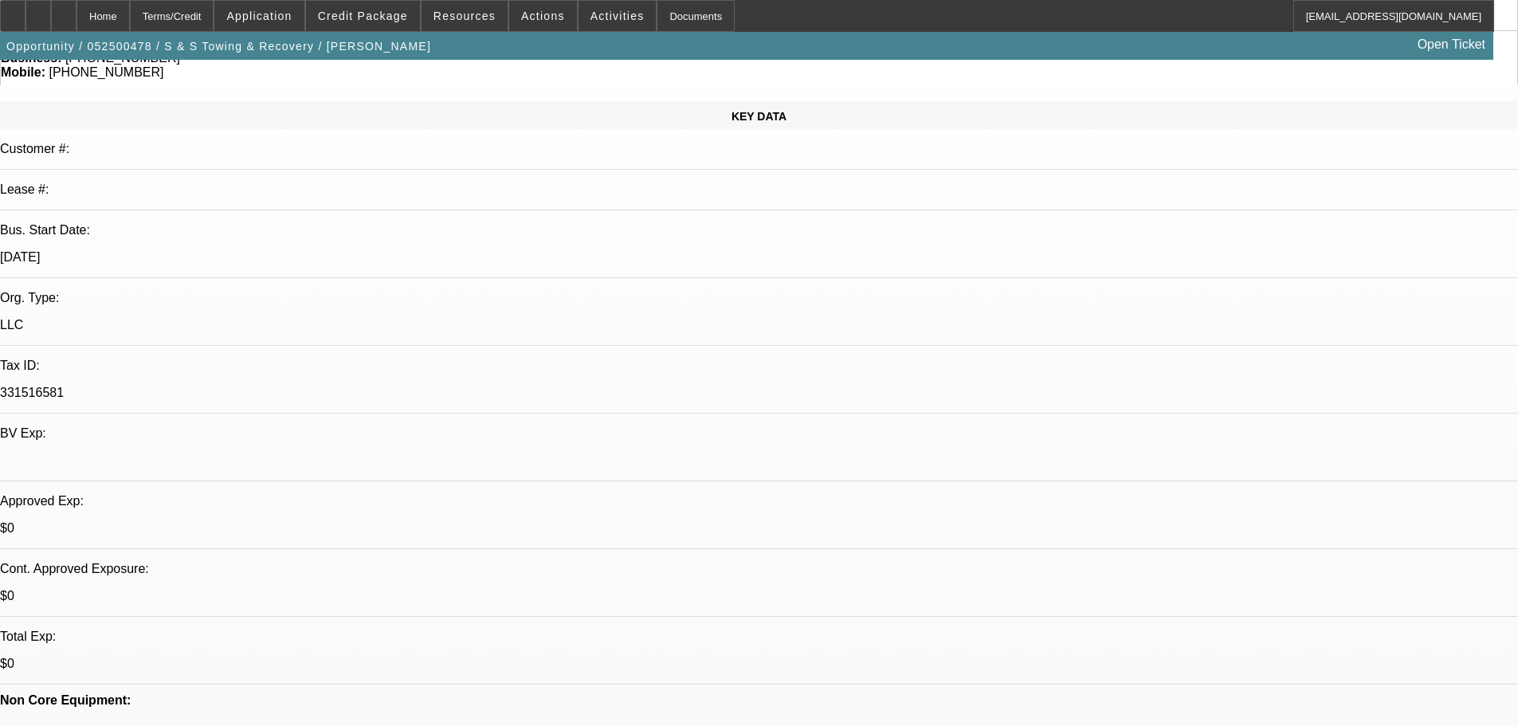
scroll to position [0, 0]
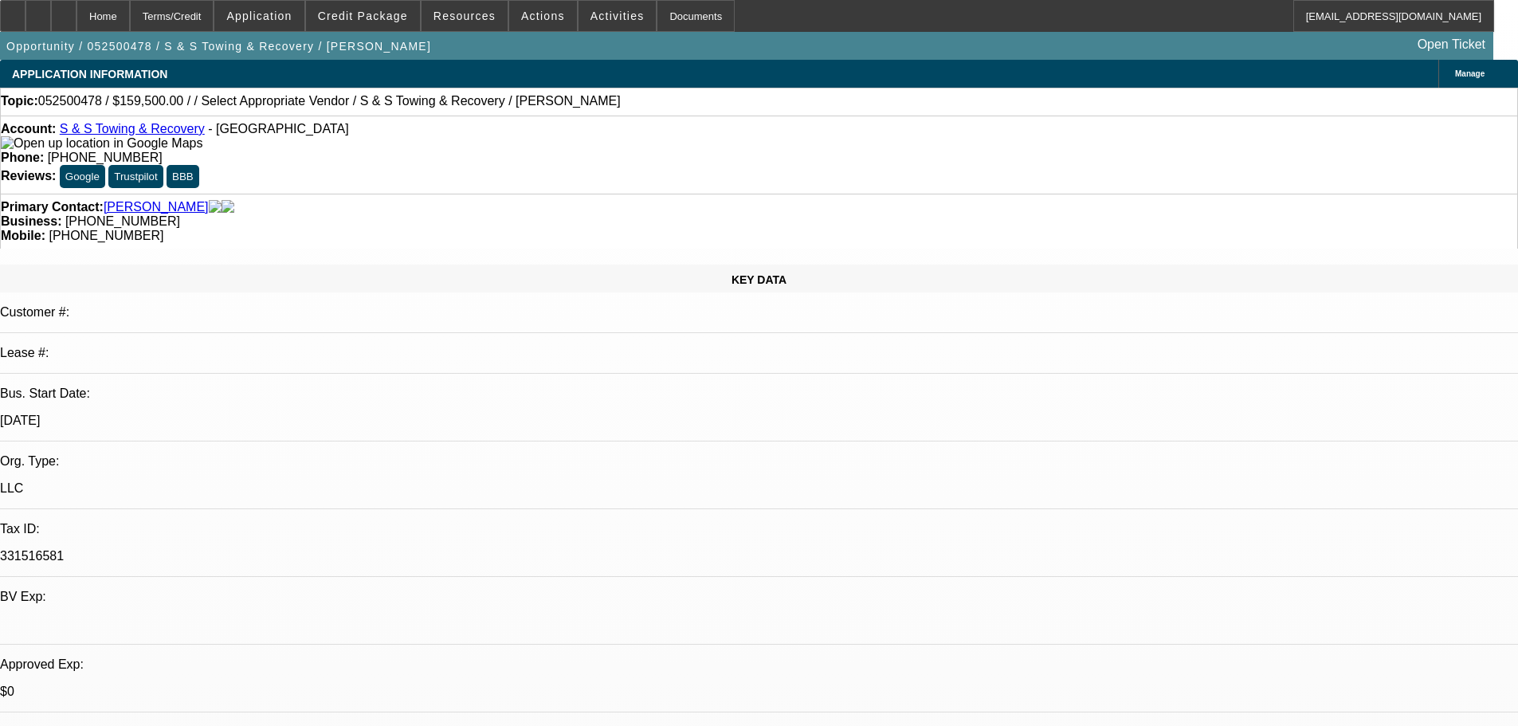
drag, startPoint x: 649, startPoint y: 547, endPoint x: 700, endPoint y: 386, distance: 168.8
drag, startPoint x: 1127, startPoint y: 355, endPoint x: 1127, endPoint y: 378, distance: 23.1
drag, startPoint x: 1312, startPoint y: 551, endPoint x: 1076, endPoint y: 553, distance: 235.1
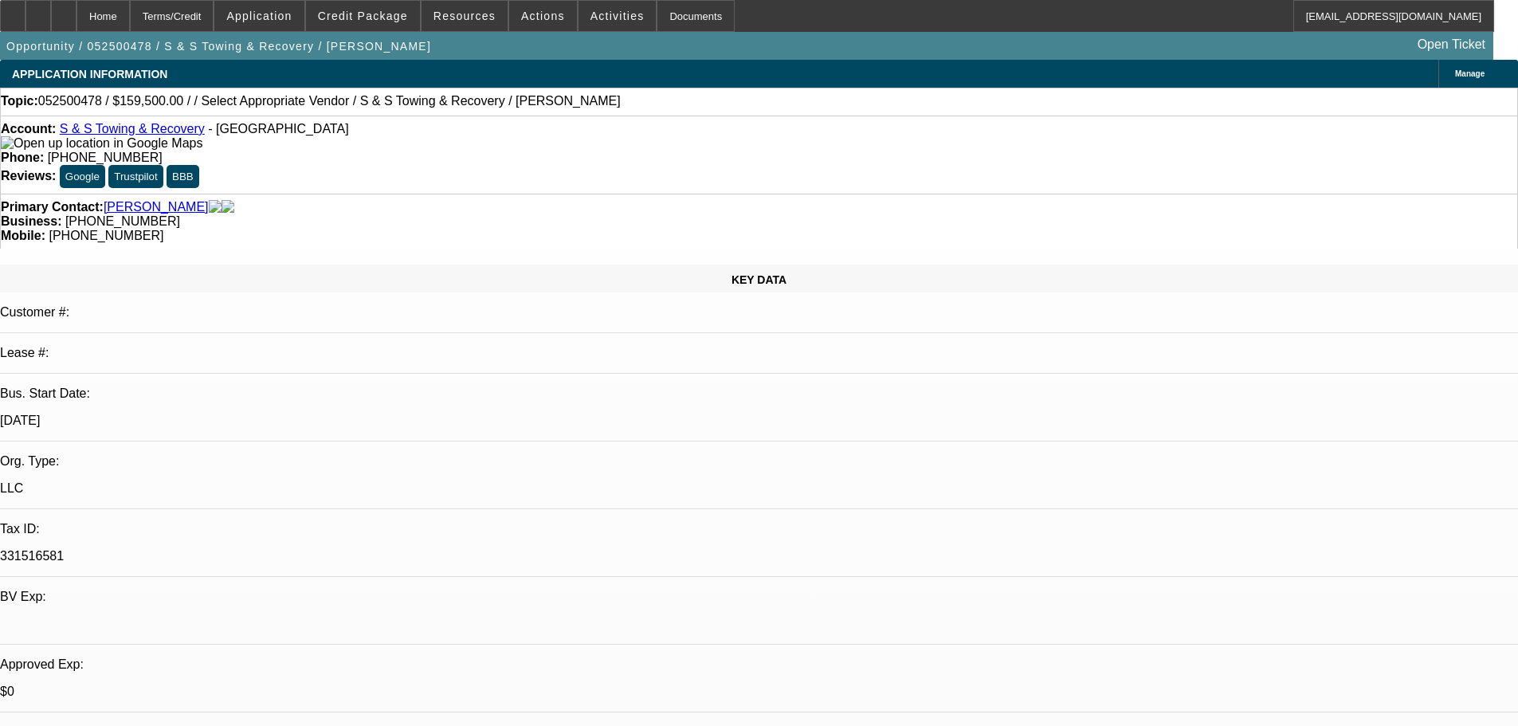
copy li "Original Business License from Sole proprietorship"
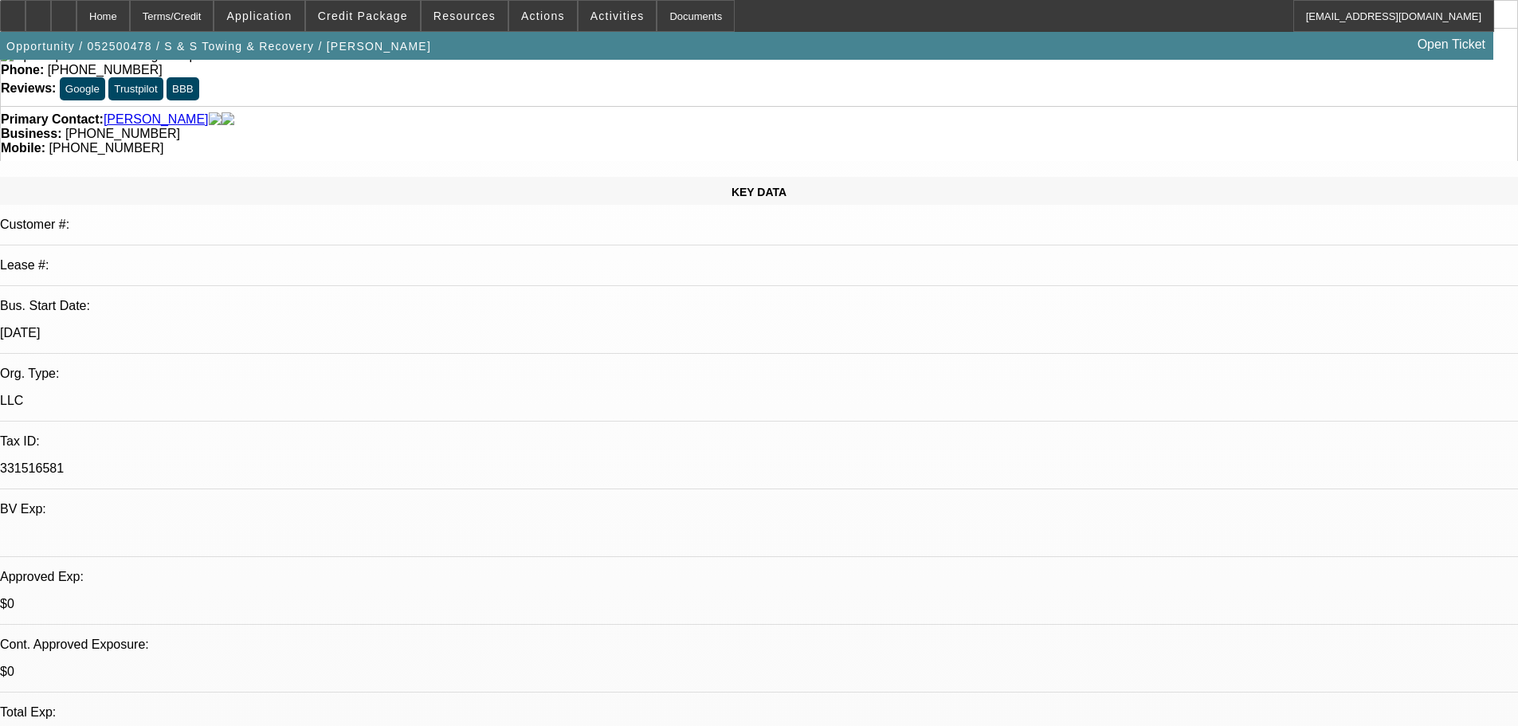
scroll to position [159, 0]
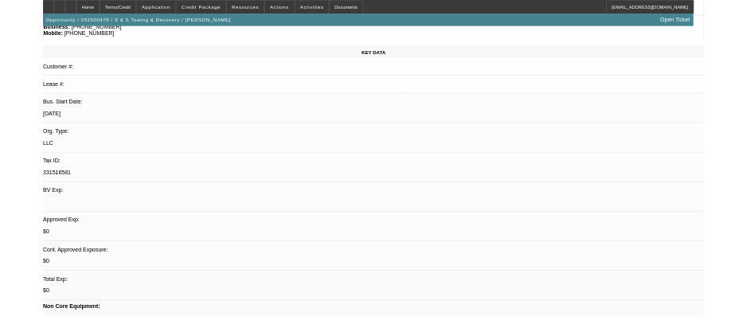
scroll to position [0, 0]
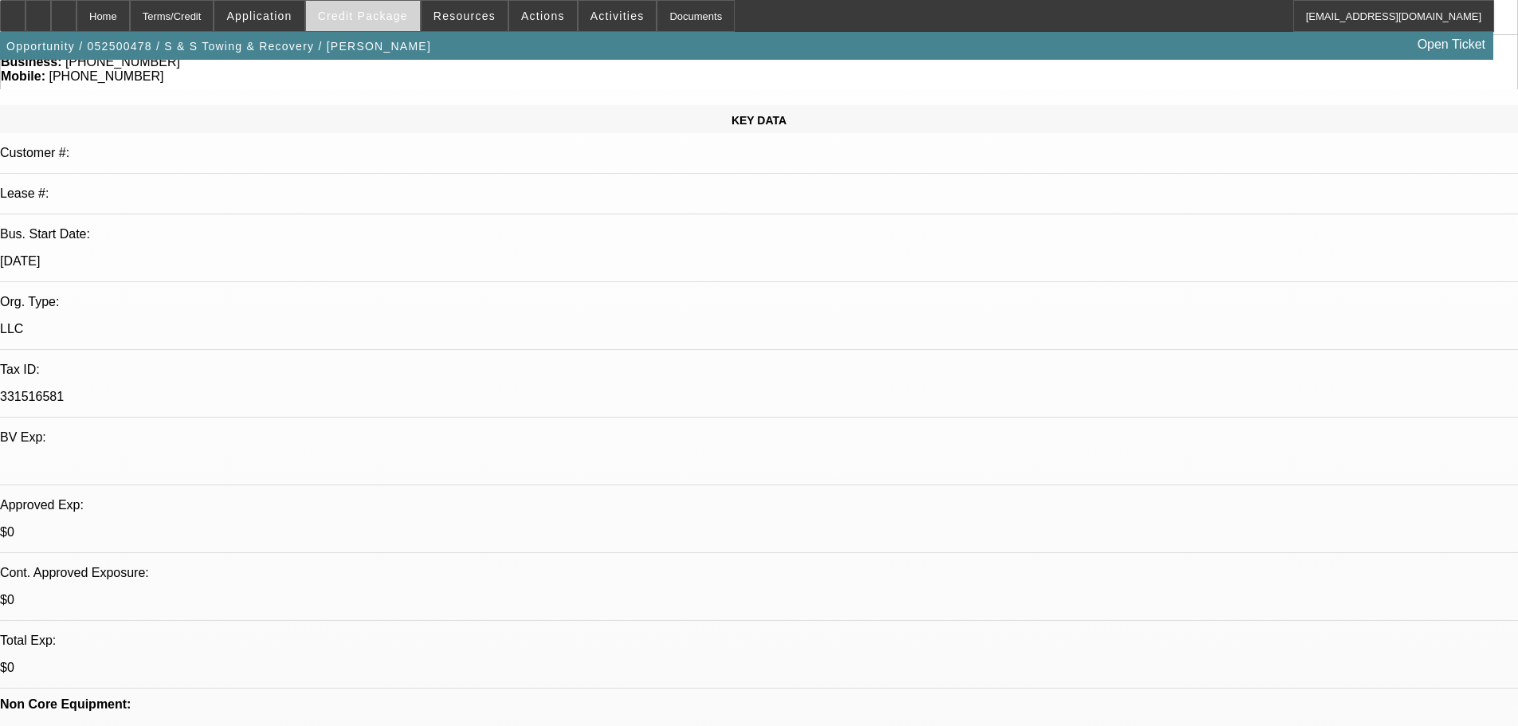
click at [389, 16] on span "Credit Package" at bounding box center [363, 16] width 90 height 13
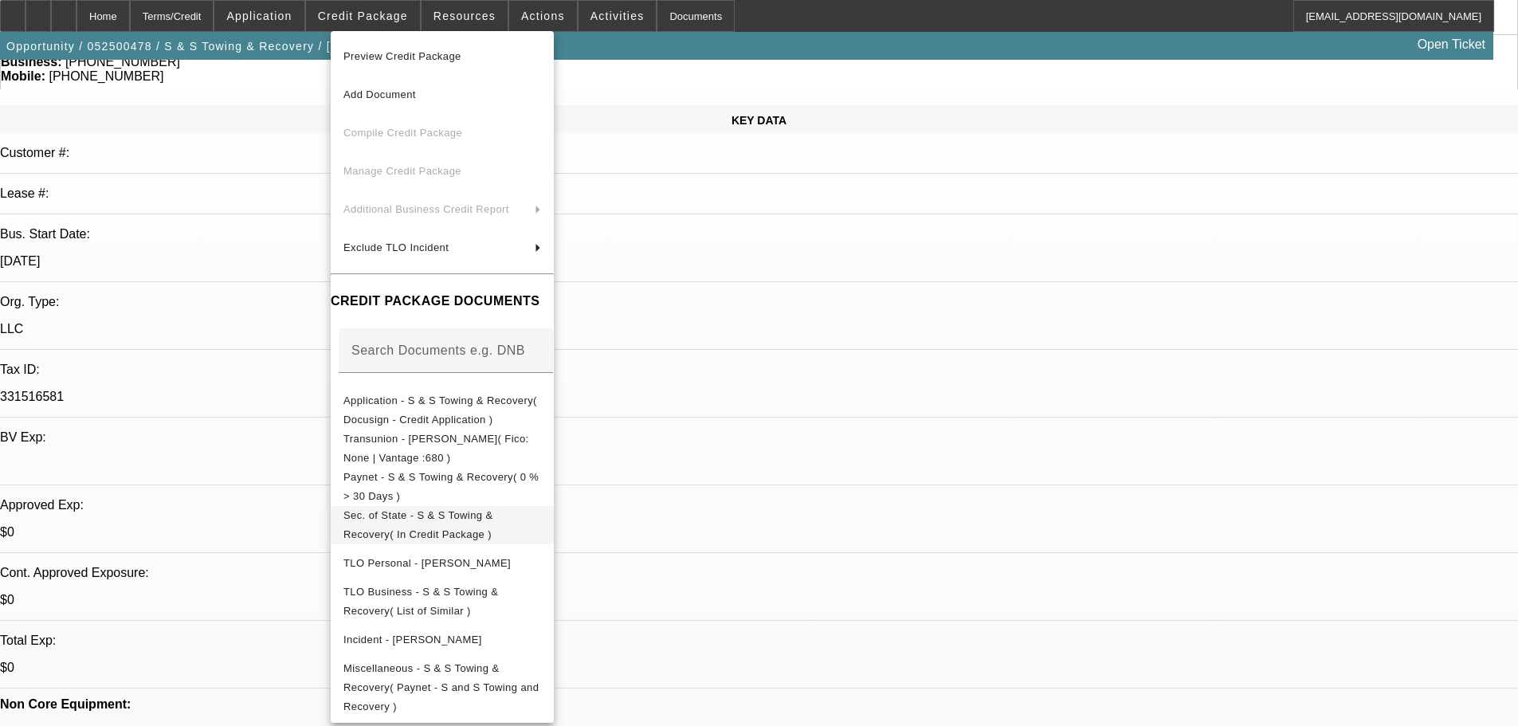
click at [541, 512] on span "Sec. of State - S & S Towing & Recovery( In Credit Package )" at bounding box center [442, 525] width 198 height 38
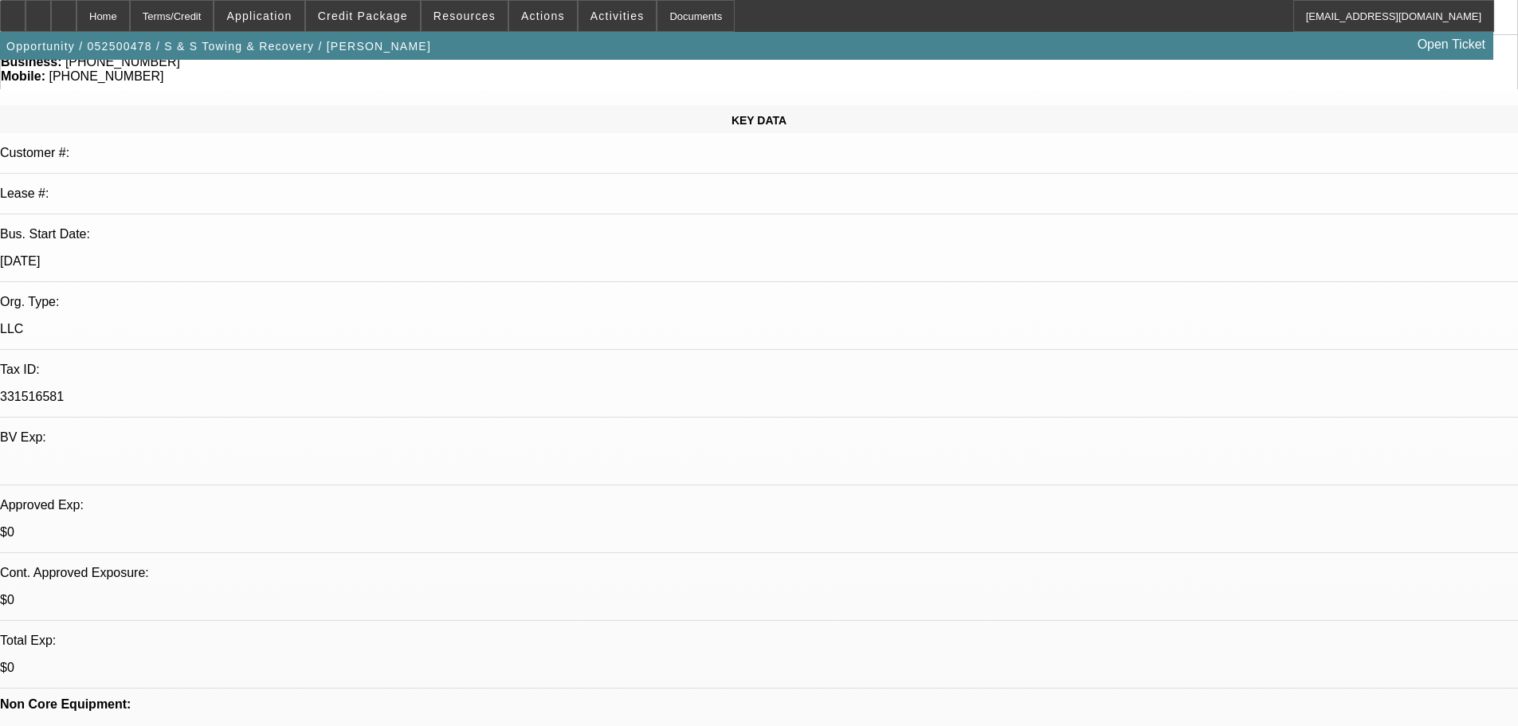
drag, startPoint x: 1074, startPoint y: 529, endPoint x: 1220, endPoint y: 563, distance: 149.8
copy div "Was s&S towing recovery from 2004 as sole prop & this year turned into LLC. goi…"
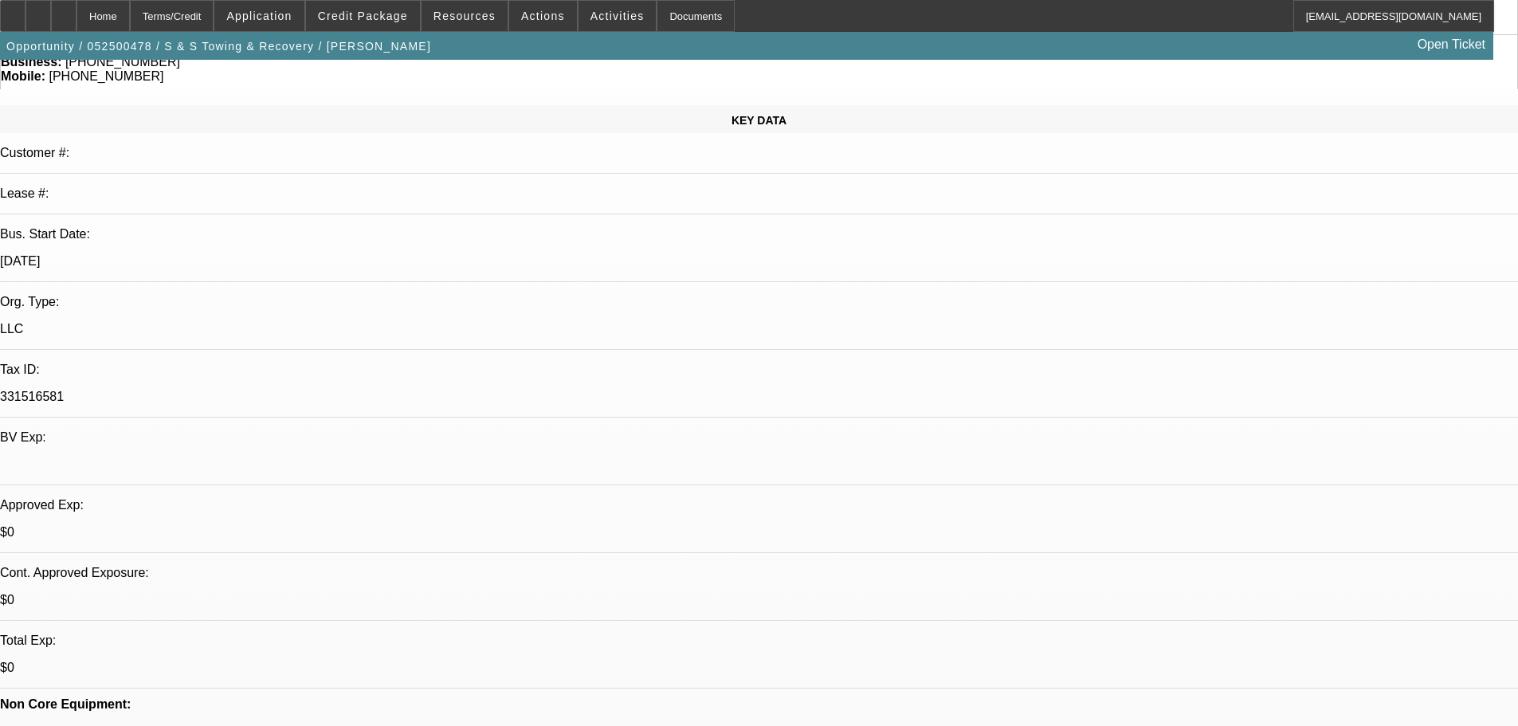
drag, startPoint x: 1149, startPoint y: 518, endPoint x: 1054, endPoint y: 547, distance: 99.1
copy div "inanced through TCF & ford motor cred. 3 through TCF in last 6 years. Was s&S t…"
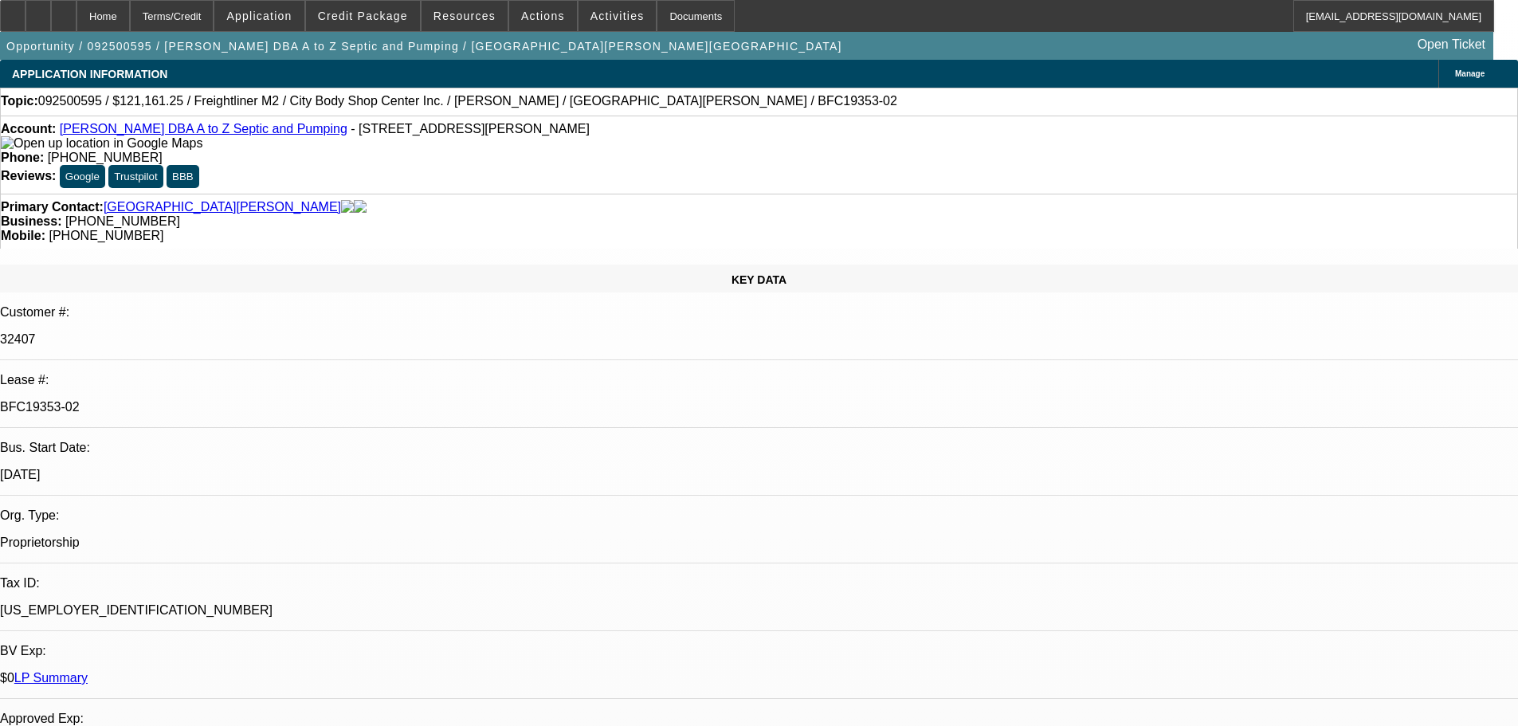
select select "0"
select select "6"
select select "0"
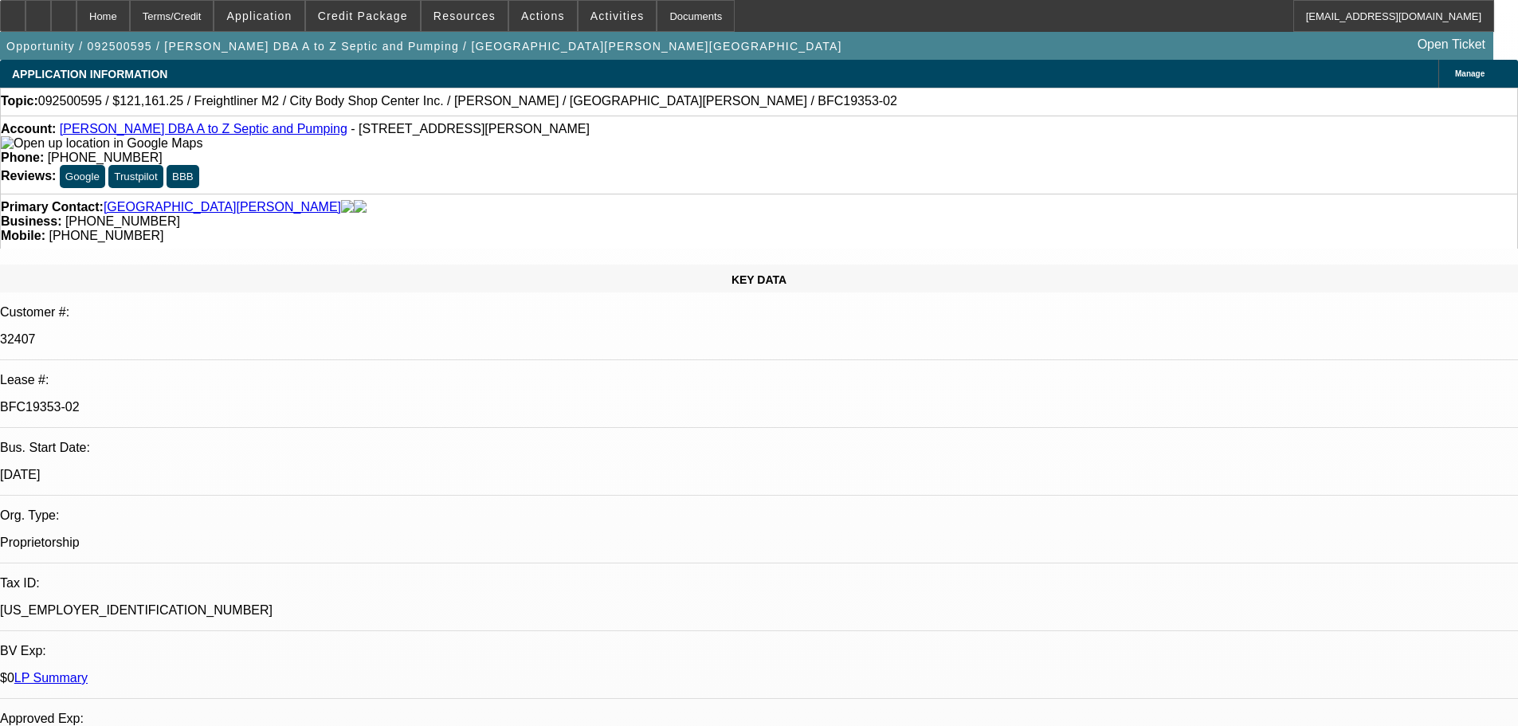
select select "0"
select select "6"
select select "0"
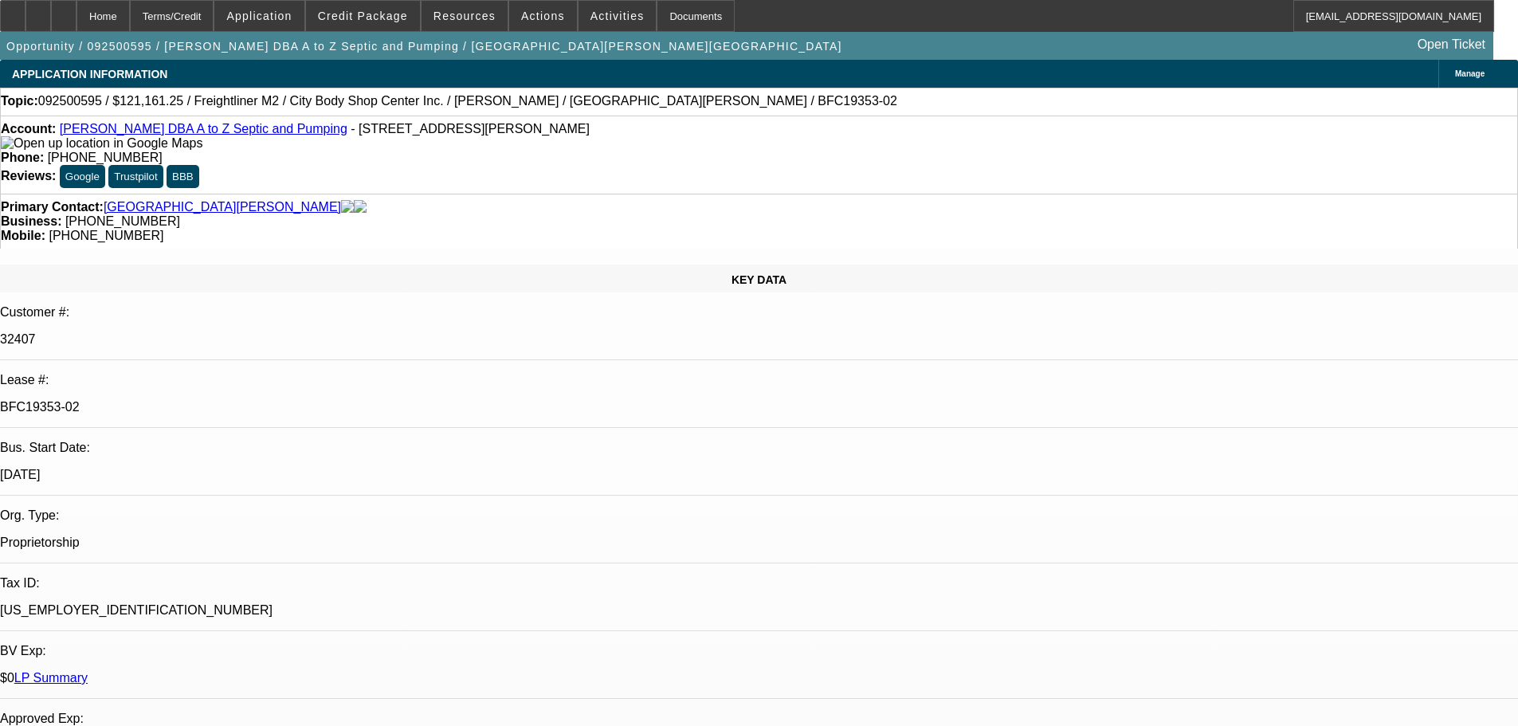
select select "0"
select select "6"
select select "0"
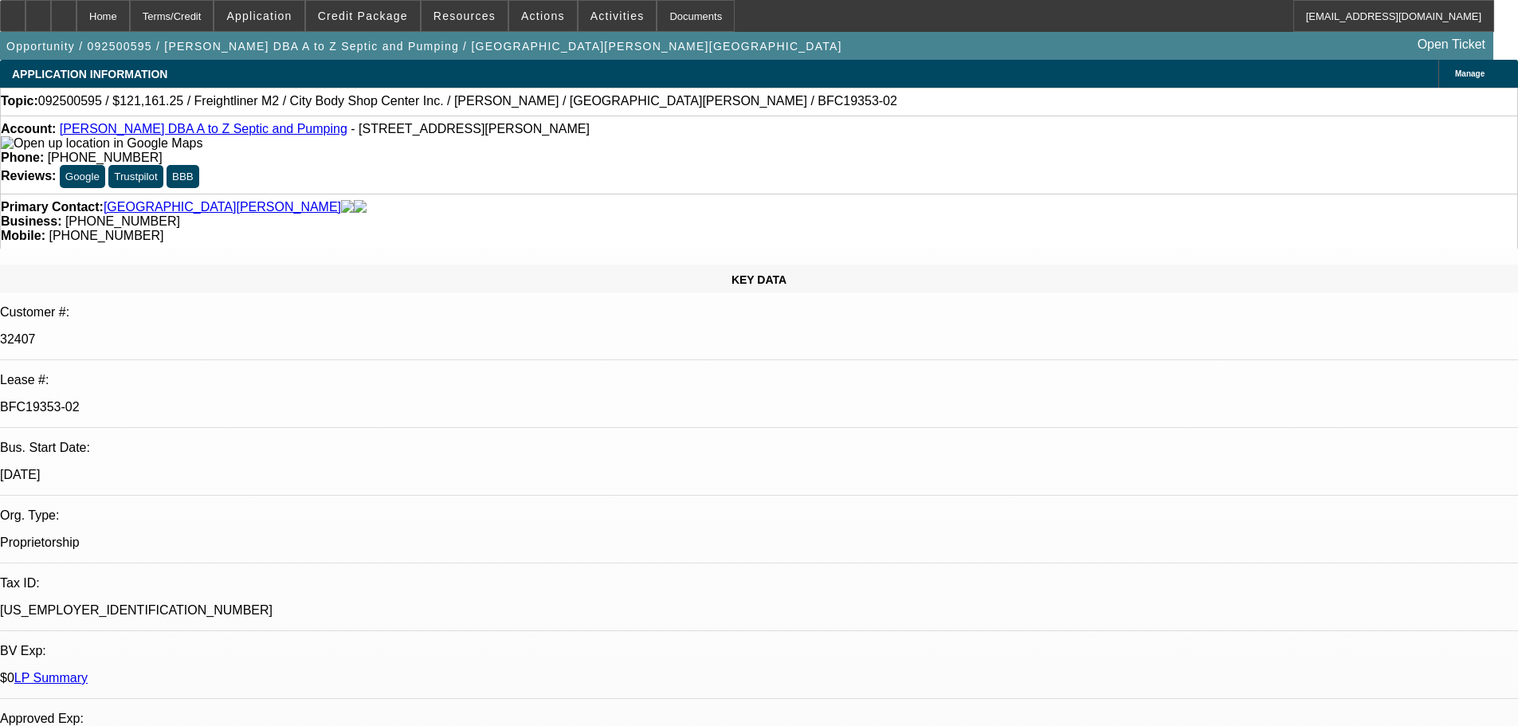
select select "6"
